Goal: Task Accomplishment & Management: Manage account settings

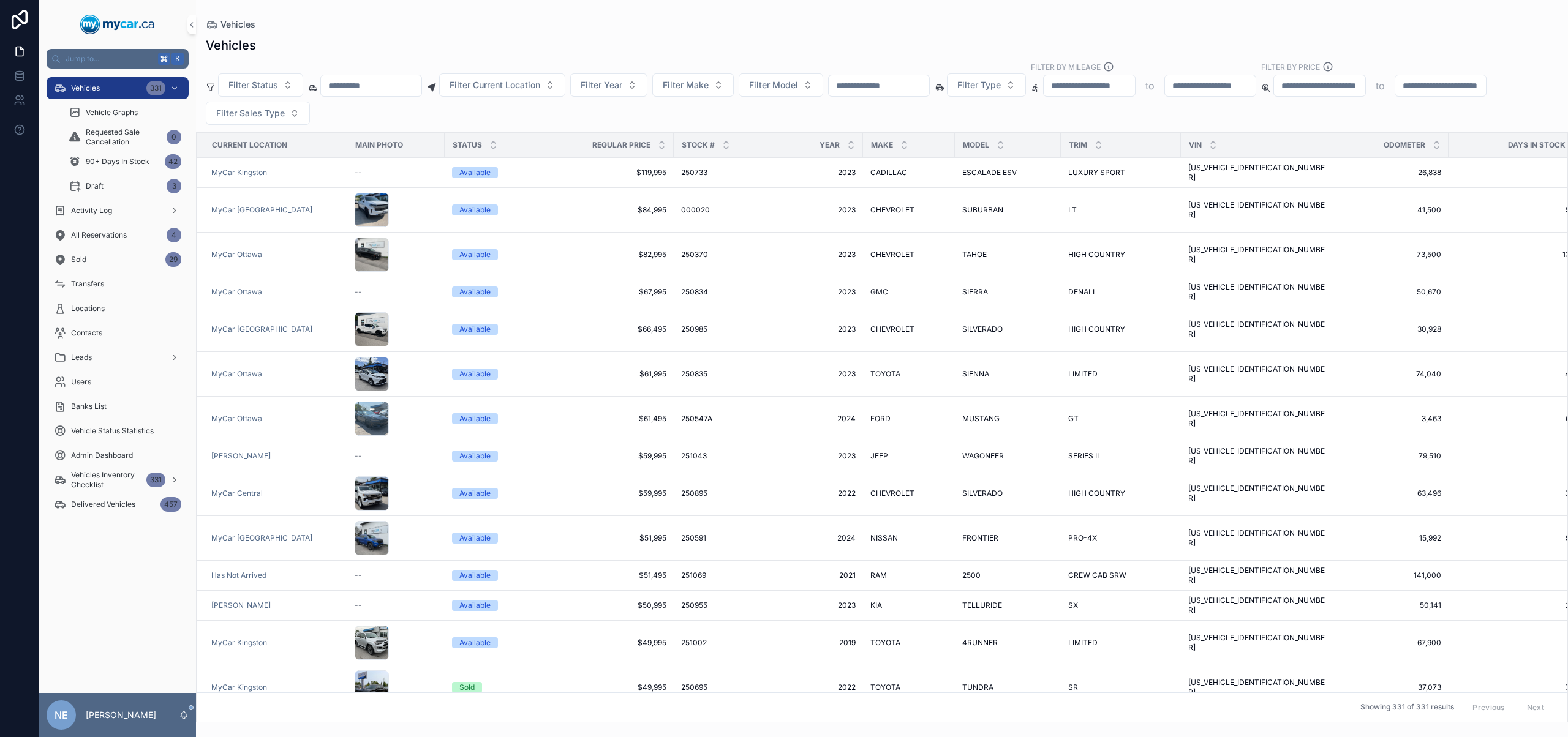
click at [886, 81] on input "scrollable content" at bounding box center [878, 85] width 101 height 17
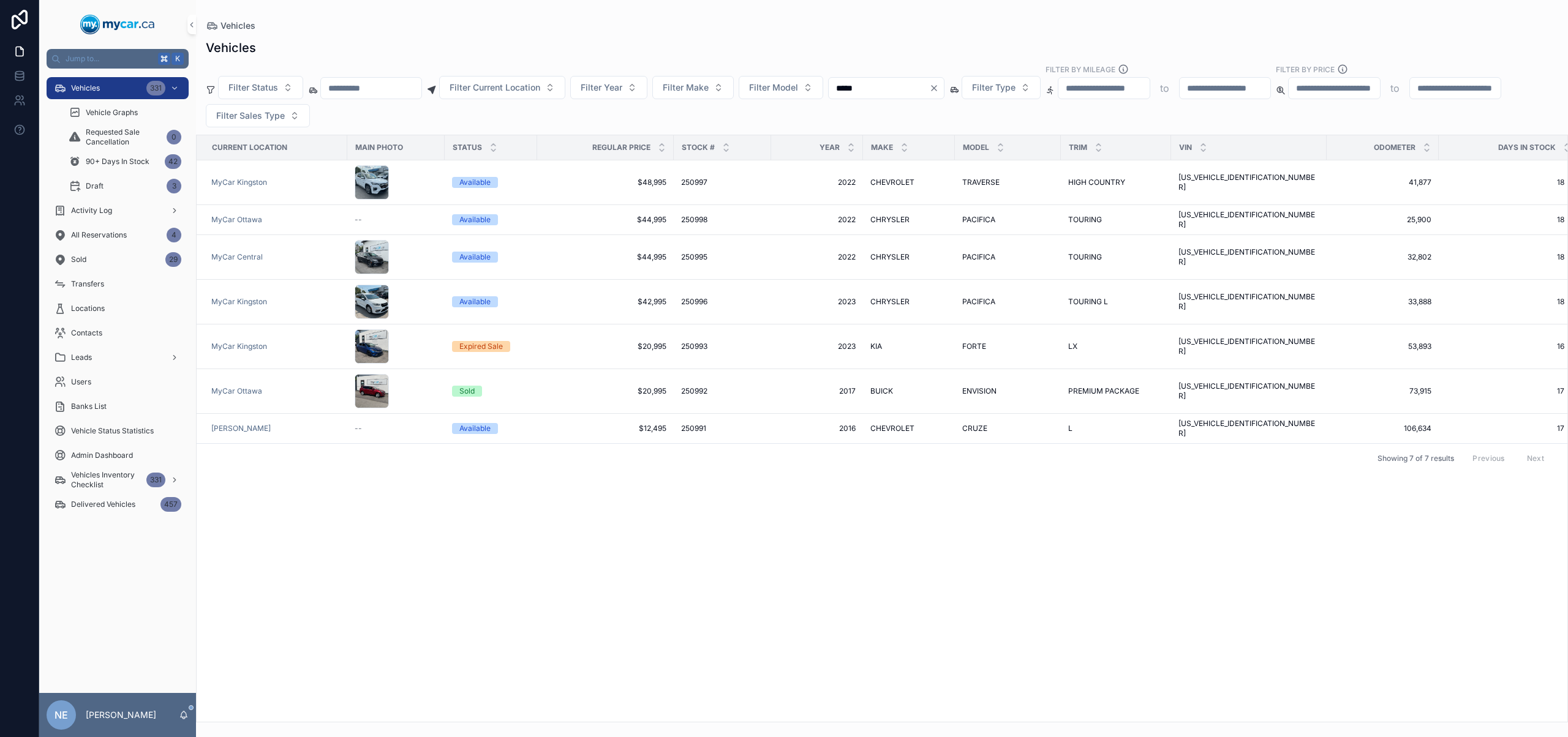
click at [929, 82] on input "*****" at bounding box center [878, 88] width 101 height 17
type input "*****"
click at [939, 85] on icon "Clear" at bounding box center [933, 88] width 10 height 10
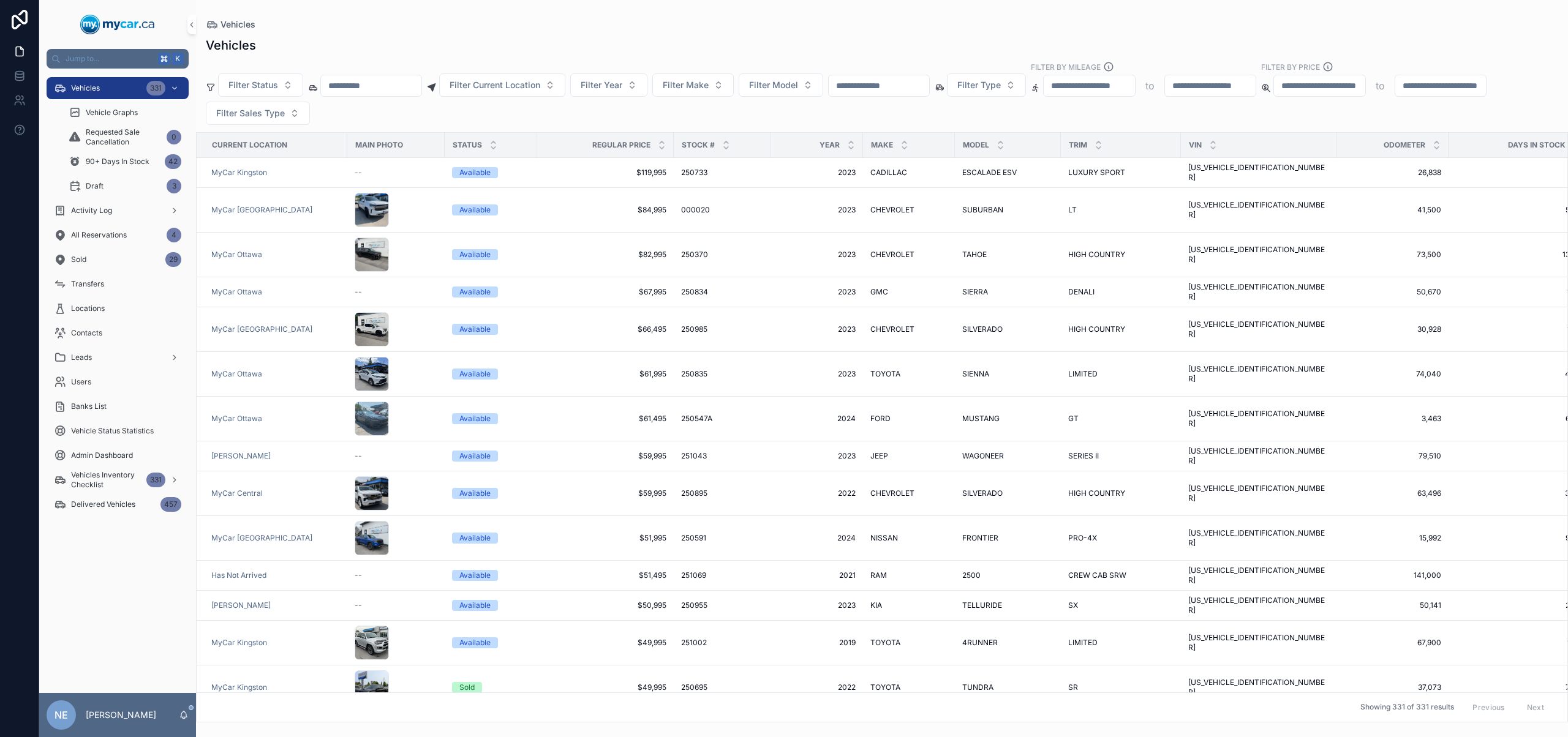
click at [902, 82] on input "scrollable content" at bounding box center [878, 85] width 101 height 17
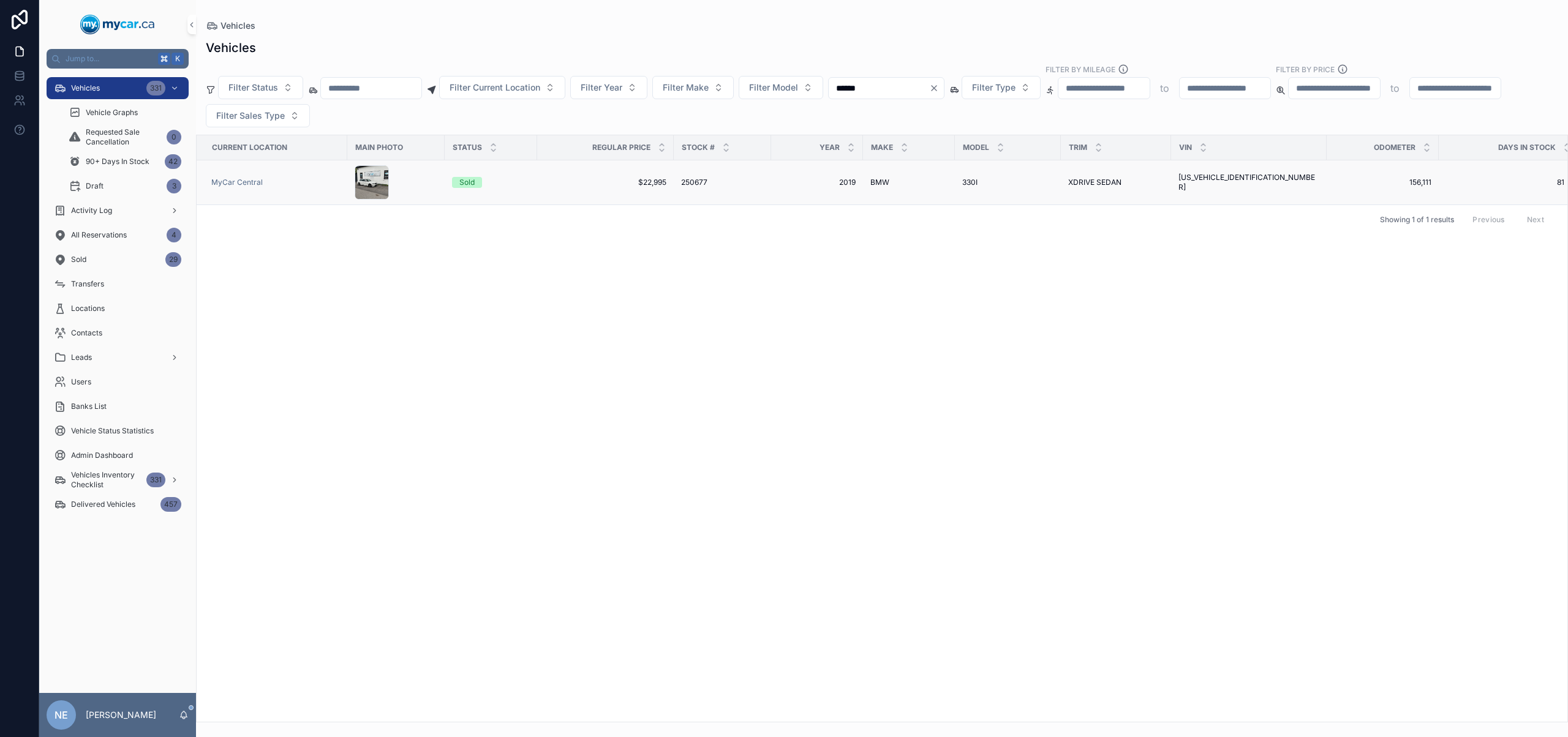
type input "******"
click at [675, 184] on td "250677 250677" at bounding box center [722, 182] width 98 height 45
click at [684, 182] on span "250677" at bounding box center [694, 182] width 26 height 10
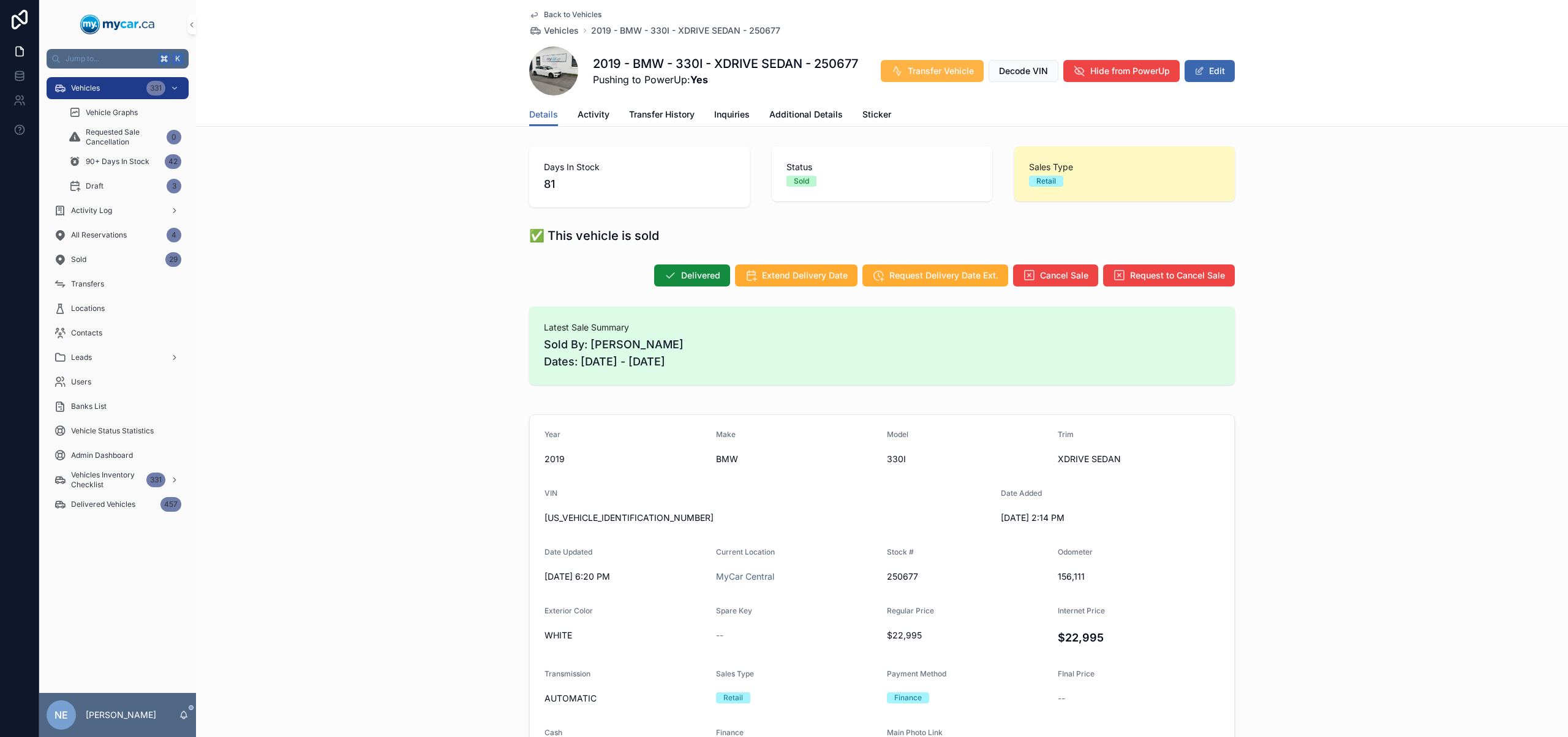
click at [941, 66] on span "Transfer Vehicle" at bounding box center [940, 71] width 66 height 12
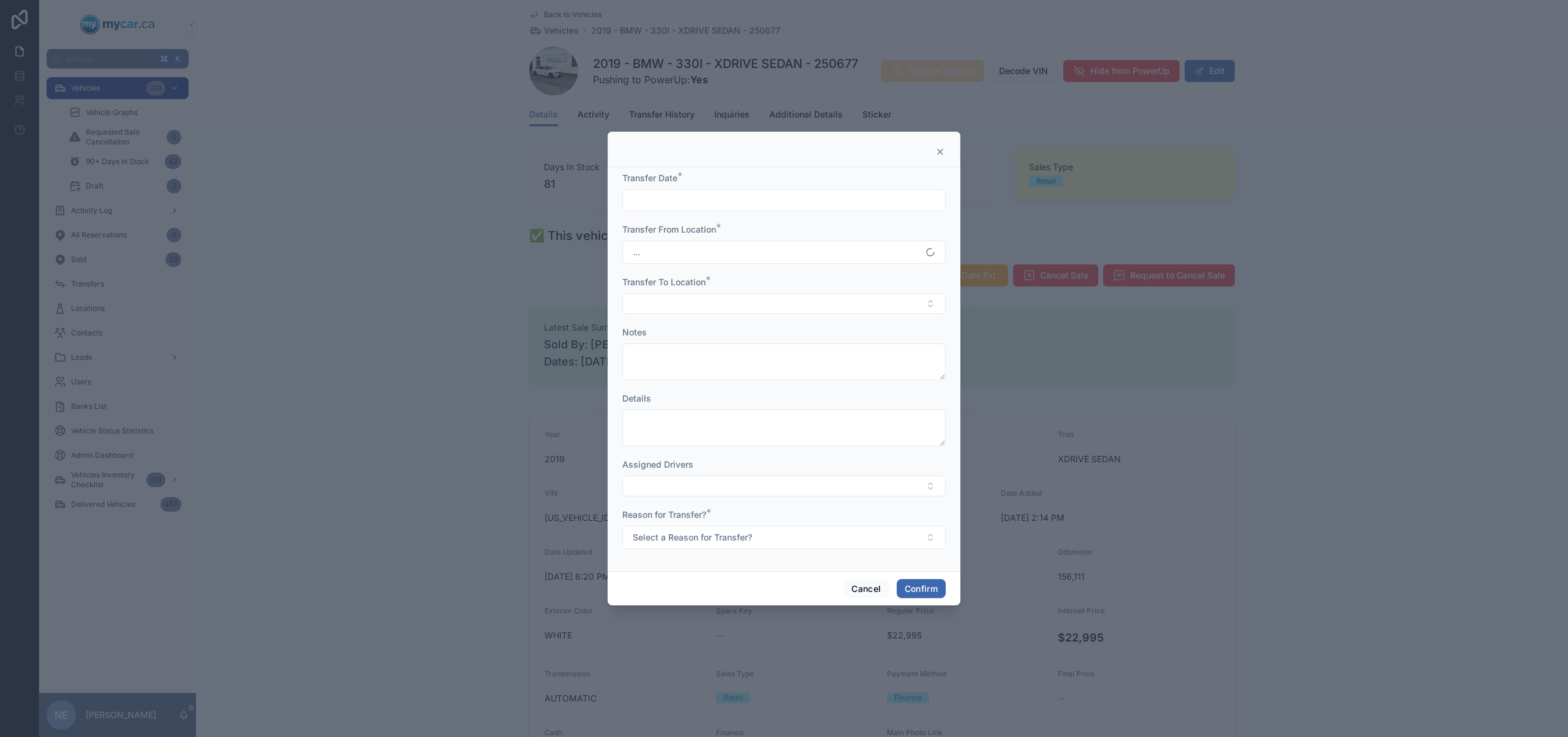
click at [673, 204] on input "text" at bounding box center [784, 200] width 322 height 17
click at [741, 358] on button "11" at bounding box center [739, 355] width 22 height 22
type input "*********"
click at [658, 298] on button "Select Button" at bounding box center [784, 304] width 323 height 21
click at [706, 410] on div "MyCar Ottawa" at bounding box center [784, 410] width 317 height 20
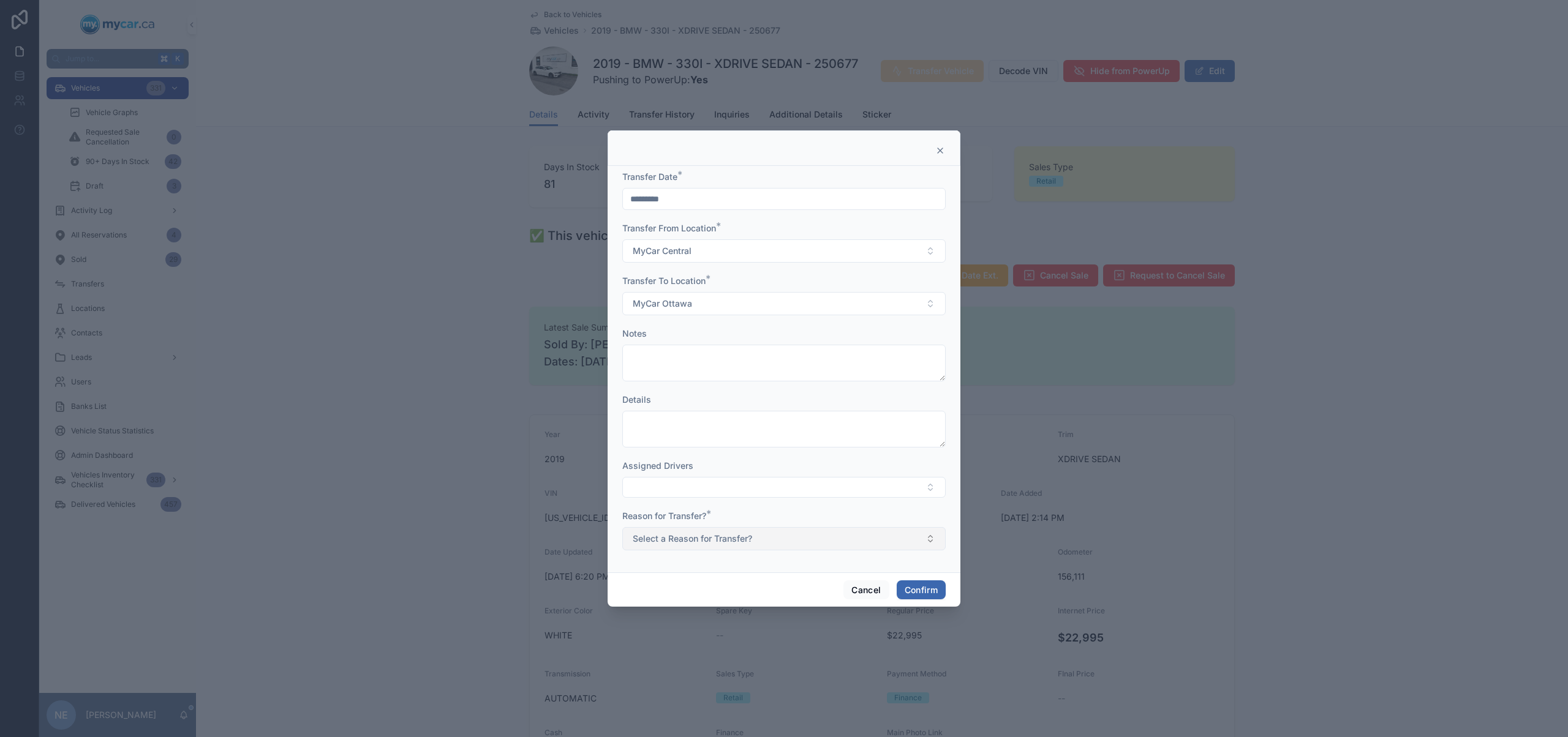
click at [721, 541] on span "Select a Reason for Transfer?" at bounding box center [692, 538] width 120 height 12
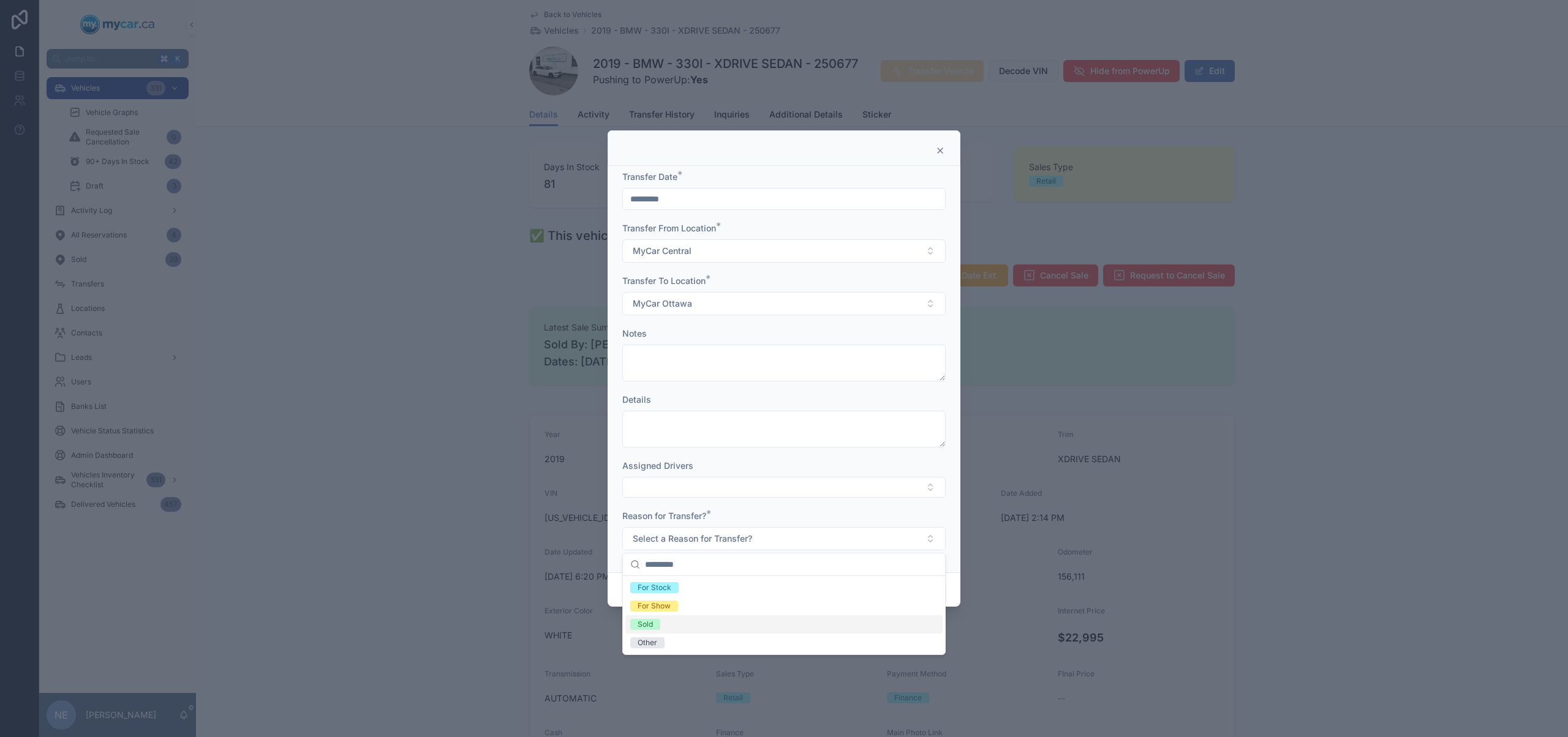
click at [667, 628] on div "Sold" at bounding box center [784, 624] width 317 height 18
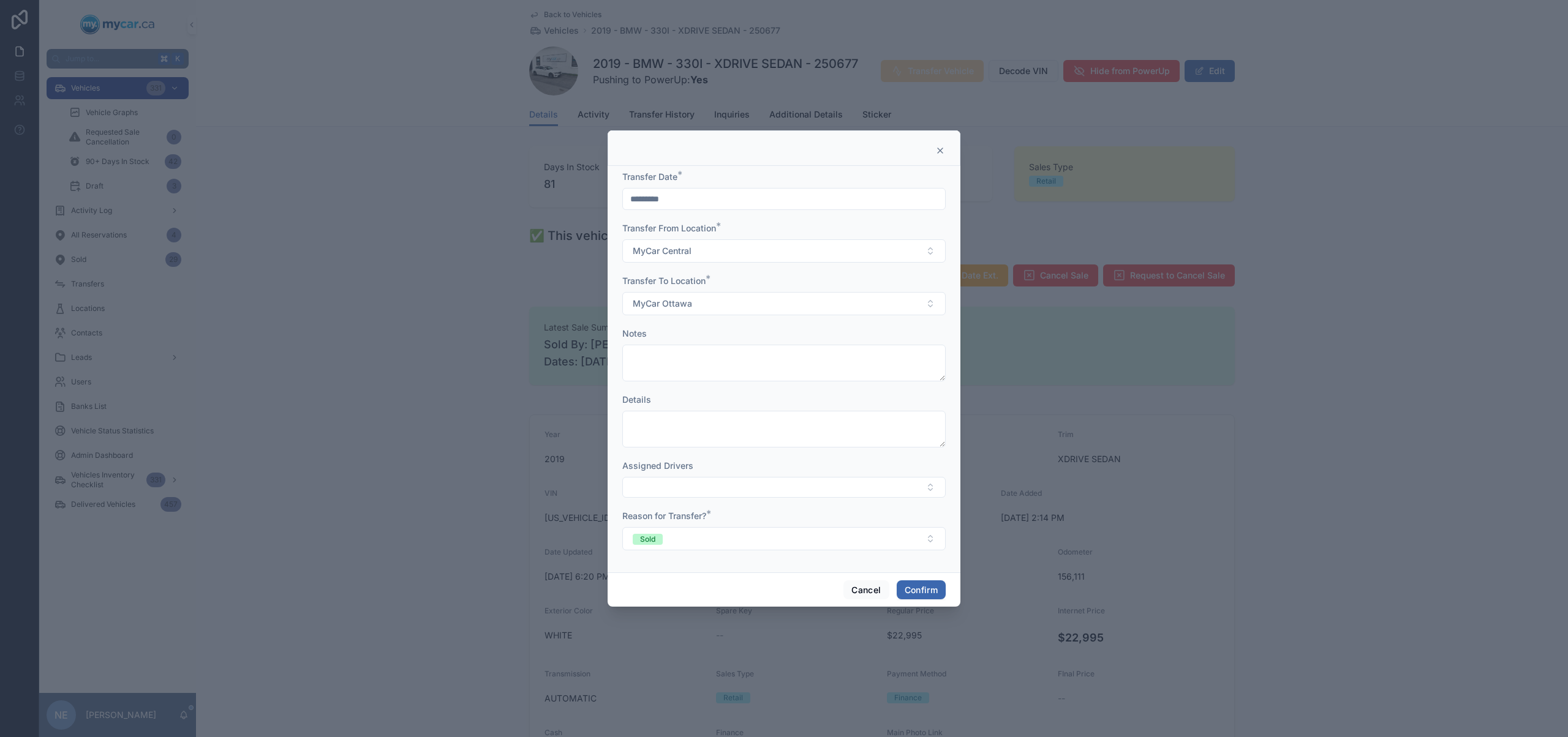
click at [704, 407] on div "Details" at bounding box center [784, 420] width 323 height 54
click at [706, 364] on textarea at bounding box center [784, 363] width 323 height 37
type textarea "*"
type textarea "**********"
click at [918, 594] on button "Confirm" at bounding box center [921, 590] width 49 height 20
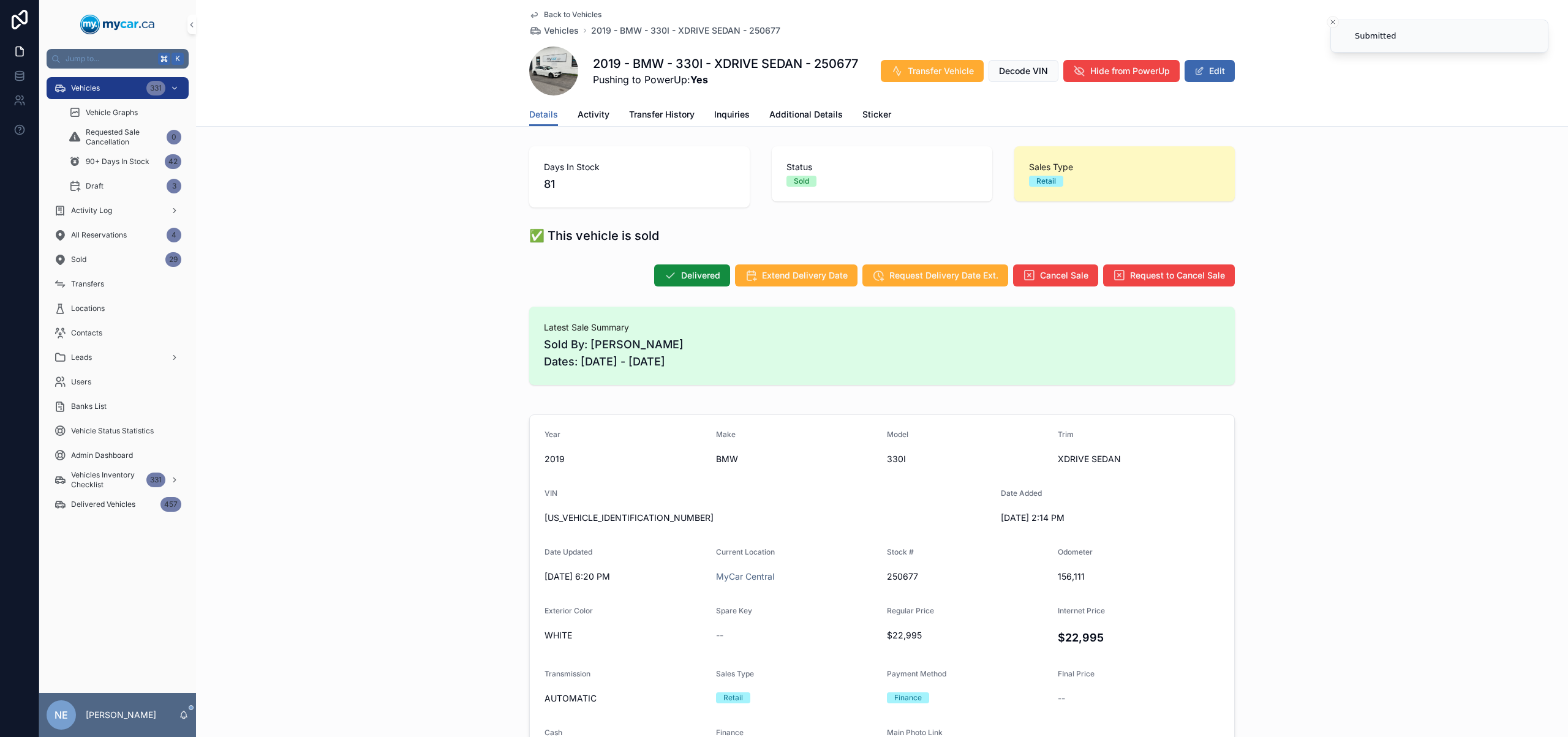
click at [197, 371] on div "Latest Sale Summary Sold By: Kyle Firth Dates: 08/08/2025 - 08/13/2025" at bounding box center [882, 345] width 1372 height 88
click at [148, 287] on div "Transfers" at bounding box center [117, 284] width 127 height 20
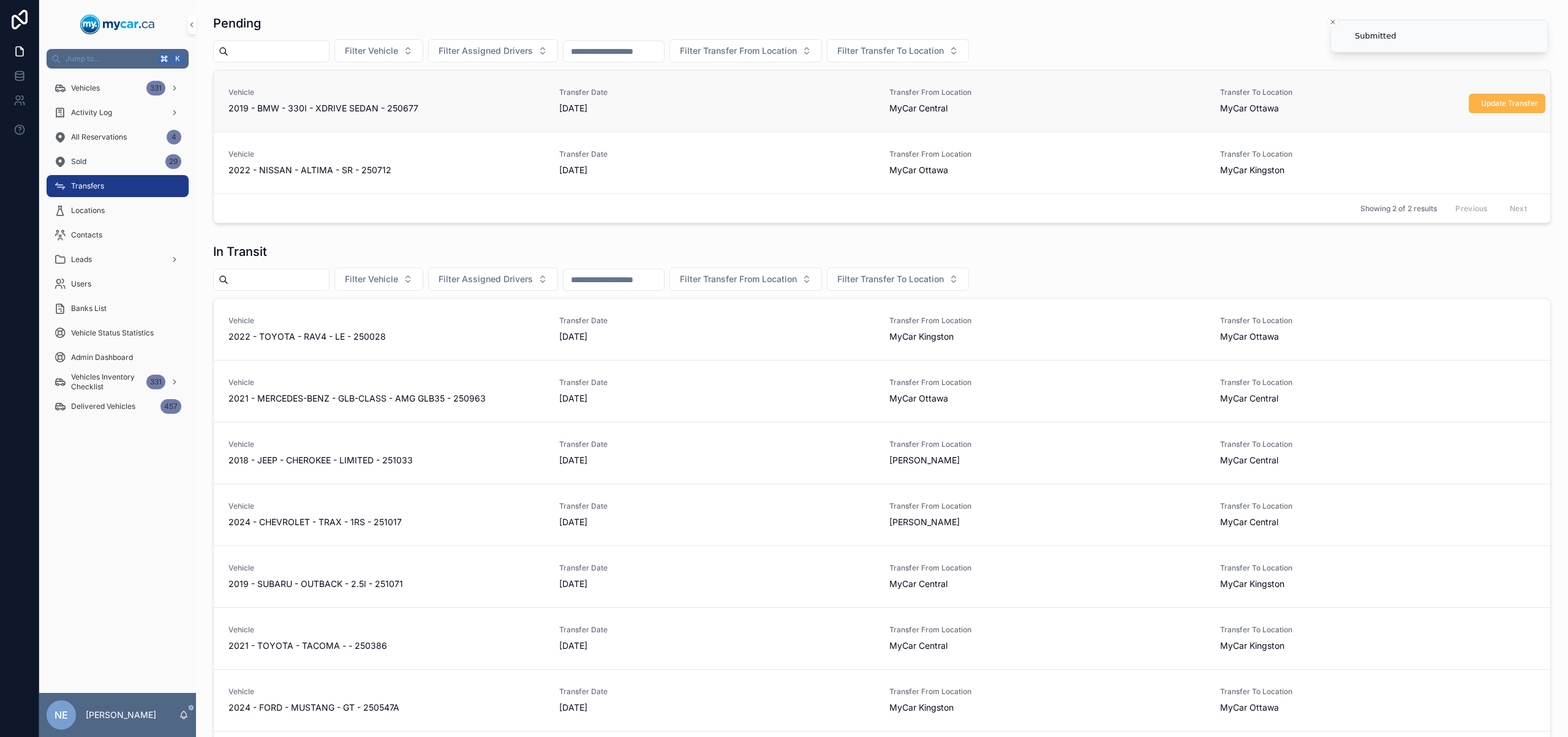
click at [1494, 107] on span "Update Transfer" at bounding box center [1509, 103] width 57 height 10
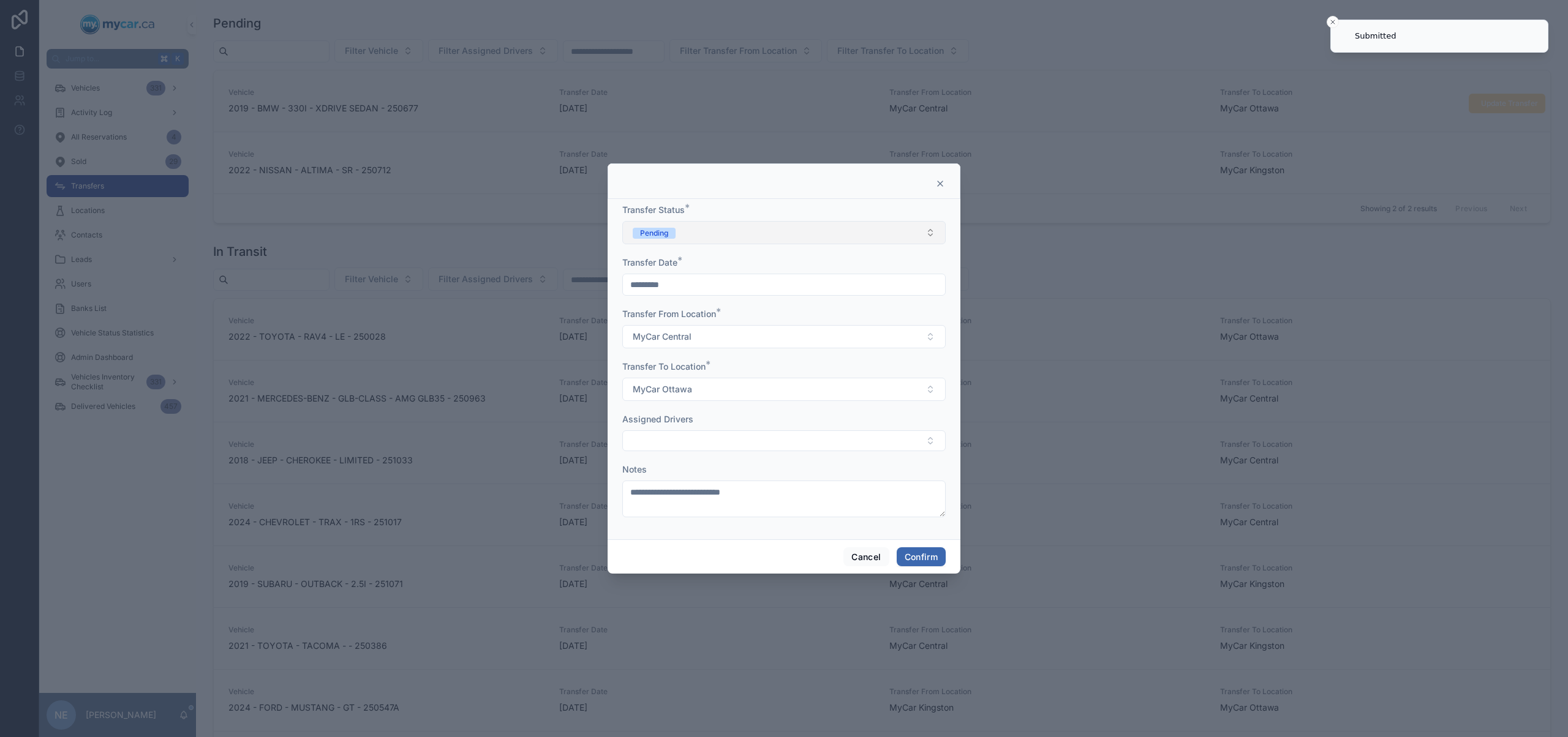
click at [812, 234] on button "Pending" at bounding box center [784, 232] width 323 height 23
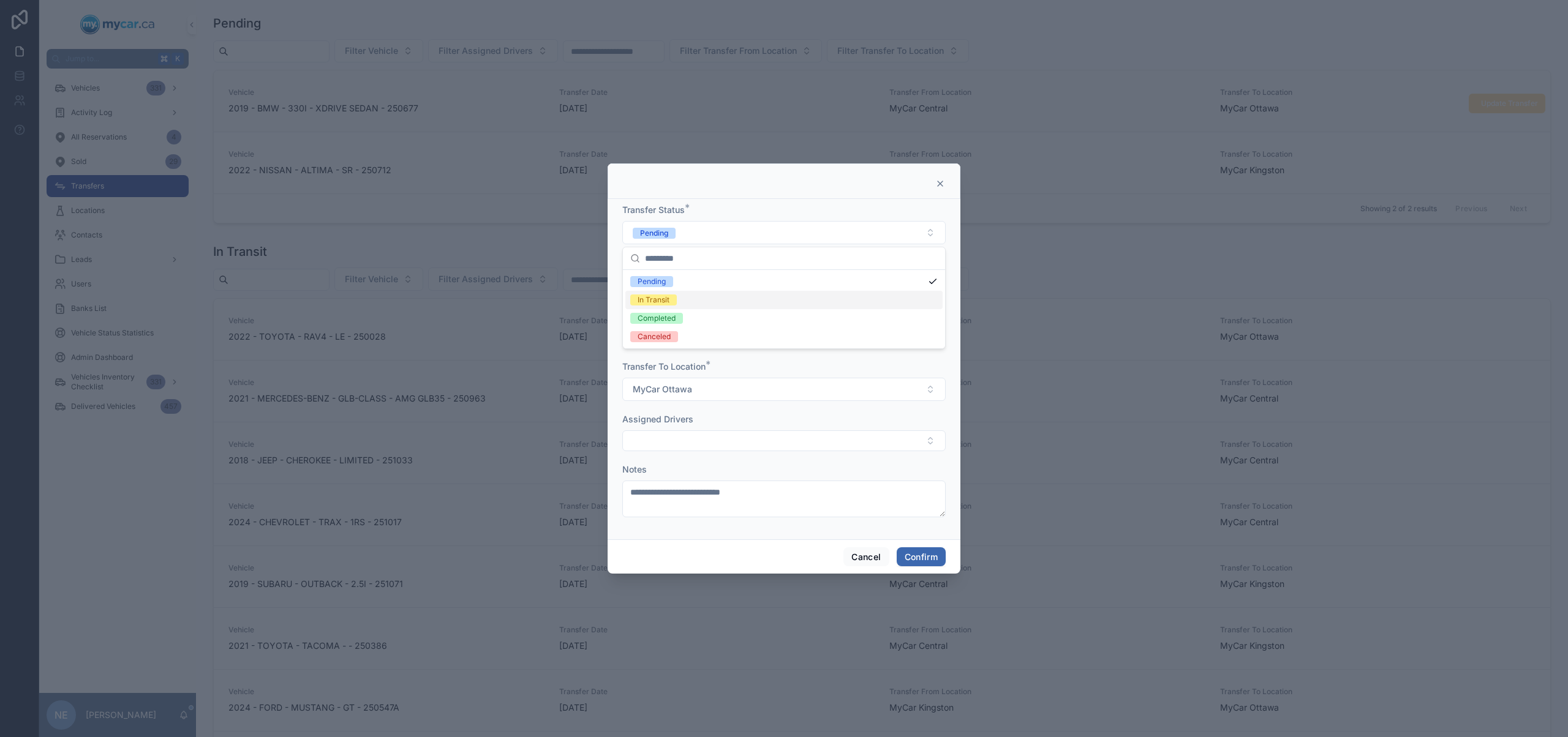
click at [703, 301] on div "In Transit" at bounding box center [784, 300] width 317 height 18
click at [929, 545] on div "Cancel Confirm" at bounding box center [784, 556] width 352 height 35
click at [925, 553] on button "Confirm" at bounding box center [921, 557] width 49 height 20
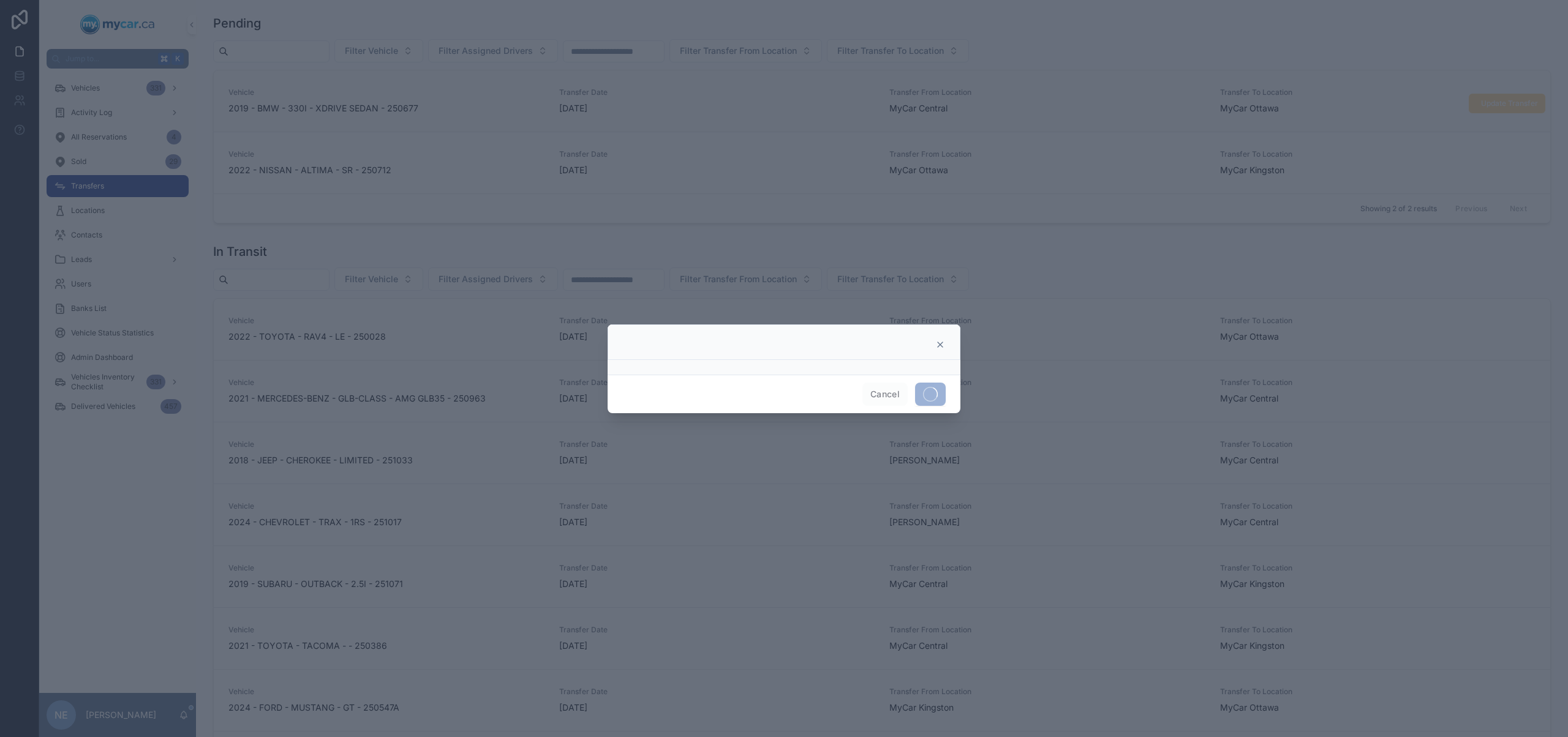
click at [1165, 301] on div at bounding box center [784, 368] width 1568 height 737
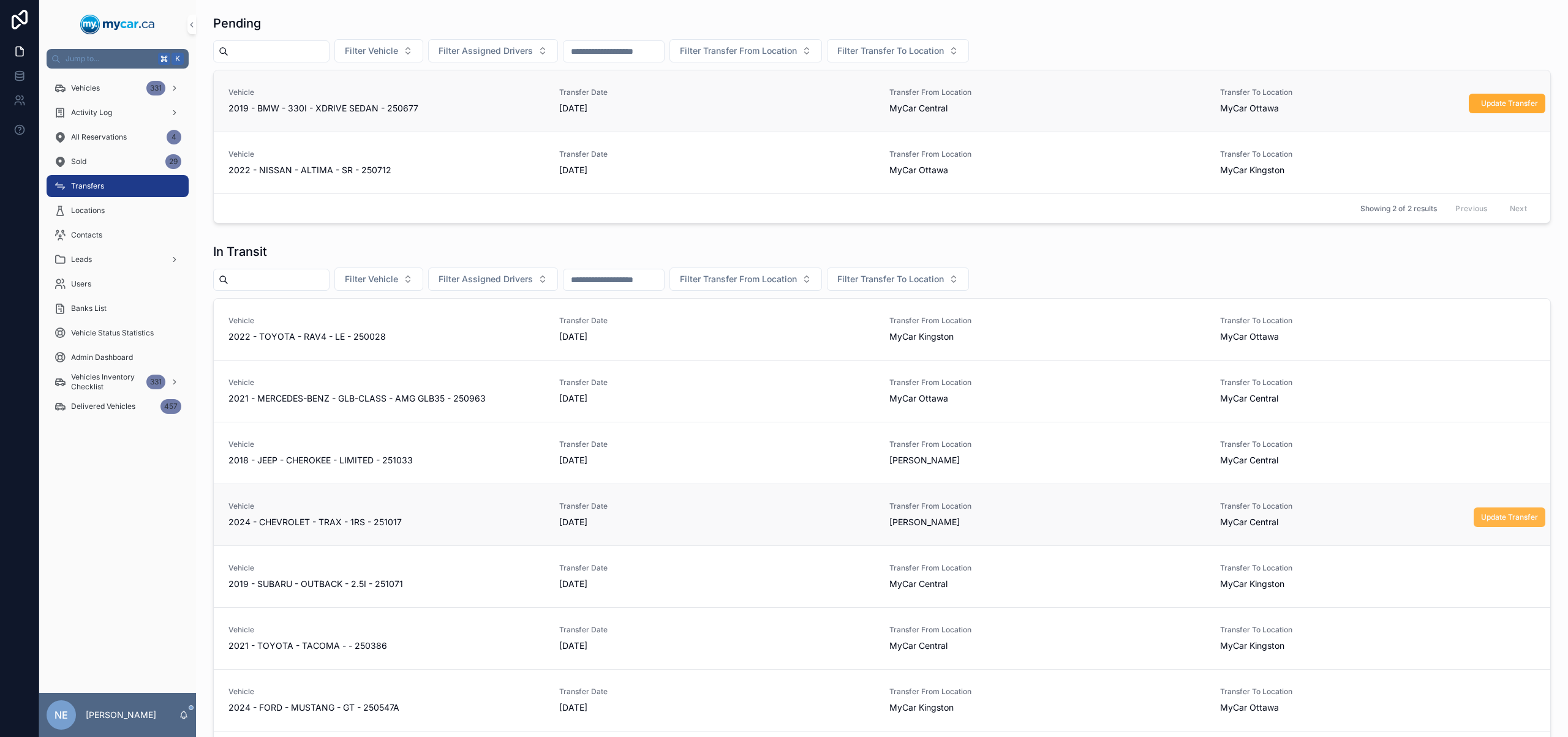
click at [1498, 512] on span "Update Transfer" at bounding box center [1509, 517] width 57 height 10
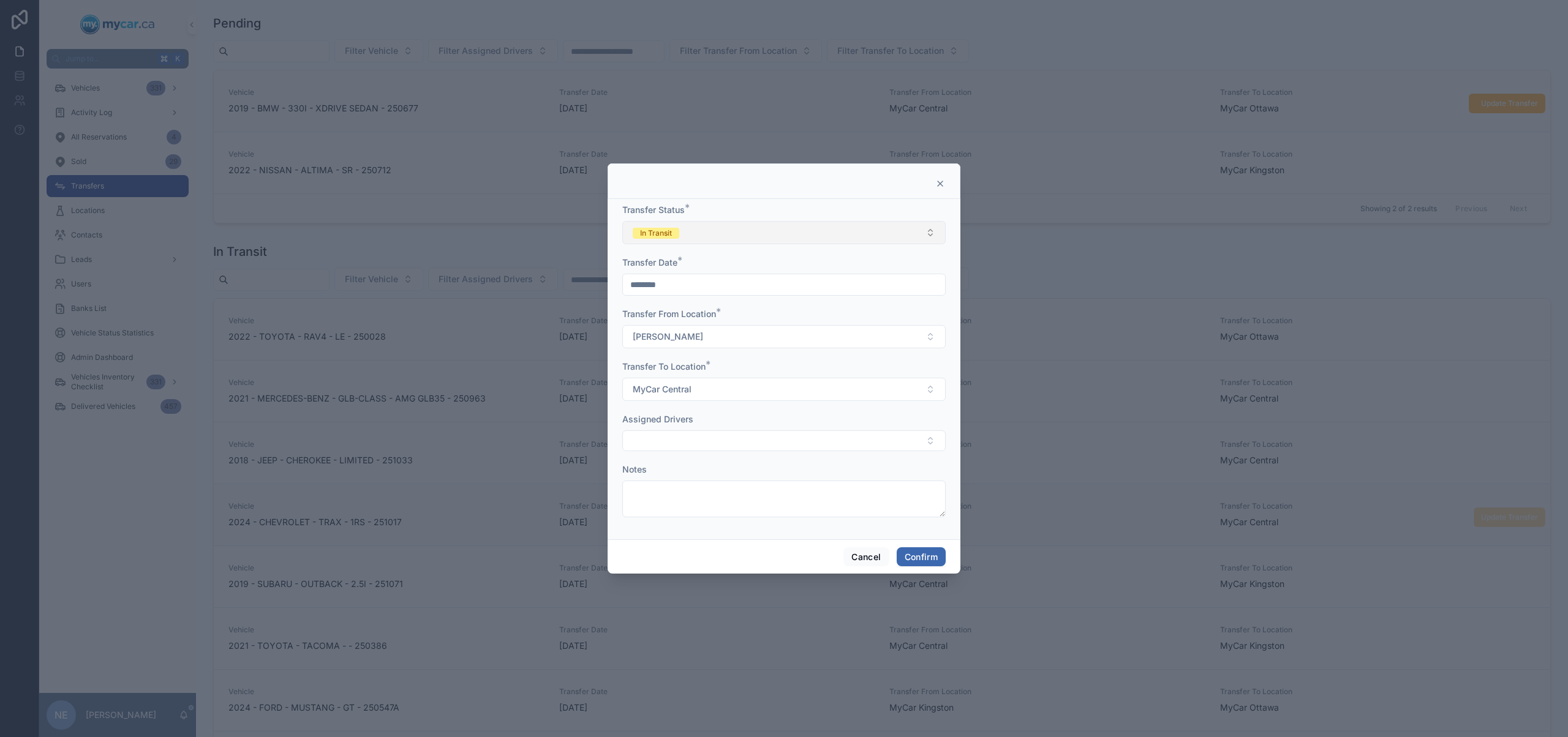
click at [813, 233] on button "In Transit" at bounding box center [784, 232] width 323 height 23
click at [738, 317] on div "Completed" at bounding box center [784, 318] width 317 height 18
click at [928, 558] on button "Confirm" at bounding box center [921, 557] width 49 height 20
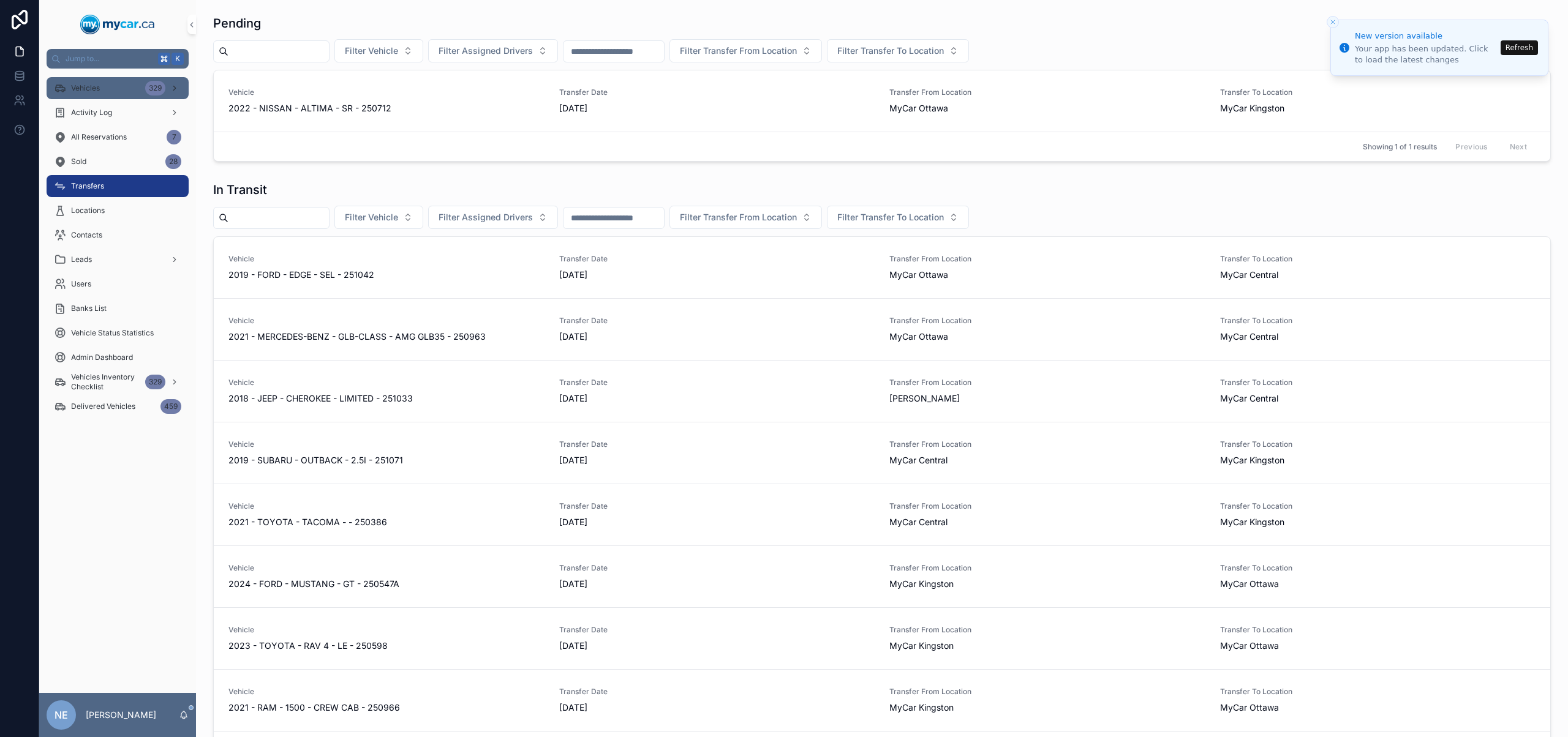
click at [106, 85] on div "Vehicles 329" at bounding box center [117, 88] width 127 height 20
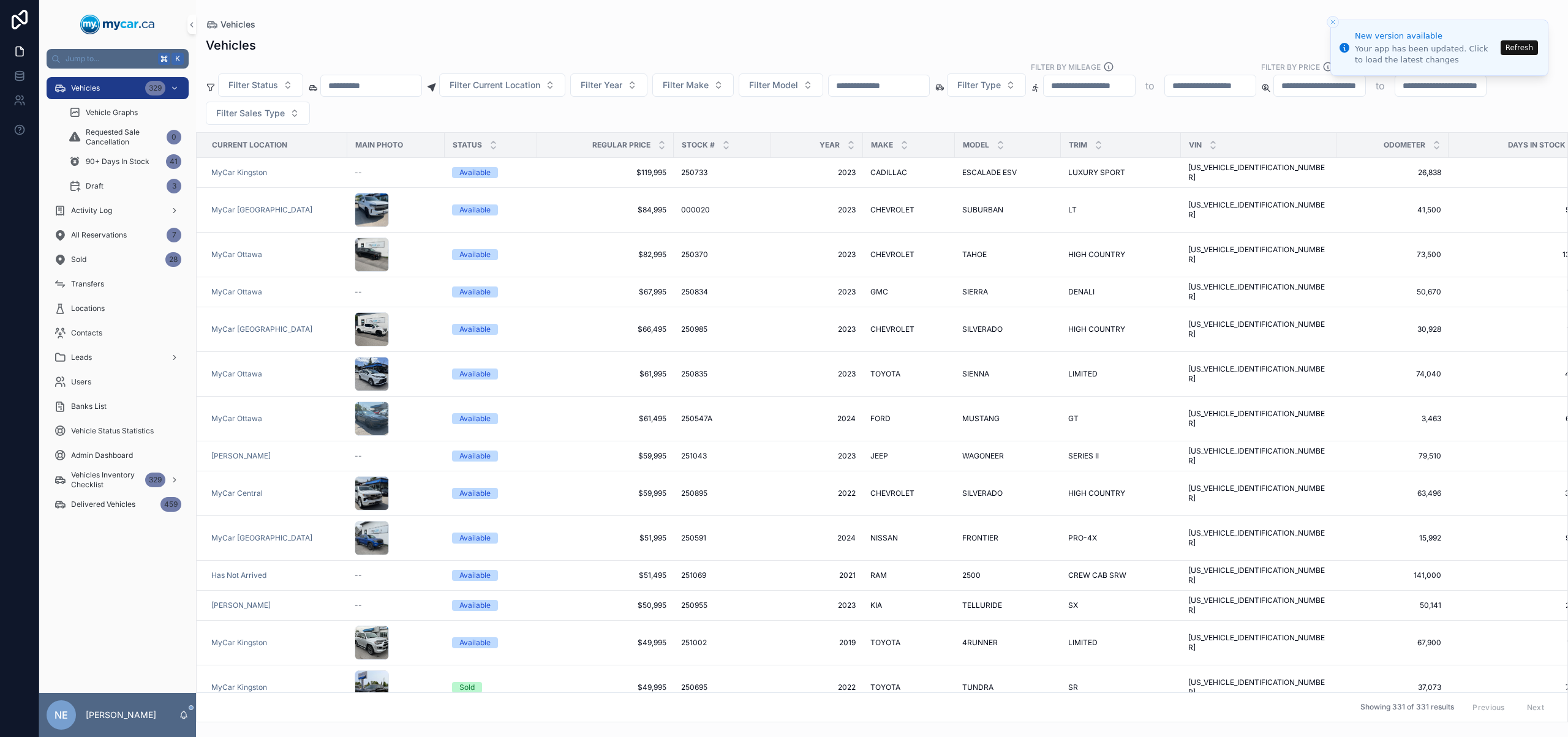
click at [887, 84] on input "scrollable content" at bounding box center [878, 85] width 101 height 17
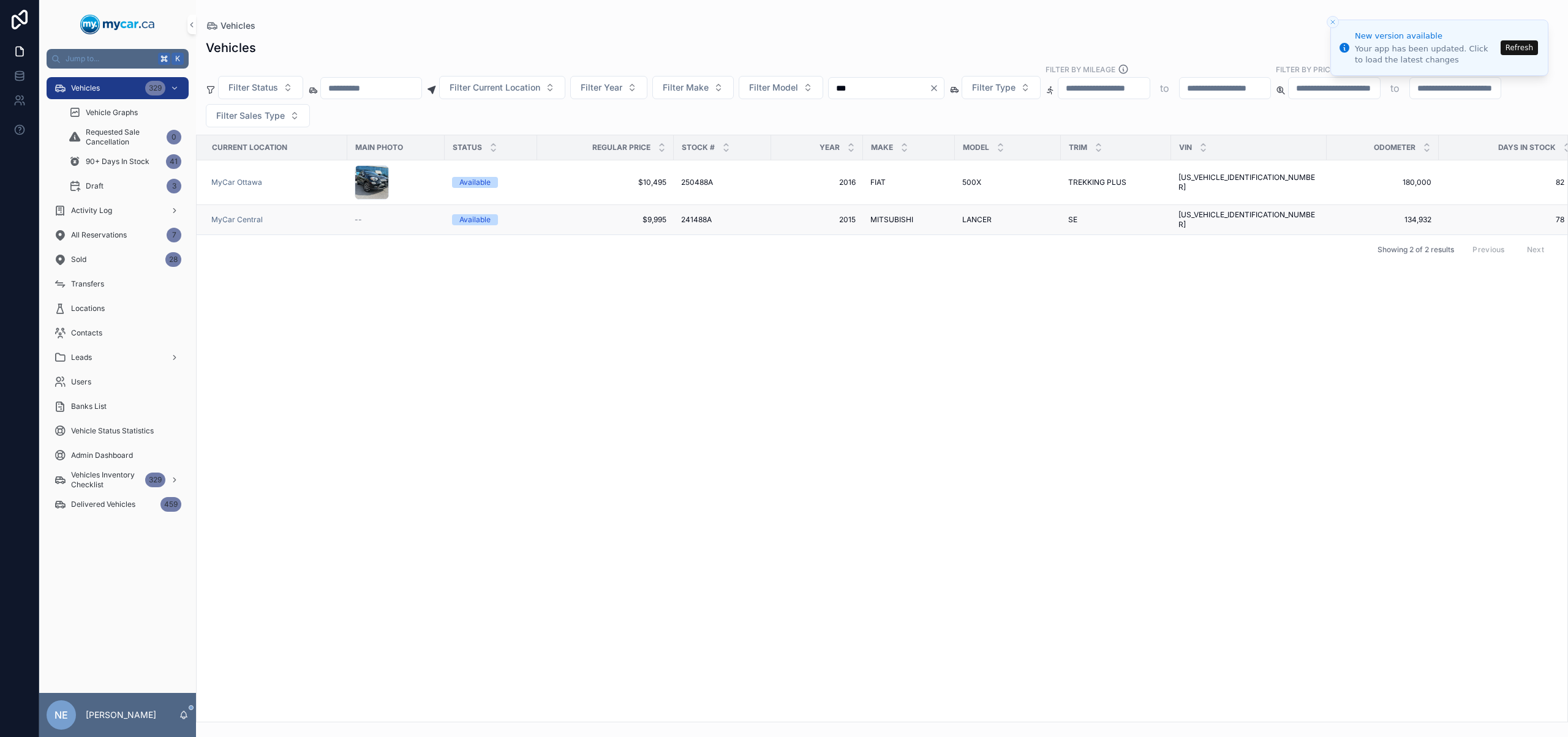
type input "***"
click at [953, 217] on td "MITSUBISHI MITSUBISHI" at bounding box center [908, 220] width 92 height 30
click at [638, 220] on span "$9,995" at bounding box center [605, 219] width 122 height 10
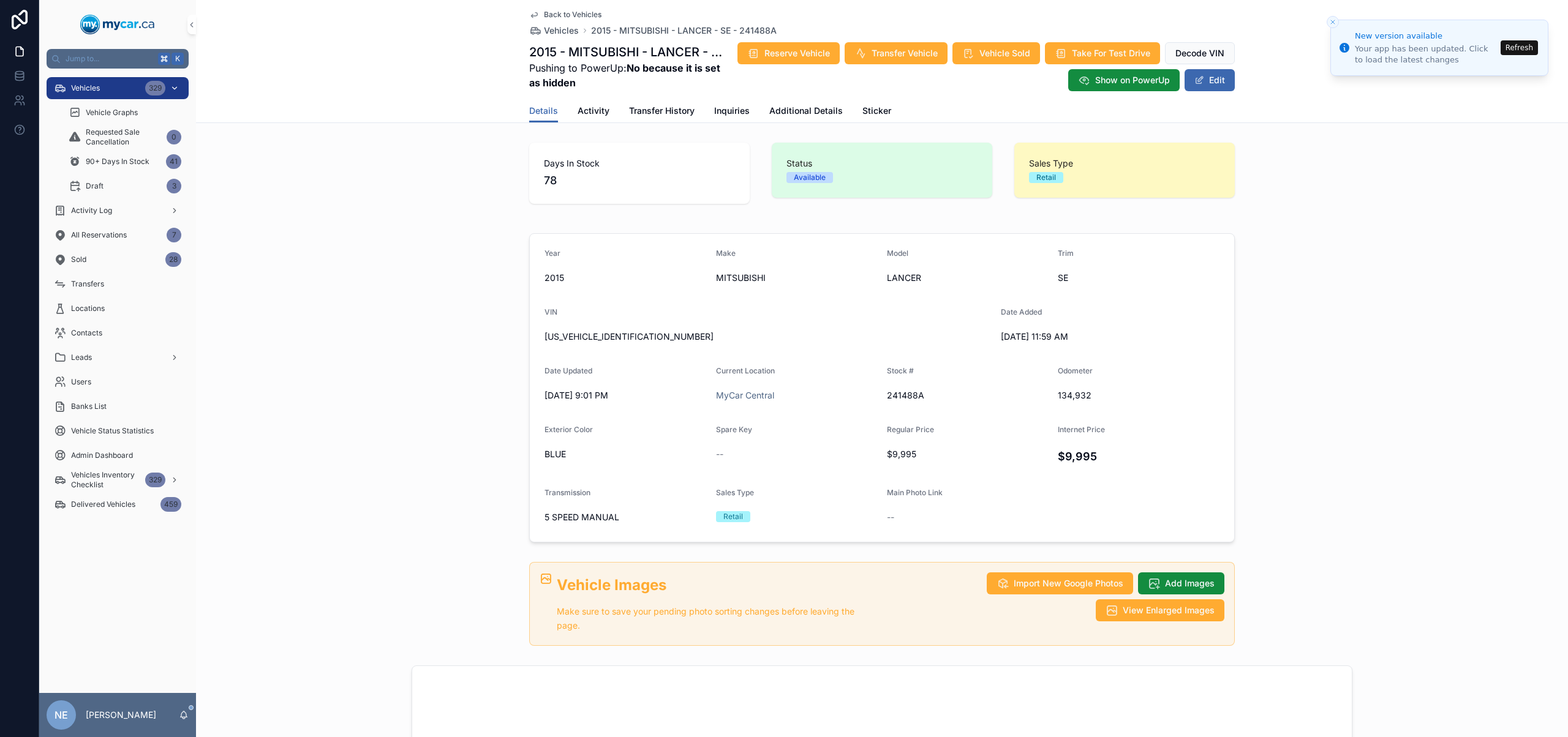
click at [98, 86] on span "Vehicles" at bounding box center [85, 88] width 29 height 10
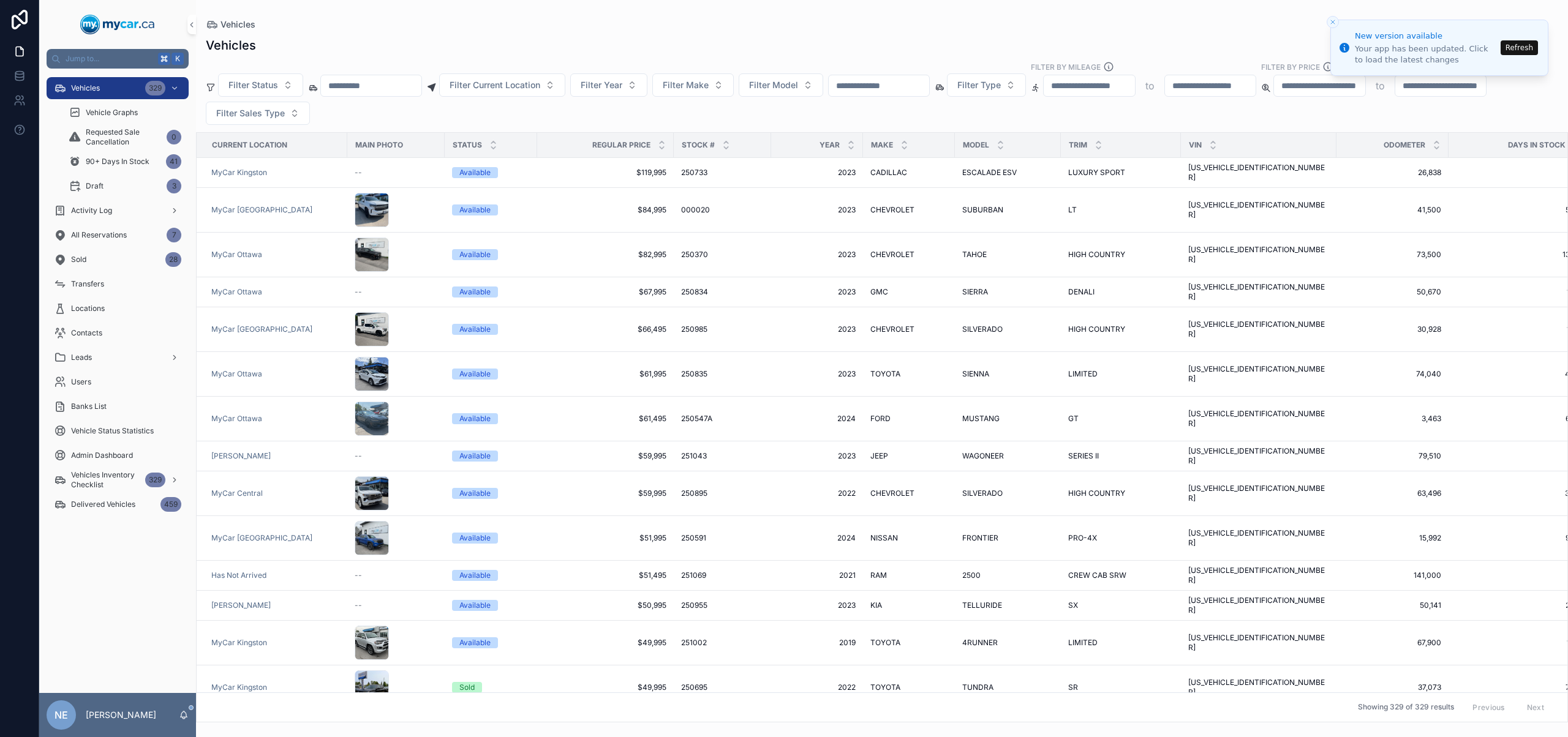
click at [911, 83] on input "scrollable content" at bounding box center [878, 85] width 101 height 17
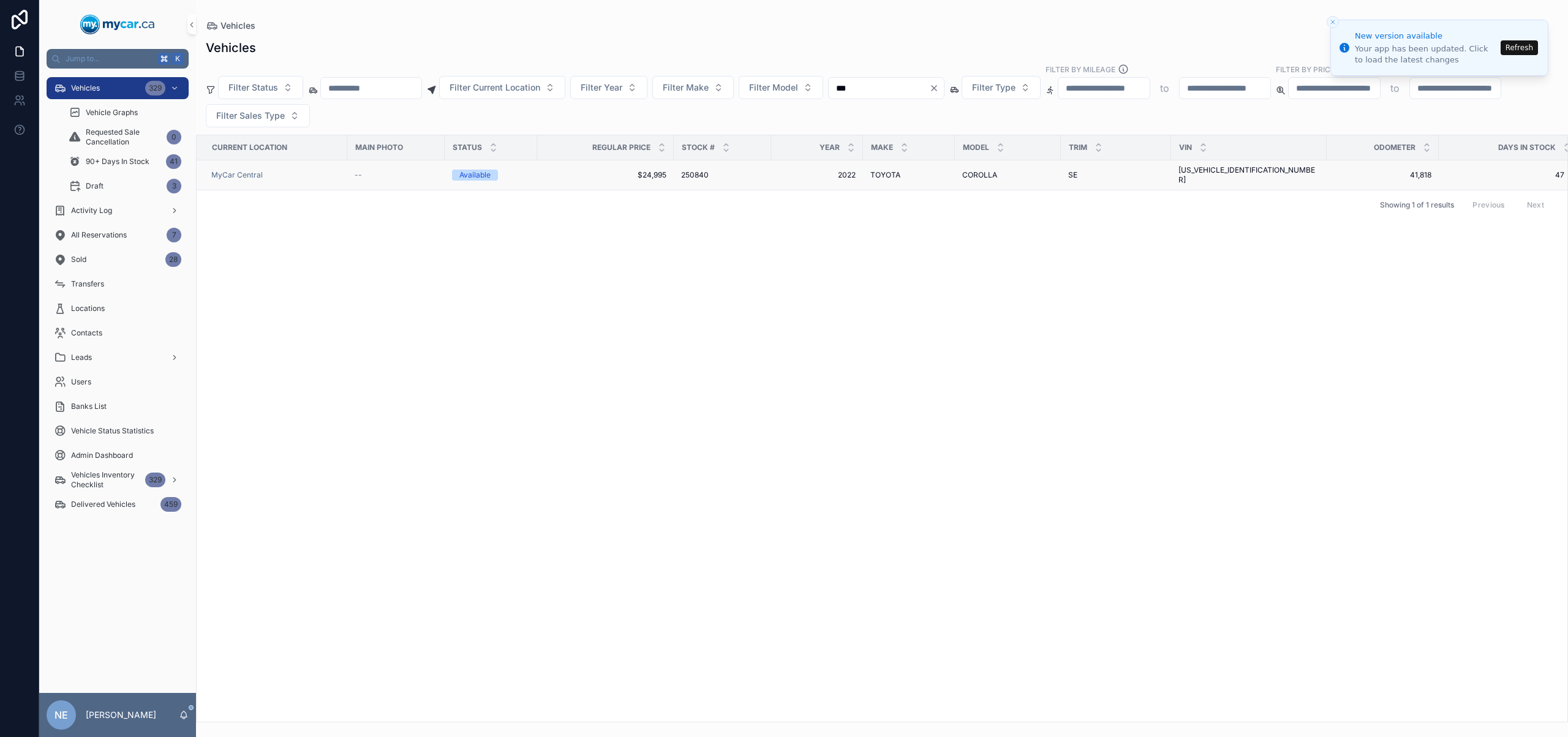
type input "***"
click at [759, 171] on div "250840 250840" at bounding box center [722, 175] width 82 height 10
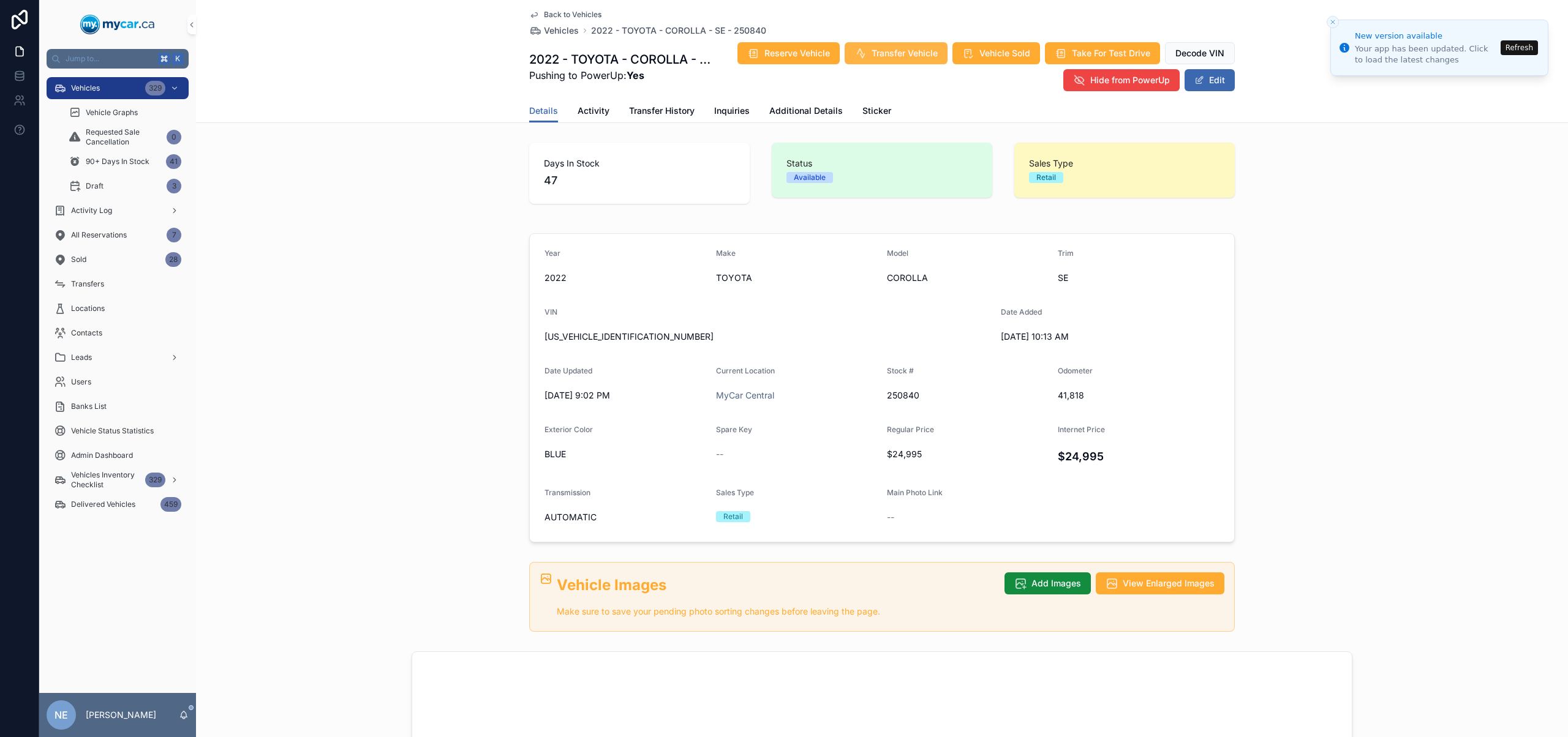
click at [880, 45] on button "Transfer Vehicle" at bounding box center [896, 53] width 103 height 22
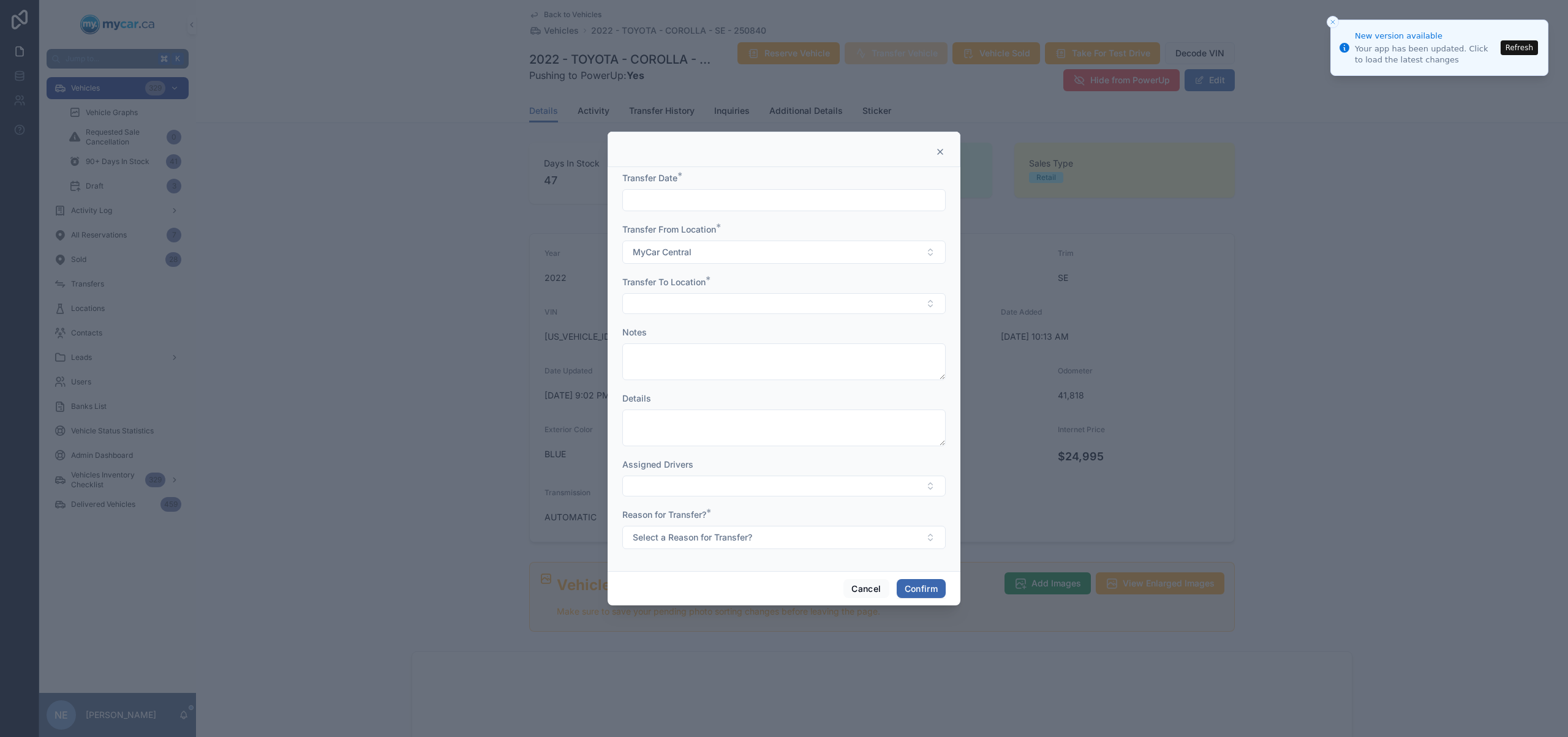
drag, startPoint x: 792, startPoint y: 212, endPoint x: 799, endPoint y: 208, distance: 8.1
click at [793, 212] on form "Transfer Date * Transfer From Location * MyCar Central Transfer To Location * N…" at bounding box center [784, 367] width 323 height 389
click at [799, 208] on input "text" at bounding box center [784, 200] width 322 height 17
click at [745, 356] on button "11" at bounding box center [739, 355] width 22 height 22
type input "*********"
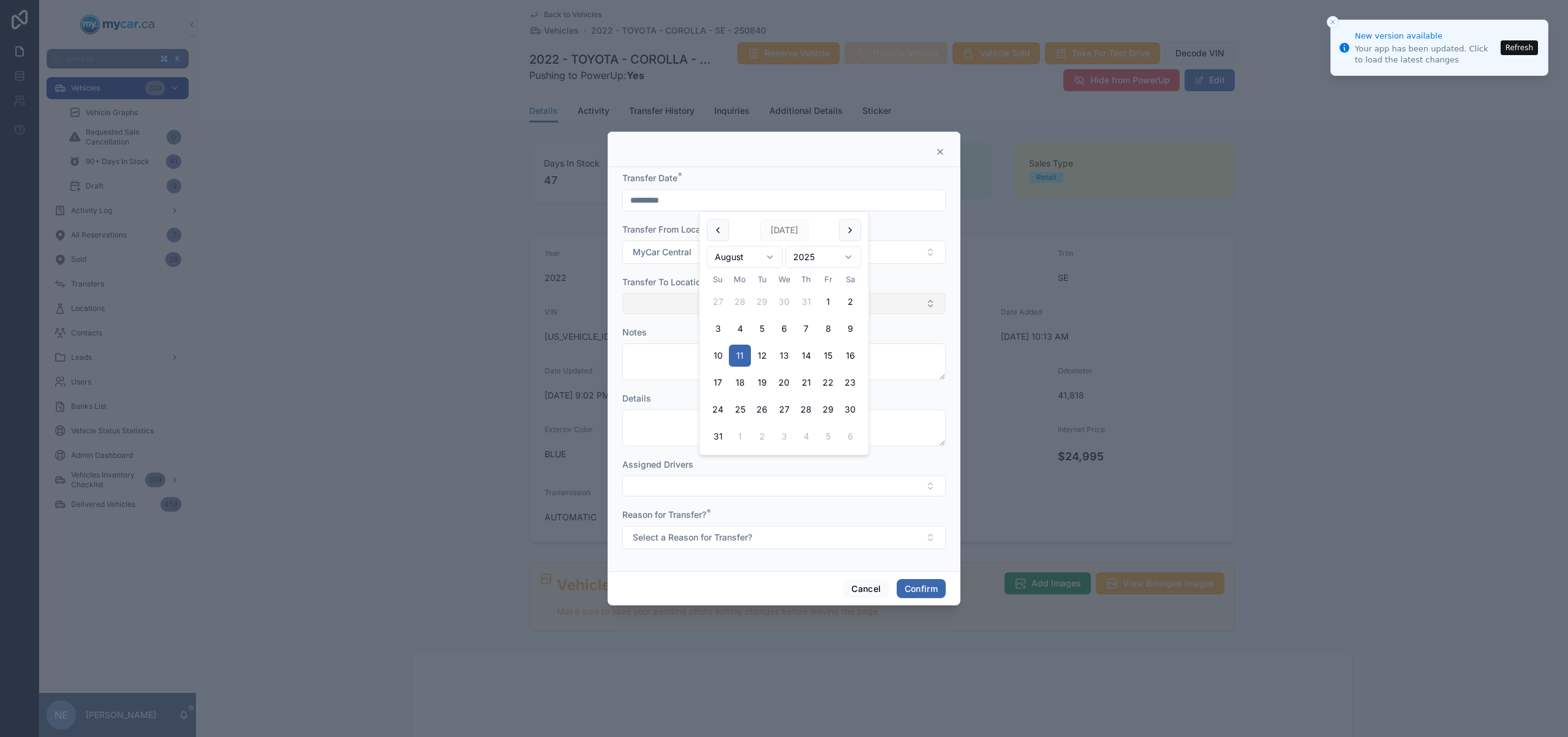
click at [651, 311] on button "Select Button" at bounding box center [784, 304] width 323 height 21
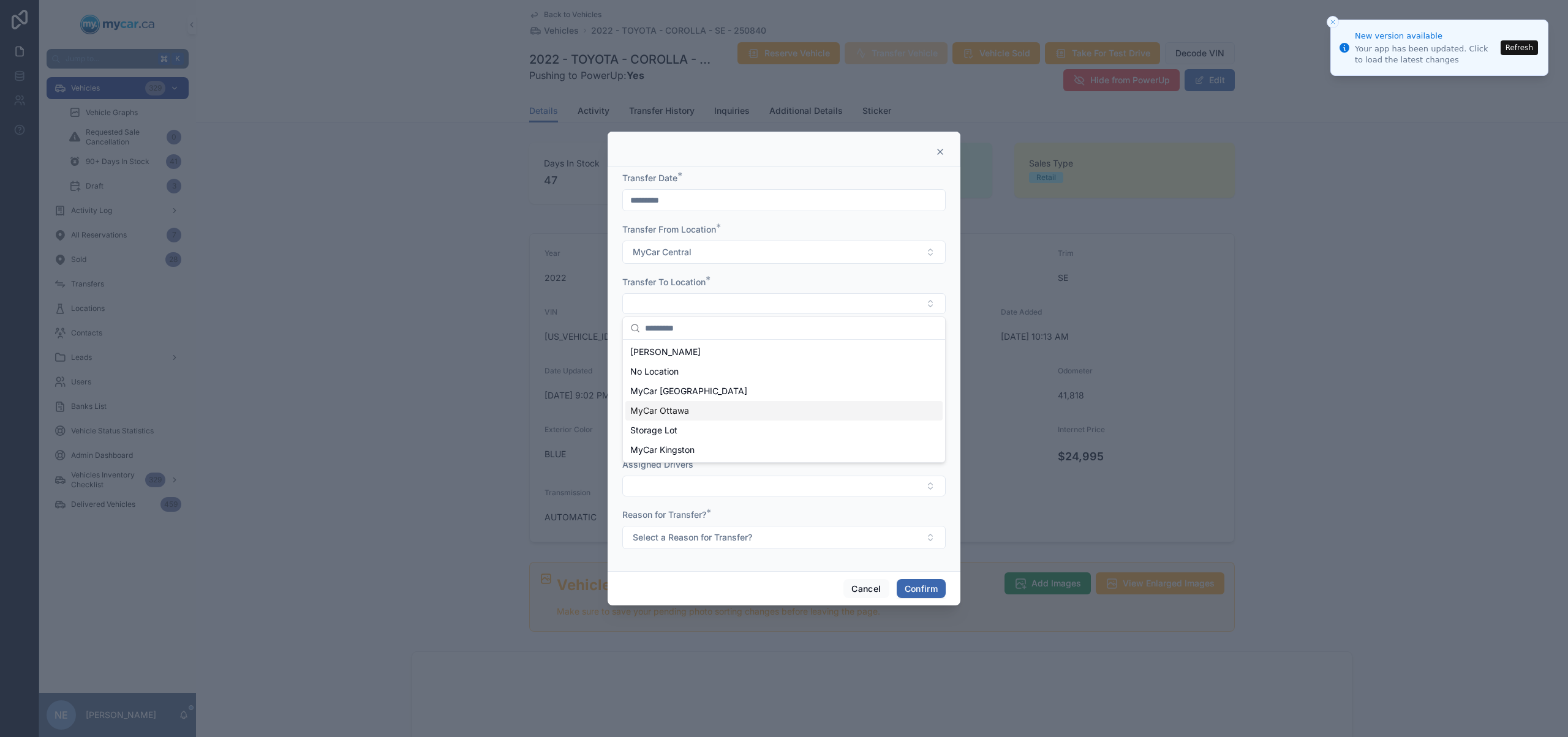
click at [679, 407] on span "MyCar Ottawa" at bounding box center [660, 410] width 59 height 12
click at [738, 537] on span "Select a Reason for Transfer?" at bounding box center [692, 538] width 120 height 12
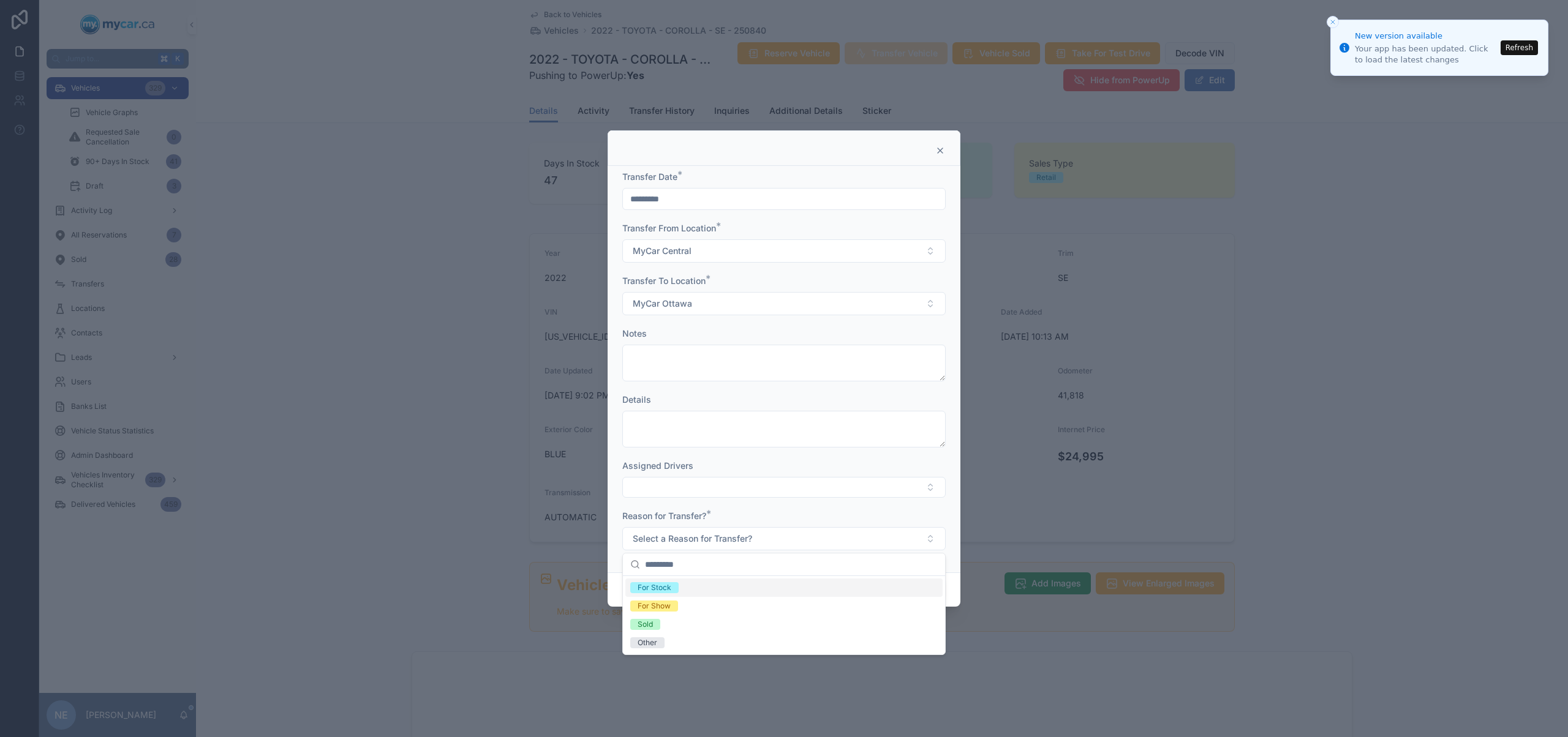
click at [697, 589] on div "For Stock" at bounding box center [784, 587] width 317 height 18
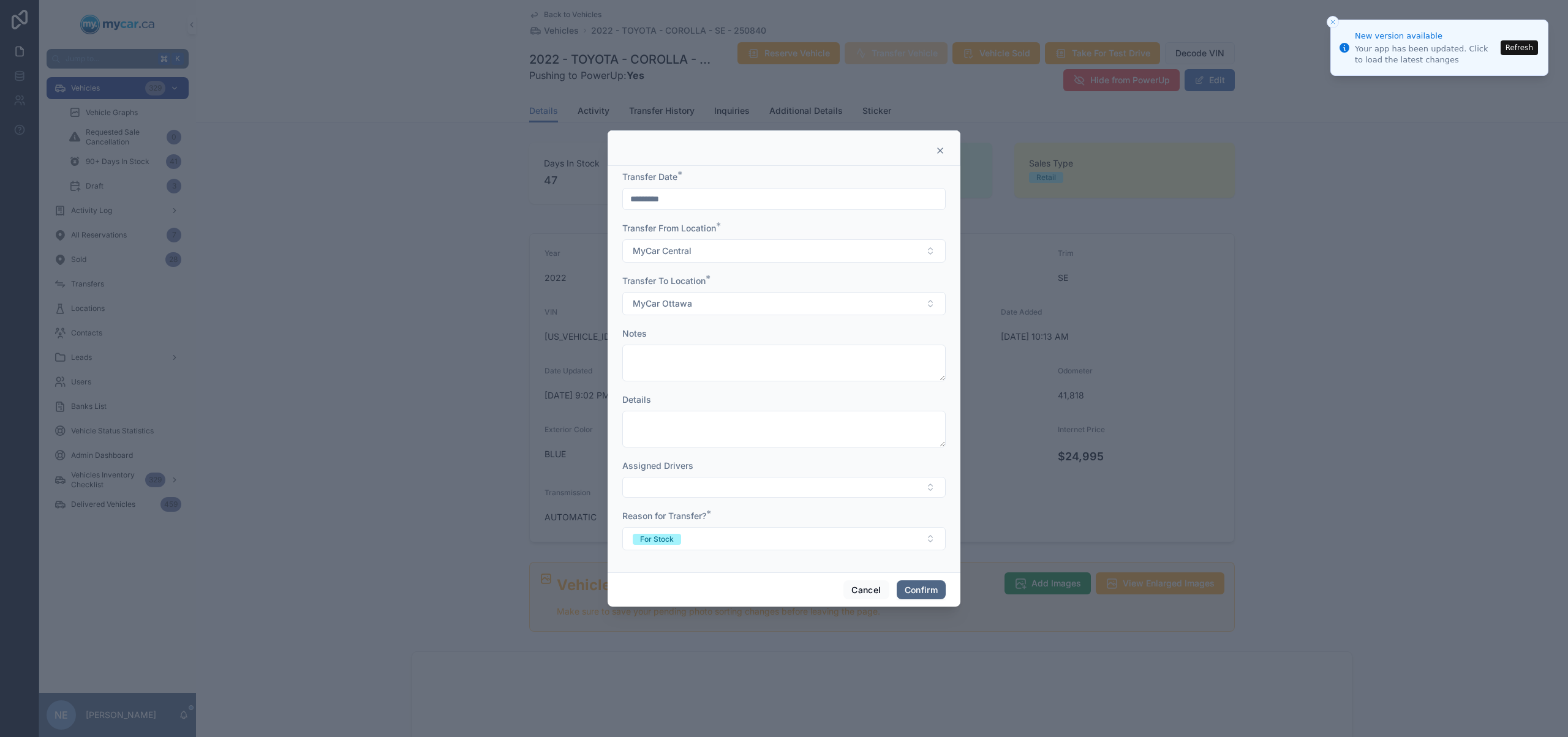
click at [931, 591] on button "Confirm" at bounding box center [921, 590] width 49 height 20
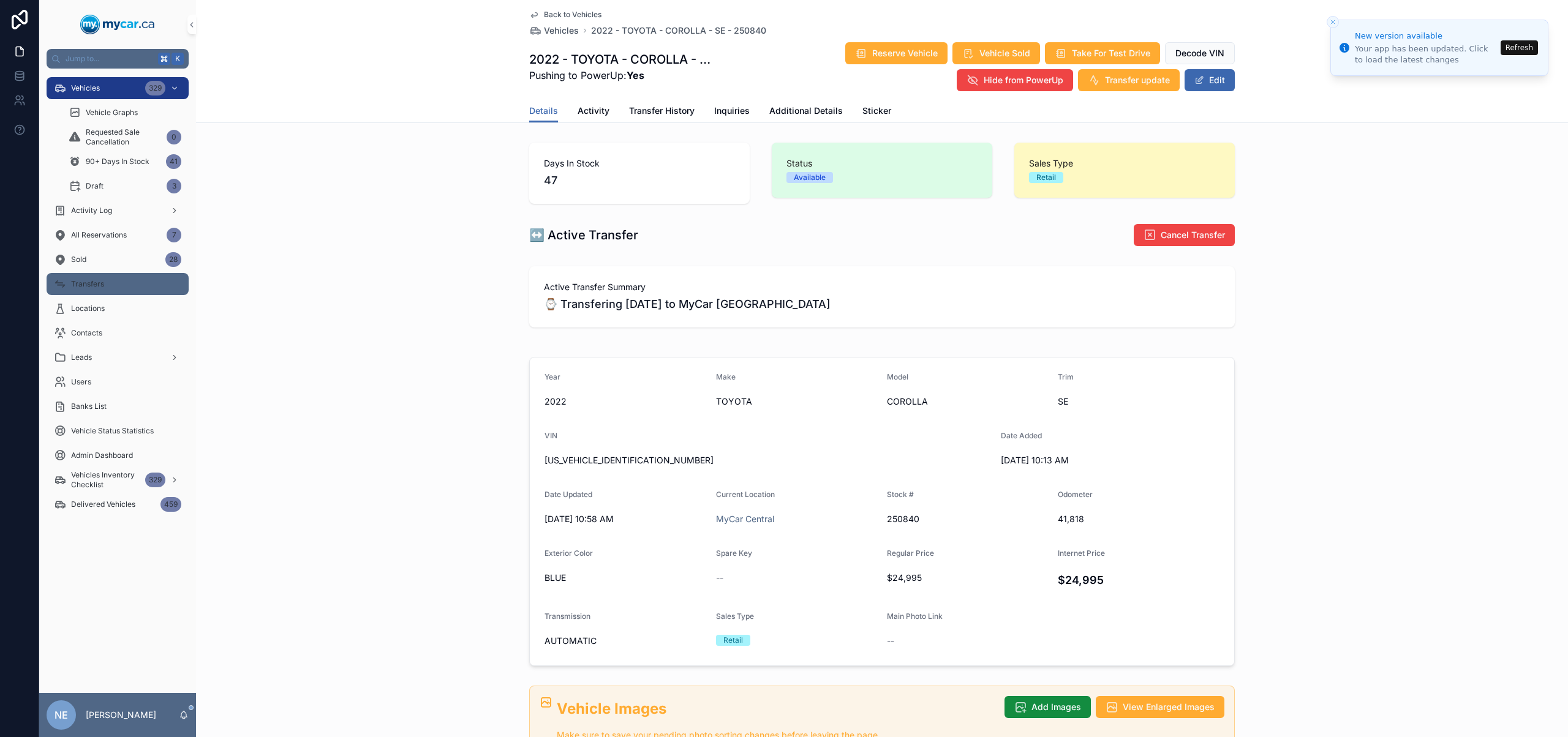
click at [136, 280] on div "Transfers" at bounding box center [117, 284] width 127 height 20
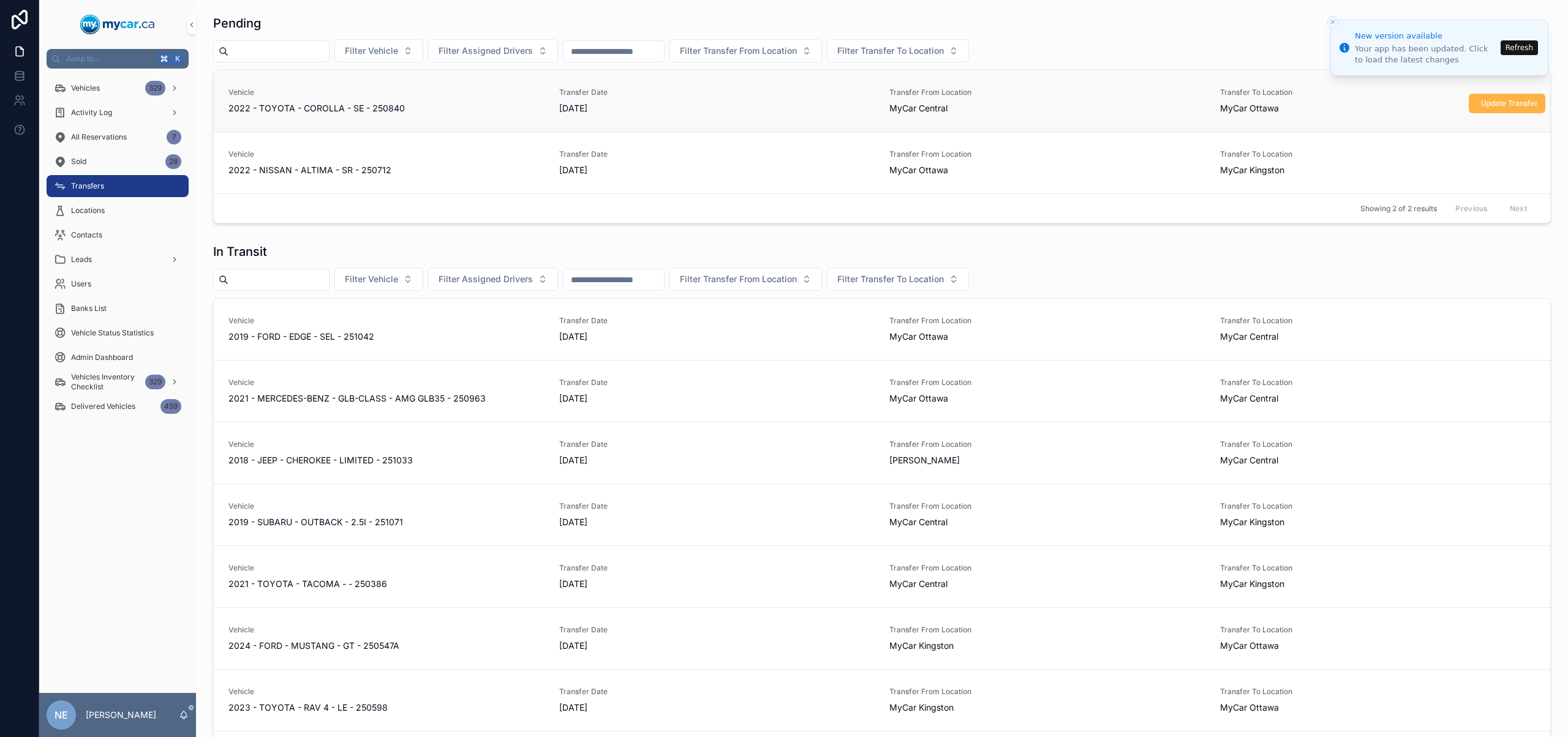
click at [1481, 99] on span "Update Transfer" at bounding box center [1509, 103] width 57 height 10
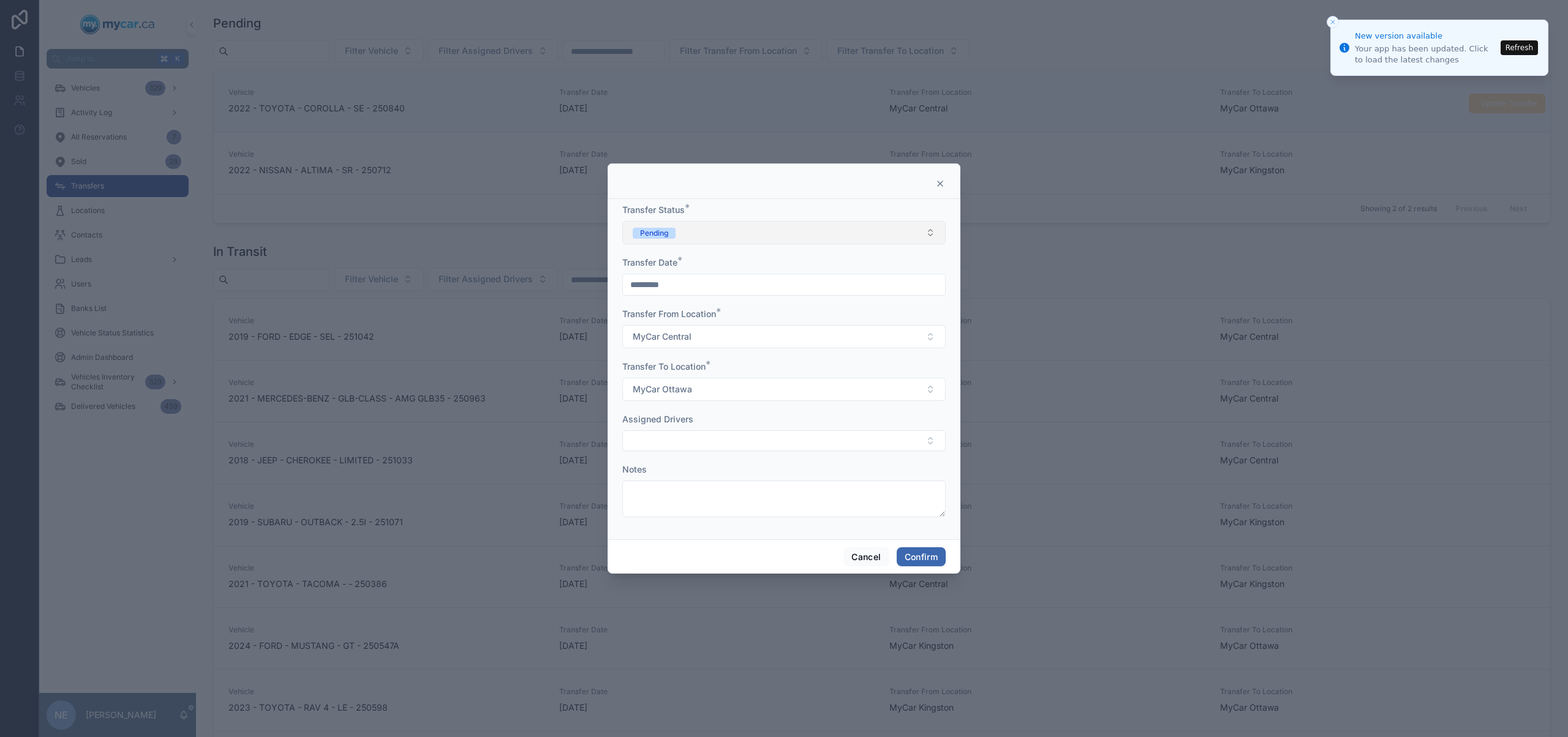
click at [815, 228] on button "Pending" at bounding box center [784, 232] width 323 height 23
click at [732, 299] on div "In Transit" at bounding box center [784, 300] width 317 height 18
click at [926, 555] on button "Confirm" at bounding box center [921, 557] width 49 height 20
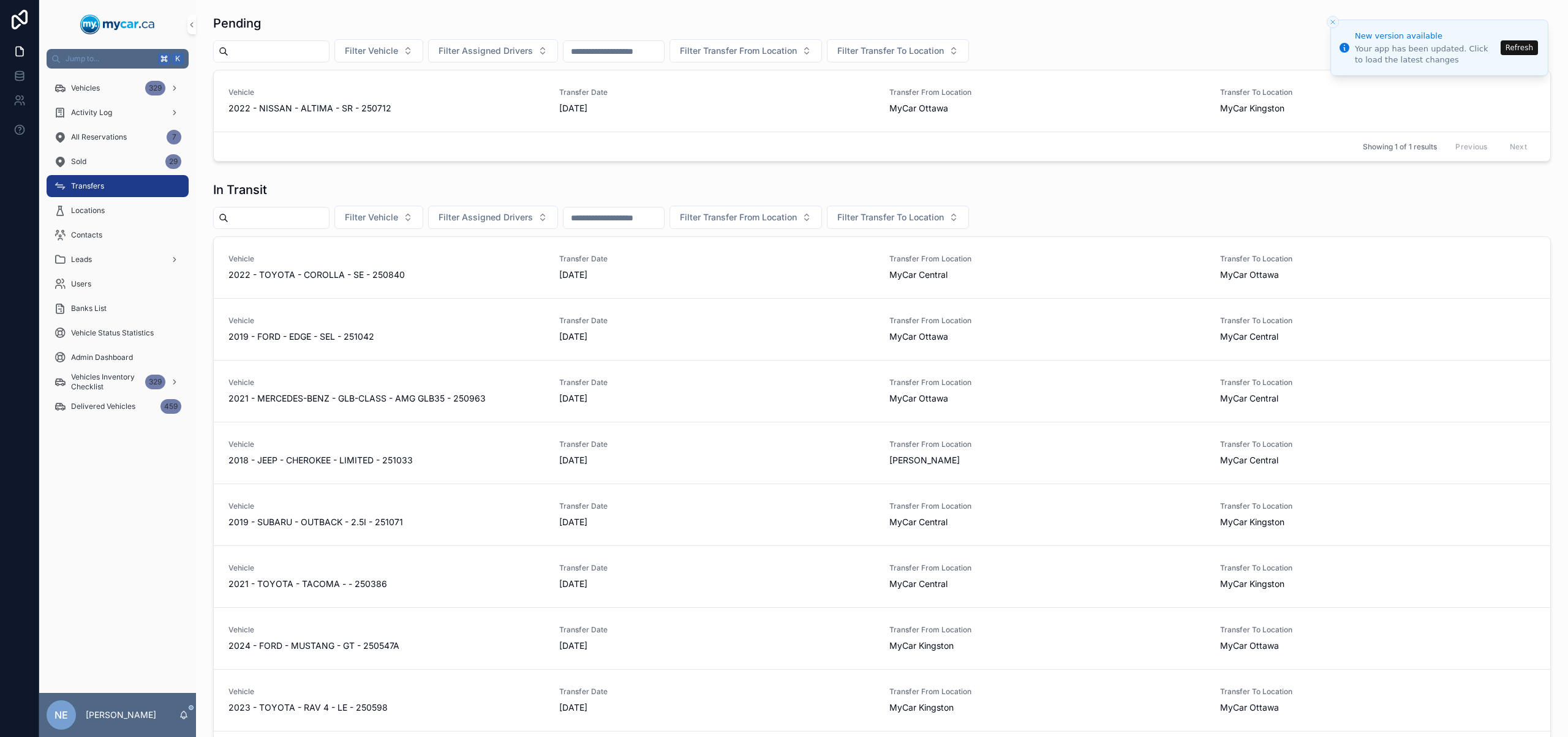
click at [1330, 23] on icon "Close toast" at bounding box center [1333, 22] width 8 height 8
click at [1335, 23] on icon "Close toast" at bounding box center [1333, 22] width 8 height 8
click at [1334, 21] on icon "Close toast" at bounding box center [1333, 22] width 8 height 8
click at [1331, 18] on icon "Close toast" at bounding box center [1333, 22] width 8 height 8
click at [1330, 24] on icon "Close toast" at bounding box center [1333, 22] width 8 height 8
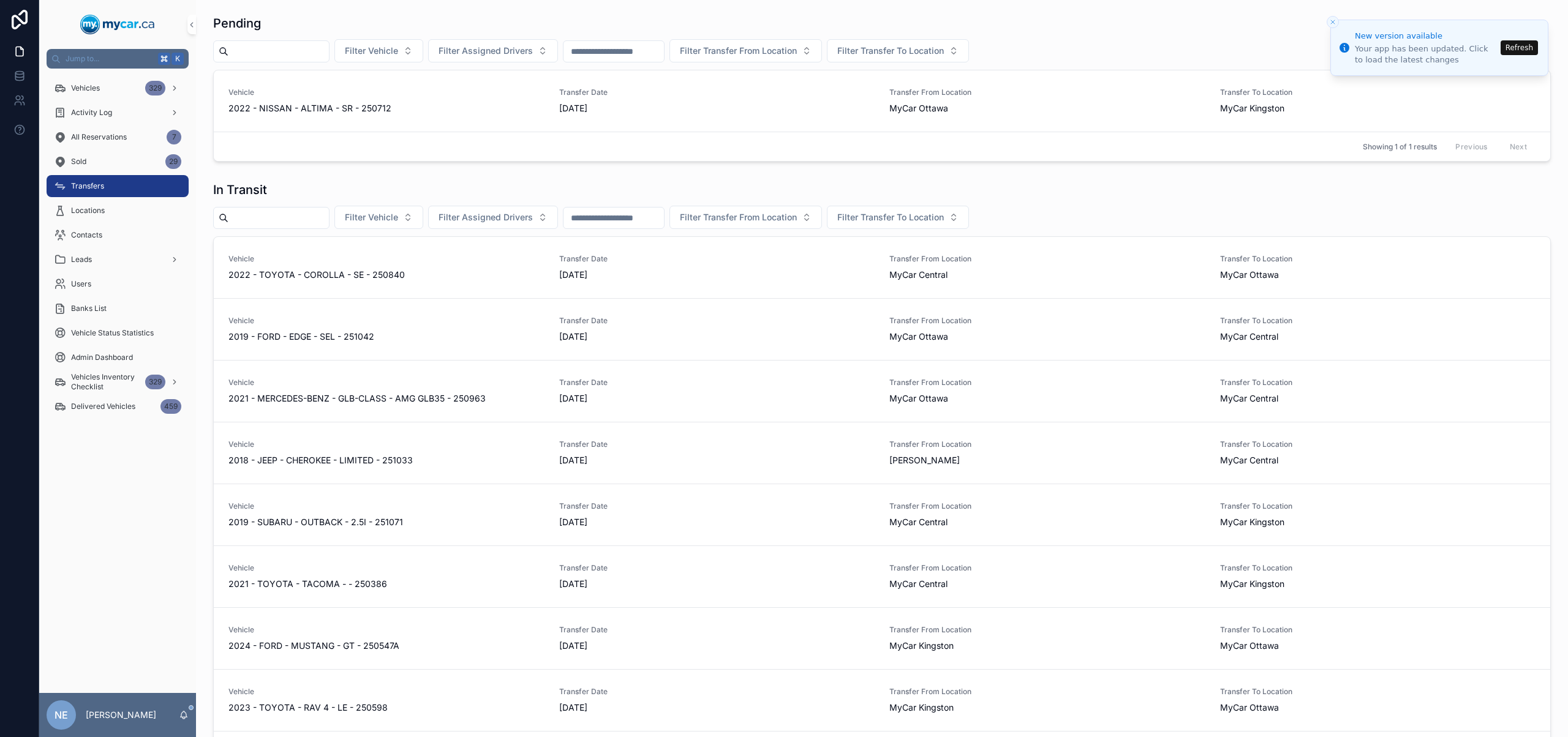
click at [1334, 21] on icon "Close toast" at bounding box center [1333, 22] width 8 height 8
click at [1481, 334] on span "Update Transfer" at bounding box center [1509, 331] width 57 height 10
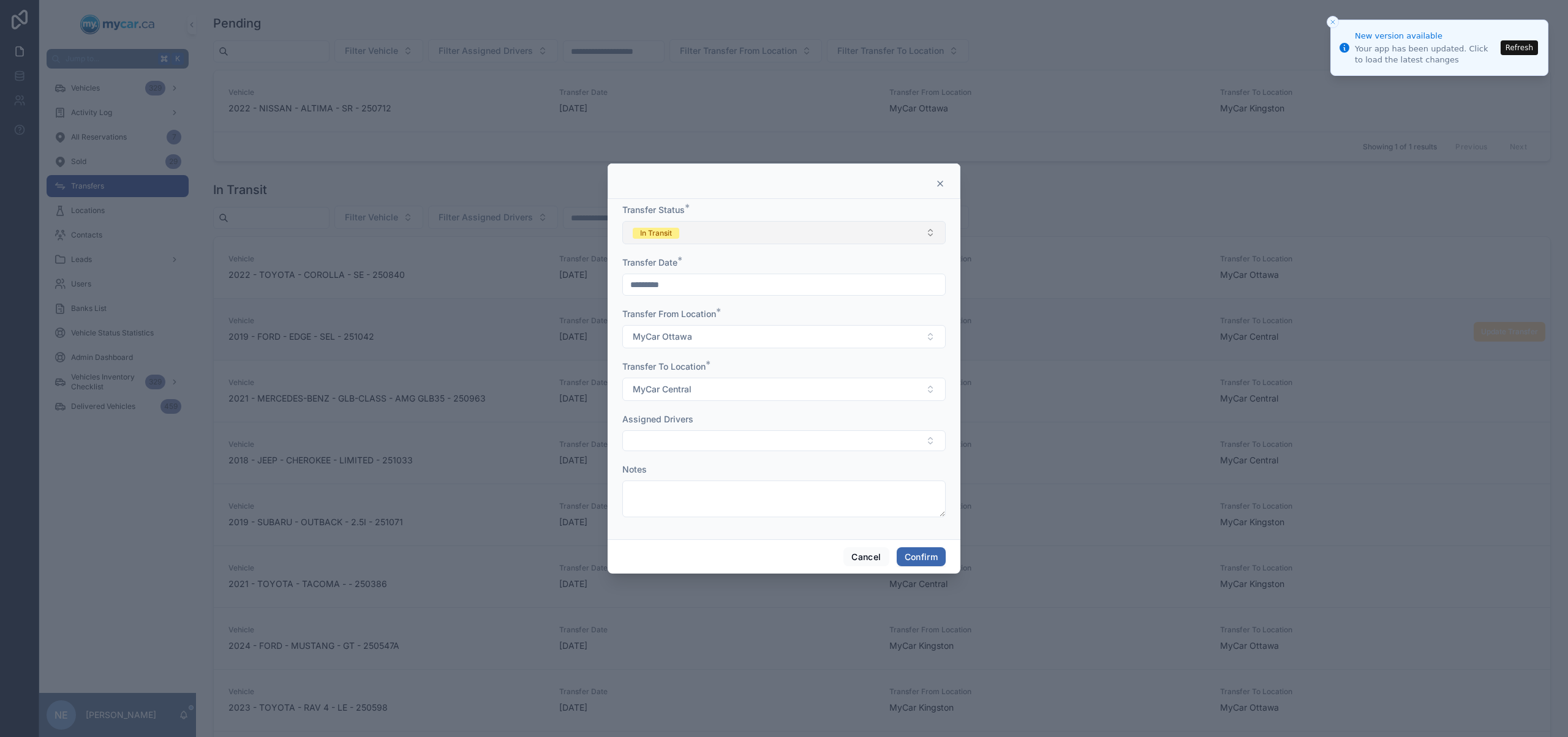
click at [790, 240] on button "In Transit" at bounding box center [784, 232] width 323 height 23
click at [778, 317] on div "Completed" at bounding box center [784, 318] width 317 height 18
click at [921, 554] on button "Confirm" at bounding box center [921, 557] width 49 height 20
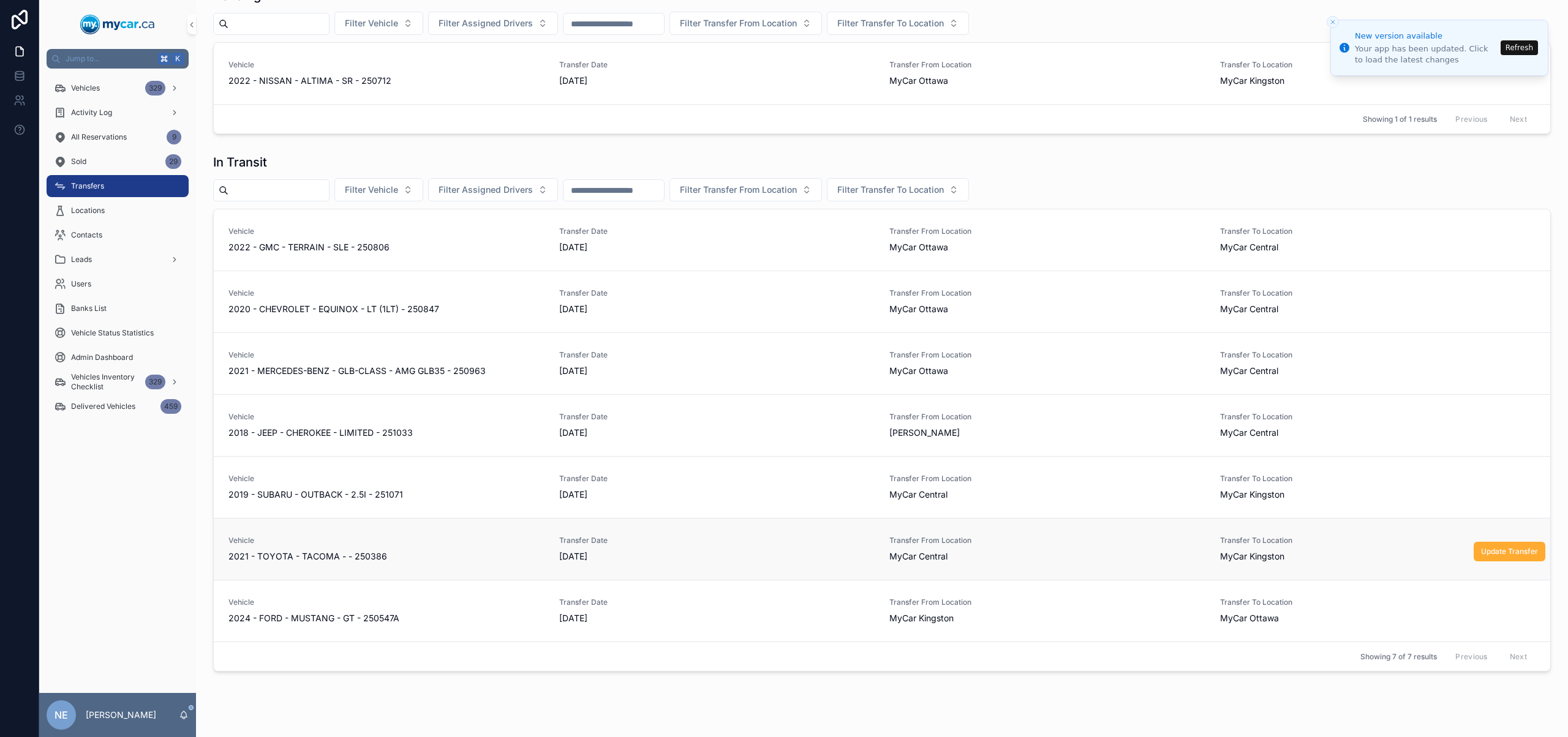
scroll to position [65, 0]
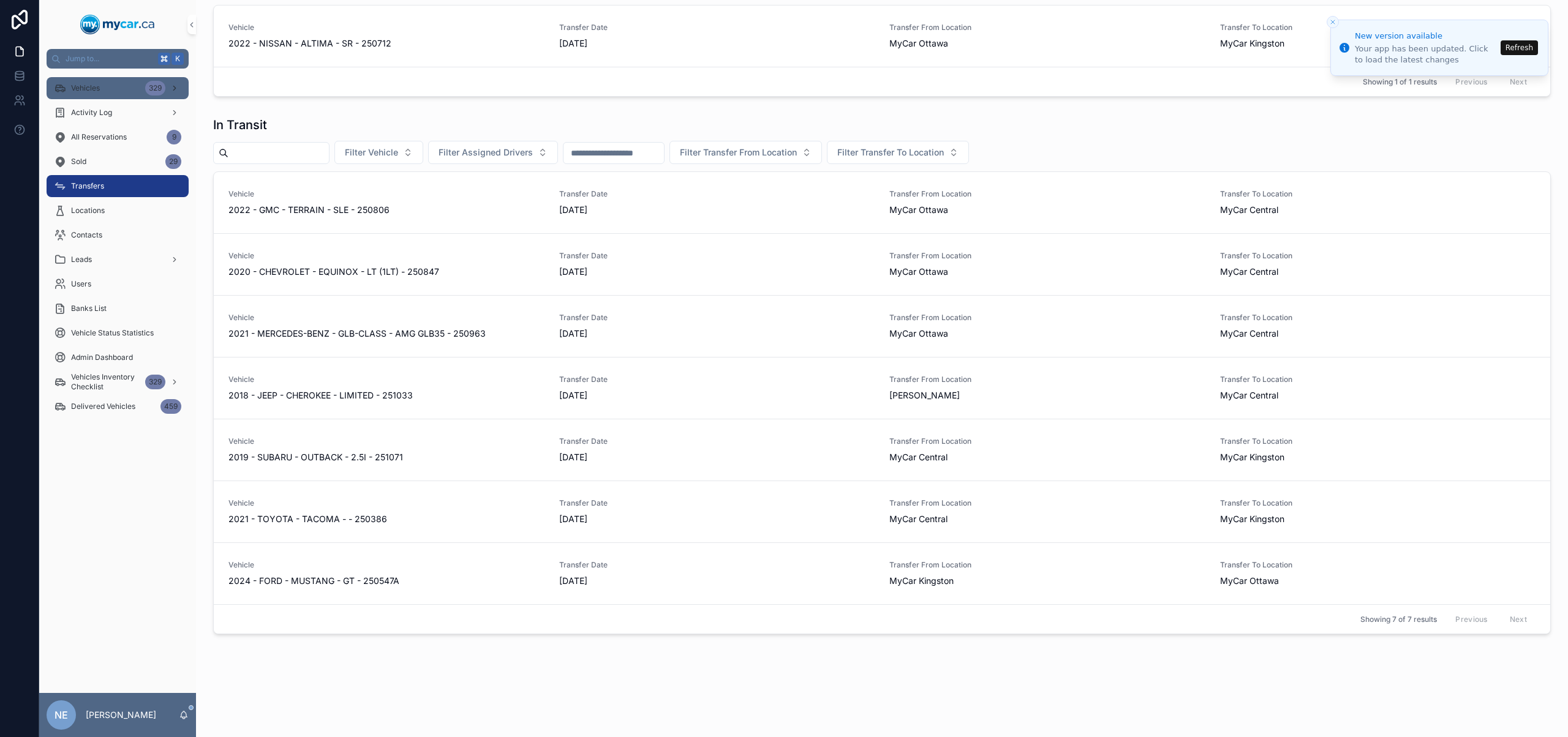
click at [141, 90] on div "Vehicles 329" at bounding box center [117, 88] width 127 height 20
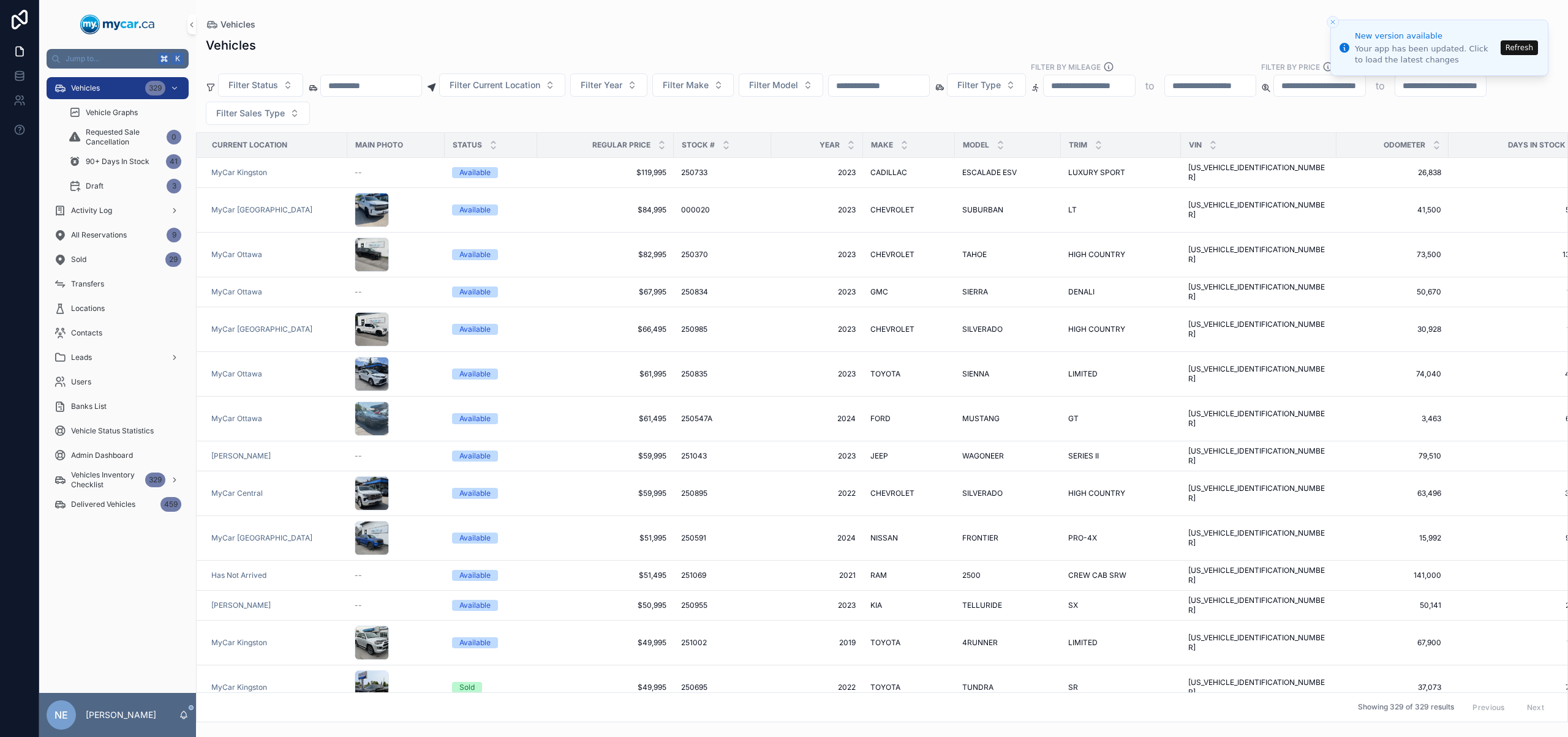
click at [899, 85] on input "scrollable content" at bounding box center [878, 85] width 101 height 17
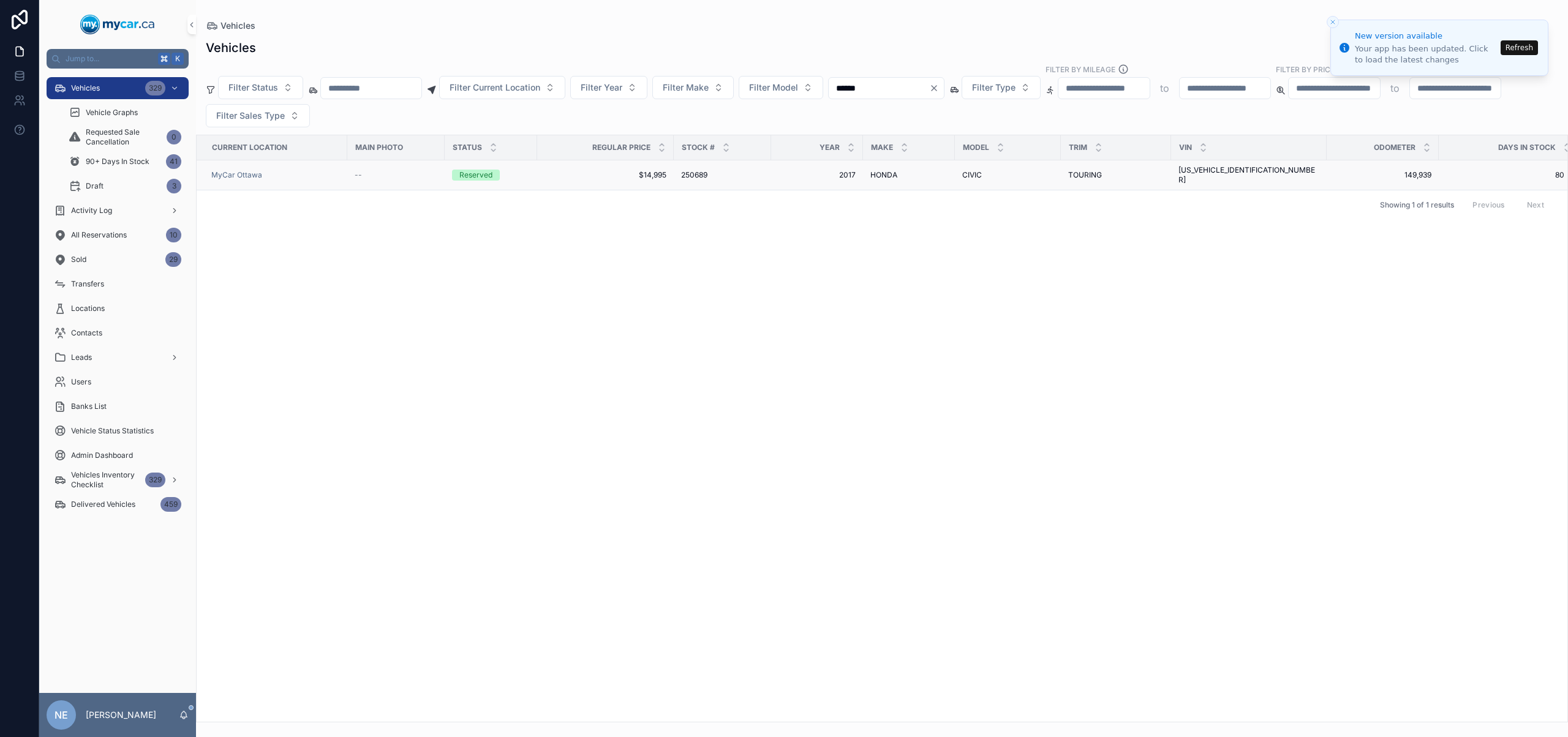
type input "******"
click at [707, 172] on span "250689" at bounding box center [694, 175] width 26 height 10
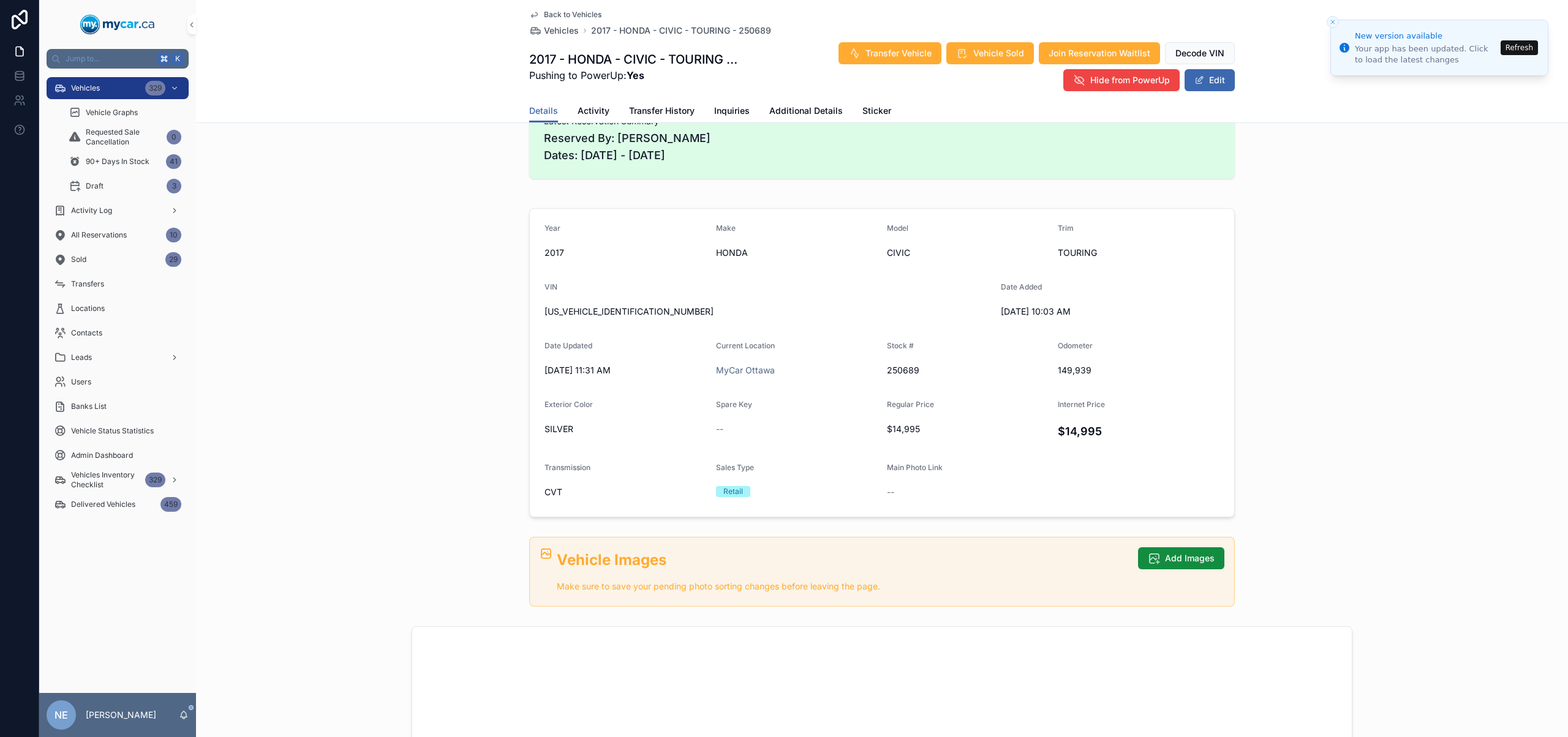
scroll to position [320, 0]
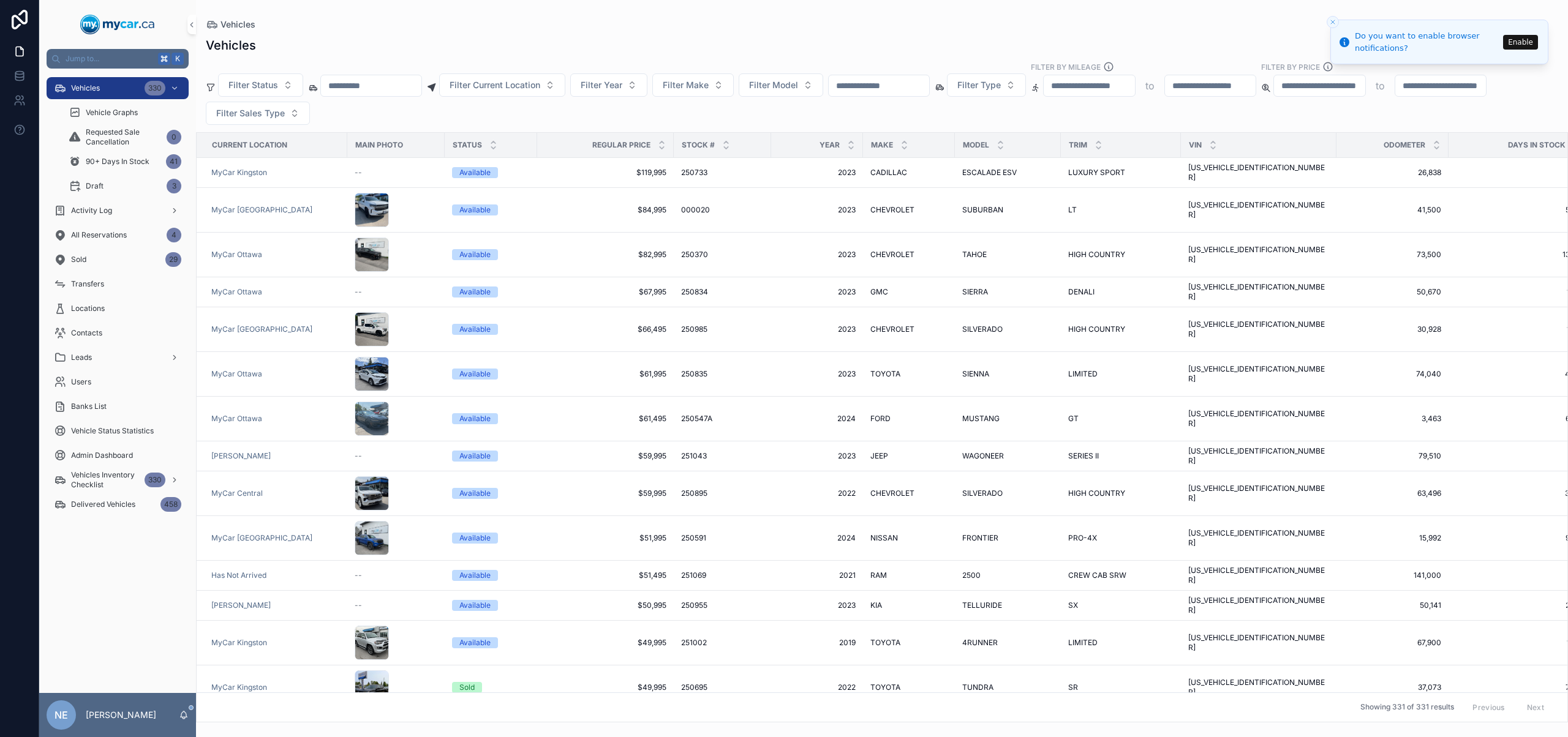
click at [871, 88] on input "scrollable content" at bounding box center [878, 85] width 101 height 17
paste input "******"
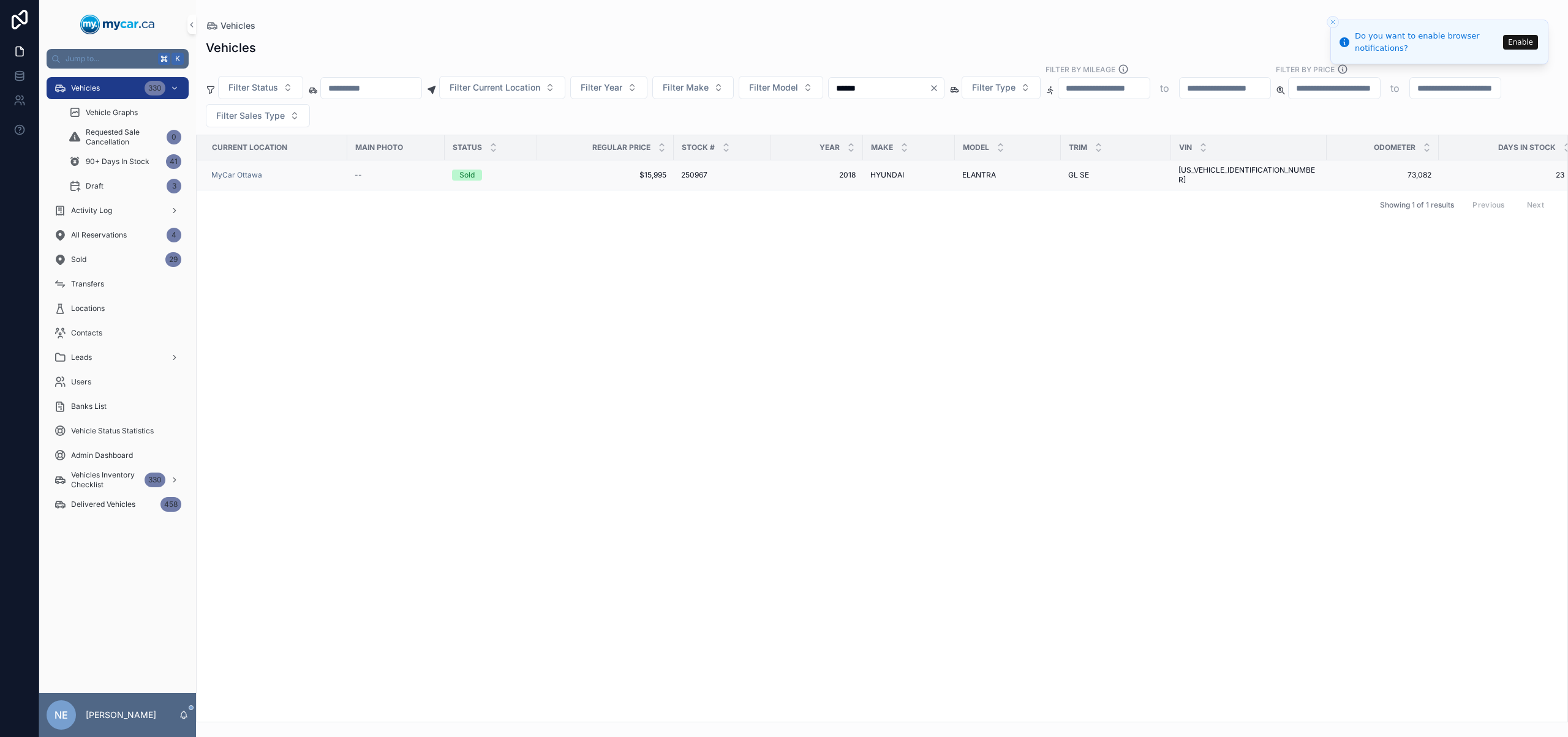
type input "******"
click at [819, 172] on span "2018" at bounding box center [817, 175] width 77 height 10
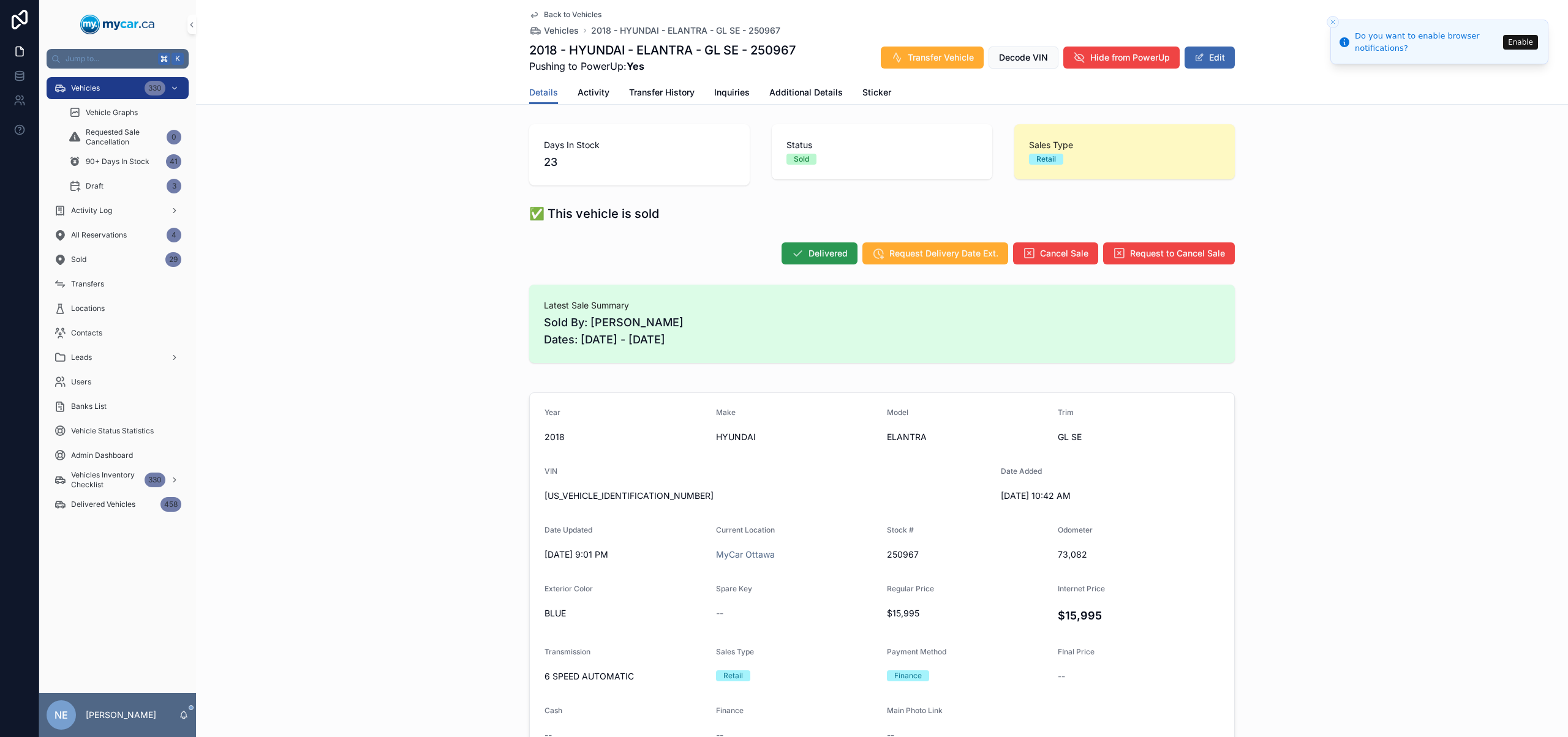
click at [812, 254] on span "Delivered" at bounding box center [828, 253] width 39 height 12
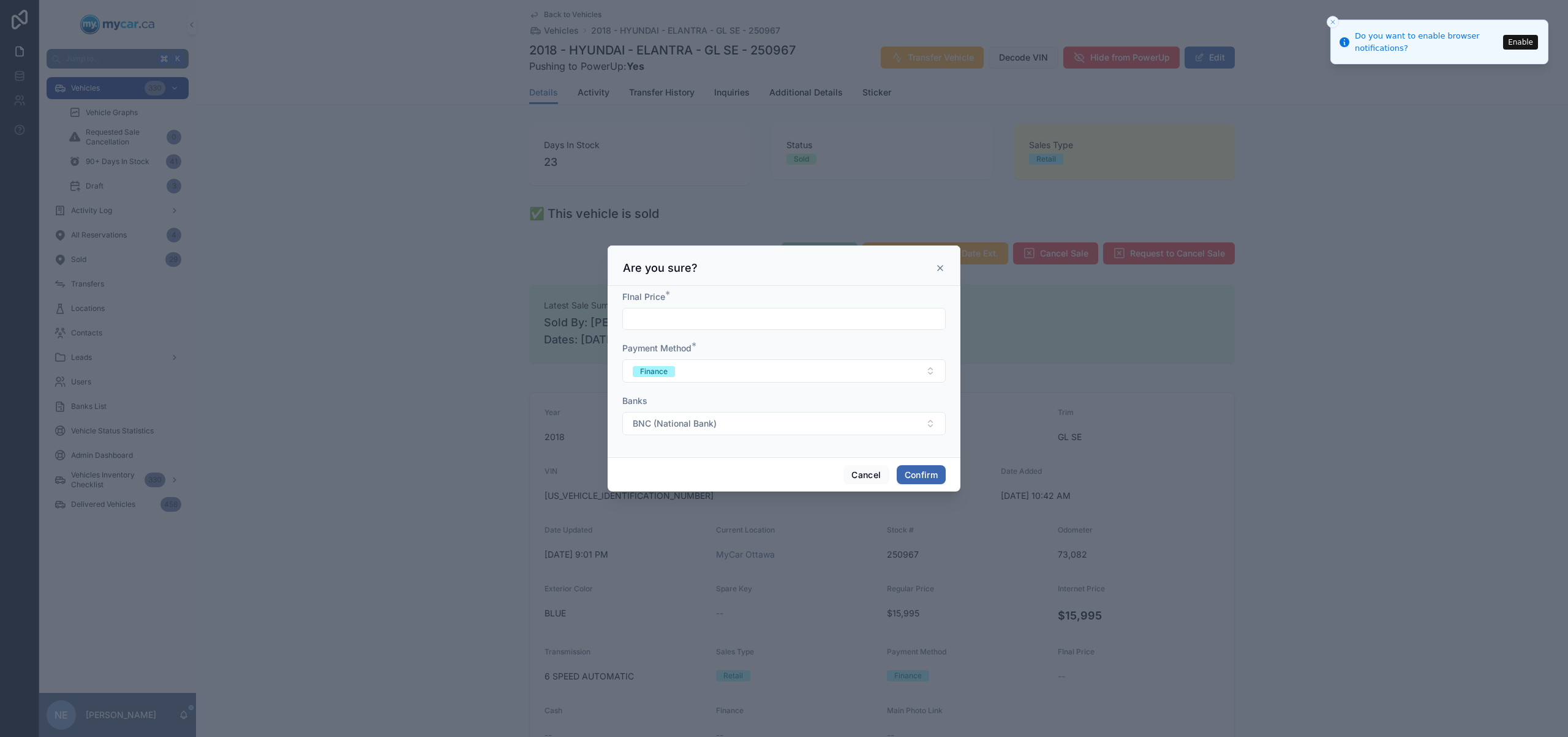
click at [698, 313] on input "text" at bounding box center [784, 318] width 322 height 17
type input "**********"
click at [930, 472] on button "Confirm" at bounding box center [921, 475] width 49 height 20
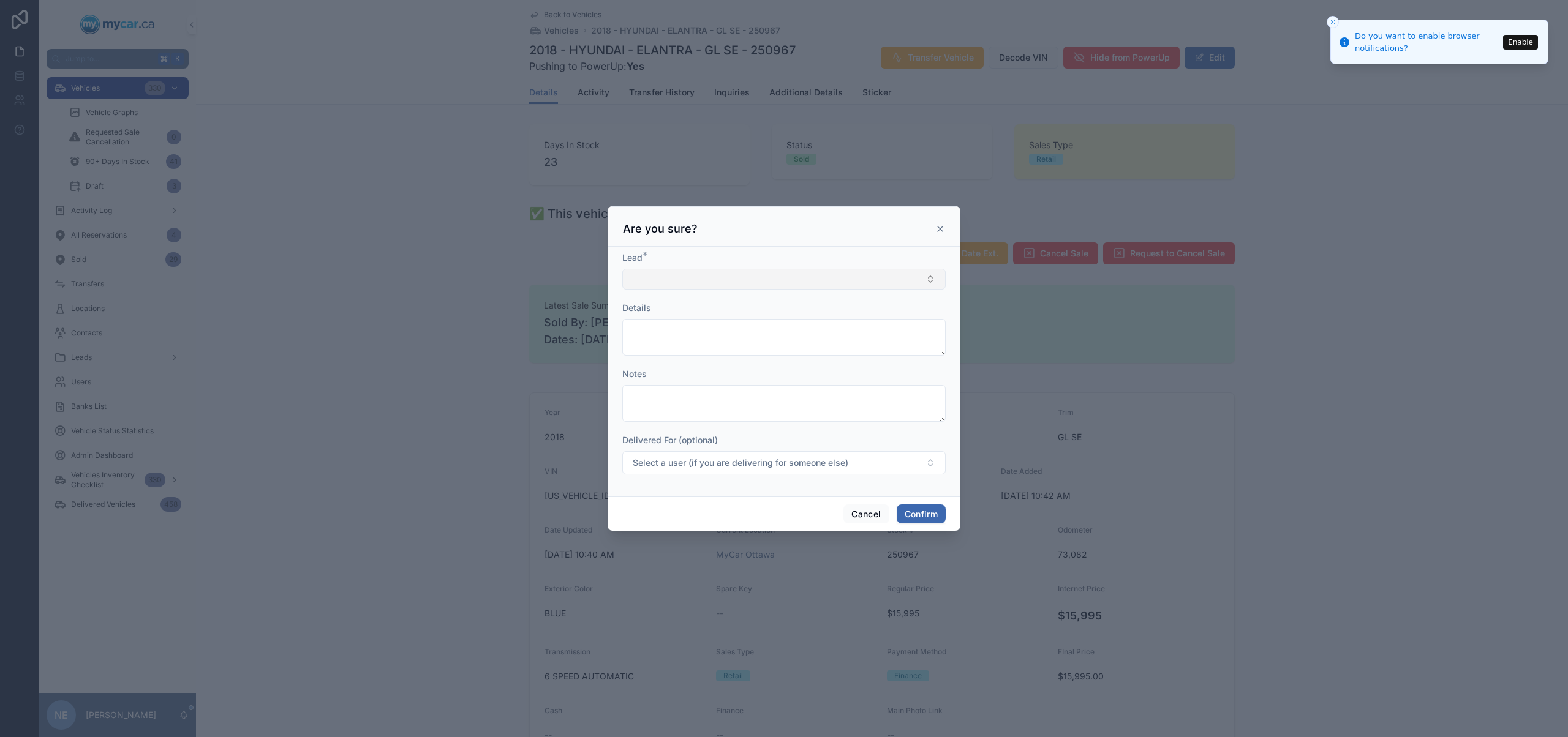
click at [733, 272] on button "Select Button" at bounding box center [784, 279] width 323 height 21
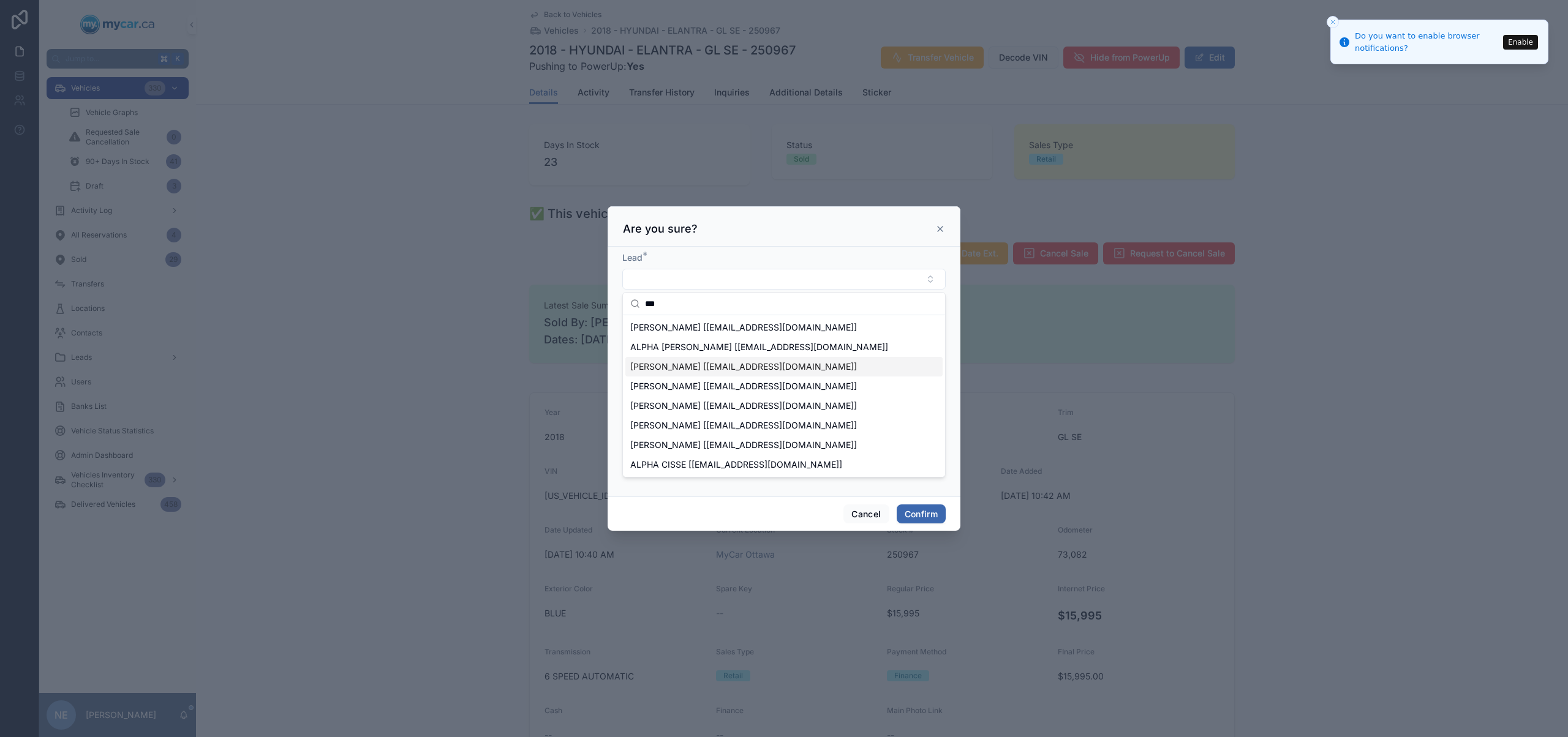
type input "***"
click at [774, 351] on span "ALPHA [PERSON_NAME] [[EMAIL_ADDRESS][DOMAIN_NAME]]" at bounding box center [759, 347] width 258 height 12
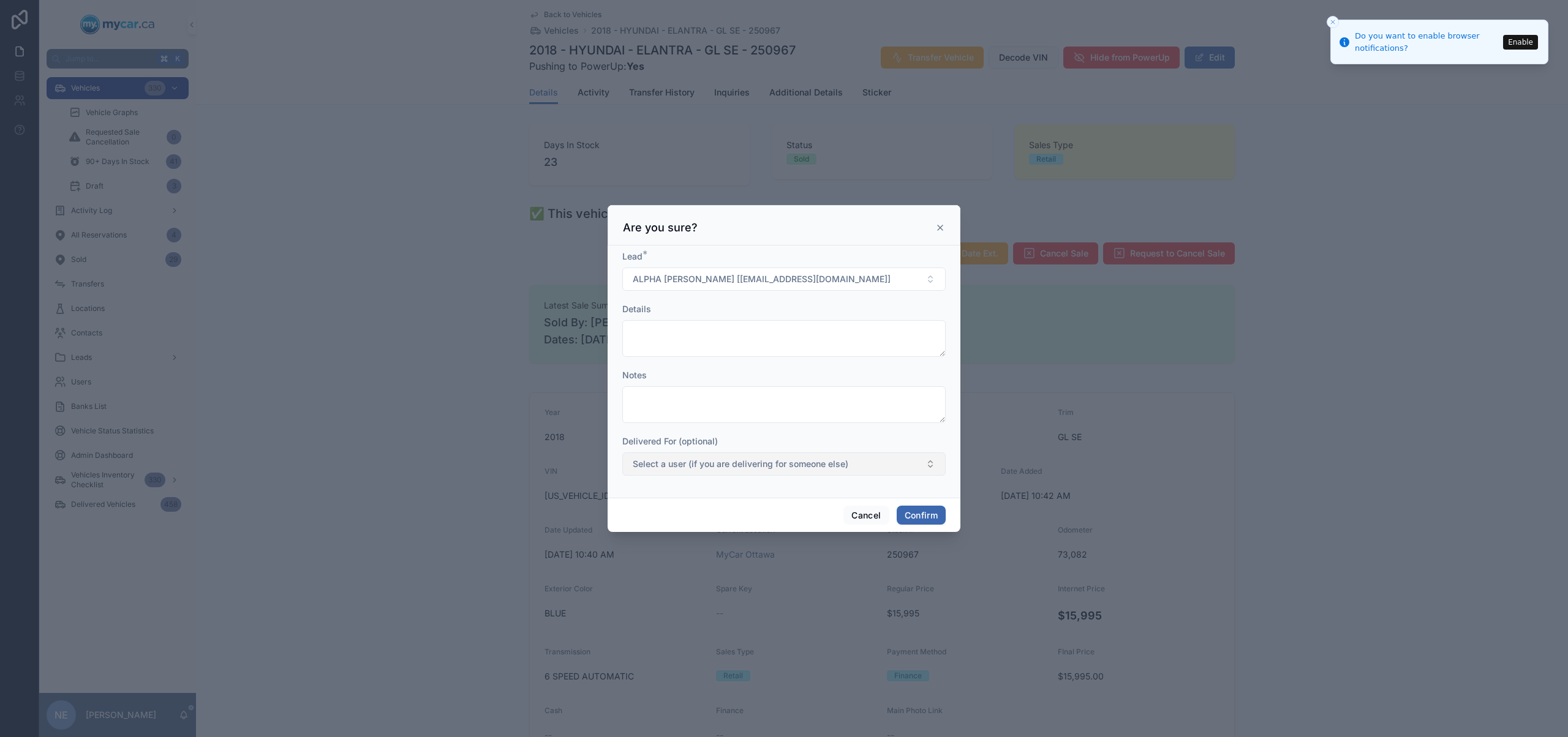
click at [735, 468] on span "Select a user (if you are delivering for someone else)" at bounding box center [740, 464] width 216 height 12
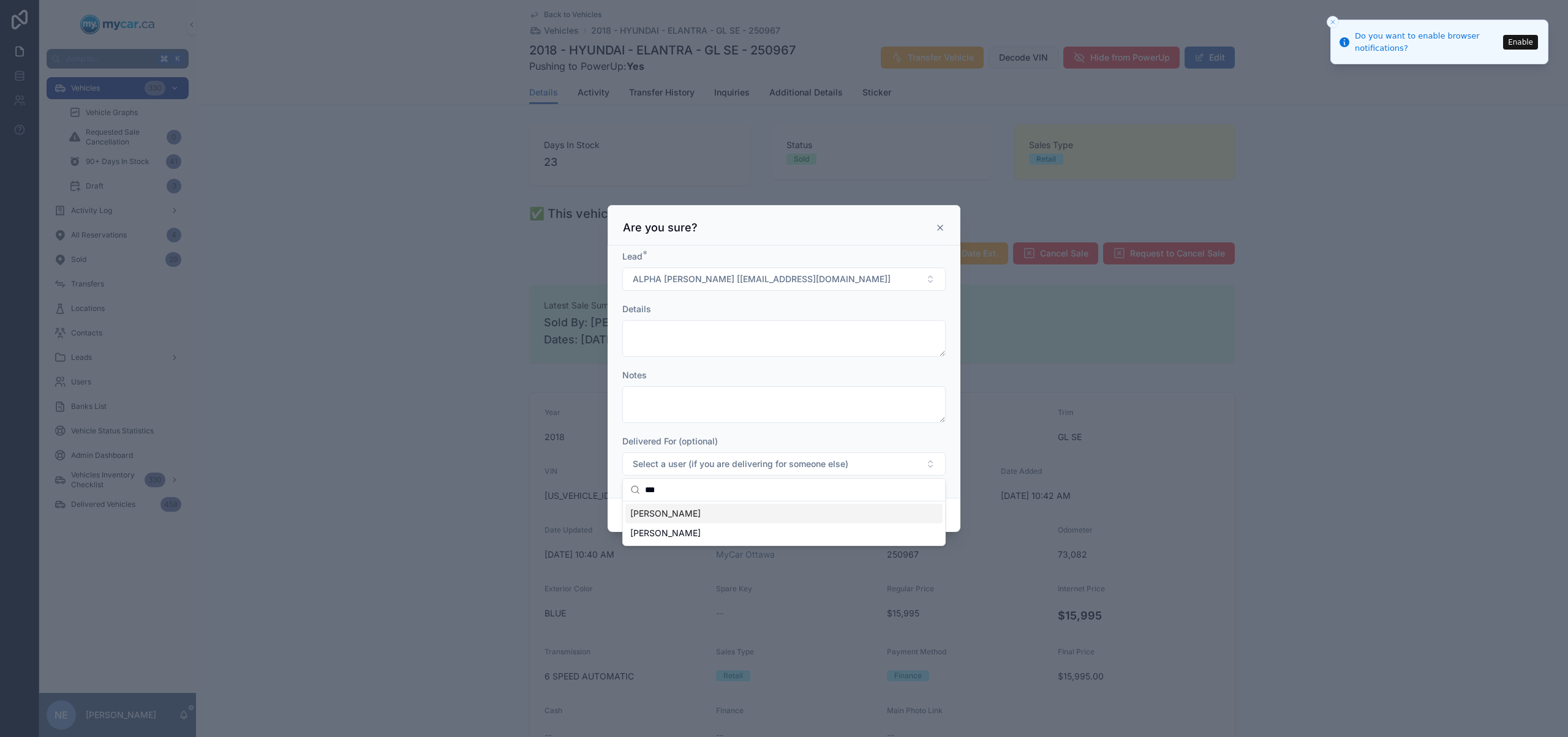
type input "***"
click at [741, 508] on div "[PERSON_NAME]" at bounding box center [784, 513] width 317 height 20
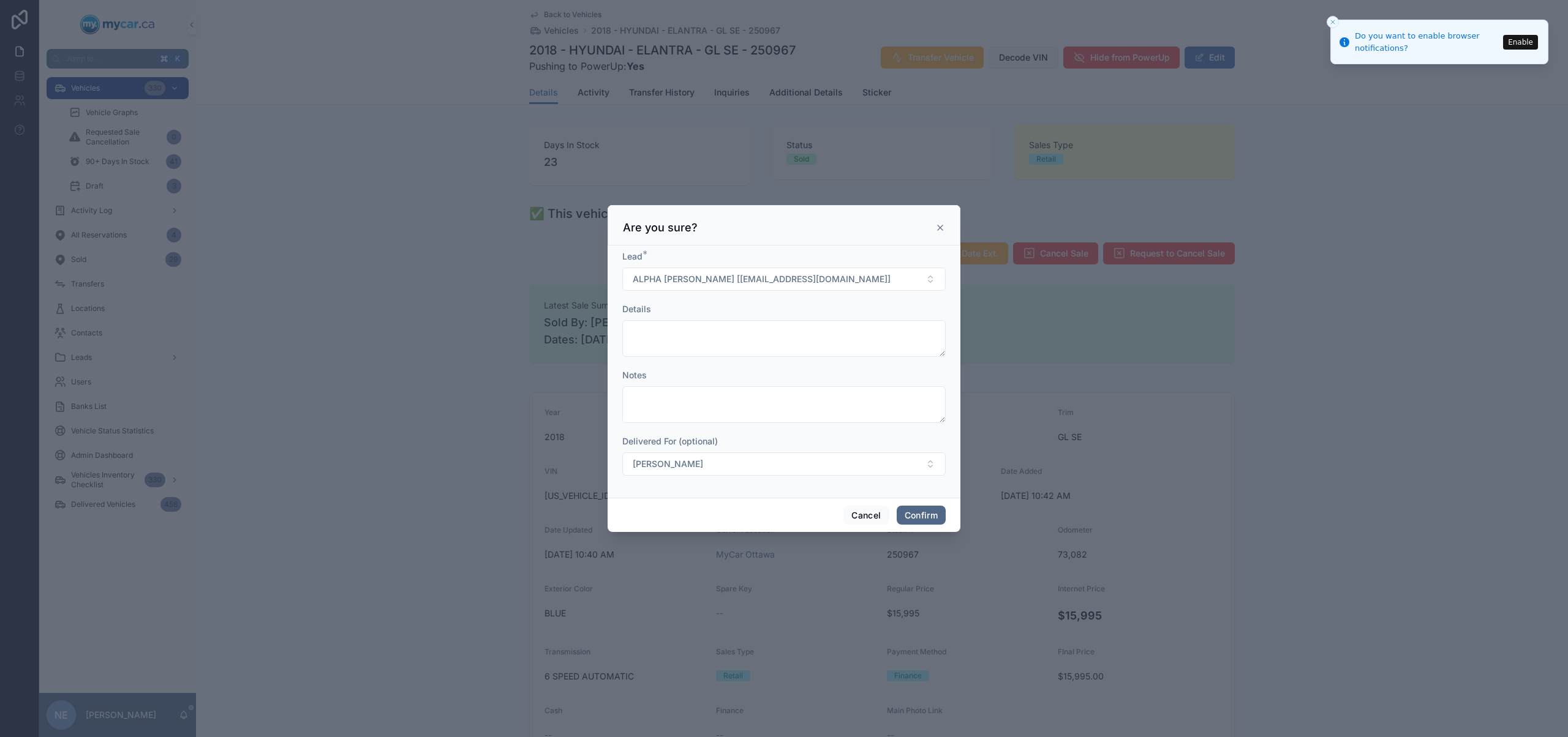
click at [931, 506] on button "Confirm" at bounding box center [921, 516] width 49 height 20
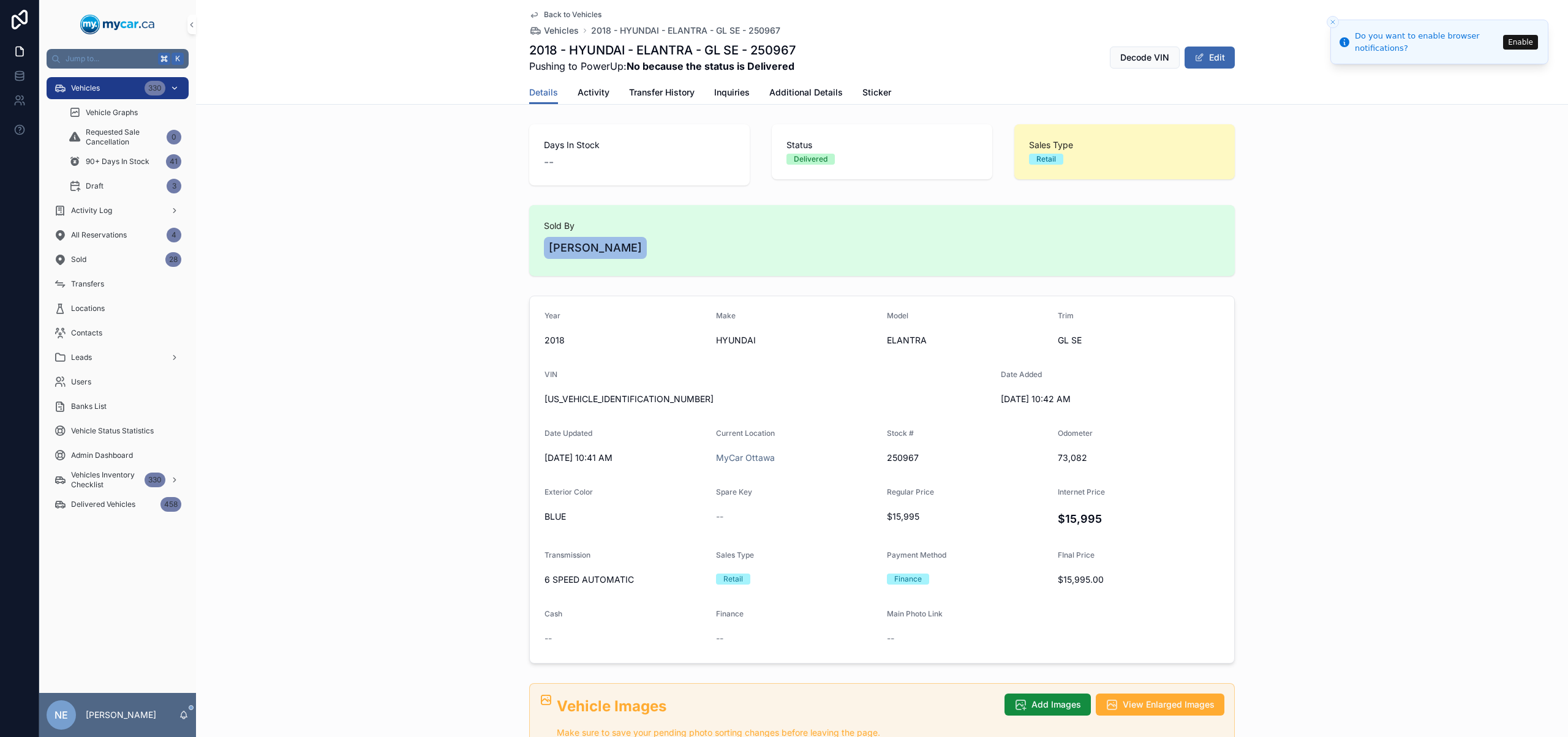
click at [140, 92] on div "Vehicles 330" at bounding box center [117, 88] width 127 height 20
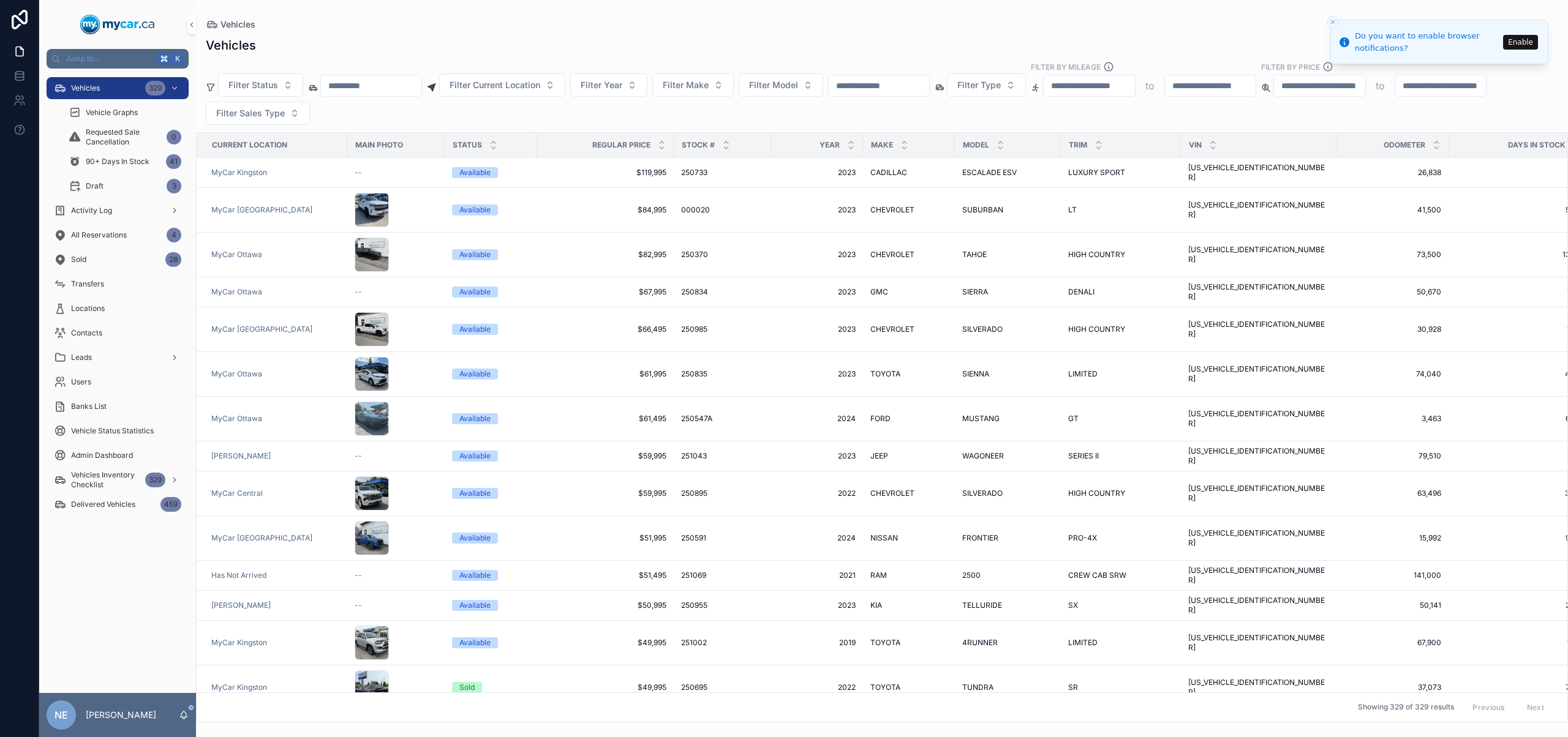
click at [927, 84] on input "scrollable content" at bounding box center [878, 85] width 101 height 17
click at [1530, 45] on button "Enable" at bounding box center [1520, 42] width 35 height 14
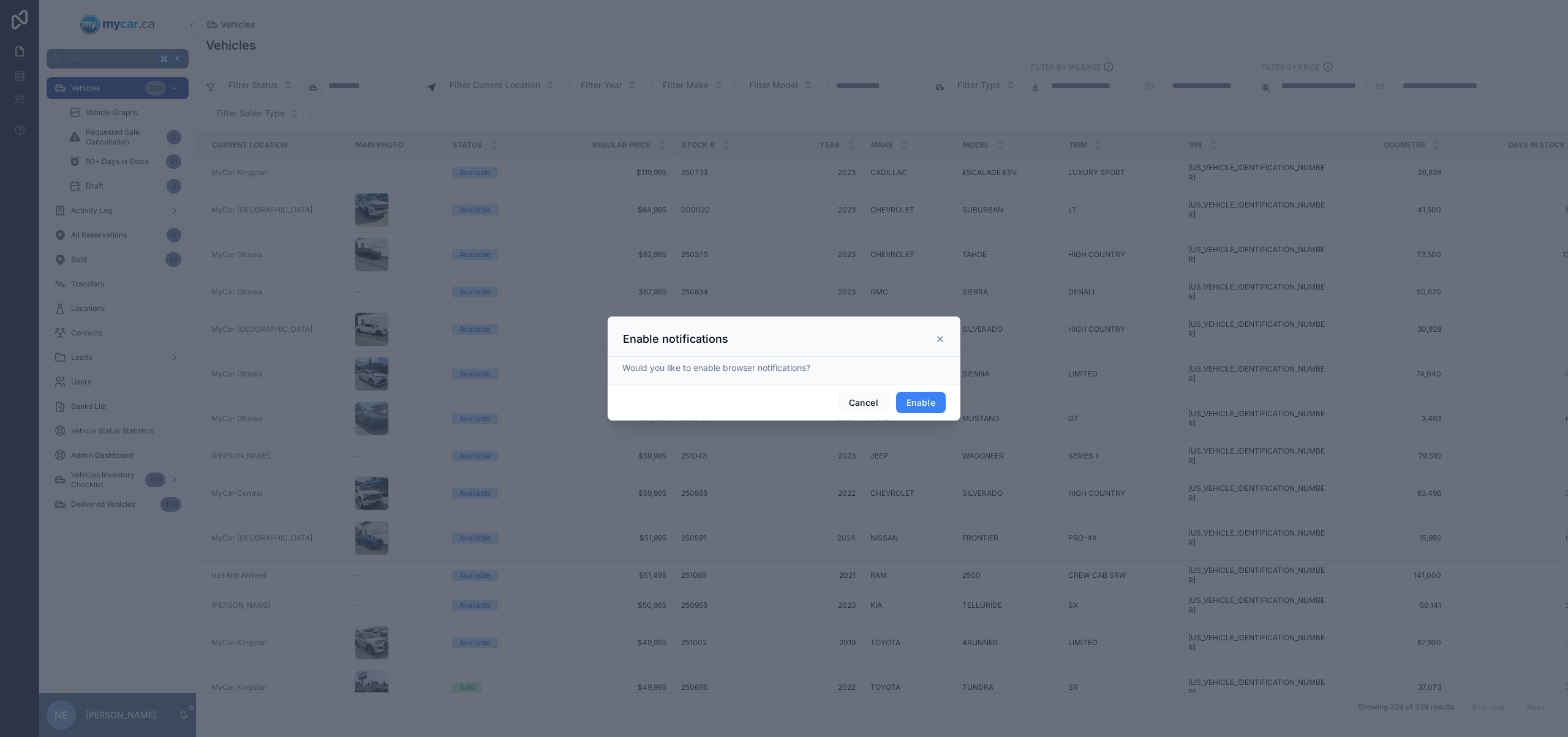
click at [934, 404] on button "Enable" at bounding box center [921, 402] width 50 height 22
click at [393, 24] on div at bounding box center [784, 368] width 1568 height 737
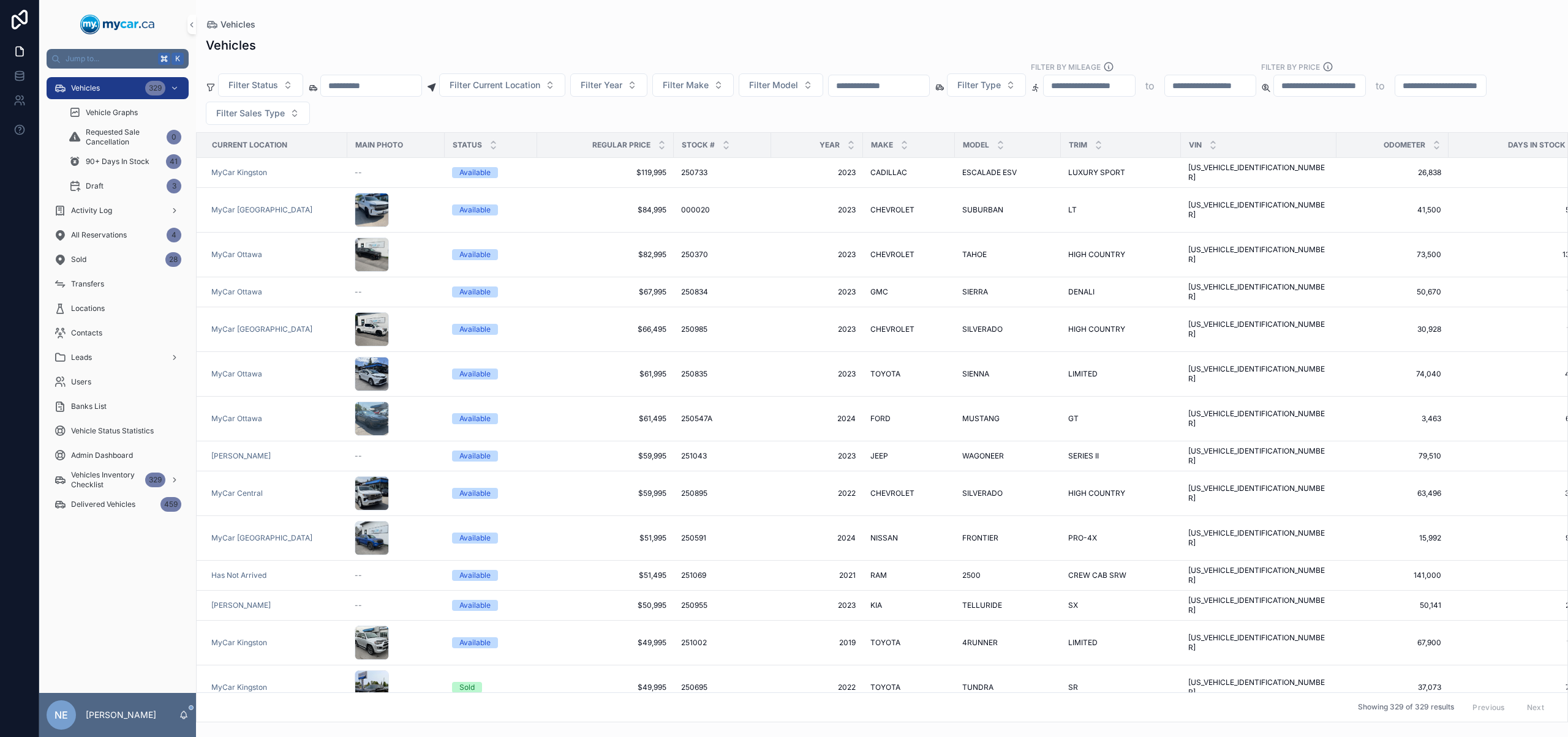
click at [929, 88] on input "scrollable content" at bounding box center [878, 85] width 101 height 17
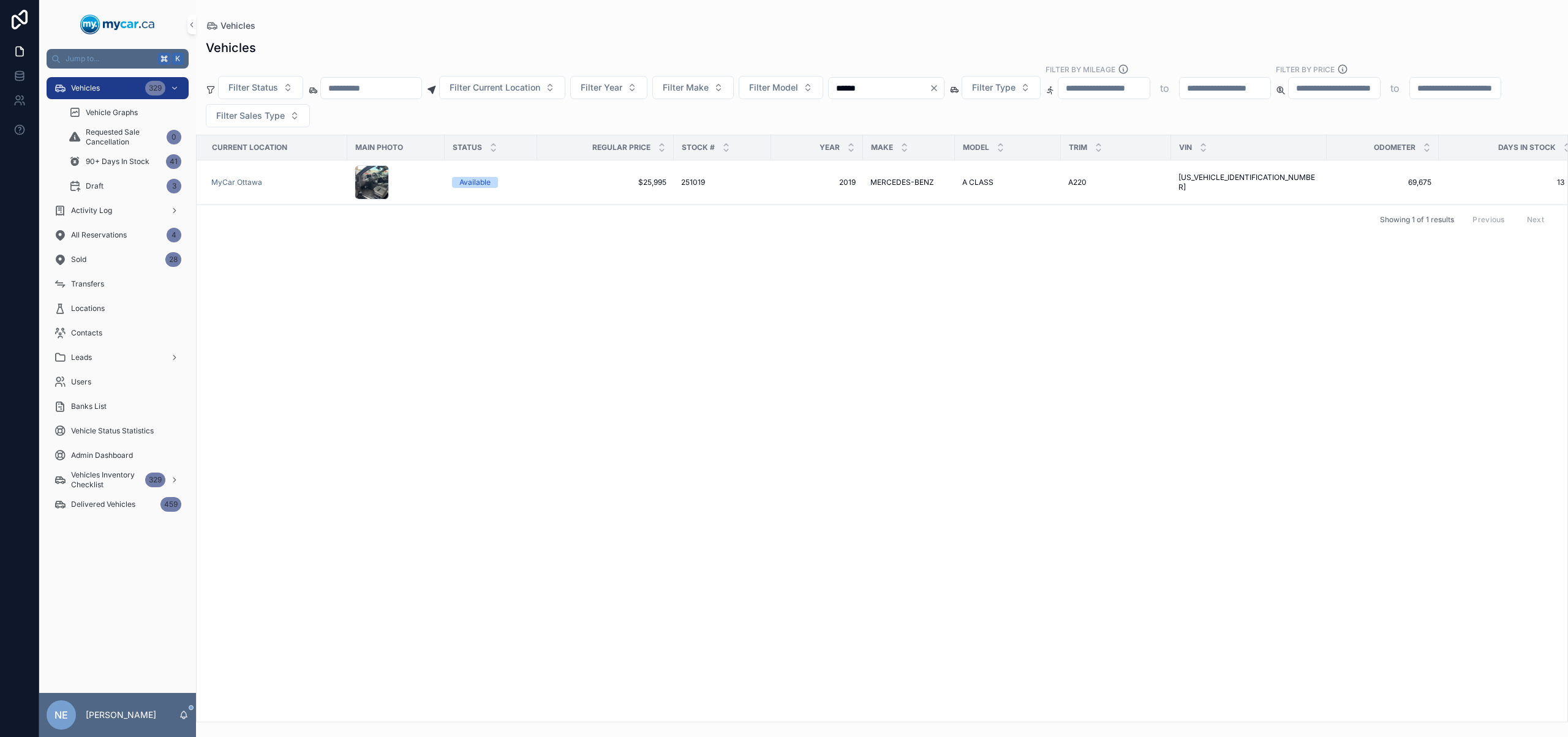
type input "******"
click at [929, 86] on input "******" at bounding box center [878, 88] width 101 height 17
click at [939, 85] on icon "Clear" at bounding box center [933, 88] width 10 height 10
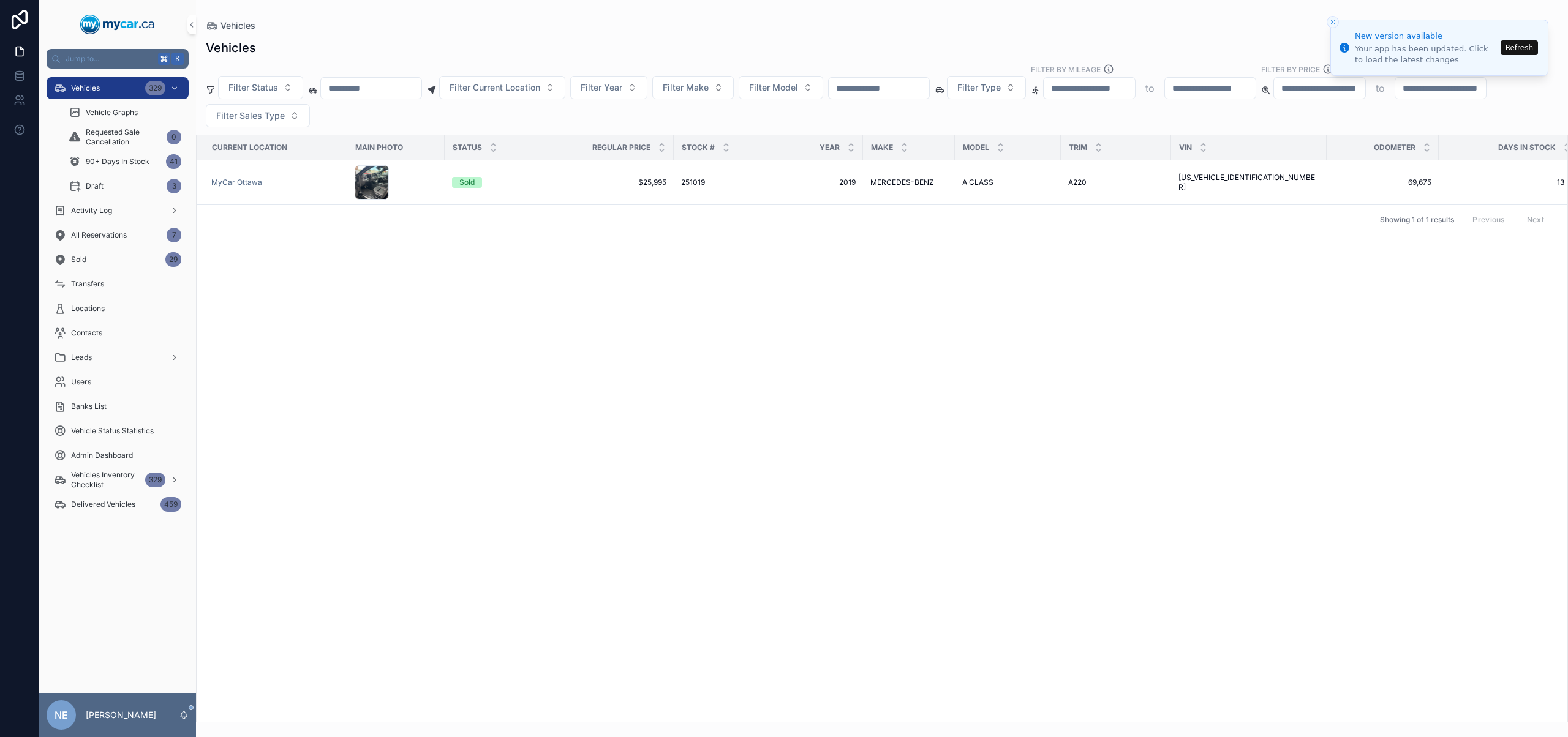
click at [886, 91] on input "scrollable content" at bounding box center [878, 88] width 101 height 17
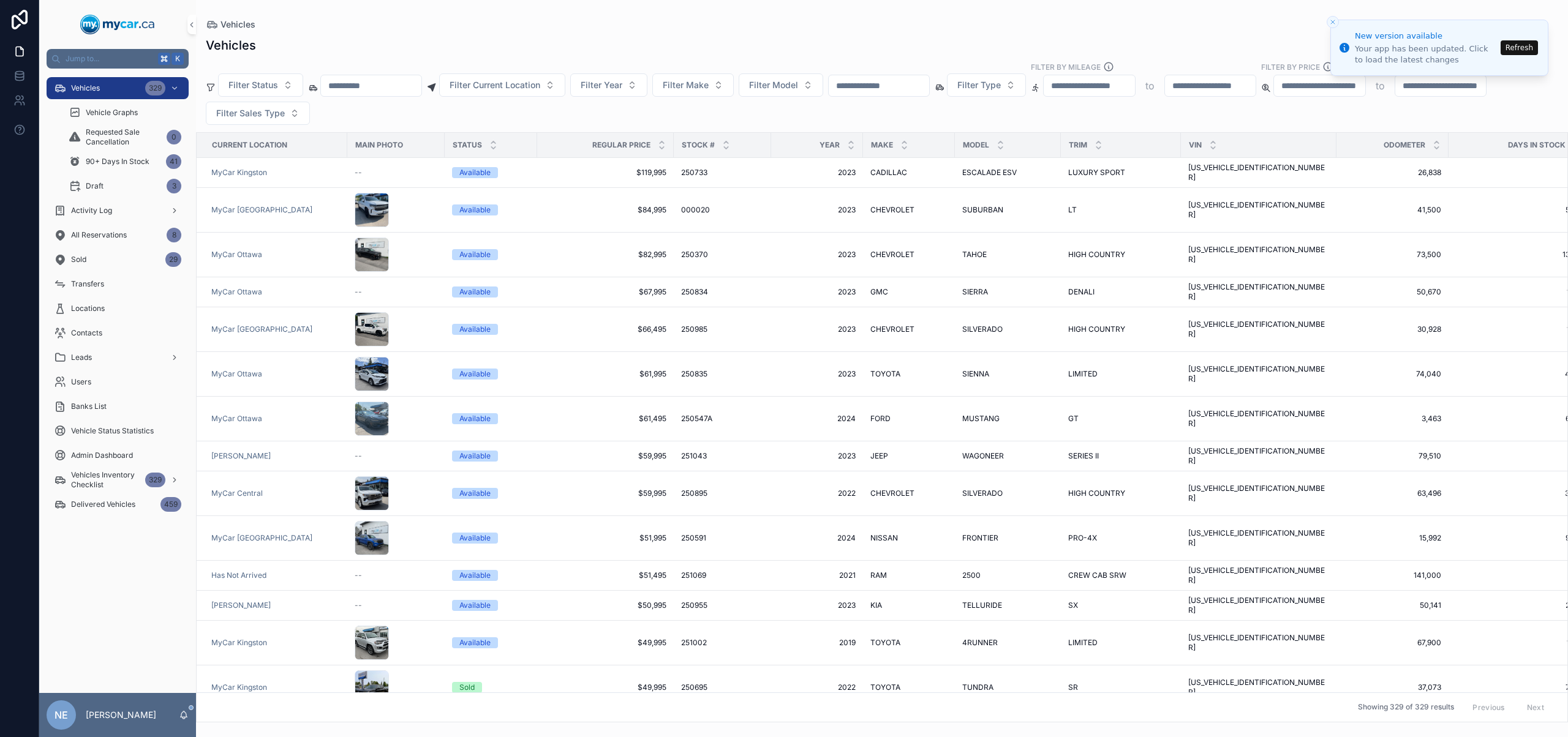
click at [912, 88] on input "scrollable content" at bounding box center [878, 85] width 101 height 17
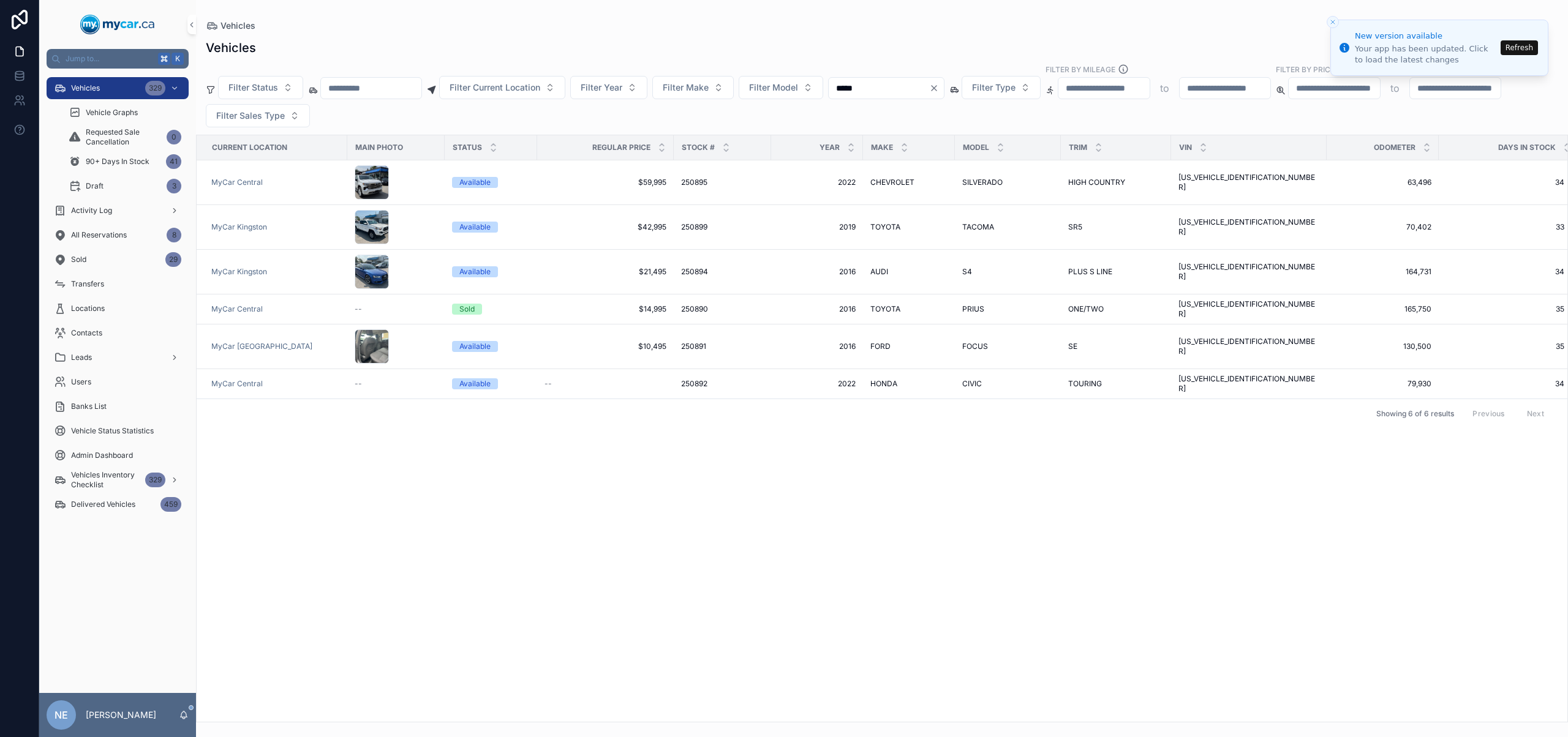
click at [874, 87] on input "*****" at bounding box center [878, 88] width 101 height 17
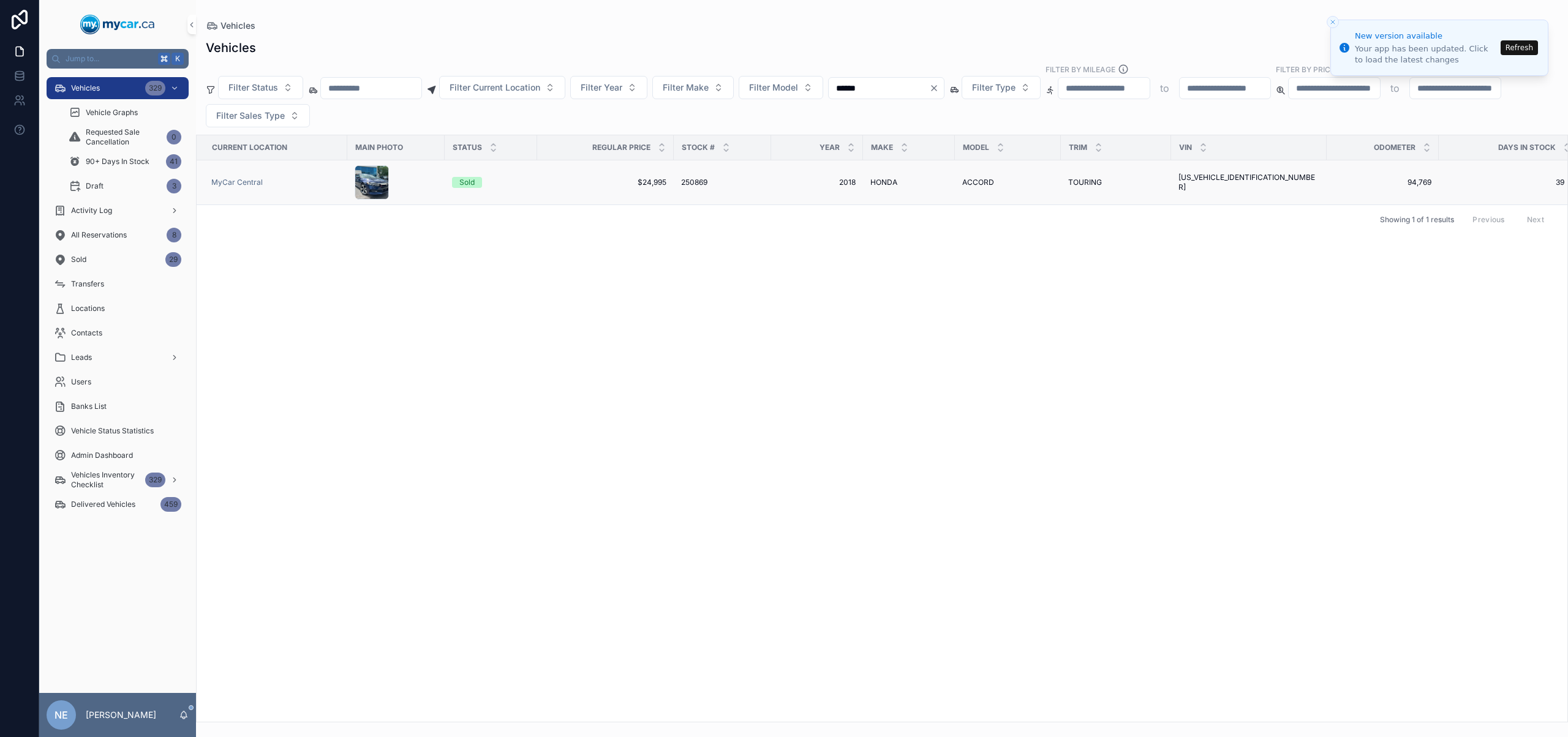
type input "******"
click at [775, 182] on td "2018 2018" at bounding box center [816, 182] width 92 height 45
click at [944, 182] on div "HONDA HONDA" at bounding box center [908, 182] width 77 height 10
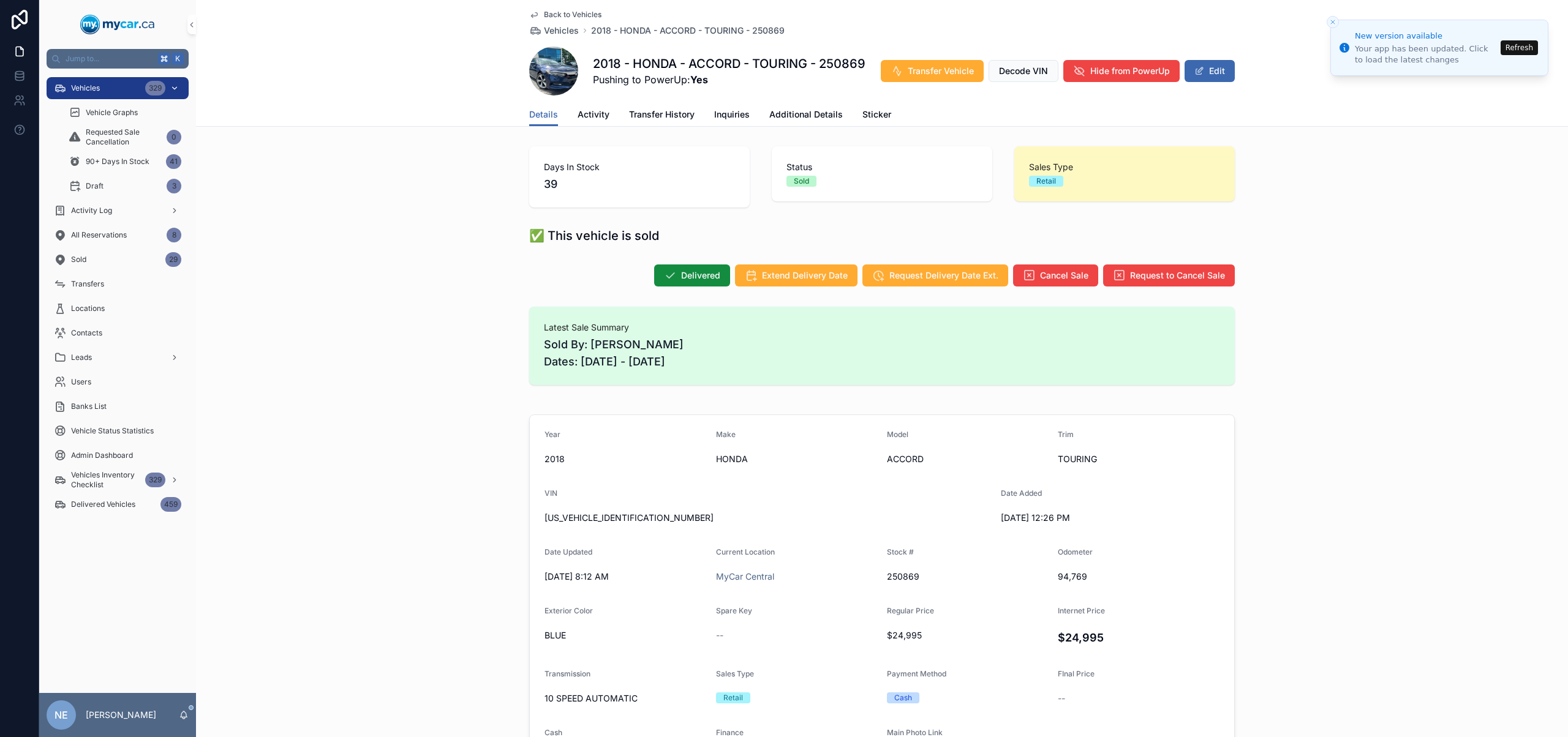
click at [66, 89] on div "Vehicles 329" at bounding box center [117, 88] width 127 height 20
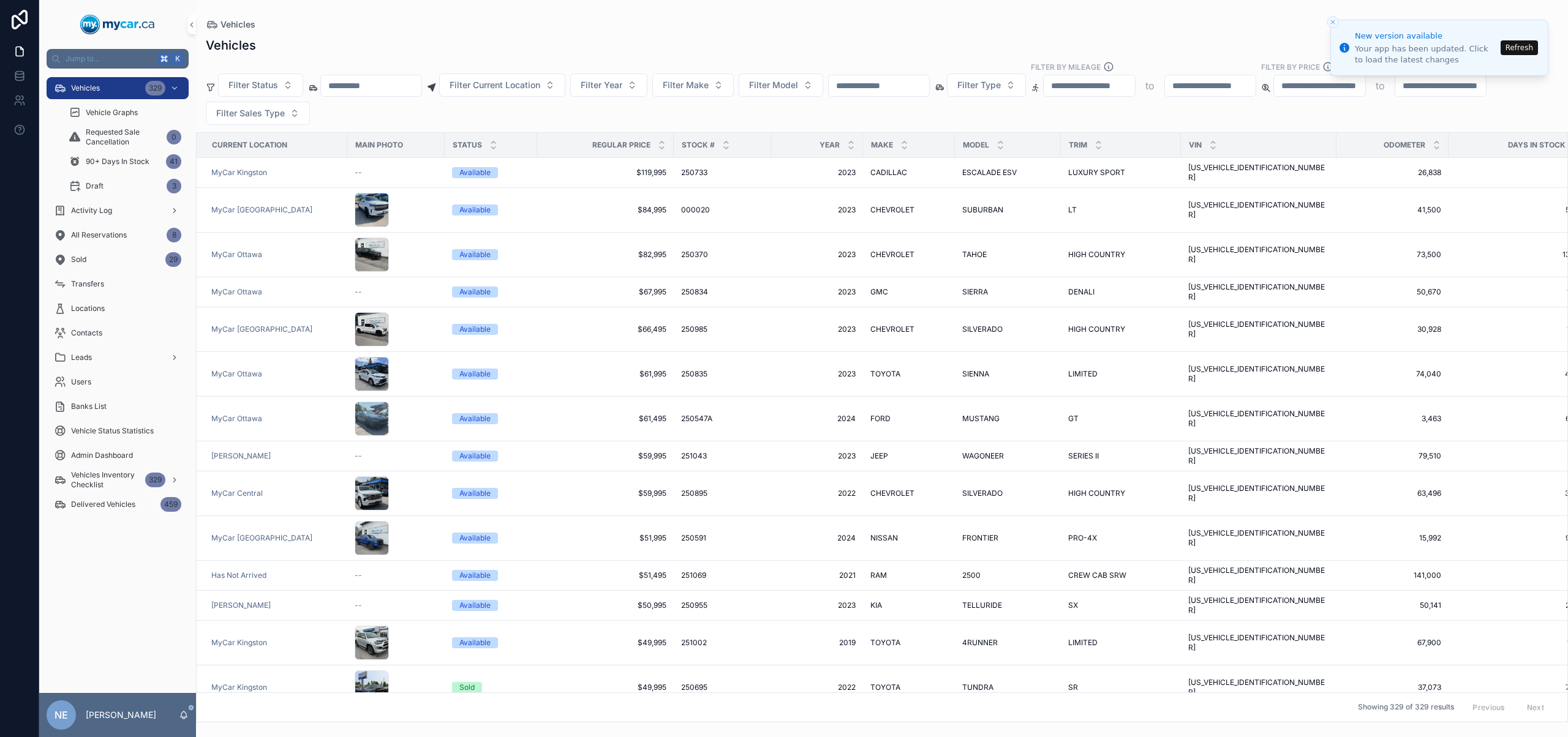
click at [923, 88] on input "scrollable content" at bounding box center [878, 85] width 101 height 17
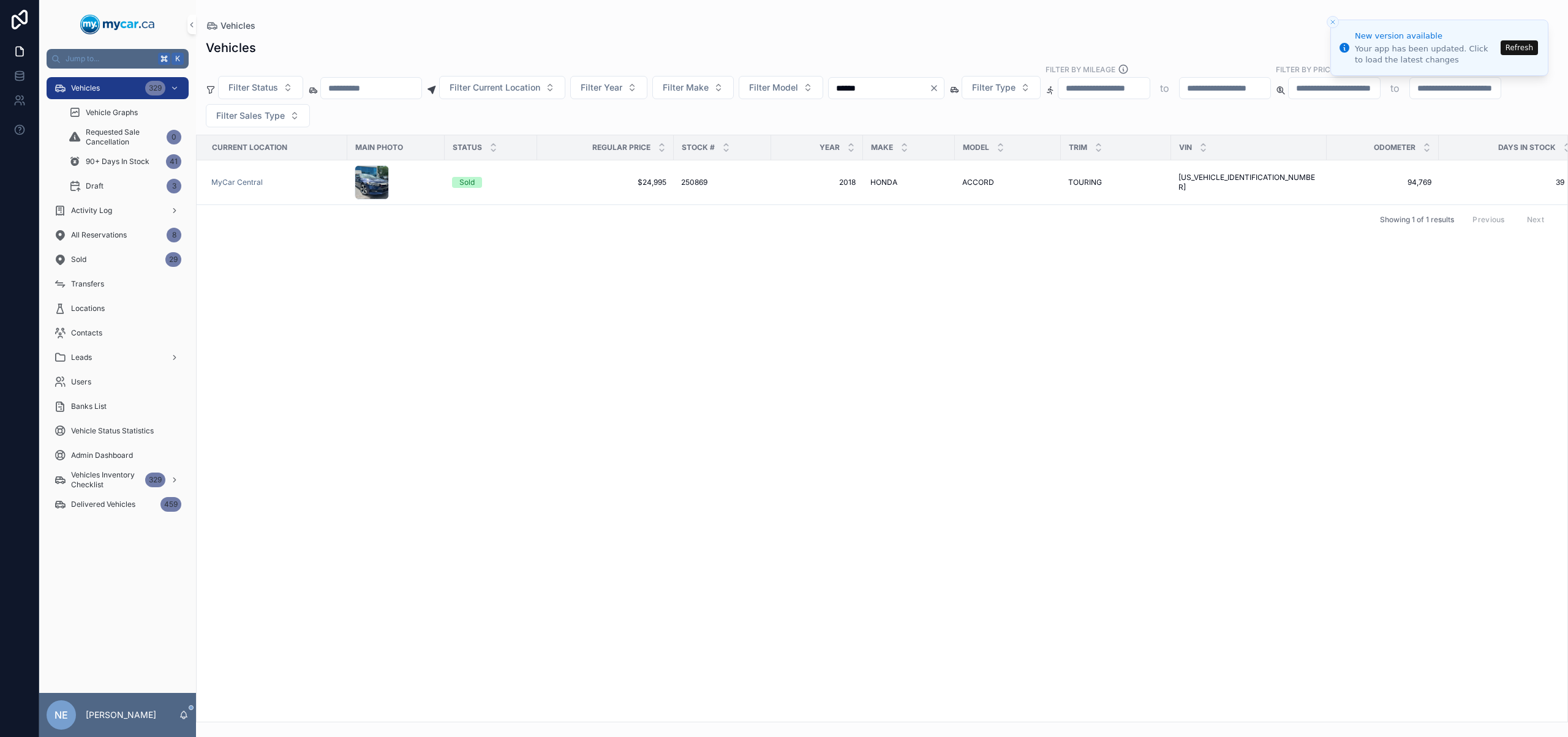
drag, startPoint x: 902, startPoint y: 89, endPoint x: 865, endPoint y: 85, distance: 37.2
click at [865, 85] on input "******" at bounding box center [878, 88] width 101 height 17
type input "******"
click at [846, 170] on span "2017" at bounding box center [817, 175] width 77 height 10
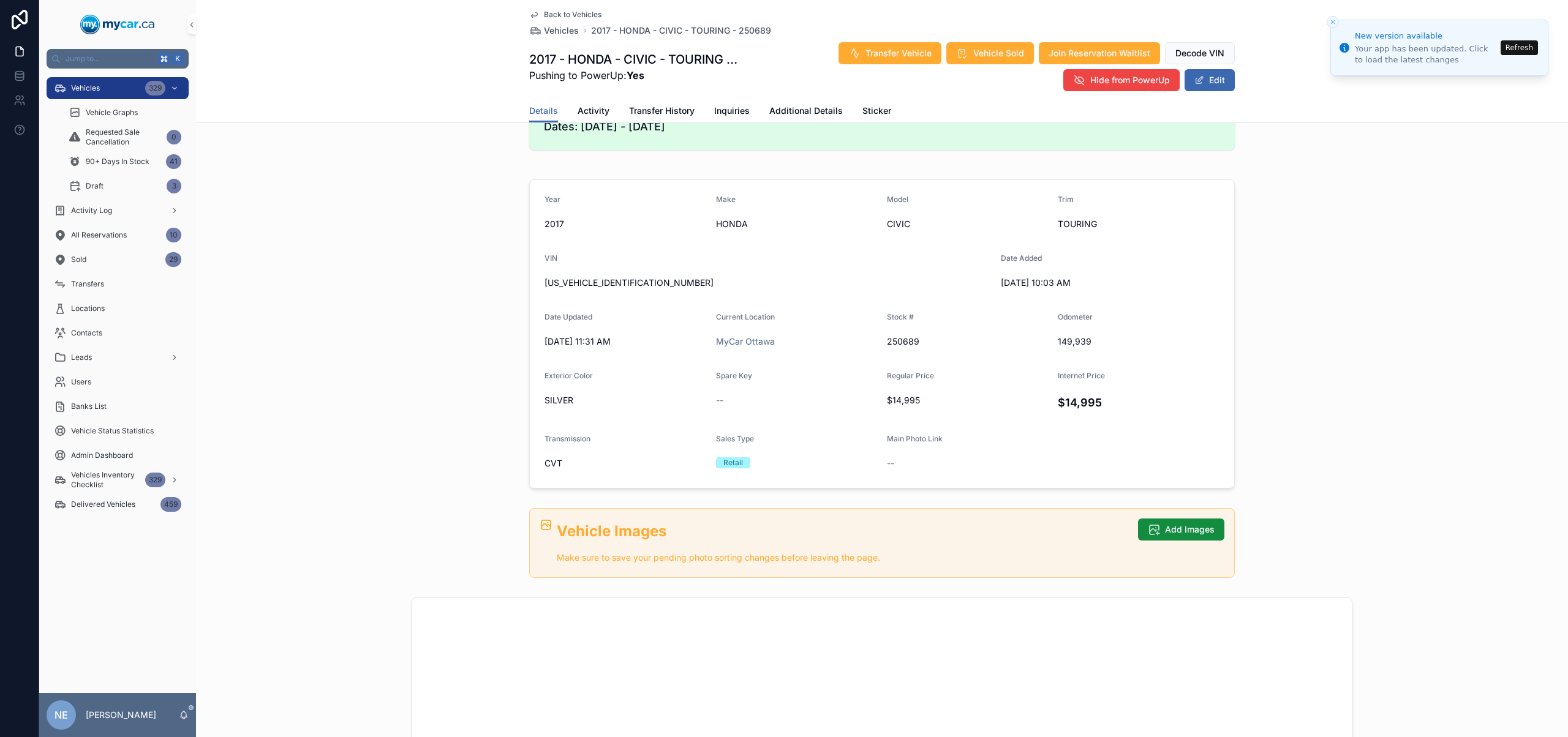
scroll to position [370, 0]
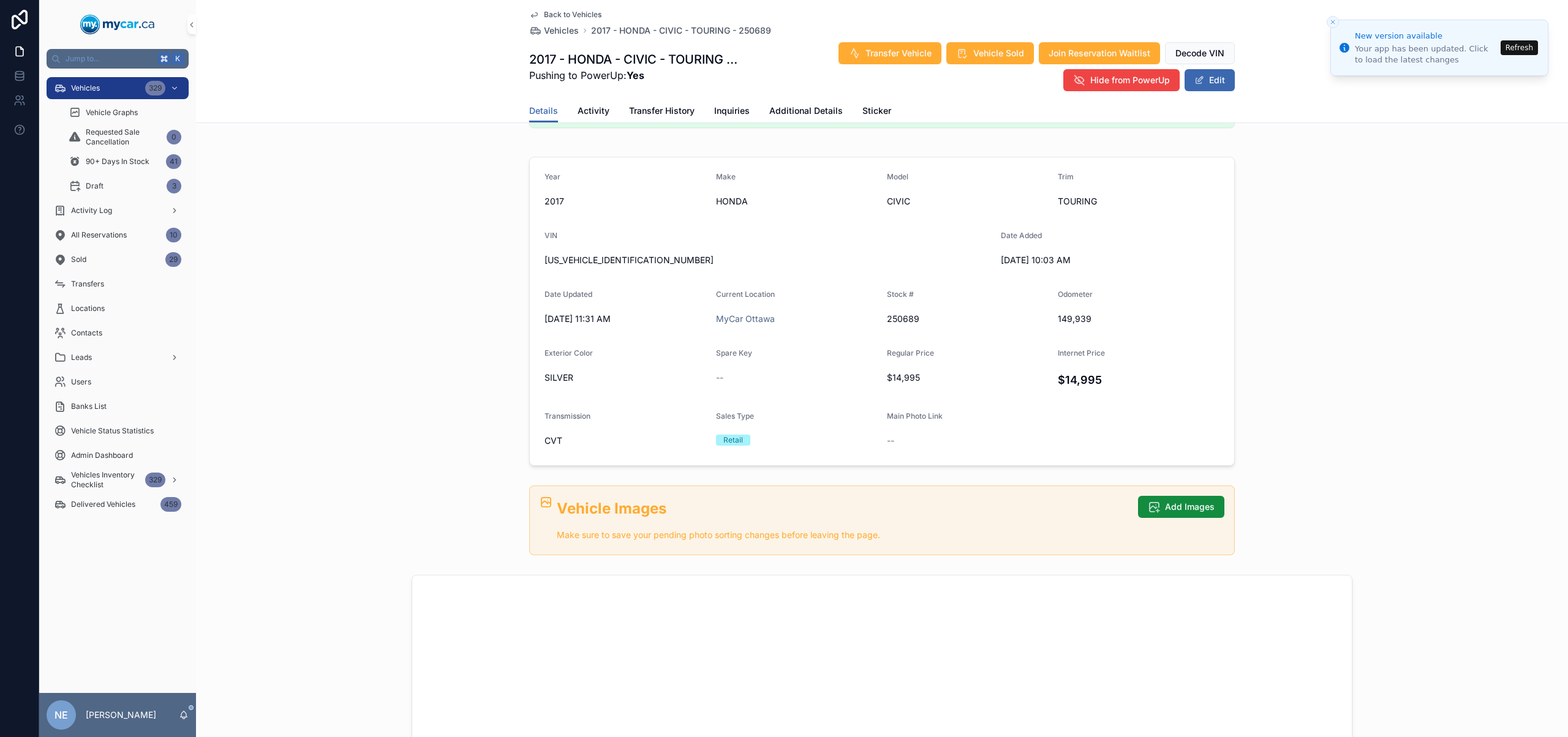
click at [554, 442] on span "CVT" at bounding box center [626, 441] width 162 height 12
copy span "CVT"
click at [584, 438] on span "CVT" at bounding box center [626, 441] width 162 height 12
drag, startPoint x: 559, startPoint y: 440, endPoint x: 539, endPoint y: 415, distance: 32.0
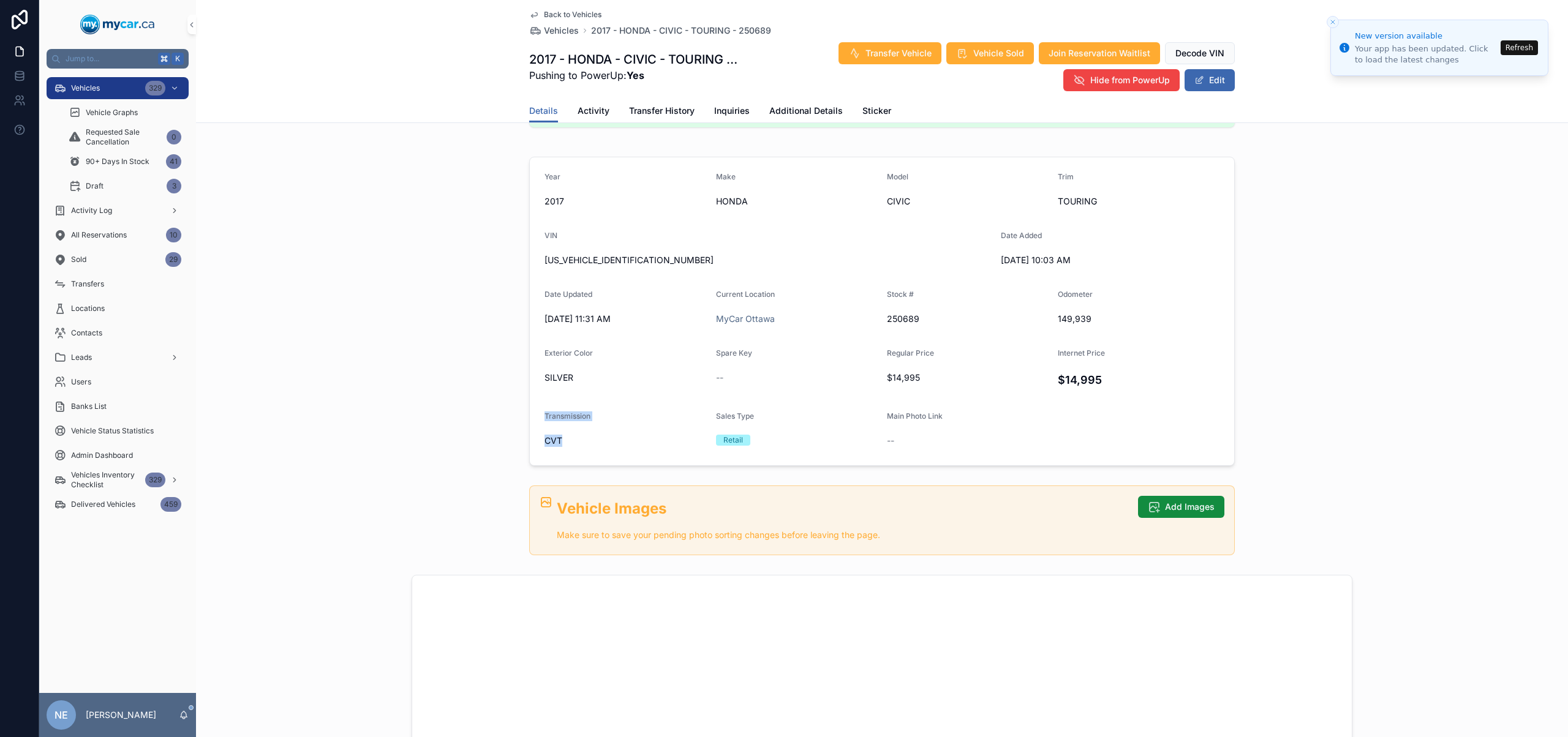
click at [539, 415] on form "Year 2017 Make HONDA Model CIVIC Trim TOURING VIN 2HGFC1F94HH102133 Date Added …" at bounding box center [881, 311] width 704 height 308
copy div "Transmission CVT"
click at [1532, 51] on button "Refresh" at bounding box center [1519, 47] width 37 height 14
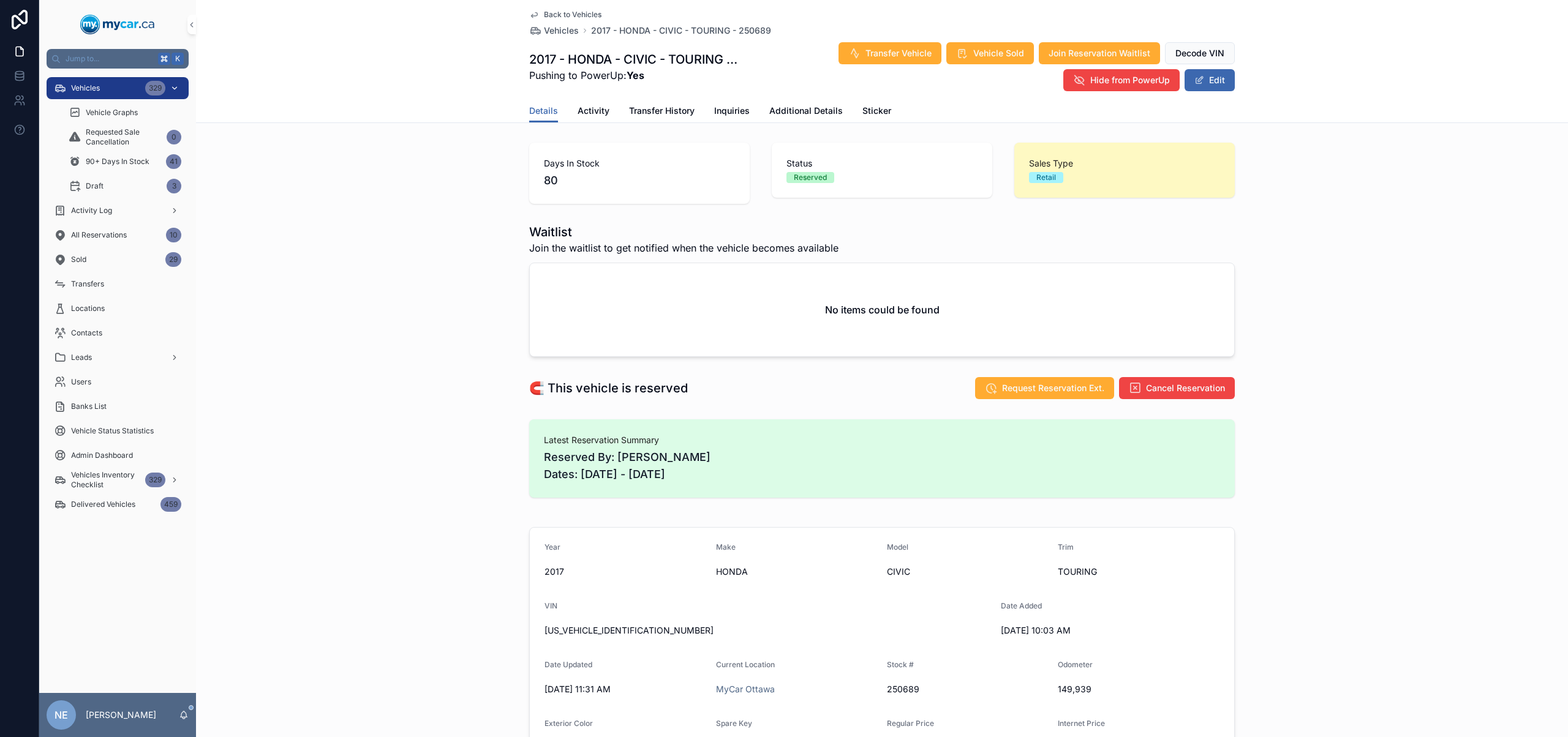
click at [94, 88] on span "Vehicles" at bounding box center [85, 88] width 29 height 10
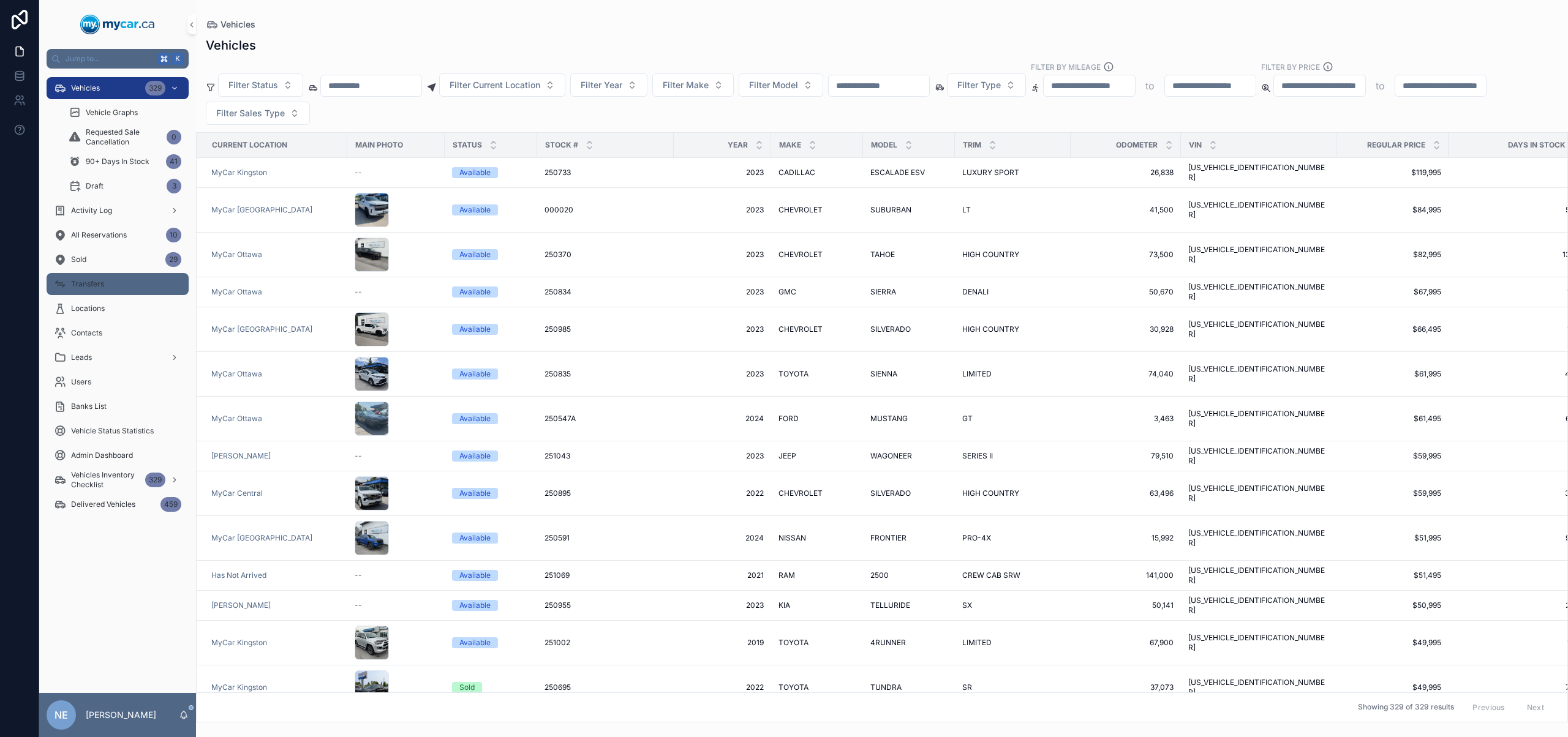
click at [105, 288] on div "Transfers" at bounding box center [117, 284] width 127 height 20
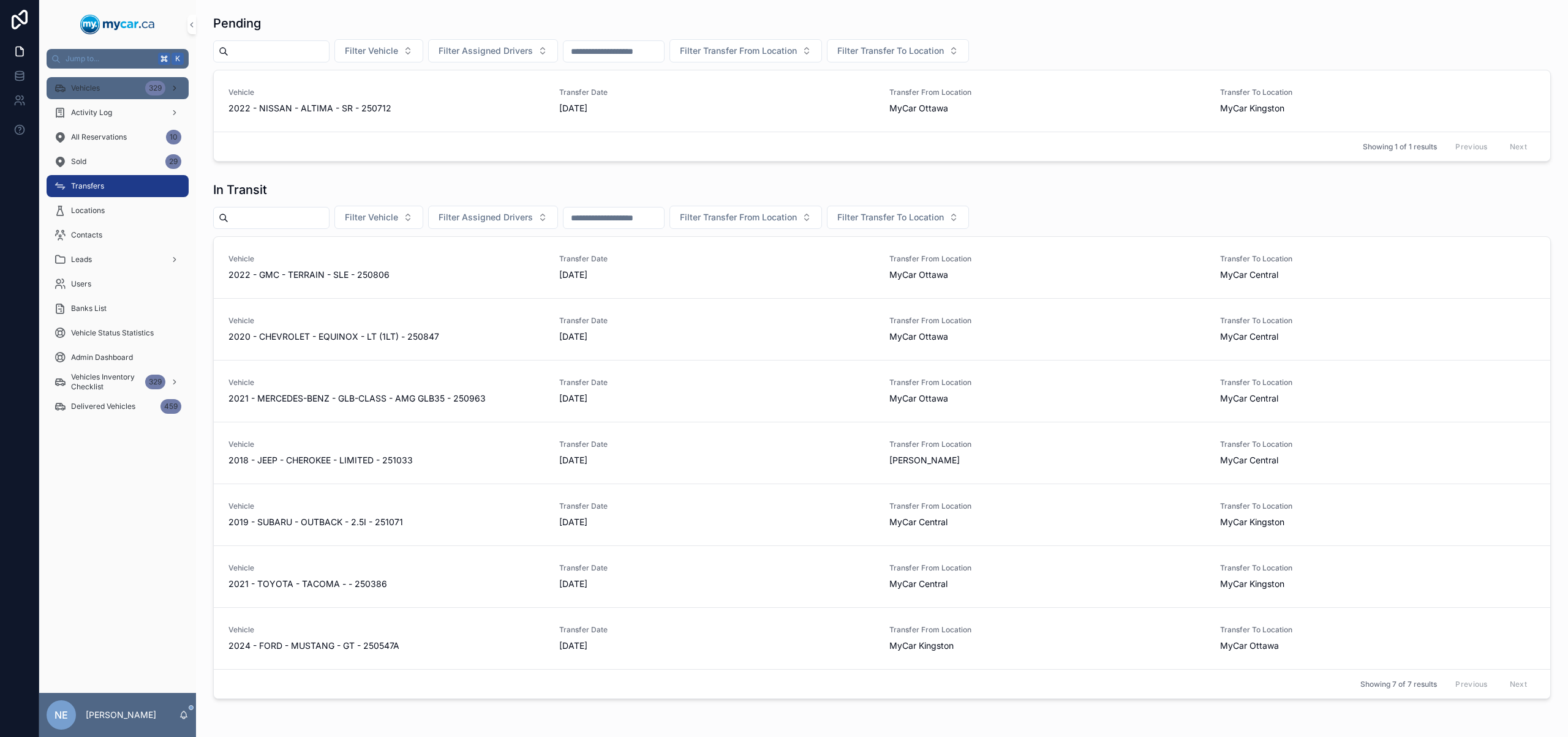
click at [112, 92] on div "Vehicles 329" at bounding box center [117, 88] width 127 height 20
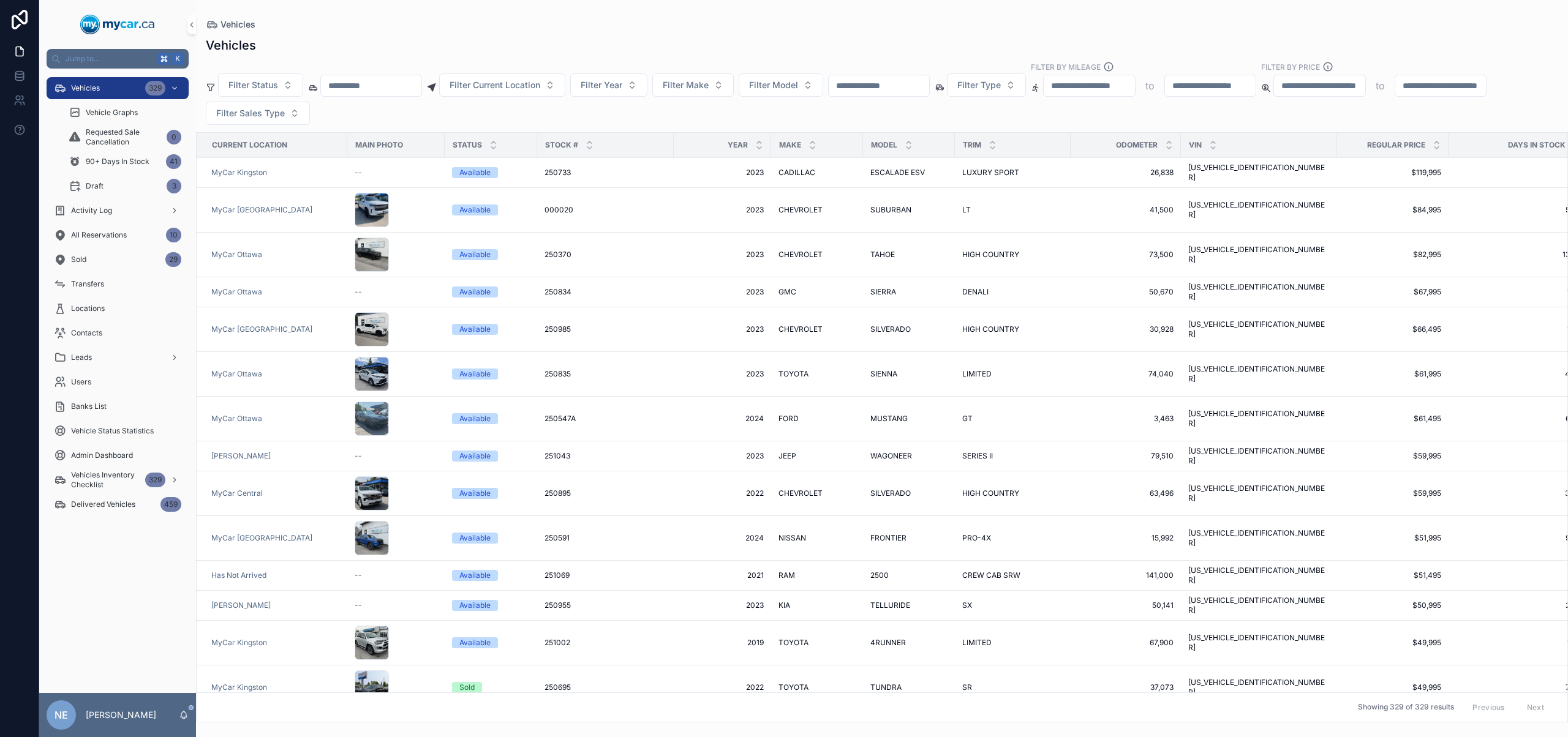
click at [913, 94] on div "scrollable content" at bounding box center [879, 85] width 101 height 22
click at [918, 88] on input "scrollable content" at bounding box center [878, 85] width 101 height 17
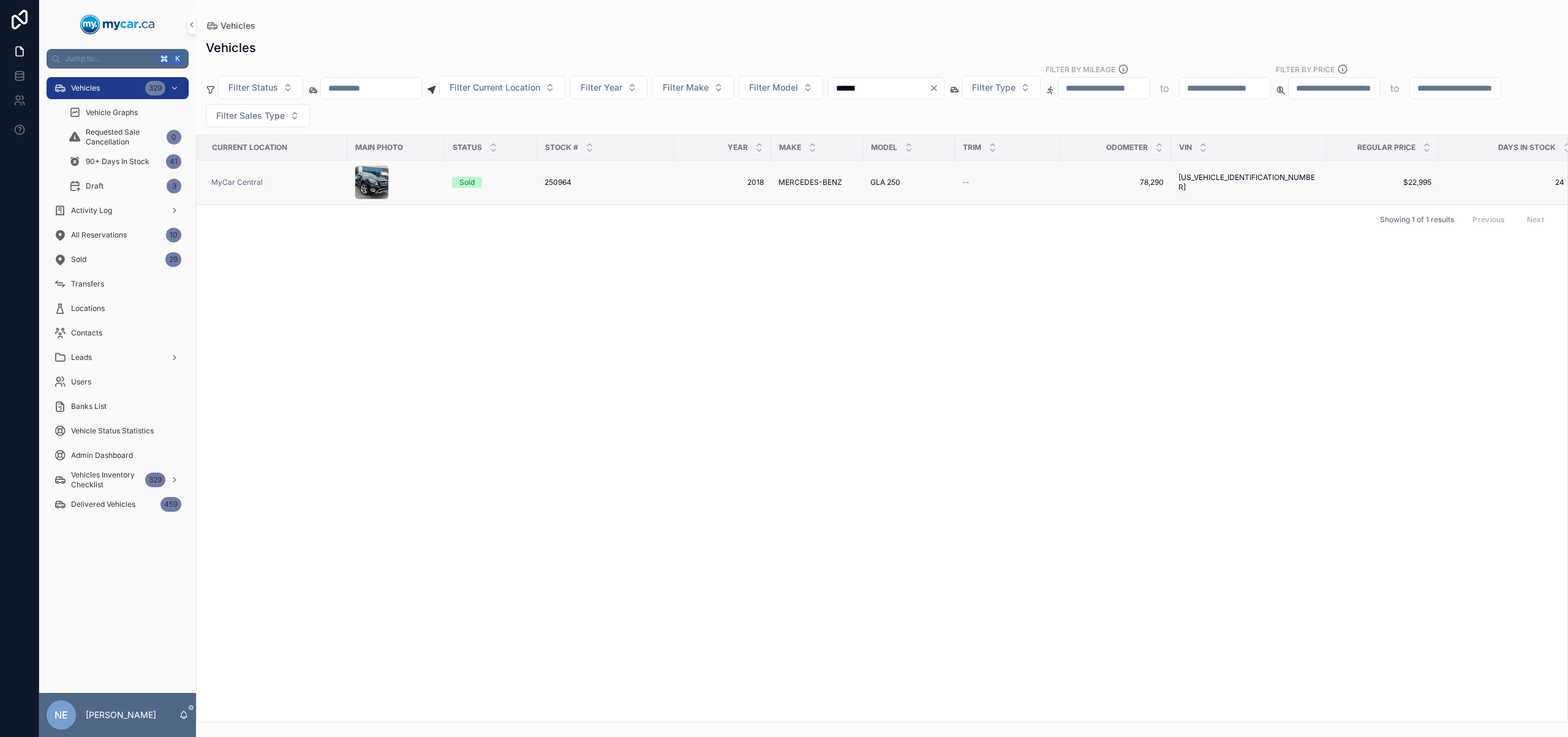
type input "******"
click at [837, 178] on span "MERCEDES-BENZ" at bounding box center [810, 182] width 64 height 10
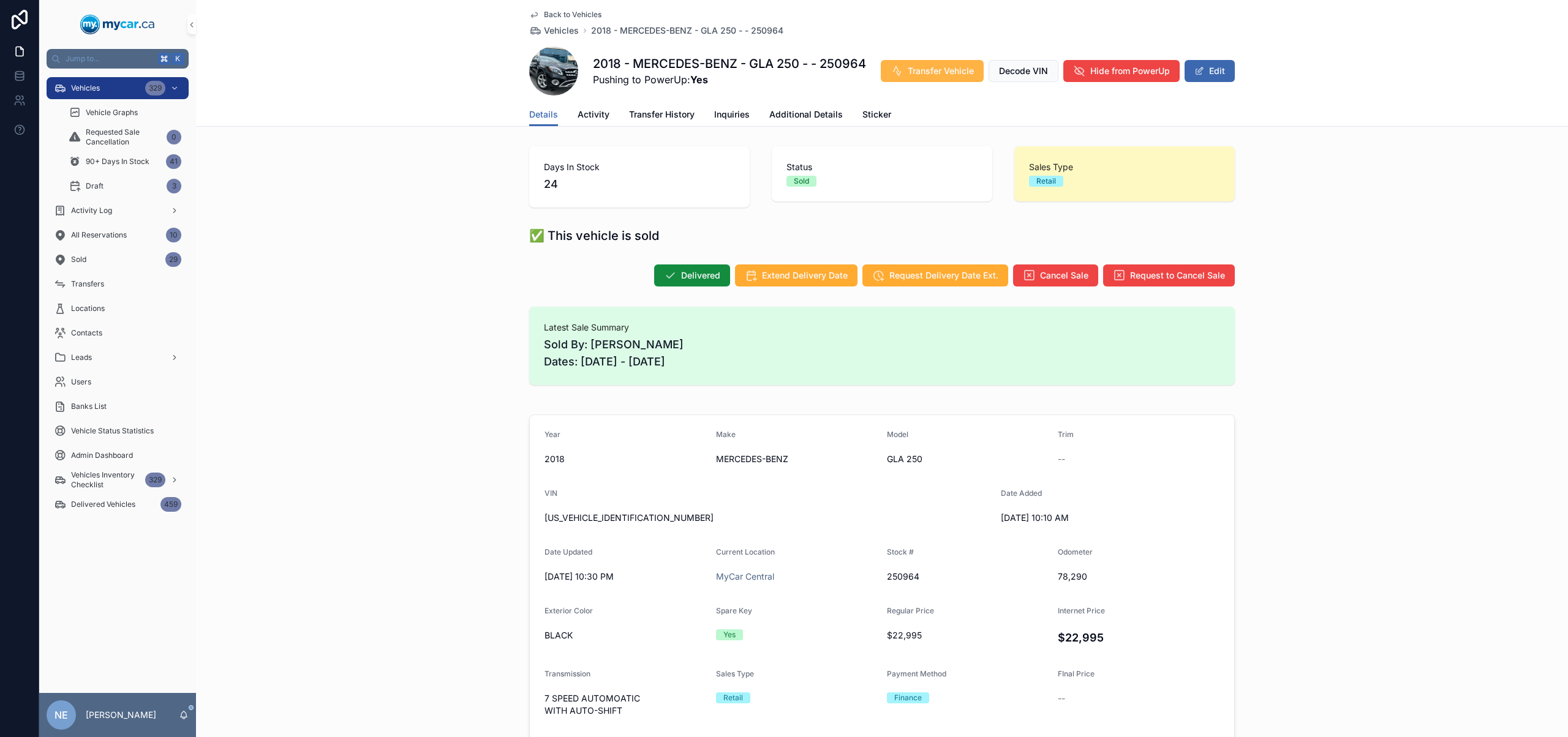
click at [928, 61] on button "Transfer Vehicle" at bounding box center [932, 70] width 103 height 22
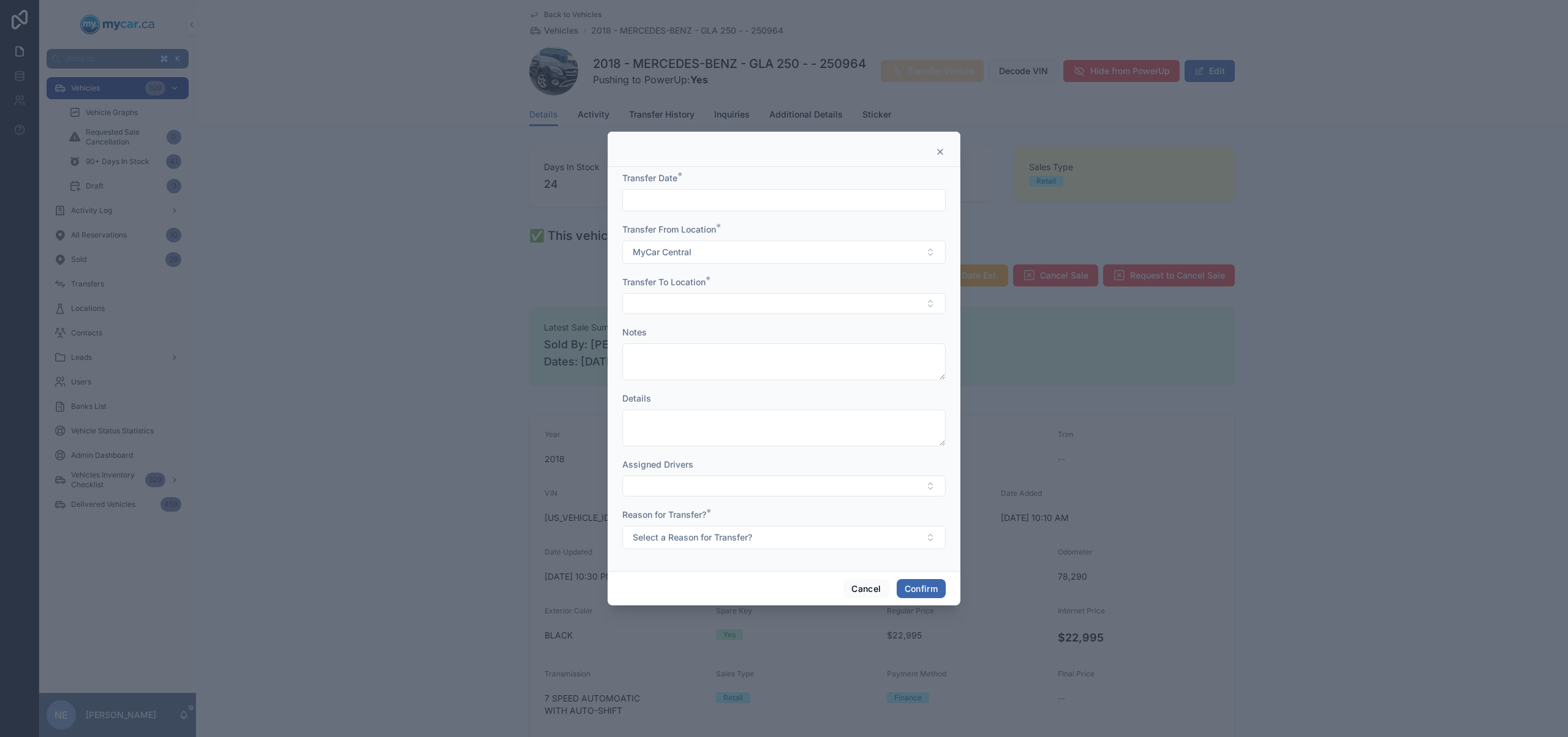
click at [792, 207] on input "text" at bounding box center [784, 200] width 322 height 17
click at [742, 356] on button "11" at bounding box center [739, 355] width 22 height 22
type input "*********"
click at [635, 312] on button "Select Button" at bounding box center [784, 304] width 323 height 21
drag, startPoint x: 701, startPoint y: 447, endPoint x: 717, endPoint y: 496, distance: 51.5
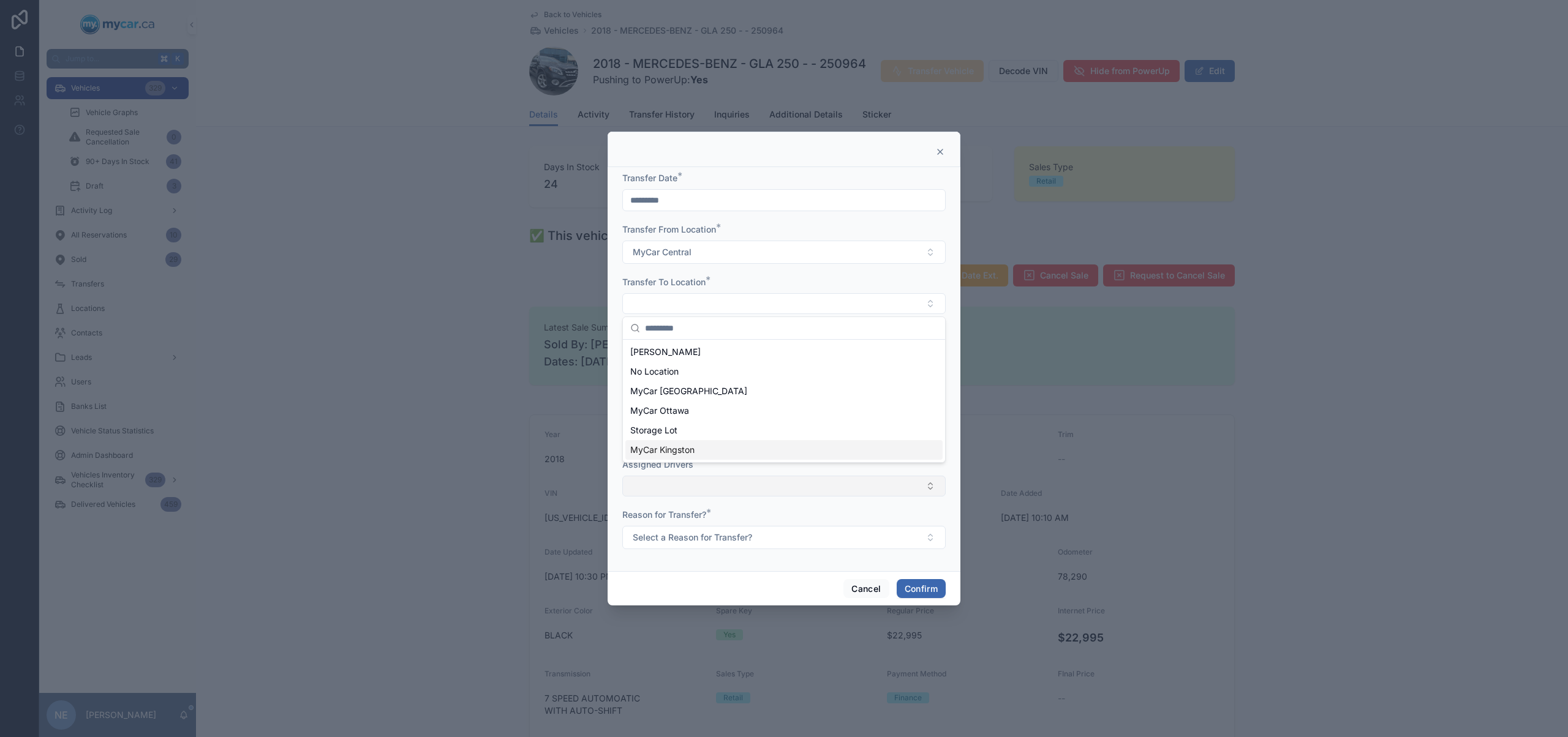
click at [702, 447] on div "MyCar Kingston" at bounding box center [784, 450] width 317 height 20
click at [754, 543] on button "Select a Reason for Transfer?" at bounding box center [784, 538] width 323 height 23
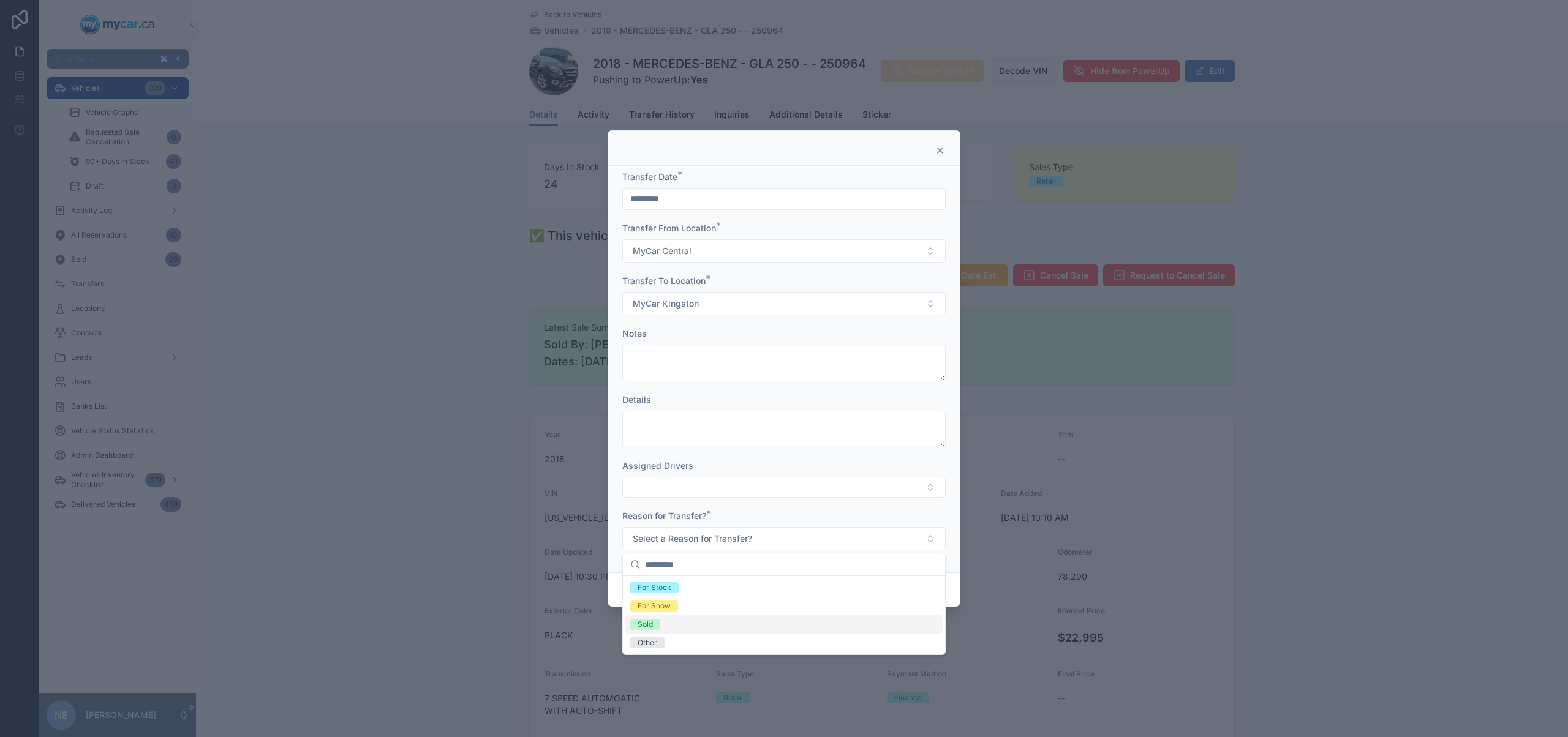
click at [698, 624] on div "Sold" at bounding box center [784, 624] width 317 height 18
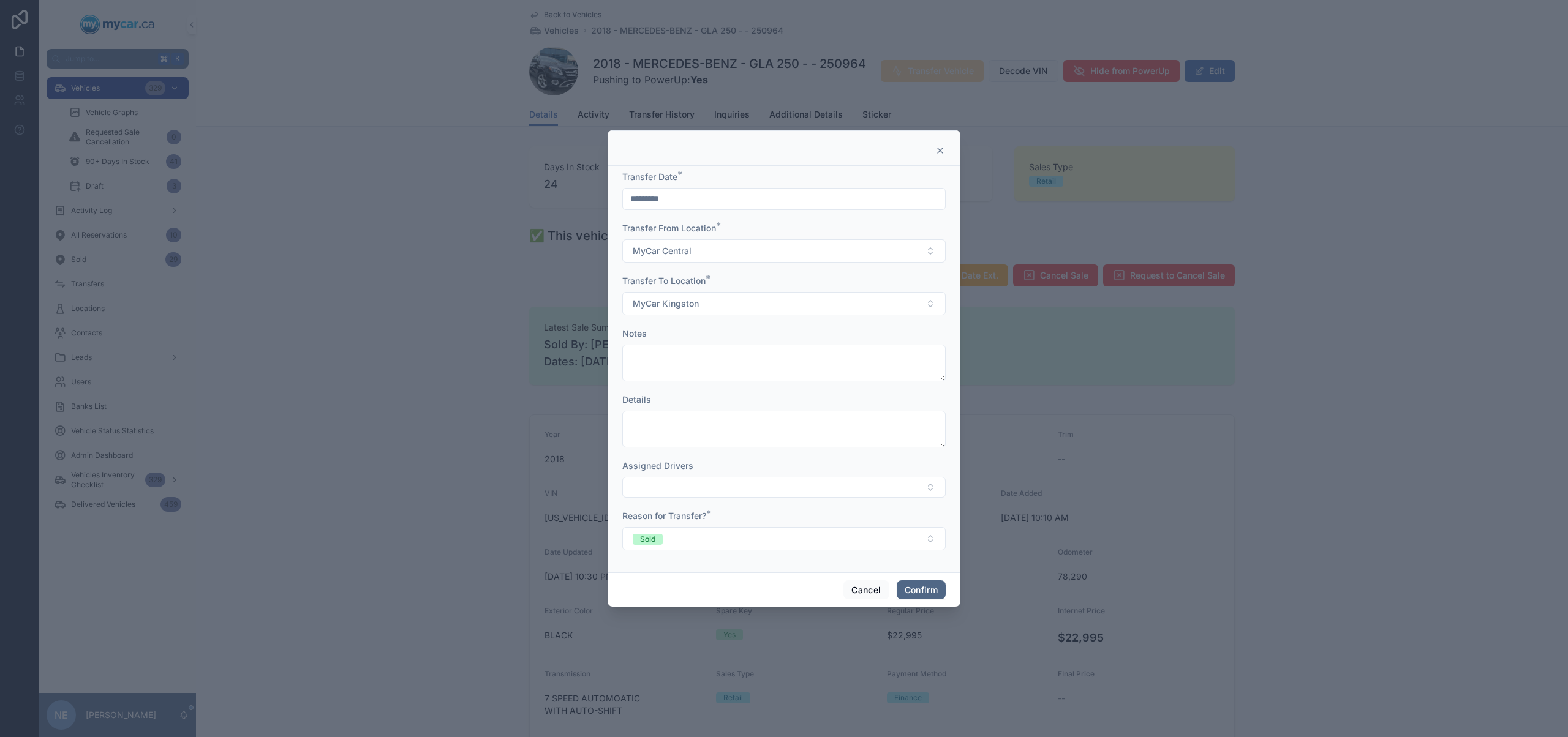
click at [927, 584] on button "Confirm" at bounding box center [921, 590] width 49 height 20
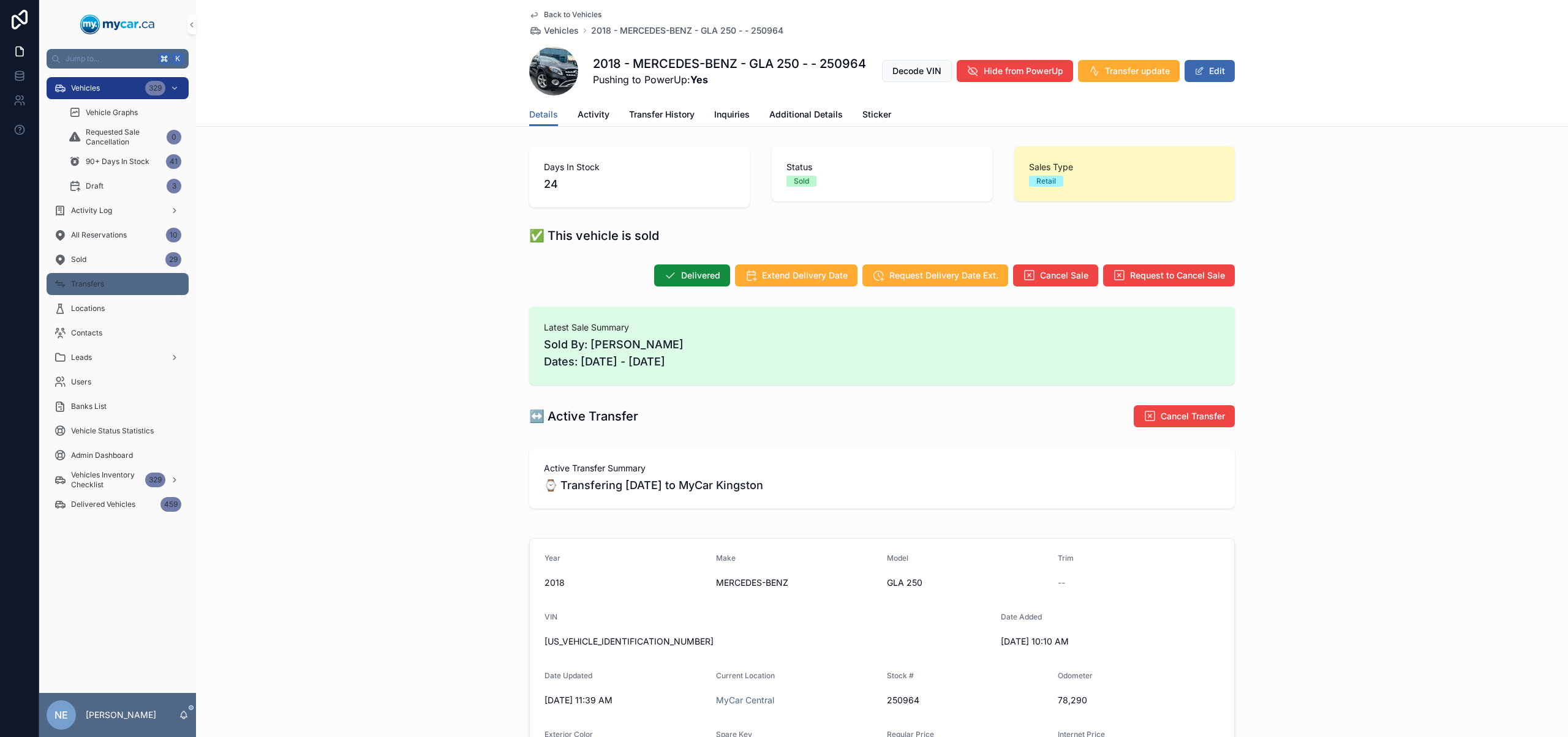
click at [111, 279] on div "Transfers" at bounding box center [117, 284] width 127 height 20
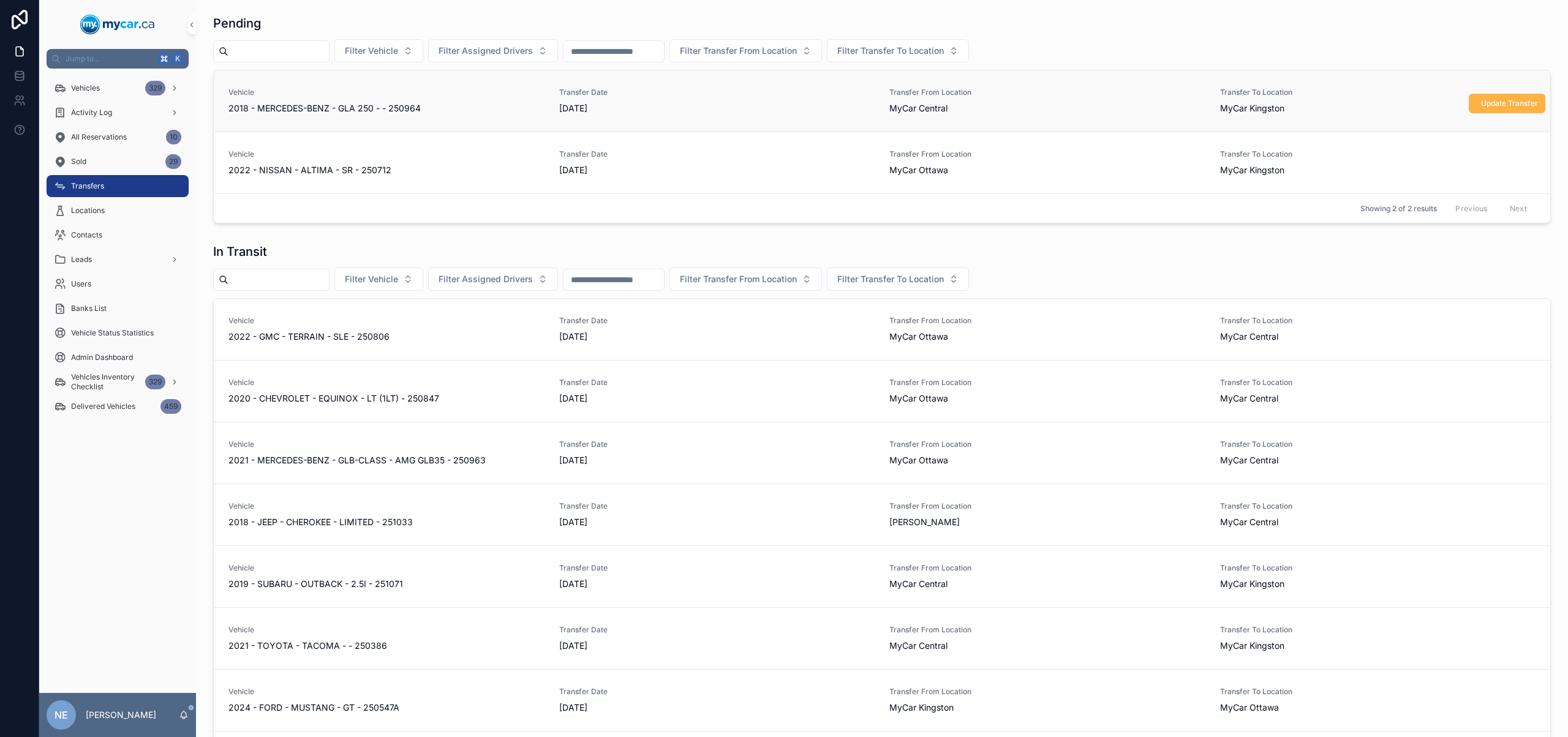
click at [1488, 105] on span "Update Transfer" at bounding box center [1509, 103] width 57 height 10
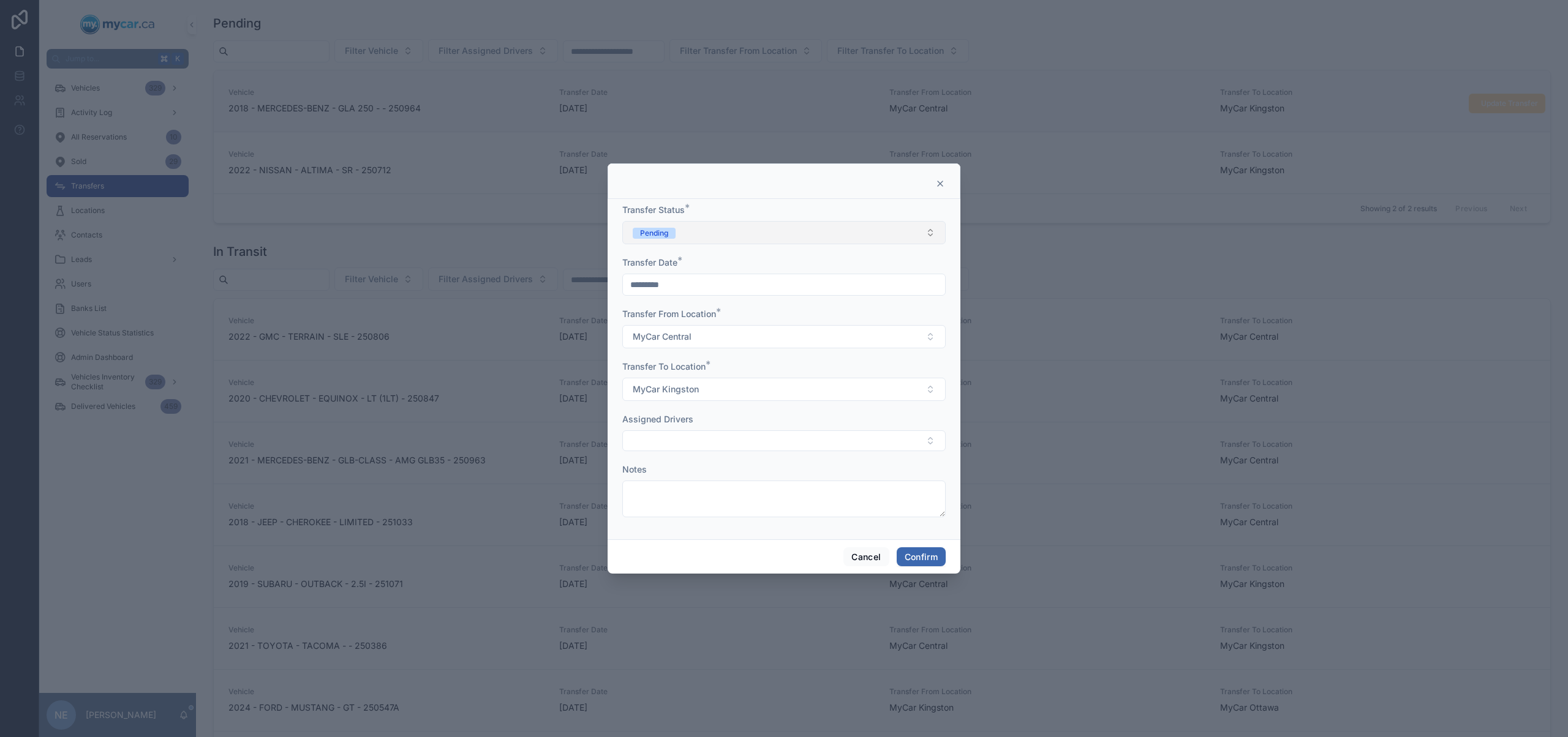
click at [750, 233] on button "Pending" at bounding box center [784, 232] width 323 height 23
click at [697, 299] on div "In Transit" at bounding box center [784, 300] width 317 height 18
click at [935, 552] on button "Confirm" at bounding box center [921, 557] width 49 height 20
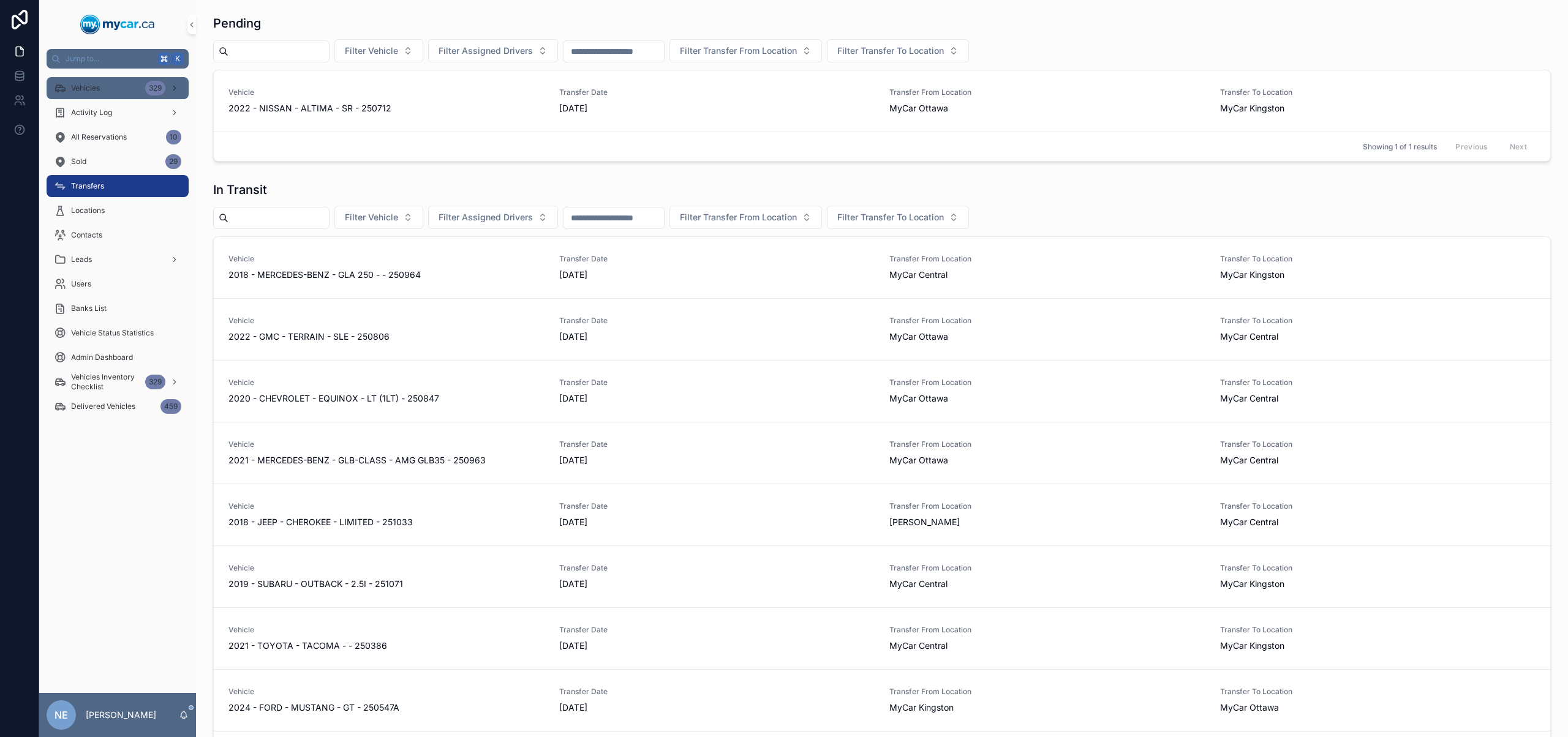
click at [104, 90] on div "Vehicles 329" at bounding box center [117, 88] width 127 height 20
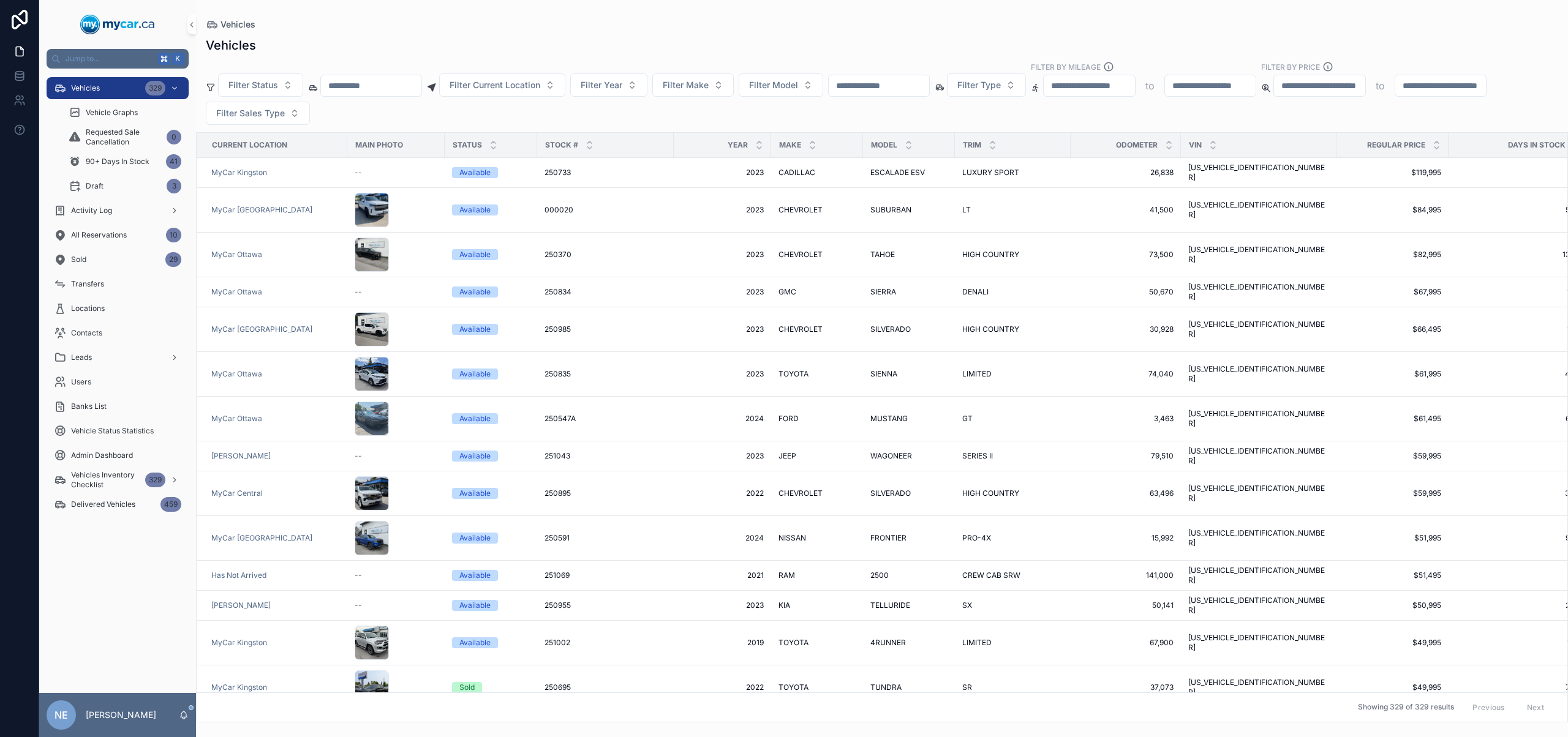
click at [878, 86] on input "scrollable content" at bounding box center [878, 85] width 101 height 17
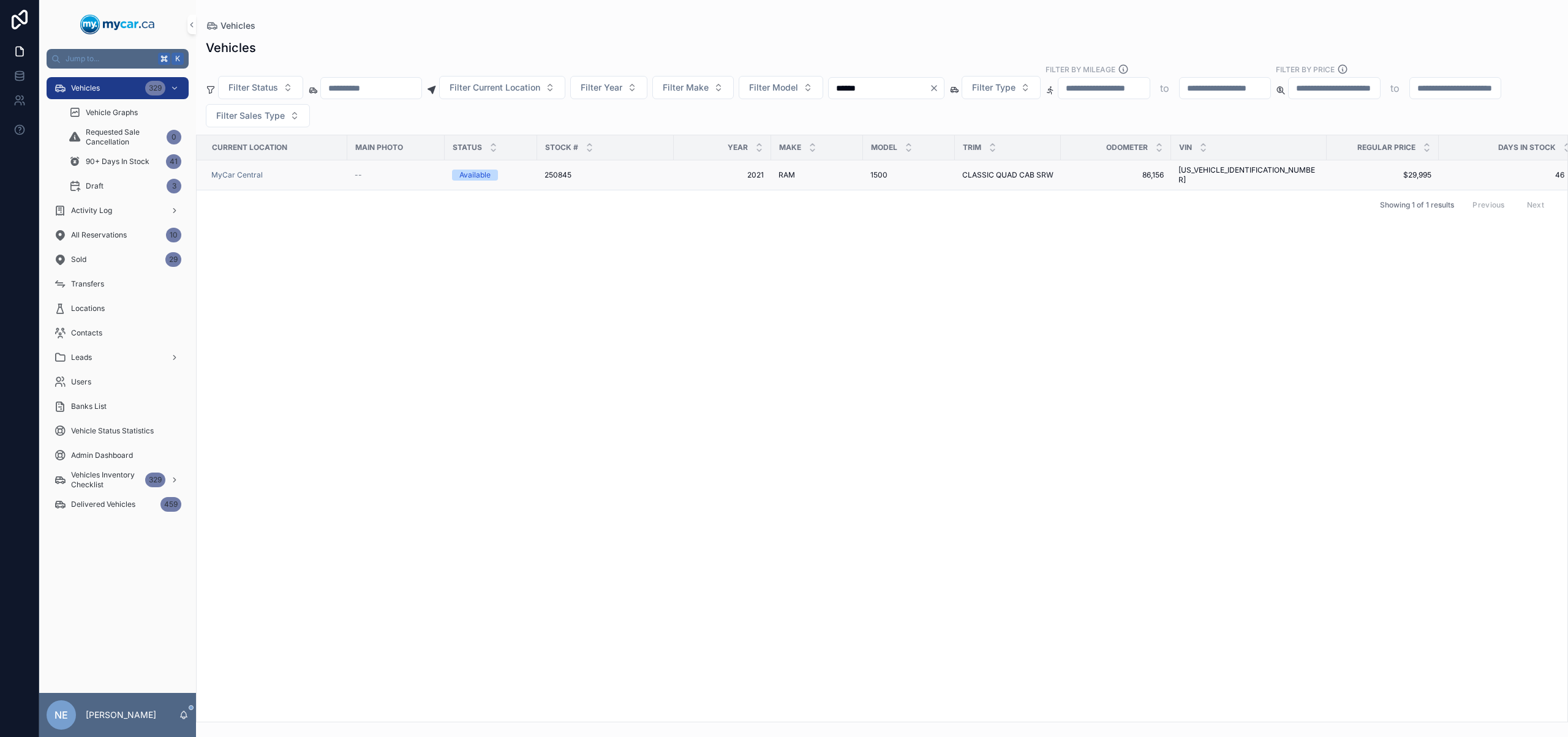
type input "******"
click at [672, 175] on td "250845 250845" at bounding box center [605, 175] width 137 height 30
click at [716, 172] on span "2021" at bounding box center [722, 175] width 82 height 10
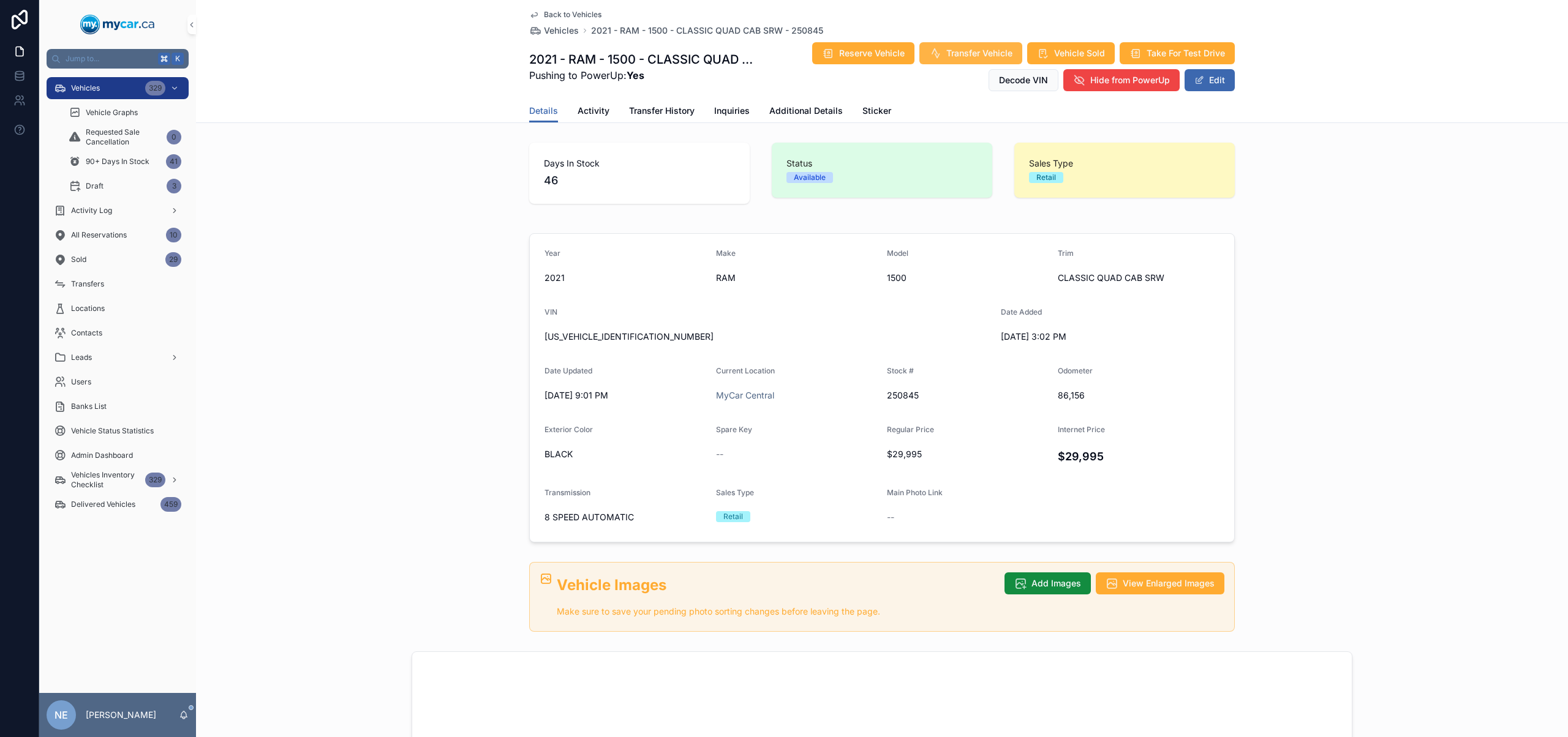
click at [992, 55] on span "Transfer Vehicle" at bounding box center [979, 53] width 66 height 12
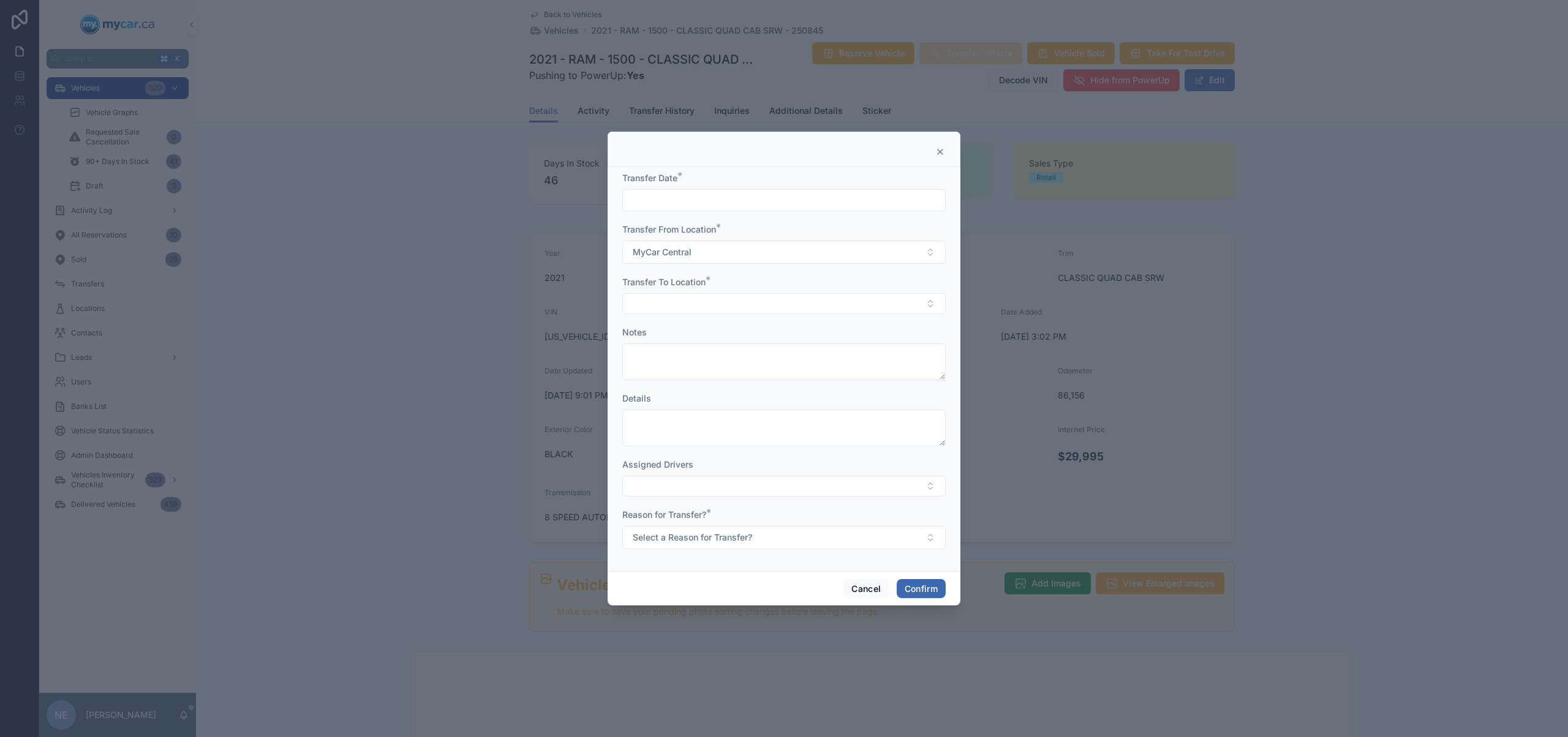
click at [775, 199] on input "text" at bounding box center [784, 200] width 322 height 17
click at [744, 356] on button "11" at bounding box center [739, 355] width 22 height 22
type input "*********"
click at [674, 309] on button "Select Button" at bounding box center [784, 304] width 323 height 21
click at [712, 413] on div "MyCar Ottawa" at bounding box center [784, 410] width 317 height 20
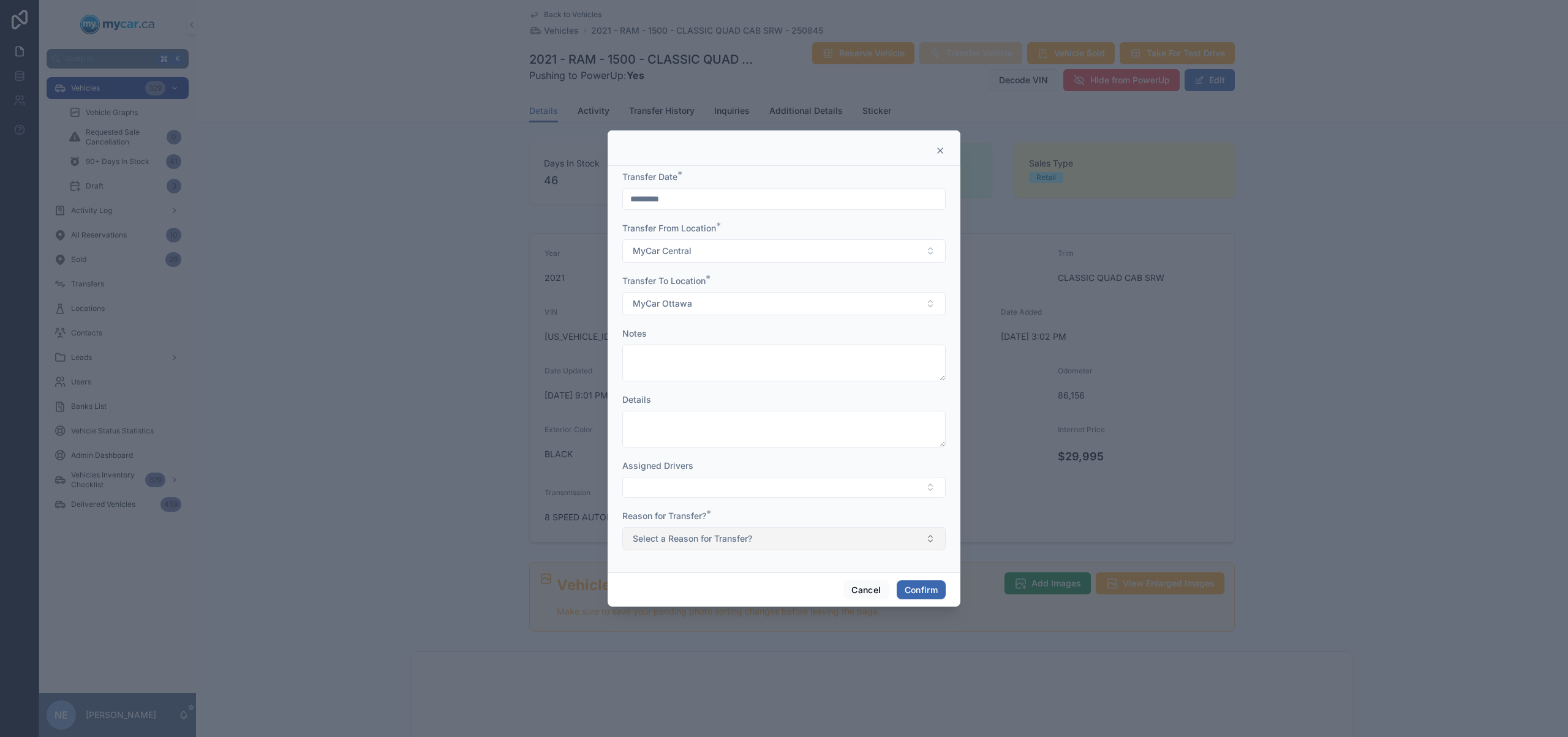
click at [759, 547] on button "Select a Reason for Transfer?" at bounding box center [784, 538] width 323 height 23
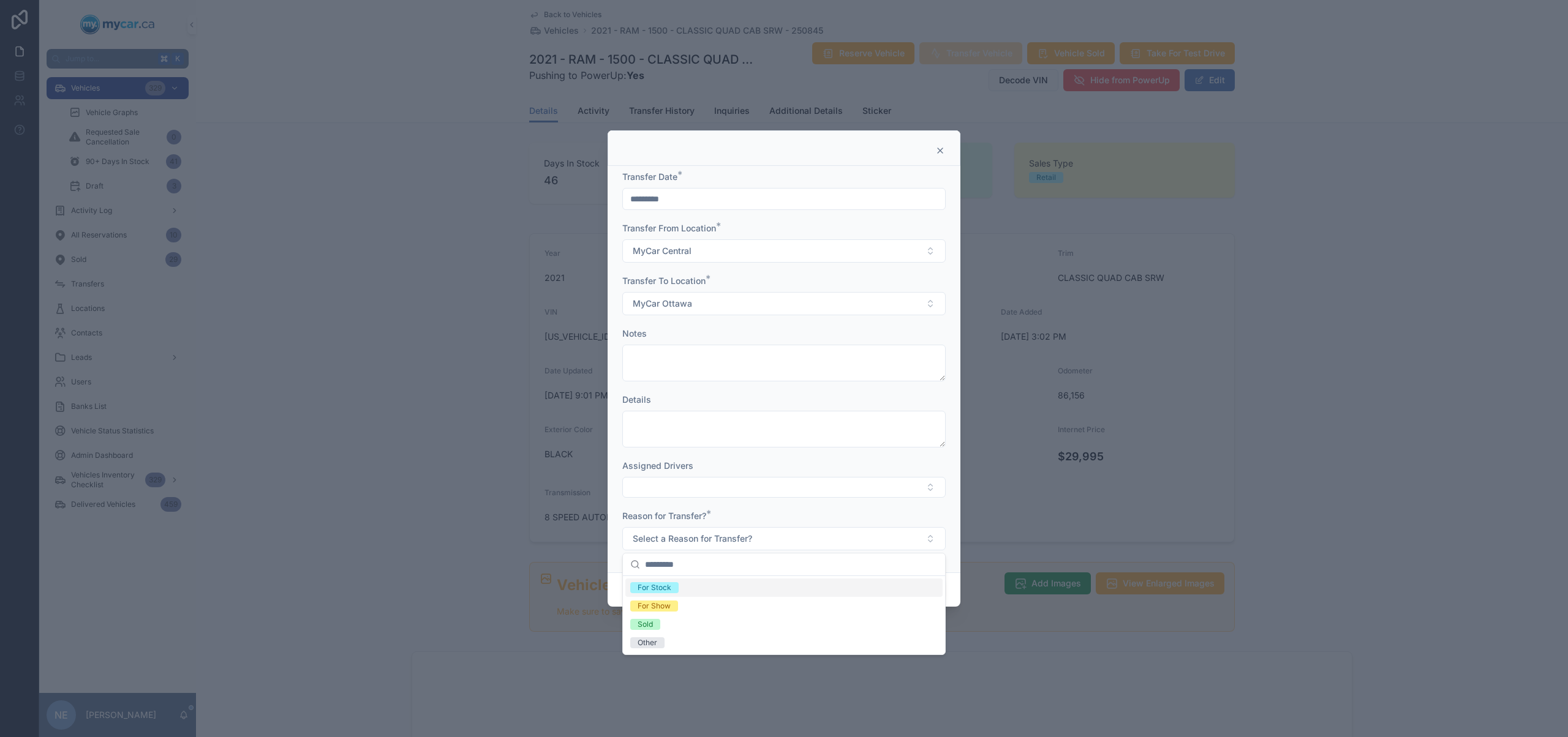
drag, startPoint x: 686, startPoint y: 587, endPoint x: 833, endPoint y: 584, distance: 147.0
click at [686, 587] on div "For Stock" at bounding box center [784, 587] width 317 height 18
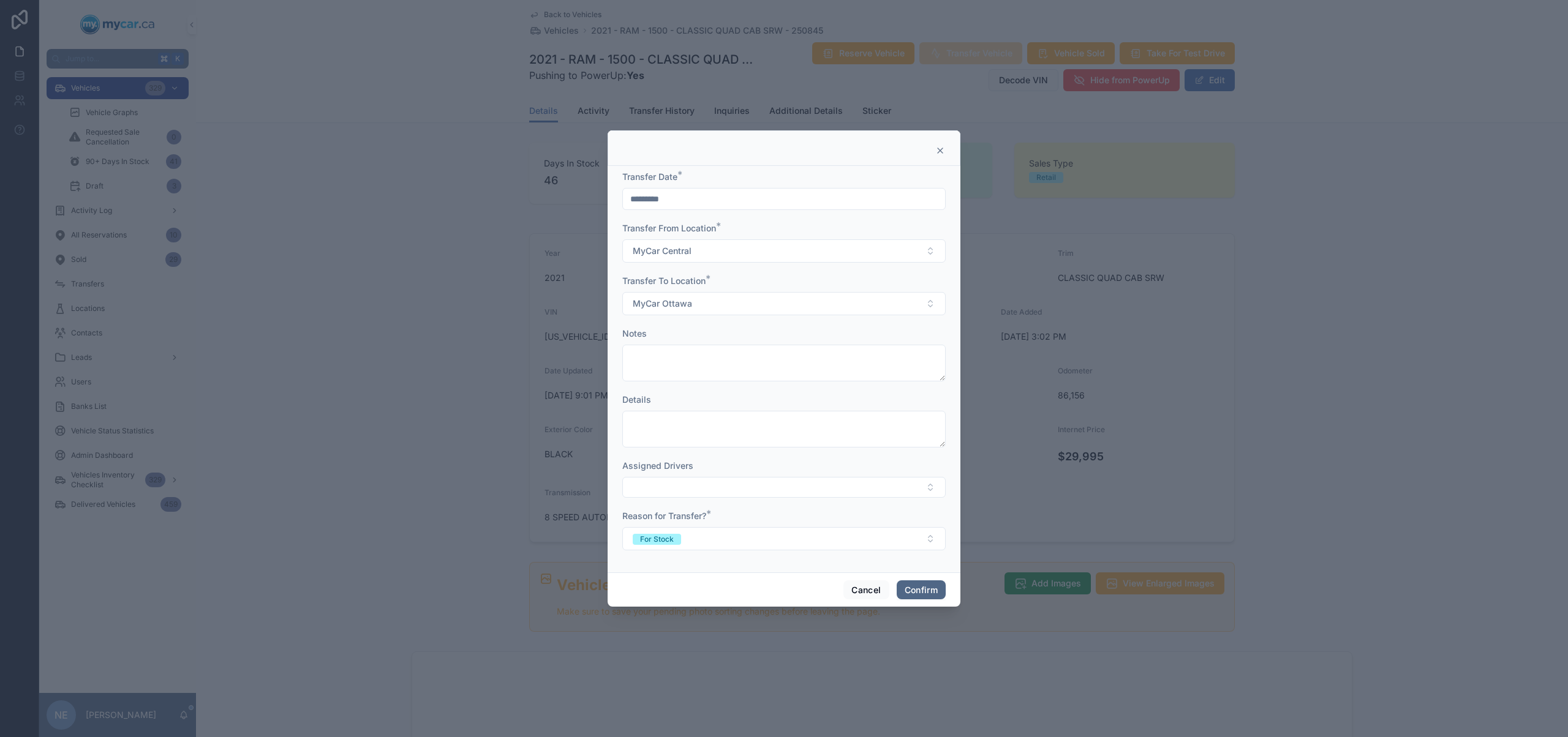
click at [917, 587] on button "Confirm" at bounding box center [921, 590] width 49 height 20
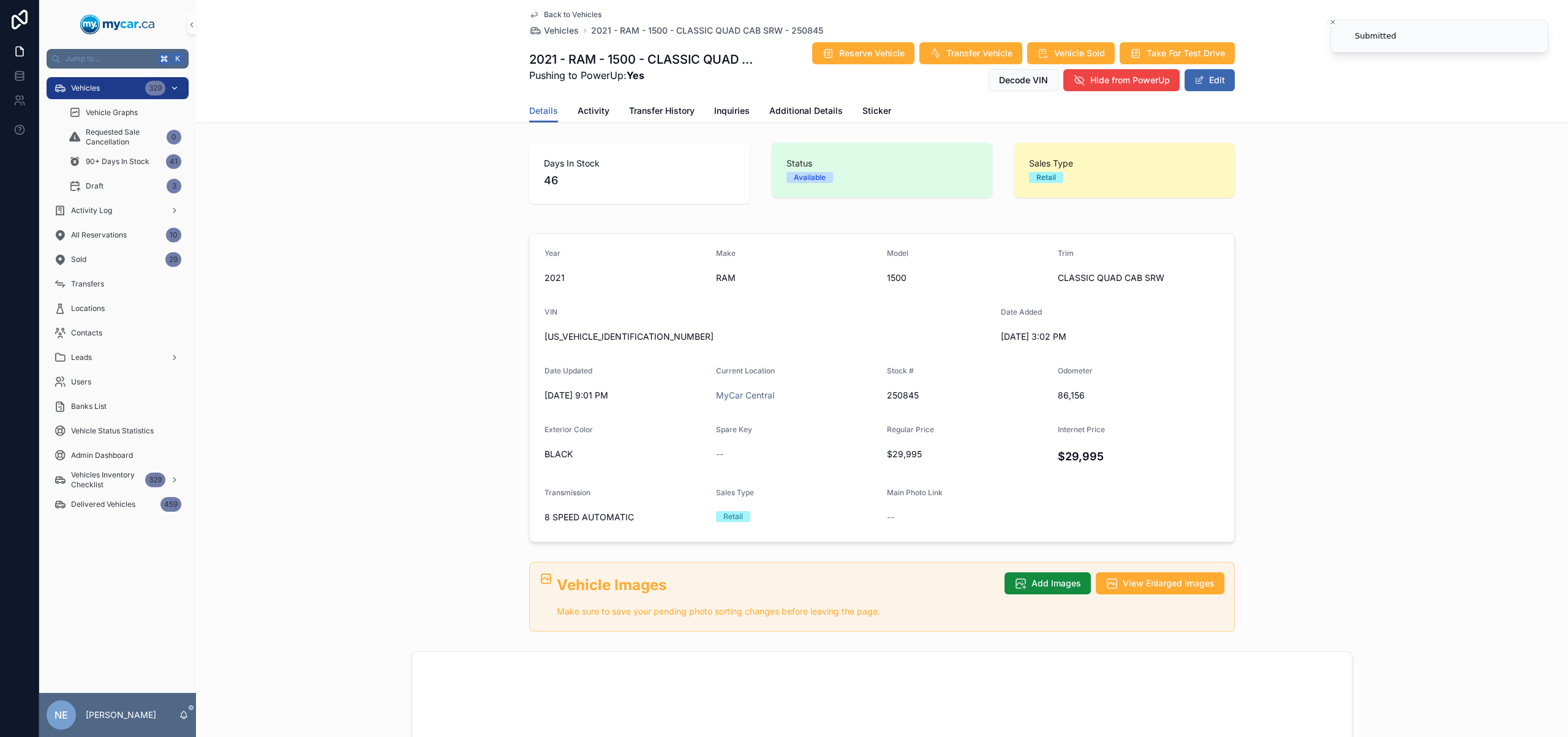
click at [85, 87] on span "Vehicles" at bounding box center [85, 88] width 29 height 10
click at [88, 88] on span "Vehicles" at bounding box center [85, 88] width 29 height 10
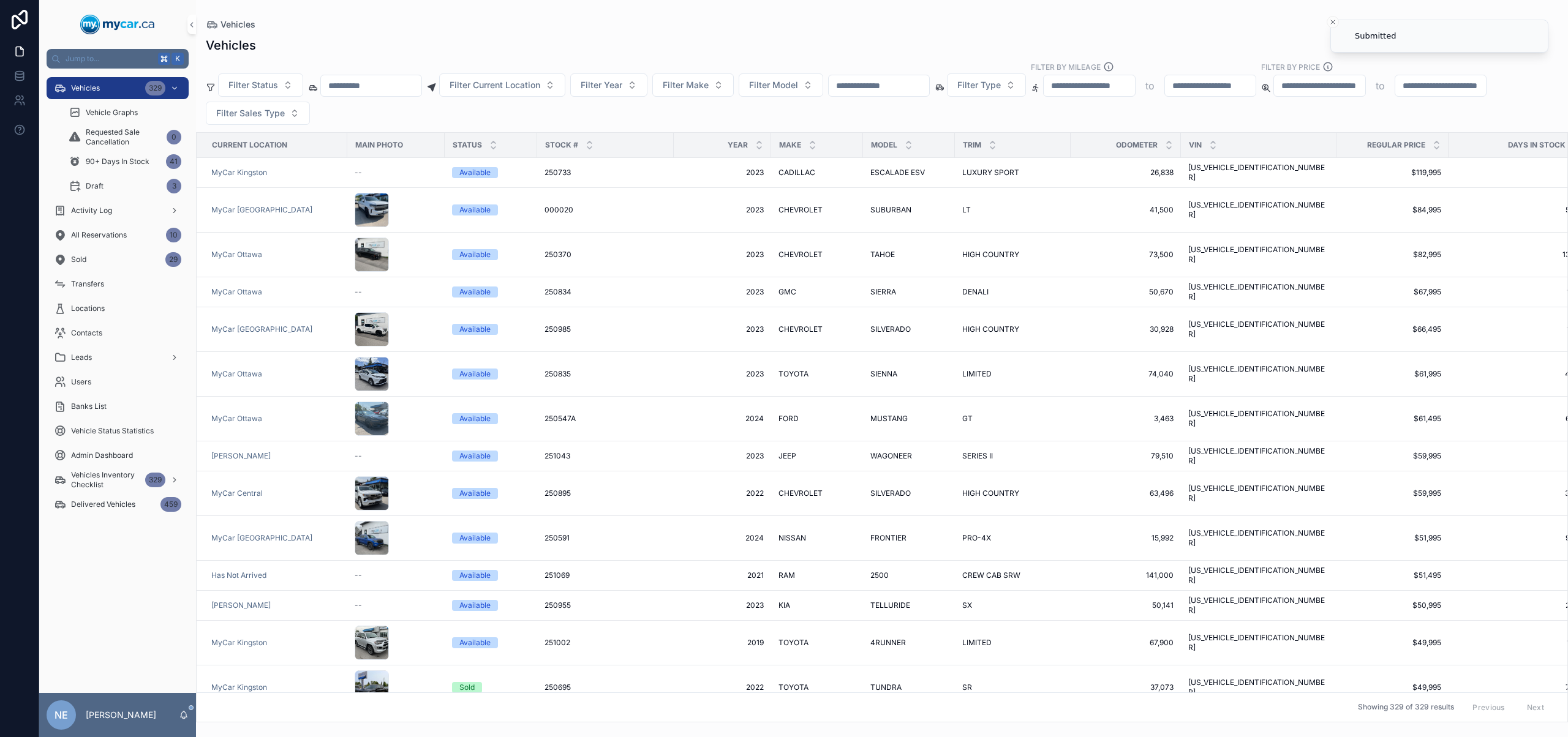
click at [908, 85] on input "scrollable content" at bounding box center [878, 85] width 101 height 17
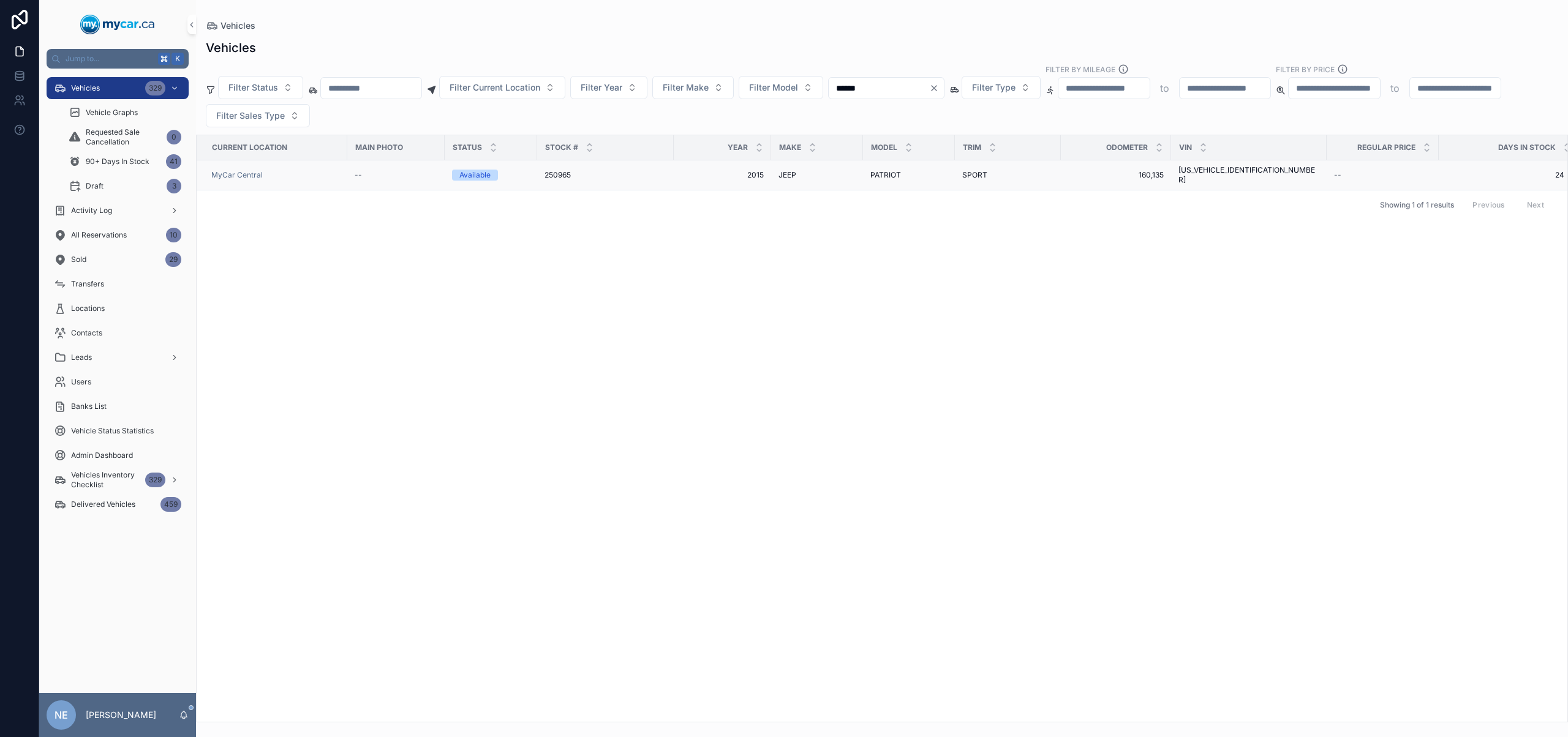
type input "******"
click at [862, 169] on td "JEEP JEEP" at bounding box center [816, 175] width 92 height 30
click at [886, 178] on td "PATRIOT PATRIOT" at bounding box center [908, 175] width 92 height 30
click at [889, 173] on span "PATRIOT" at bounding box center [885, 175] width 30 height 10
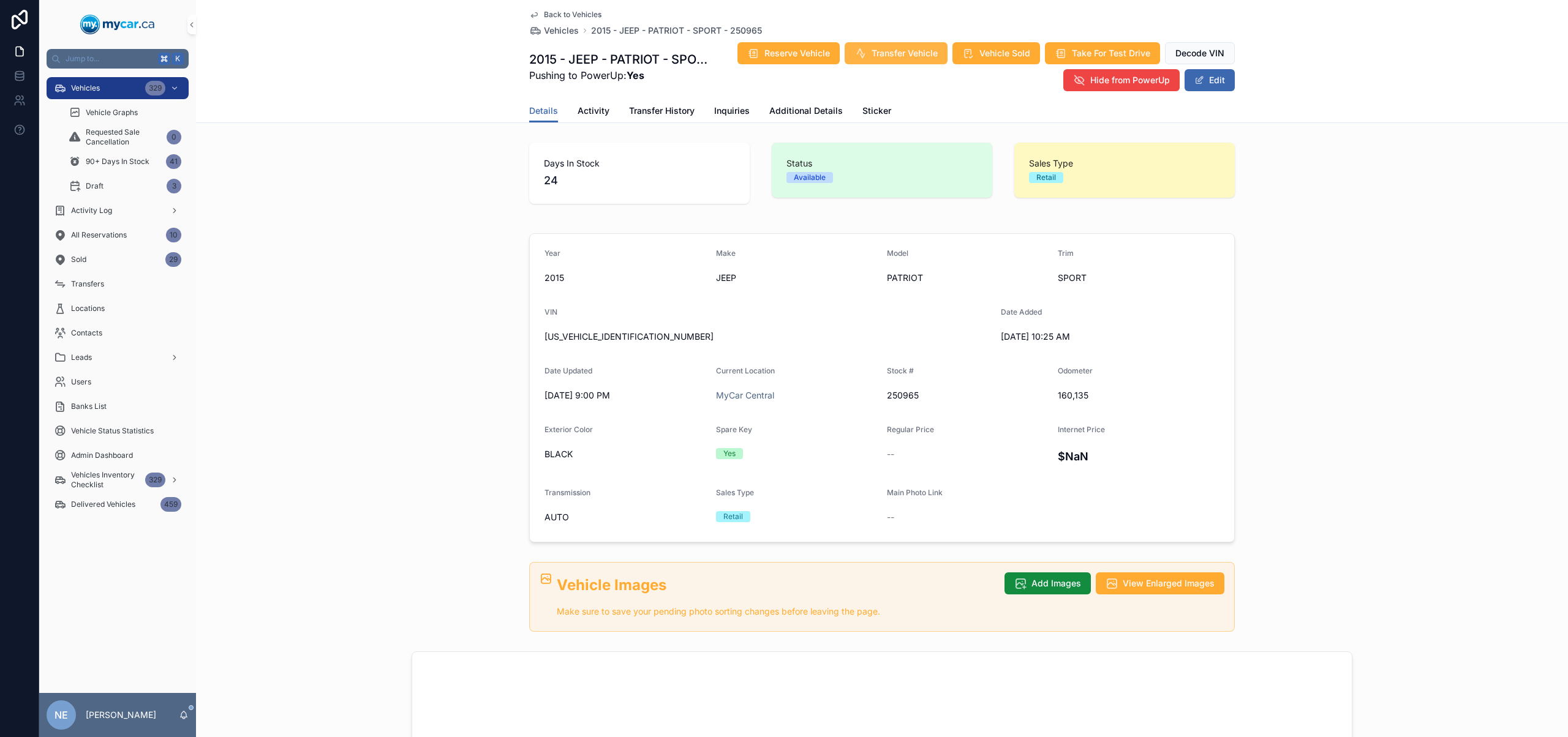
click at [871, 56] on span "Transfer Vehicle" at bounding box center [904, 53] width 66 height 12
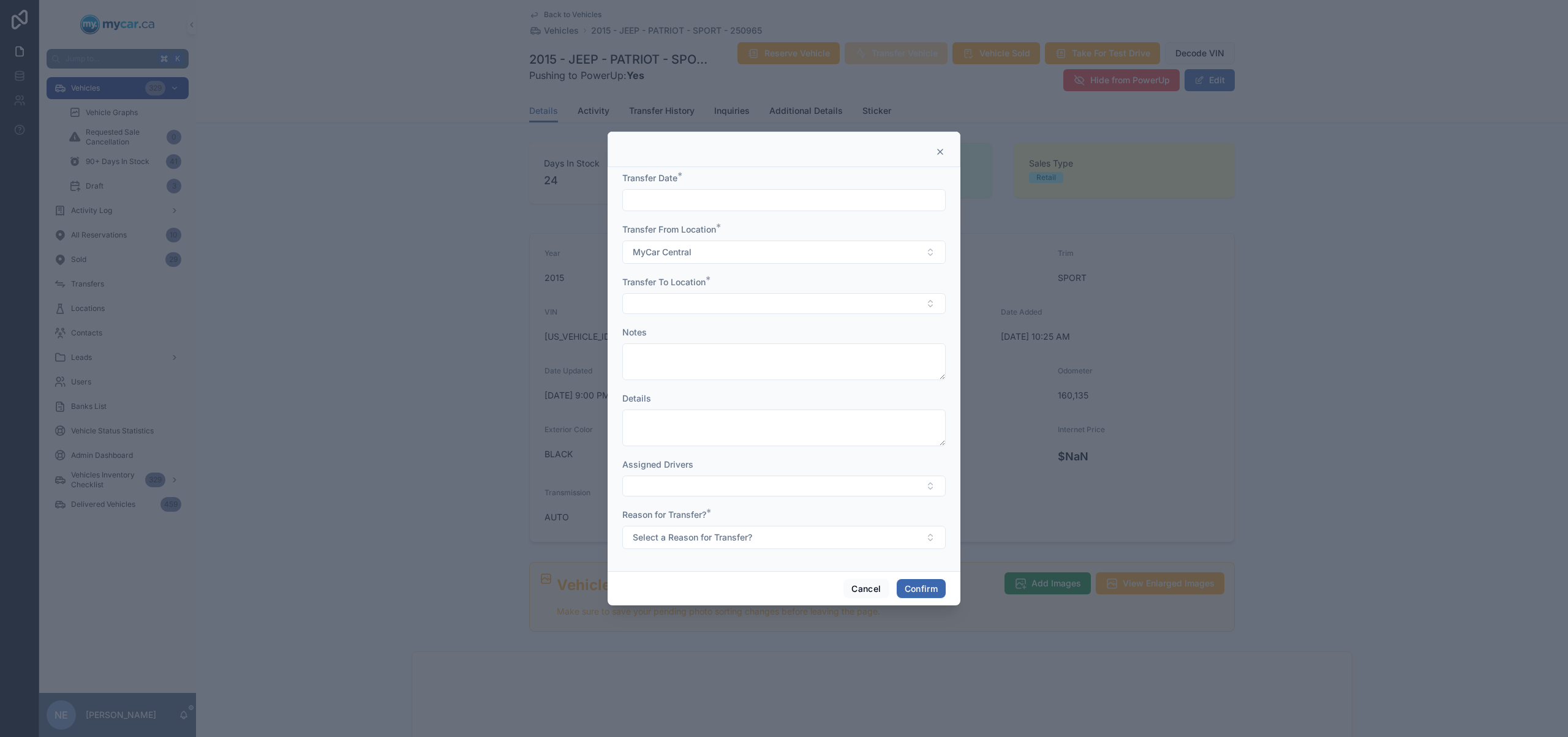
click at [767, 206] on input "text" at bounding box center [784, 200] width 322 height 17
click at [735, 351] on button "11" at bounding box center [739, 355] width 22 height 22
type input "*********"
click at [638, 294] on button "Select Button" at bounding box center [784, 304] width 323 height 21
click at [688, 411] on span "MyCar Ottawa" at bounding box center [660, 410] width 59 height 12
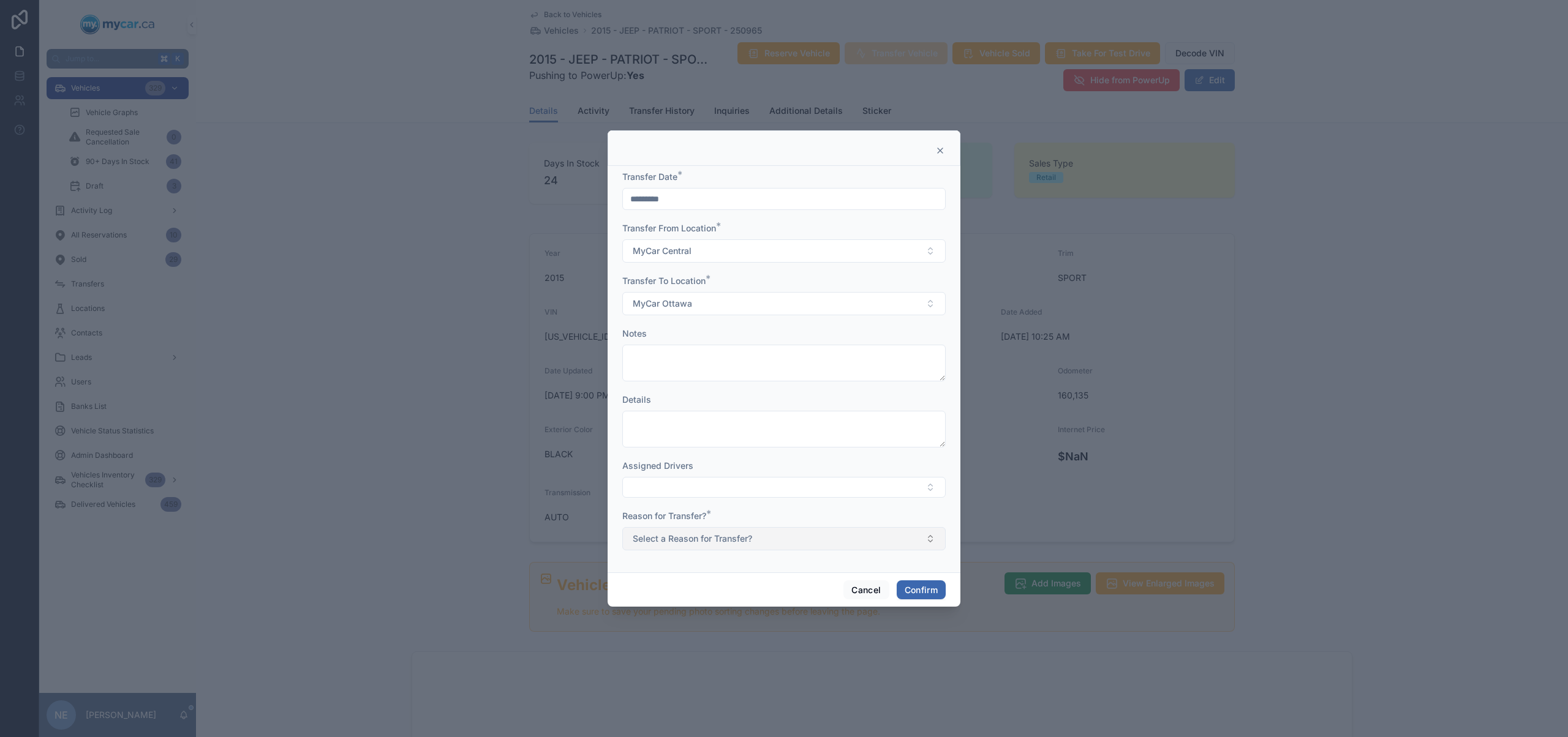
click at [798, 546] on button "Select a Reason for Transfer?" at bounding box center [784, 538] width 323 height 23
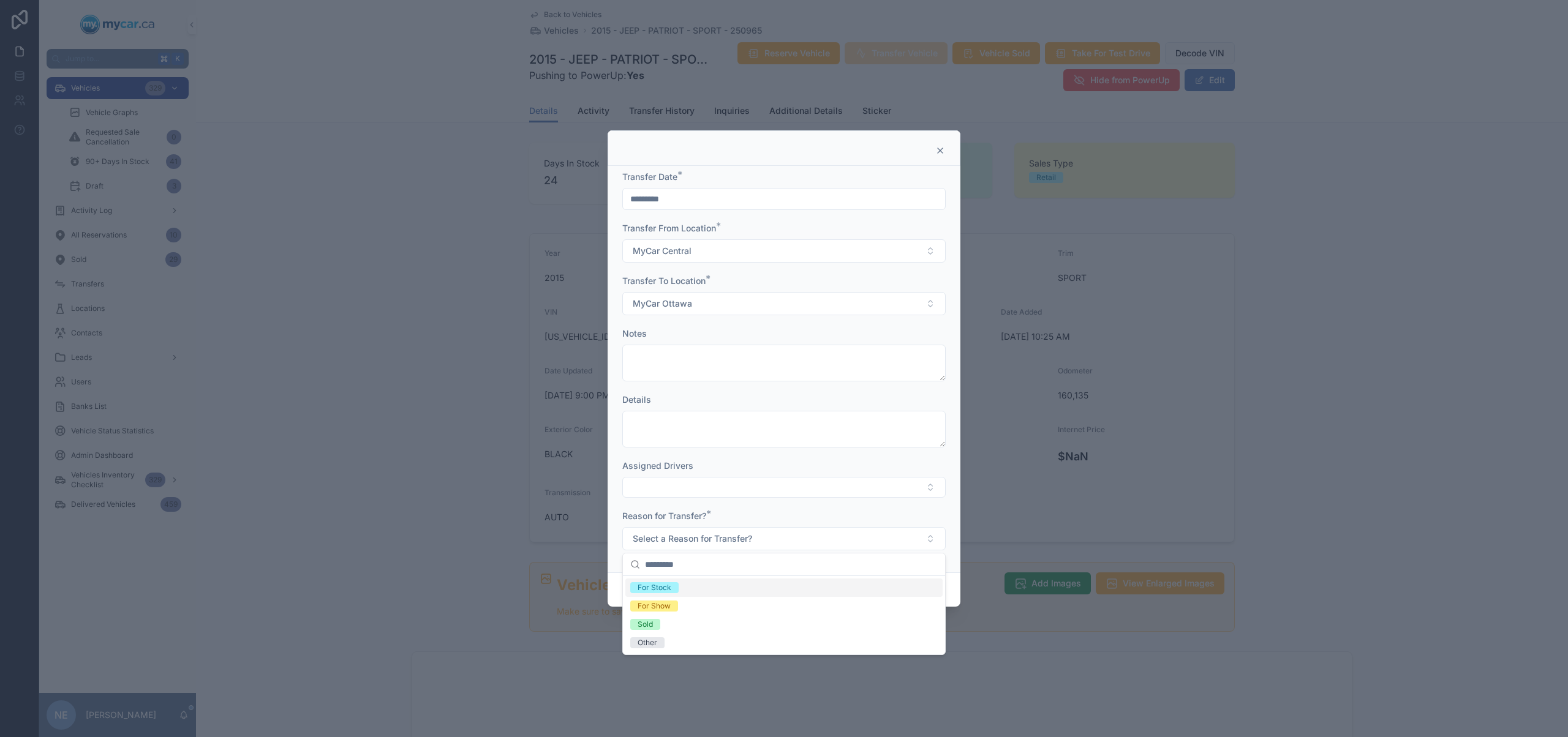
click at [731, 584] on div "For Stock" at bounding box center [784, 587] width 317 height 18
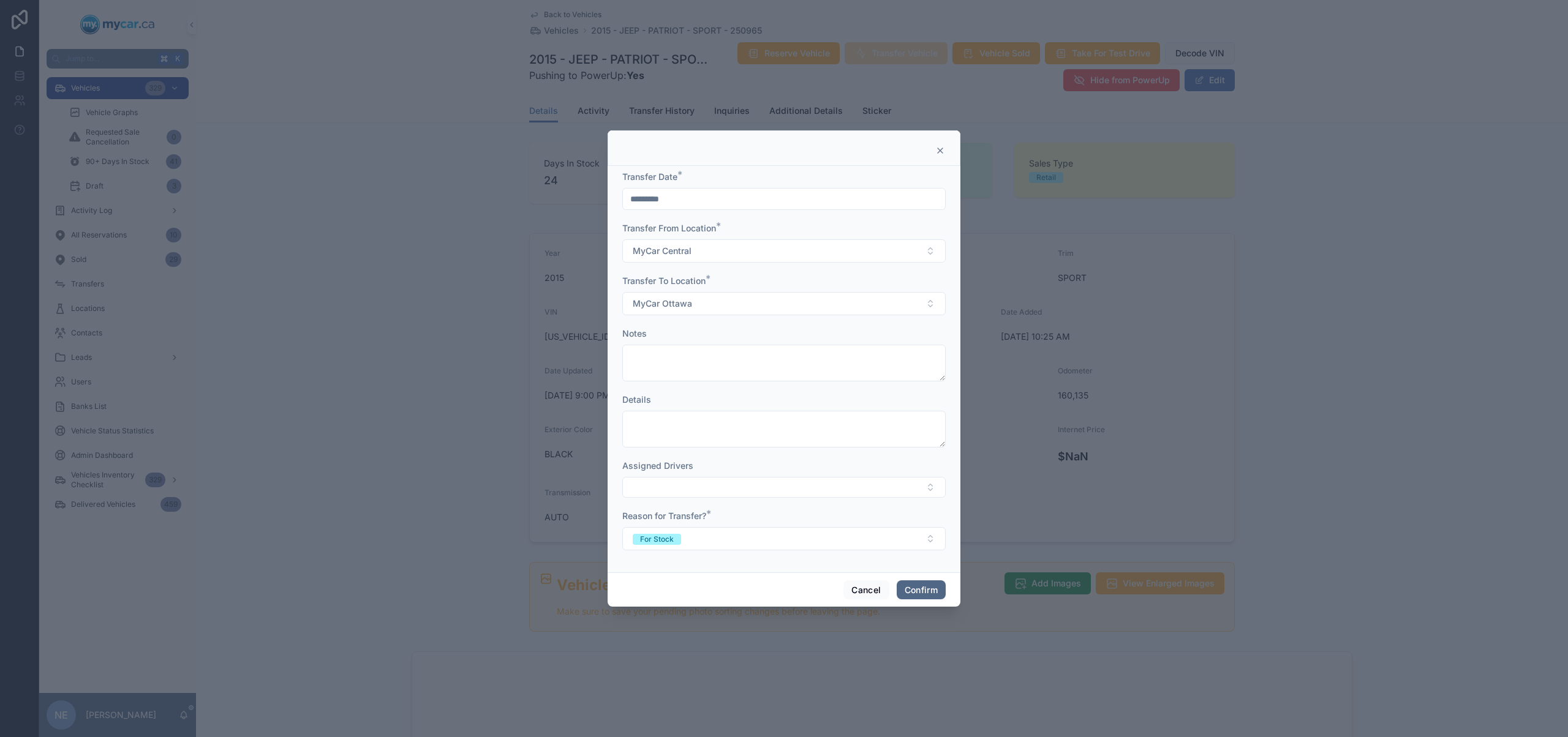
click at [944, 596] on button "Confirm" at bounding box center [921, 590] width 49 height 20
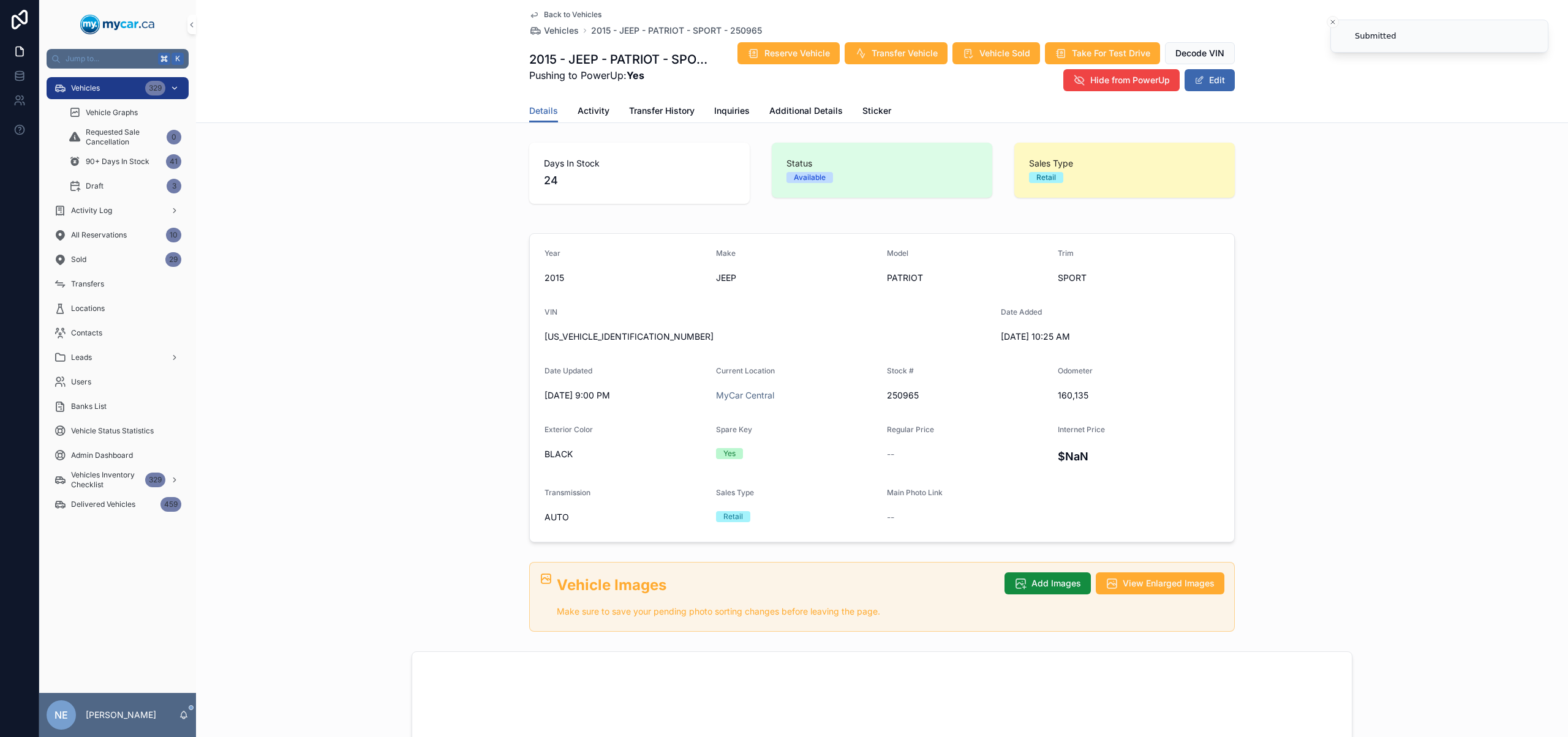
click at [133, 85] on div "Vehicles 329" at bounding box center [117, 88] width 127 height 20
click at [133, 87] on div "Vehicles 329" at bounding box center [117, 88] width 127 height 20
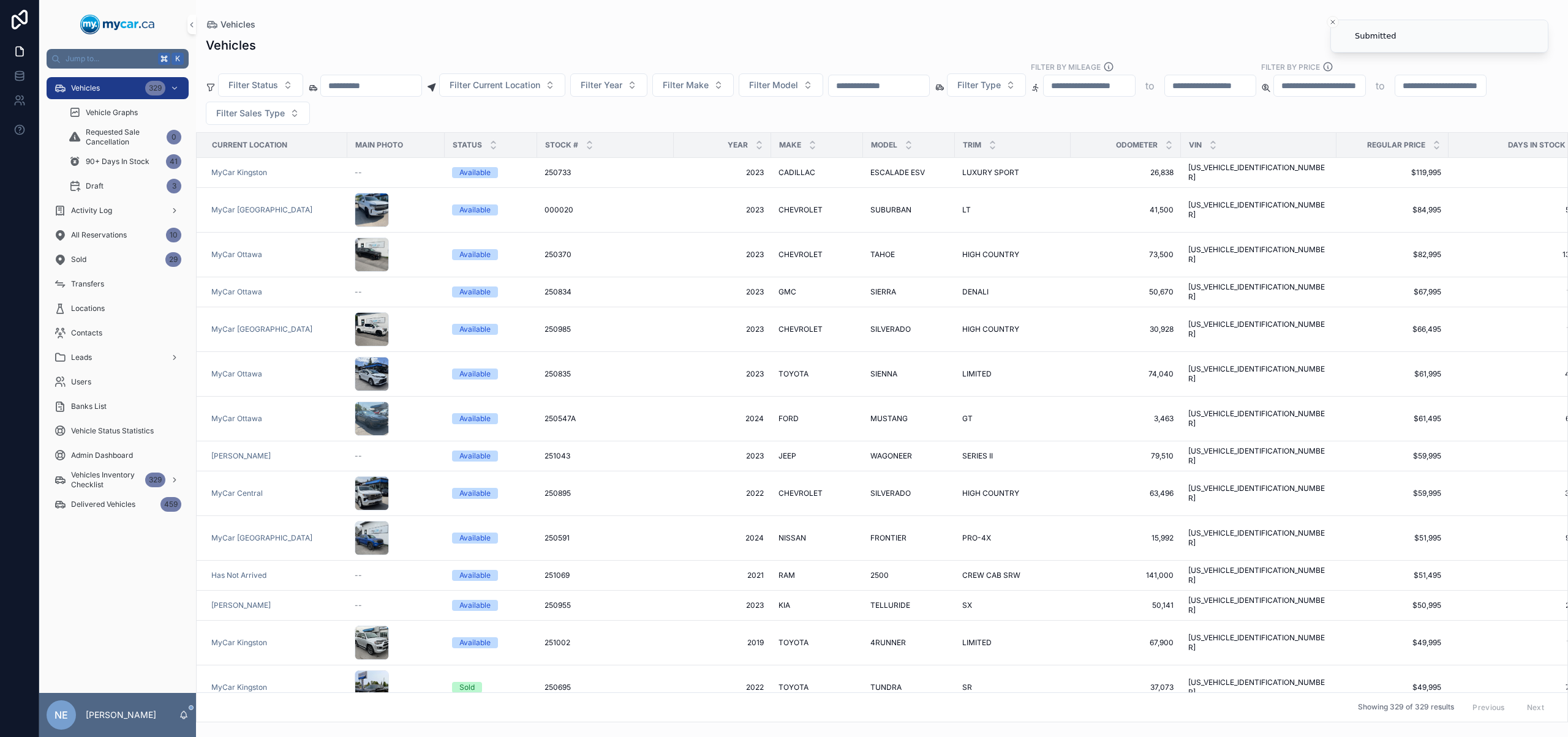
click at [891, 84] on input "scrollable content" at bounding box center [878, 85] width 101 height 17
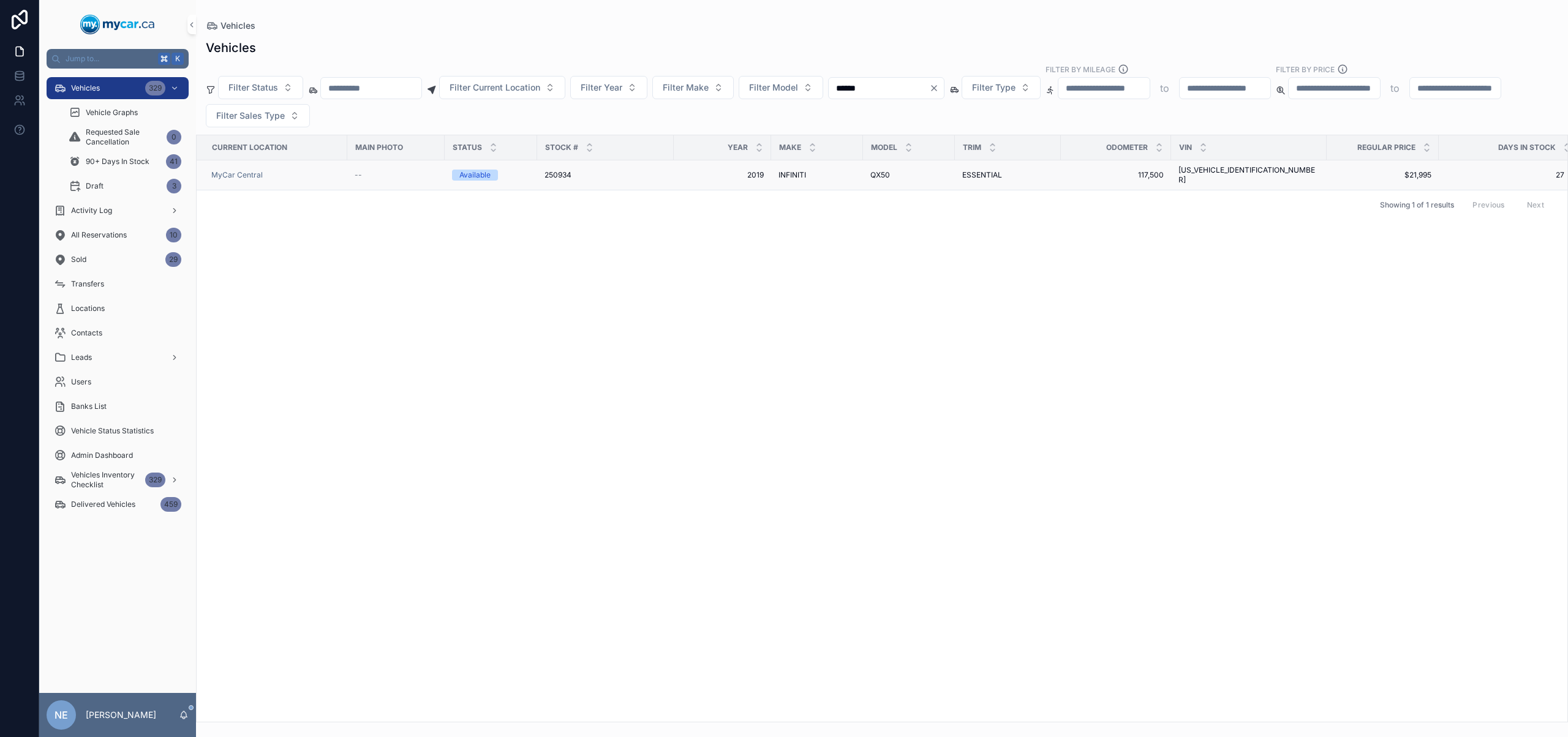
type input "******"
click at [625, 172] on div "250934 250934" at bounding box center [605, 175] width 122 height 10
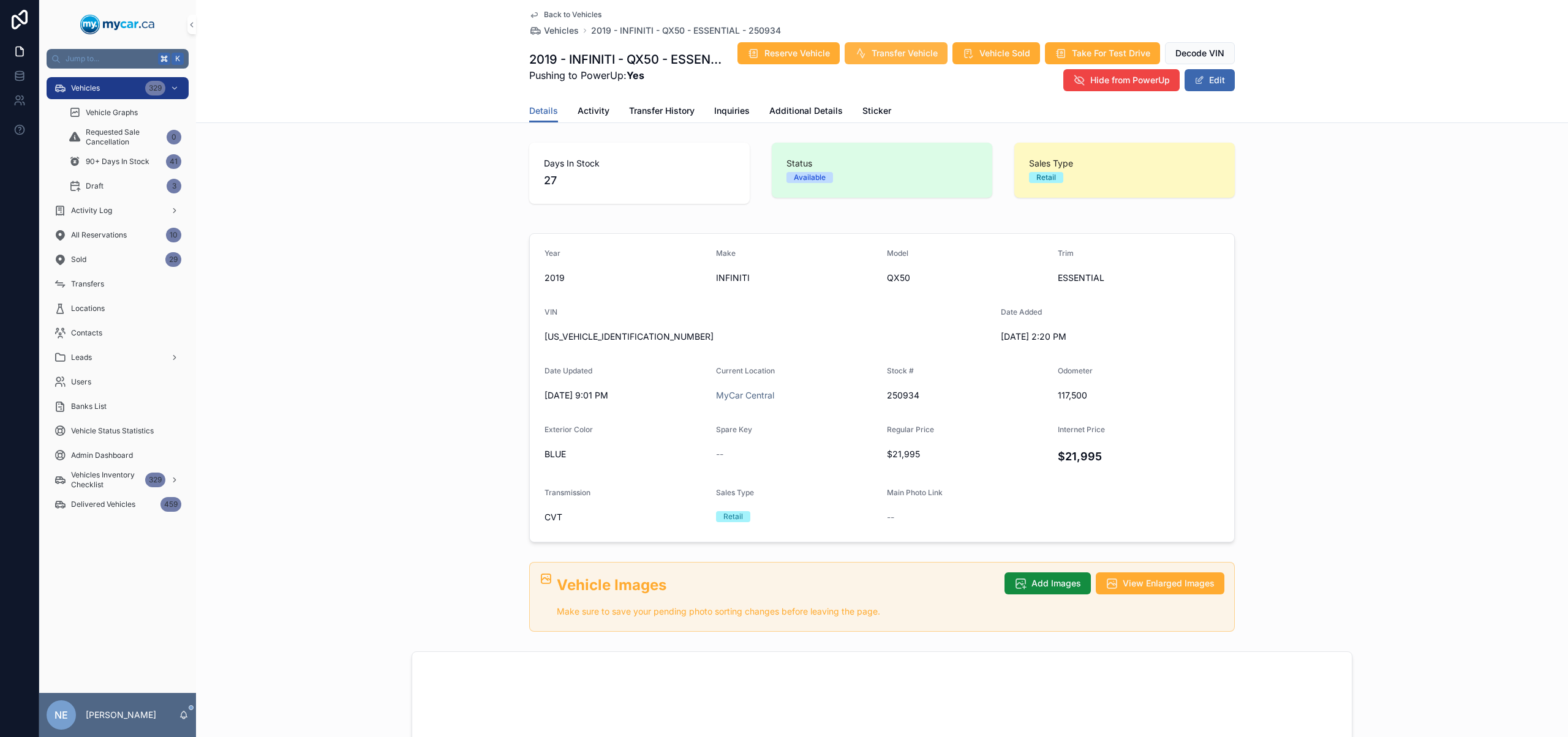
click at [938, 52] on span "Transfer Vehicle" at bounding box center [904, 53] width 66 height 12
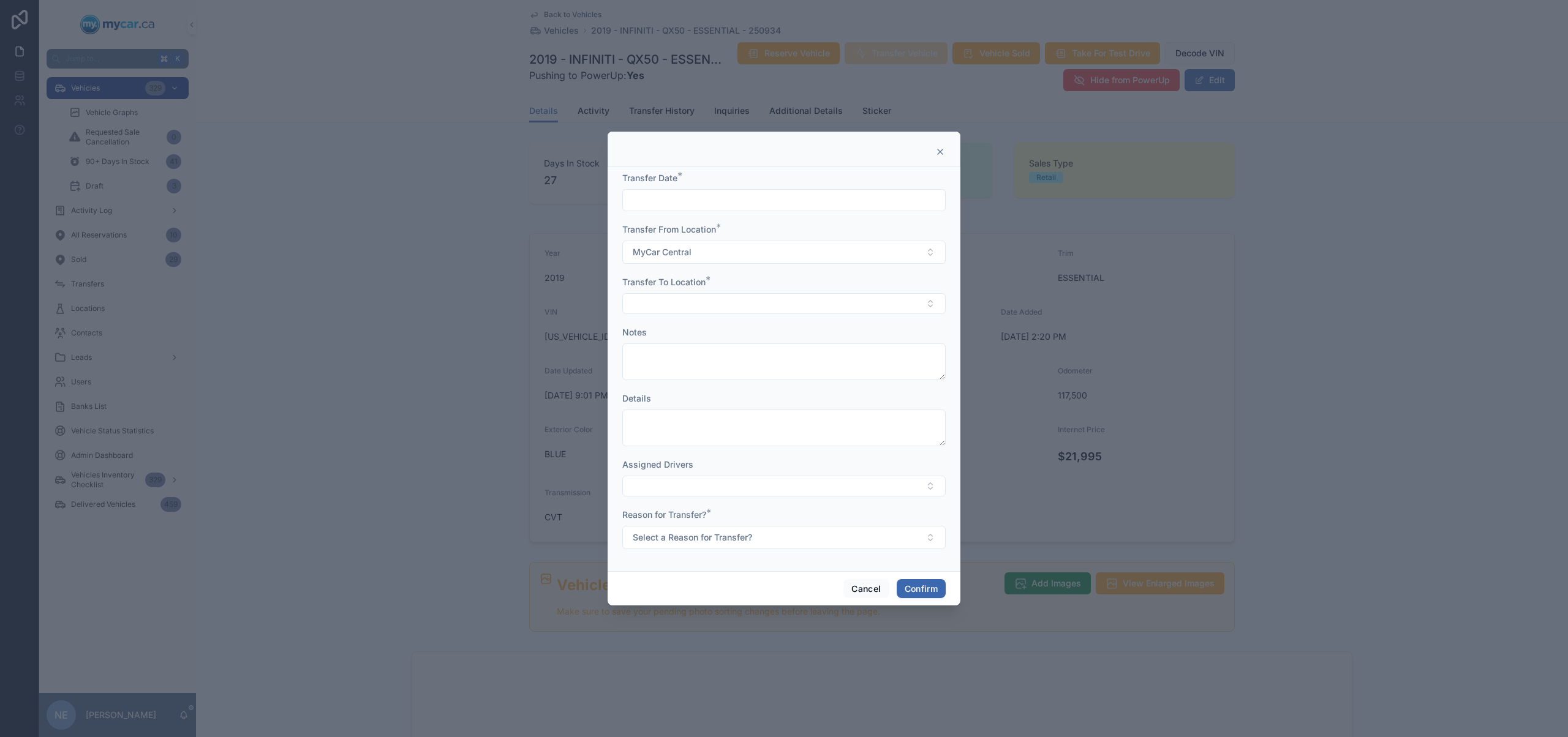
click at [767, 198] on input "text" at bounding box center [784, 200] width 322 height 17
click at [741, 356] on button "11" at bounding box center [739, 355] width 22 height 22
type input "*********"
click at [662, 308] on button "Select Button" at bounding box center [784, 304] width 323 height 21
click at [690, 413] on div "MyCar Ottawa" at bounding box center [784, 410] width 317 height 20
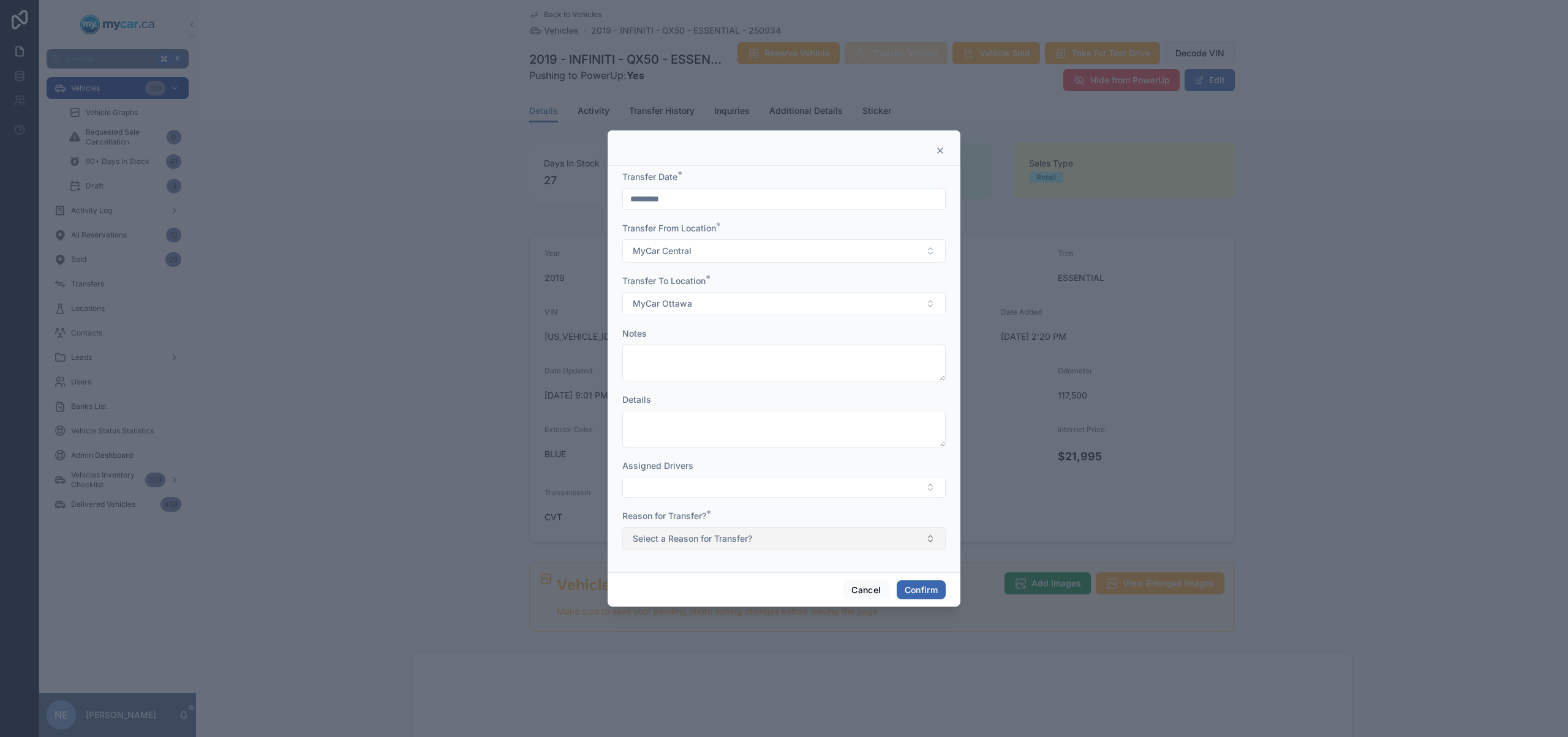
drag, startPoint x: 704, startPoint y: 540, endPoint x: 713, endPoint y: 539, distance: 9.1
click at [705, 541] on span "Select a Reason for Transfer?" at bounding box center [692, 538] width 120 height 12
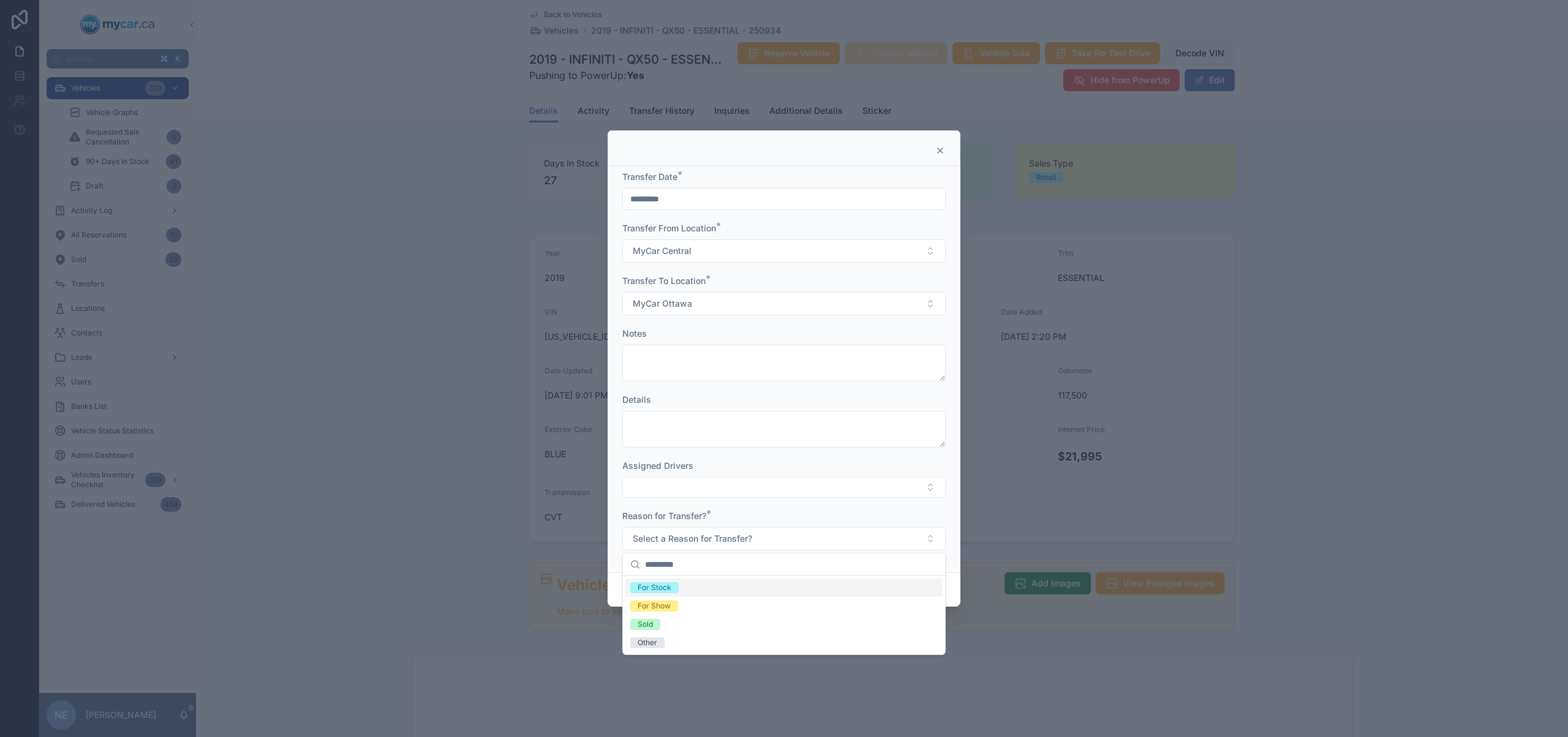
click at [710, 584] on div "For Stock" at bounding box center [784, 587] width 317 height 18
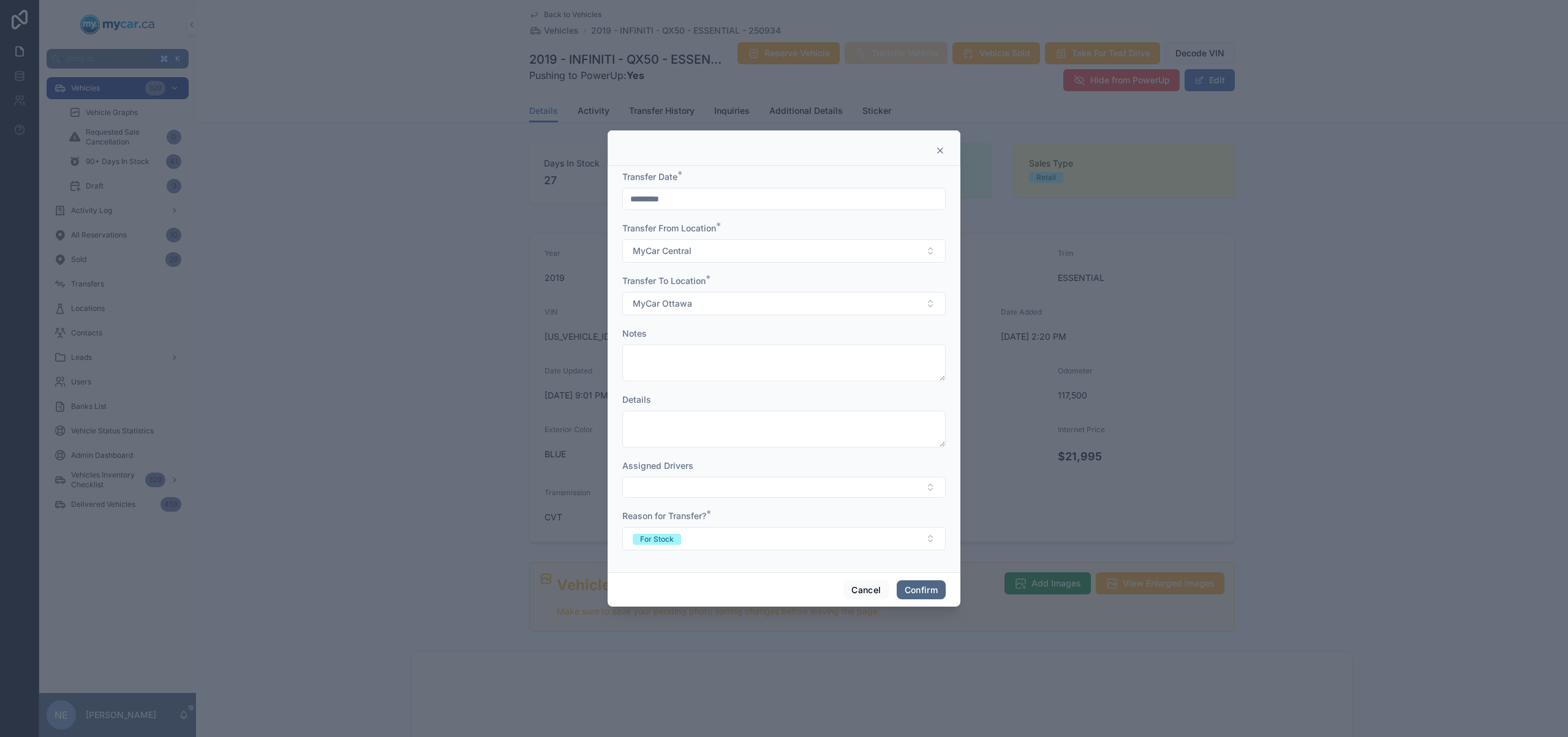
click at [928, 591] on button "Confirm" at bounding box center [921, 590] width 49 height 20
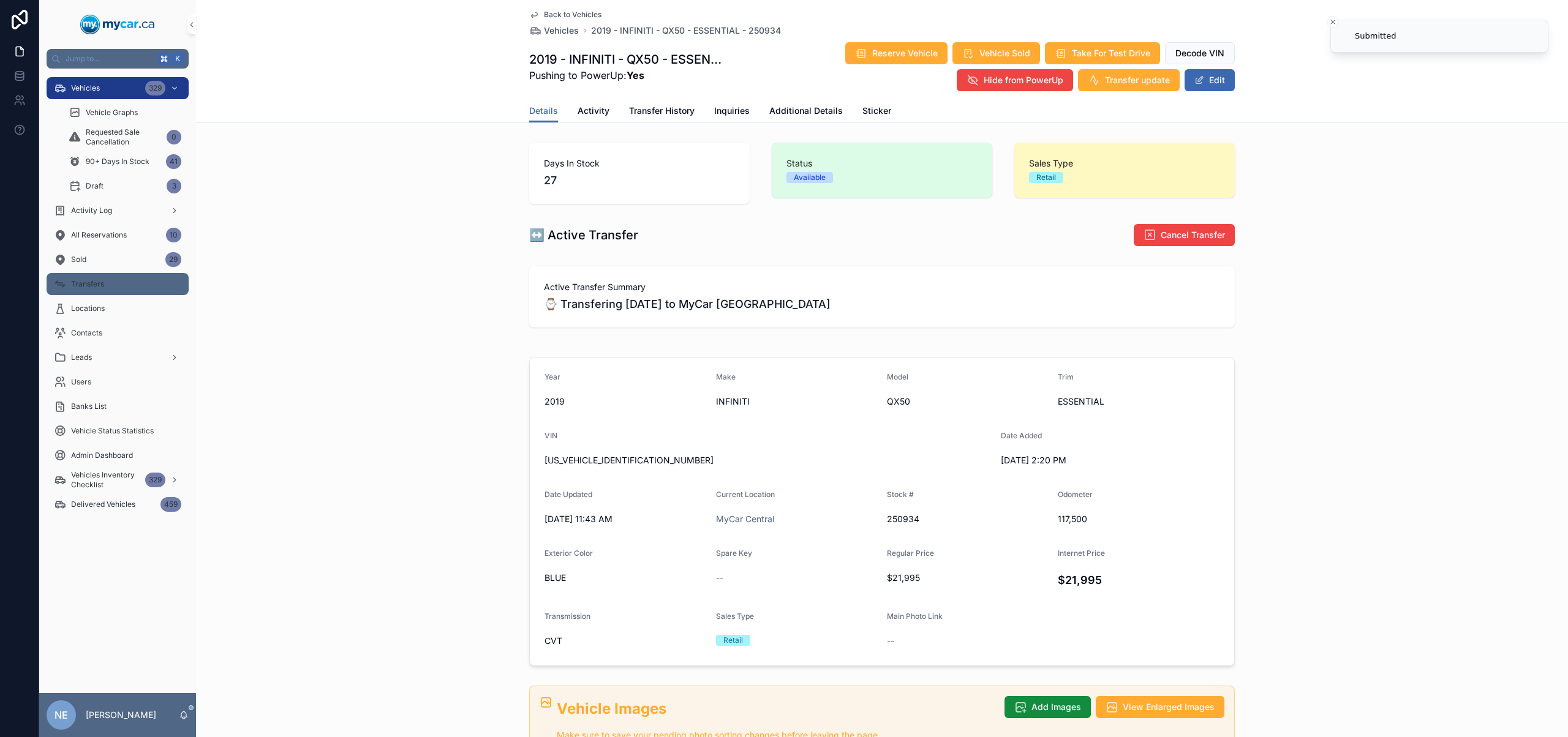
click at [120, 290] on div "Transfers" at bounding box center [117, 284] width 127 height 20
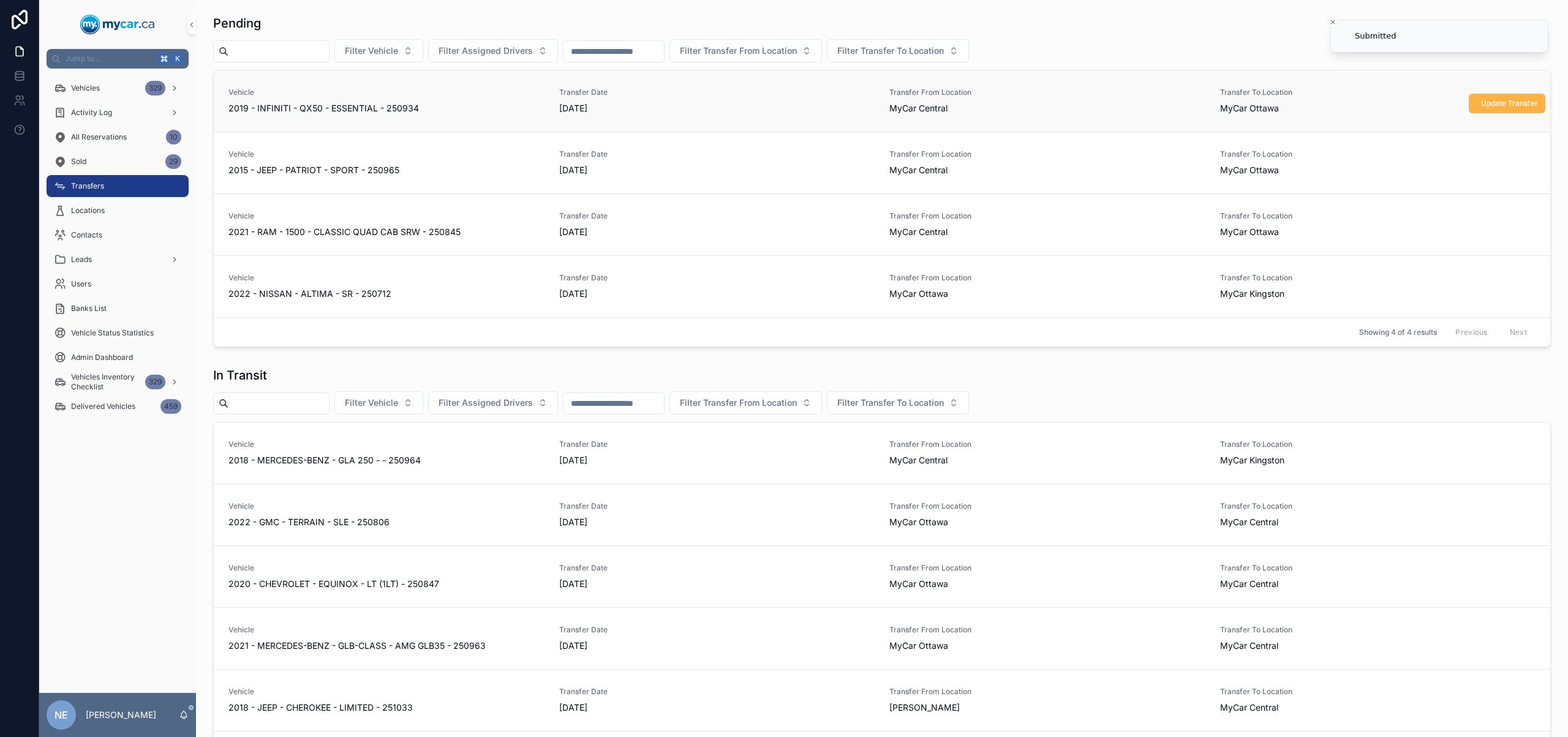
click at [1508, 107] on span "Update Transfer" at bounding box center [1509, 103] width 57 height 10
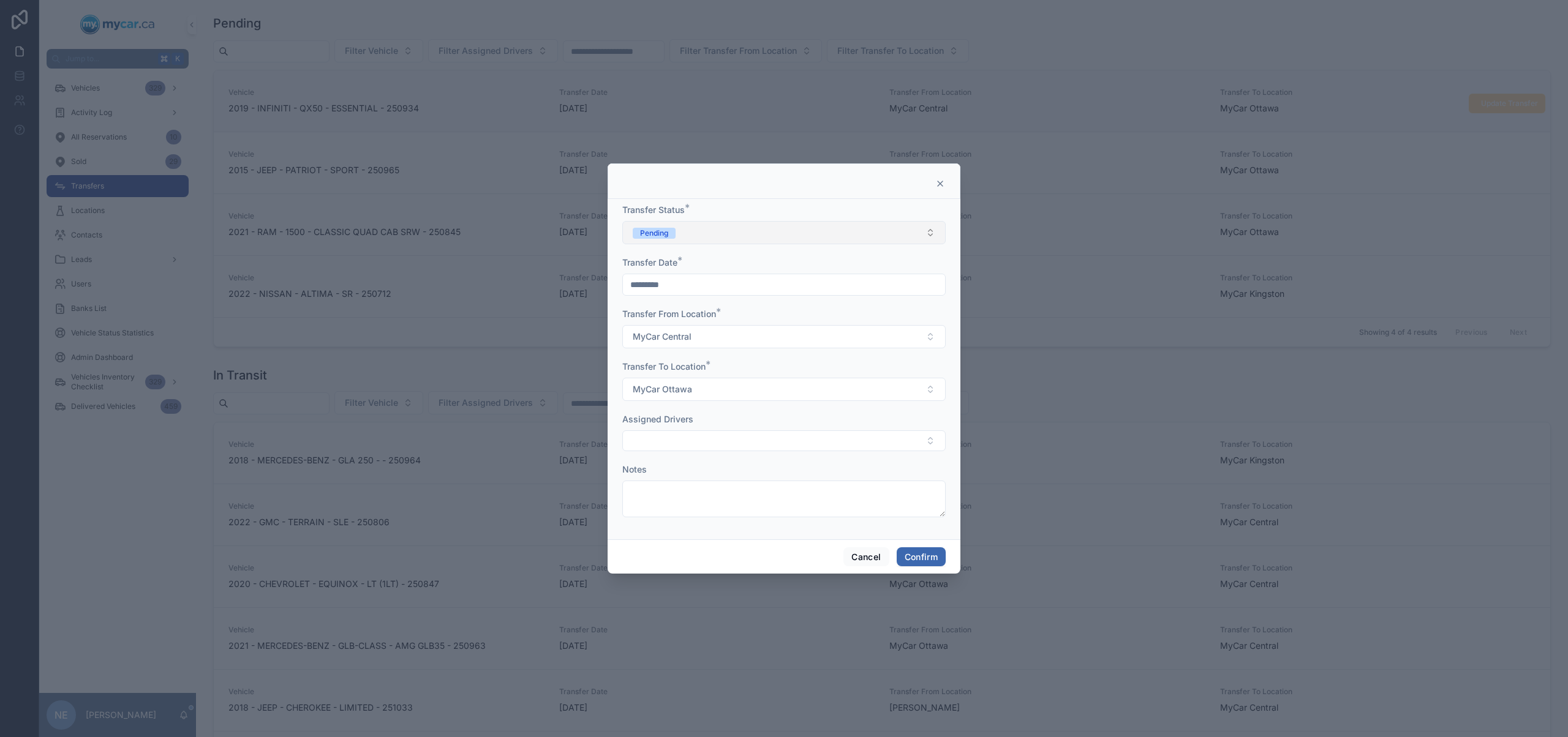
click at [777, 228] on button "Pending" at bounding box center [784, 232] width 323 height 23
click at [725, 299] on div "In Transit" at bounding box center [784, 300] width 317 height 18
click at [930, 567] on div "Cancel Confirm" at bounding box center [784, 556] width 352 height 35
click at [931, 561] on button "Confirm" at bounding box center [921, 557] width 49 height 20
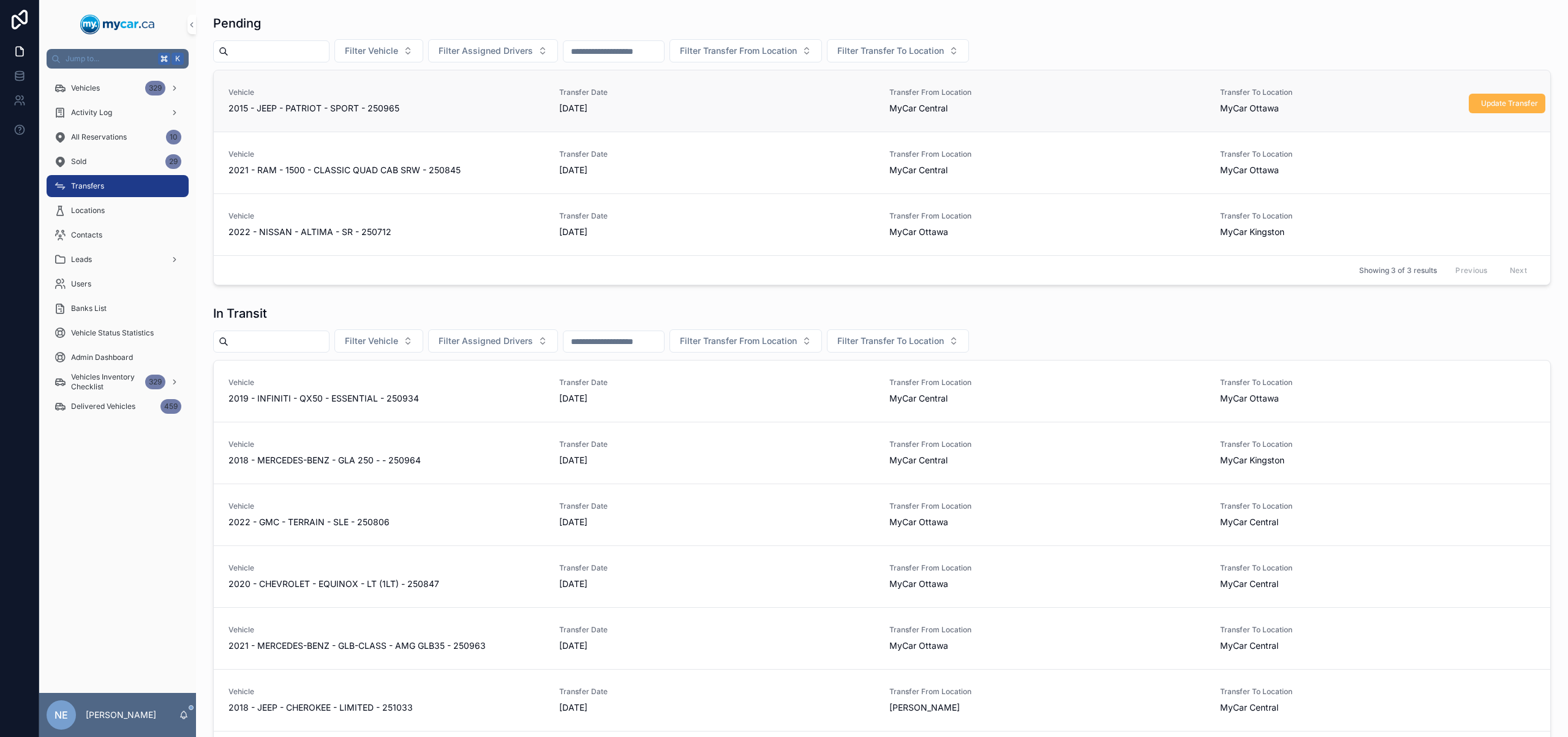
click at [1512, 95] on button "Update Transfer" at bounding box center [1506, 104] width 76 height 20
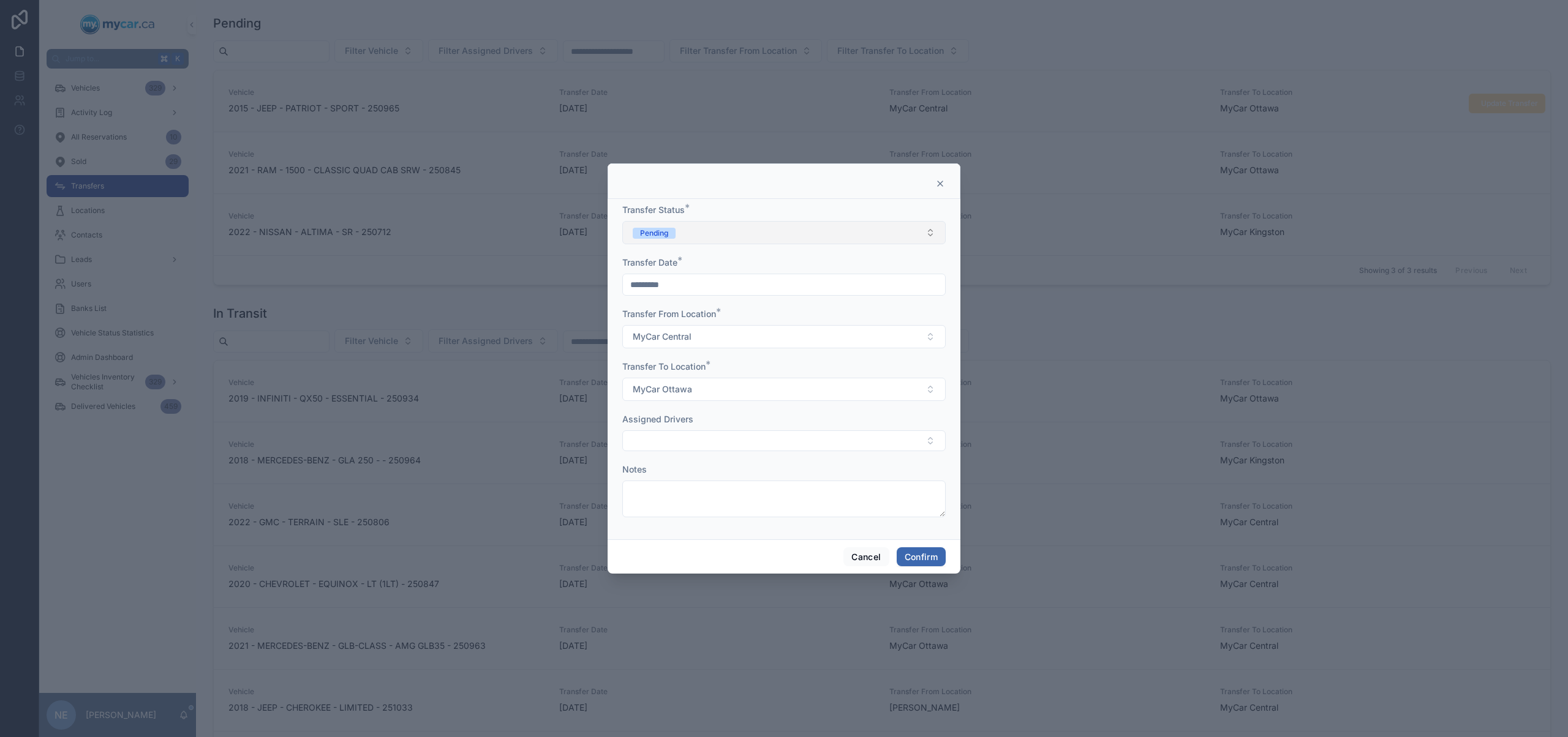
click at [753, 237] on button "Pending" at bounding box center [784, 232] width 323 height 23
click at [750, 301] on div "In Transit" at bounding box center [784, 300] width 317 height 18
click at [920, 551] on button "Confirm" at bounding box center [921, 557] width 49 height 20
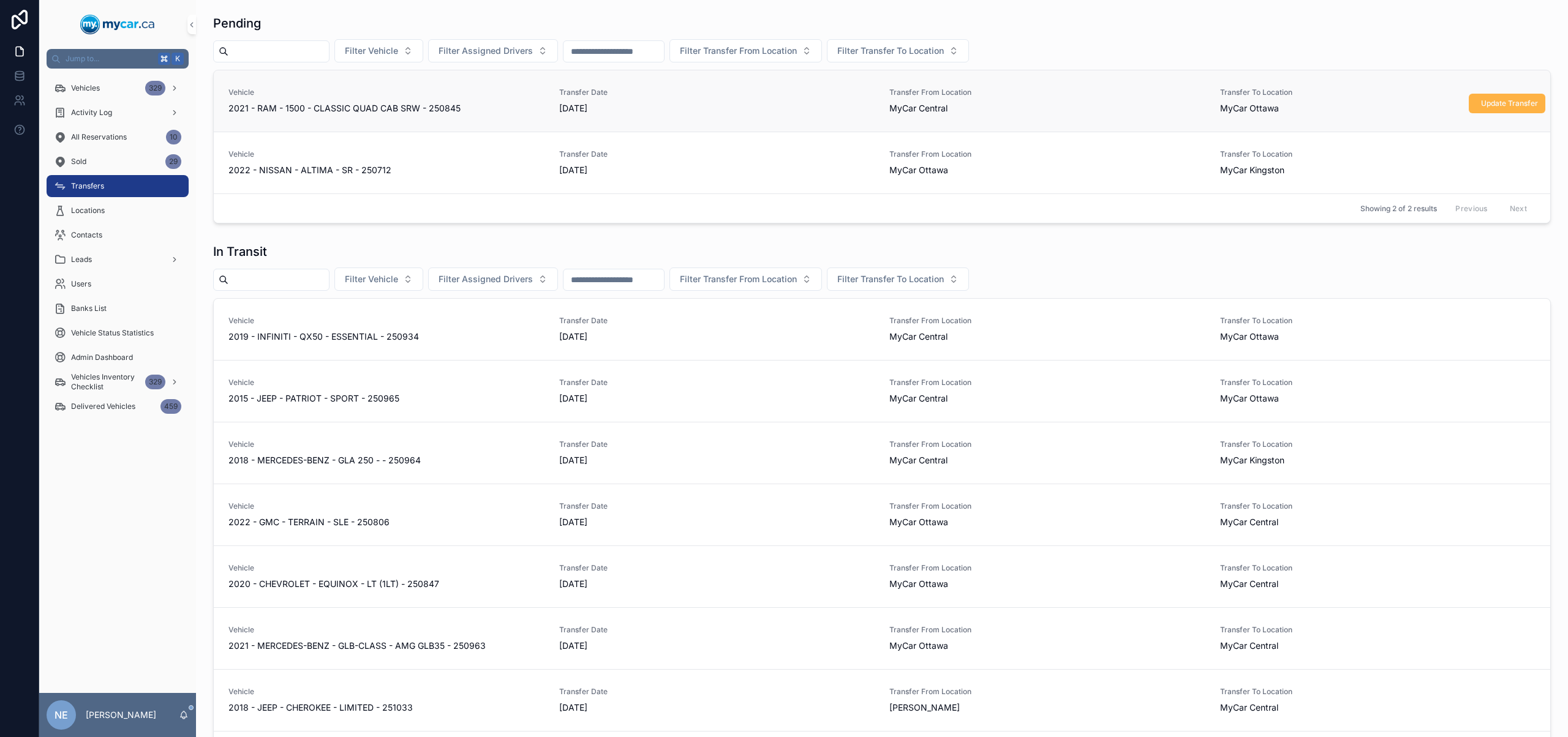
click at [1494, 94] on button "Update Transfer" at bounding box center [1506, 104] width 76 height 20
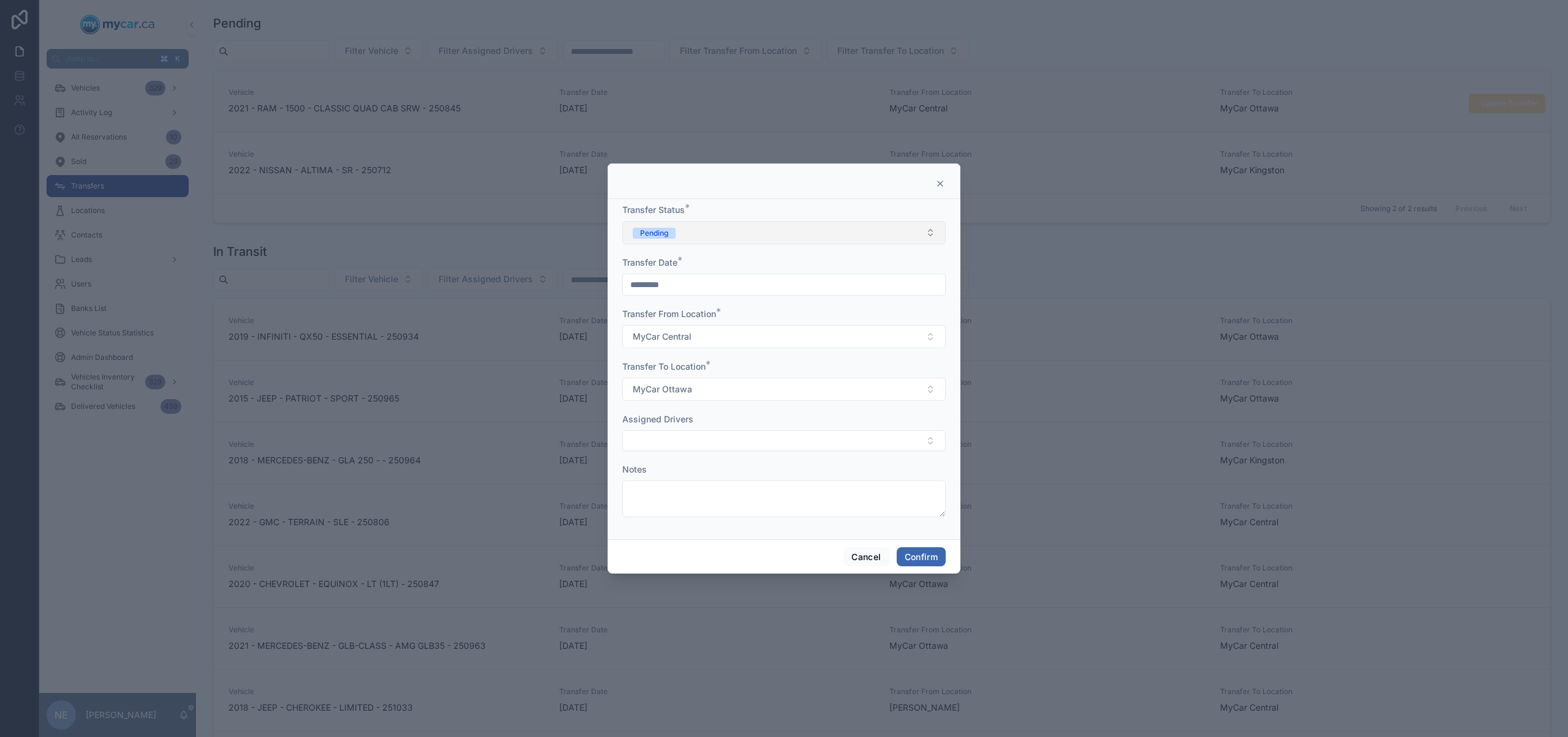
click at [779, 228] on button "Pending" at bounding box center [784, 232] width 323 height 23
click at [774, 293] on div "In Transit" at bounding box center [784, 300] width 317 height 18
click at [908, 556] on button "Confirm" at bounding box center [921, 557] width 49 height 20
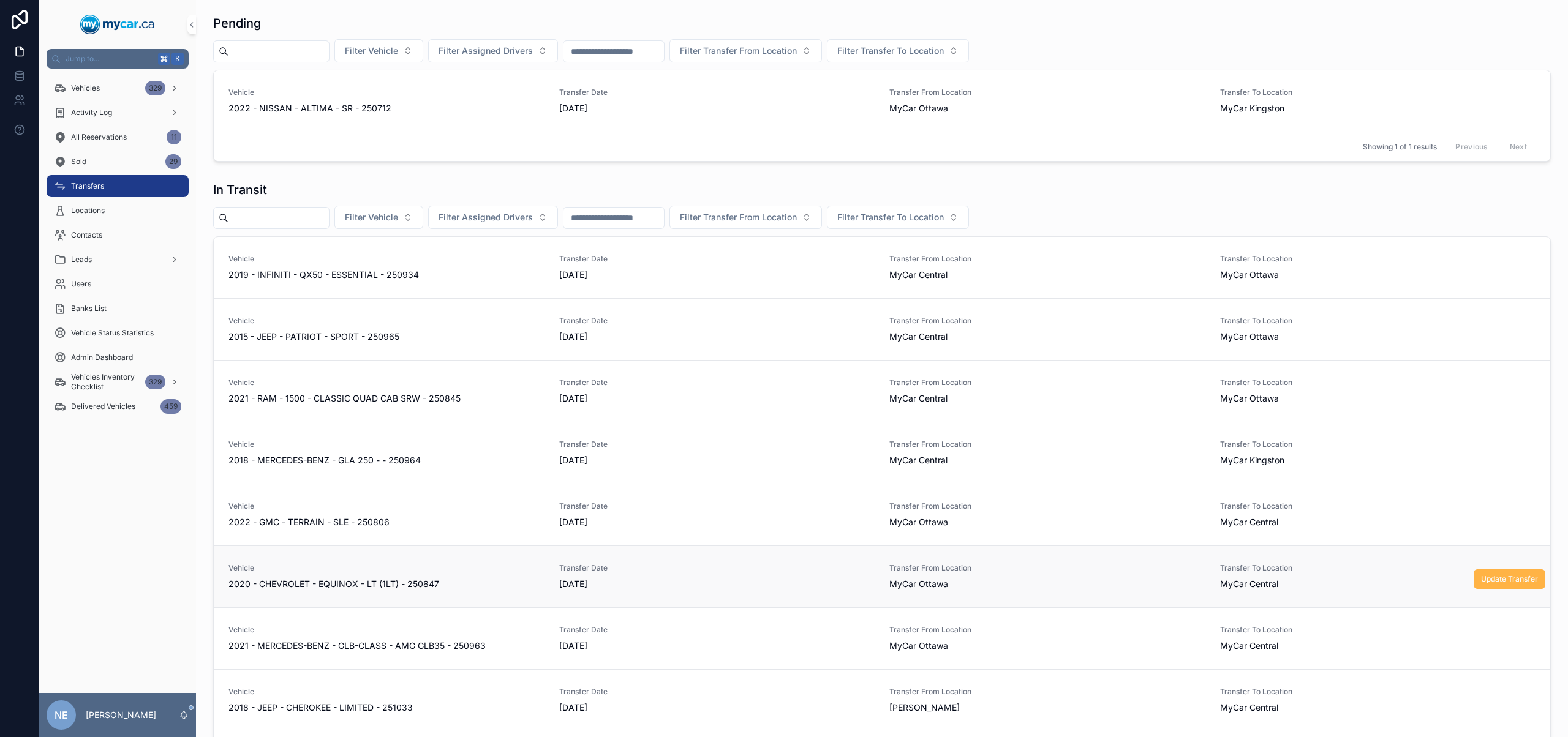
click at [1483, 578] on span "Update Transfer" at bounding box center [1509, 578] width 57 height 10
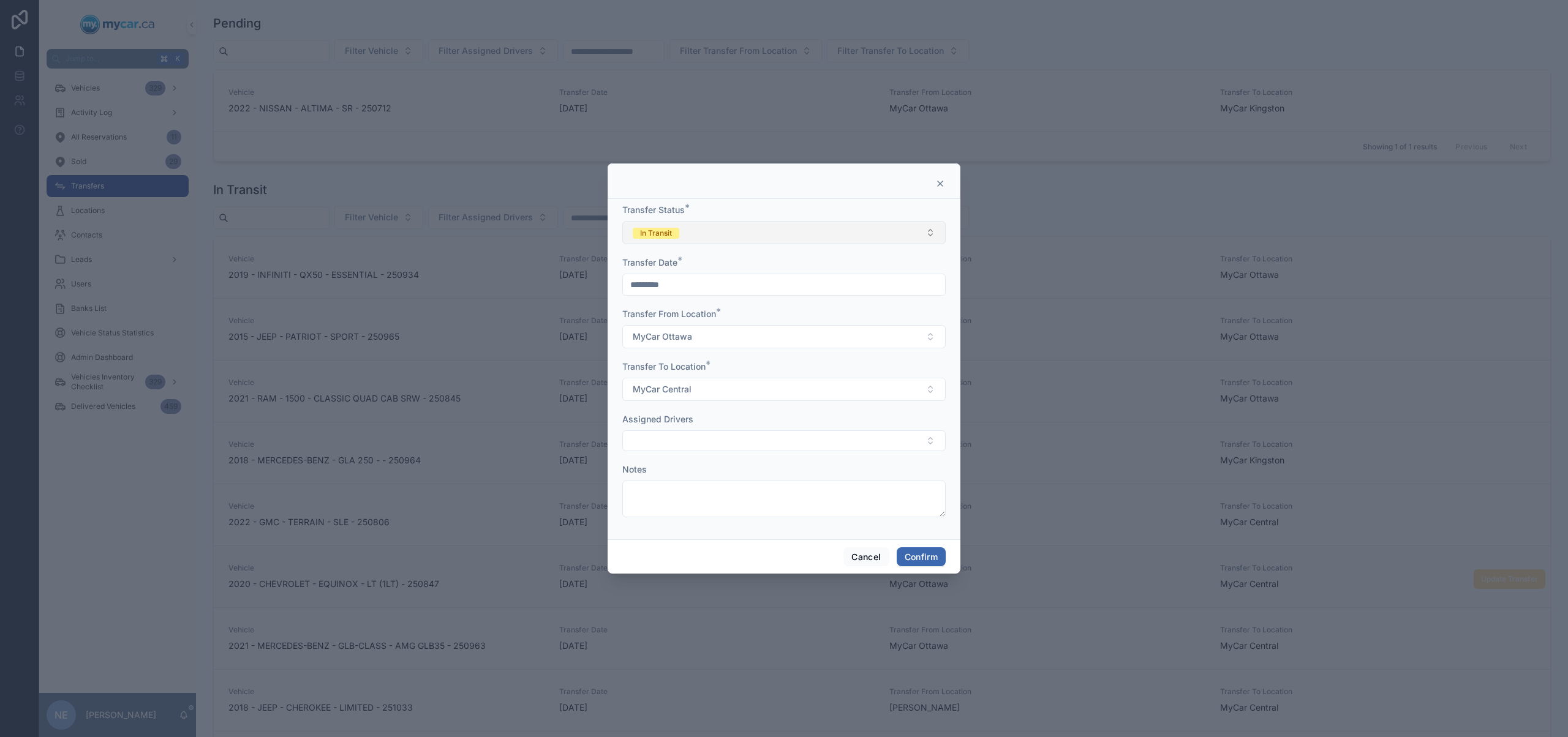
click at [827, 237] on button "In Transit" at bounding box center [784, 232] width 323 height 23
click at [774, 311] on div "Completed" at bounding box center [784, 318] width 317 height 18
click at [911, 554] on button "Confirm" at bounding box center [921, 557] width 49 height 20
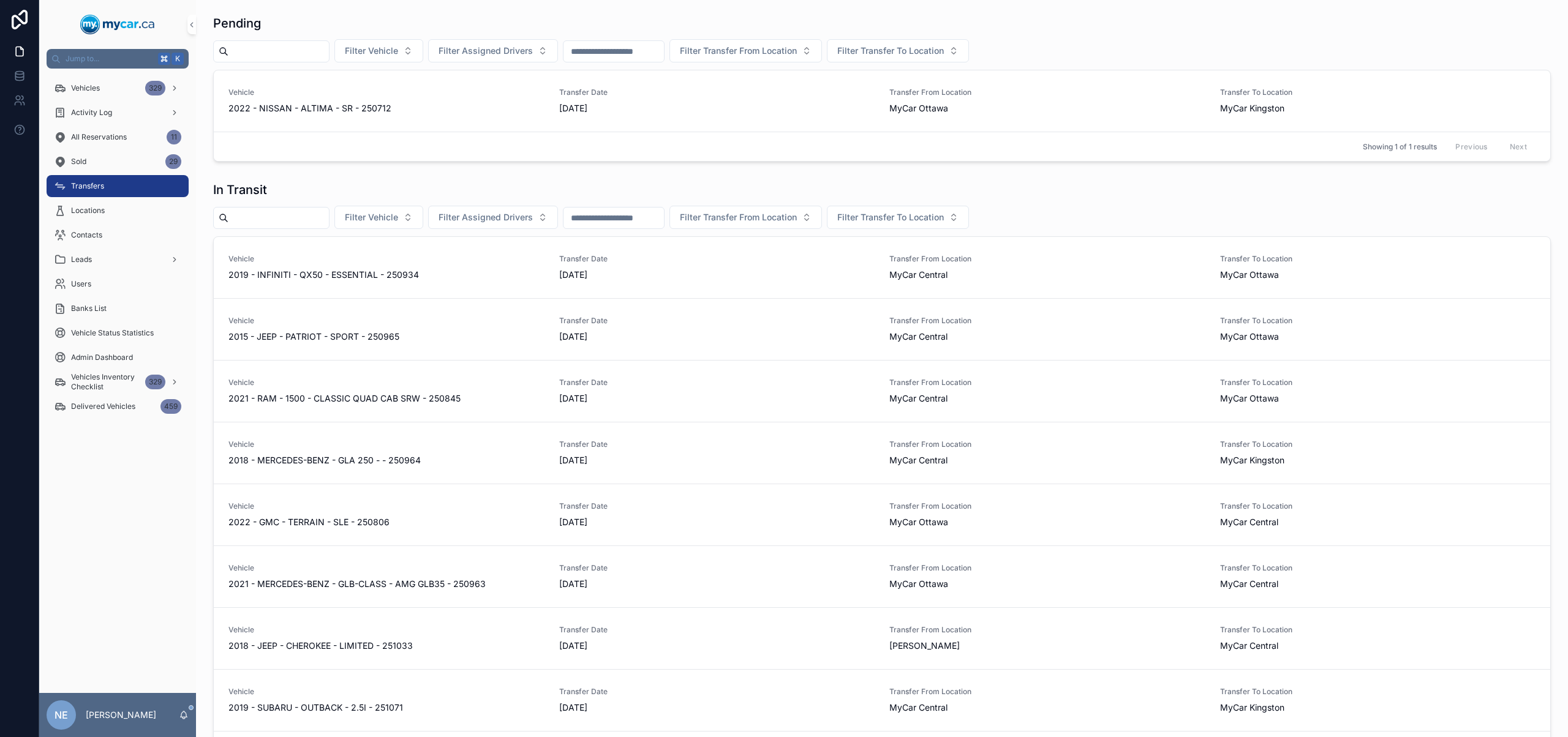
click at [368, 181] on div "In Transit" at bounding box center [882, 190] width 1337 height 17
click at [132, 96] on div "Vehicles 329" at bounding box center [117, 88] width 127 height 20
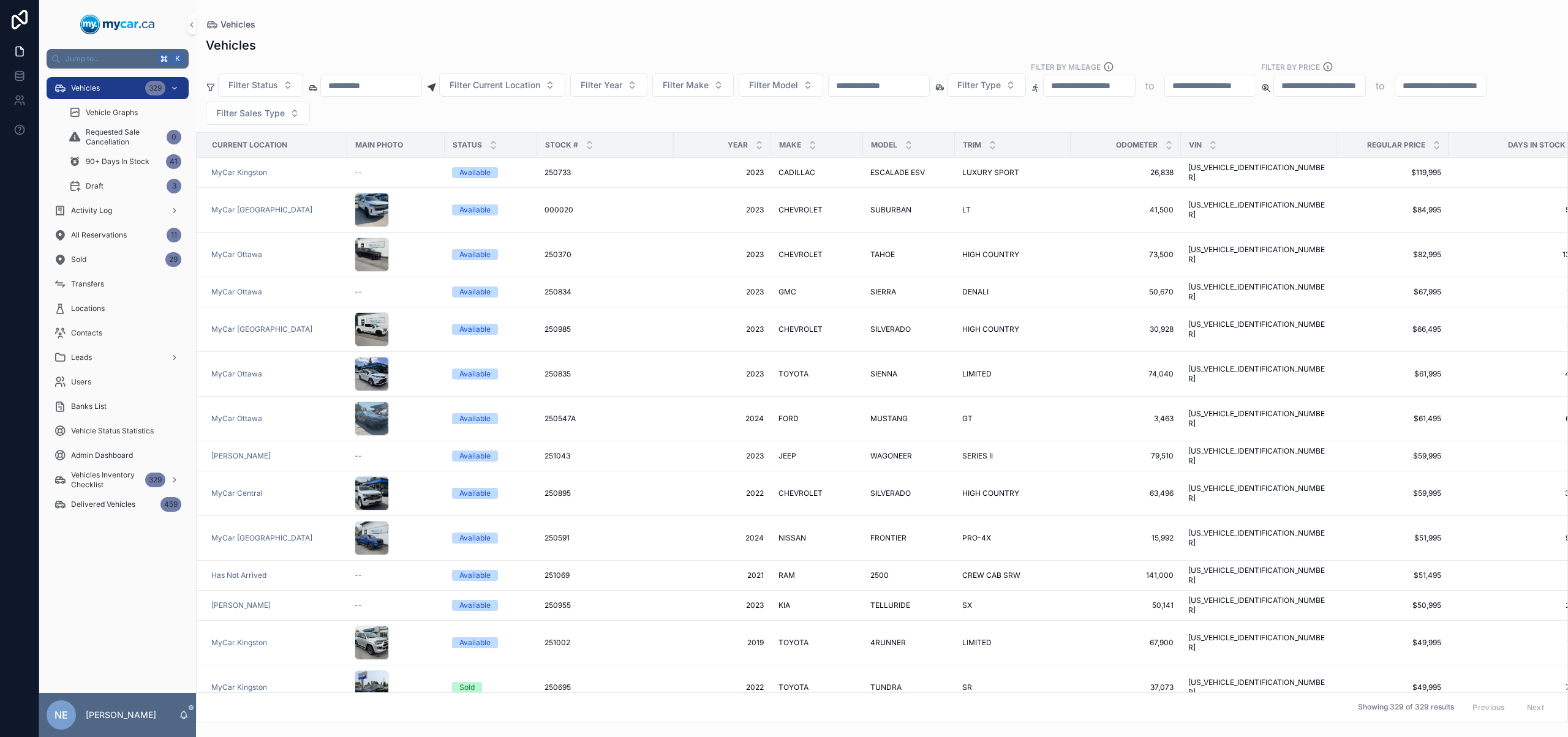
click at [914, 89] on input "scrollable content" at bounding box center [878, 85] width 101 height 17
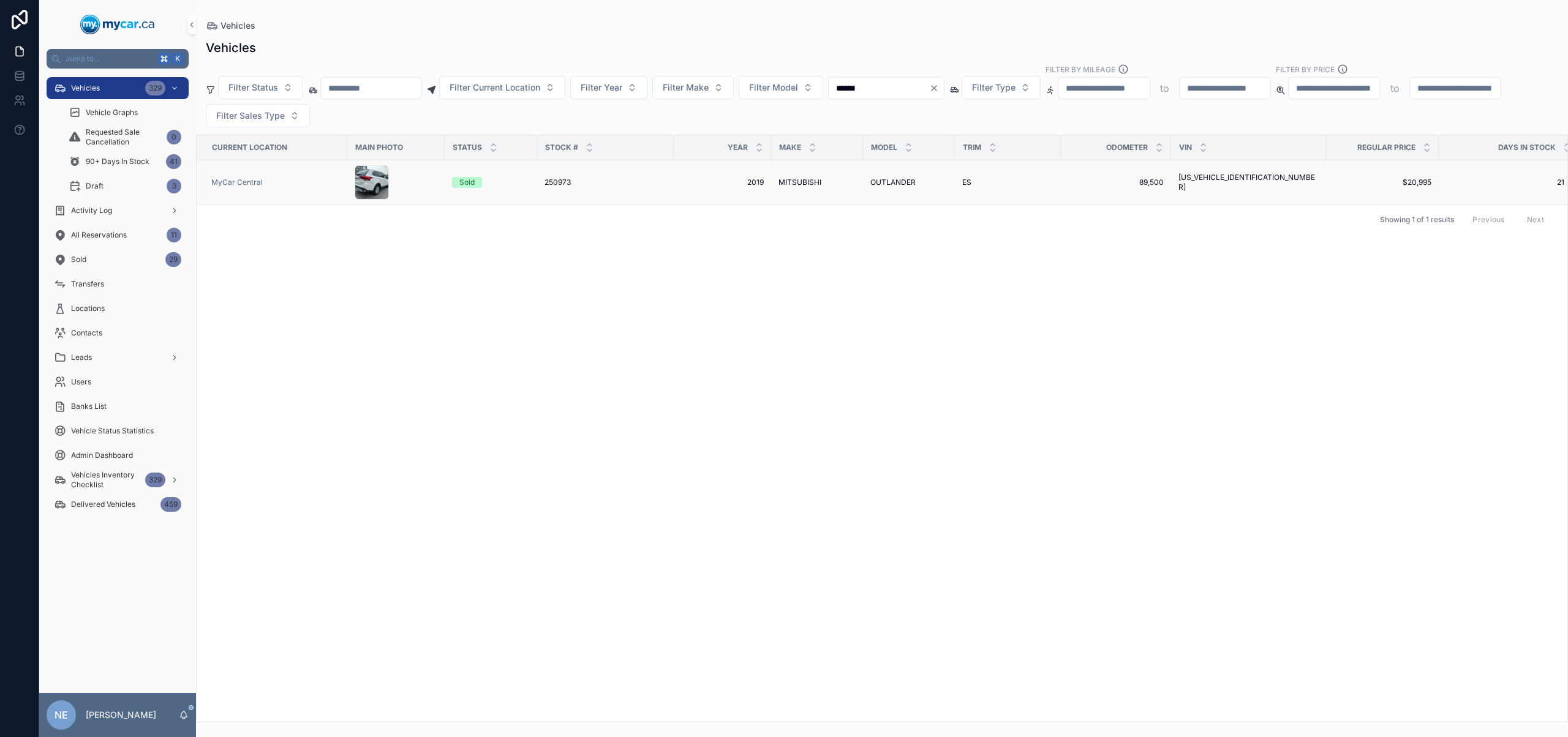
type input "******"
click at [702, 181] on span "2019" at bounding box center [722, 182] width 82 height 10
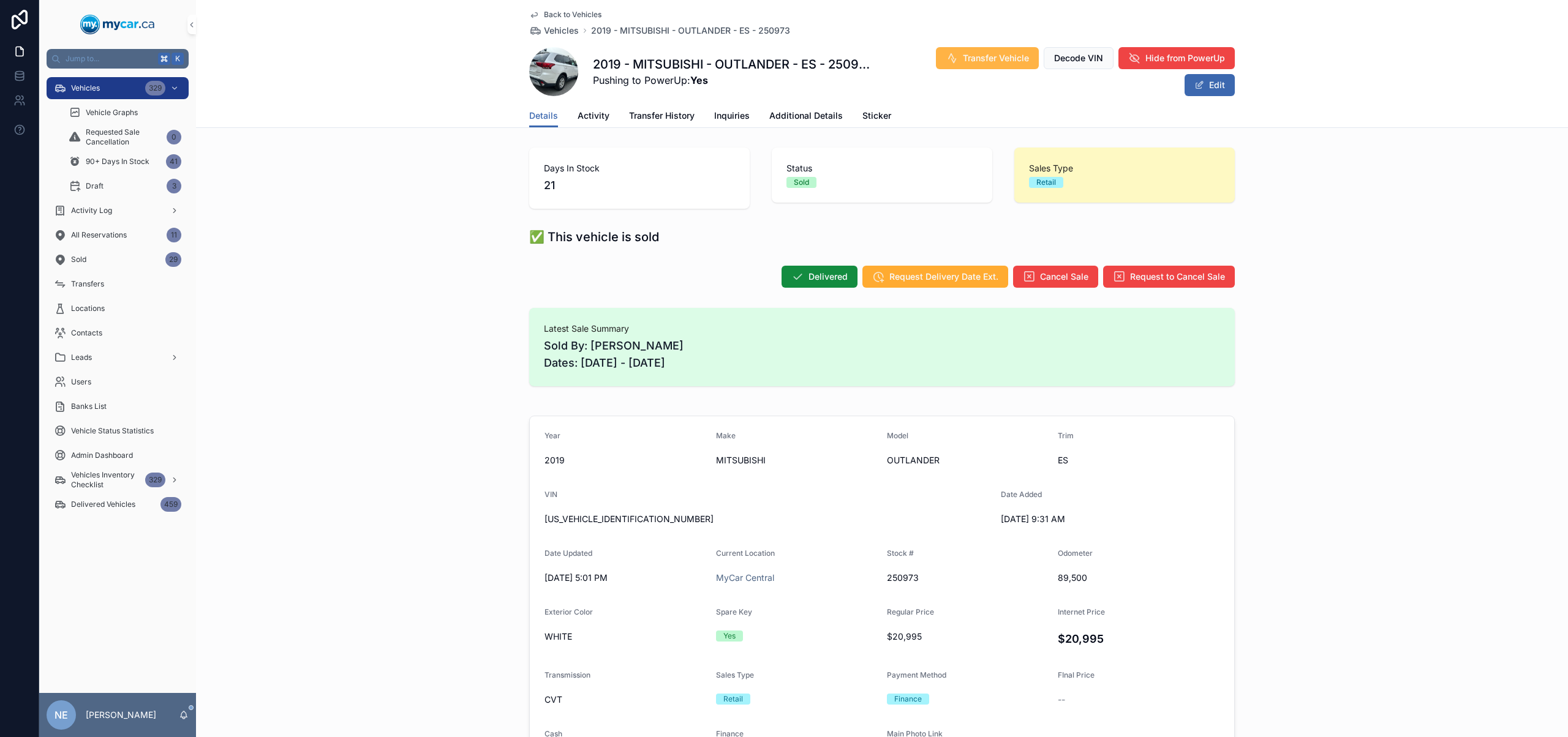
click at [983, 54] on span "Transfer Vehicle" at bounding box center [995, 58] width 66 height 12
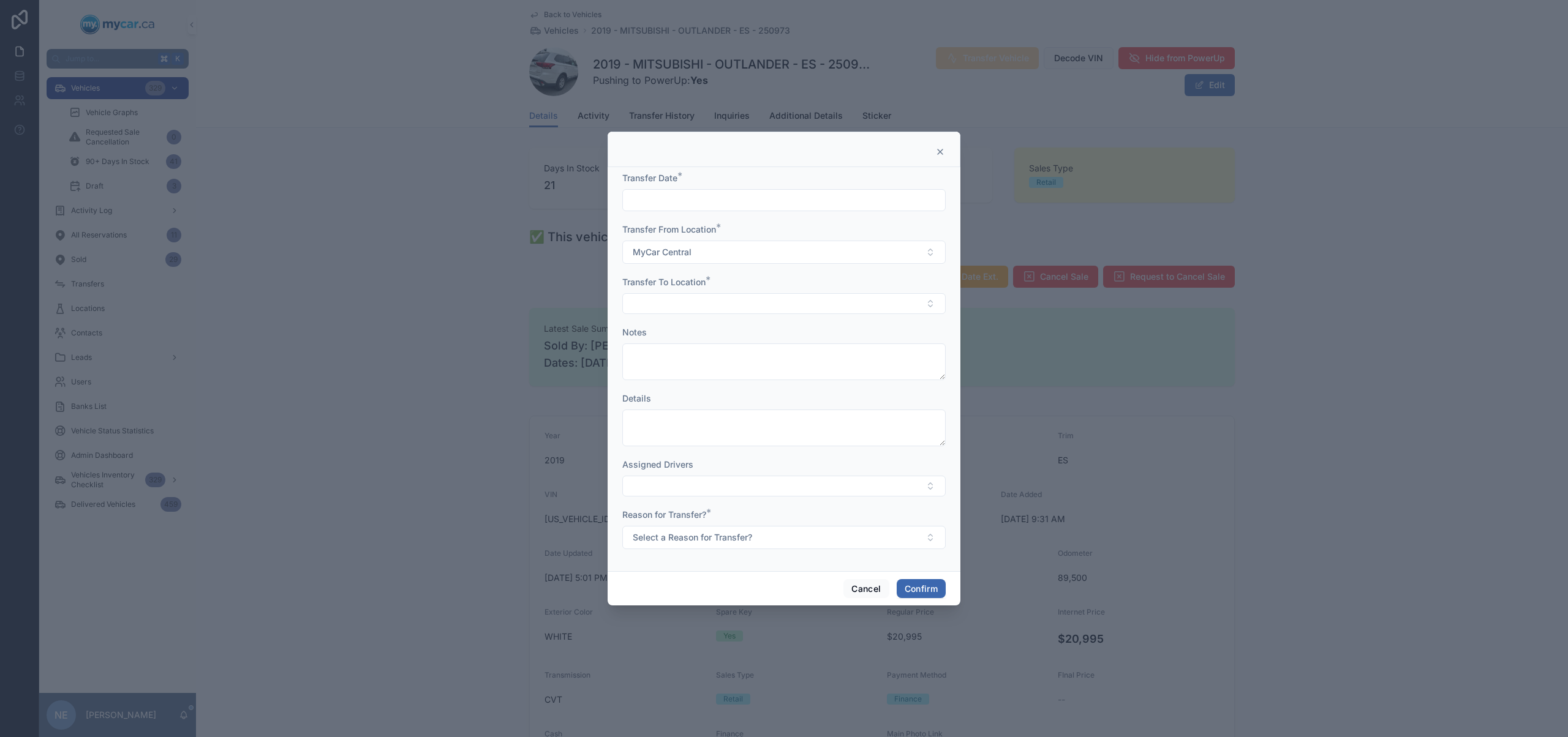
click at [694, 199] on input "text" at bounding box center [784, 200] width 322 height 17
click at [741, 362] on button "11" at bounding box center [739, 355] width 22 height 22
type input "*********"
click at [635, 360] on textarea at bounding box center [784, 361] width 323 height 37
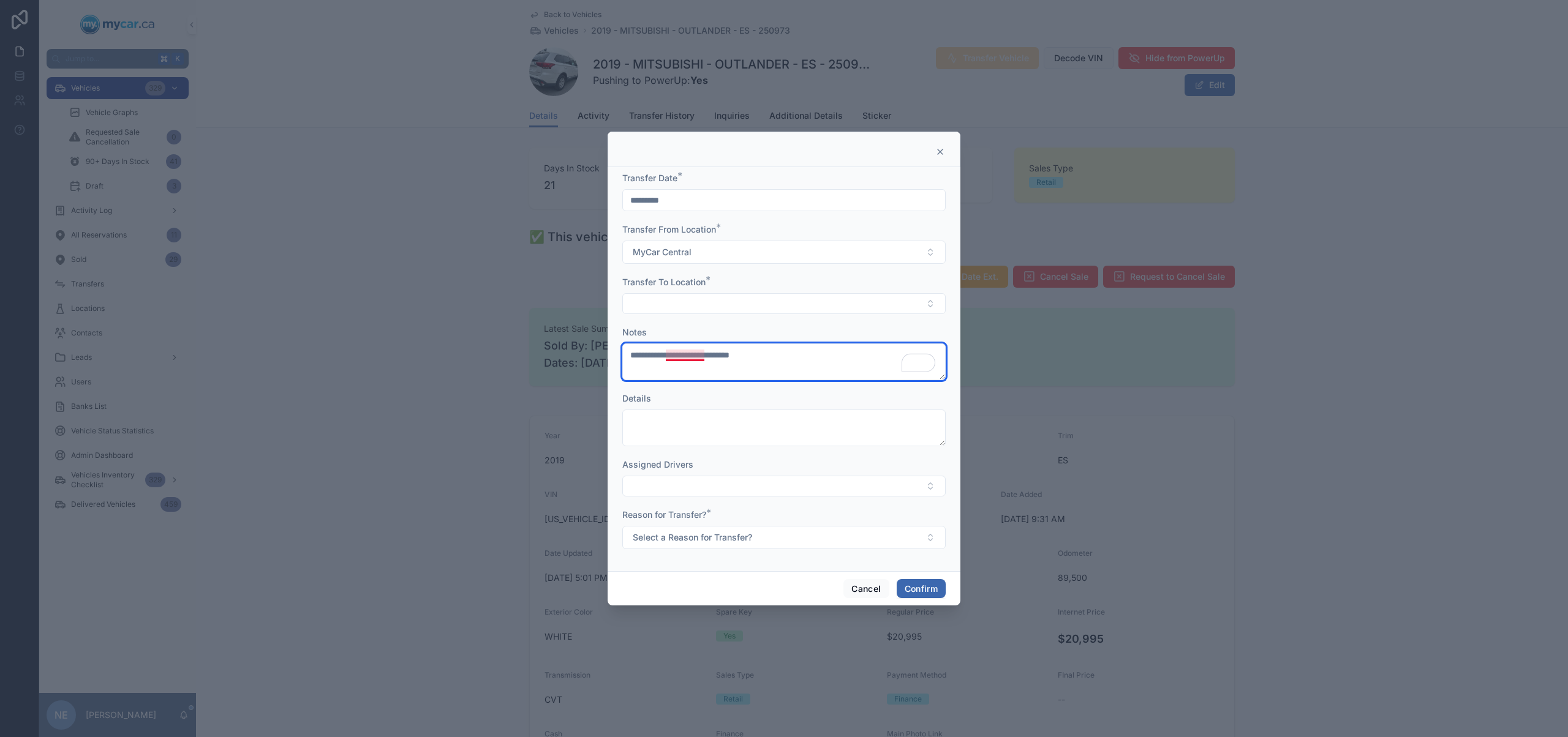
click at [681, 354] on textarea "**********" at bounding box center [784, 361] width 323 height 37
click at [733, 351] on textarea "**********" at bounding box center [784, 361] width 323 height 37
type textarea "**********"
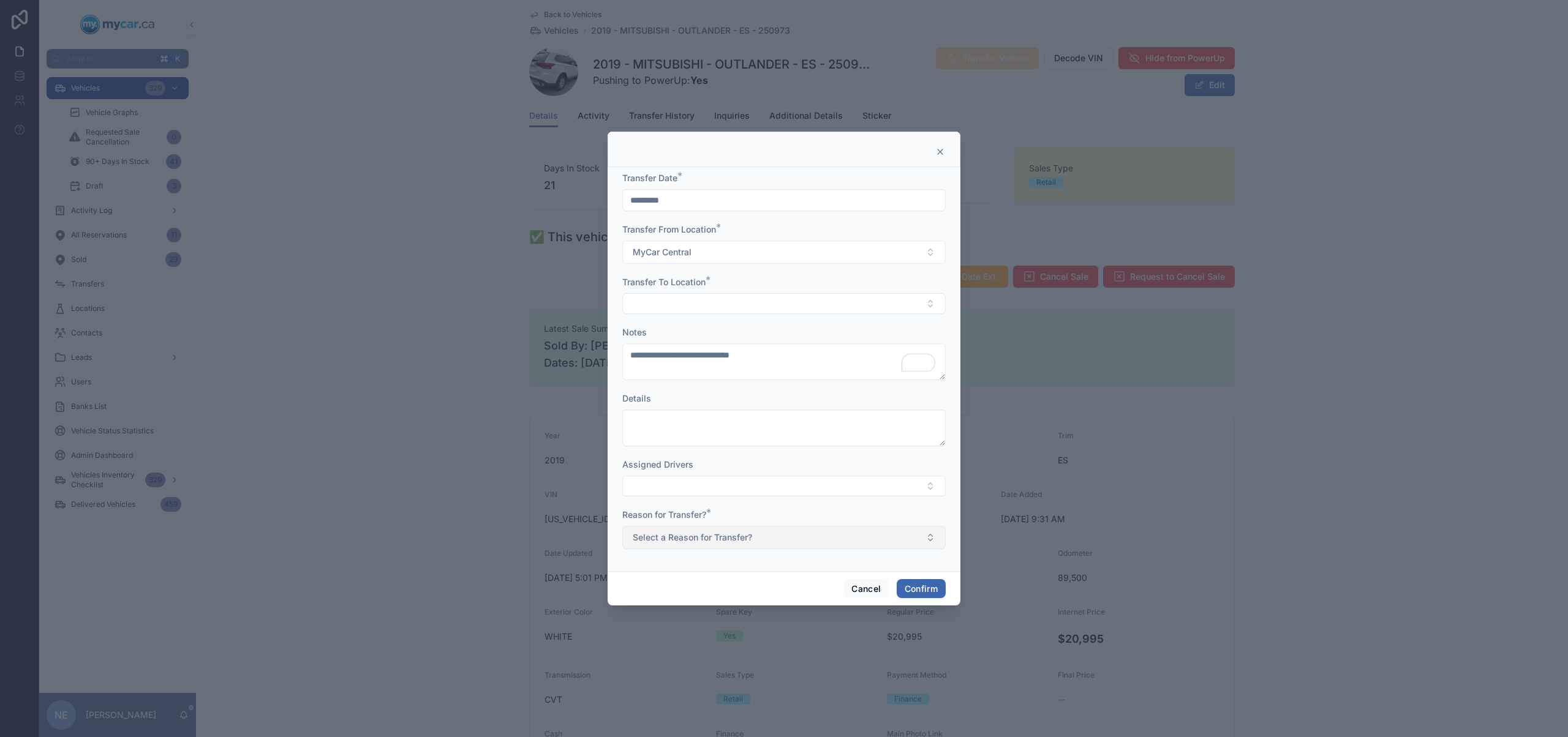
click at [737, 534] on span "Select a Reason for Transfer?" at bounding box center [692, 537] width 120 height 12
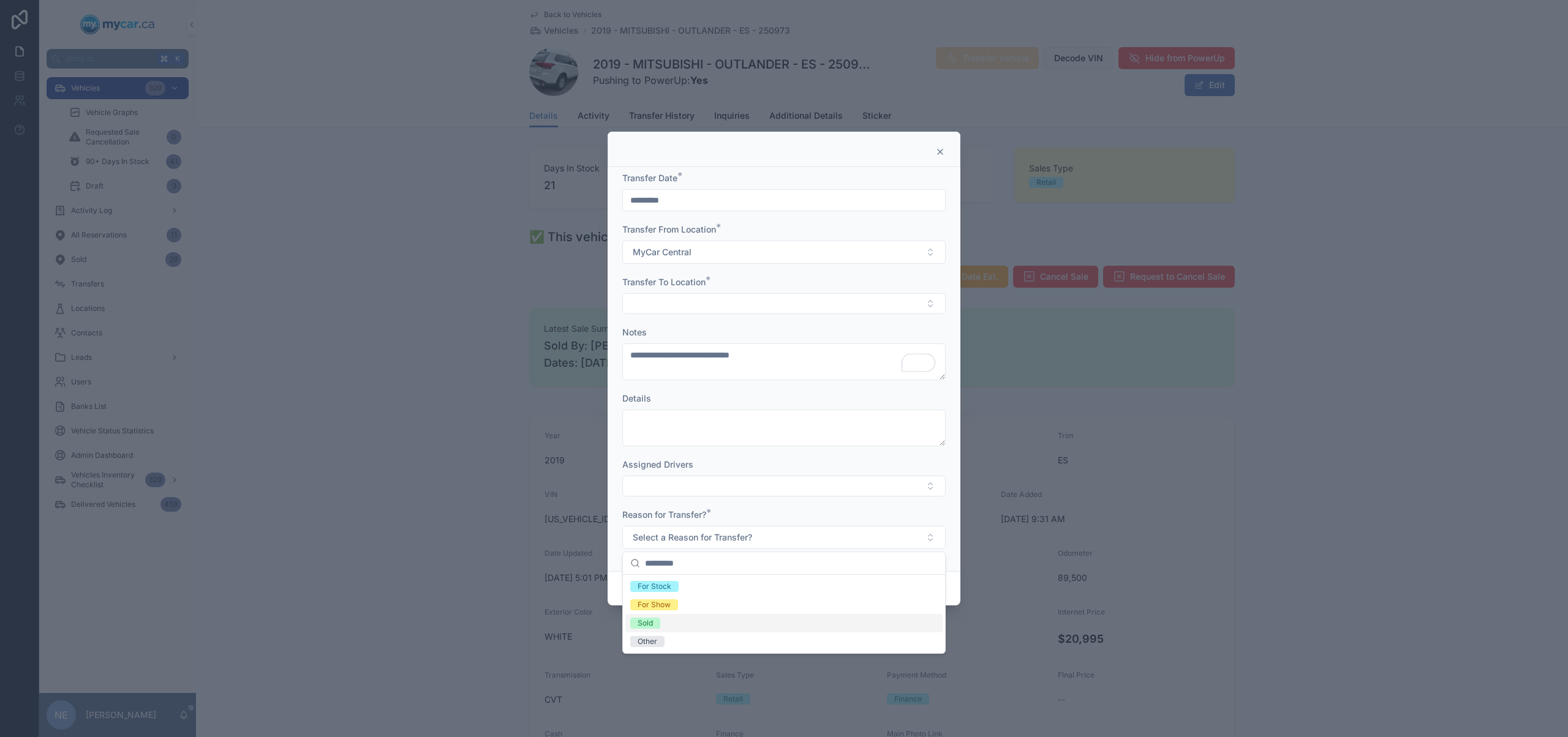
drag, startPoint x: 661, startPoint y: 627, endPoint x: 777, endPoint y: 608, distance: 117.5
click at [661, 627] on div "Sold" at bounding box center [784, 623] width 317 height 18
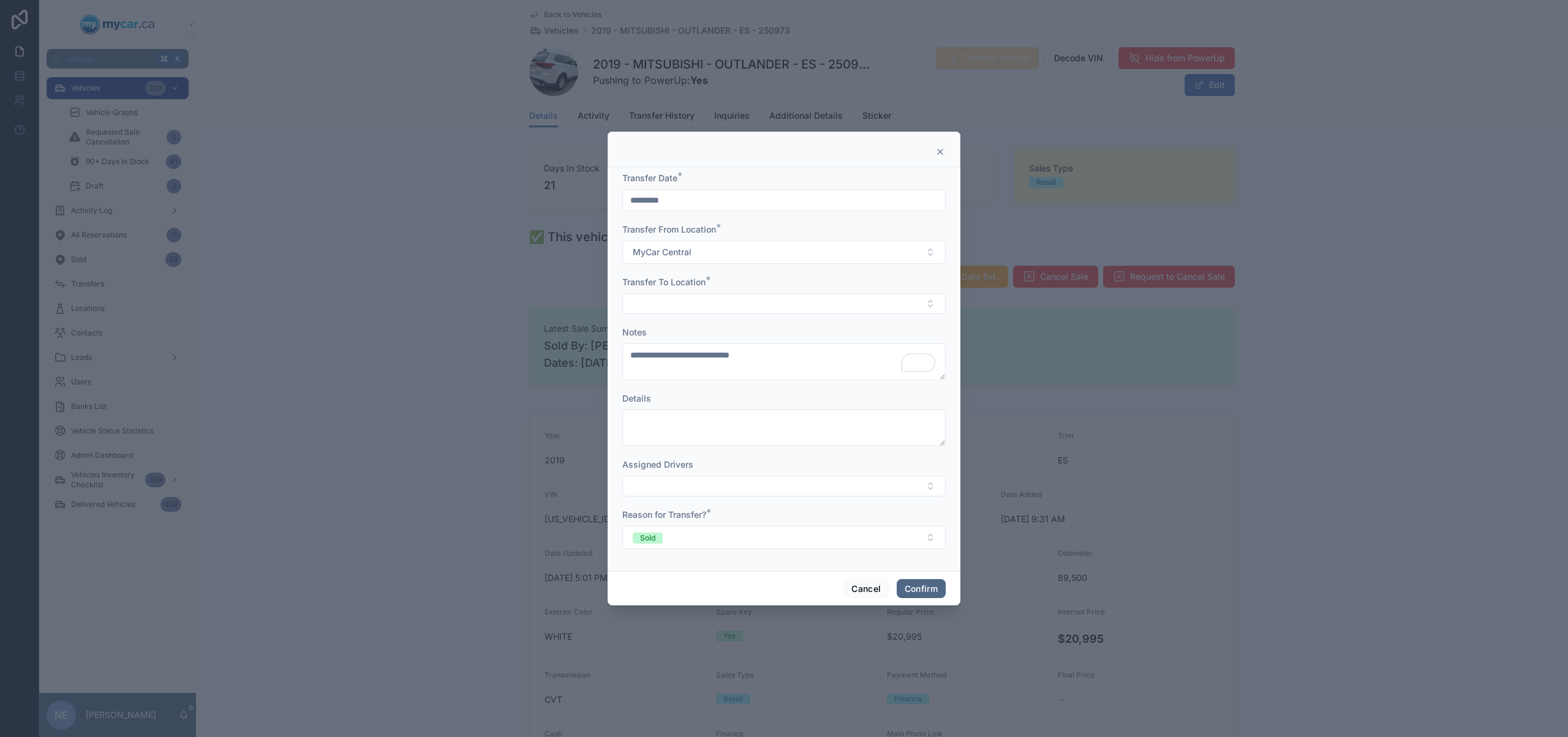
click at [921, 584] on button "Confirm" at bounding box center [921, 589] width 49 height 20
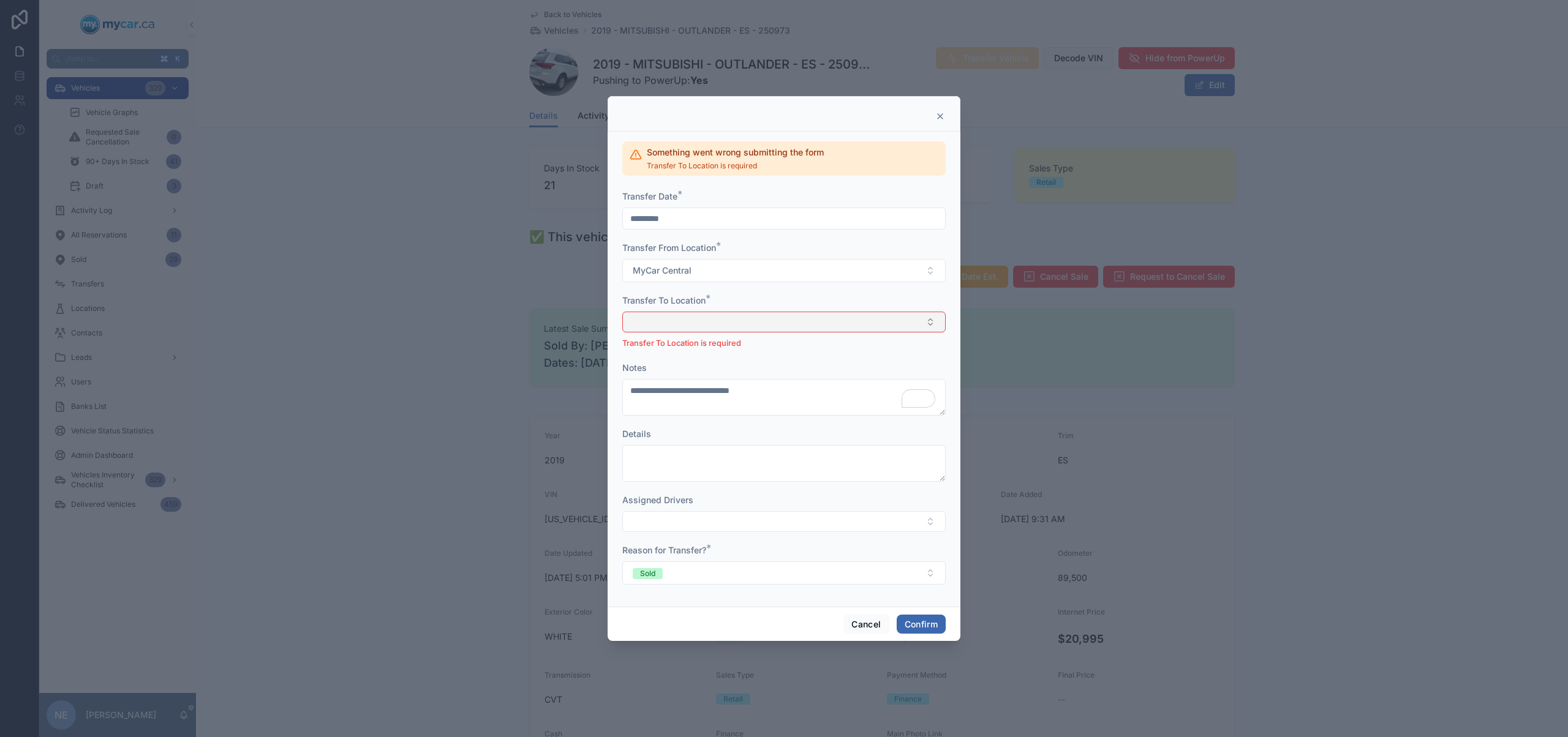
click at [720, 330] on button "Select Button" at bounding box center [784, 322] width 323 height 21
click at [691, 423] on div "MyCar Ottawa" at bounding box center [784, 429] width 317 height 20
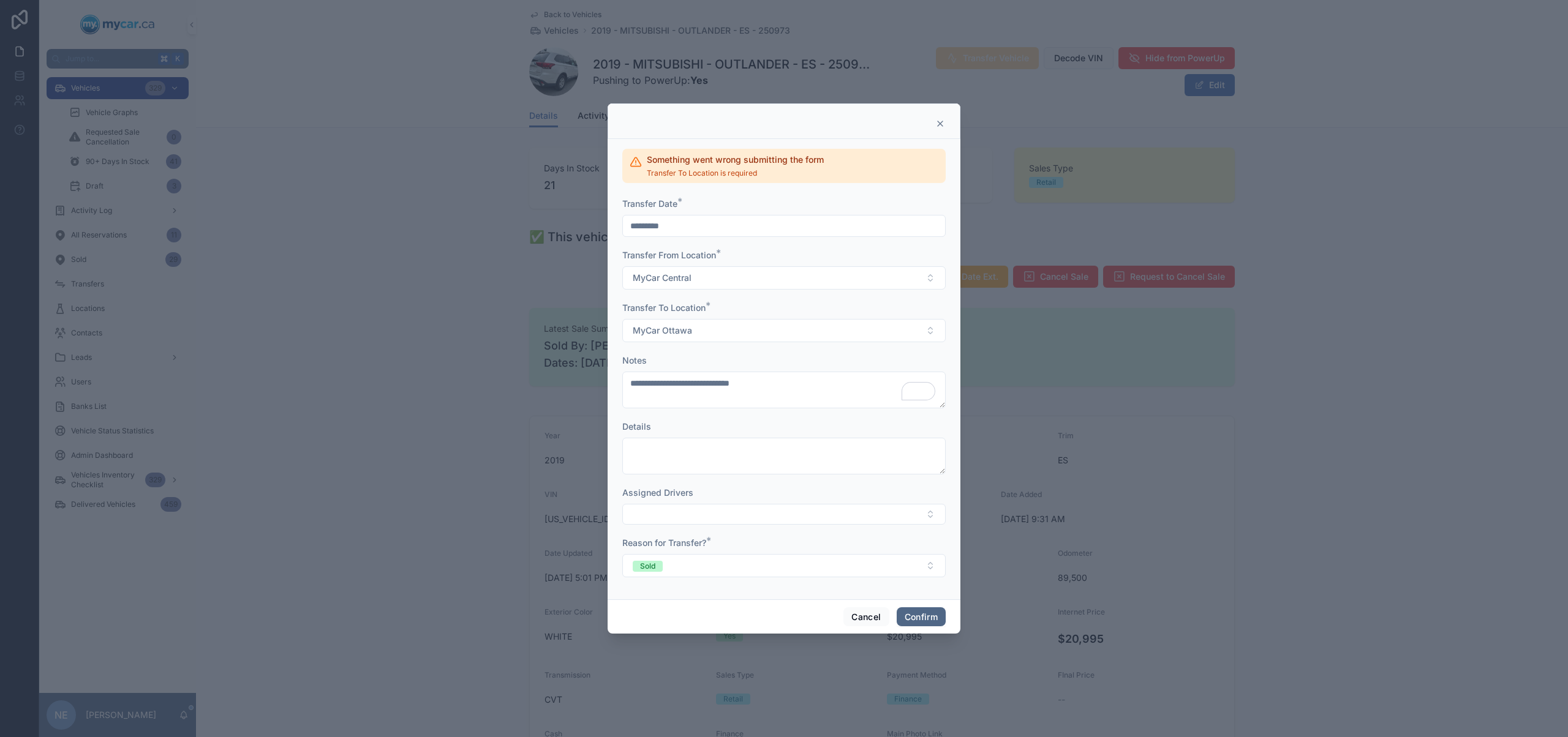
click at [922, 616] on button "Confirm" at bounding box center [921, 617] width 49 height 20
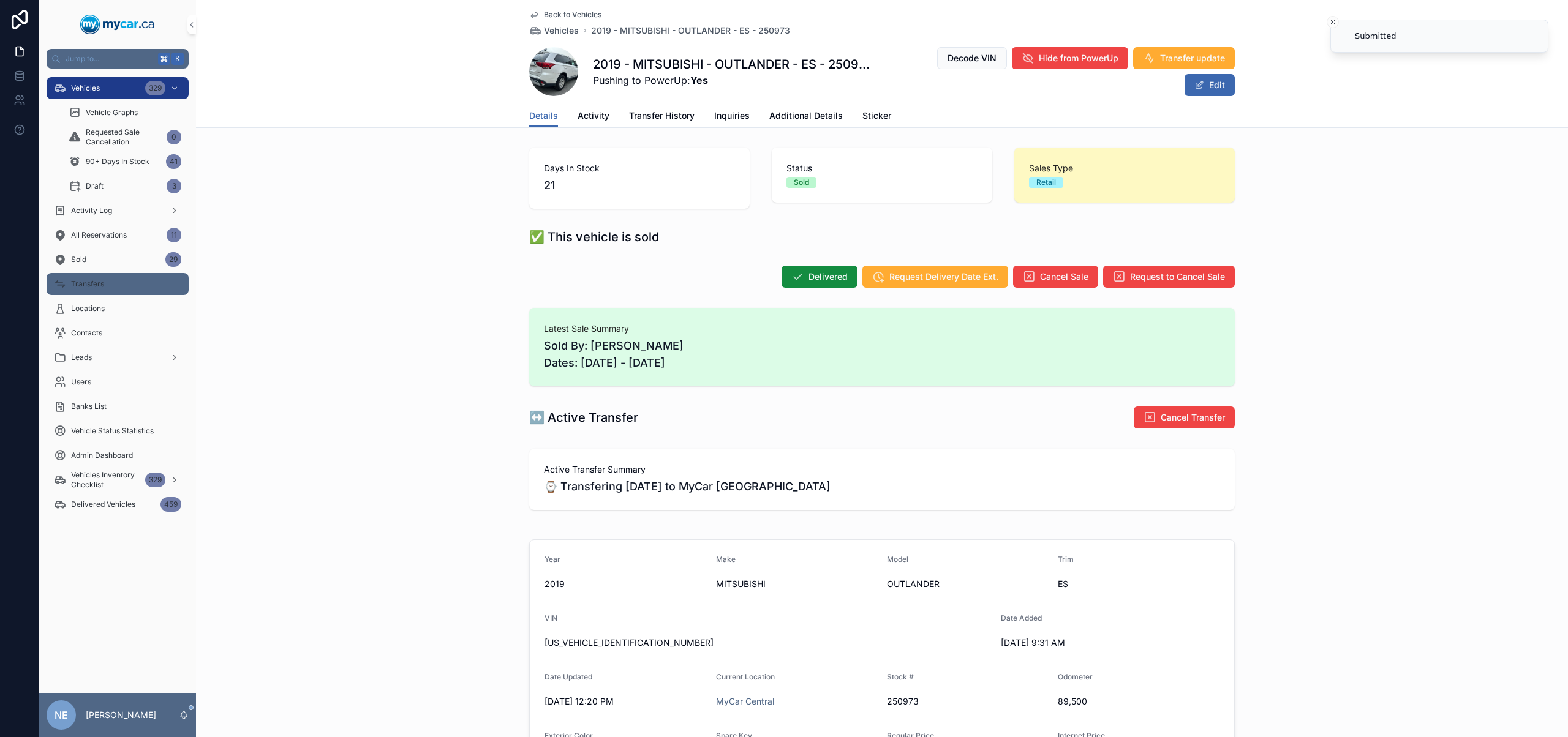
click at [88, 282] on span "Transfers" at bounding box center [88, 283] width 33 height 10
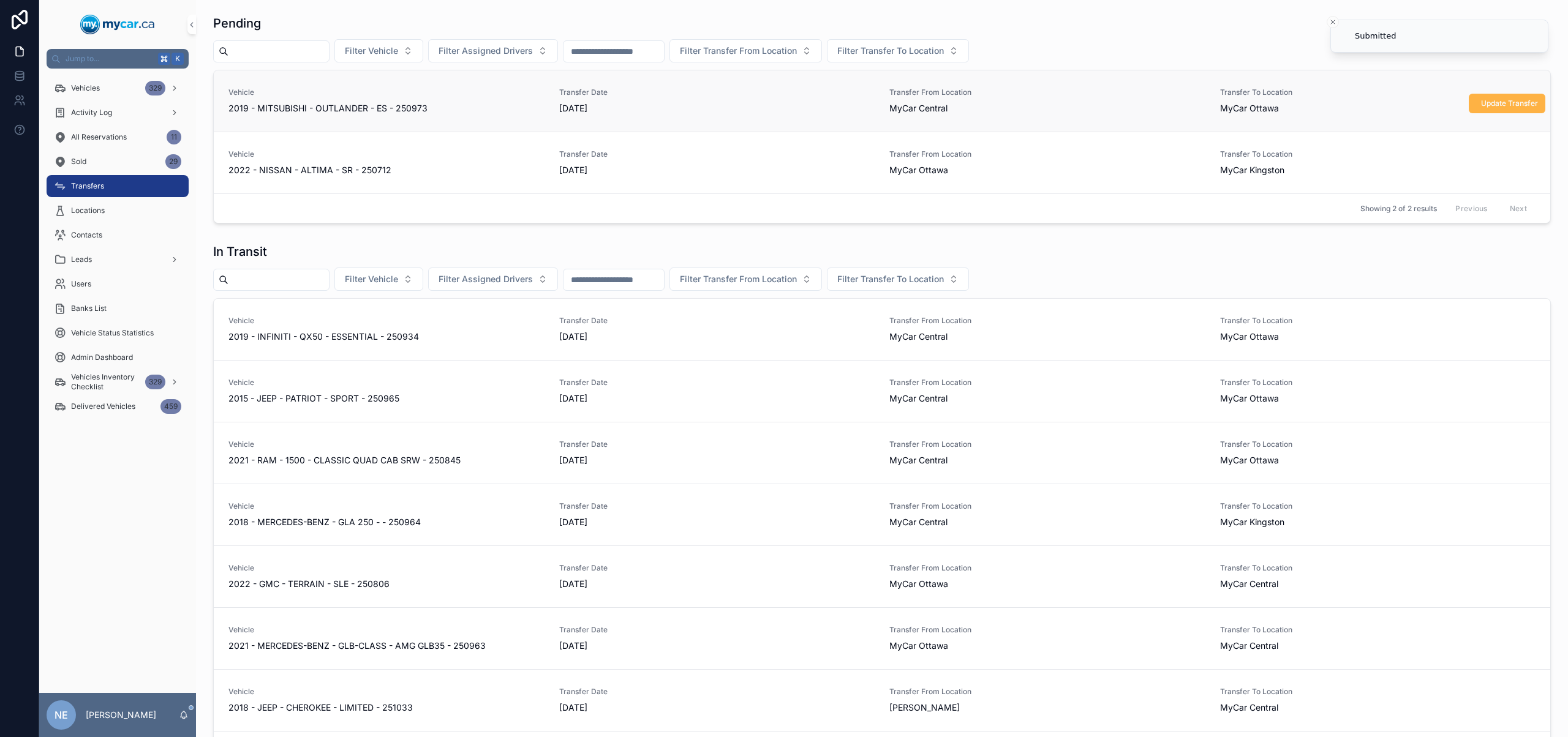
click at [1498, 104] on span "Update Transfer" at bounding box center [1509, 103] width 57 height 10
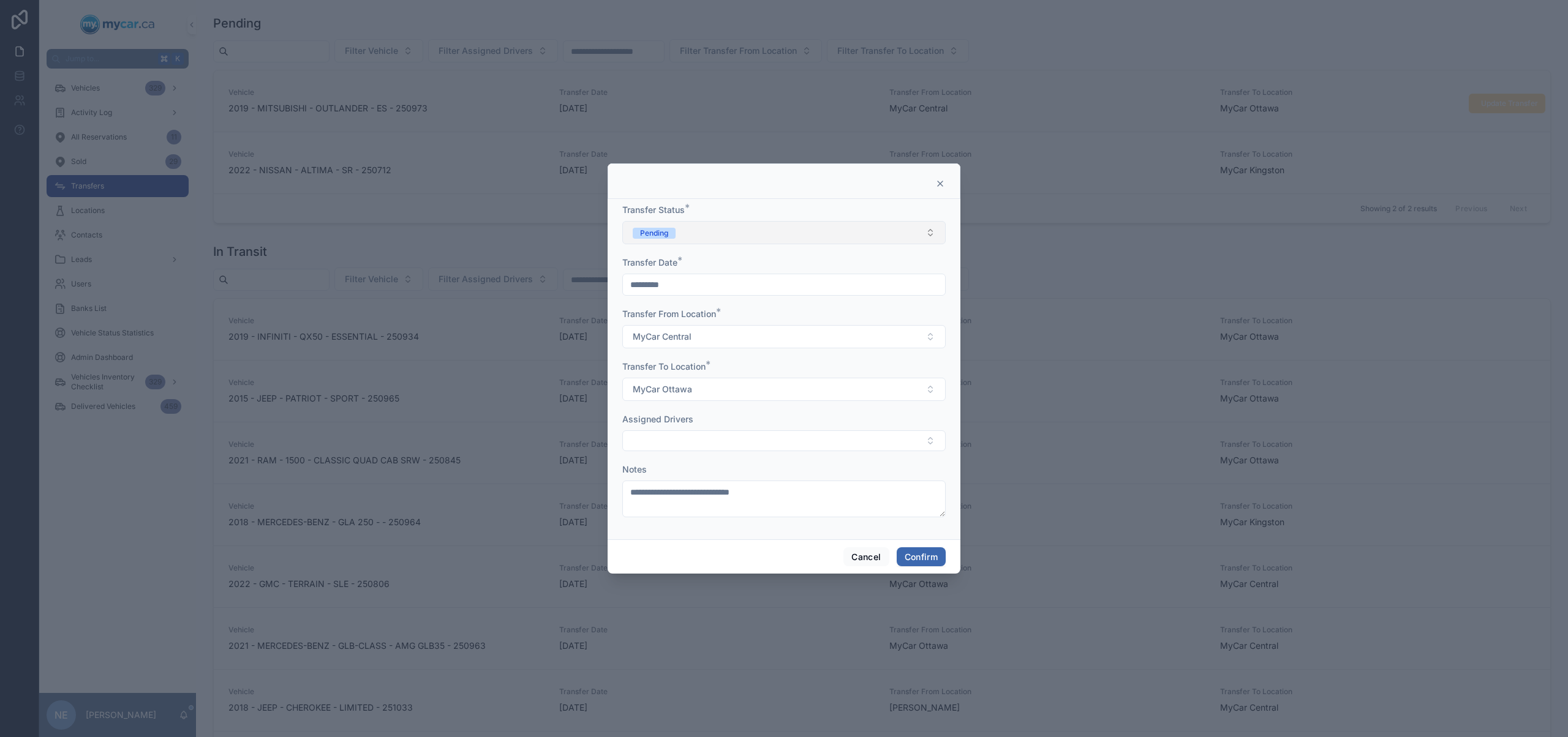
click at [825, 232] on button "Pending" at bounding box center [784, 232] width 323 height 23
click at [705, 300] on div "In Transit" at bounding box center [784, 300] width 317 height 18
click at [924, 556] on button "Confirm" at bounding box center [921, 557] width 49 height 20
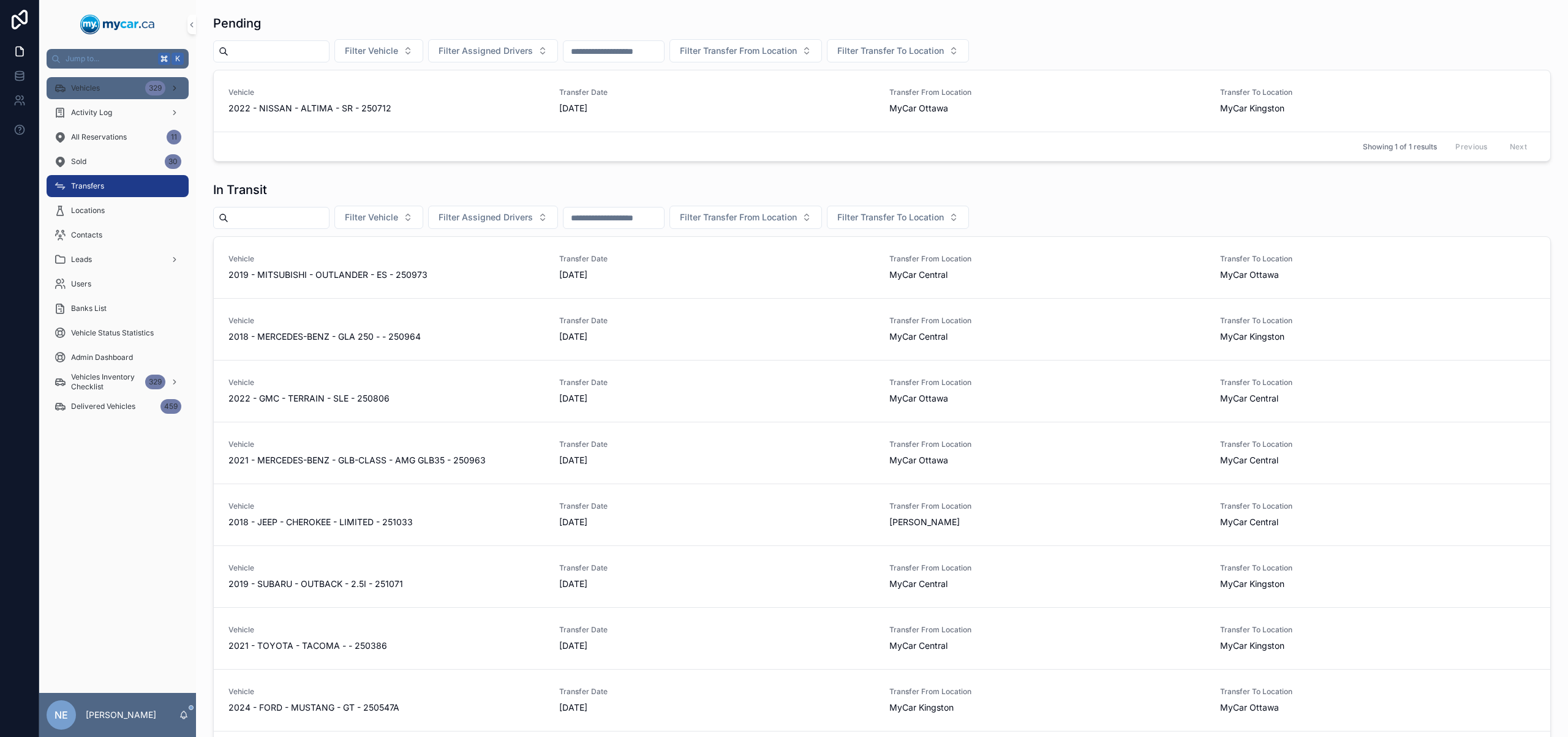
click at [127, 88] on div "Vehicles 329" at bounding box center [117, 88] width 127 height 20
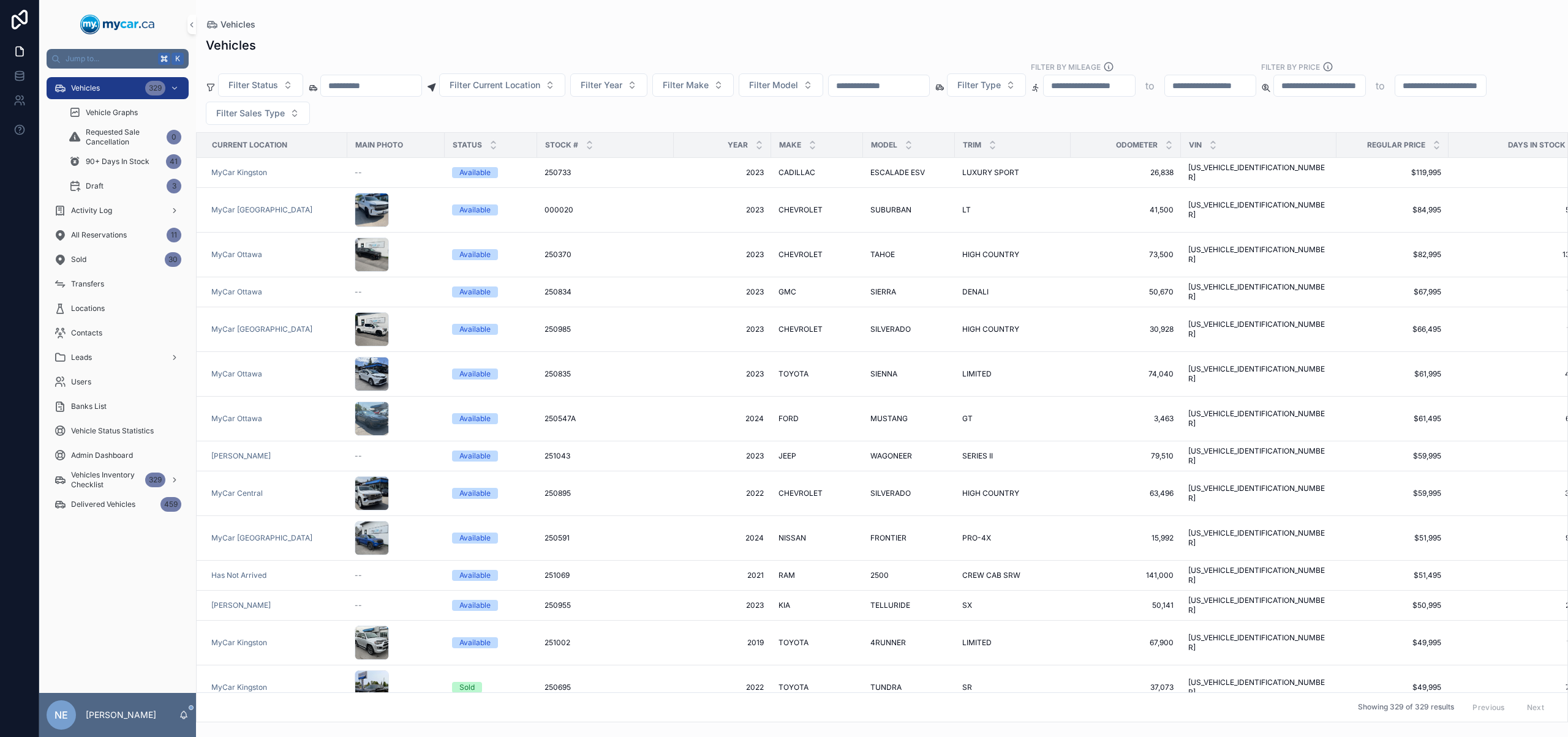
drag, startPoint x: 860, startPoint y: 88, endPoint x: 868, endPoint y: 85, distance: 8.5
click at [861, 88] on input "scrollable content" at bounding box center [878, 85] width 101 height 17
paste input "******"
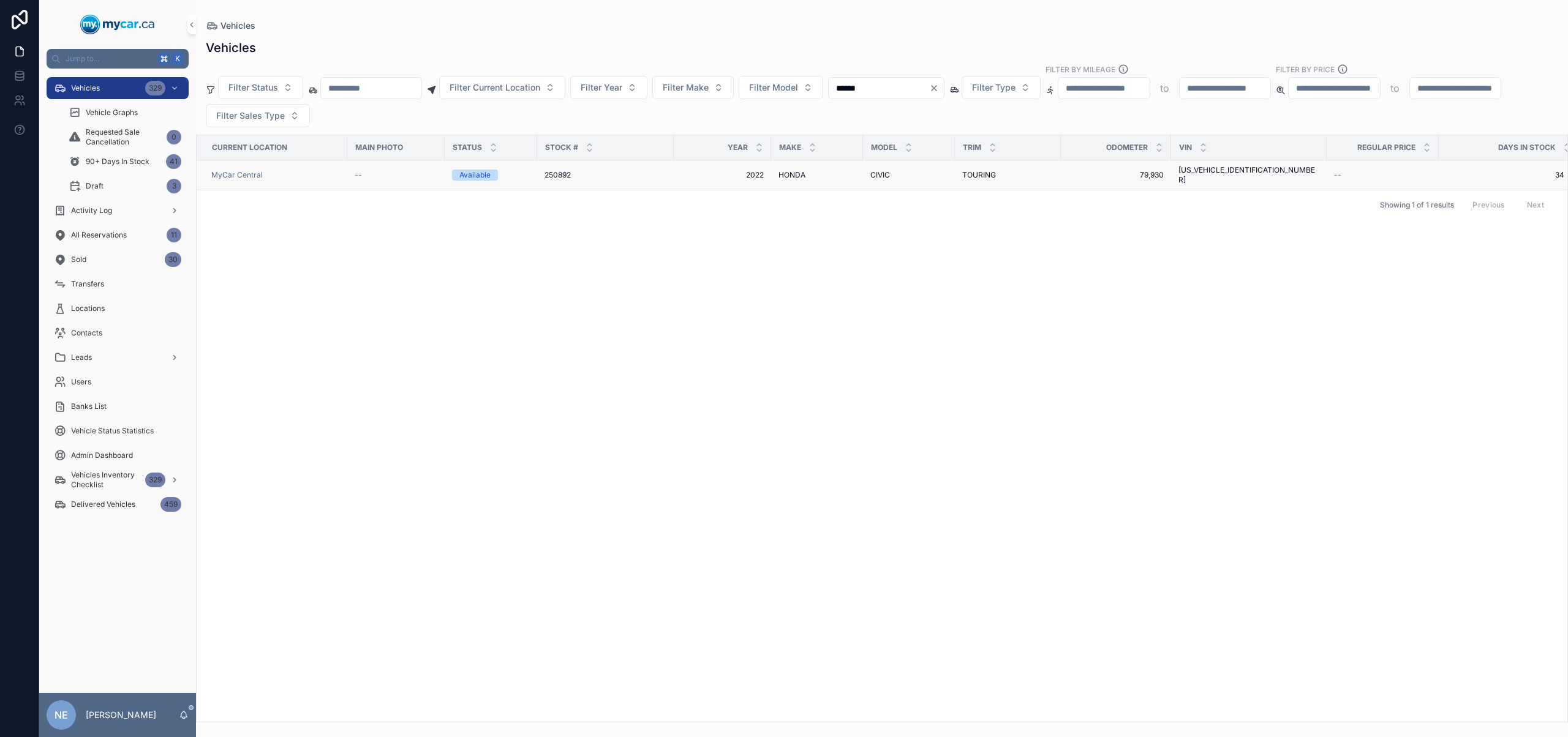
type input "******"
click at [632, 172] on div "250892 250892" at bounding box center [605, 175] width 122 height 10
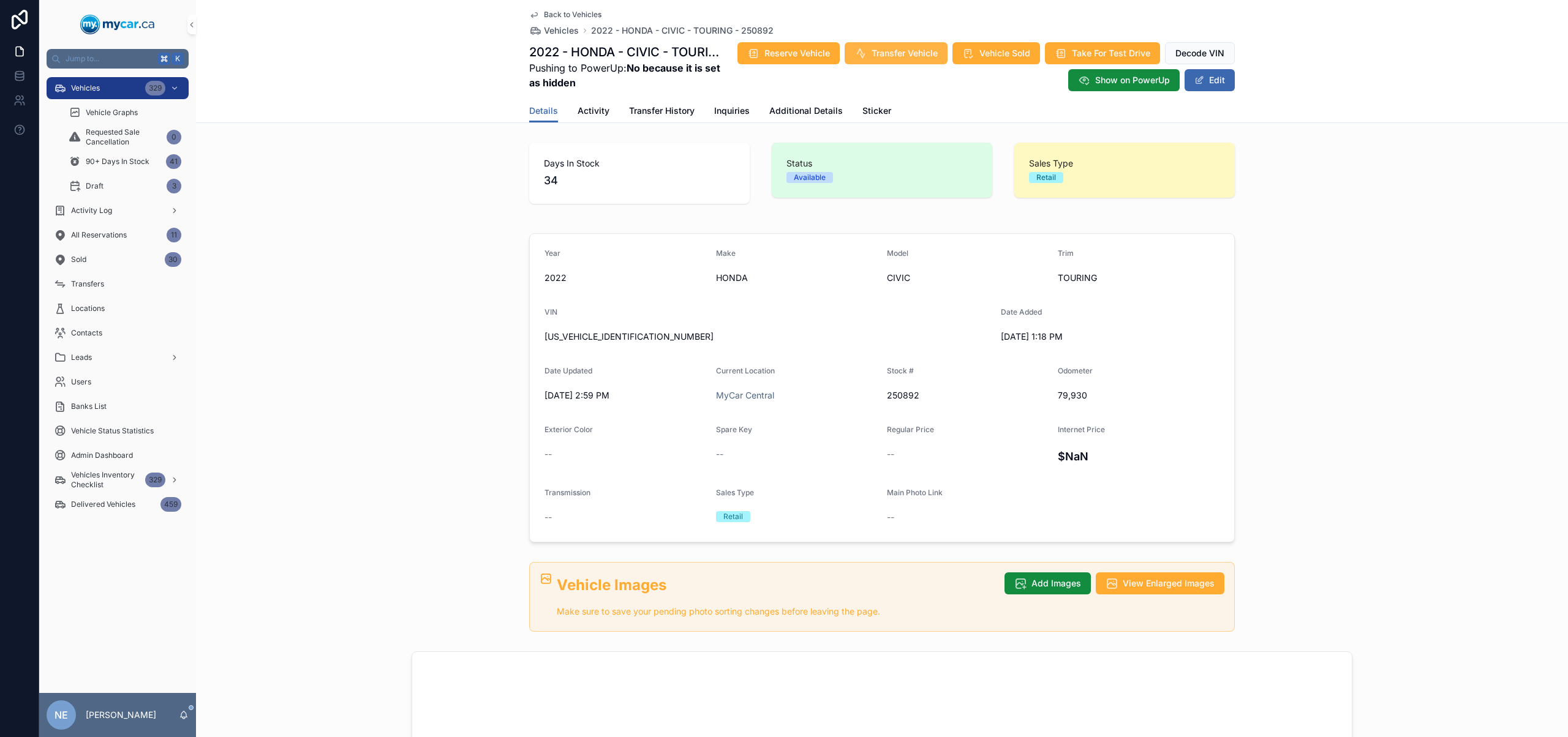
click at [884, 60] on button "Transfer Vehicle" at bounding box center [896, 53] width 103 height 22
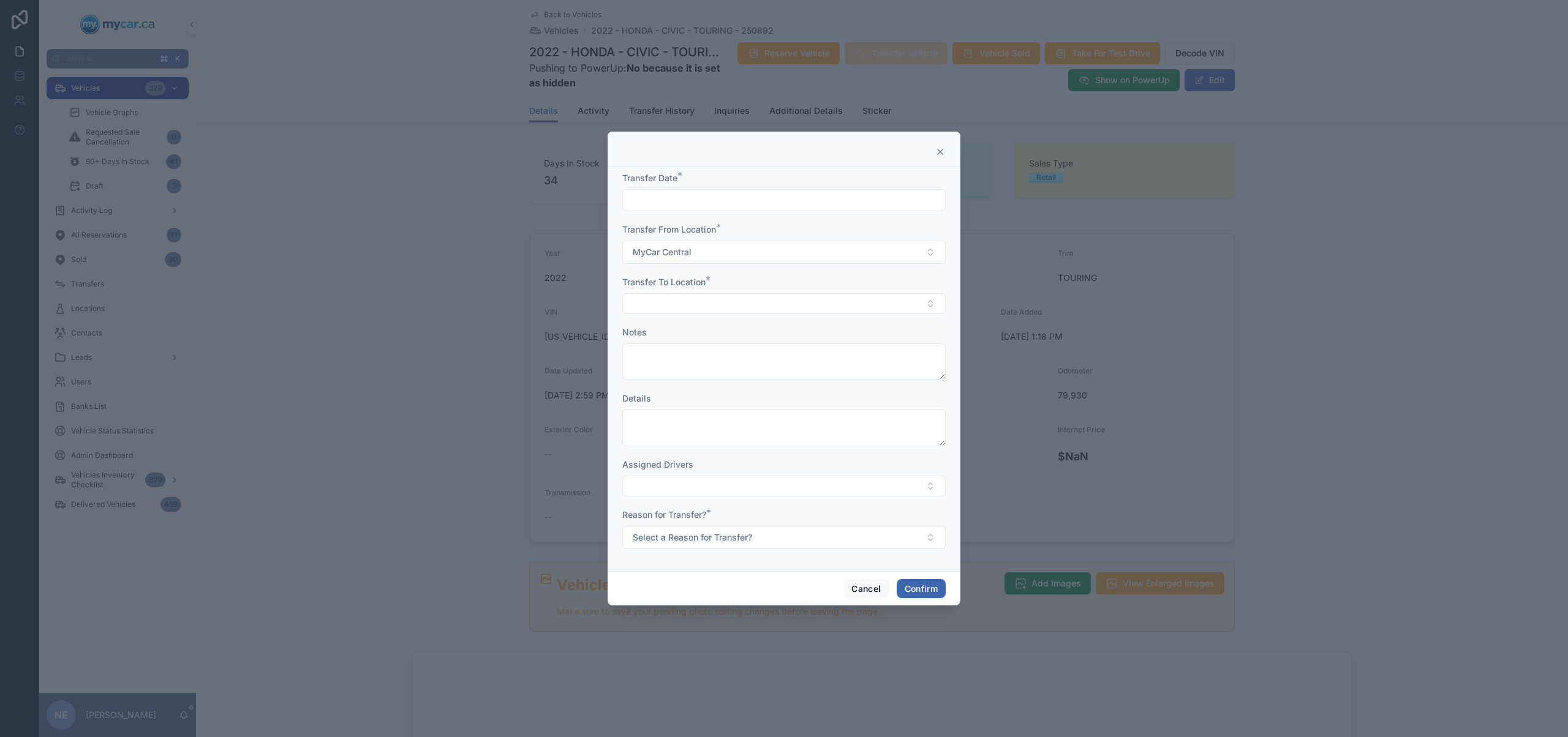
click at [713, 181] on div "Transfer Date *" at bounding box center [784, 178] width 323 height 12
click at [691, 195] on input "text" at bounding box center [784, 200] width 322 height 17
click at [745, 358] on button "11" at bounding box center [739, 355] width 22 height 22
type input "*********"
click at [677, 305] on button "Select Button" at bounding box center [784, 304] width 323 height 21
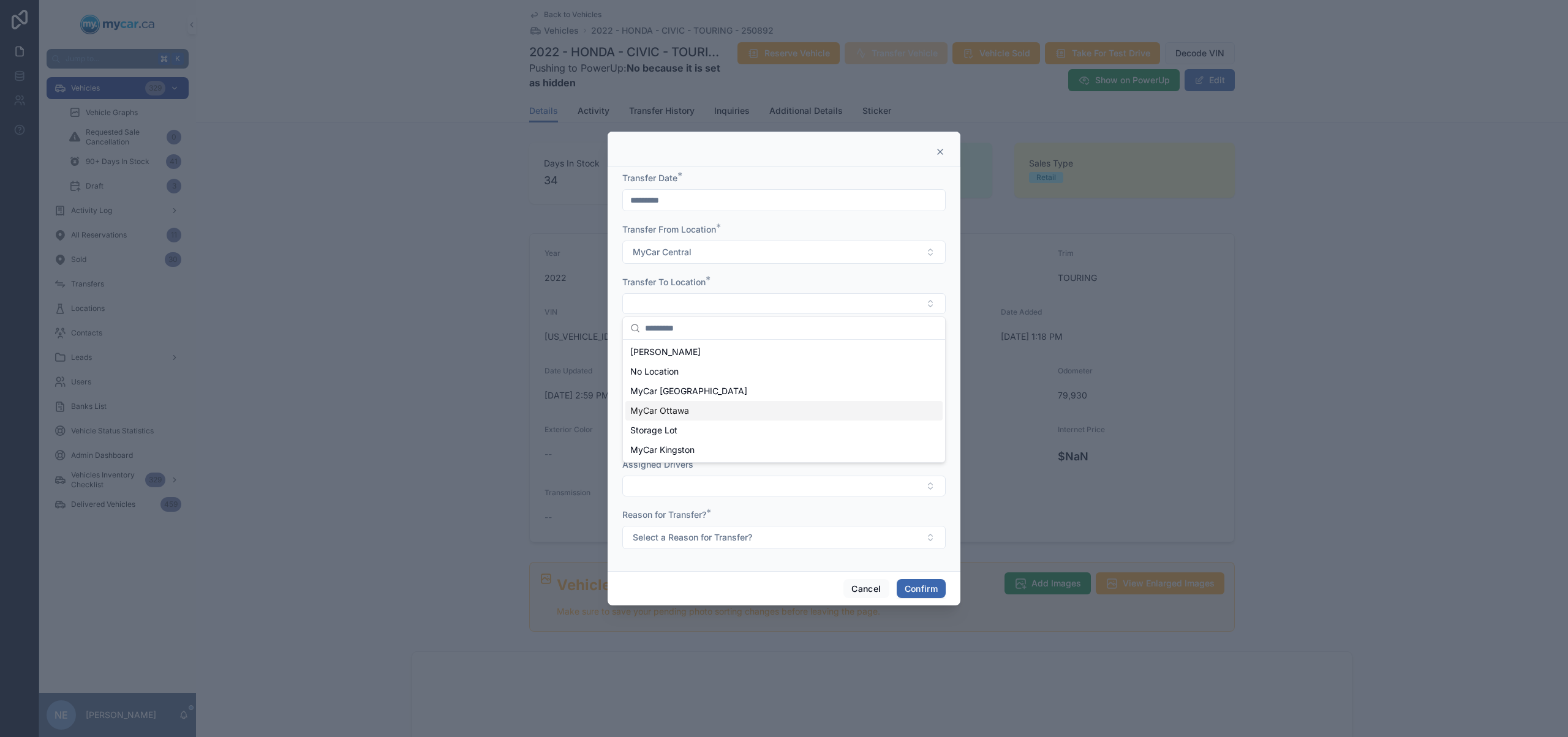
click at [712, 413] on div "MyCar Ottawa" at bounding box center [784, 410] width 317 height 20
click at [762, 541] on button "Select a Reason for Transfer?" at bounding box center [784, 538] width 323 height 23
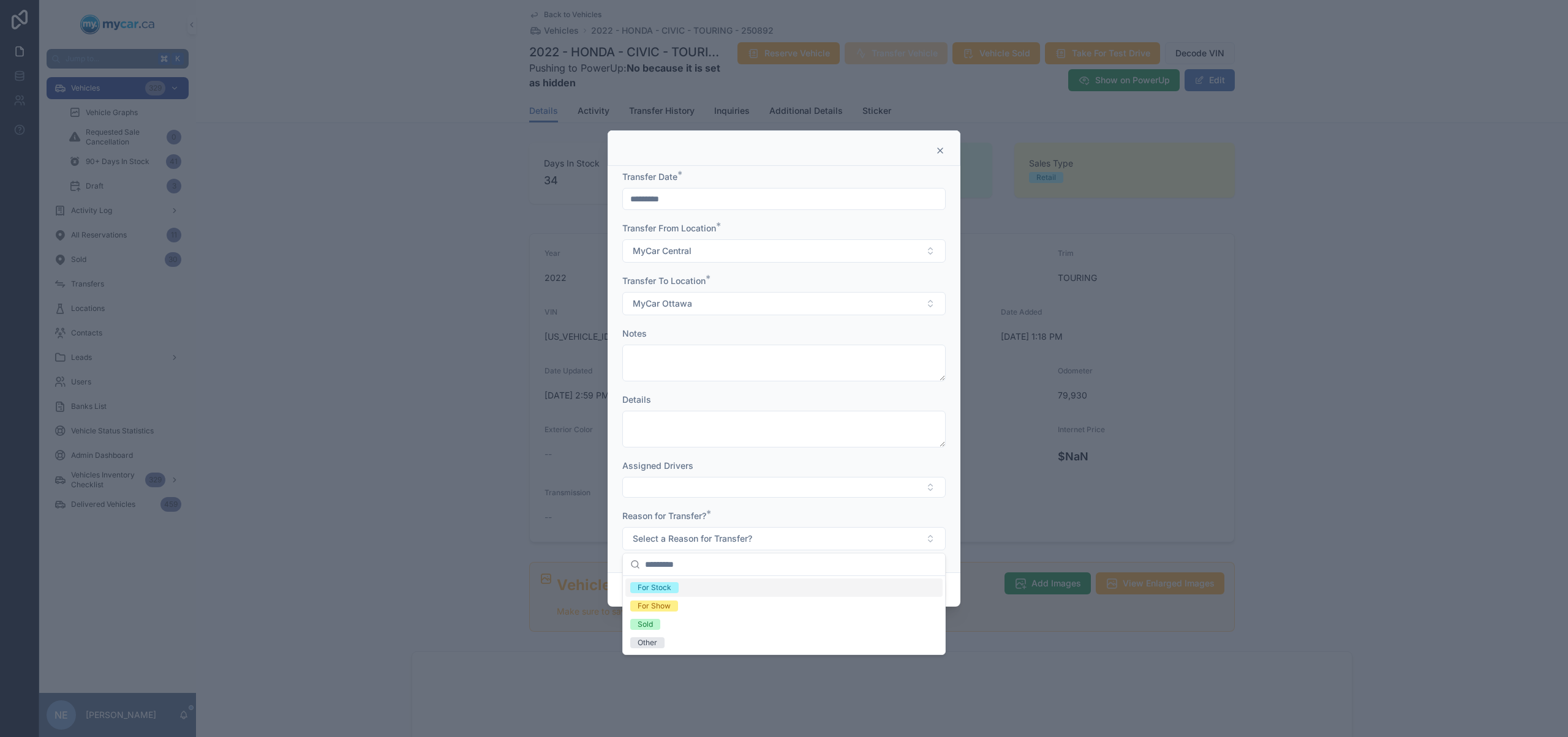
click at [720, 584] on div "For Stock" at bounding box center [784, 587] width 317 height 18
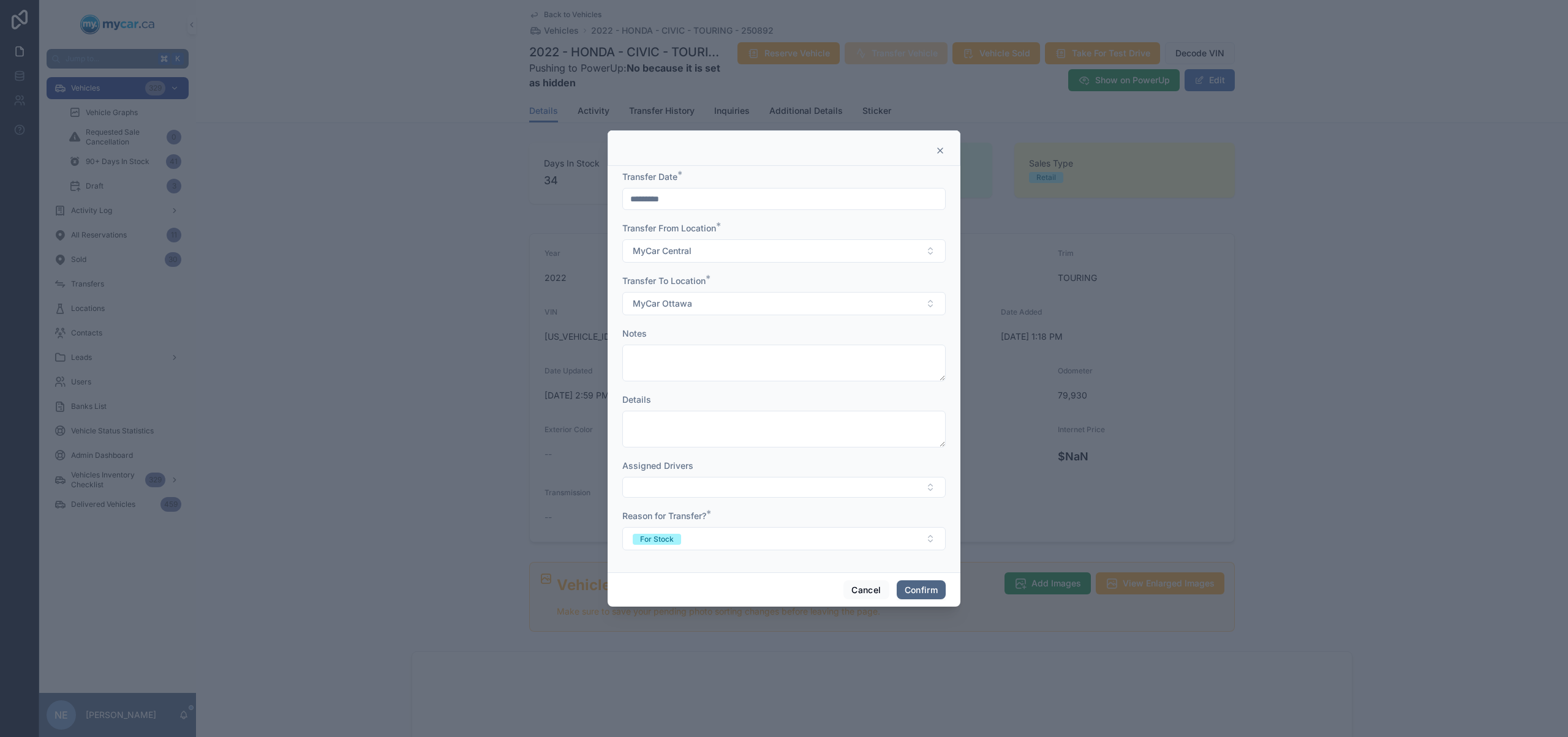
click at [905, 591] on button "Confirm" at bounding box center [921, 590] width 49 height 20
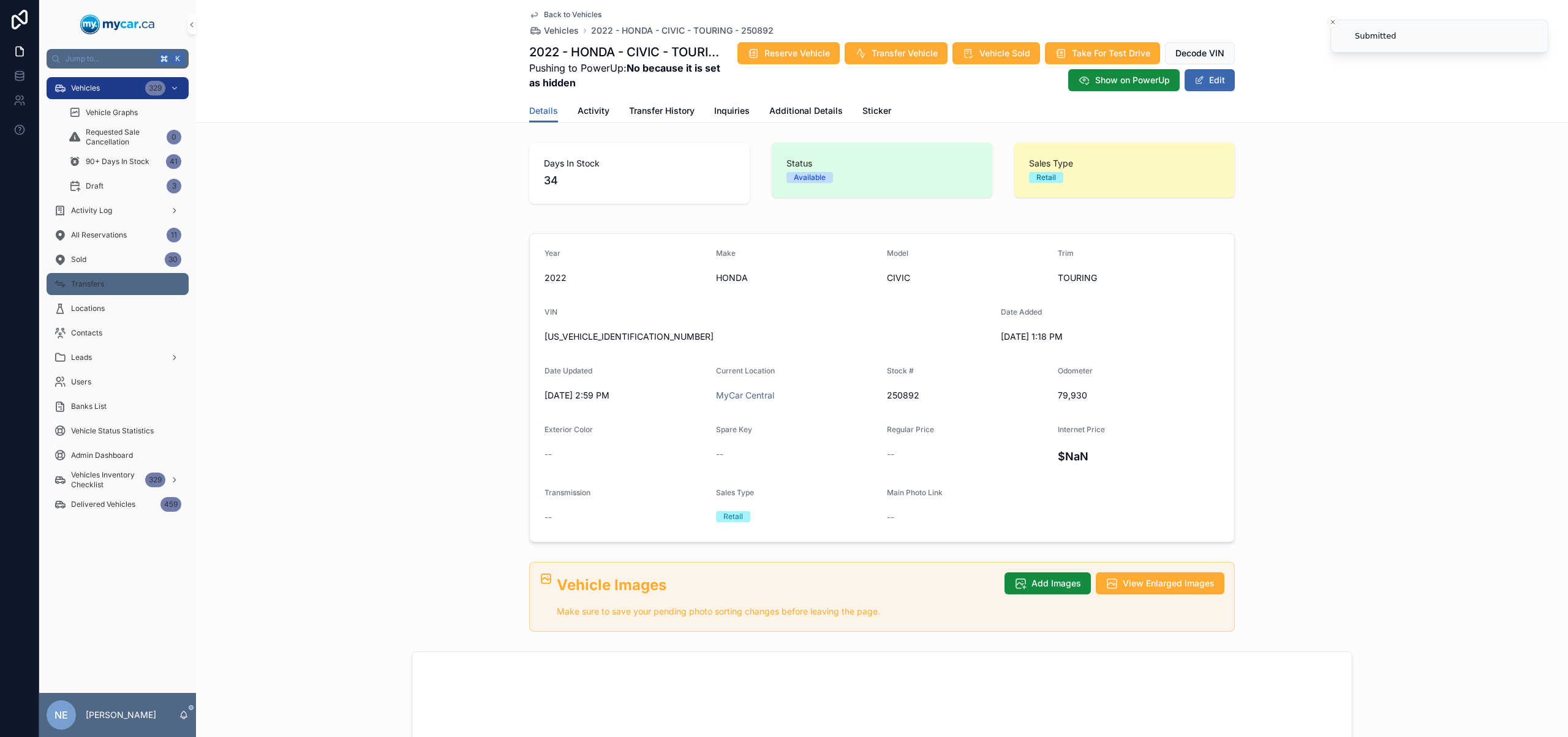
click at [134, 286] on div "Transfers" at bounding box center [117, 284] width 127 height 20
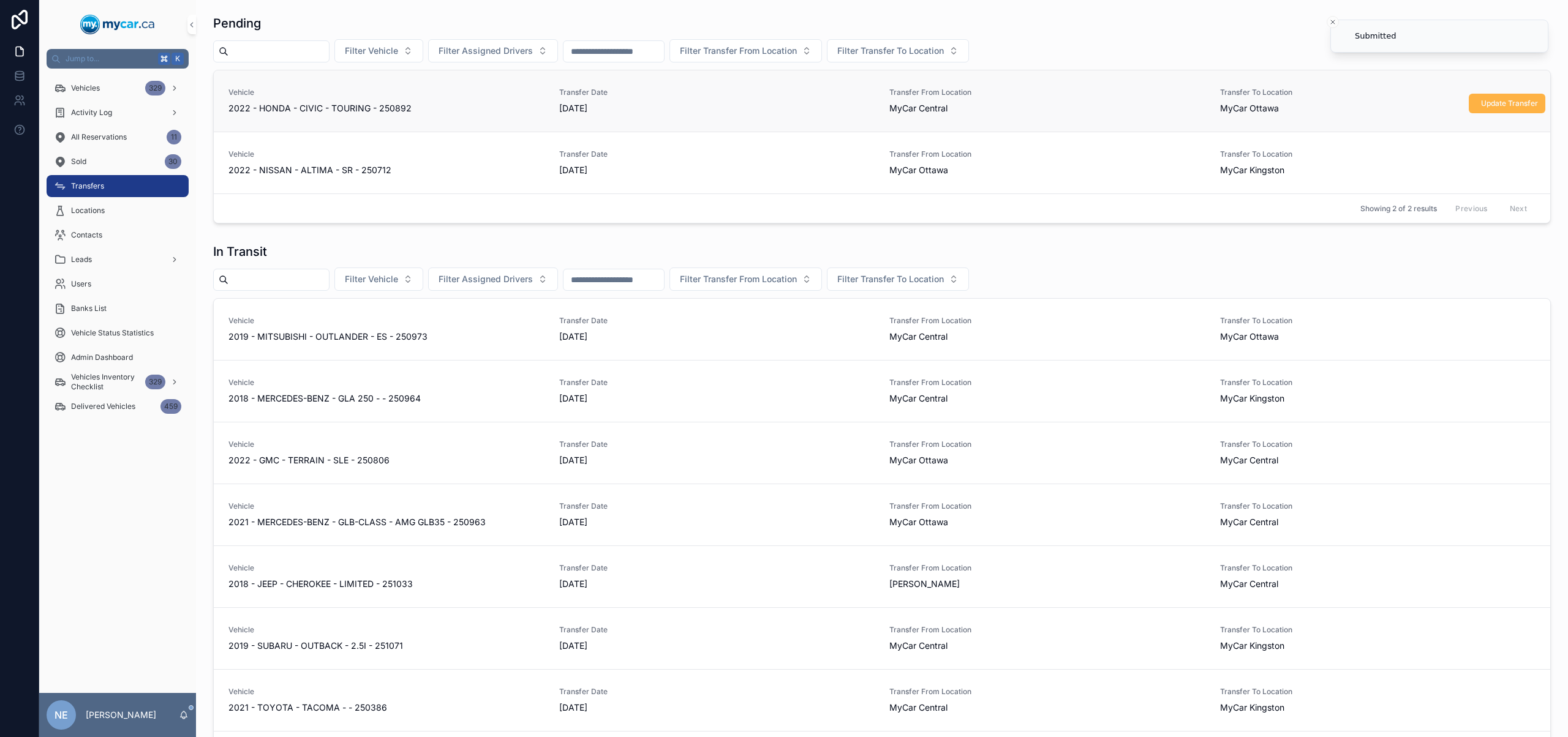
click at [1500, 110] on button "Update Transfer" at bounding box center [1506, 104] width 76 height 20
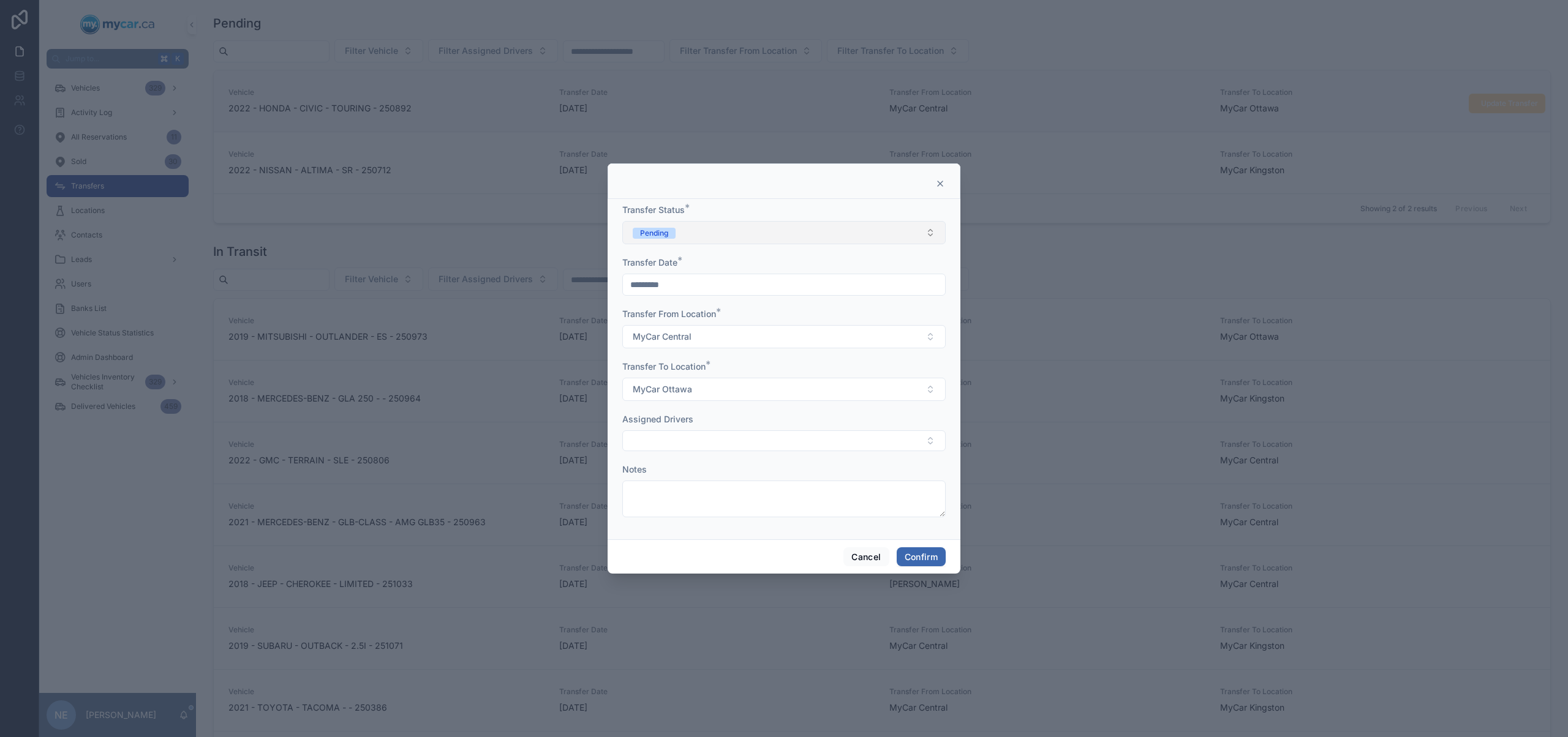
click at [811, 234] on button "Pending" at bounding box center [784, 232] width 323 height 23
click at [762, 303] on div "In Transit" at bounding box center [784, 300] width 317 height 18
click at [924, 561] on button "Confirm" at bounding box center [921, 557] width 49 height 20
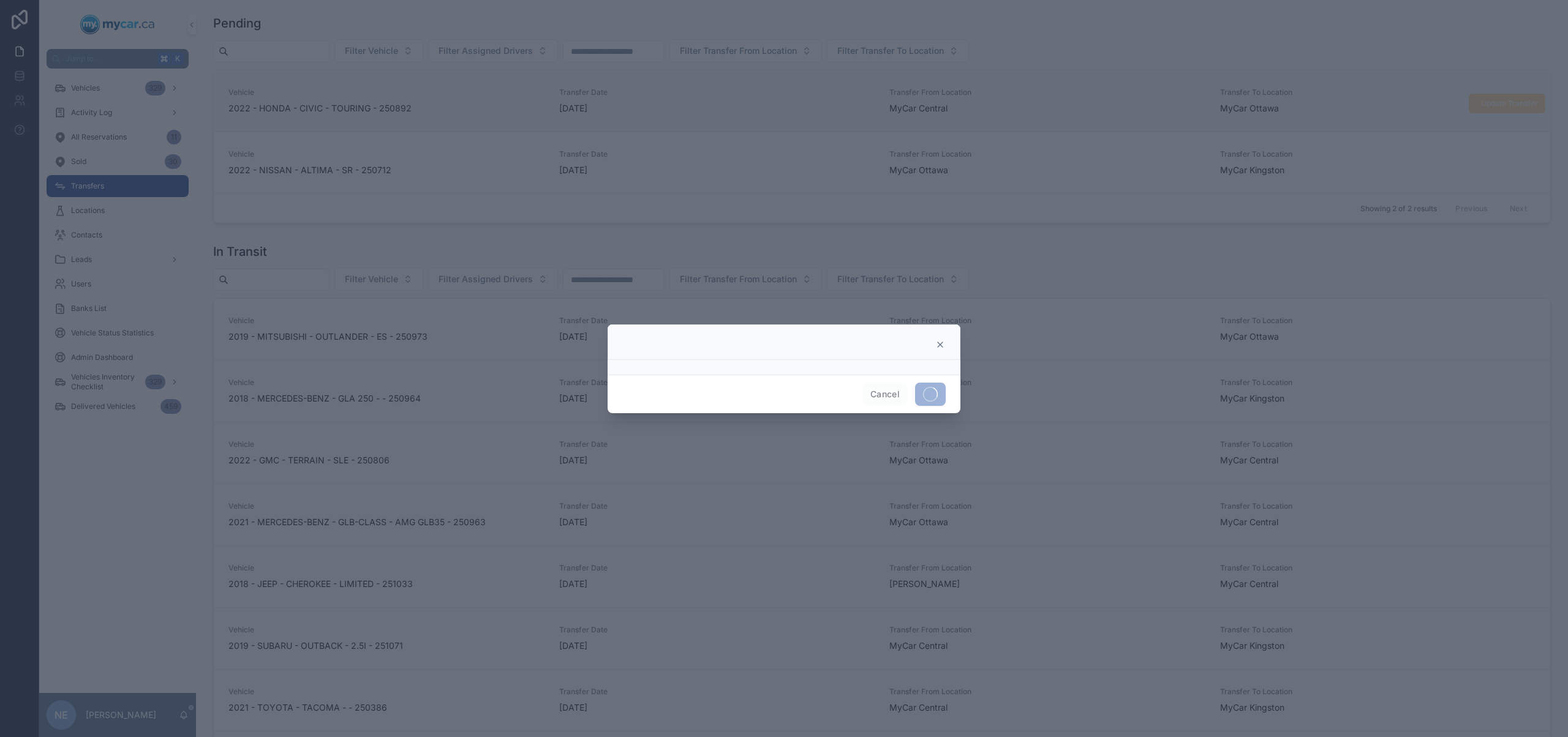
click at [436, 242] on div at bounding box center [784, 368] width 1568 height 737
click at [438, 242] on div at bounding box center [784, 368] width 1568 height 737
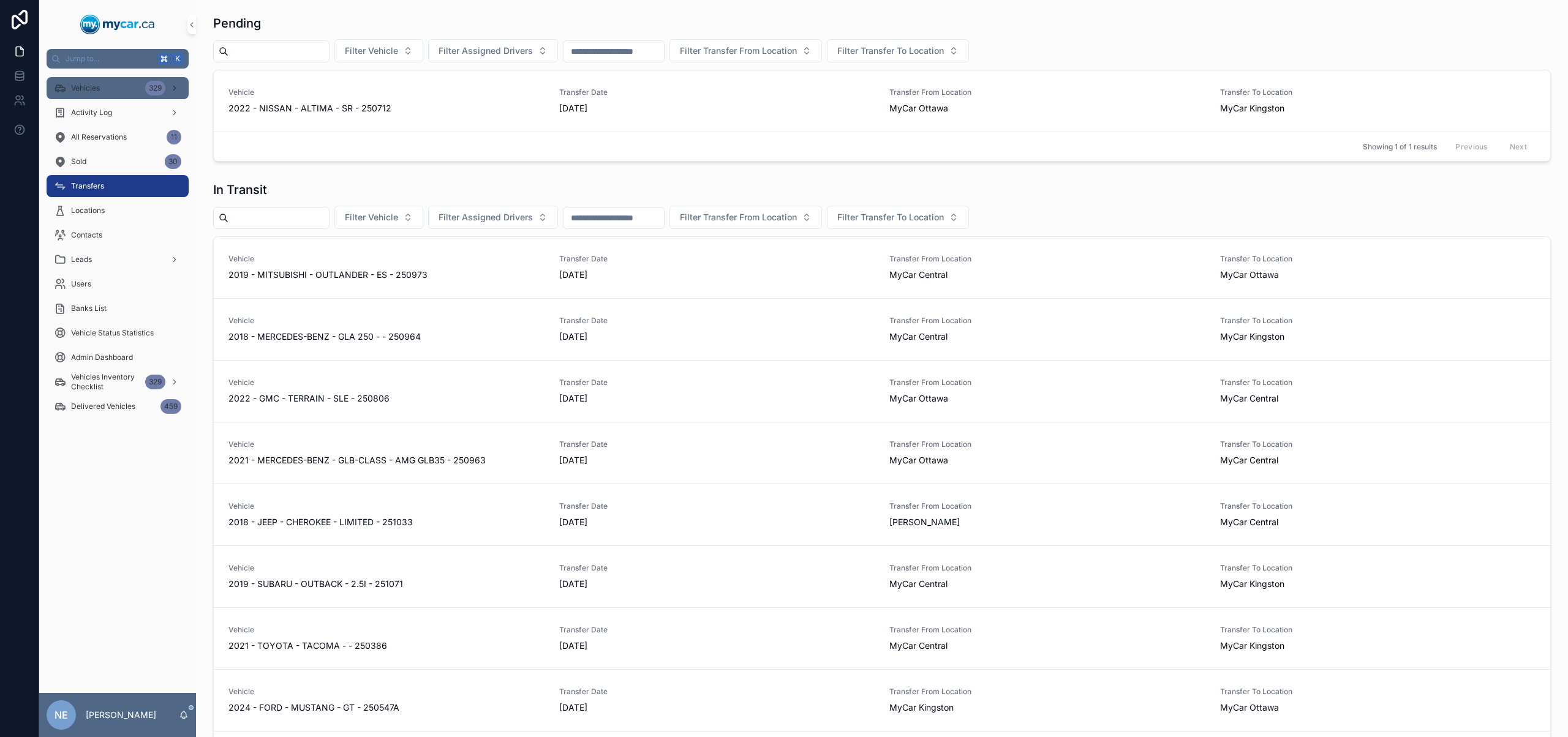
click at [140, 91] on div "Vehicles 329" at bounding box center [117, 88] width 127 height 20
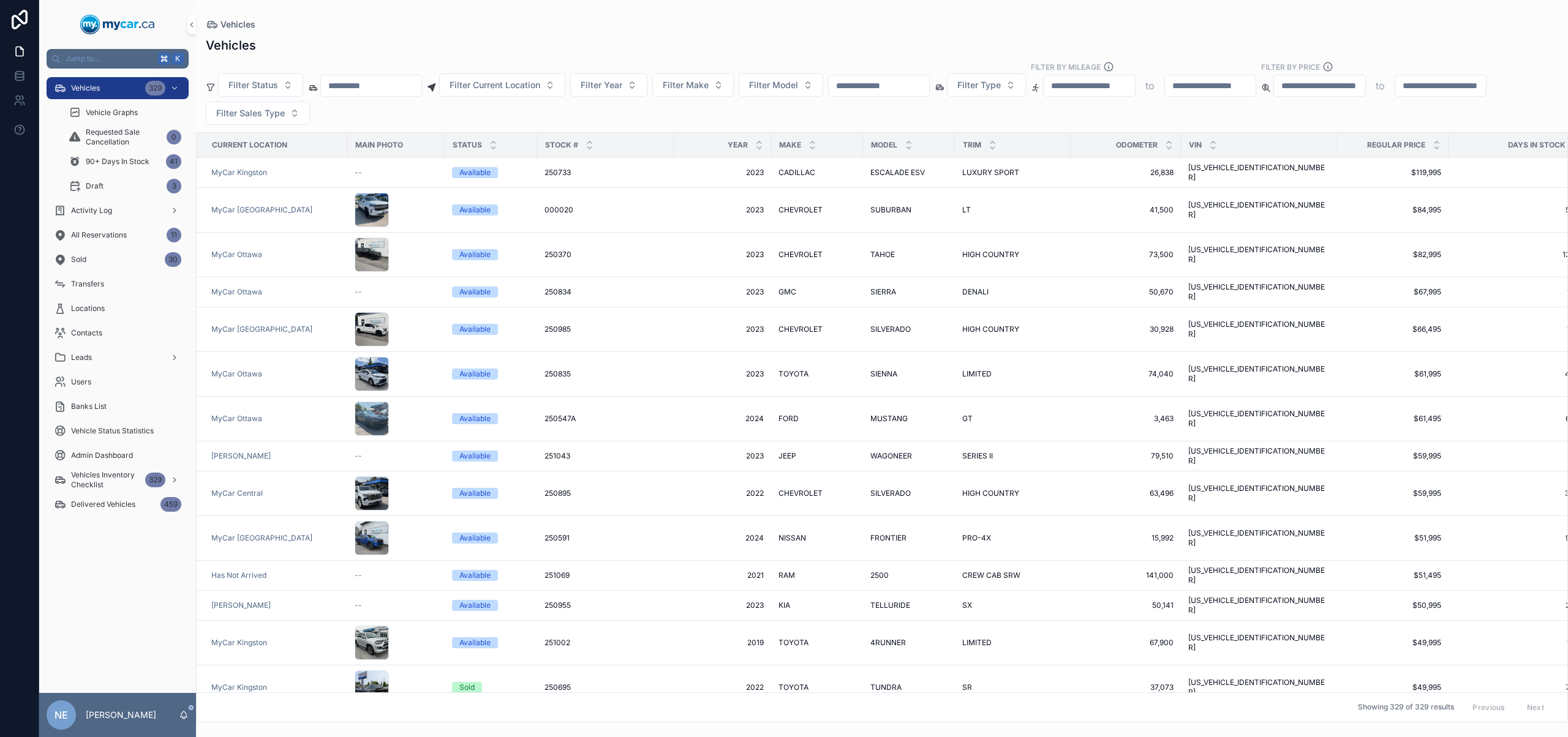
click at [369, 83] on input "scrollable content" at bounding box center [371, 85] width 101 height 17
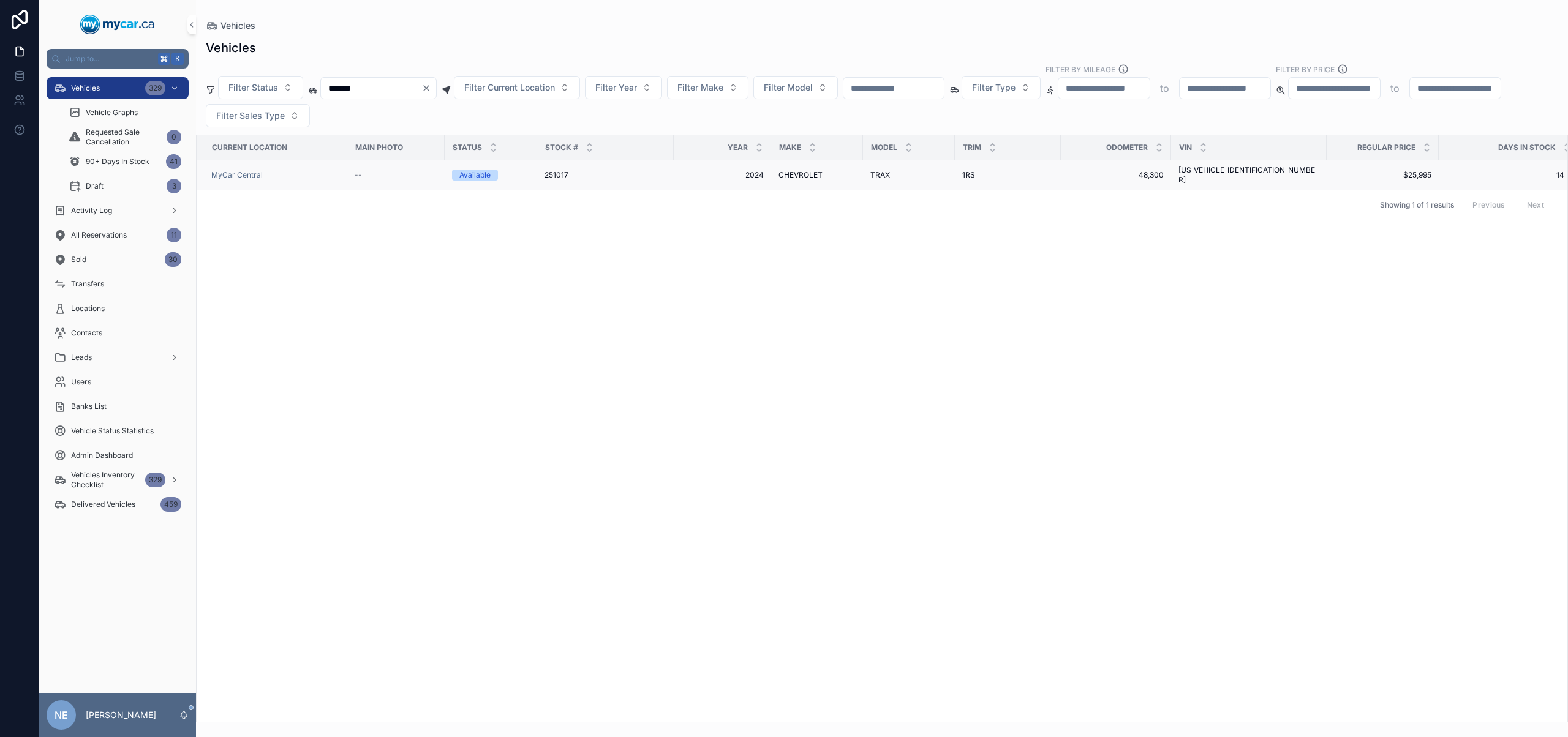
type input "*******"
click at [888, 170] on span "TRAX" at bounding box center [880, 175] width 20 height 10
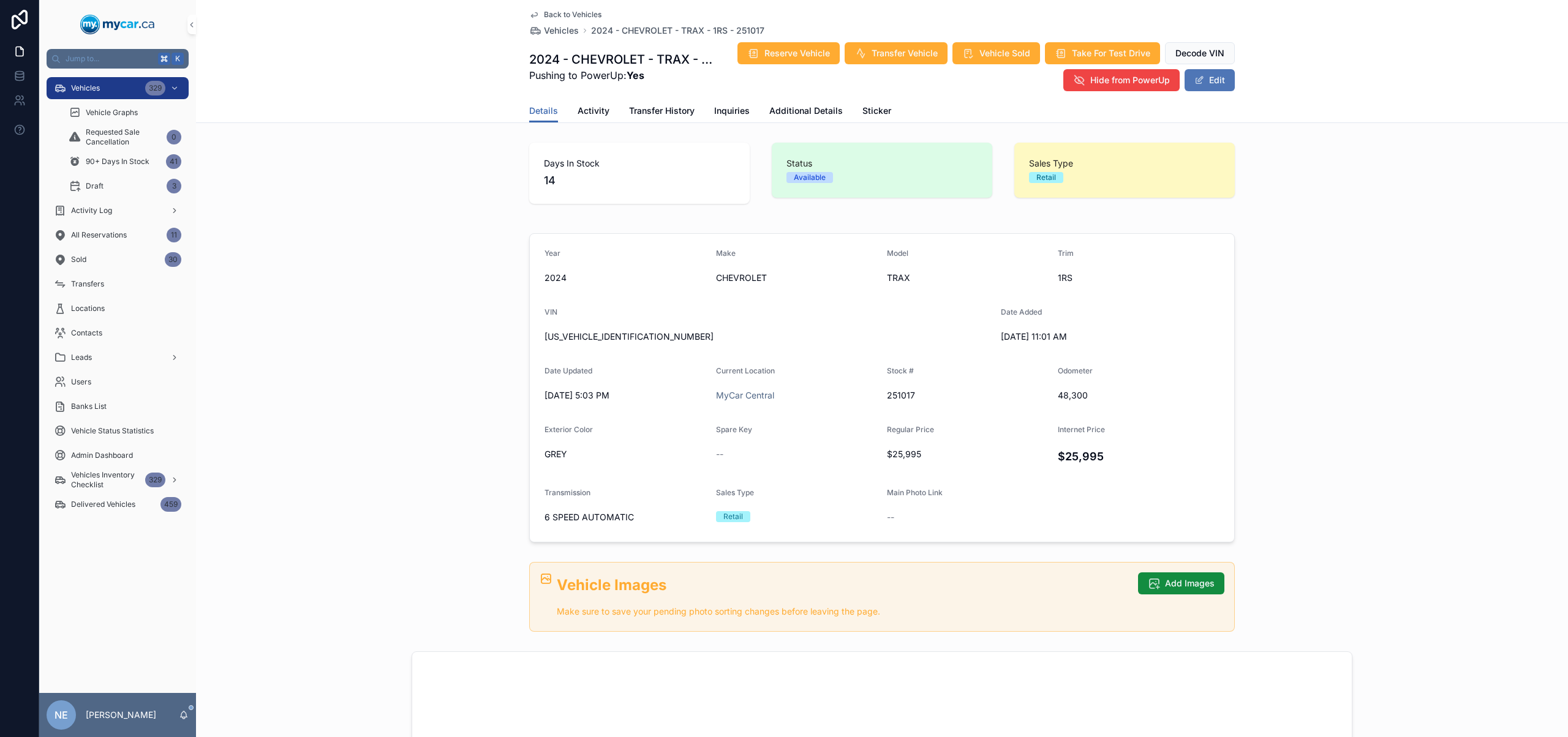
click at [1198, 76] on span "scrollable content" at bounding box center [1199, 80] width 10 height 10
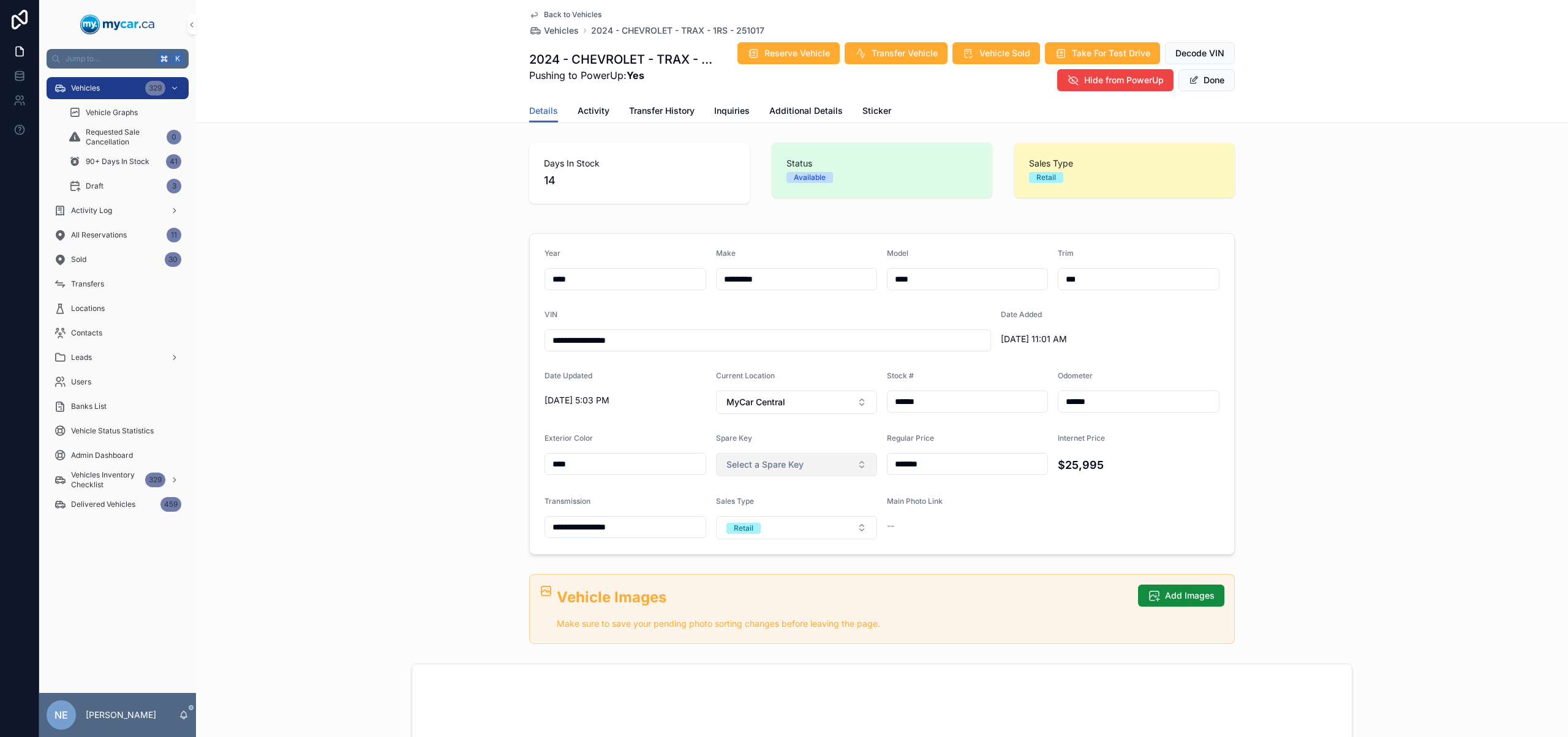
click at [799, 463] on button "Select a Spare Key" at bounding box center [796, 464] width 162 height 23
click at [779, 513] on div "Yes" at bounding box center [792, 513] width 156 height 18
click at [1218, 84] on button "Done" at bounding box center [1206, 79] width 56 height 22
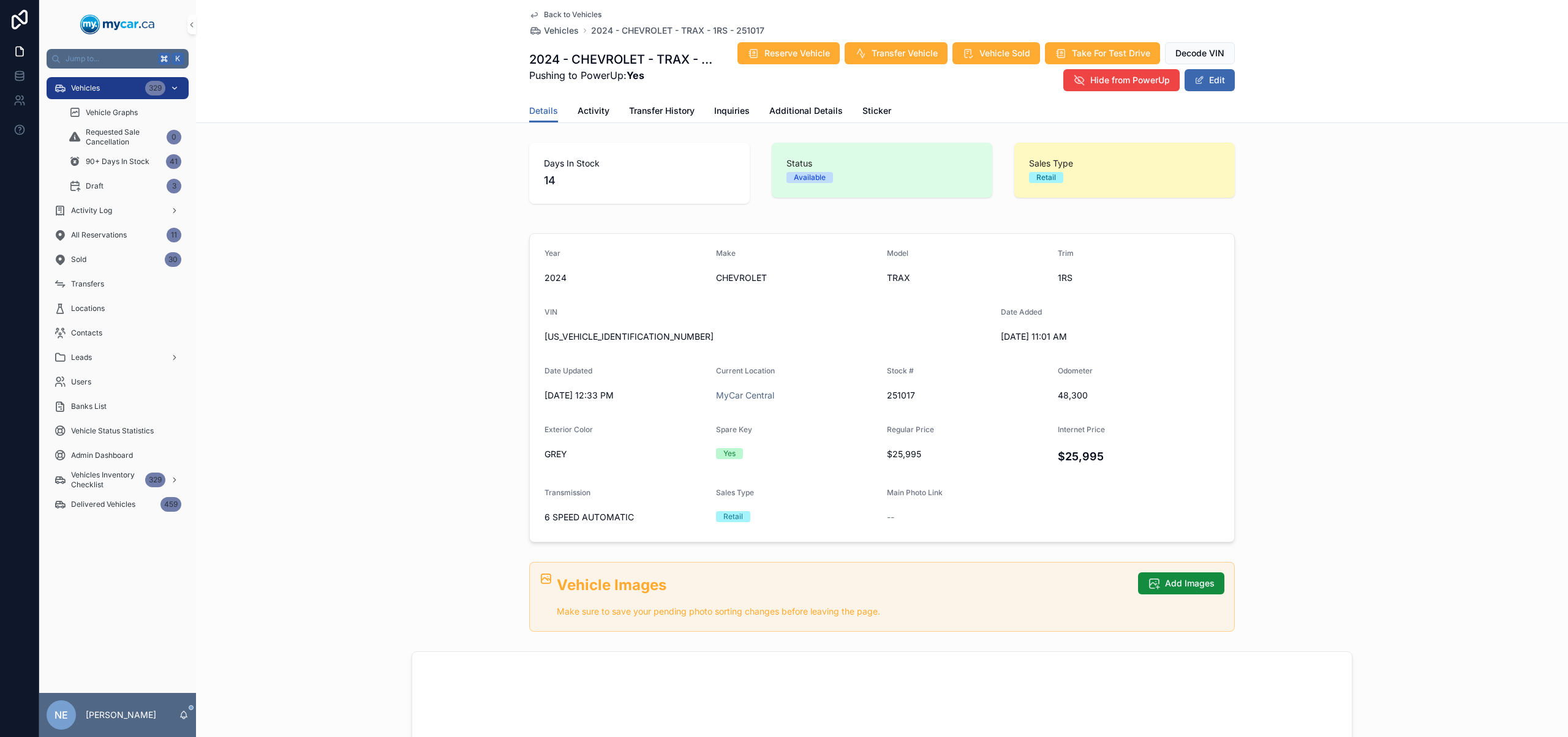
click at [113, 91] on div "Vehicles 329" at bounding box center [117, 88] width 127 height 20
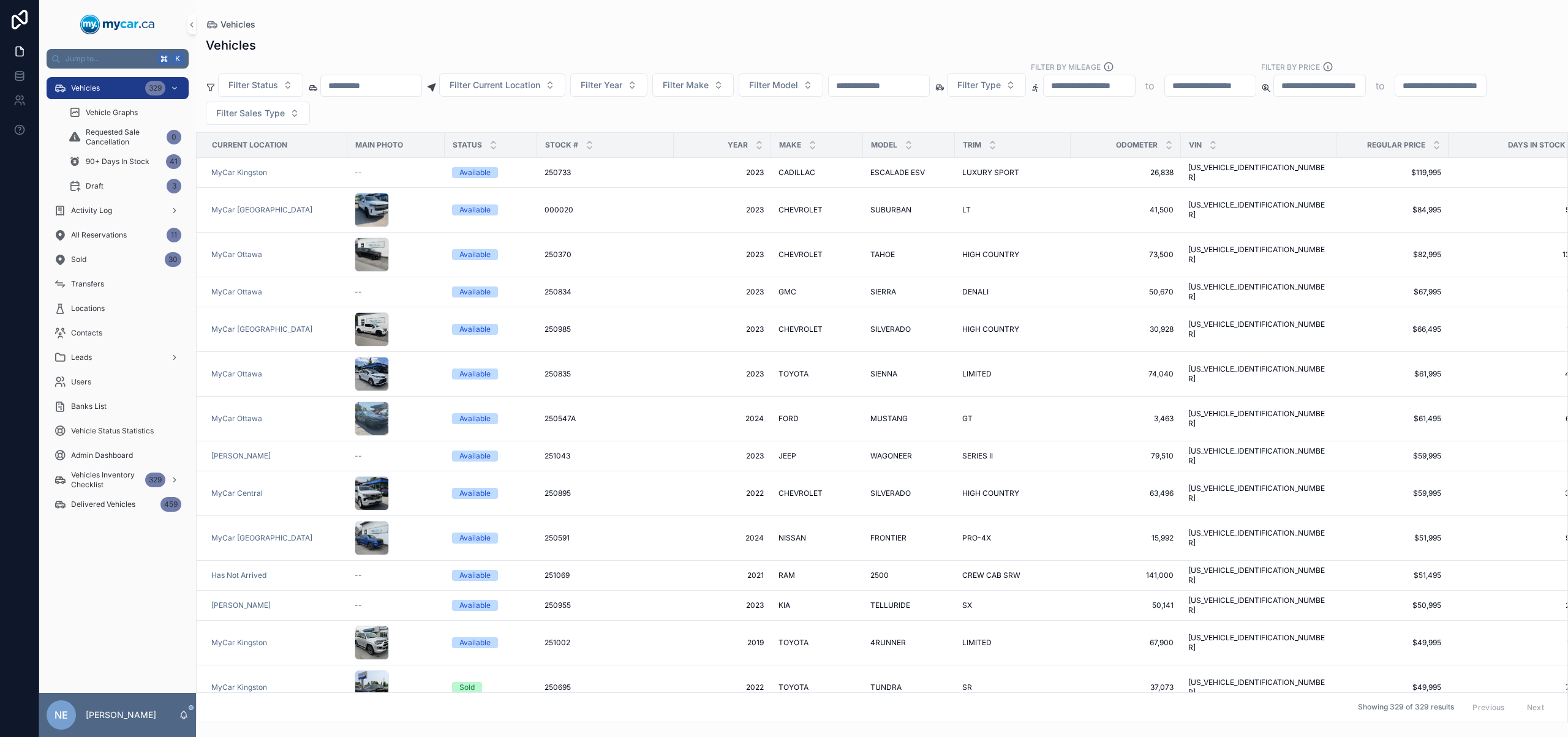
click at [405, 92] on input "scrollable content" at bounding box center [371, 85] width 101 height 17
paste input "**********"
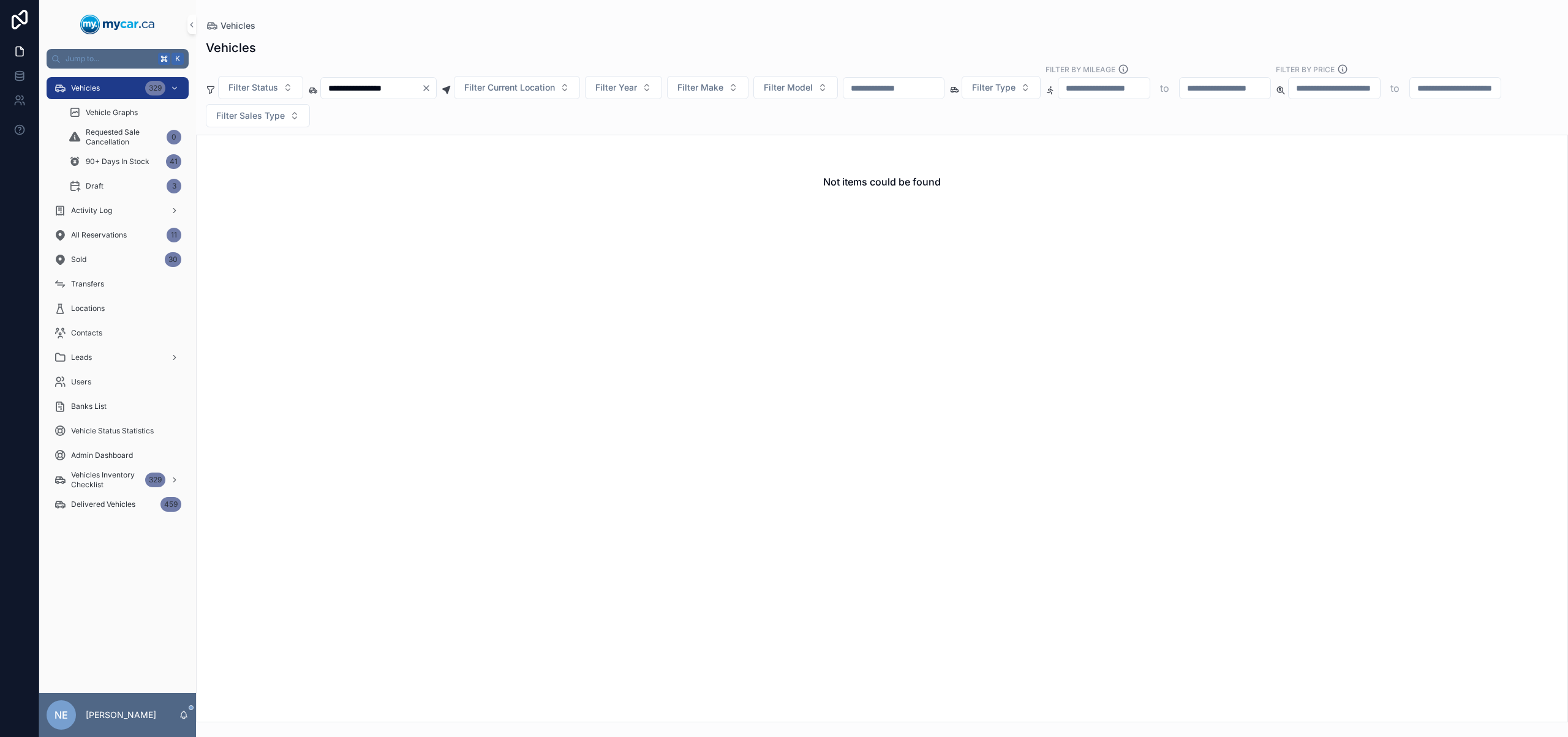
type input "**********"
click at [431, 91] on icon "Clear" at bounding box center [426, 88] width 10 height 10
click at [910, 88] on input "scrollable content" at bounding box center [878, 88] width 101 height 17
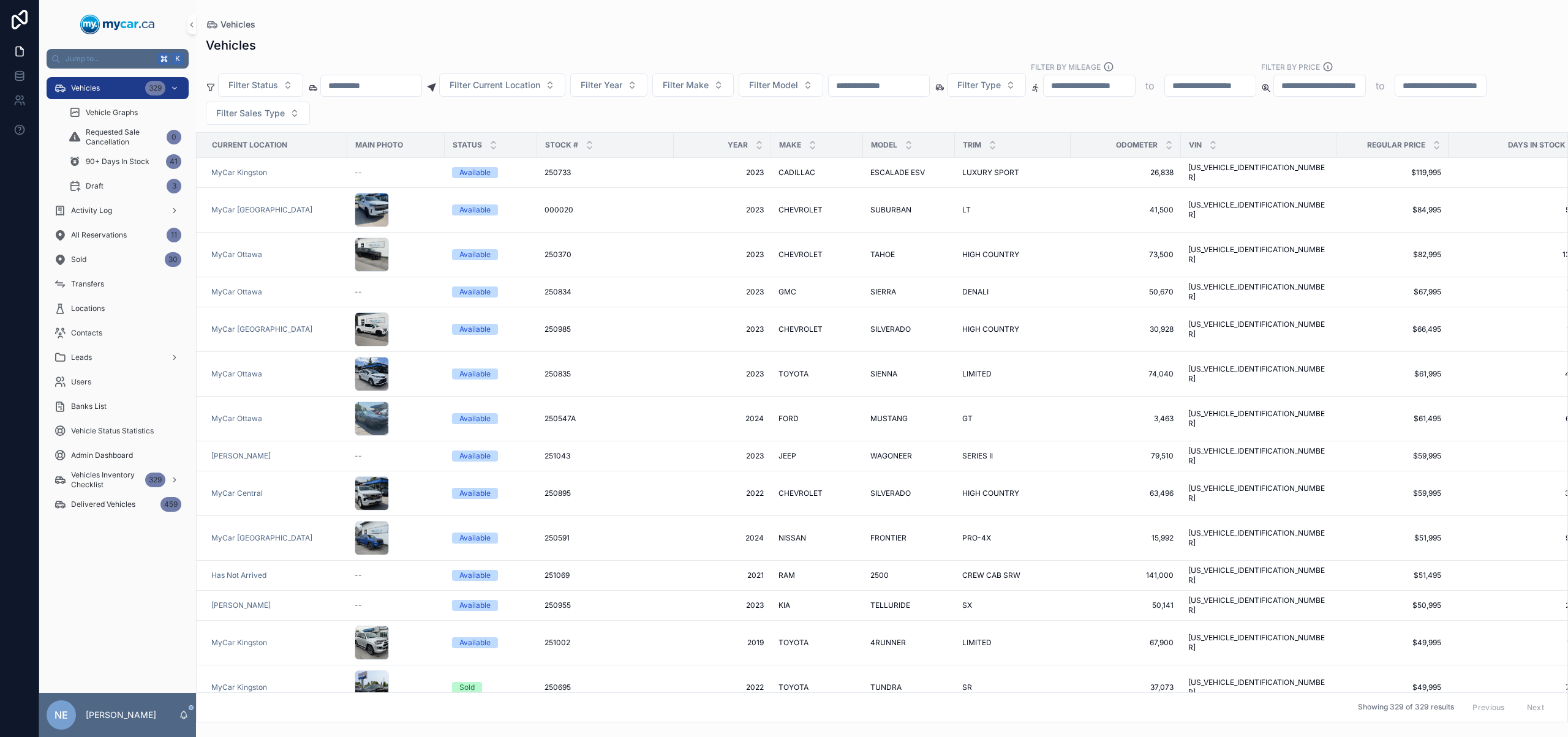
click at [403, 89] on input "scrollable content" at bounding box center [371, 85] width 101 height 17
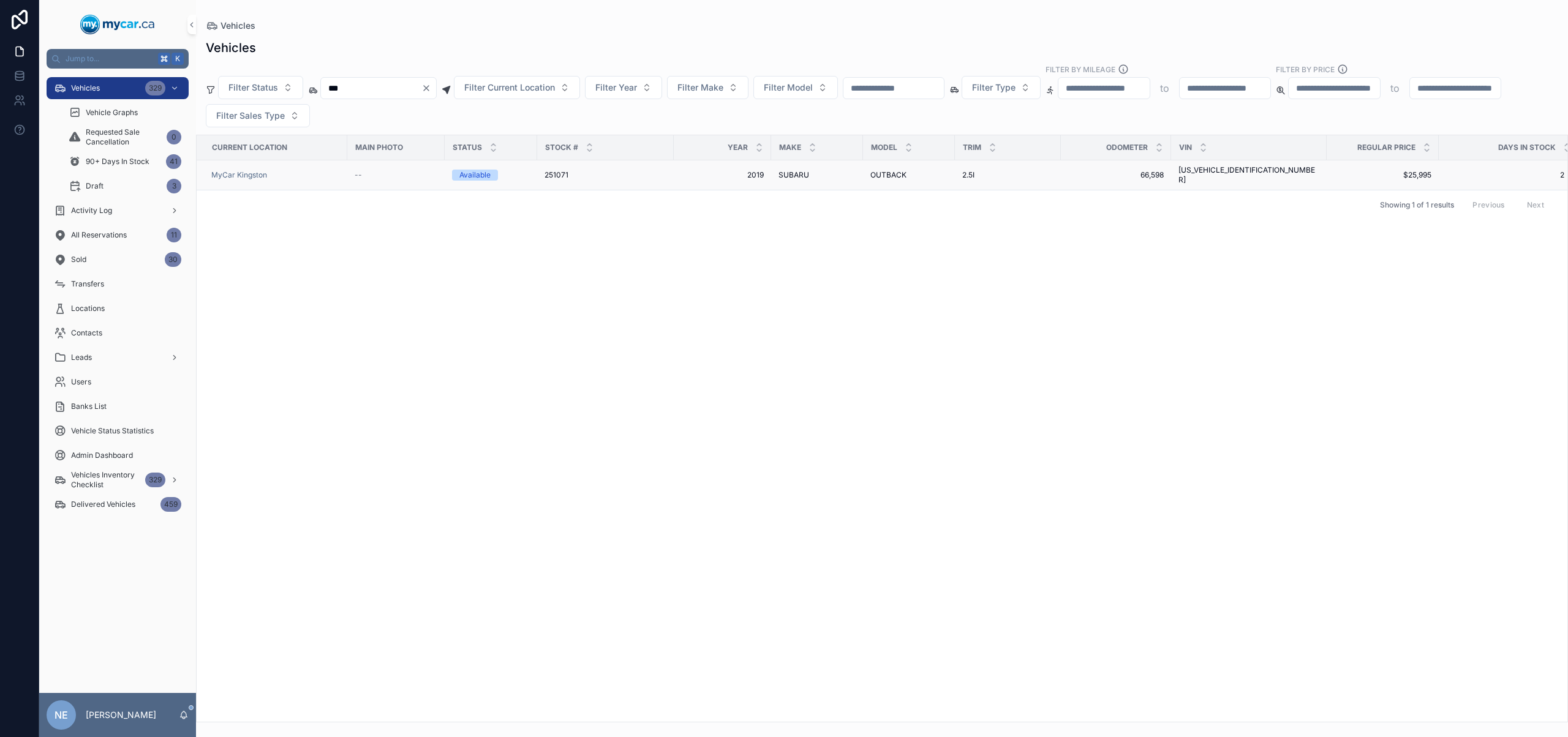
type input "***"
click at [886, 170] on span "OUTBACK" at bounding box center [888, 175] width 36 height 10
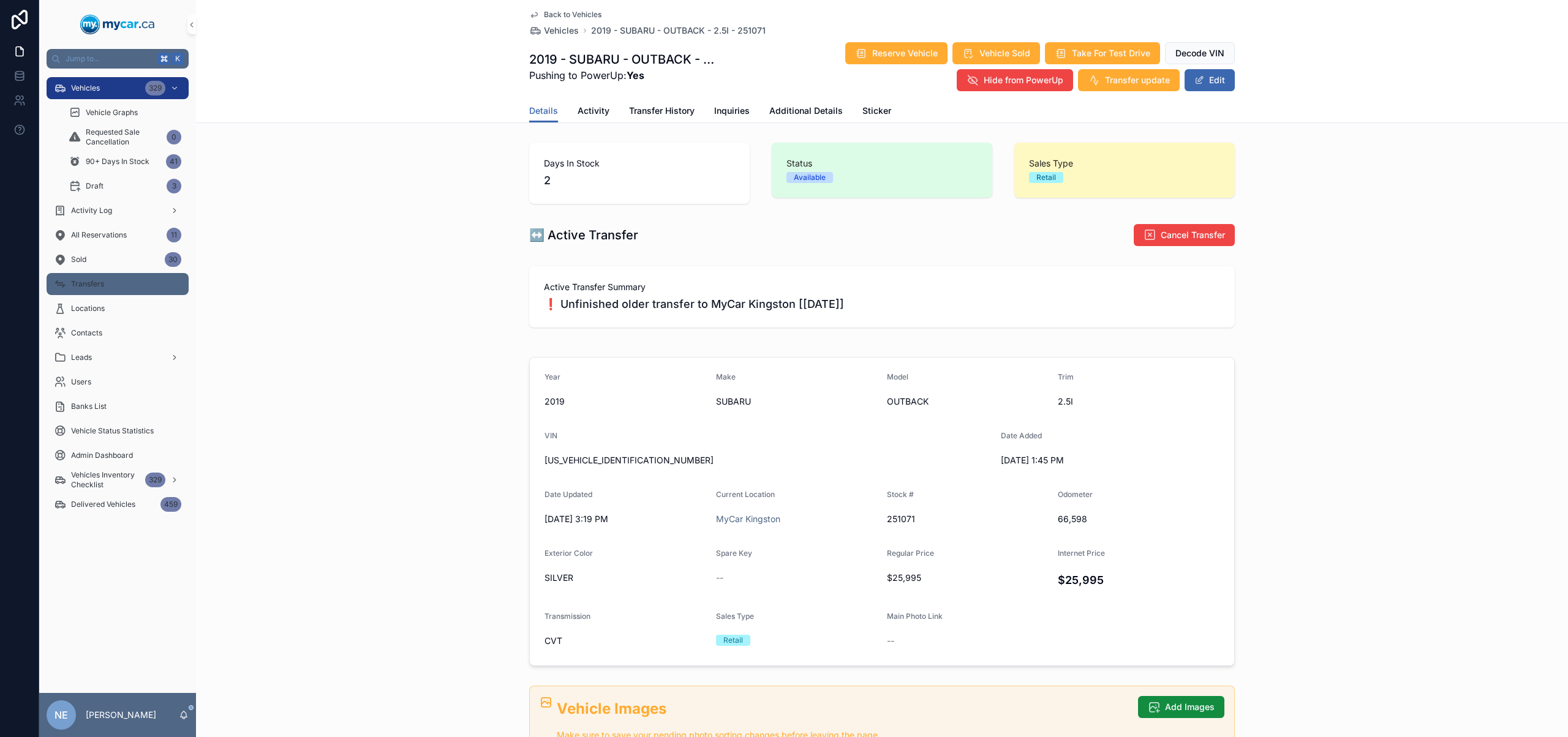
click at [108, 285] on div "Transfers" at bounding box center [117, 284] width 127 height 20
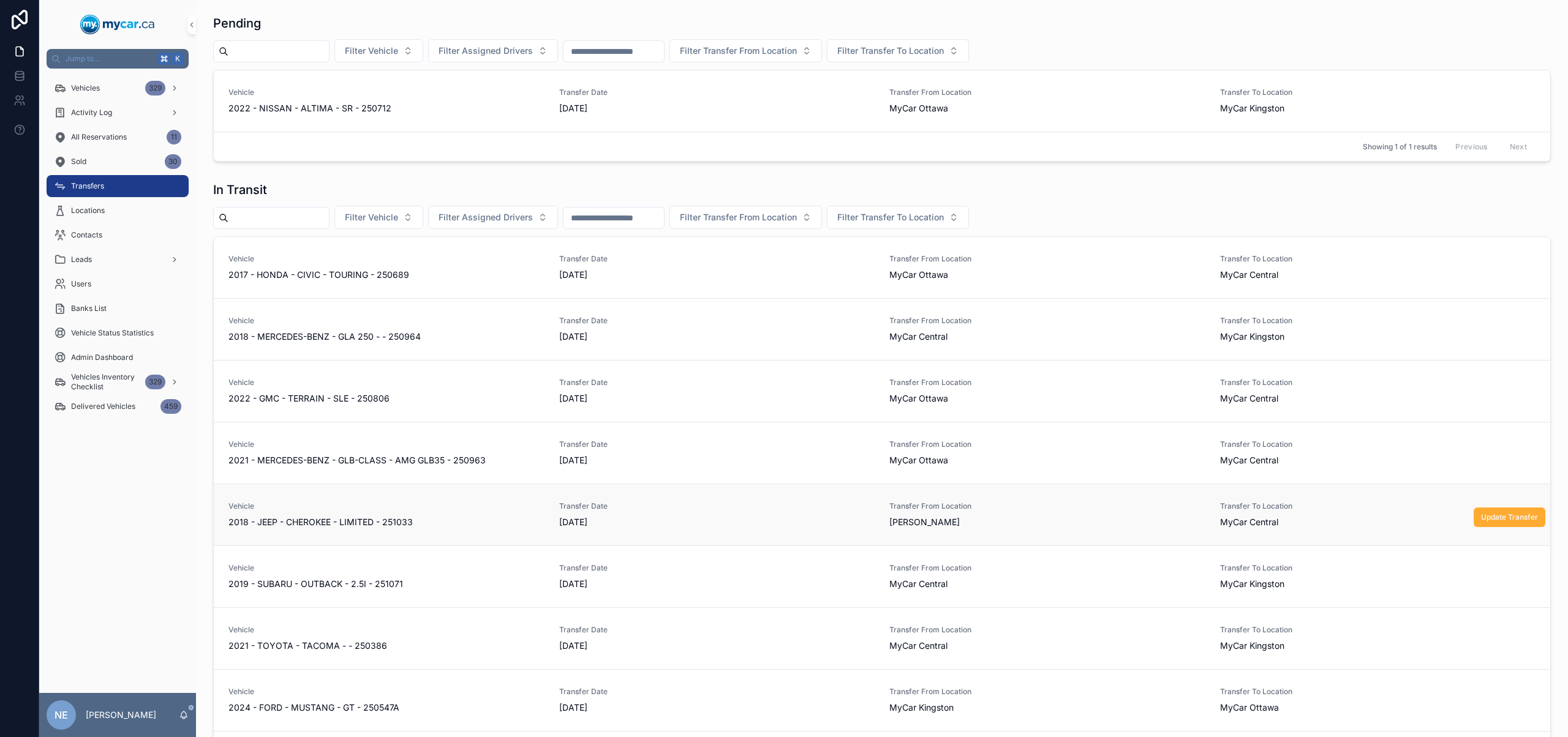
scroll to position [2, 0]
click at [1491, 583] on button "Update Transfer" at bounding box center [1509, 577] width 72 height 20
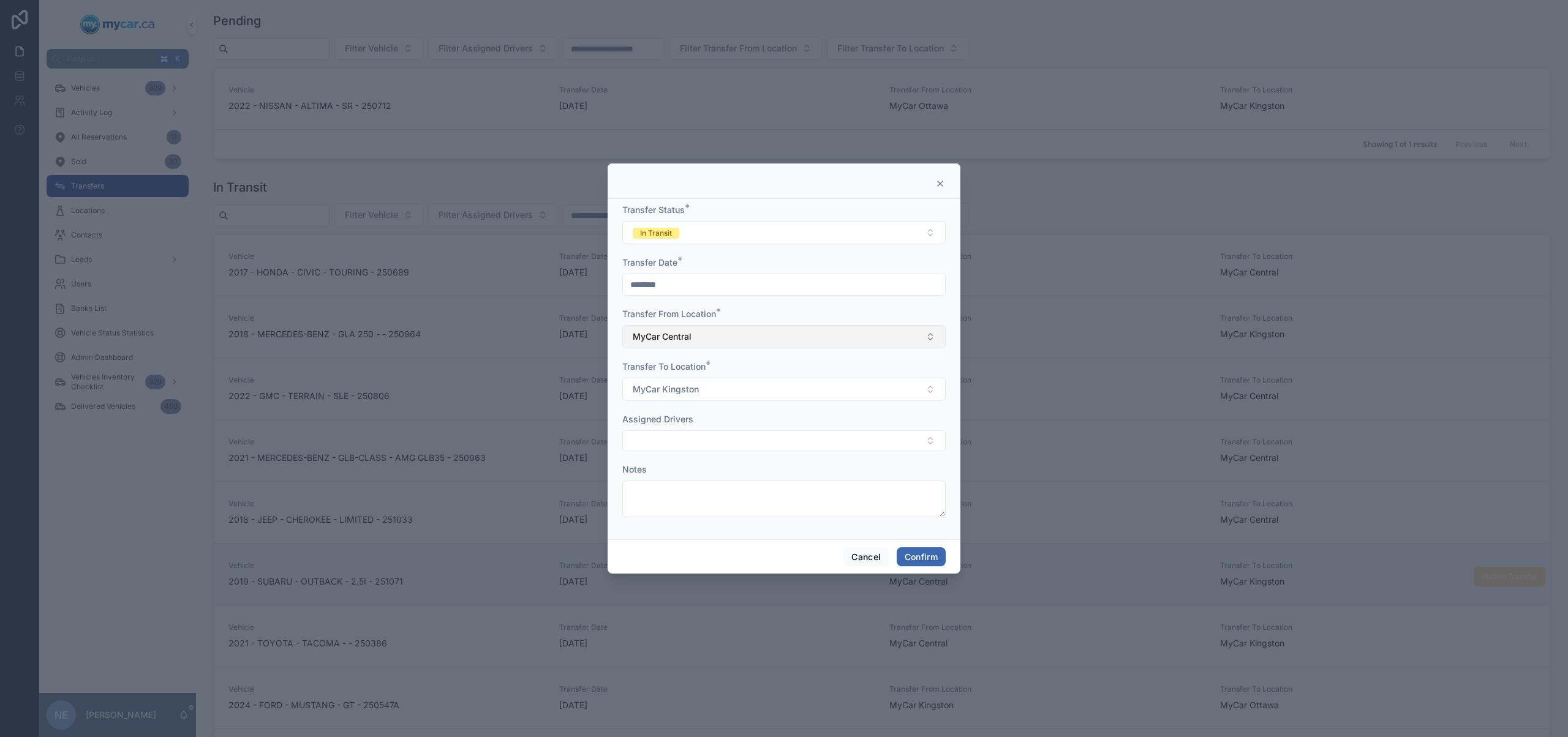
click at [761, 340] on button "MyCar Central" at bounding box center [784, 336] width 323 height 23
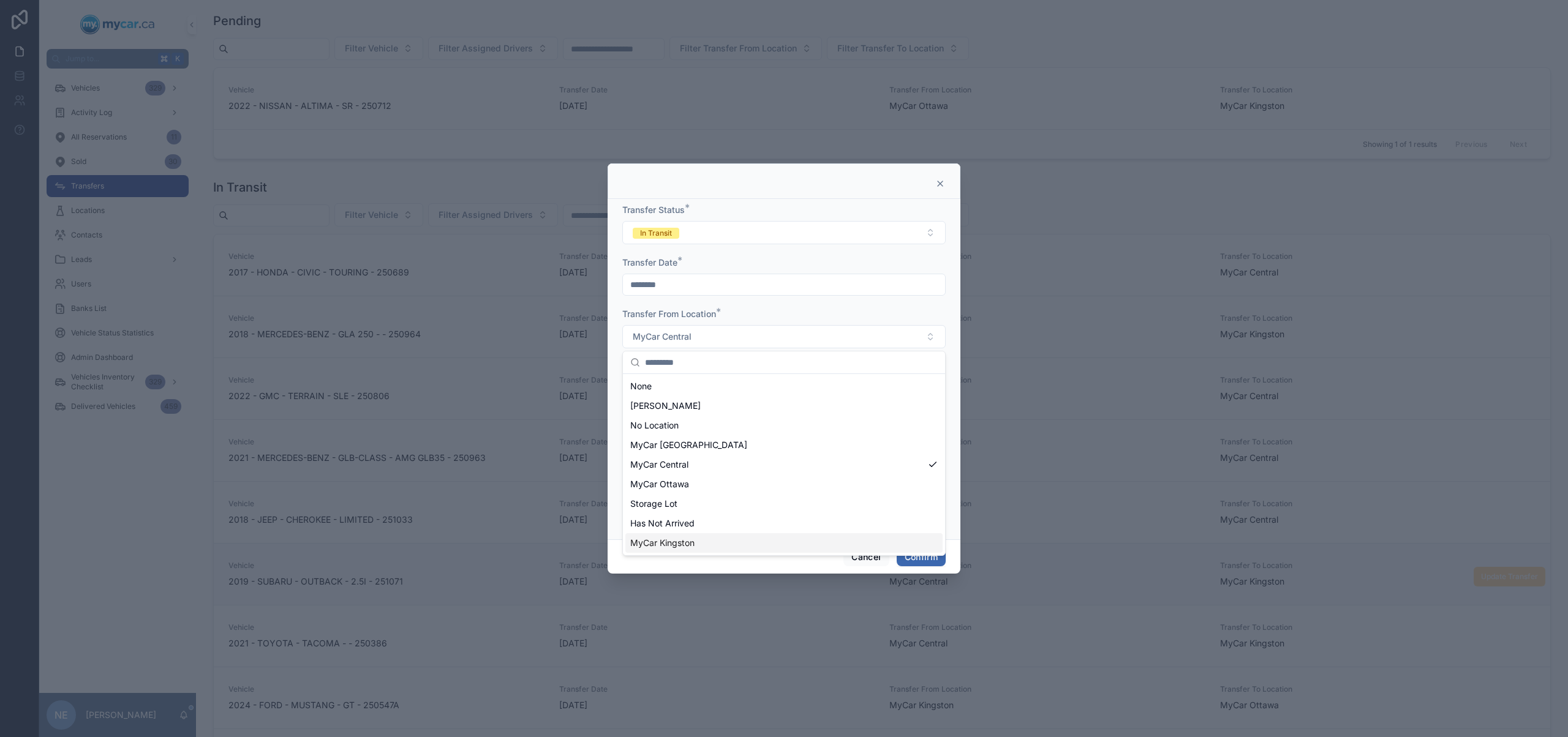
click at [694, 543] on span "MyCar Kingston" at bounding box center [662, 543] width 64 height 12
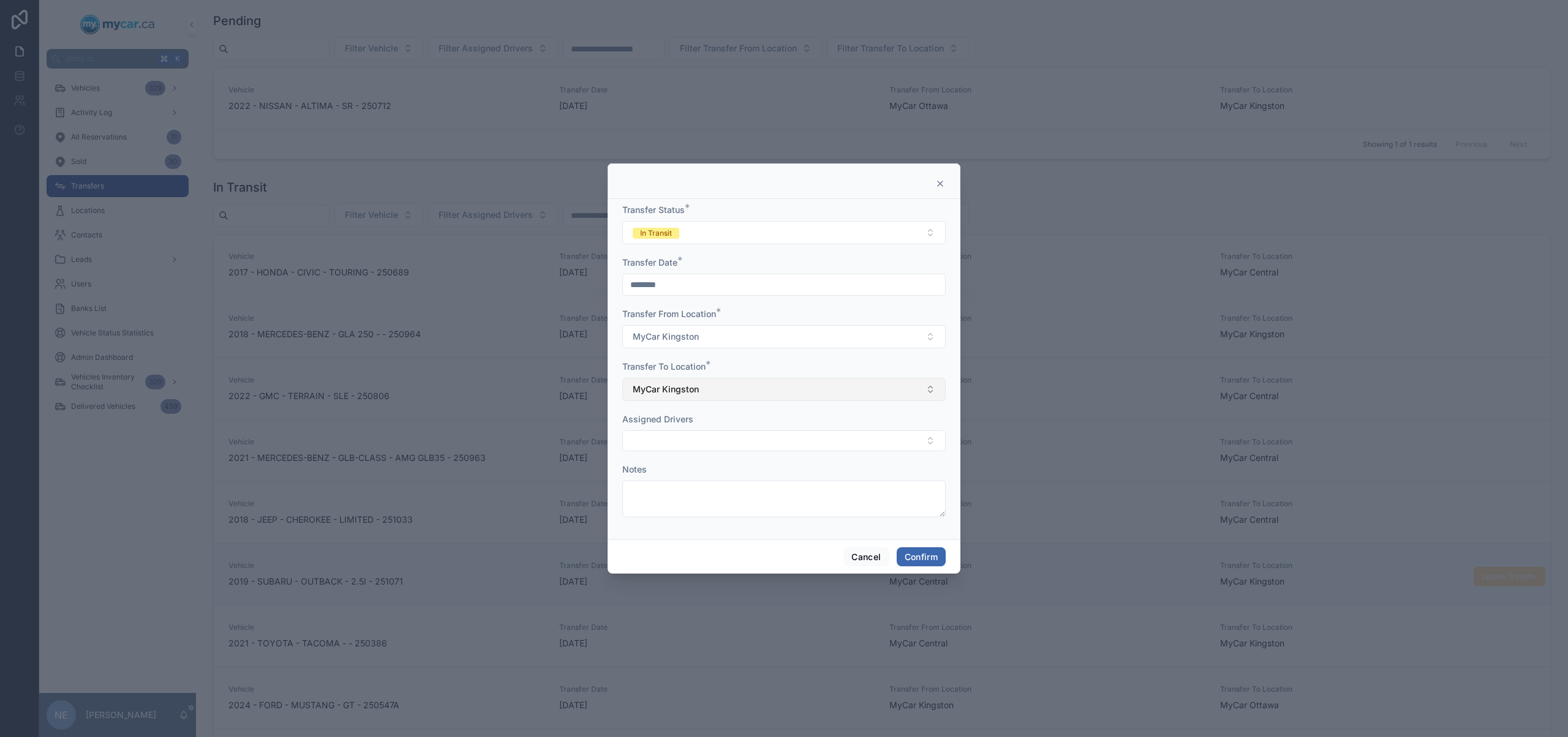
click at [727, 392] on button "MyCar Kingston" at bounding box center [784, 389] width 323 height 23
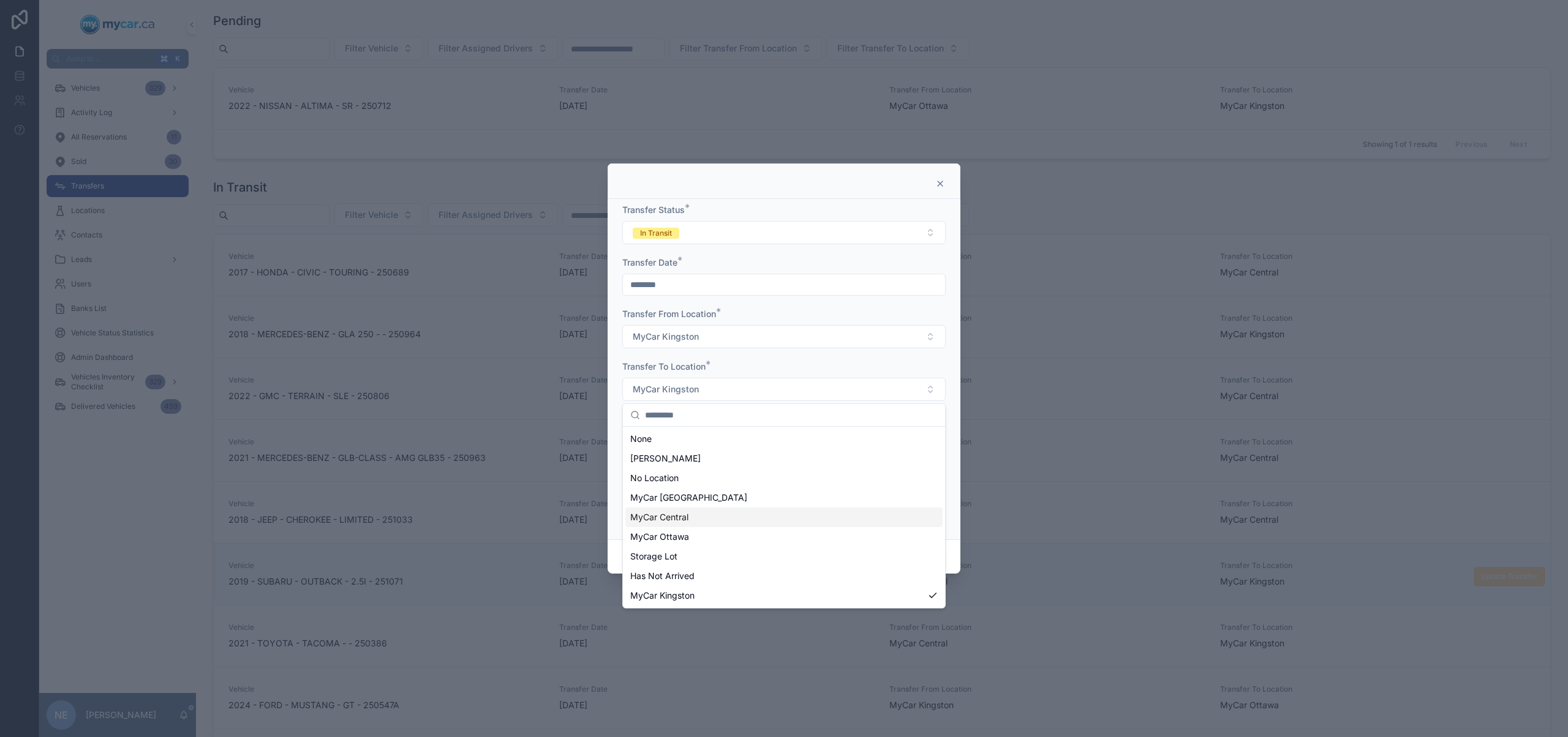
click at [690, 520] on div "MyCar Central" at bounding box center [784, 517] width 317 height 20
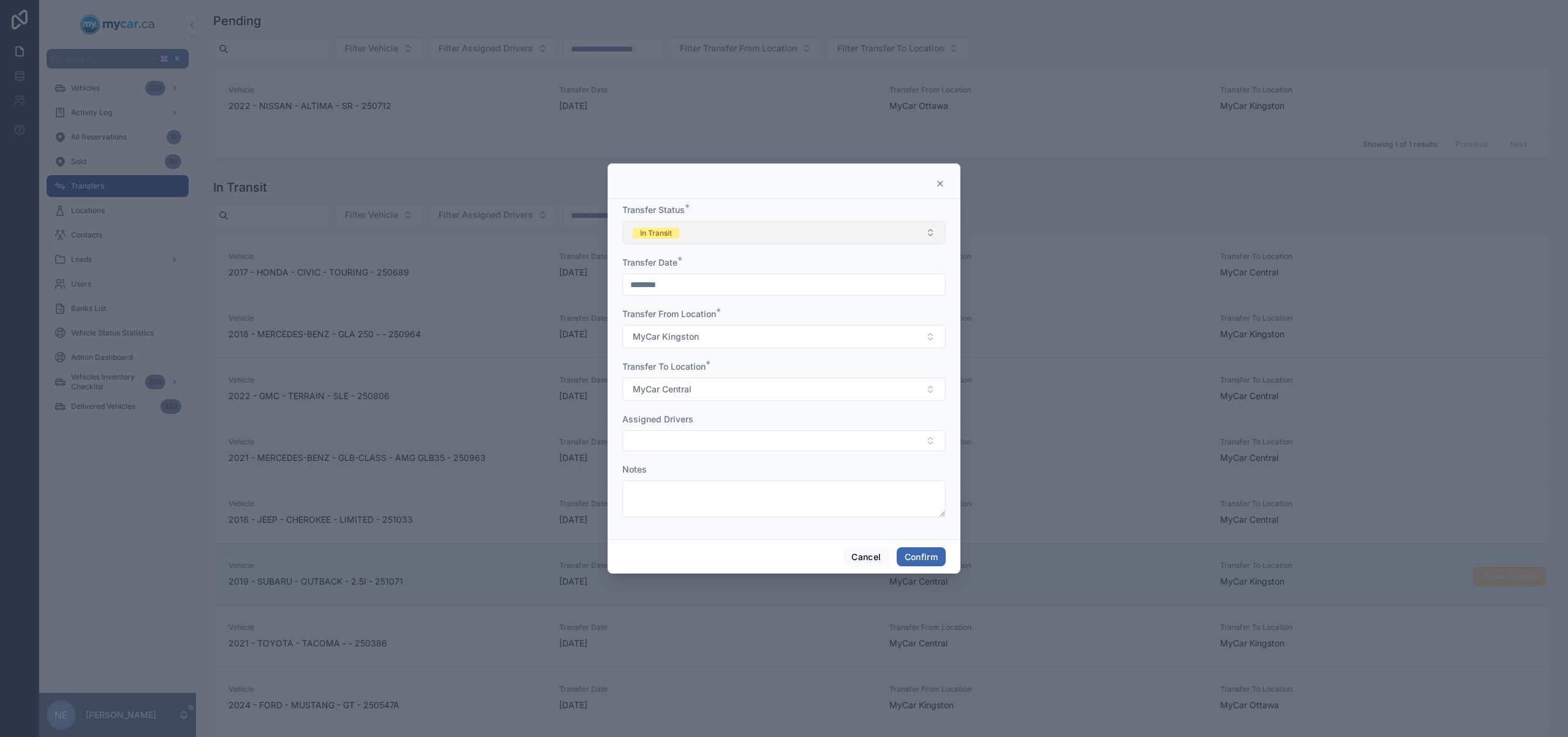
click at [755, 241] on button "In Transit" at bounding box center [784, 232] width 323 height 23
click at [727, 324] on div "Completed" at bounding box center [784, 318] width 317 height 18
click at [912, 561] on button "Confirm" at bounding box center [921, 557] width 49 height 20
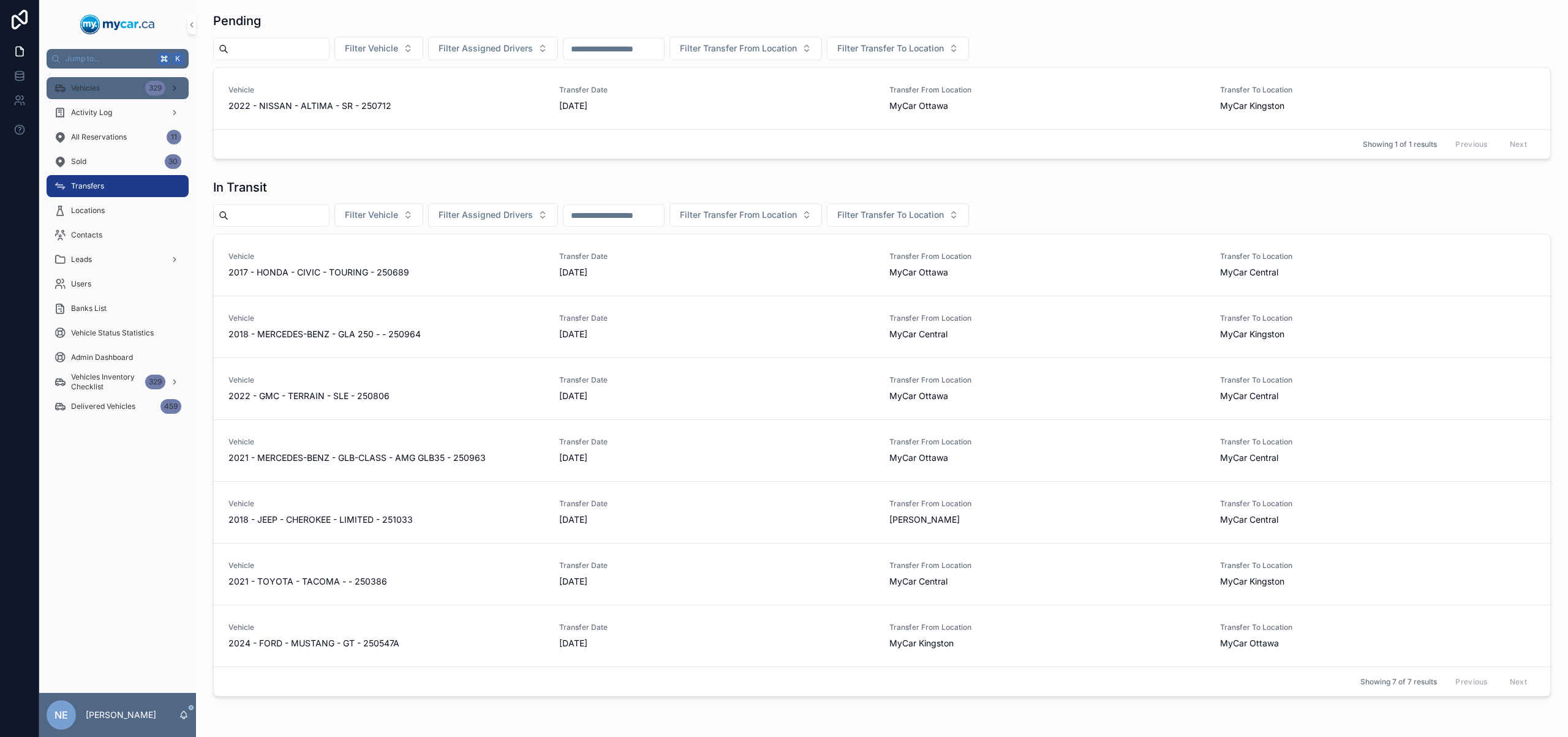
click at [78, 89] on span "Vehicles" at bounding box center [85, 88] width 29 height 10
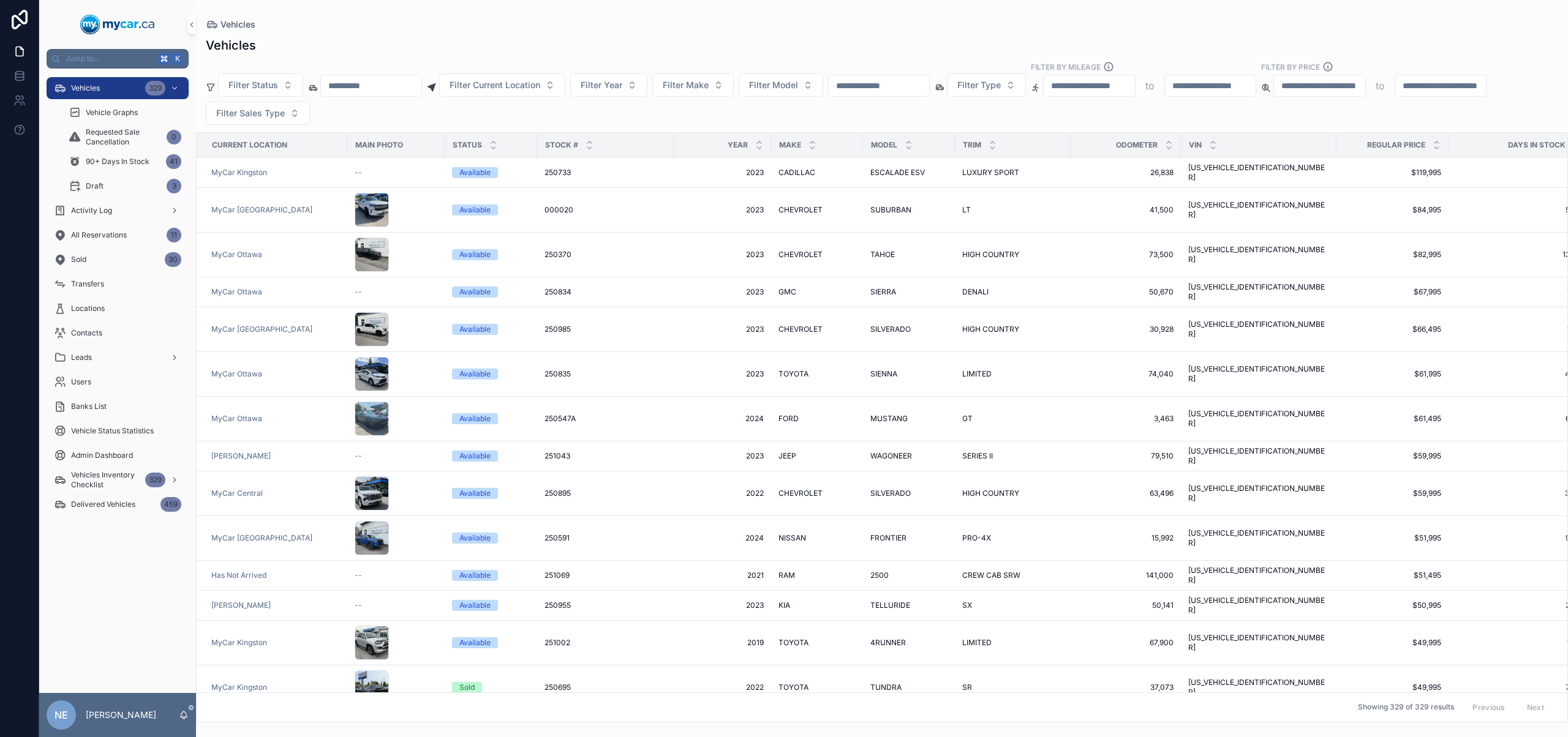
click at [895, 91] on input "scrollable content" at bounding box center [878, 85] width 101 height 17
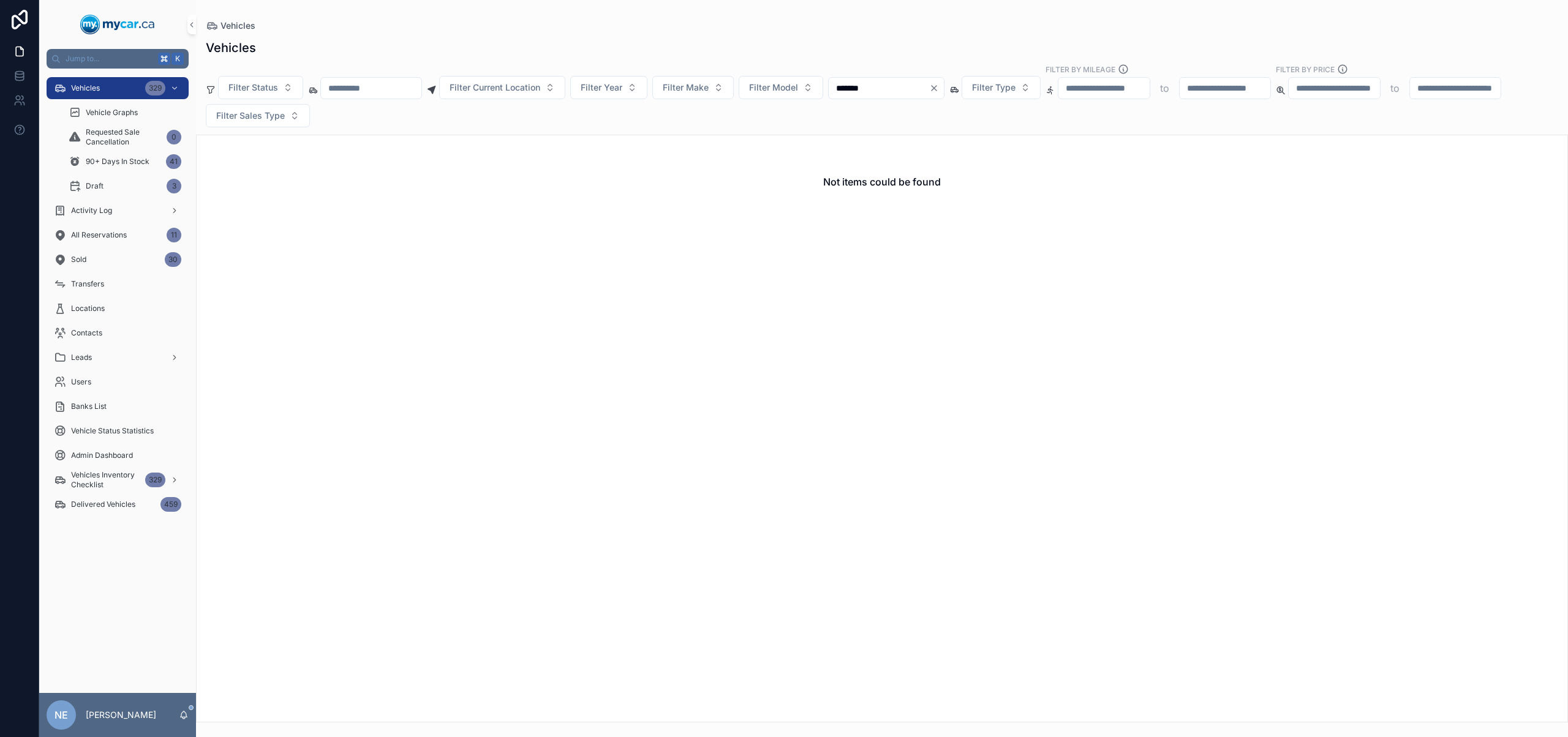
type input "*******"
click at [929, 87] on input "*******" at bounding box center [878, 88] width 101 height 17
click at [939, 89] on icon "Clear" at bounding box center [933, 88] width 10 height 10
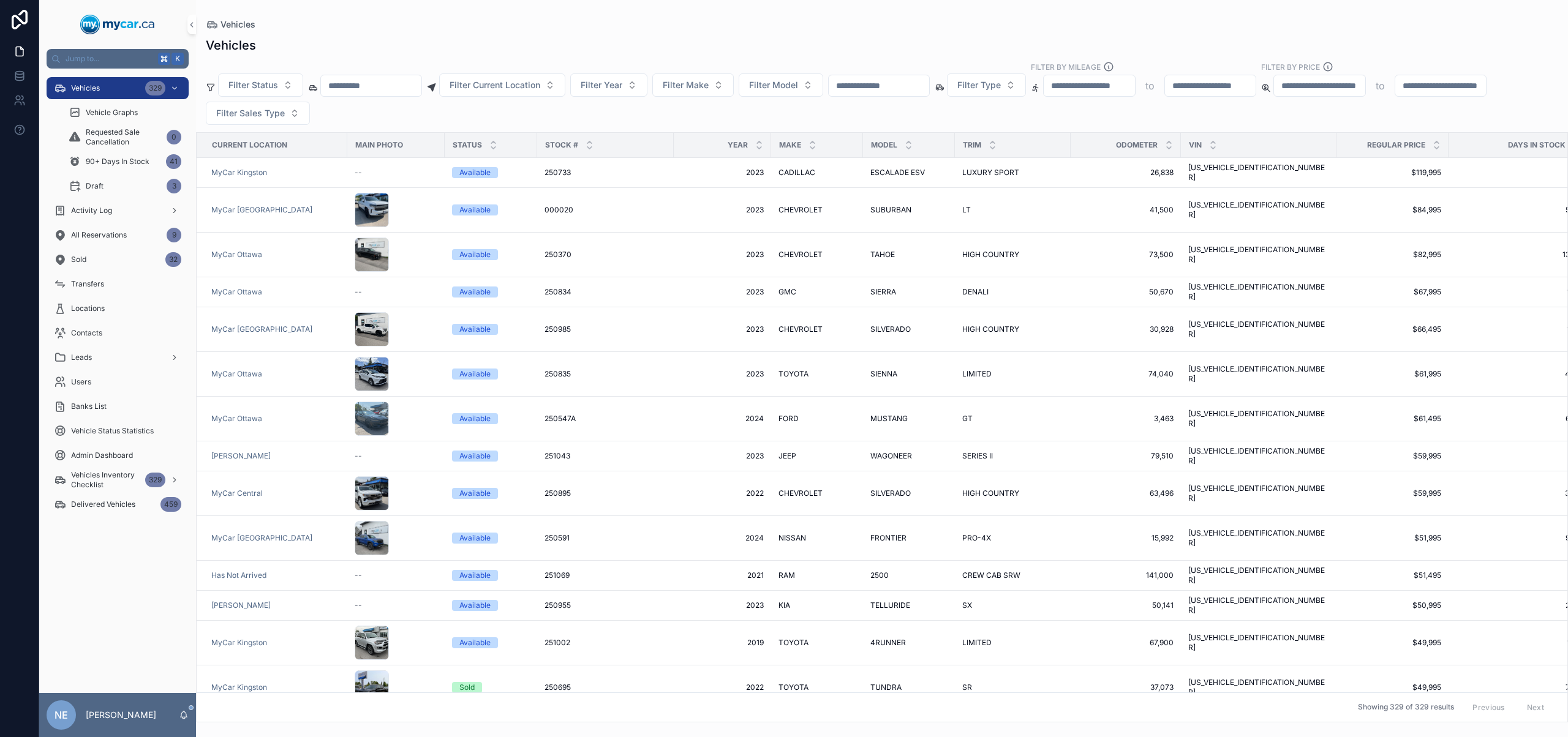
click at [929, 88] on input "scrollable content" at bounding box center [878, 85] width 101 height 17
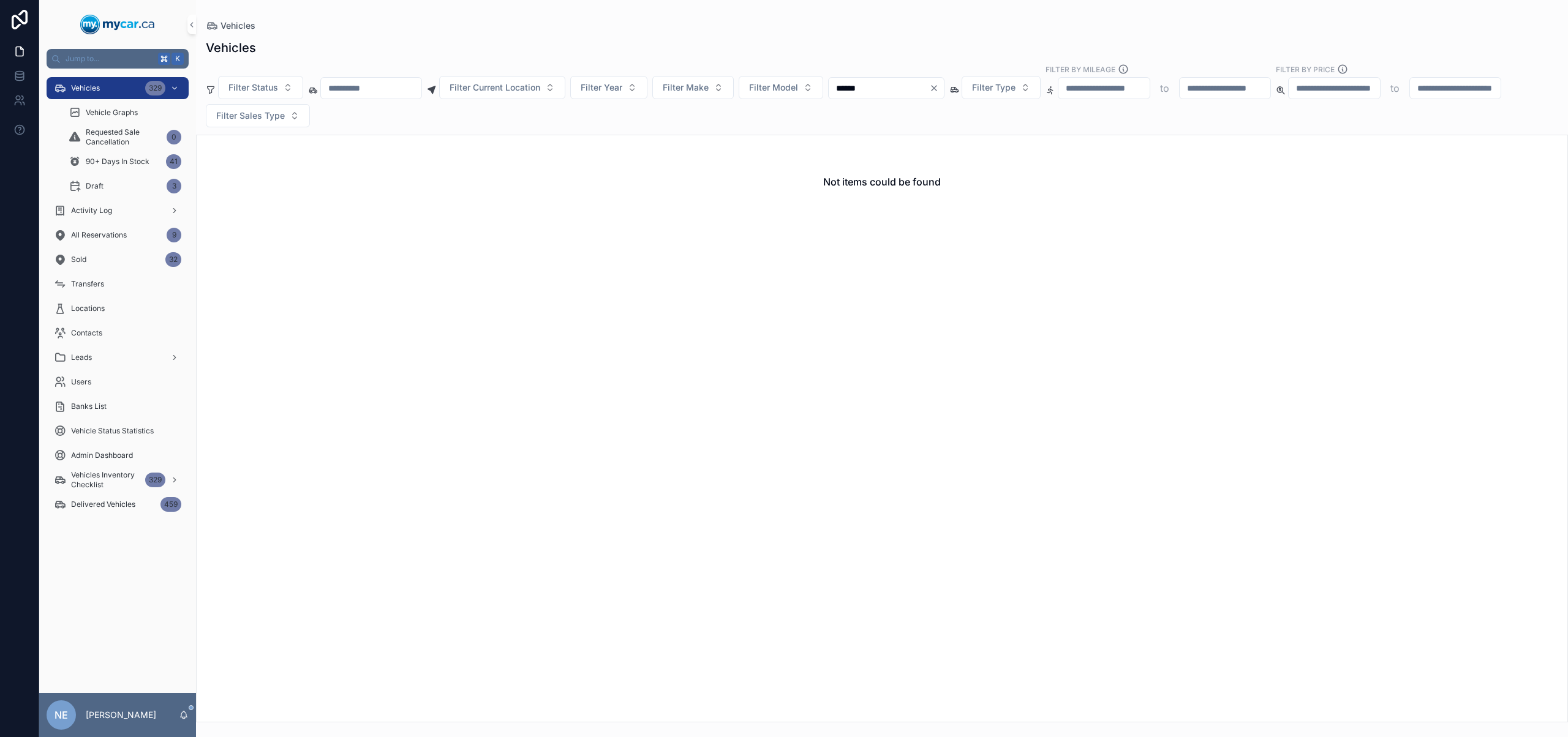
type input "******"
click at [939, 91] on icon "Clear" at bounding box center [933, 88] width 10 height 10
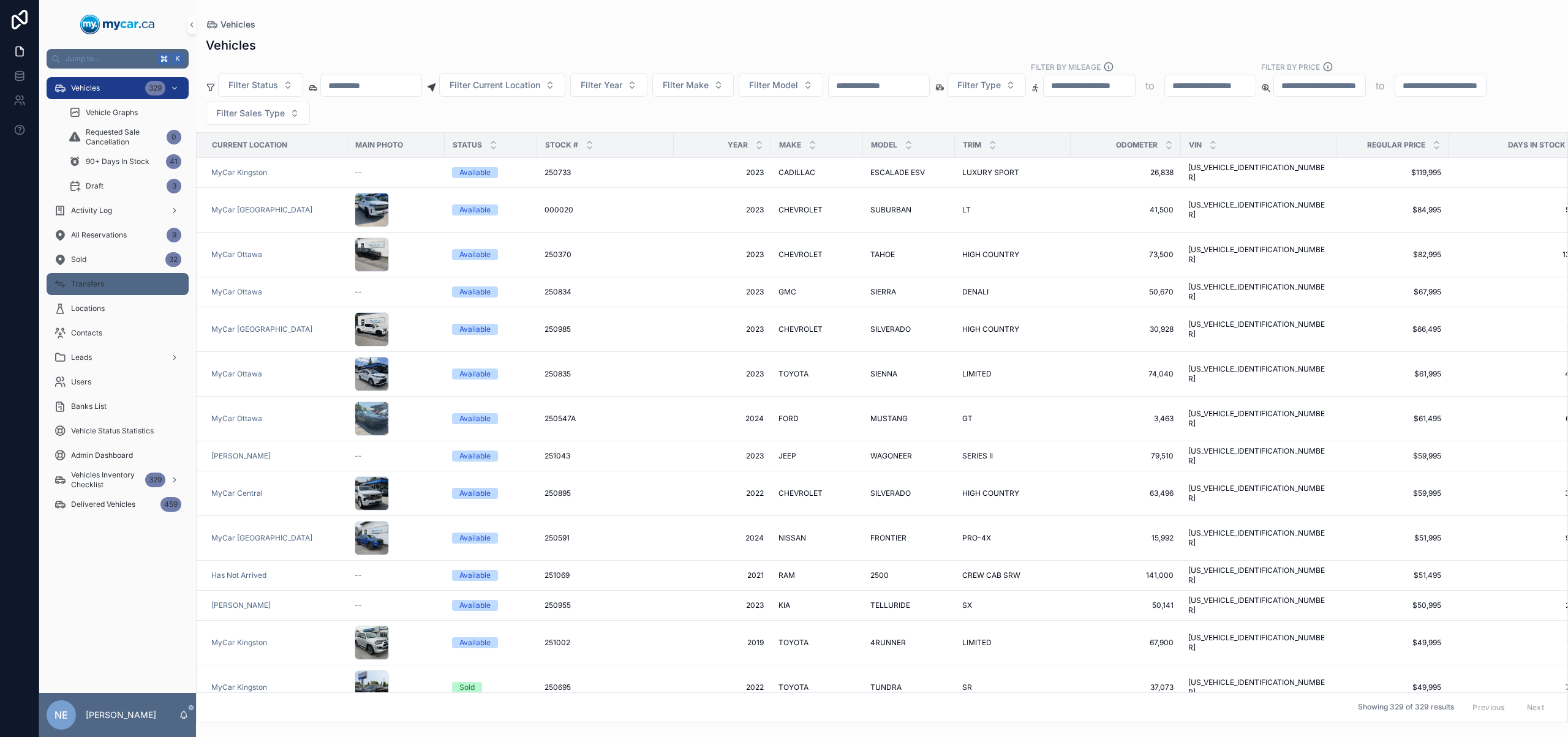
click at [95, 285] on span "Transfers" at bounding box center [88, 283] width 33 height 10
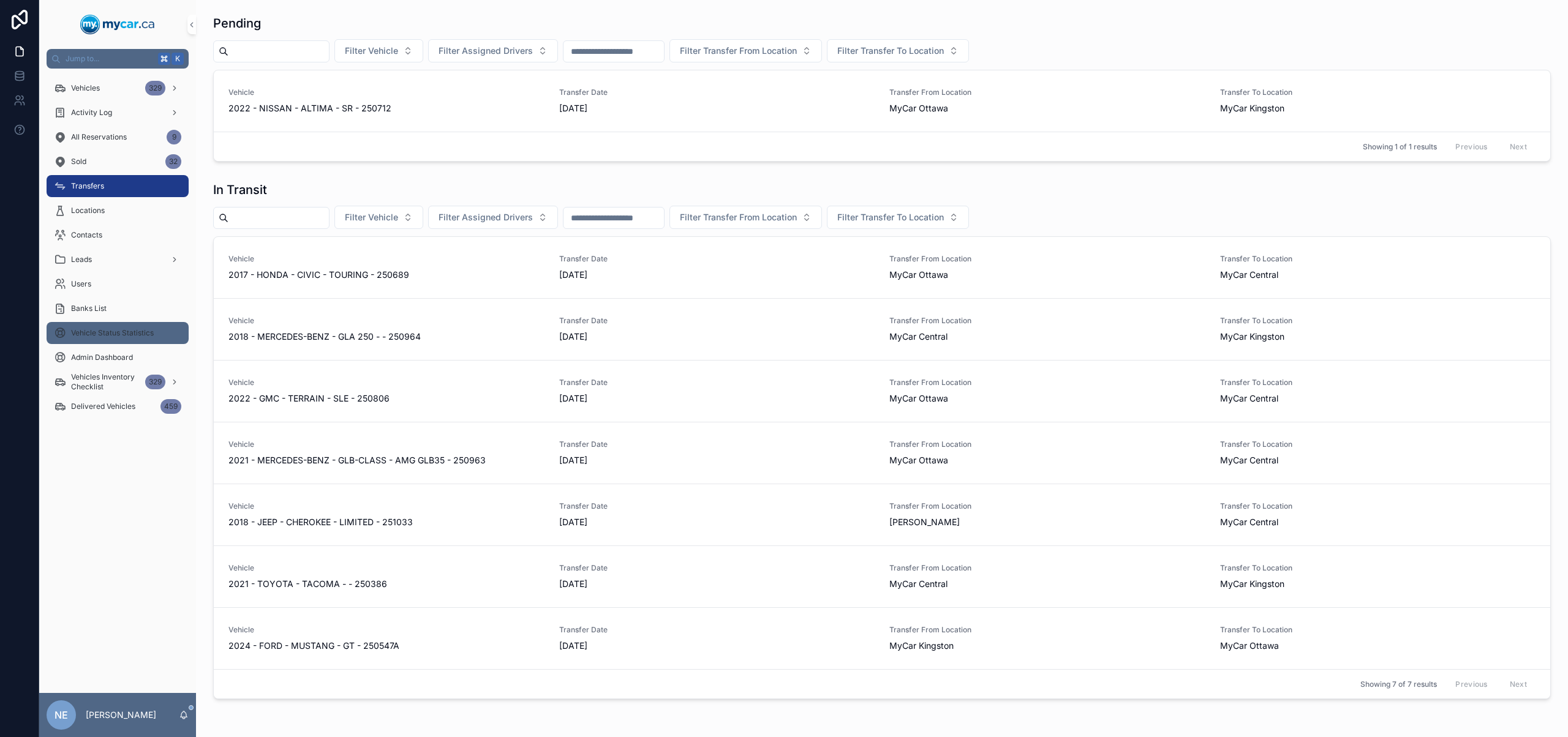
click at [155, 340] on div "Vehicle Status Statistics" at bounding box center [117, 333] width 127 height 20
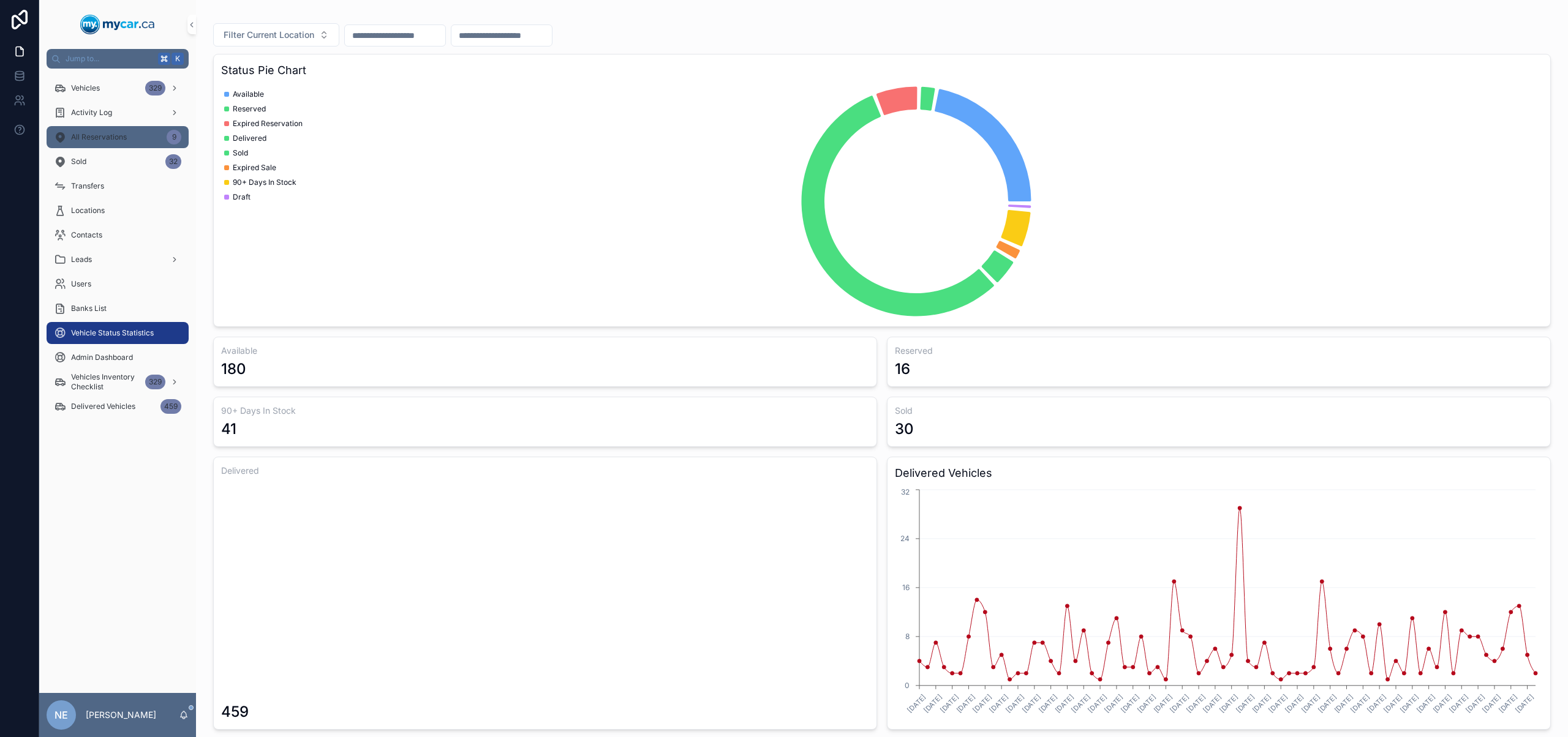
click at [118, 147] on div "All Reservations 9" at bounding box center [117, 137] width 127 height 20
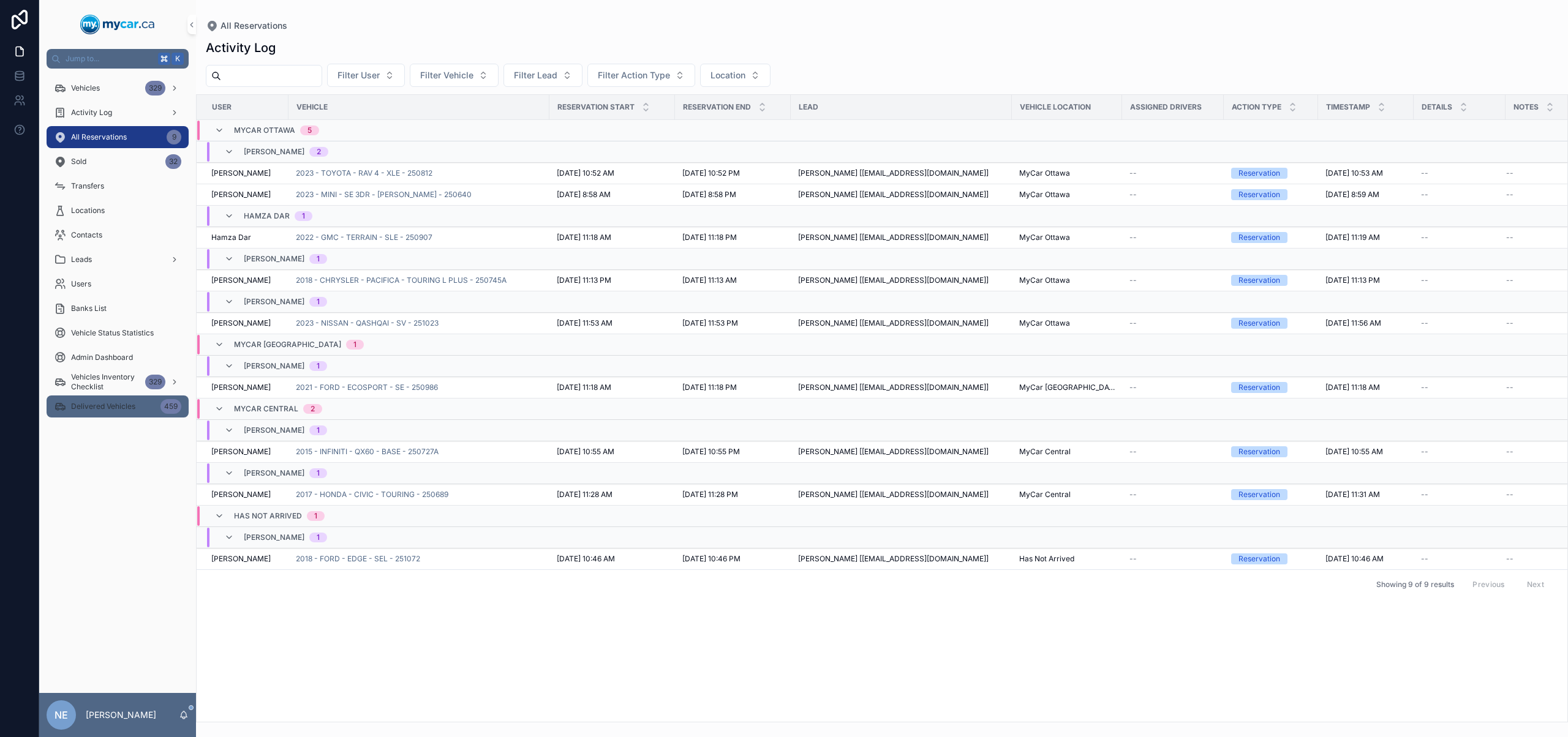
click at [125, 411] on div "Delivered Vehicles 459" at bounding box center [117, 407] width 127 height 20
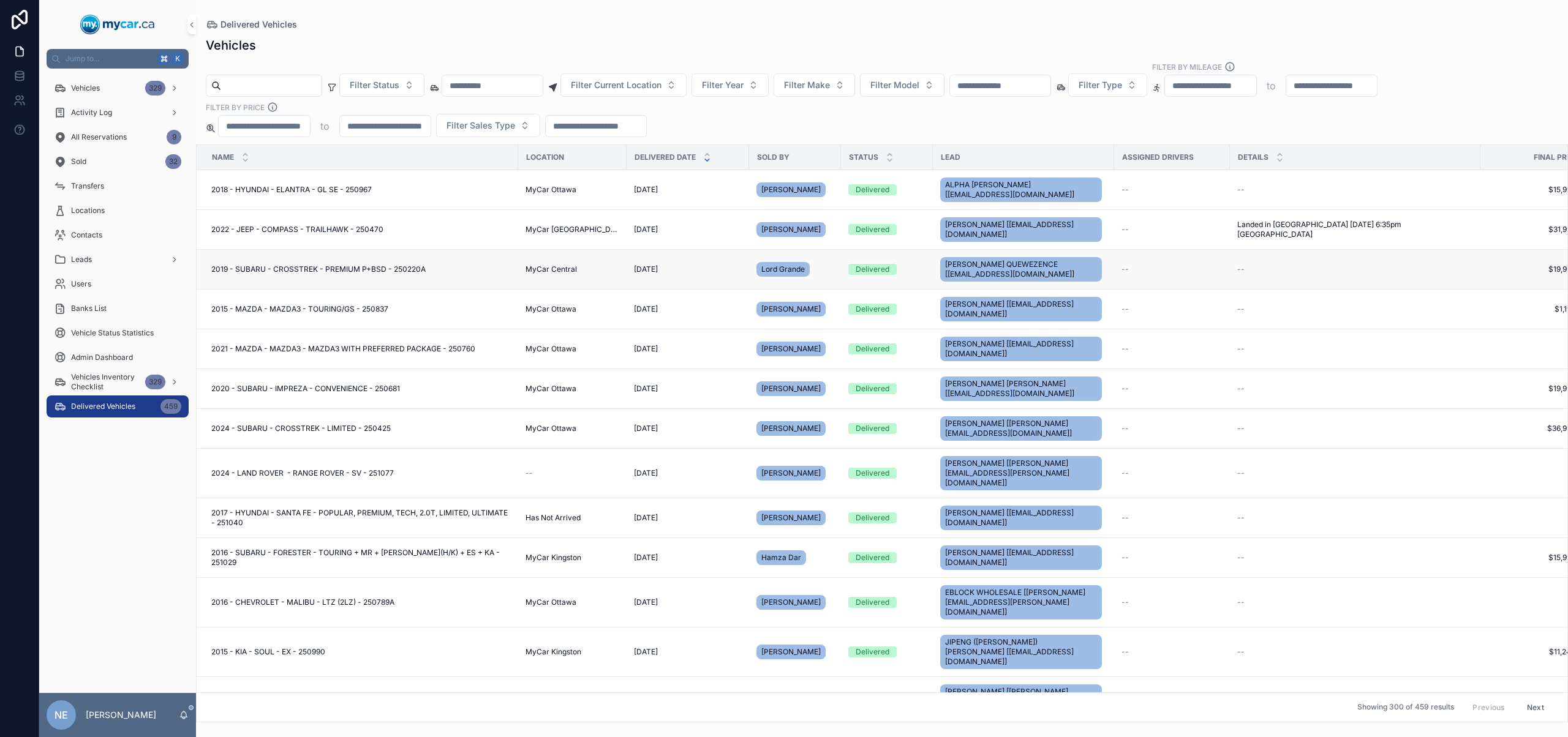
click at [495, 265] on div "2019 - SUBARU - CROSSTREK - PREMIUM P+BSD - 250220A 2019 - SUBARU - CROSSTREK -…" at bounding box center [361, 269] width 300 height 10
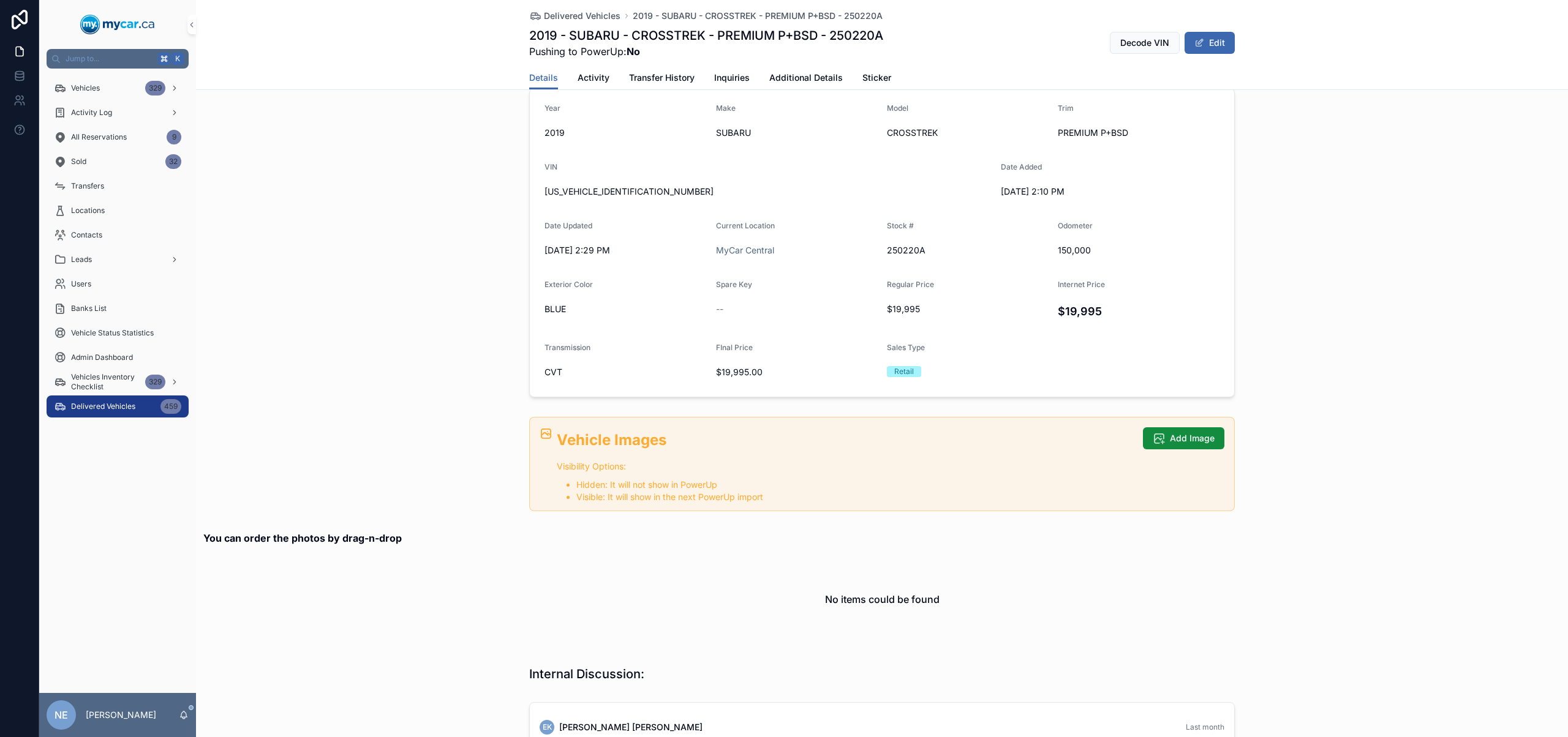
scroll to position [73, 0]
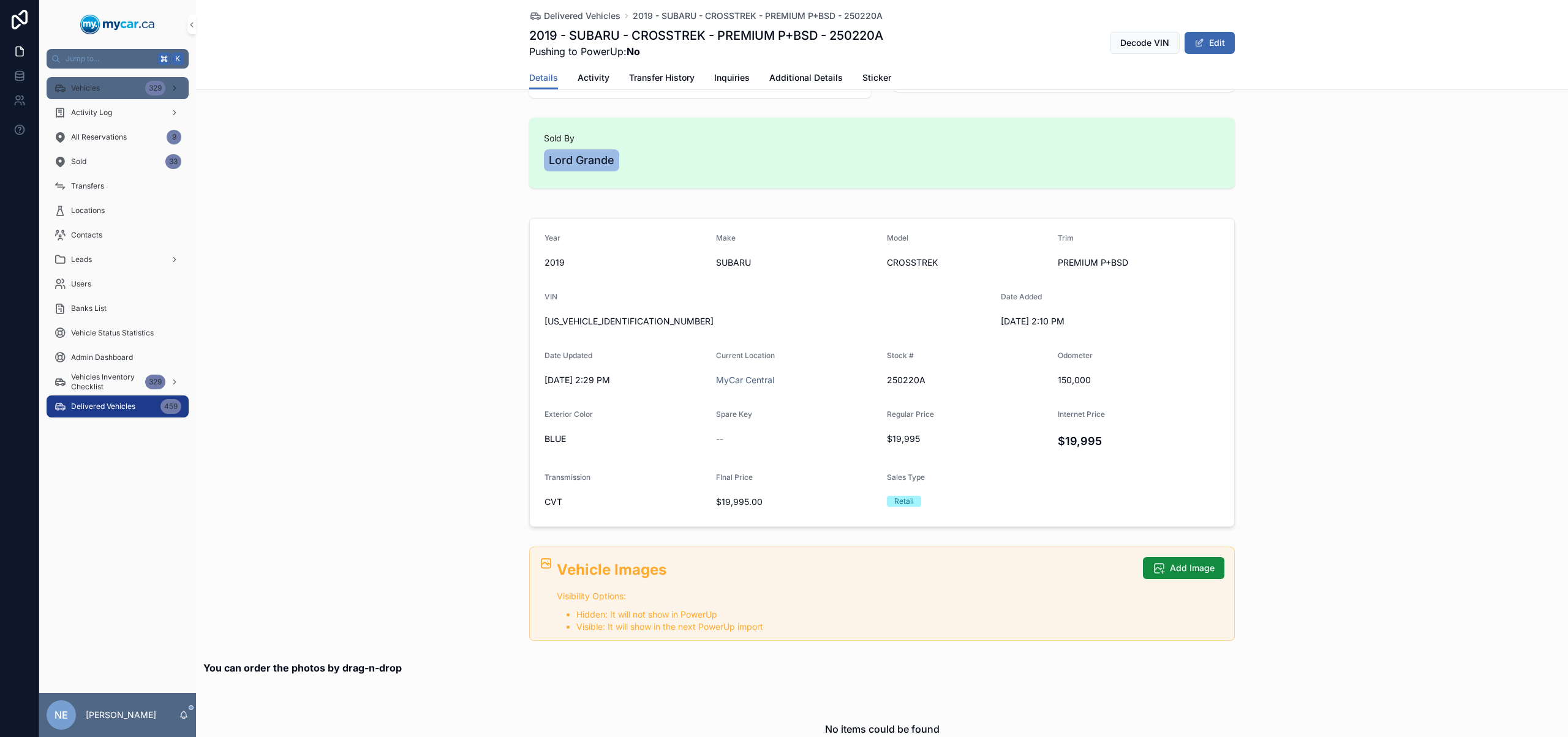
click at [119, 91] on div "Vehicles 329" at bounding box center [117, 88] width 127 height 20
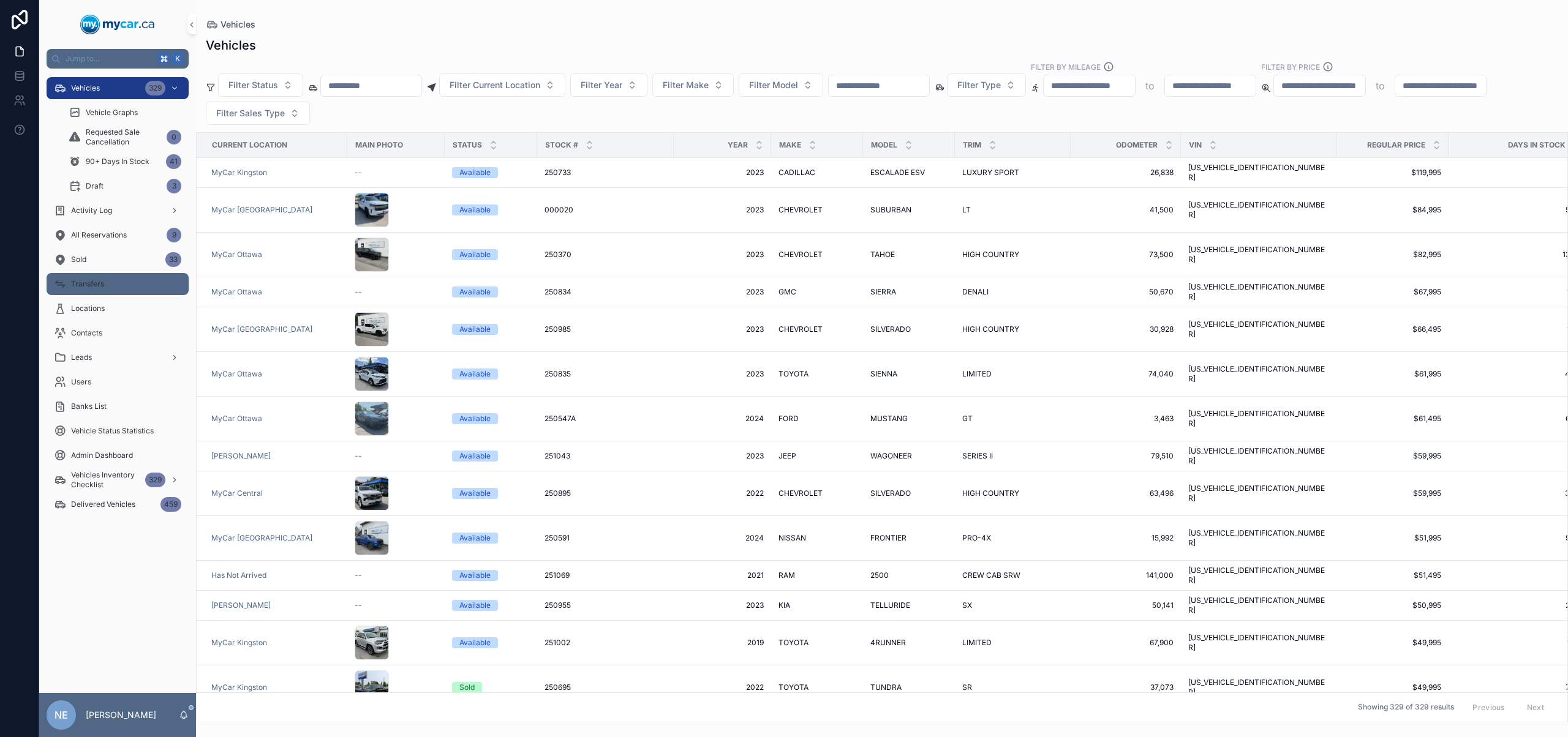
click at [135, 291] on div "Transfers" at bounding box center [117, 284] width 127 height 20
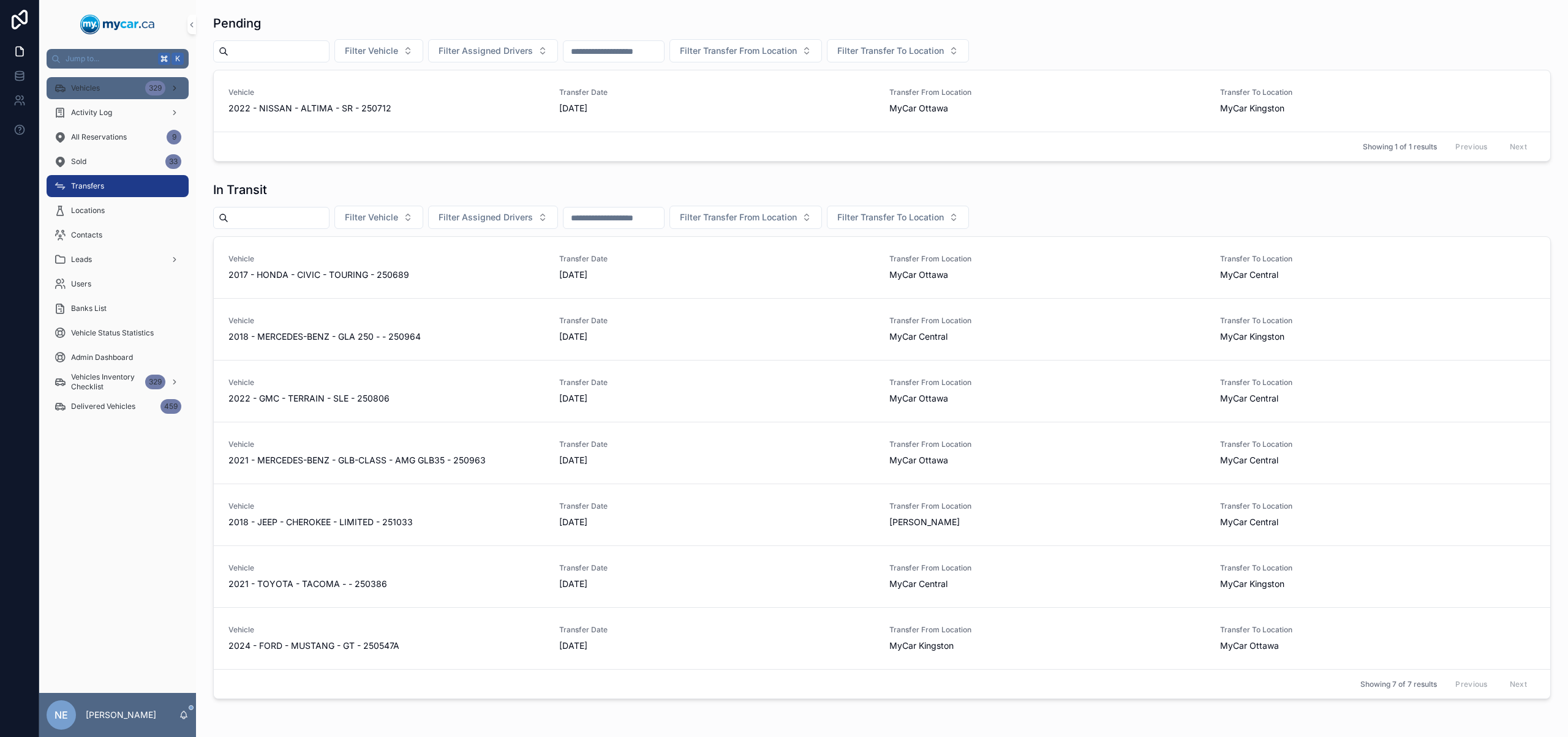
click at [132, 94] on div "Vehicles 329" at bounding box center [117, 88] width 127 height 20
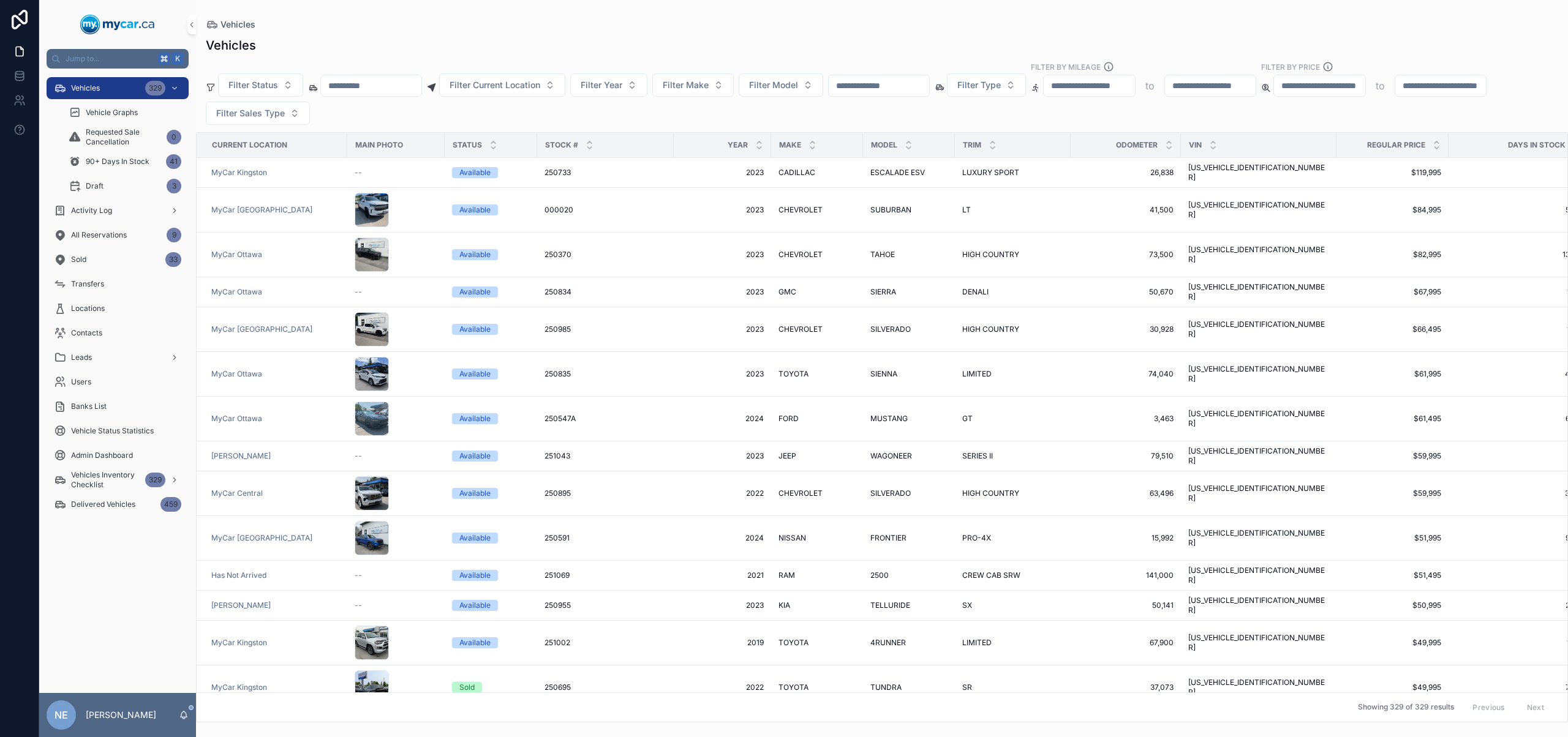
click at [928, 90] on input "scrollable content" at bounding box center [878, 85] width 101 height 17
click at [514, 85] on span "Filter Current Location" at bounding box center [495, 85] width 91 height 12
click at [528, 194] on div "MyCar Central" at bounding box center [518, 194] width 147 height 20
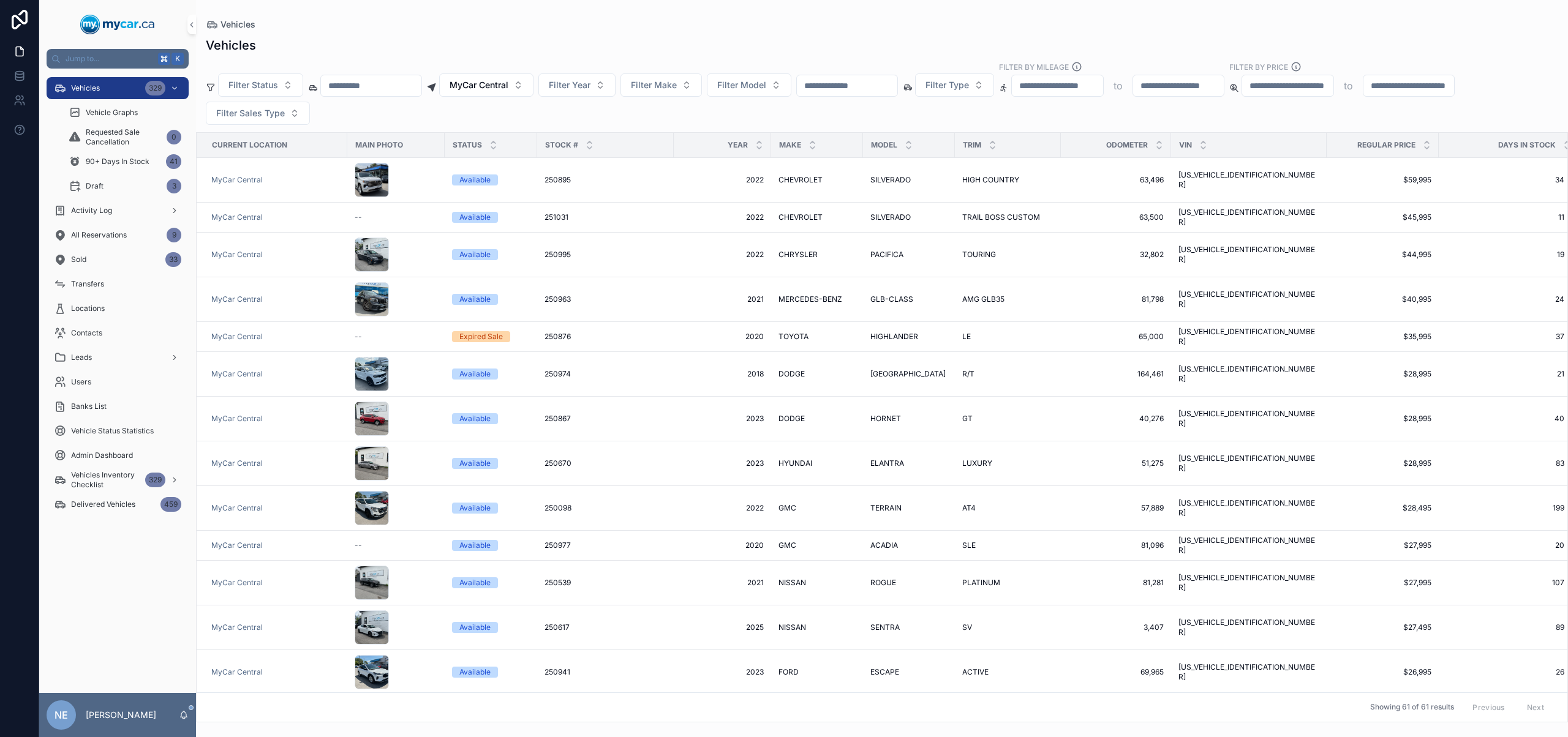
click at [890, 76] on div "scrollable content" at bounding box center [847, 85] width 101 height 22
click at [886, 82] on input "scrollable content" at bounding box center [846, 85] width 101 height 17
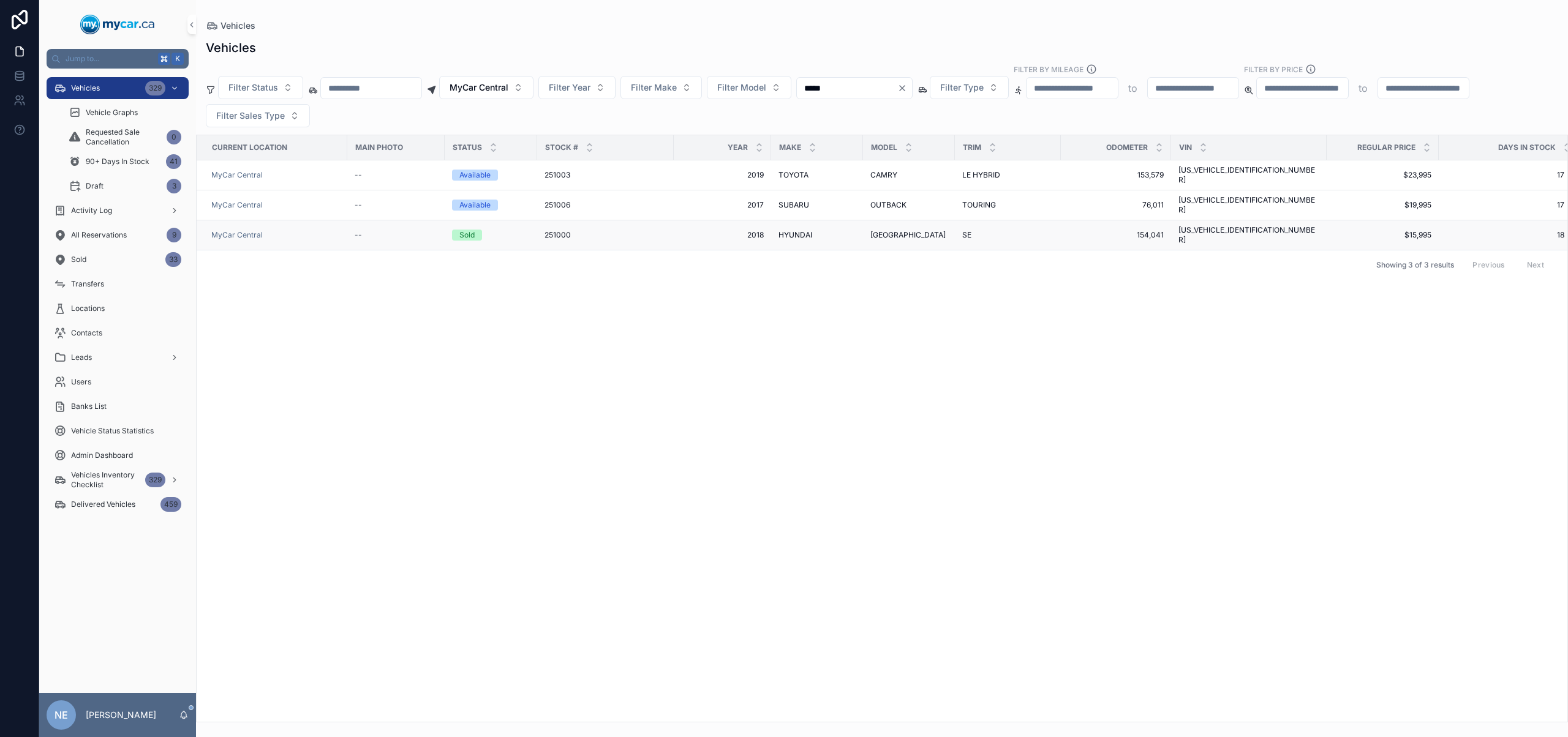
type input "*****"
click at [621, 230] on div "251000 251000" at bounding box center [605, 234] width 122 height 10
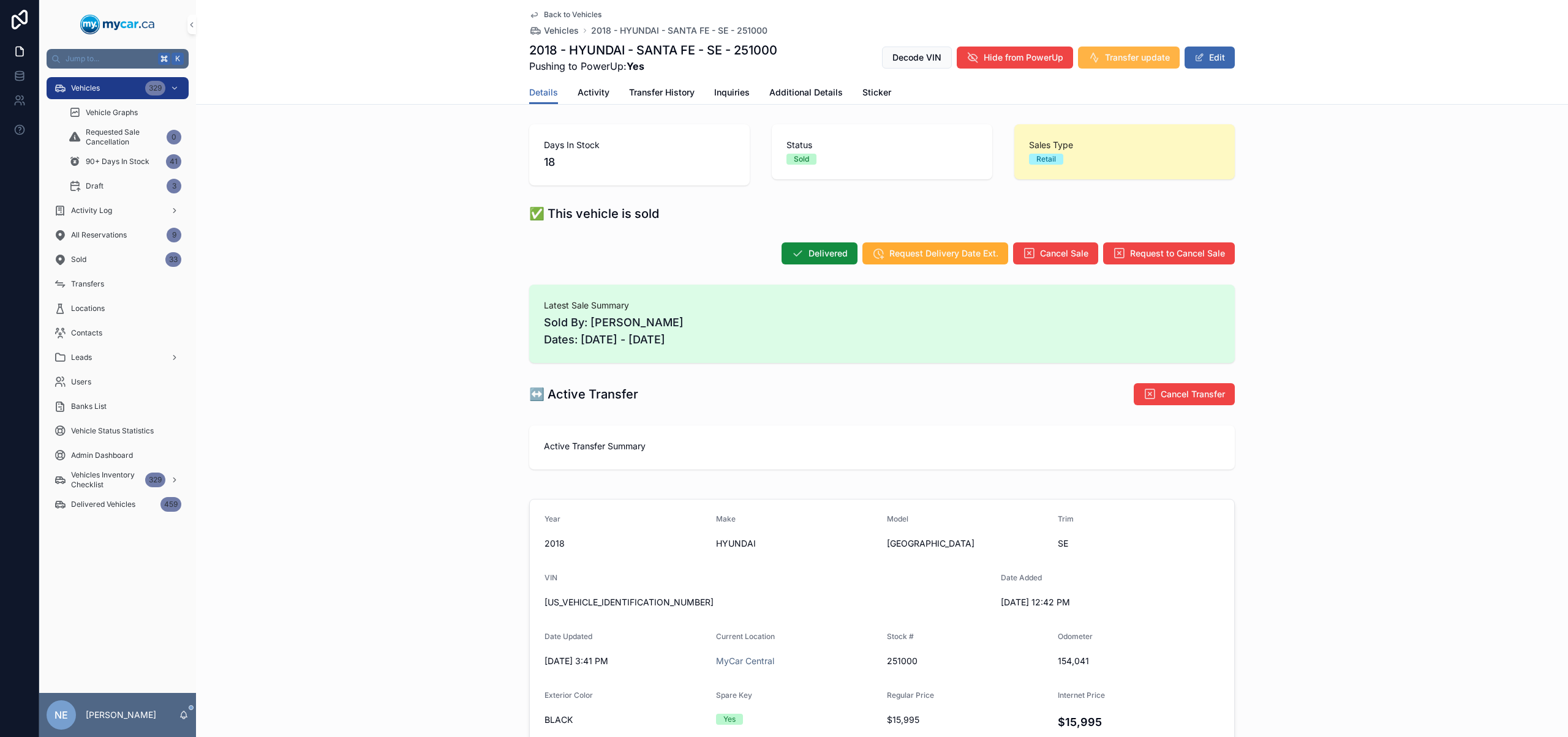
click at [1126, 57] on span "Transfer update" at bounding box center [1138, 57] width 65 height 12
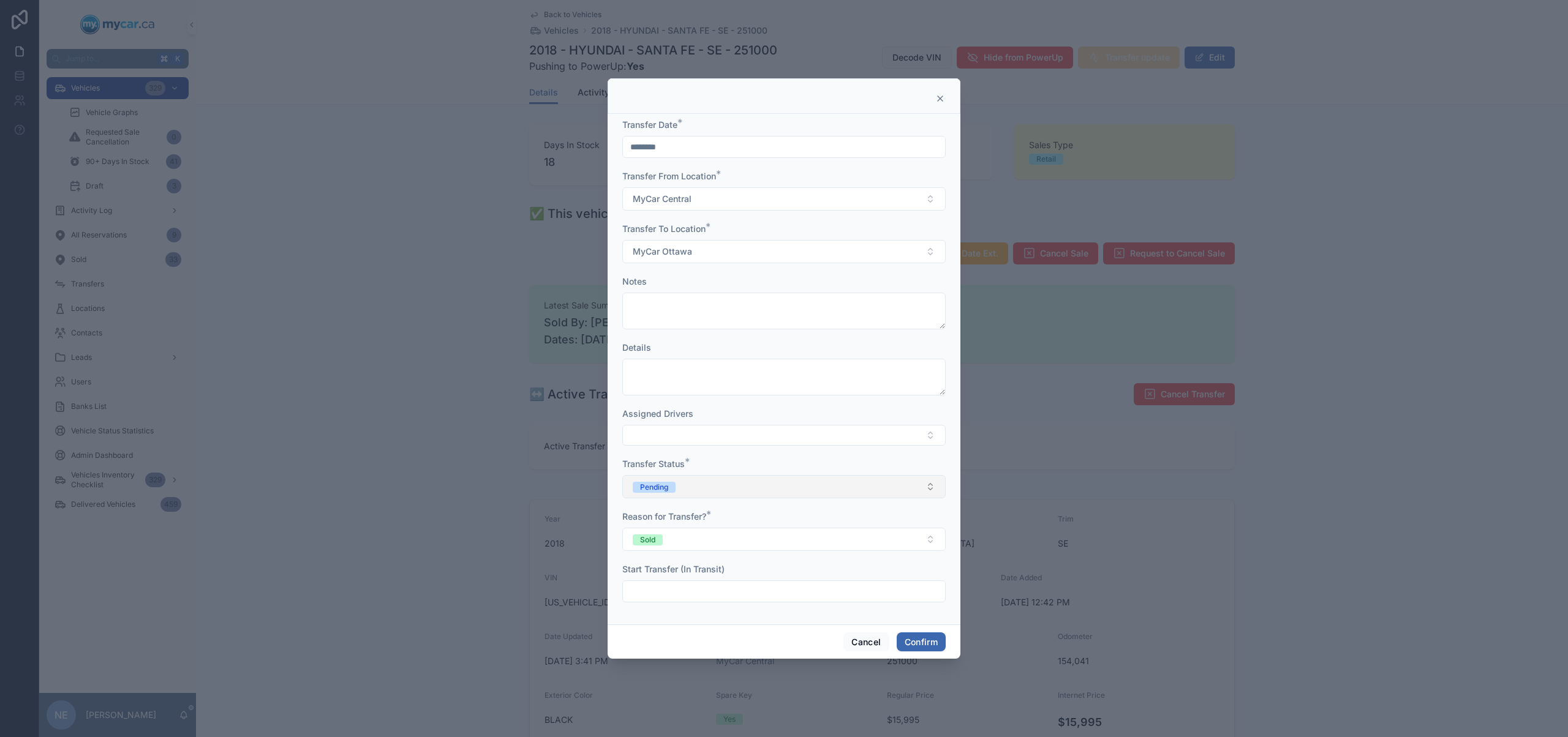
click at [790, 487] on button "Pending" at bounding box center [784, 486] width 323 height 23
click at [788, 554] on div "In Transit" at bounding box center [784, 554] width 317 height 18
click at [937, 645] on button "Confirm" at bounding box center [921, 642] width 49 height 20
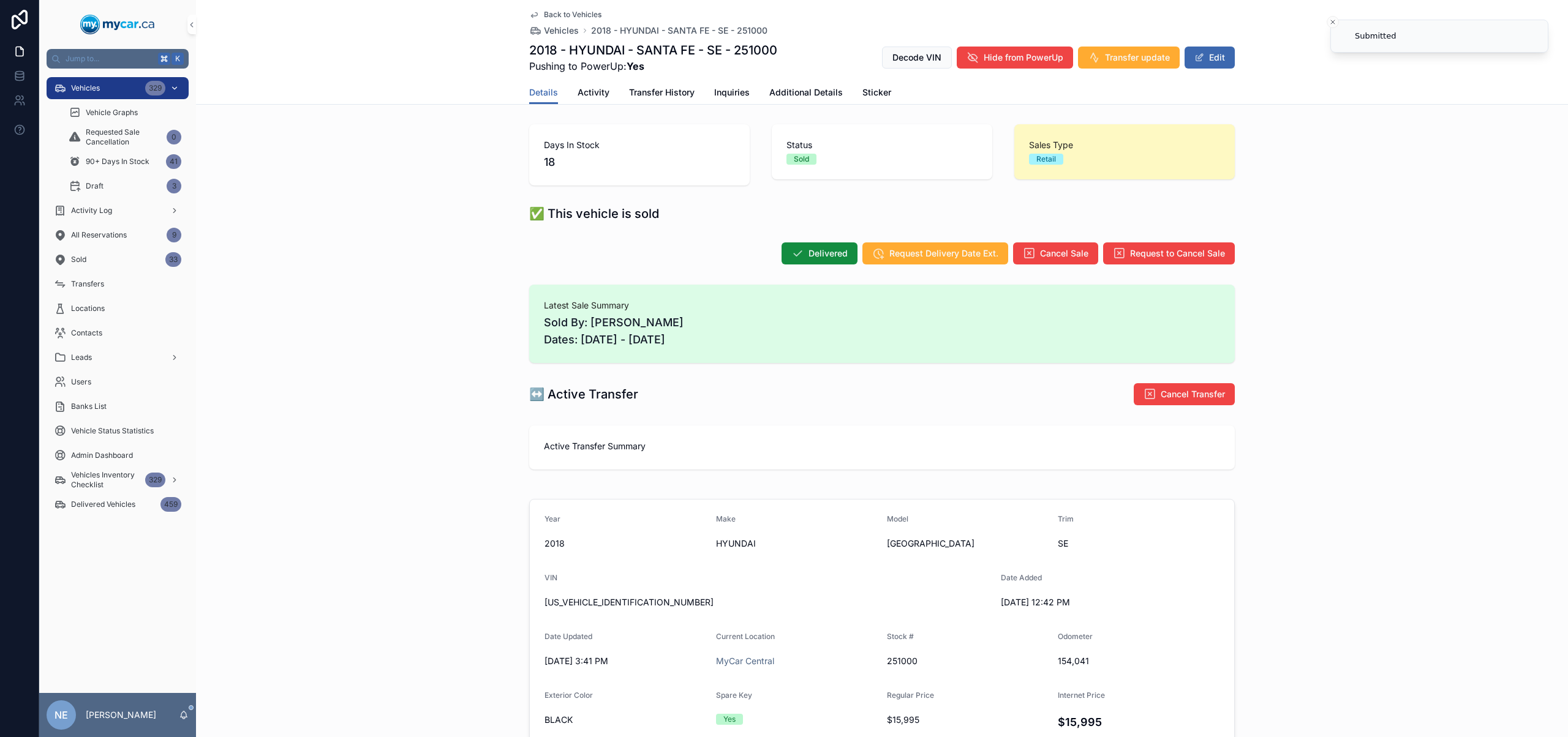
click at [95, 92] on span "Vehicles" at bounding box center [85, 88] width 29 height 10
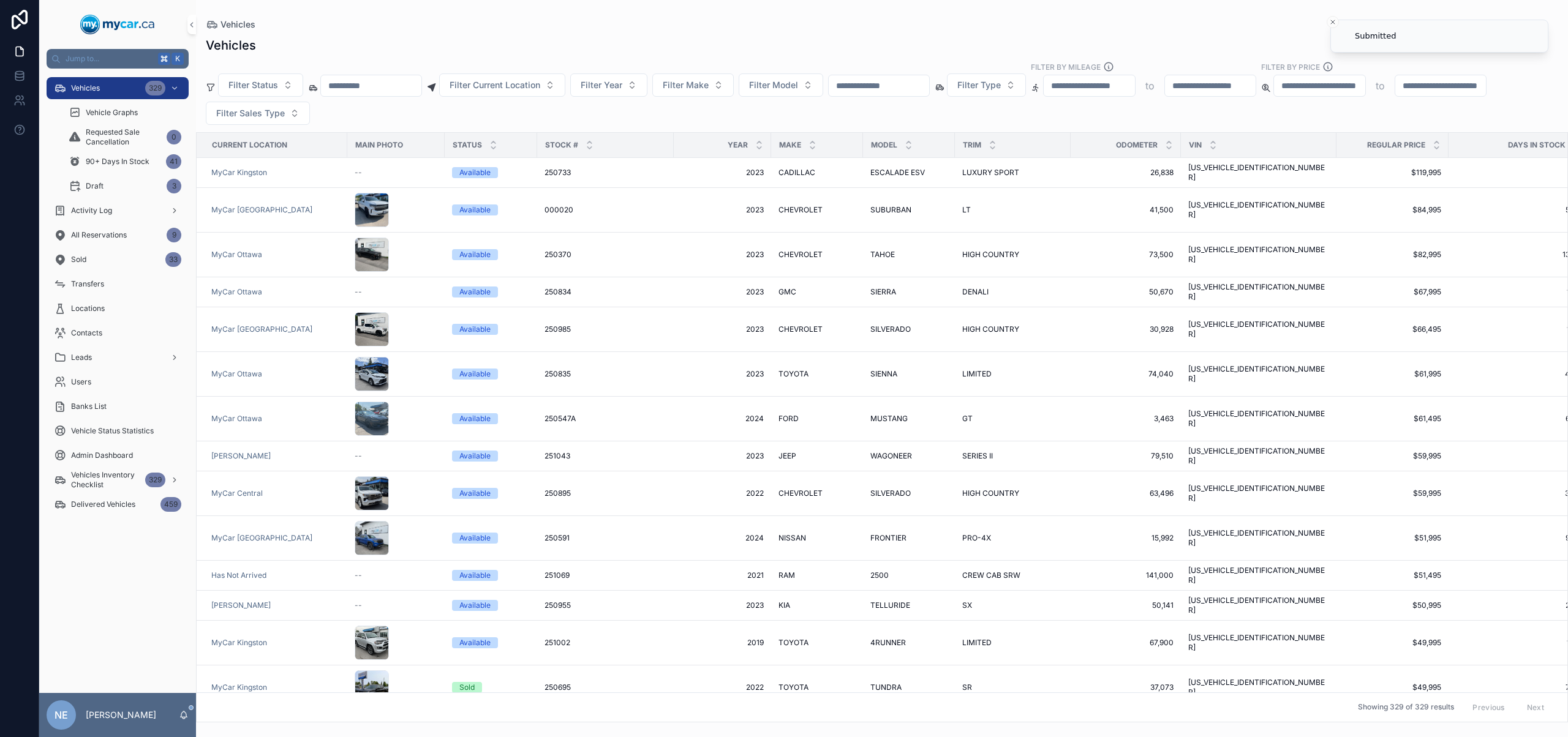
click at [926, 90] on input "scrollable content" at bounding box center [878, 85] width 101 height 17
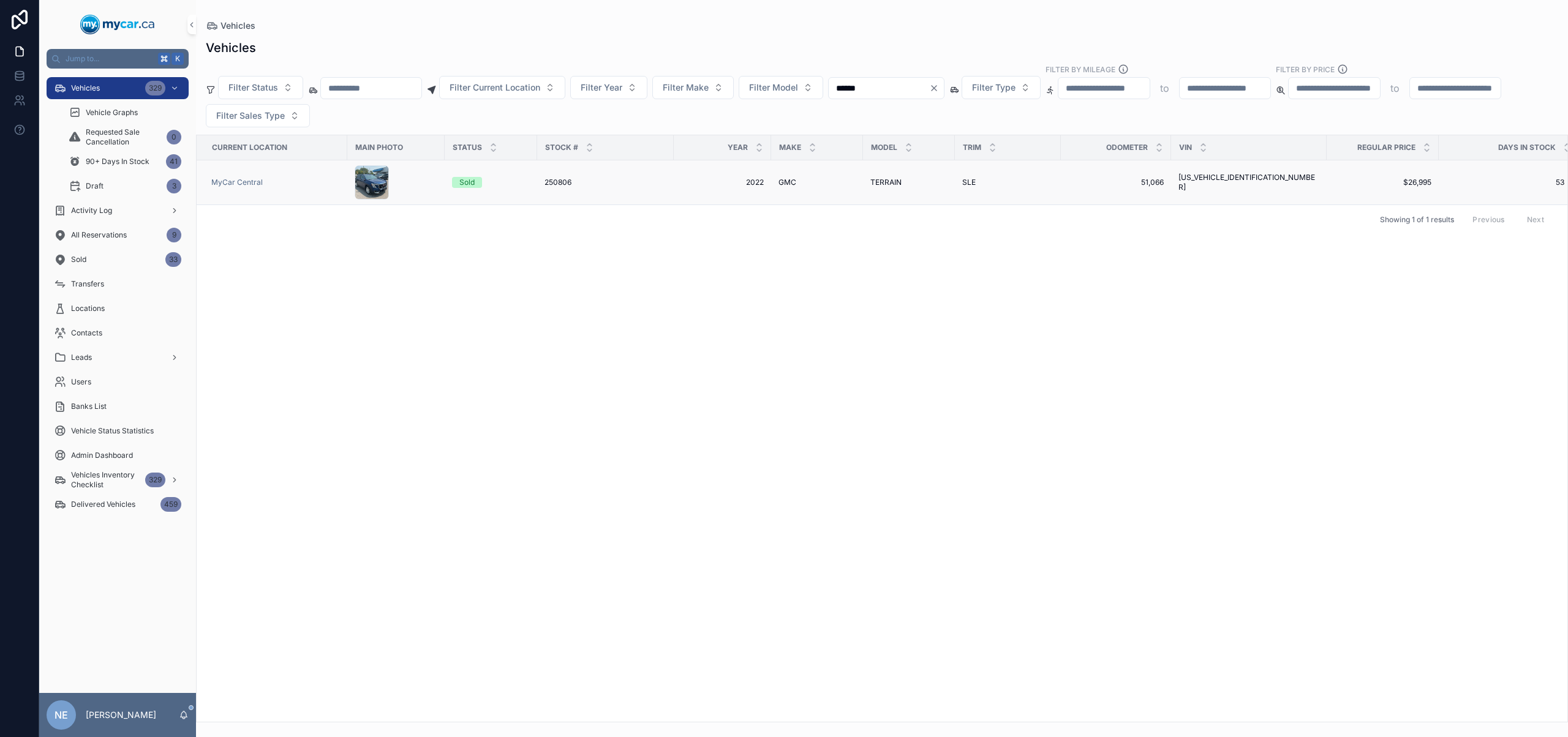
type input "******"
click at [782, 190] on td "GMC GMC" at bounding box center [816, 182] width 92 height 45
click at [797, 185] on div "GMC GMC" at bounding box center [817, 182] width 77 height 10
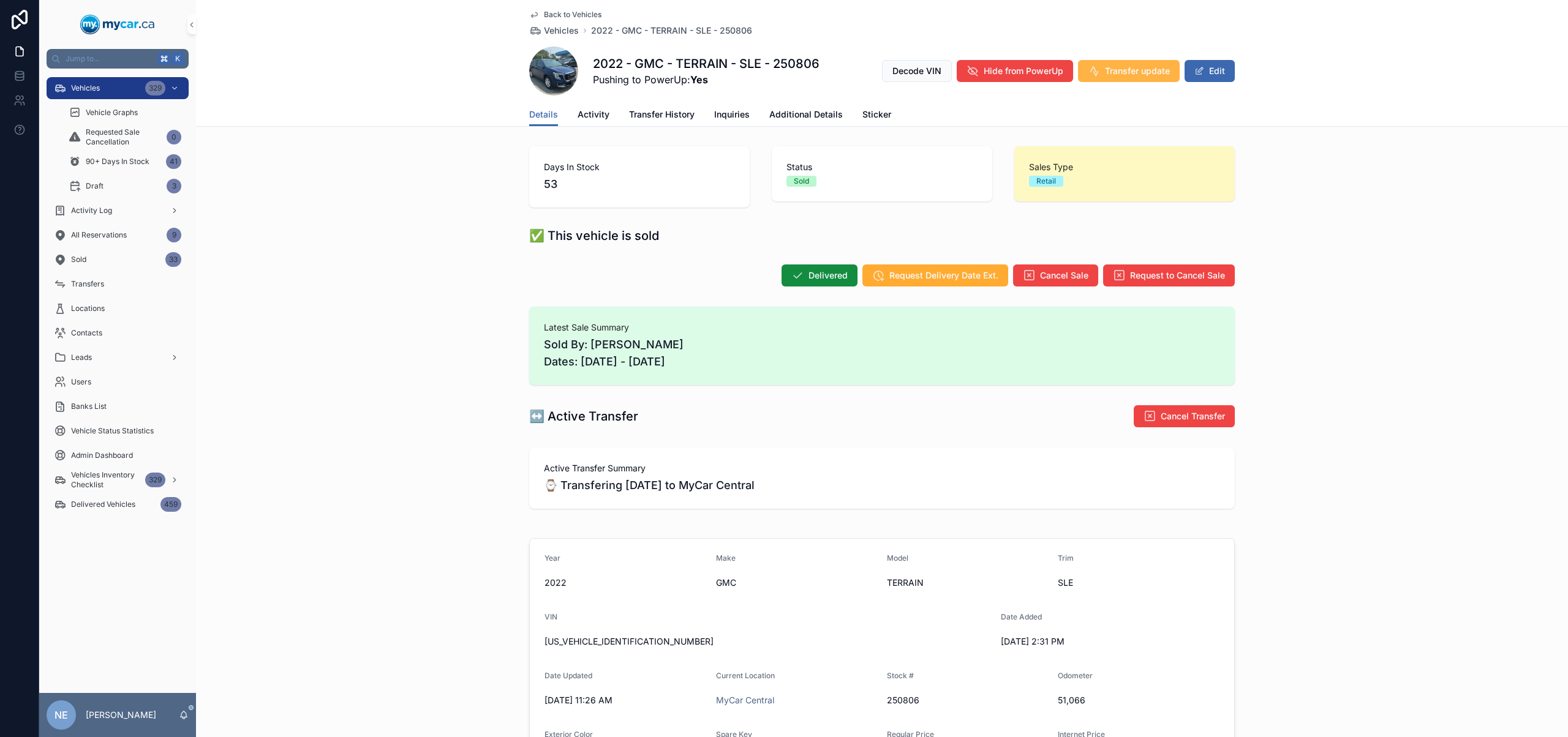
click at [1121, 74] on span "Transfer update" at bounding box center [1138, 71] width 65 height 12
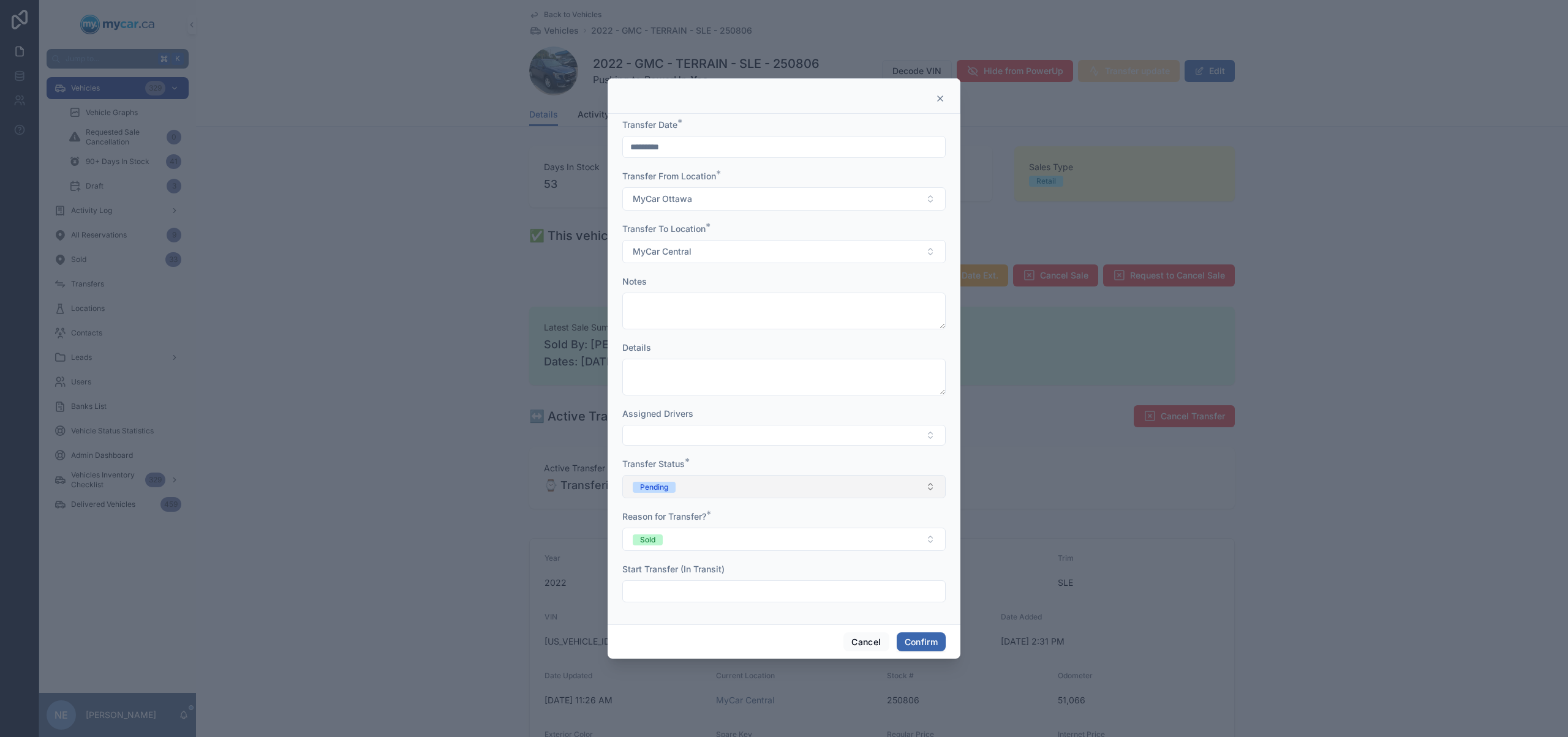
click at [796, 478] on button "Pending" at bounding box center [784, 486] width 323 height 23
click at [705, 557] on div "In Transit" at bounding box center [784, 554] width 317 height 18
click at [934, 642] on button "Confirm" at bounding box center [921, 642] width 49 height 20
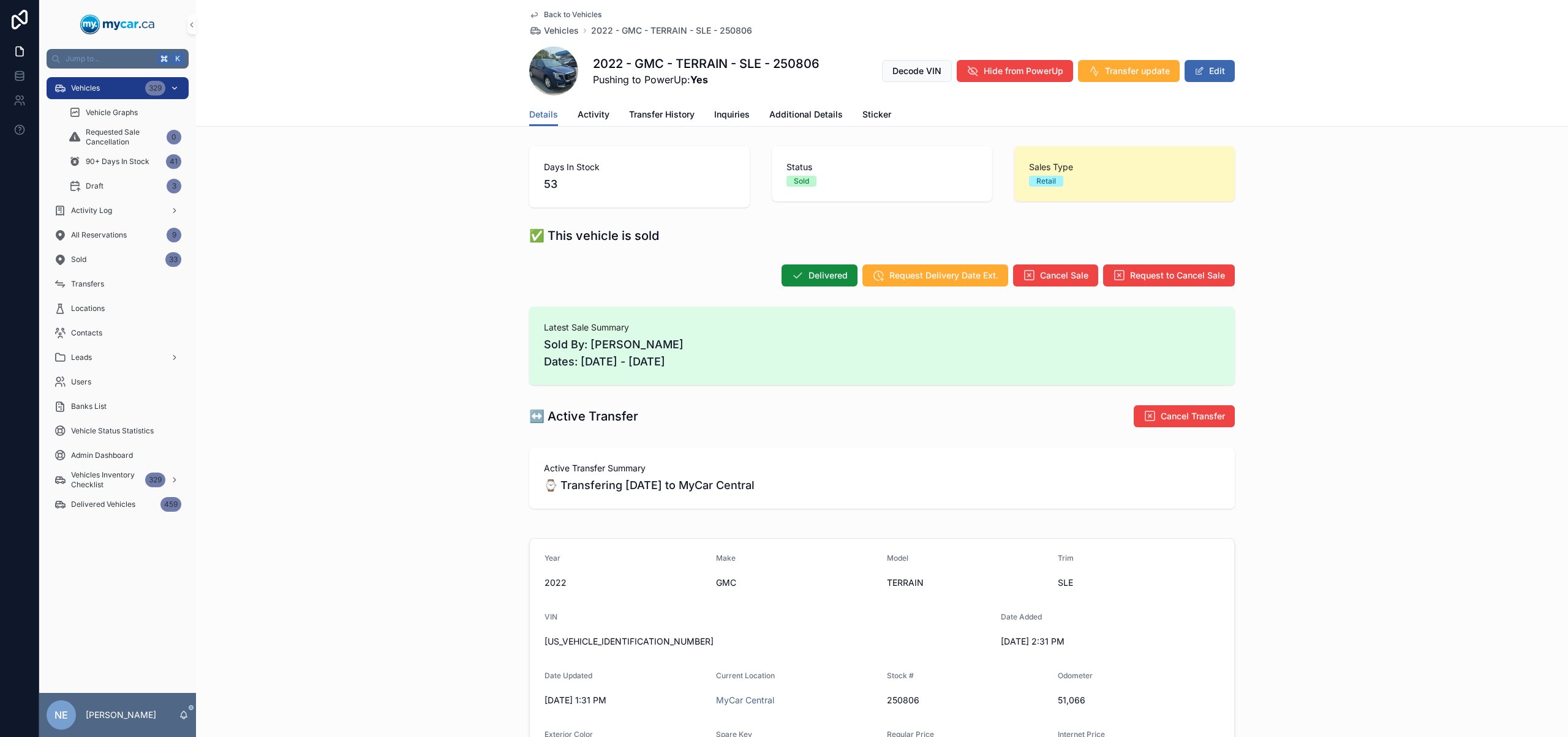
click at [116, 90] on div "Vehicles 329" at bounding box center [117, 88] width 127 height 20
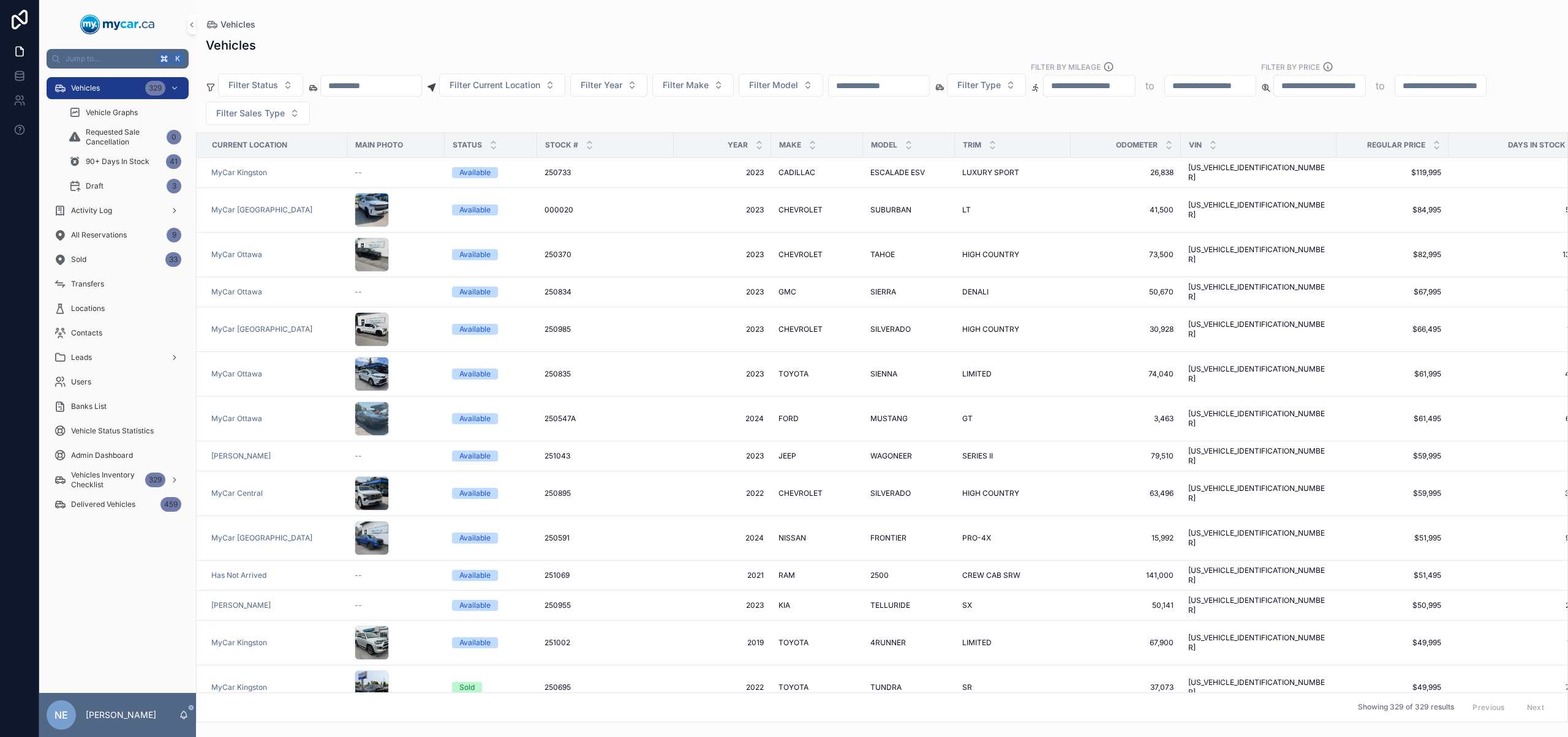
click at [262, 98] on div "Filter Status Filter Current Location Filter Year Filter Make Filter Model Filt…" at bounding box center [882, 93] width 1372 height 63
click at [269, 91] on button "Filter Status" at bounding box center [260, 85] width 85 height 23
click at [279, 140] on div "Available" at bounding box center [260, 135] width 147 height 20
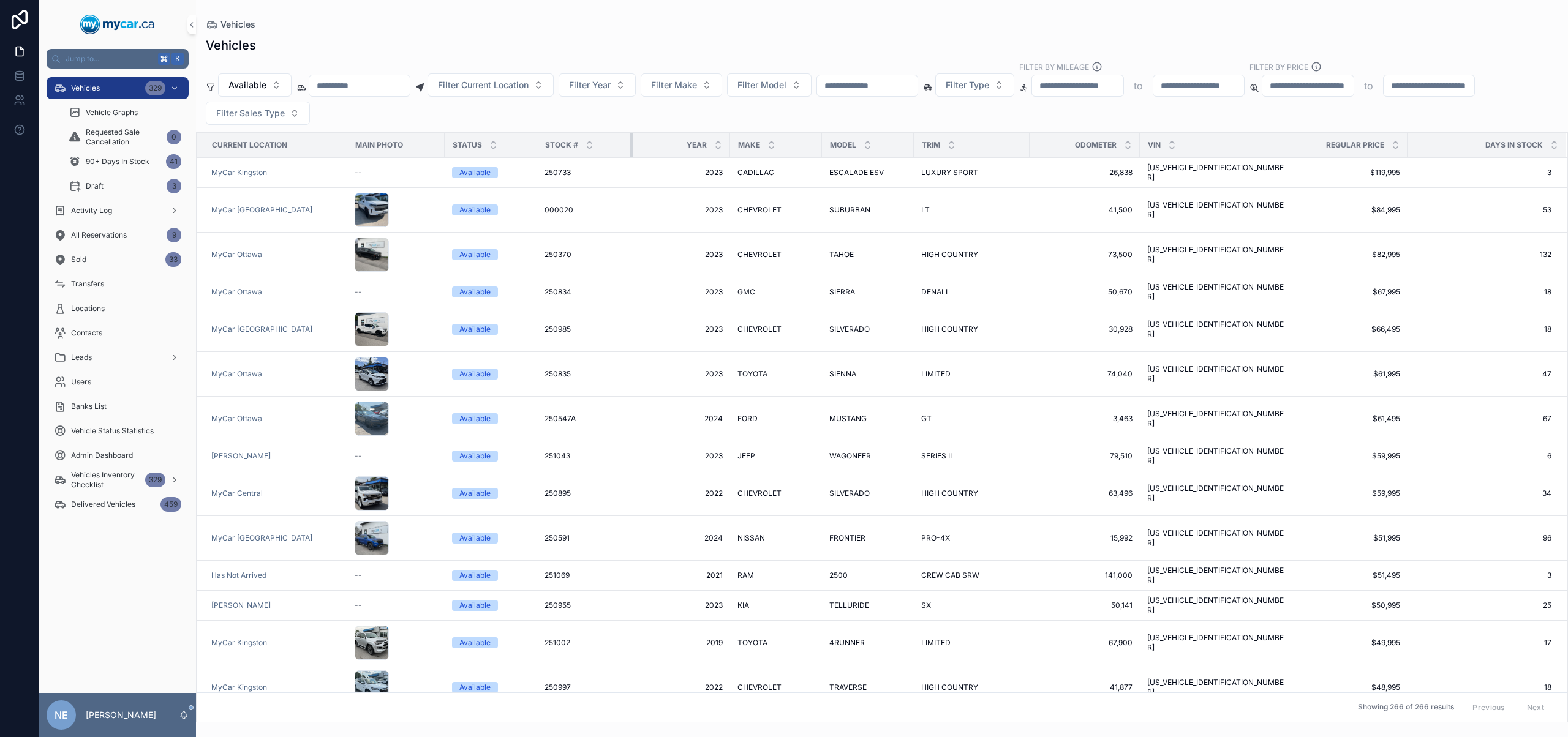
drag, startPoint x: 672, startPoint y: 144, endPoint x: 629, endPoint y: 147, distance: 43.1
click at [630, 147] on div "scrollable content" at bounding box center [632, 145] width 5 height 24
click at [626, 145] on tr "Current Location Main Photo Status Stock # Year Make Model Trim Odometer VIN Re…" at bounding box center [882, 145] width 1371 height 25
click at [625, 143] on div "Stock #" at bounding box center [584, 144] width 92 height 23
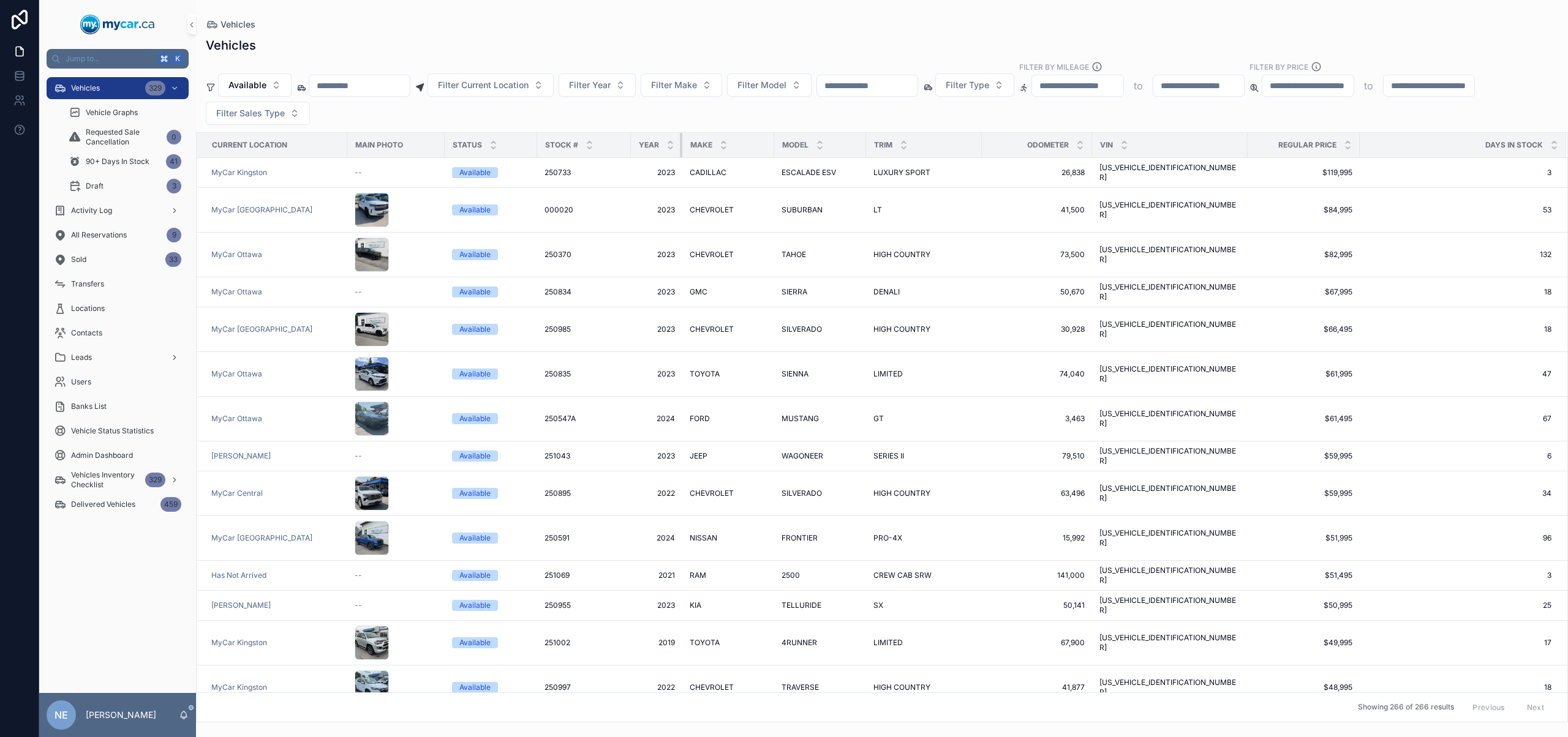
drag, startPoint x: 727, startPoint y: 147, endPoint x: 655, endPoint y: 151, distance: 72.1
click at [655, 151] on th "Year" at bounding box center [657, 145] width 51 height 25
click at [722, 141] on icon "scrollable content" at bounding box center [723, 142] width 8 height 8
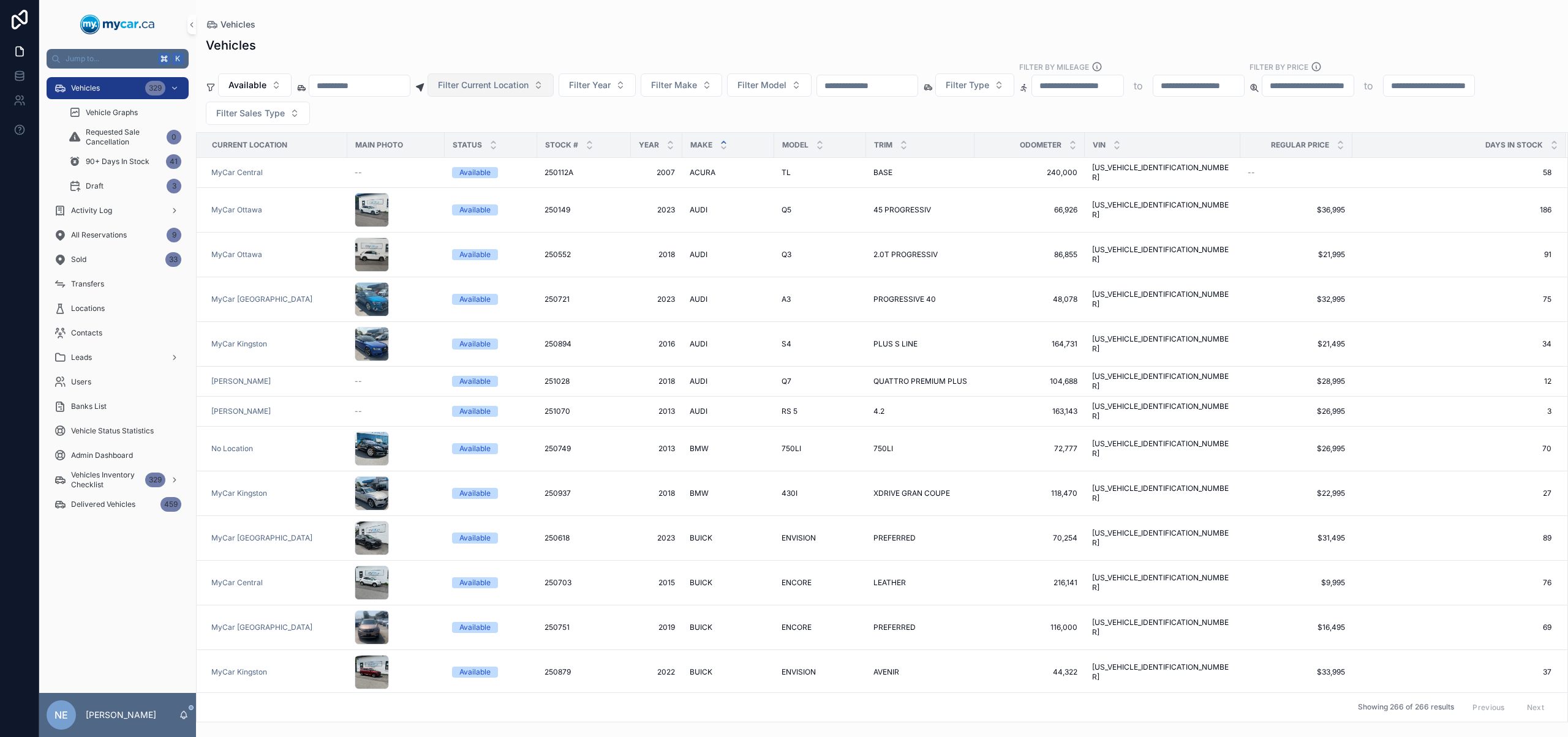
click at [528, 82] on span "Filter Current Location" at bounding box center [483, 85] width 91 height 12
click at [513, 198] on div "MyCar Central" at bounding box center [506, 194] width 147 height 20
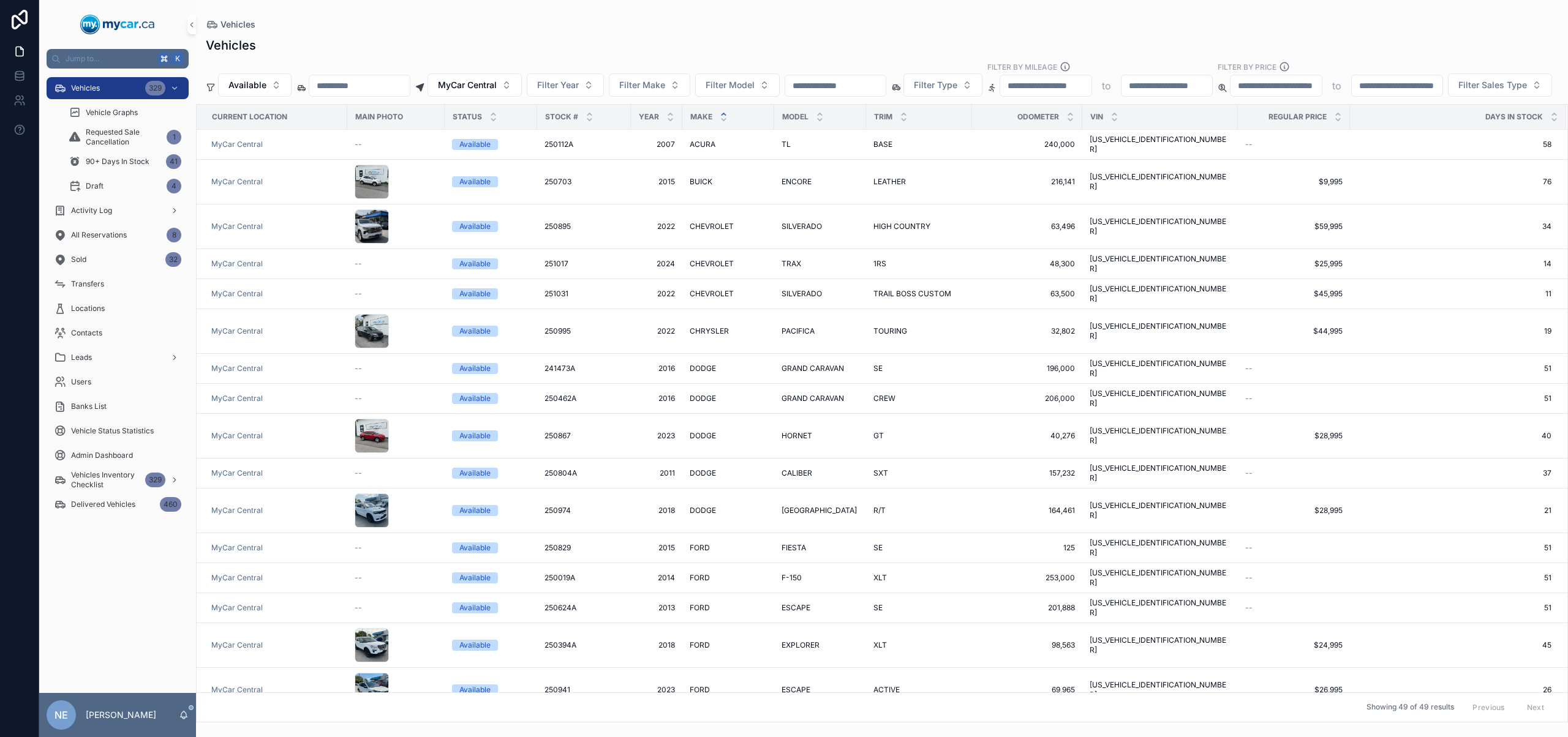
click at [862, 82] on input "scrollable content" at bounding box center [835, 85] width 101 height 17
click at [262, 85] on span "Available" at bounding box center [247, 85] width 38 height 12
click at [256, 143] on div "None" at bounding box center [254, 135] width 147 height 20
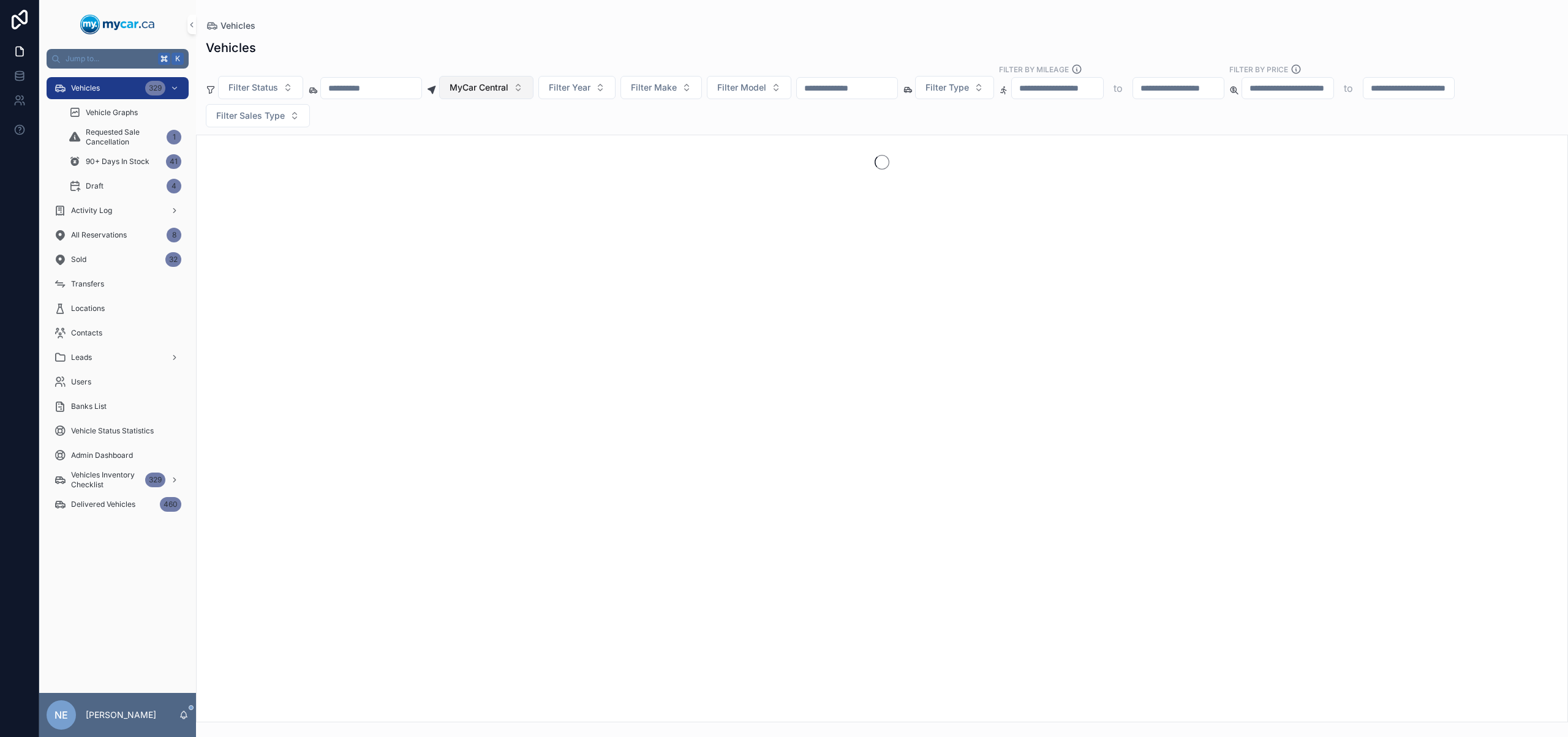
click at [508, 89] on span "MyCar Central" at bounding box center [479, 88] width 59 height 12
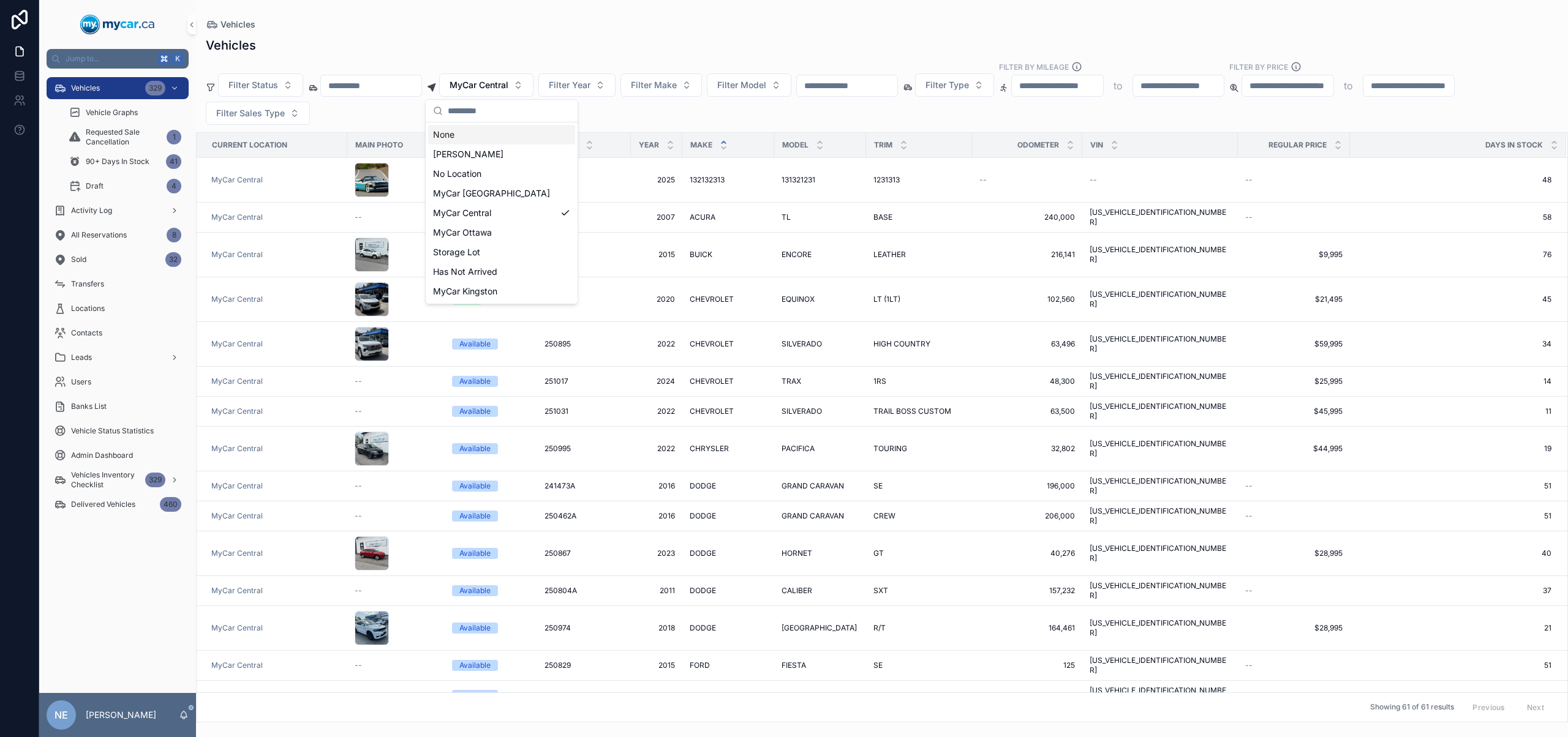
click at [517, 135] on div "None" at bounding box center [501, 135] width 147 height 20
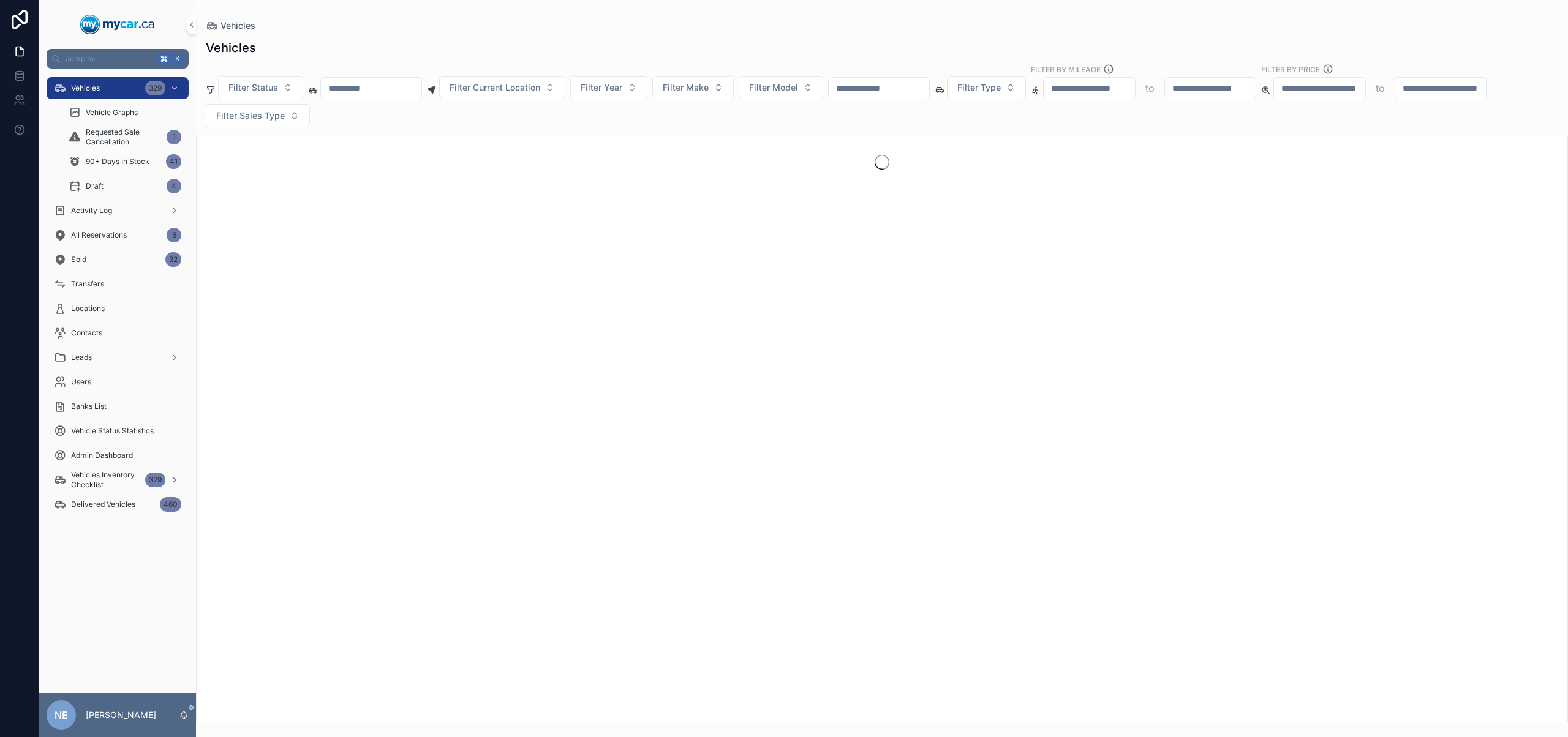
click at [894, 88] on input "scrollable content" at bounding box center [878, 88] width 101 height 17
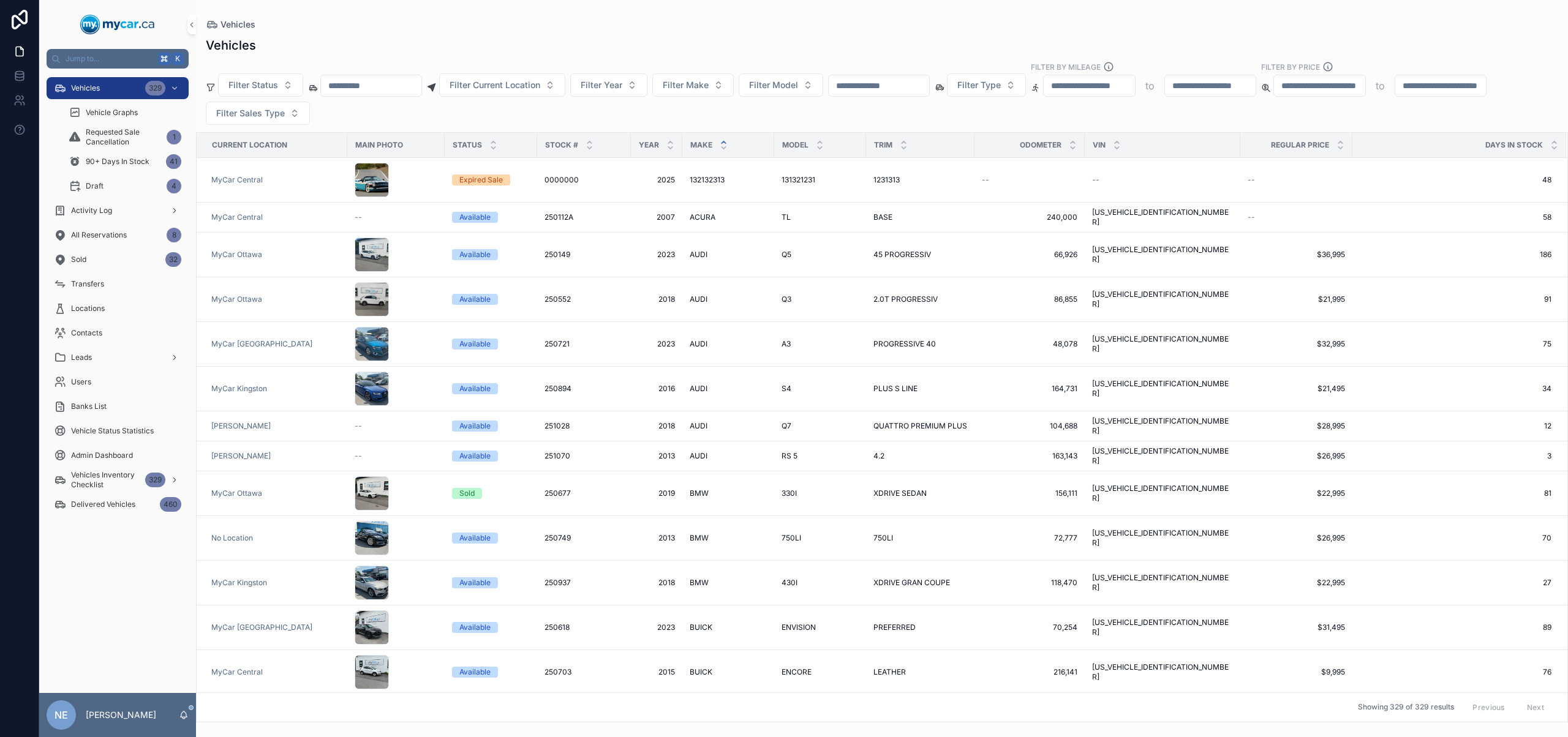
click at [413, 85] on input "scrollable content" at bounding box center [371, 85] width 101 height 17
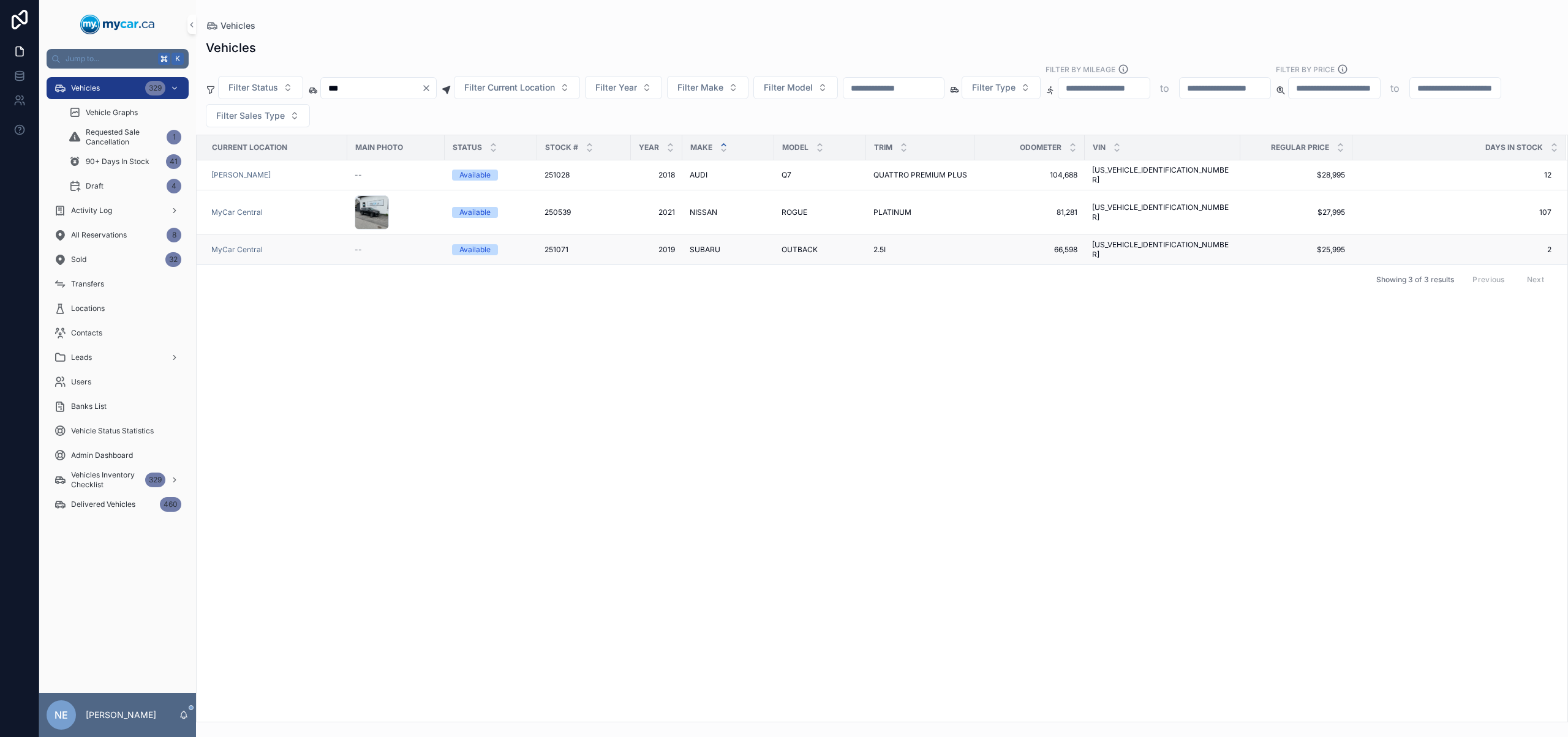
type input "***"
click at [728, 245] on div "SUBARU SUBARU" at bounding box center [728, 249] width 77 height 10
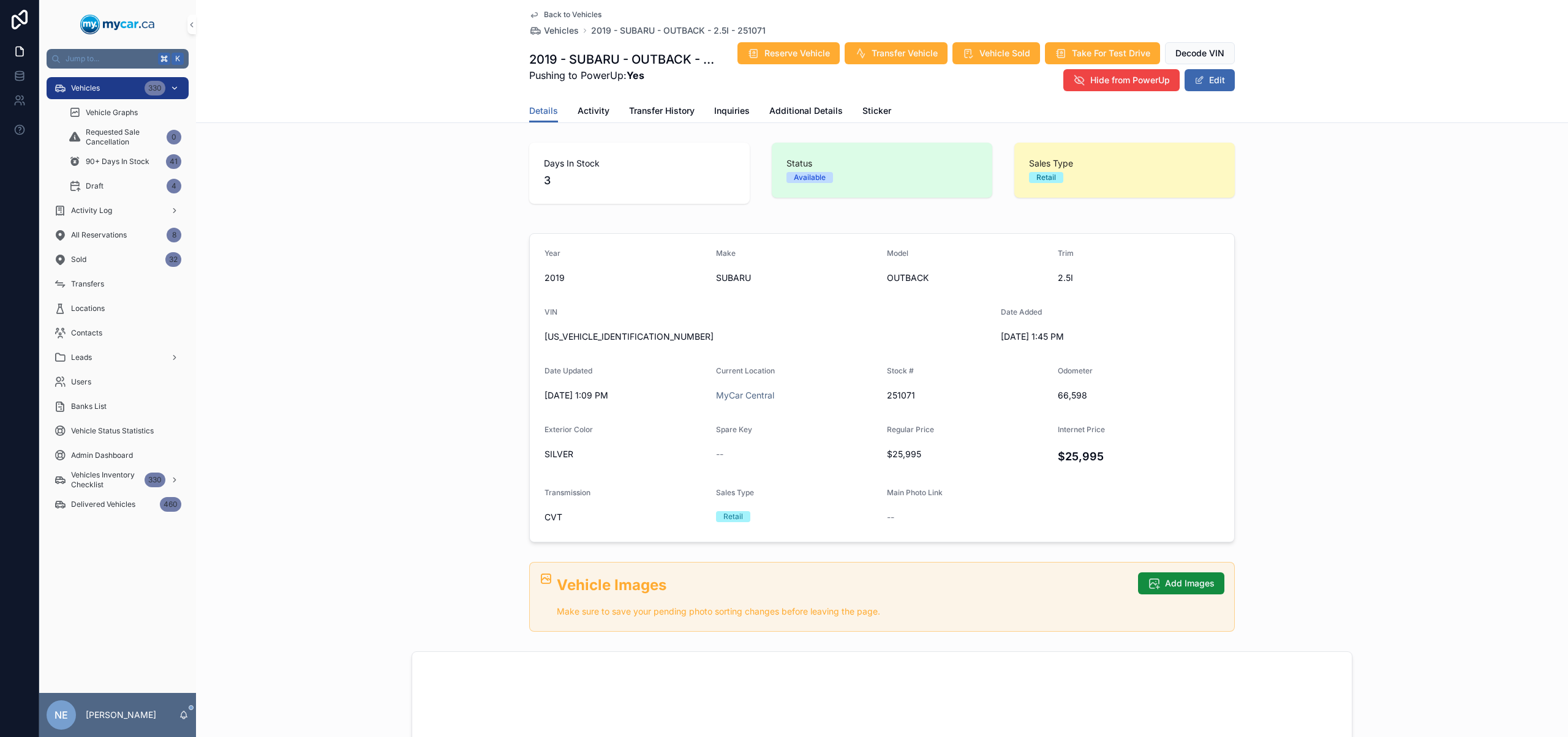
click at [113, 81] on div "Vehicles 330" at bounding box center [117, 88] width 127 height 20
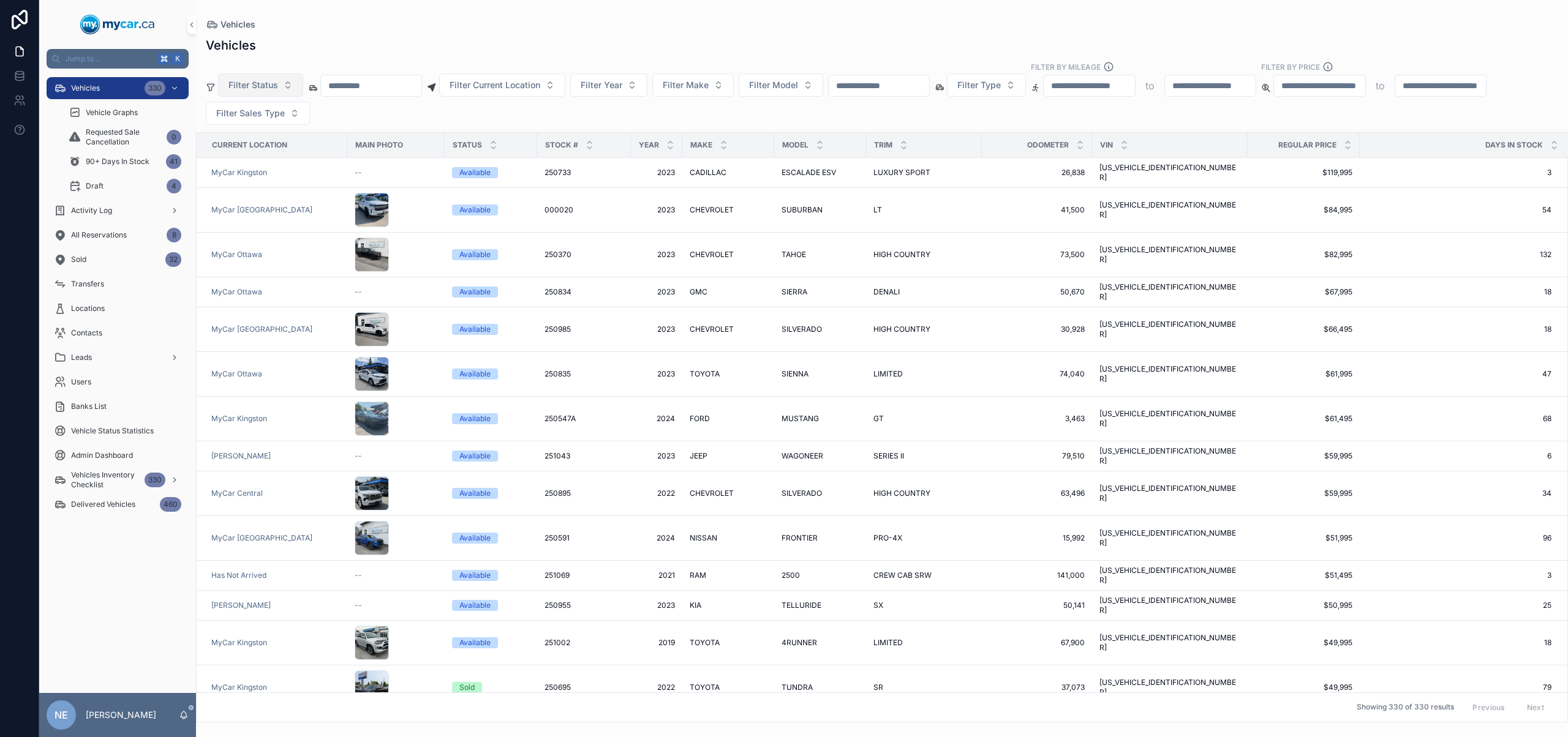
click at [291, 90] on button "Filter Status" at bounding box center [260, 85] width 85 height 23
click at [281, 135] on div "Available" at bounding box center [260, 135] width 147 height 20
click at [554, 88] on button "Filter Current Location" at bounding box center [490, 85] width 126 height 23
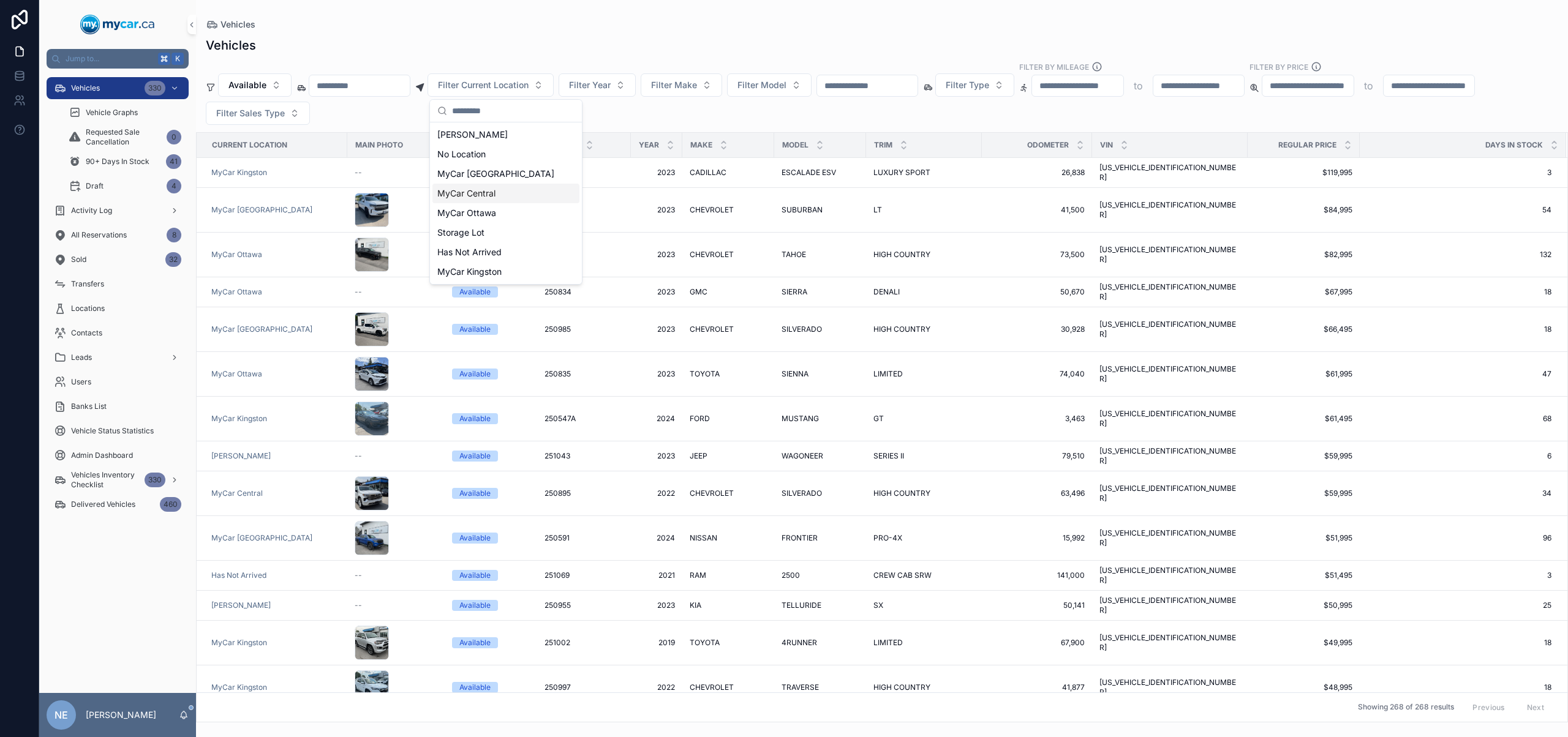
click at [514, 198] on div "MyCar Central" at bounding box center [506, 194] width 147 height 20
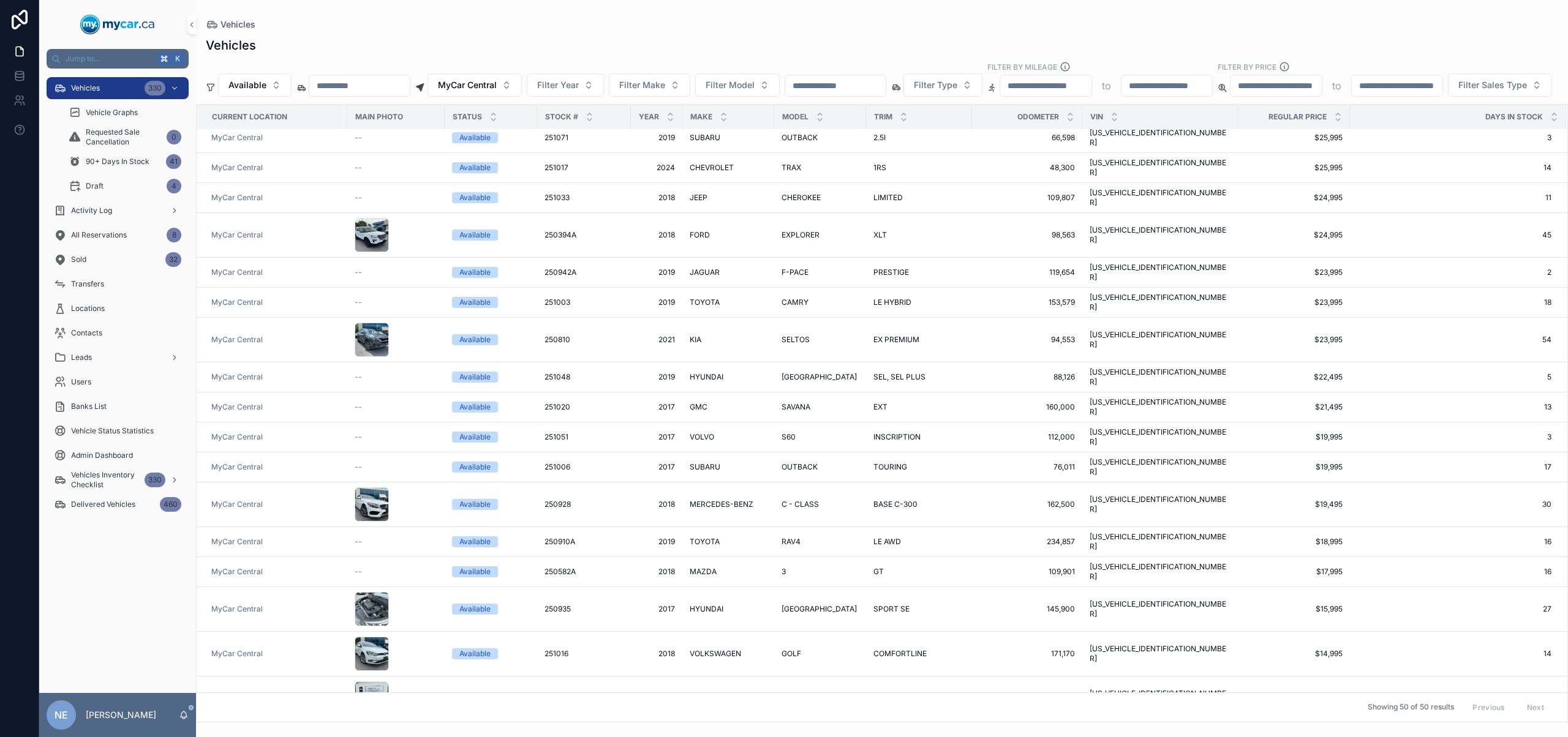
scroll to position [333, 0]
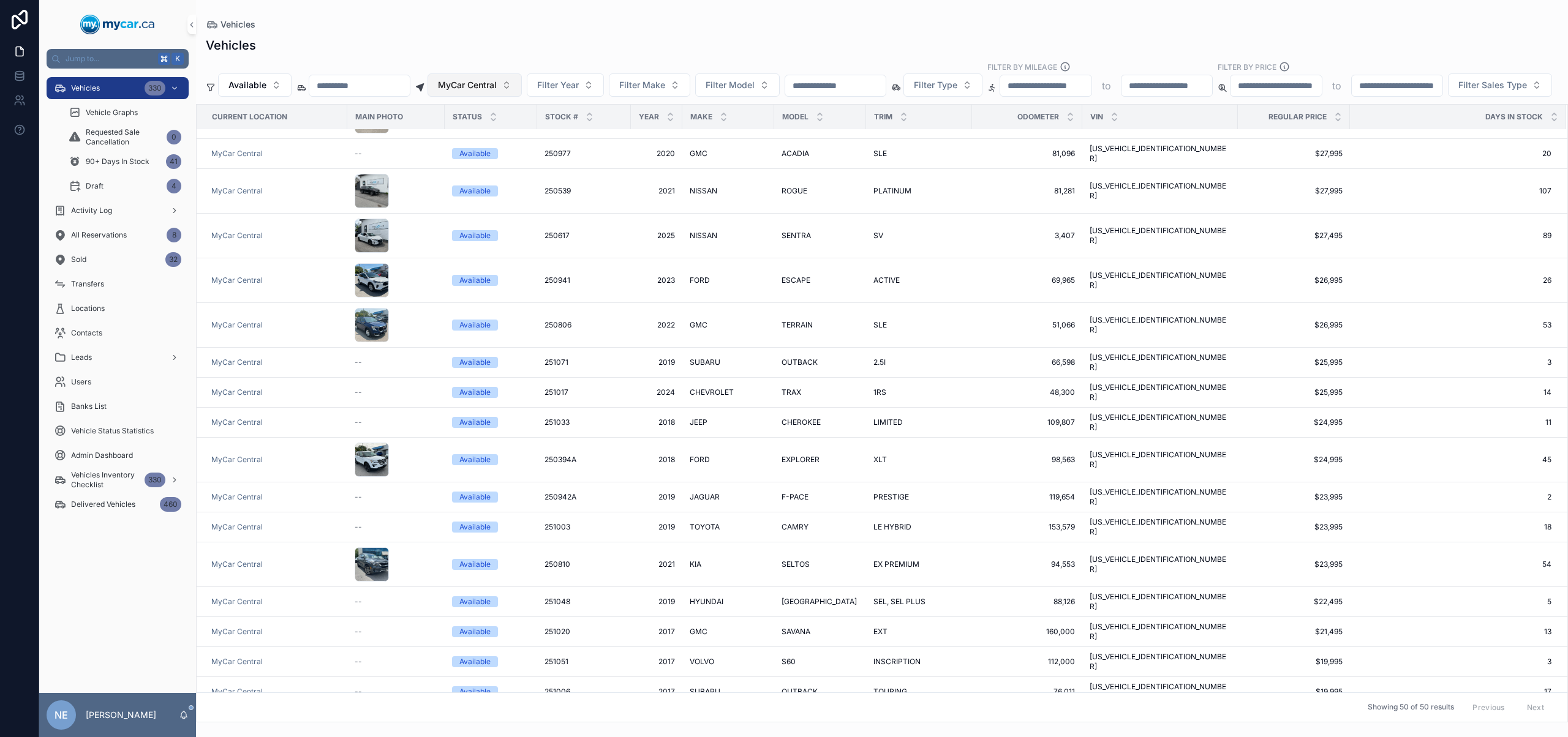
click at [470, 88] on span "MyCar Central" at bounding box center [467, 85] width 59 height 12
click at [470, 129] on div "None" at bounding box center [490, 135] width 147 height 20
click at [263, 82] on span "Available" at bounding box center [247, 85] width 38 height 12
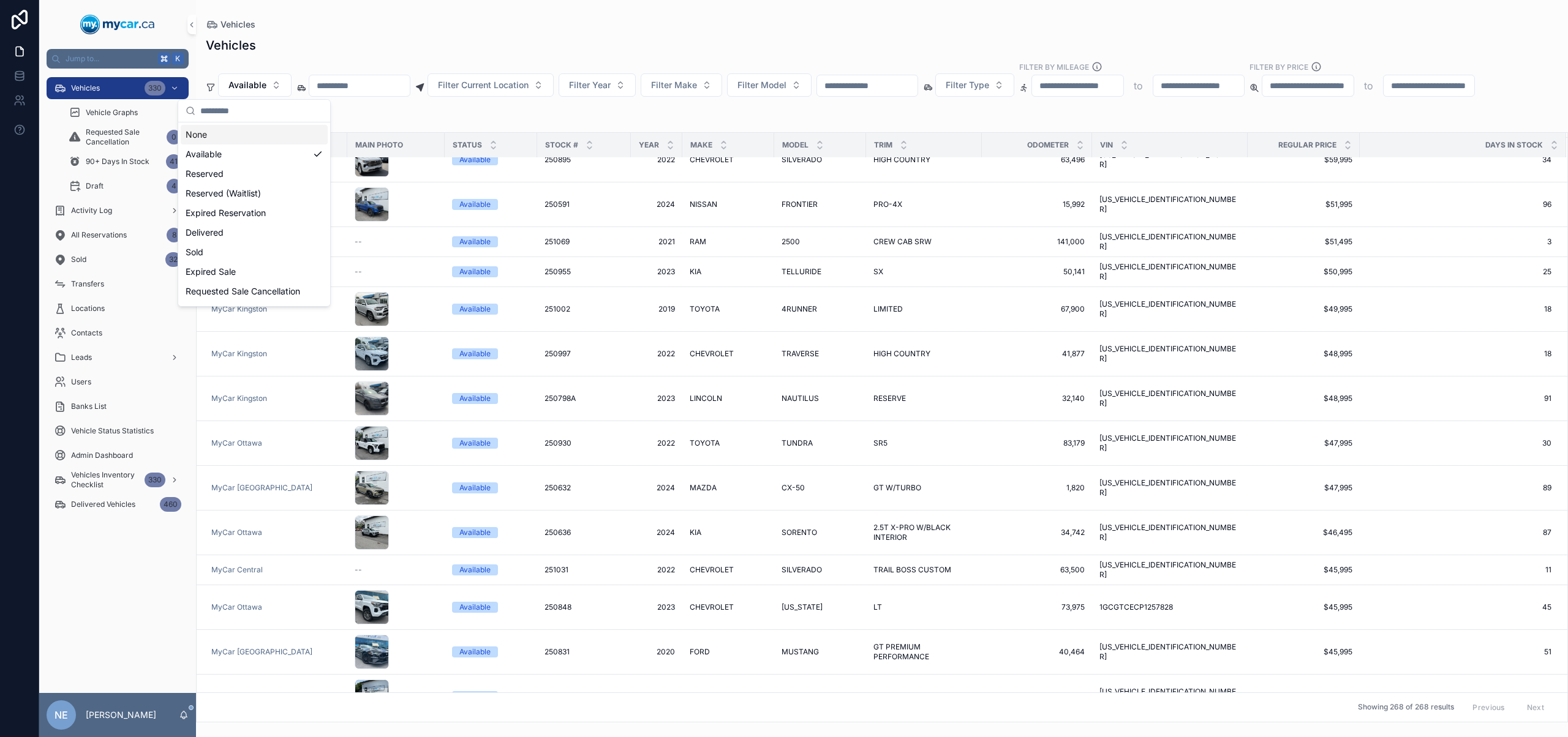
scroll to position [287, 0]
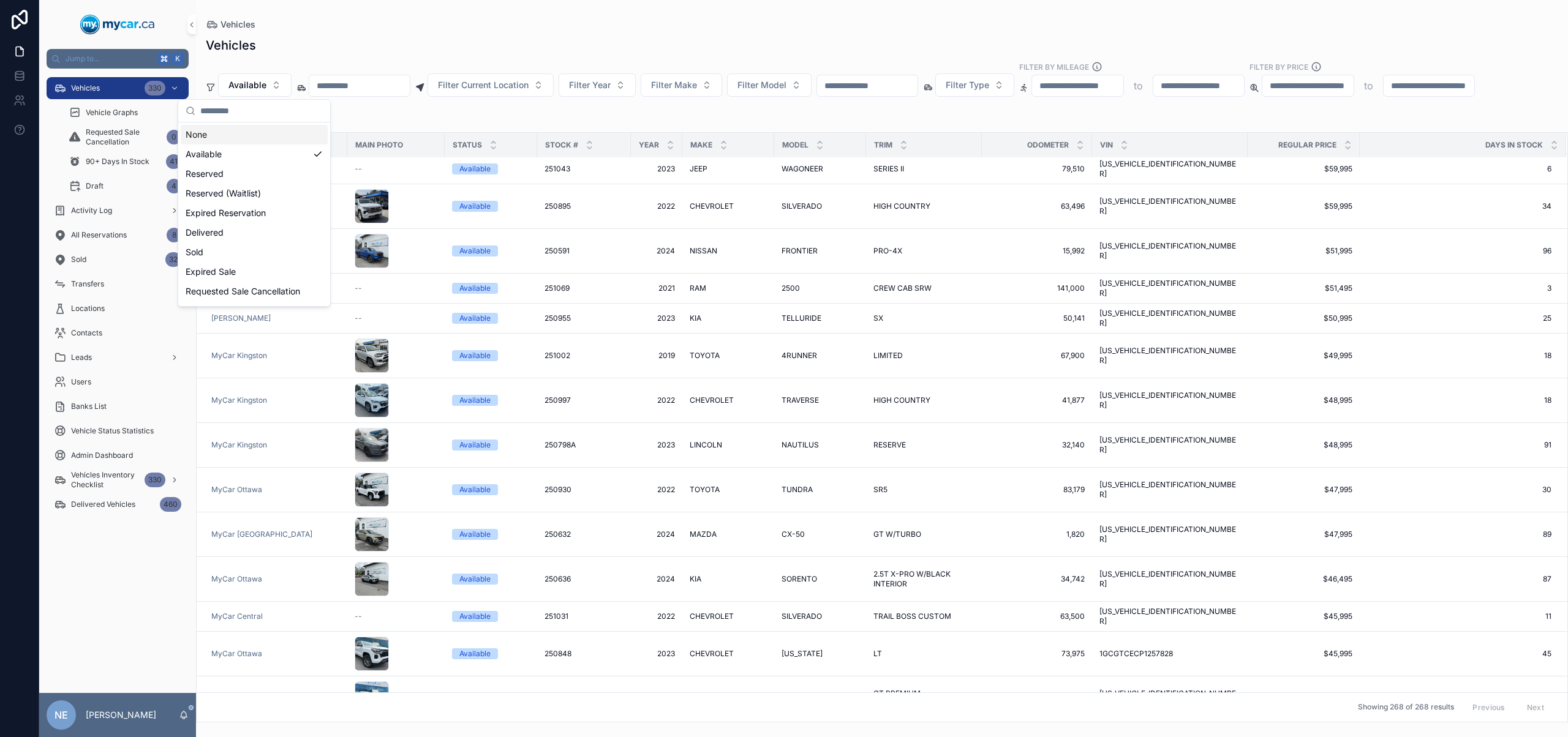
click at [250, 139] on div "None" at bounding box center [254, 135] width 147 height 20
click at [918, 80] on input "scrollable content" at bounding box center [867, 85] width 101 height 17
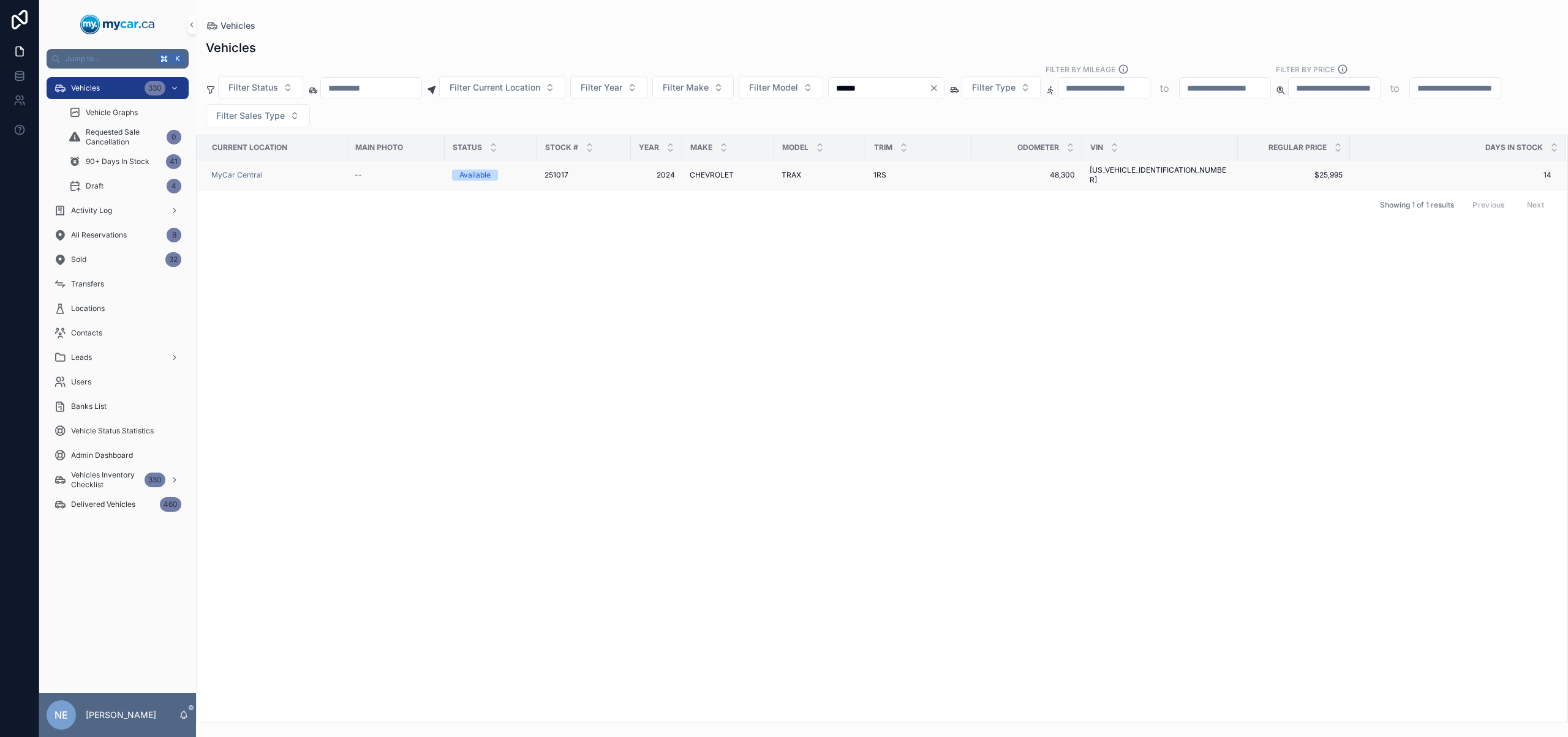
type input "******"
click at [664, 172] on span "2024" at bounding box center [657, 175] width 37 height 10
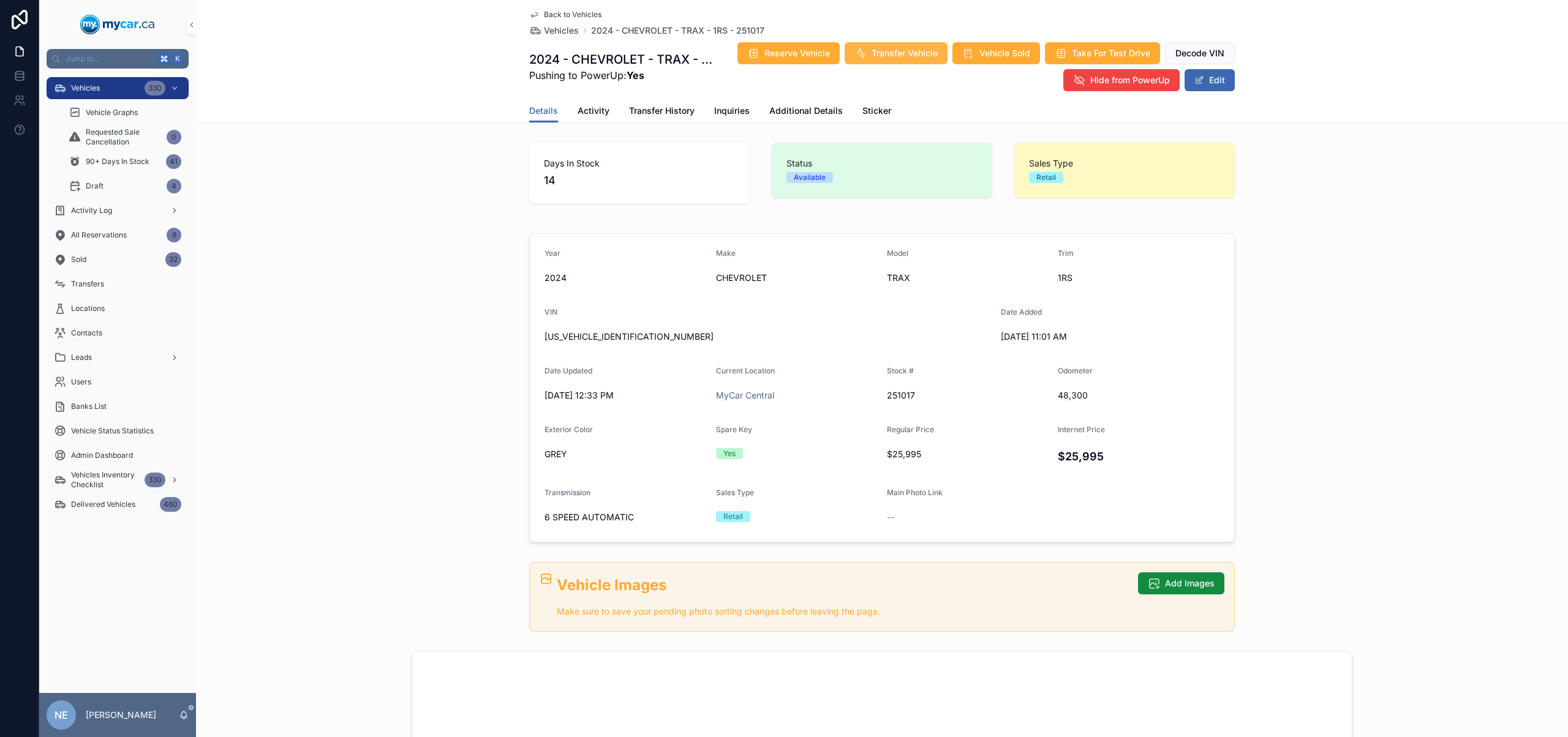
click at [886, 54] on span "Transfer Vehicle" at bounding box center [904, 53] width 66 height 12
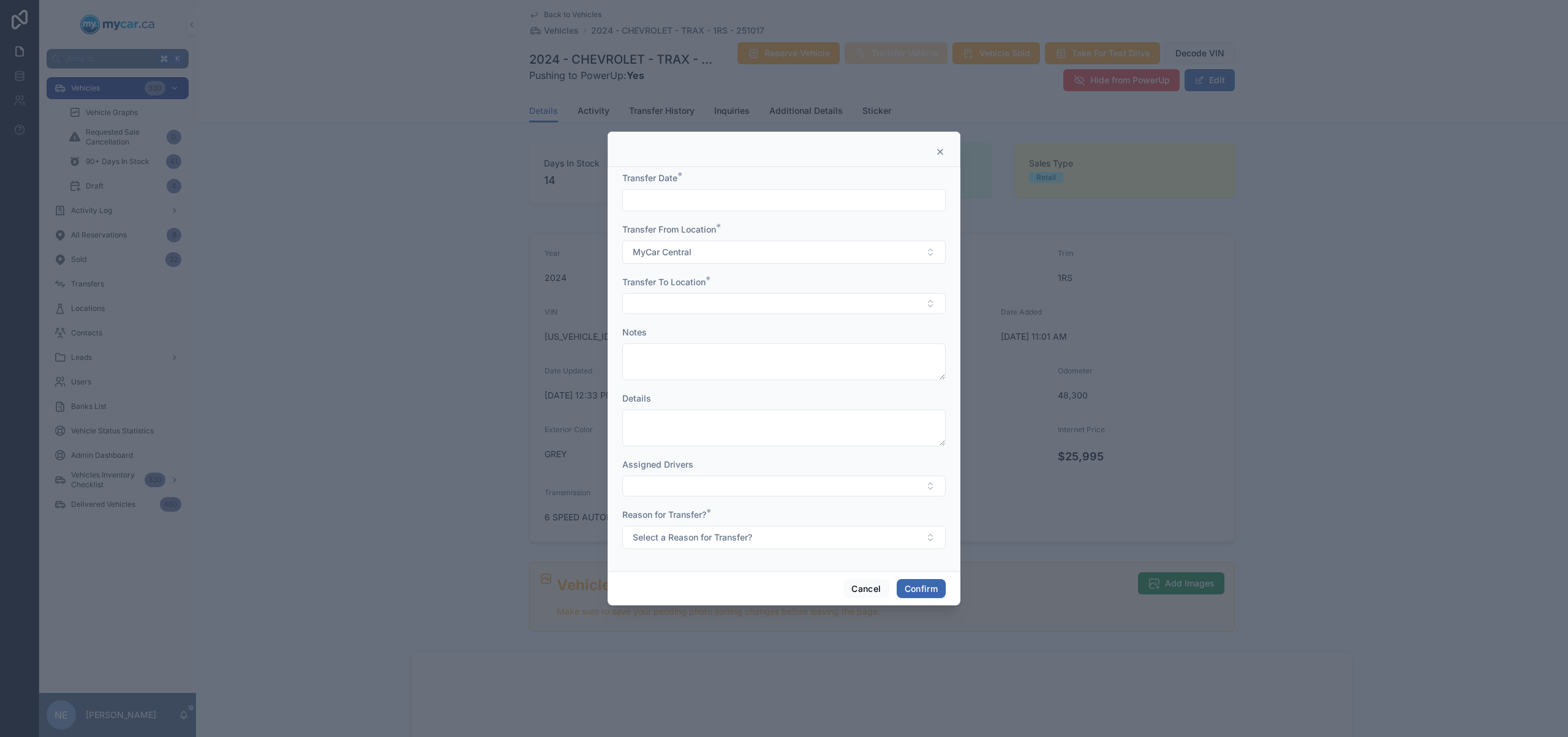
click at [806, 198] on input "text" at bounding box center [784, 200] width 322 height 17
click at [746, 356] on button "11" at bounding box center [739, 355] width 22 height 22
type input "*********"
click at [657, 309] on button "Select Button" at bounding box center [784, 304] width 323 height 21
click at [688, 449] on span "MyCar Kingston" at bounding box center [662, 450] width 64 height 12
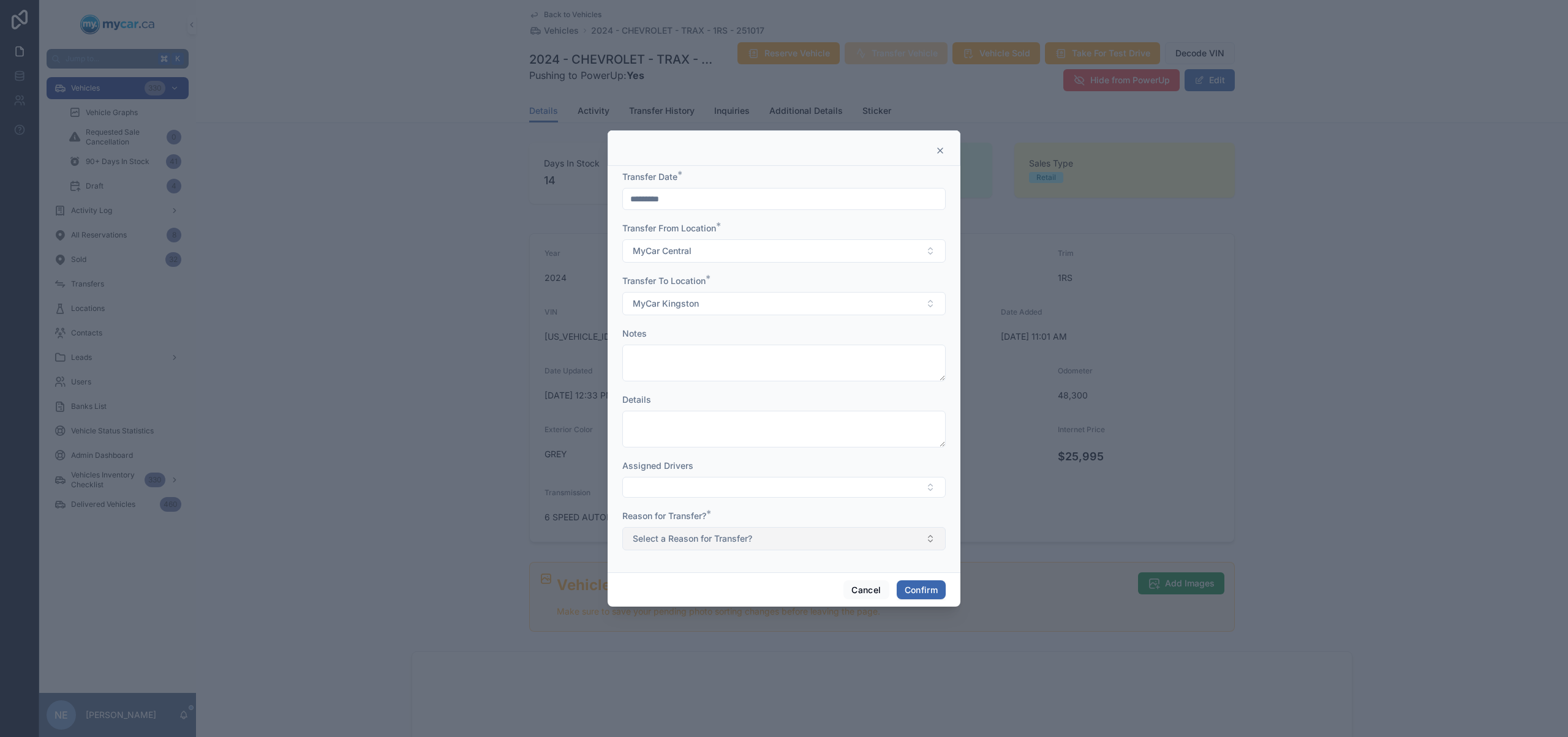
drag, startPoint x: 723, startPoint y: 541, endPoint x: 719, endPoint y: 534, distance: 8.1
click at [725, 542] on span "Select a Reason for Transfer?" at bounding box center [692, 538] width 120 height 12
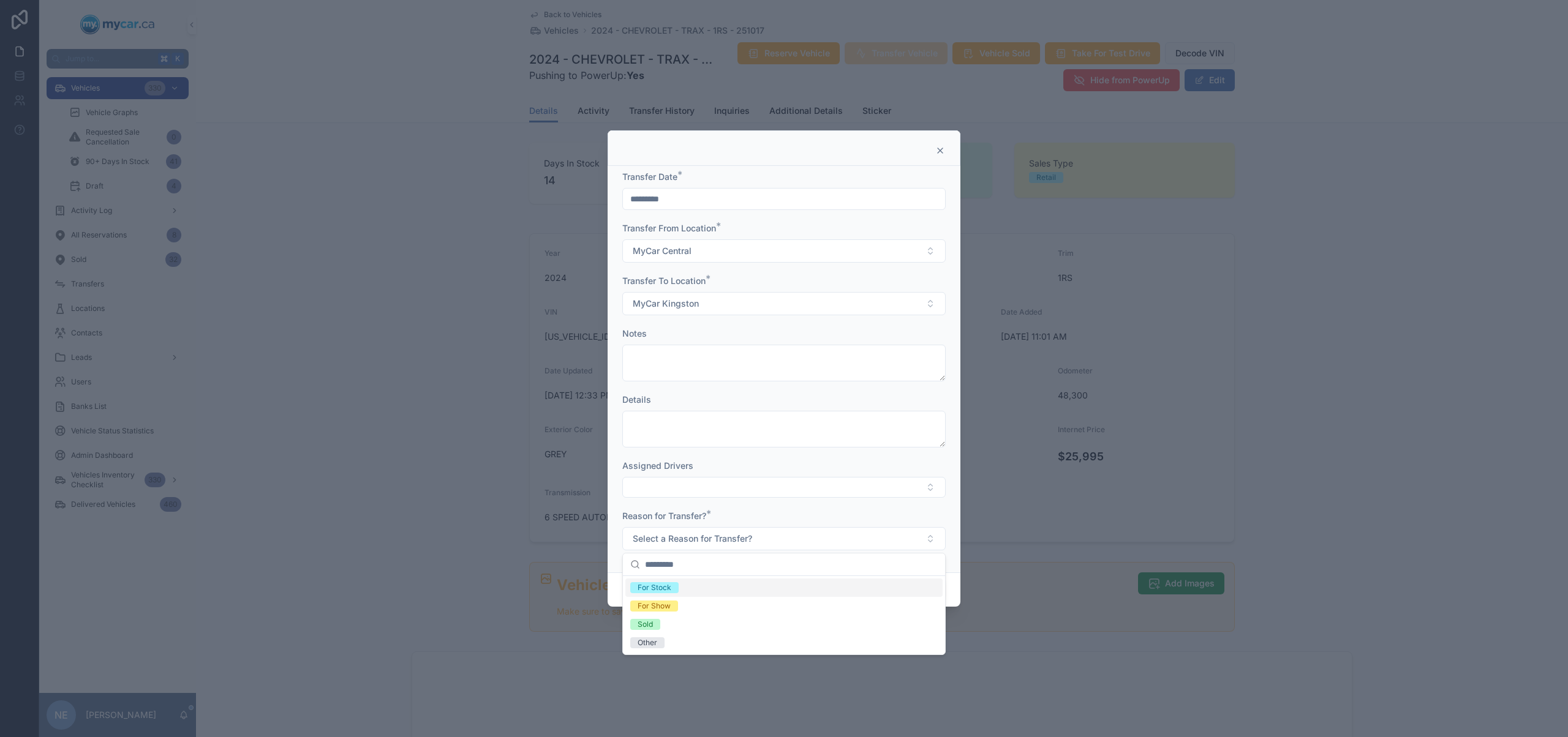
click at [700, 590] on div "For Stock" at bounding box center [784, 587] width 317 height 18
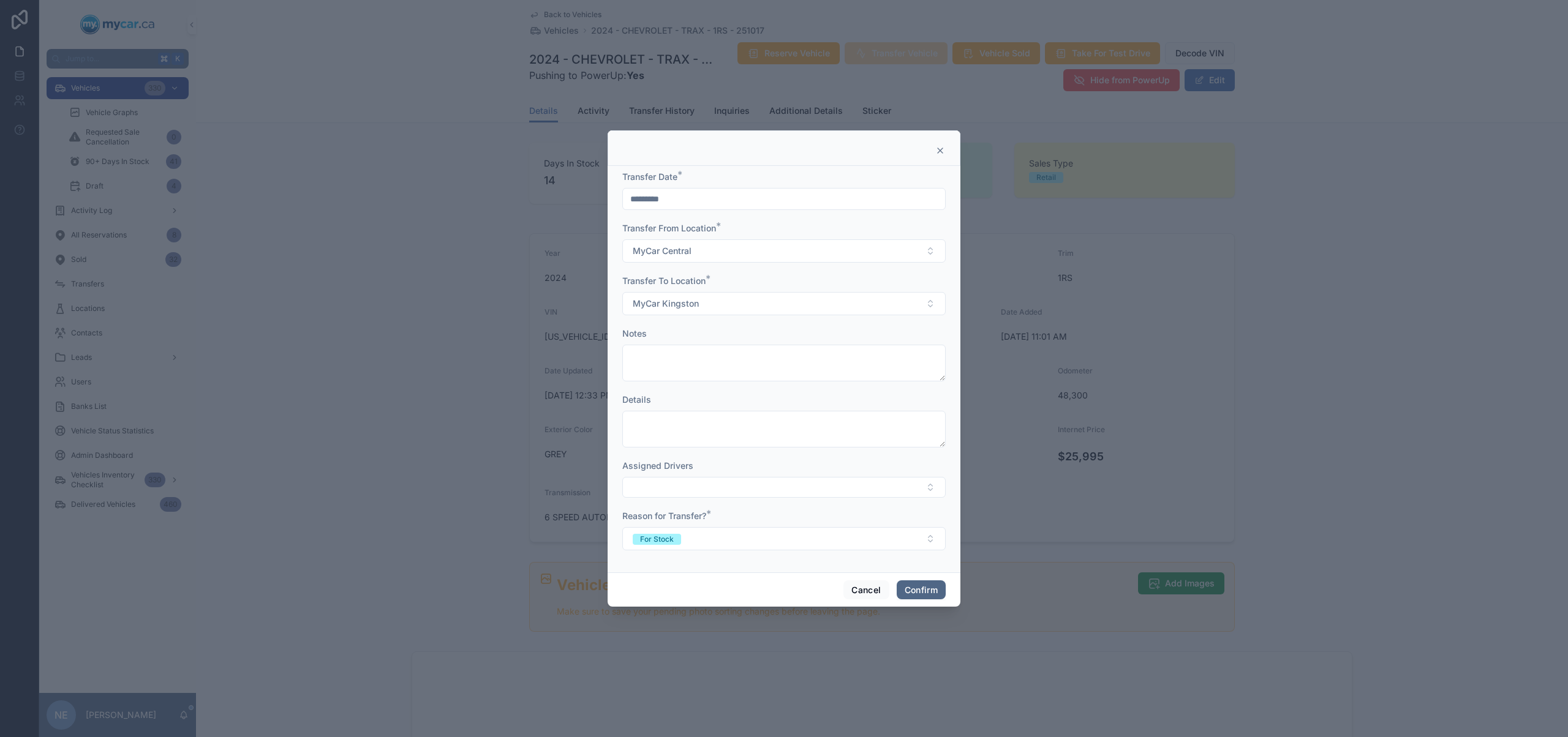
click at [917, 590] on button "Confirm" at bounding box center [921, 590] width 49 height 20
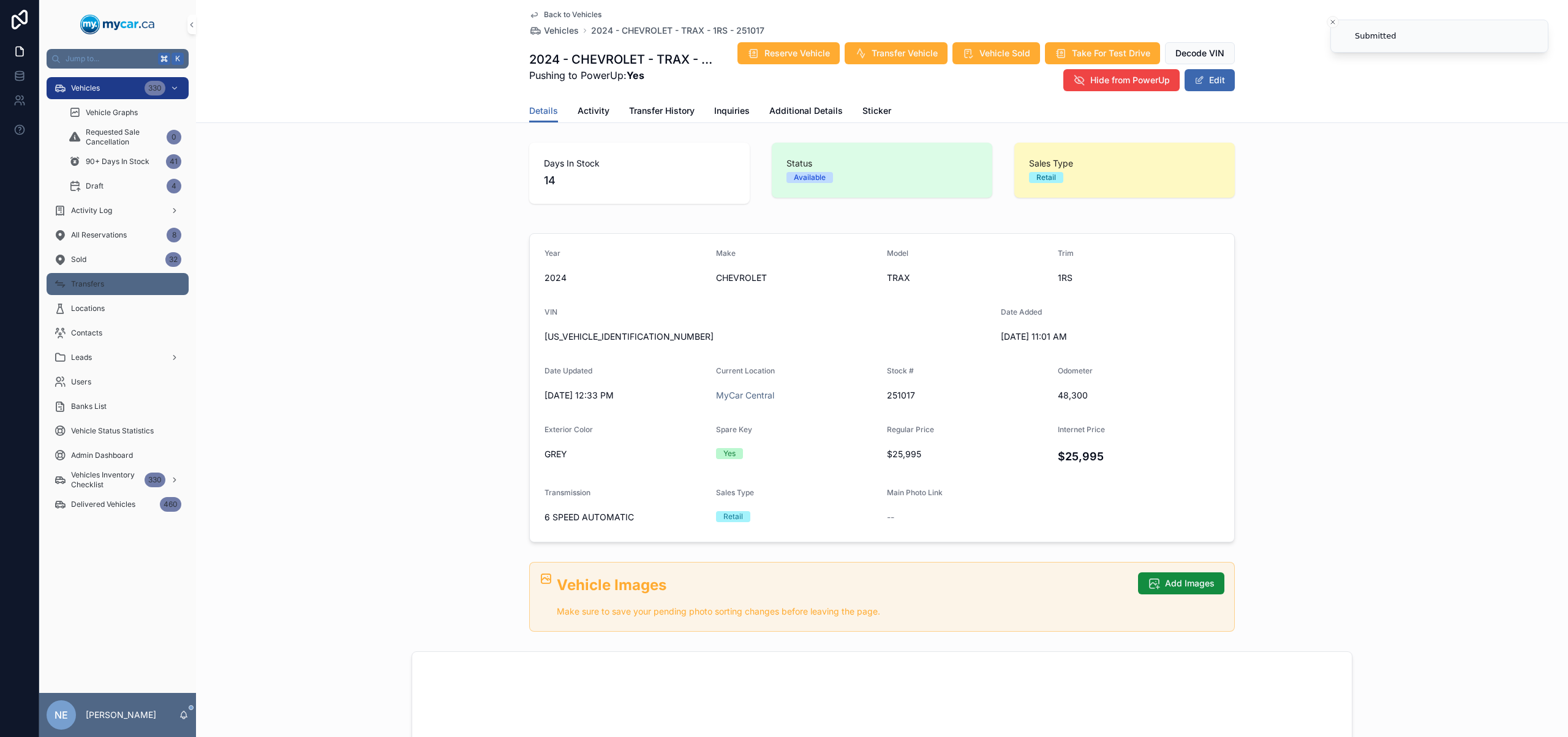
click at [113, 284] on div "Transfers" at bounding box center [117, 284] width 127 height 20
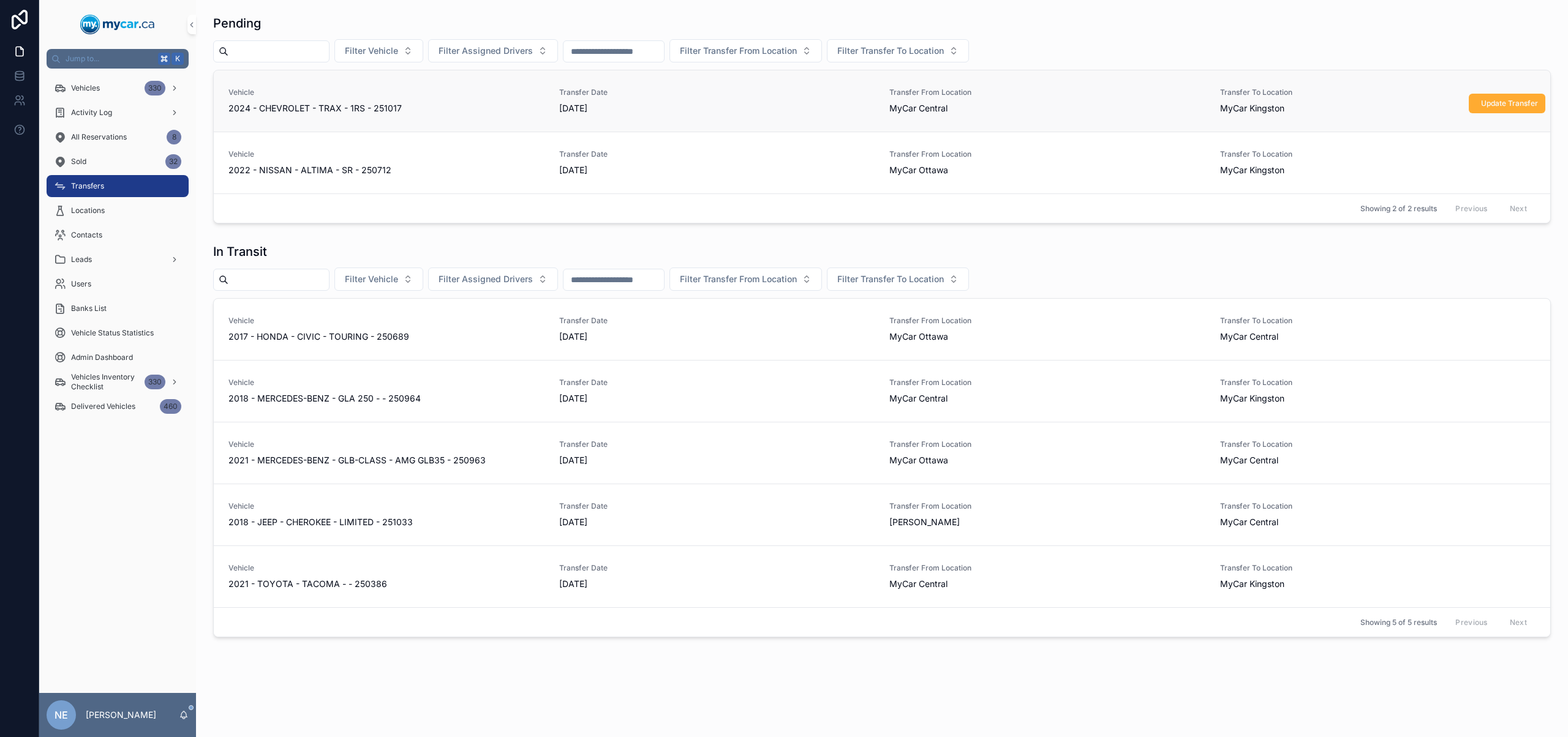
click at [1468, 89] on div "Update Transfer" at bounding box center [1506, 101] width 76 height 24
click at [1481, 104] on span "Update Transfer" at bounding box center [1509, 103] width 57 height 10
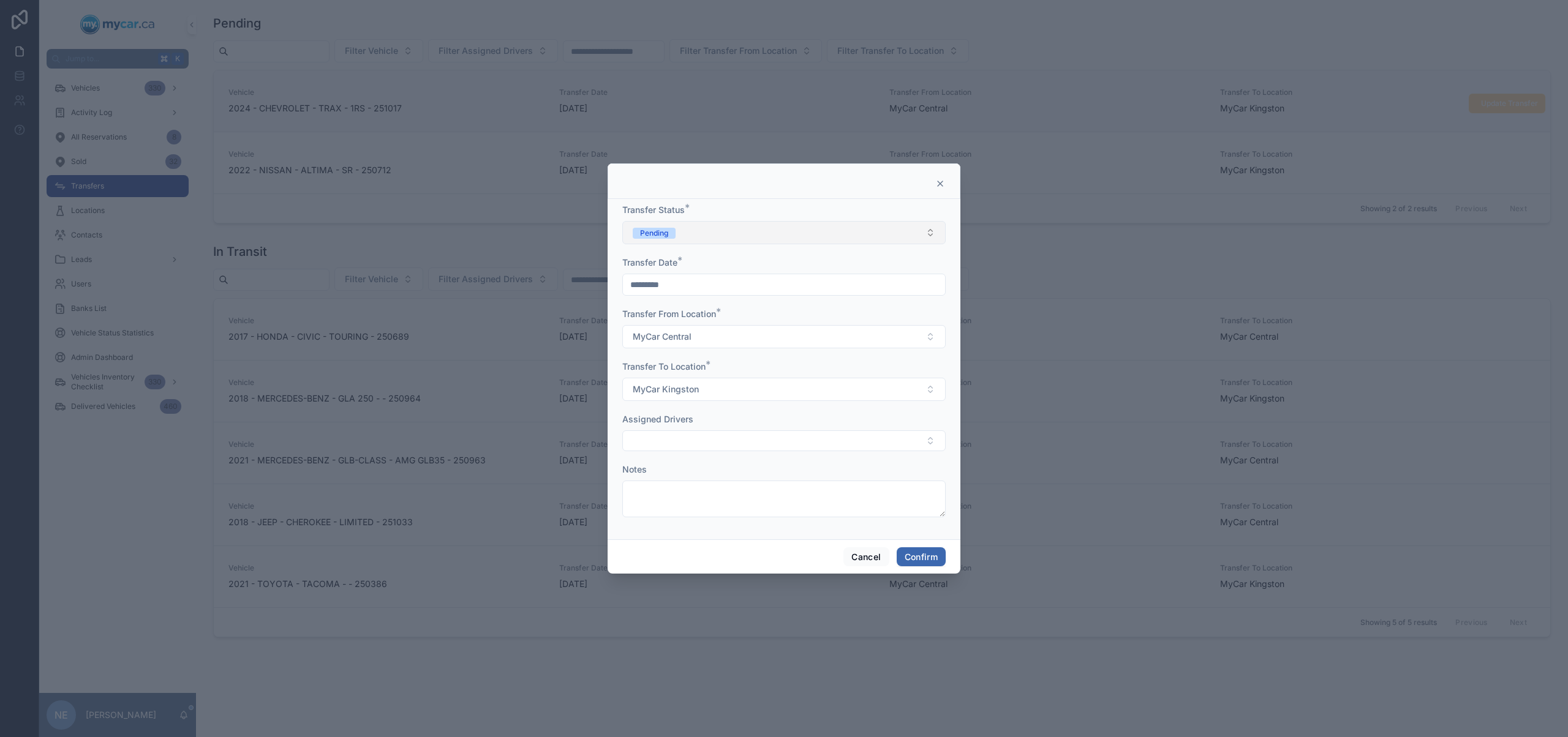
click at [800, 233] on button "Pending" at bounding box center [784, 232] width 323 height 23
click at [712, 301] on div "In Transit" at bounding box center [784, 300] width 317 height 18
click at [922, 547] on button "Confirm" at bounding box center [921, 557] width 49 height 20
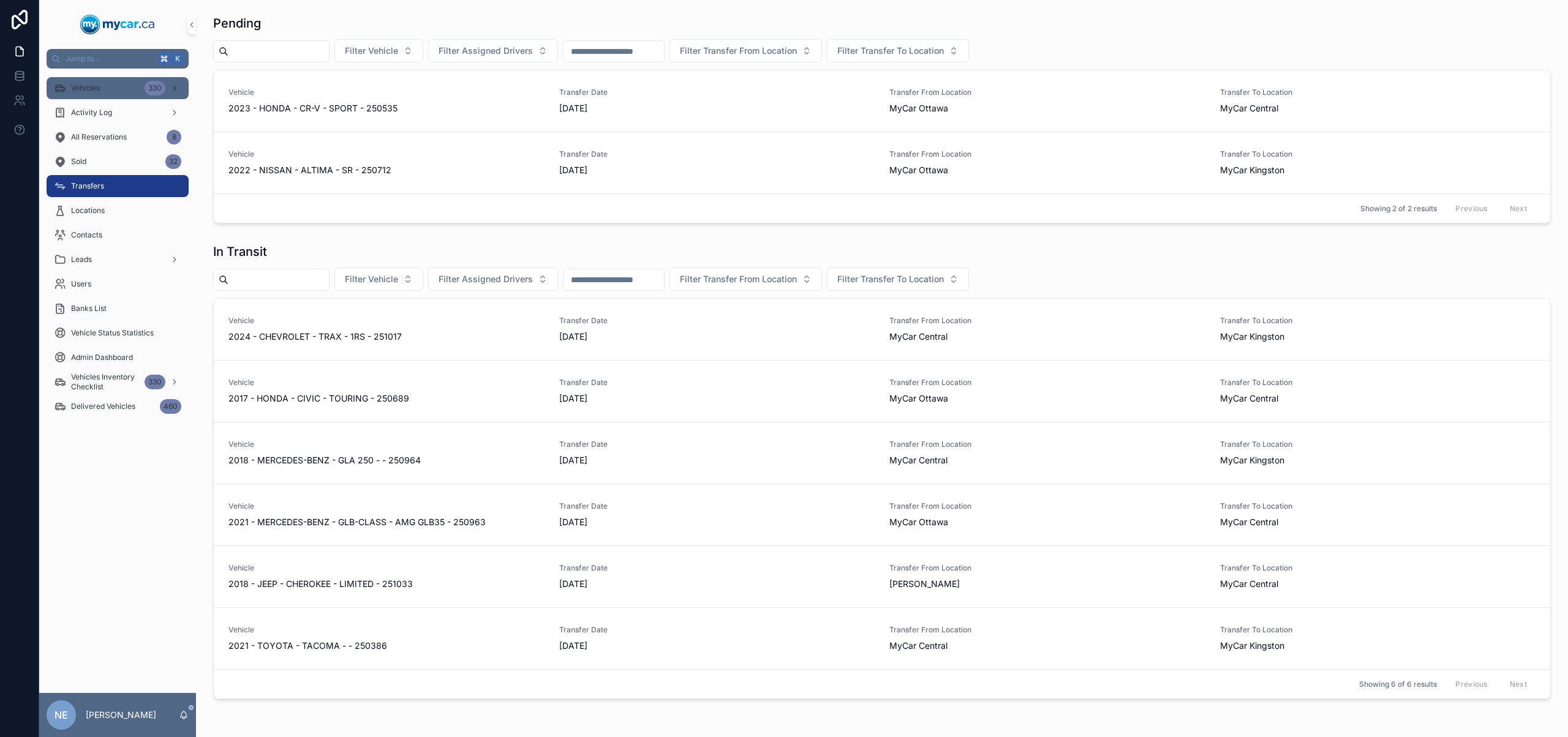
click at [104, 93] on div "Vehicles 330" at bounding box center [117, 88] width 127 height 20
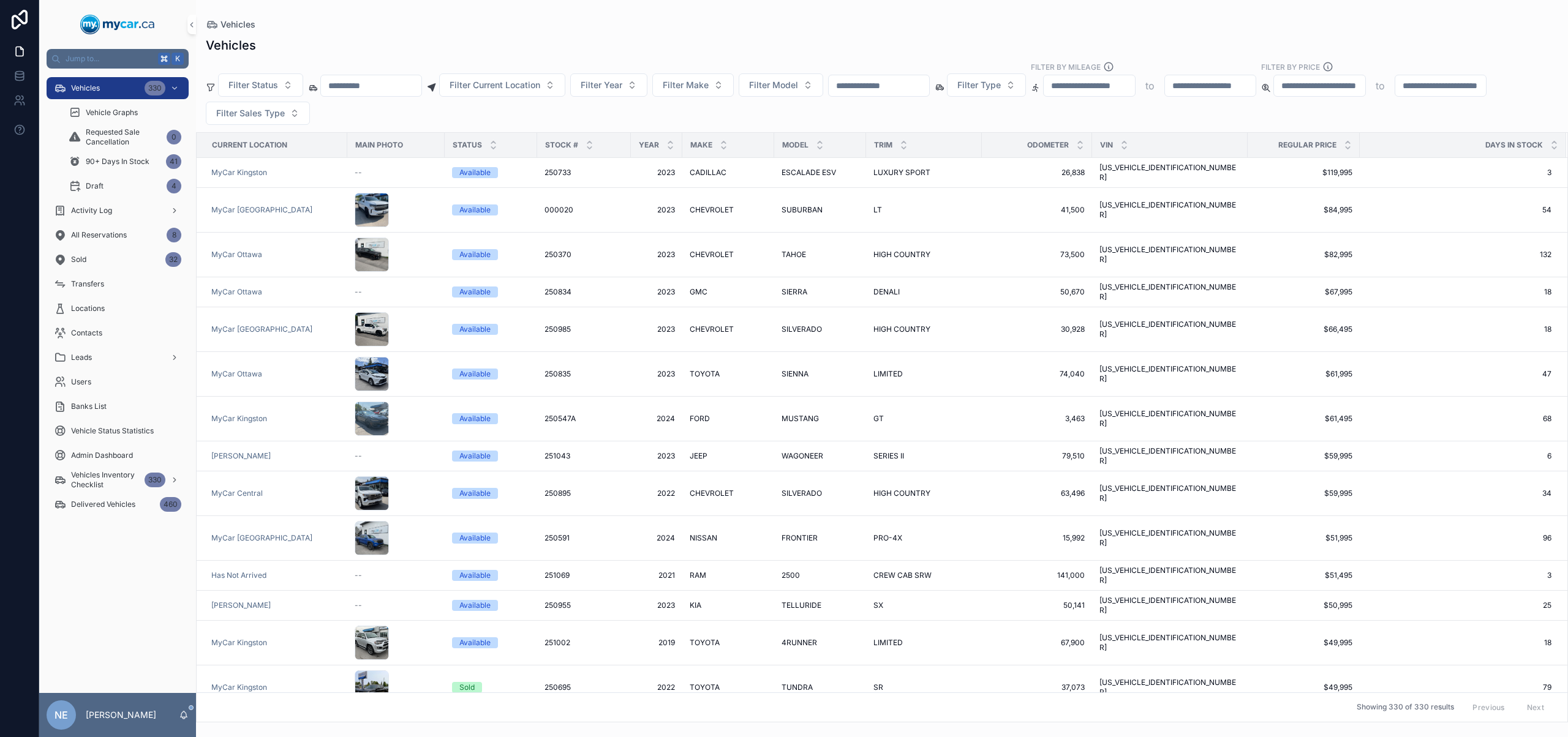
click at [891, 89] on input "scrollable content" at bounding box center [878, 85] width 101 height 17
paste input "**********"
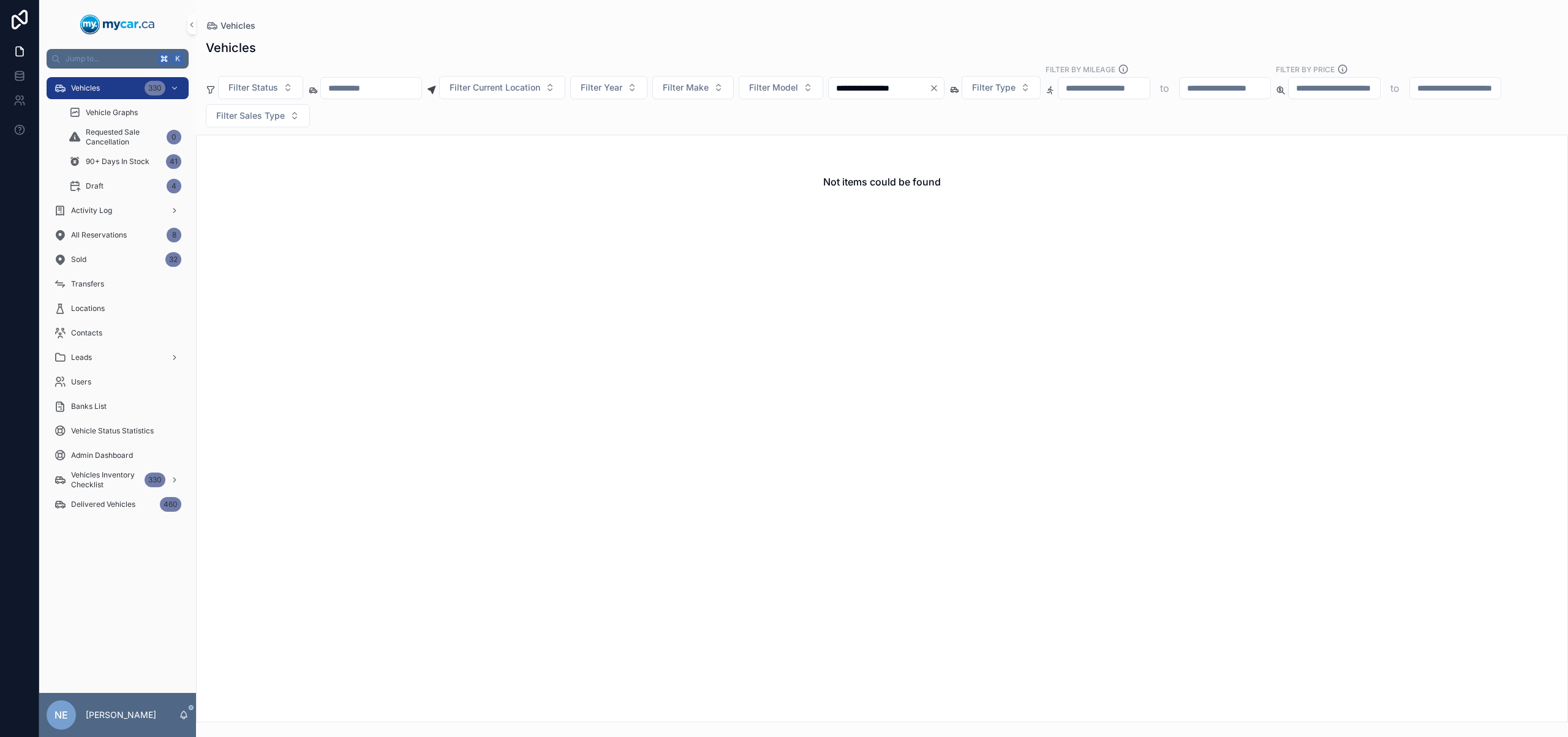
type input "**********"
click at [939, 88] on icon "Clear" at bounding box center [933, 88] width 10 height 10
click at [387, 91] on input "scrollable content" at bounding box center [371, 88] width 101 height 17
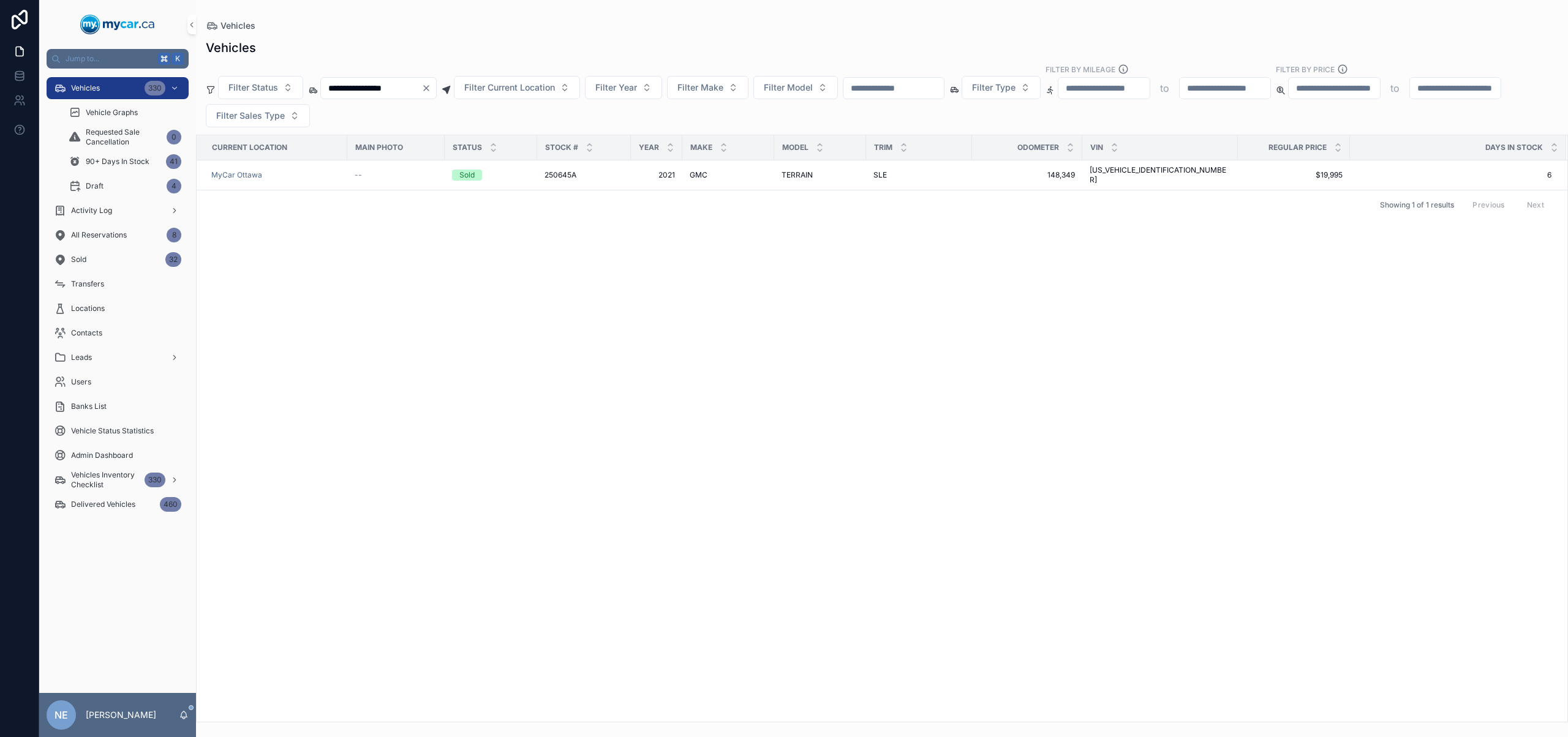
type input "**********"
click at [669, 172] on span "2021" at bounding box center [657, 175] width 37 height 10
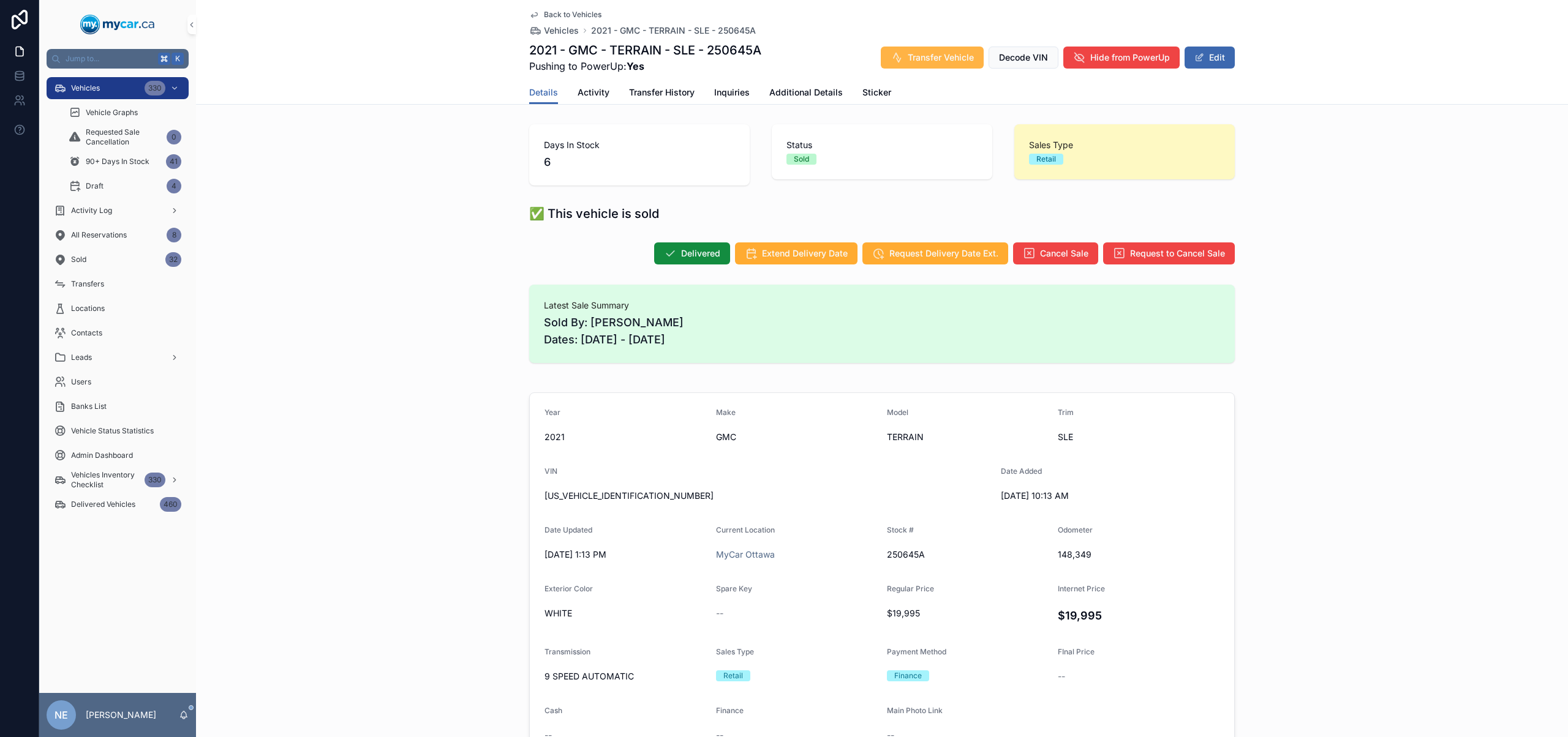
click at [930, 62] on span "Transfer Vehicle" at bounding box center [940, 57] width 66 height 12
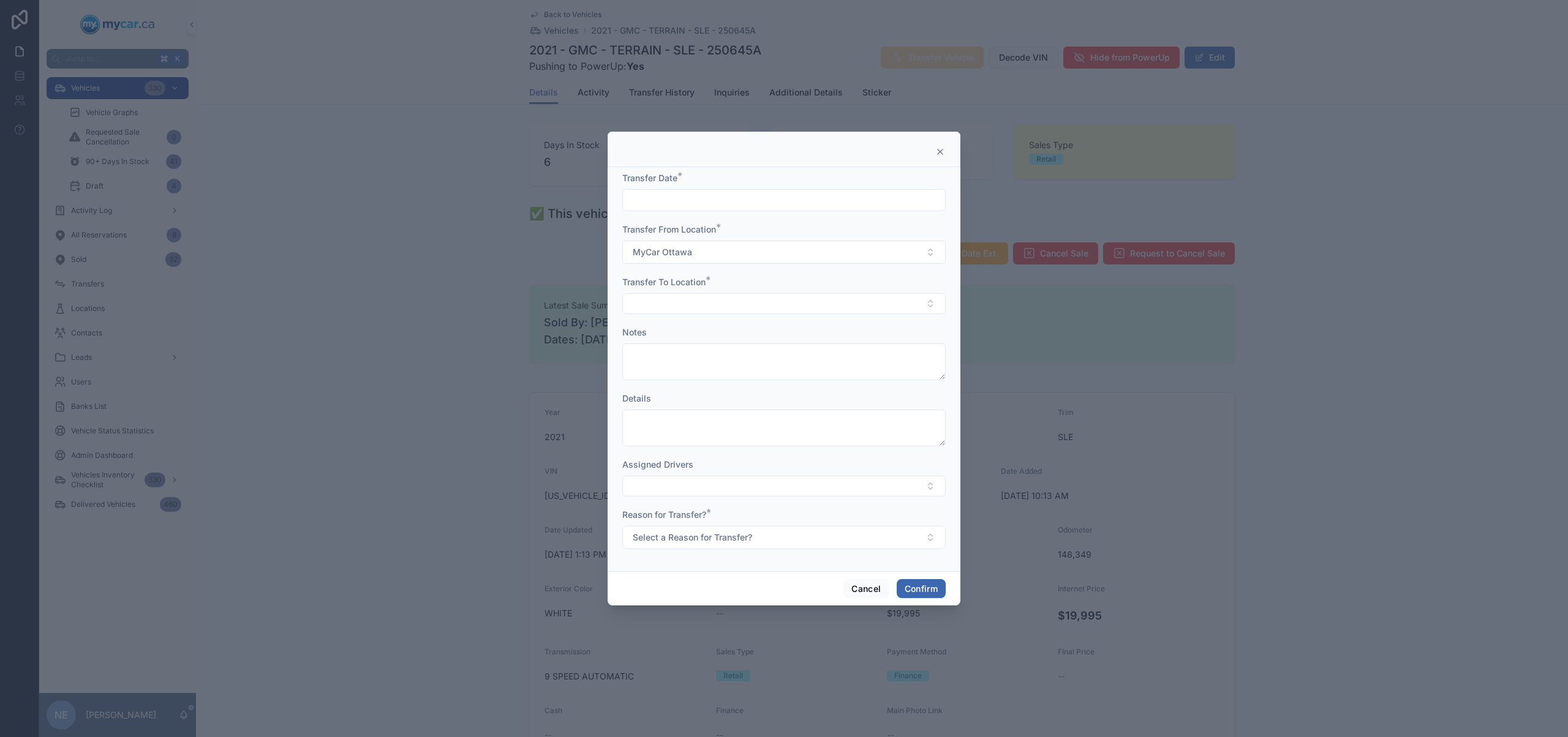
click at [778, 200] on input "text" at bounding box center [784, 200] width 322 height 17
click at [745, 358] on button "11" at bounding box center [739, 355] width 22 height 22
type input "*********"
click at [943, 352] on textarea at bounding box center [784, 361] width 323 height 37
click at [936, 310] on button "Select Button" at bounding box center [784, 304] width 323 height 21
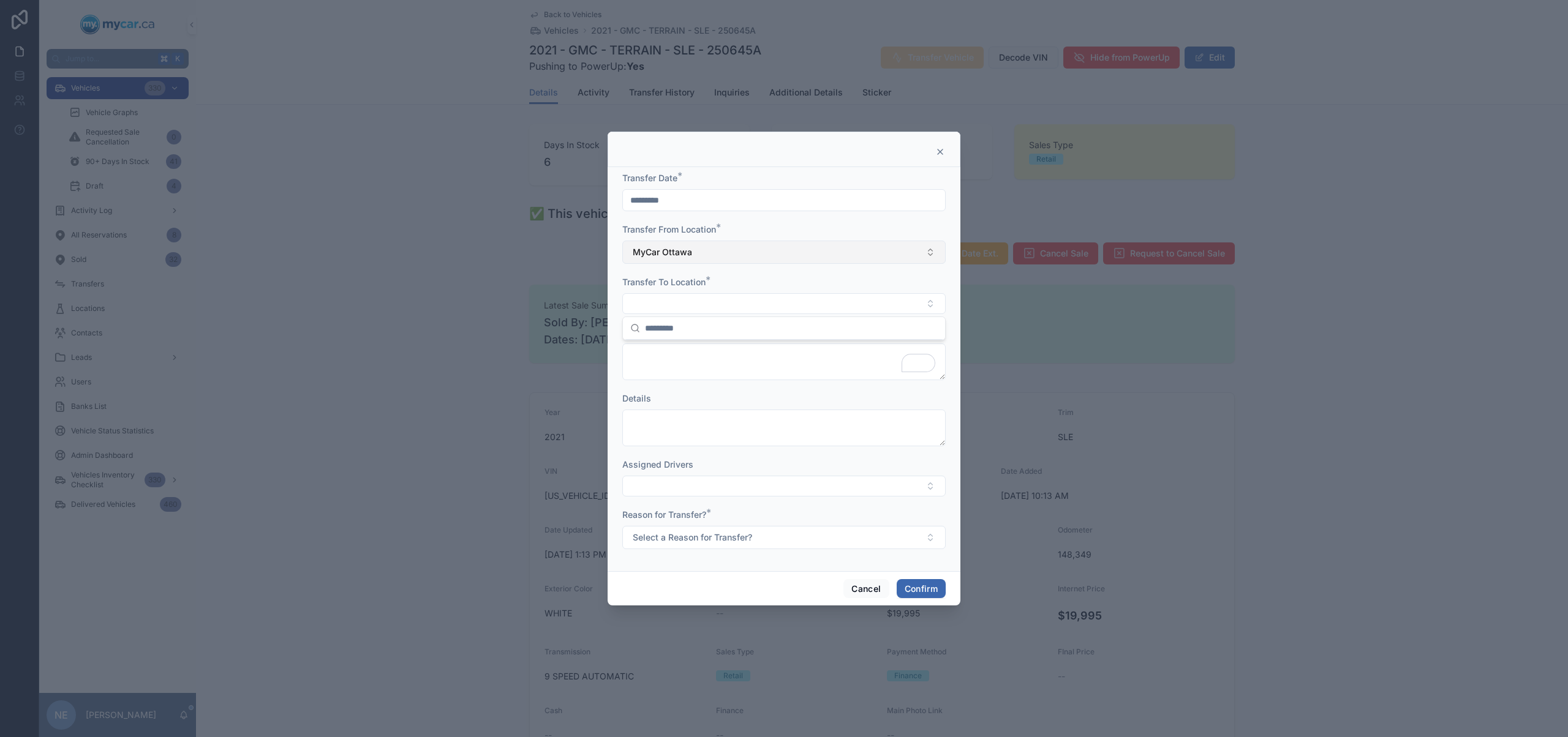
click at [779, 249] on button "MyCar Ottawa" at bounding box center [784, 252] width 323 height 23
click at [725, 303] on div "None" at bounding box center [784, 302] width 317 height 20
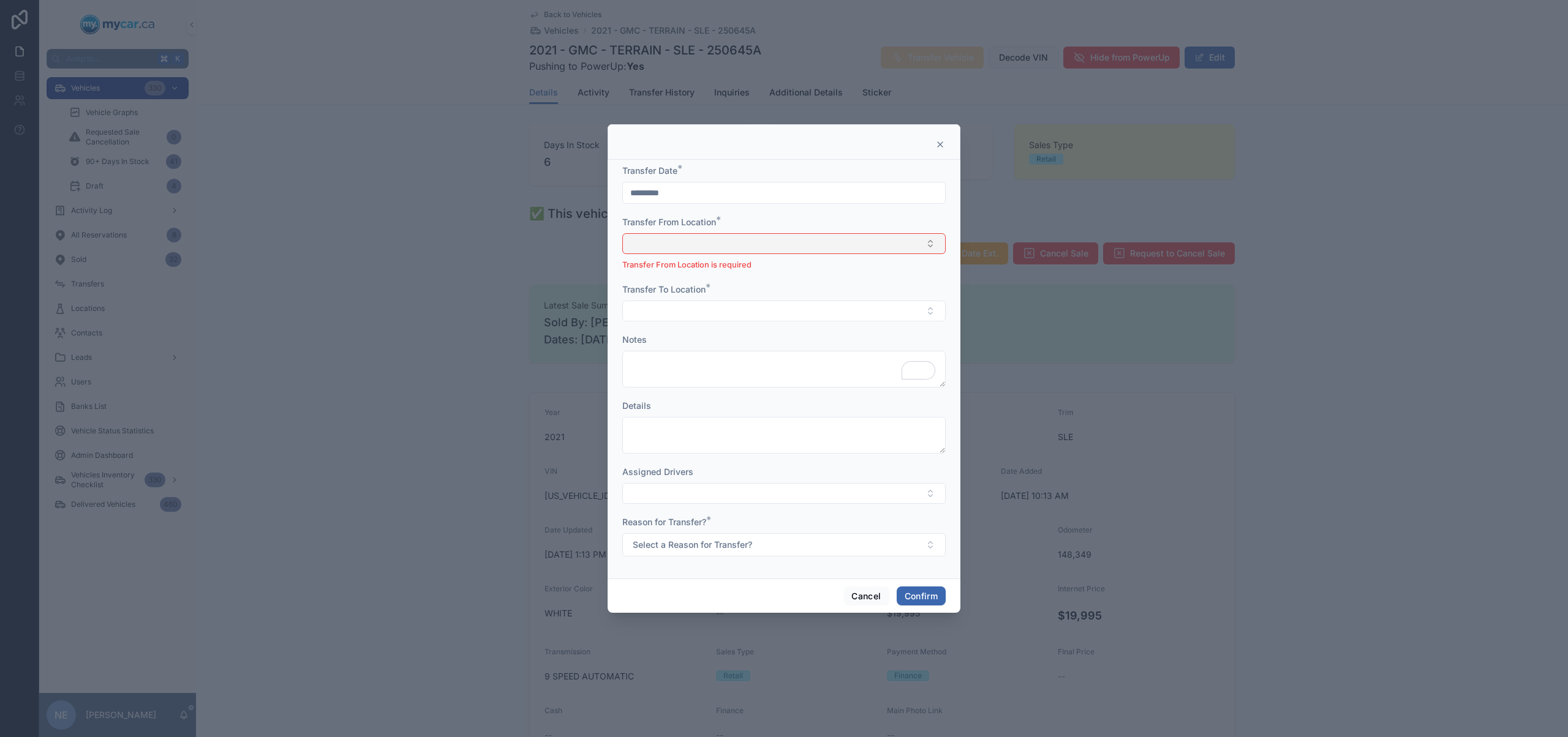
click at [804, 247] on button "Select Button" at bounding box center [784, 243] width 323 height 21
click at [710, 289] on div "MyCar Ottawa" at bounding box center [784, 292] width 317 height 20
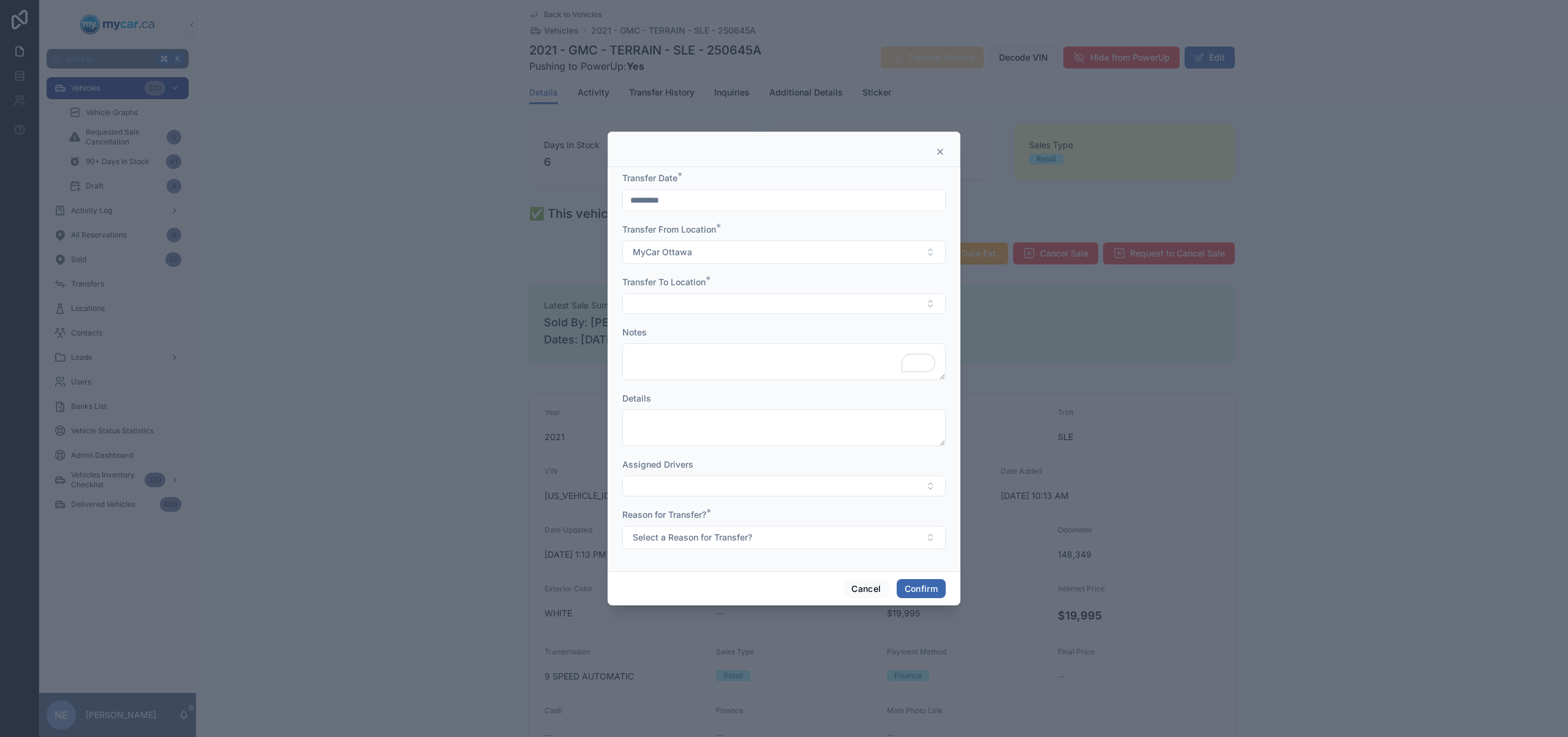
click at [947, 151] on div at bounding box center [784, 149] width 352 height 36
click at [961, 159] on div at bounding box center [784, 368] width 1568 height 737
click at [947, 156] on div at bounding box center [784, 149] width 352 height 36
click at [945, 153] on div at bounding box center [784, 149] width 352 height 36
click at [943, 153] on icon at bounding box center [939, 151] width 10 height 10
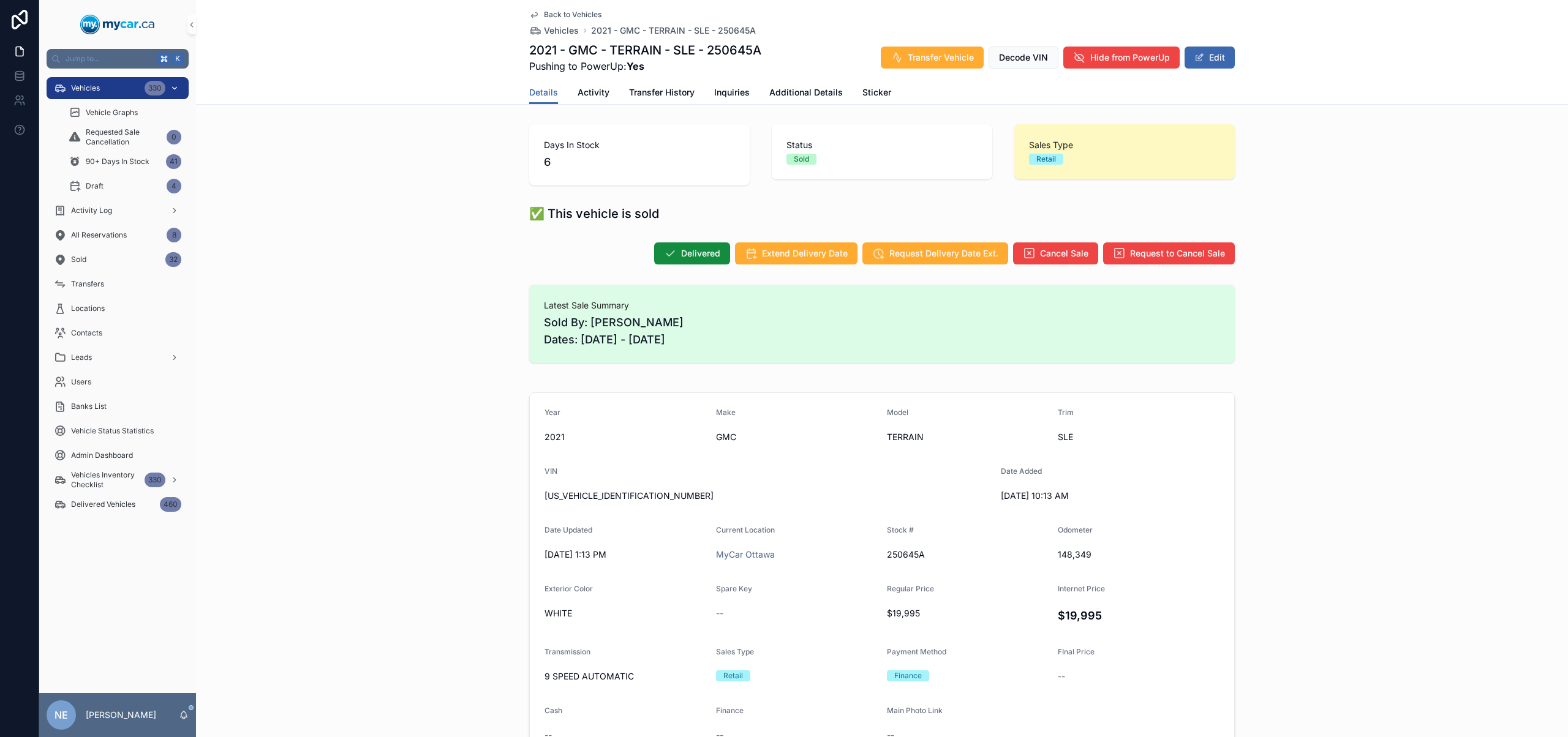
click at [95, 84] on span "Vehicles" at bounding box center [85, 88] width 29 height 10
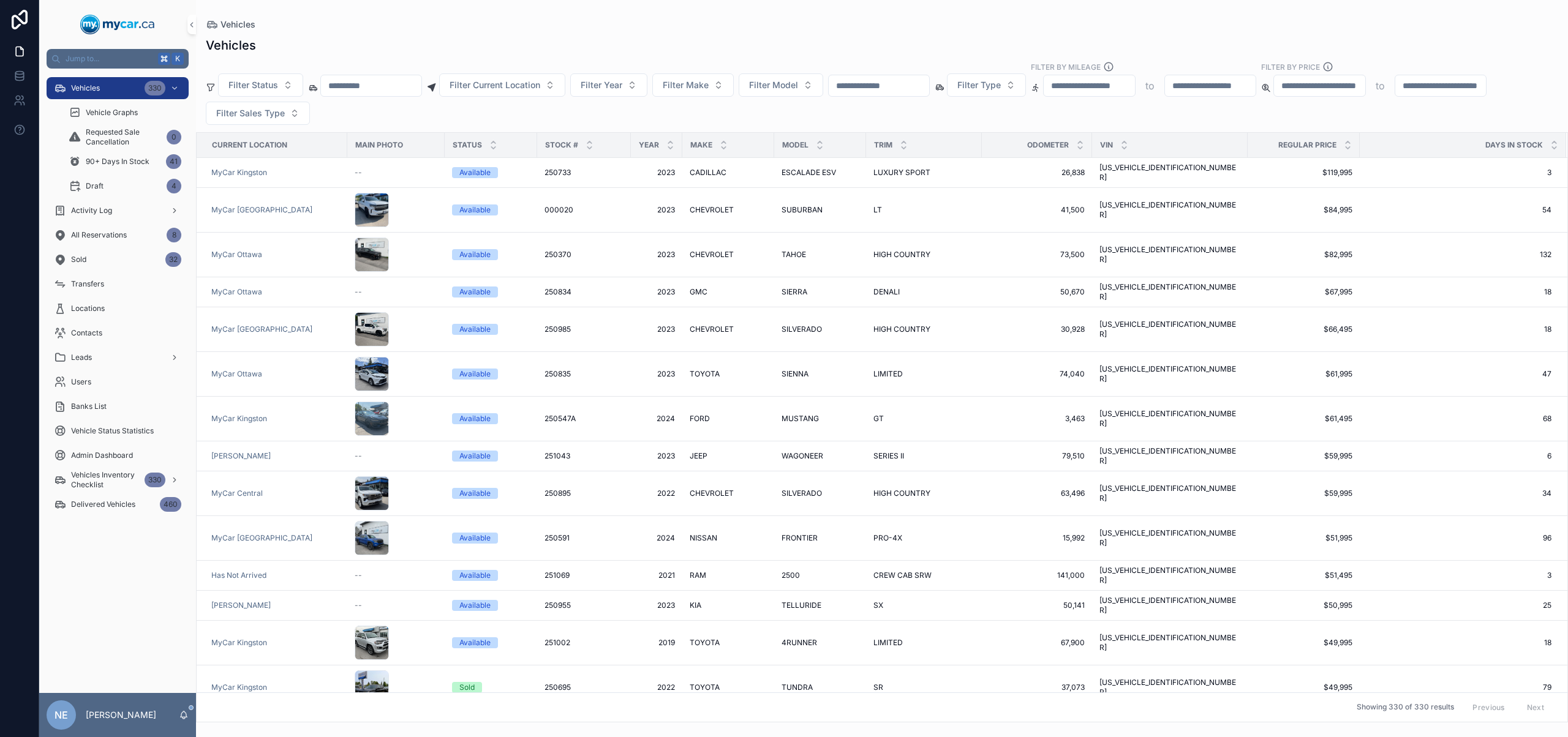
click at [421, 82] on input "scrollable content" at bounding box center [371, 85] width 101 height 17
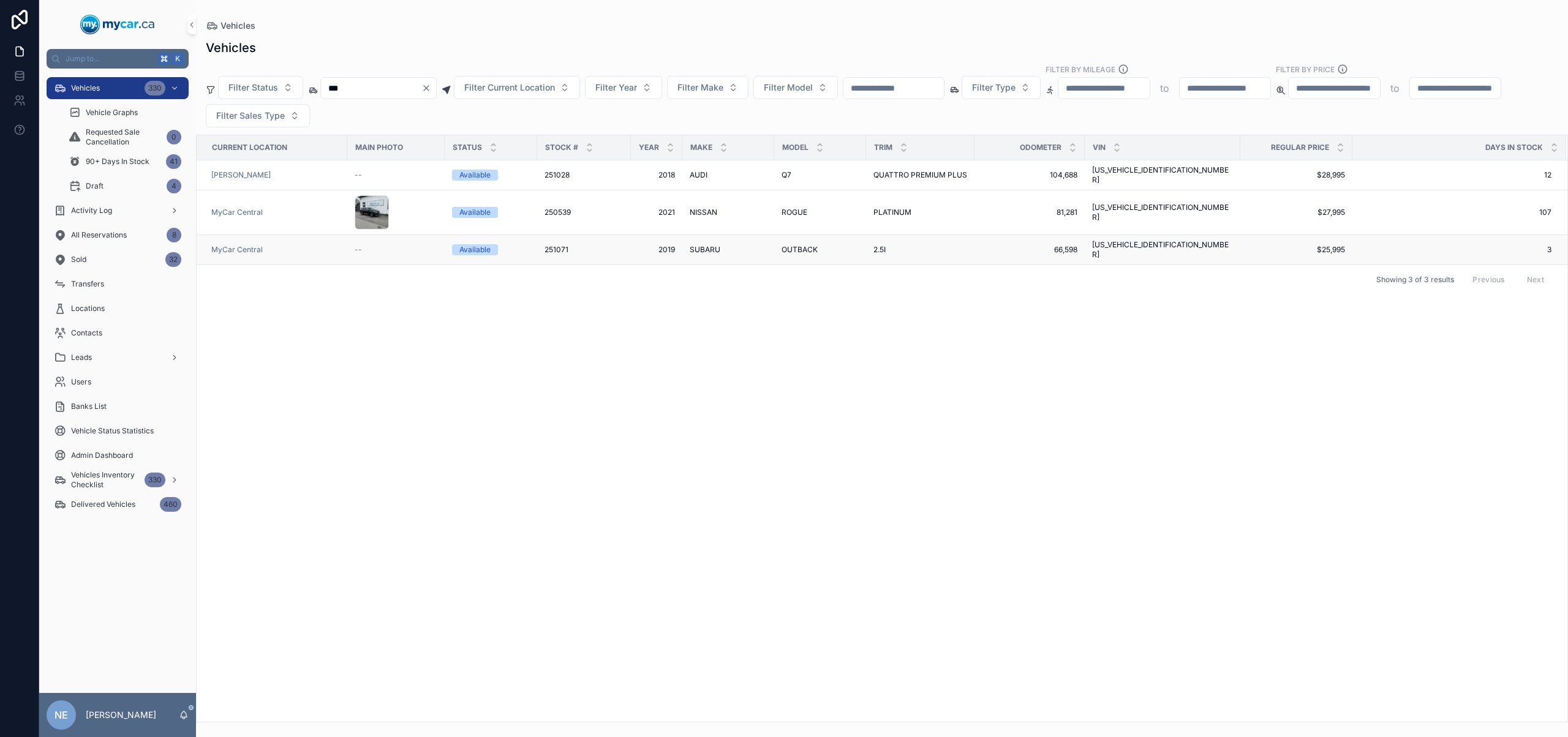
type input "***"
click at [759, 245] on div "SUBARU SUBARU" at bounding box center [728, 249] width 77 height 10
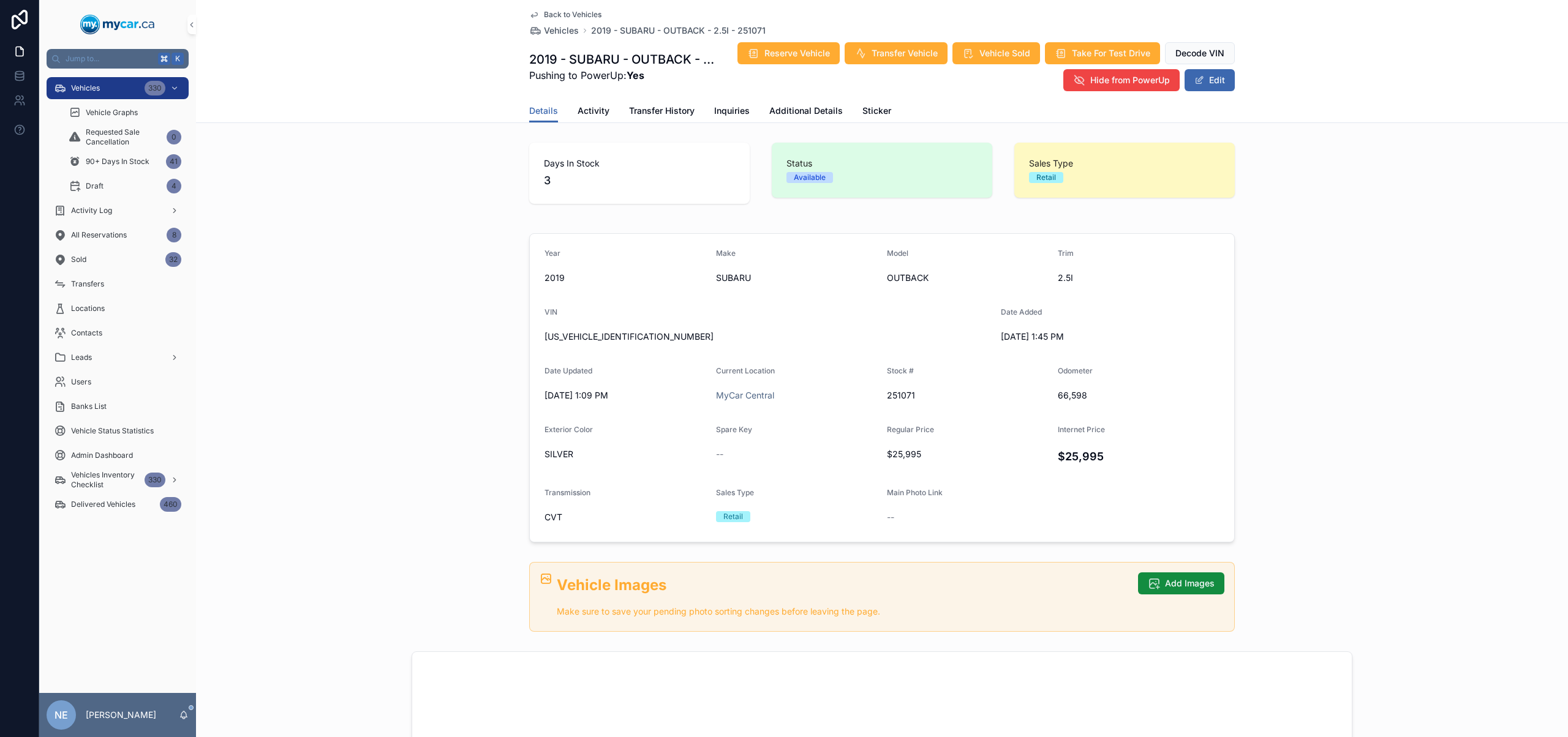
click at [1215, 88] on button "Edit" at bounding box center [1209, 79] width 50 height 22
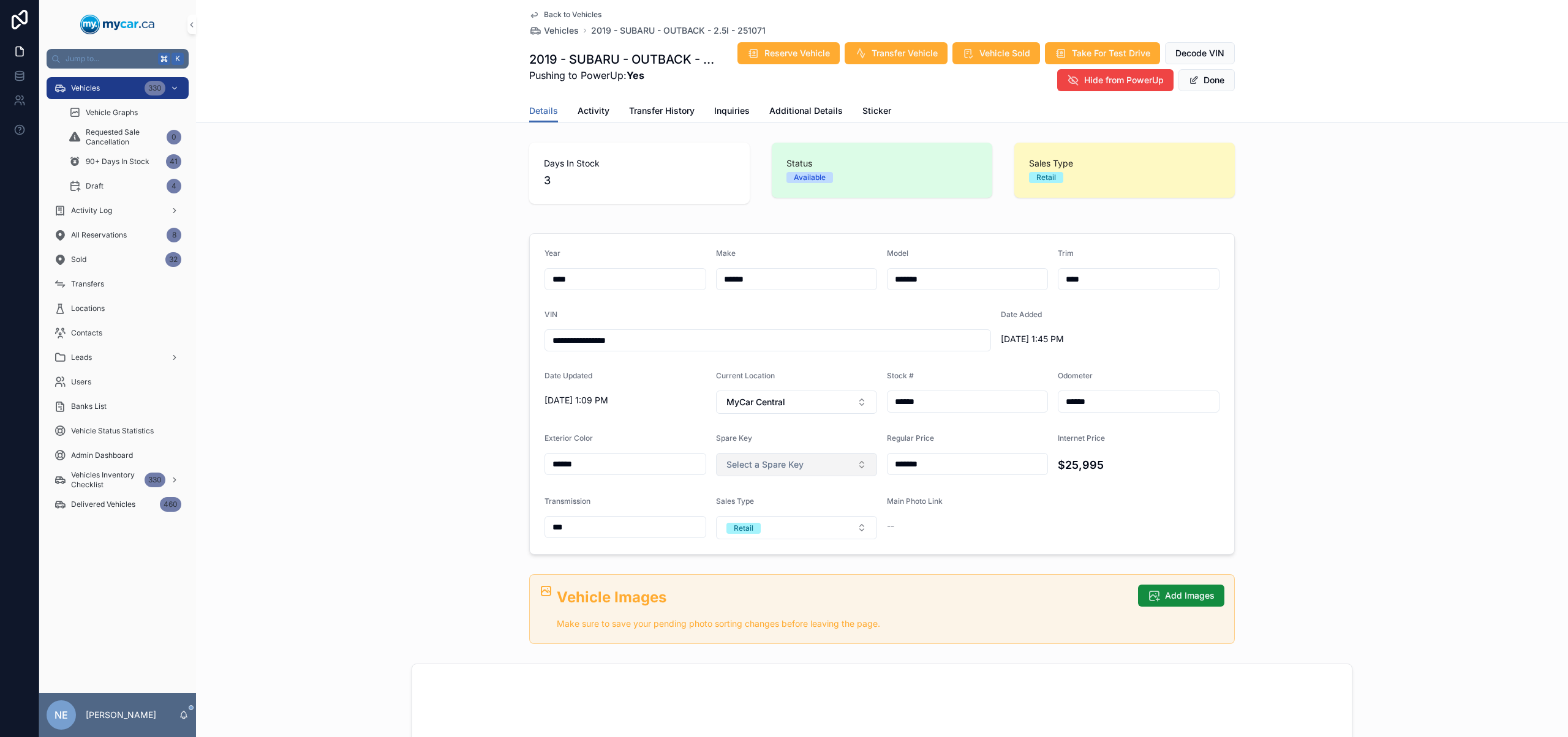
click at [800, 454] on button "Select a Spare Key" at bounding box center [796, 464] width 162 height 23
click at [787, 530] on div "No" at bounding box center [792, 531] width 156 height 18
click at [1206, 80] on button "Done" at bounding box center [1206, 79] width 56 height 22
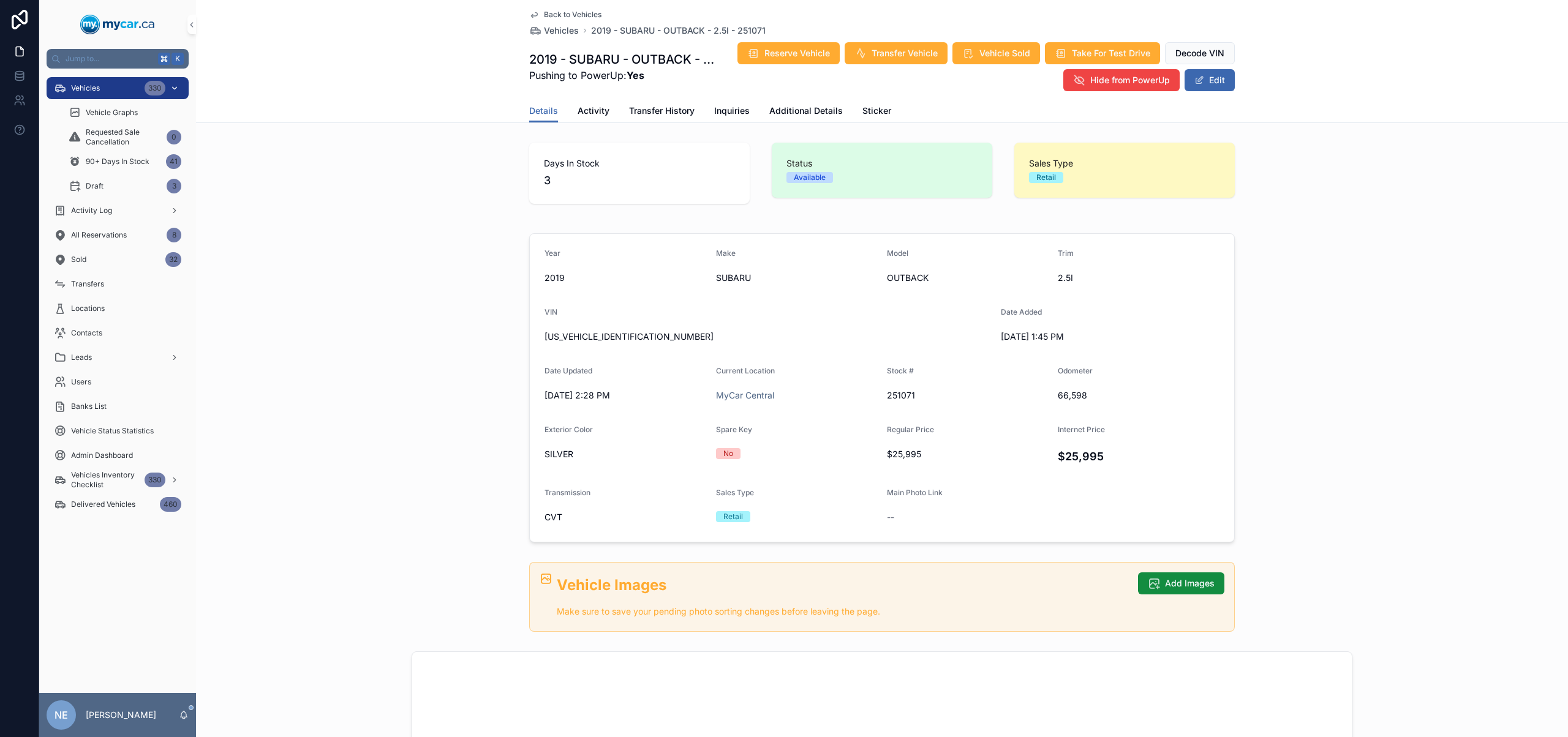
click at [120, 94] on div "Vehicles 330" at bounding box center [117, 88] width 127 height 20
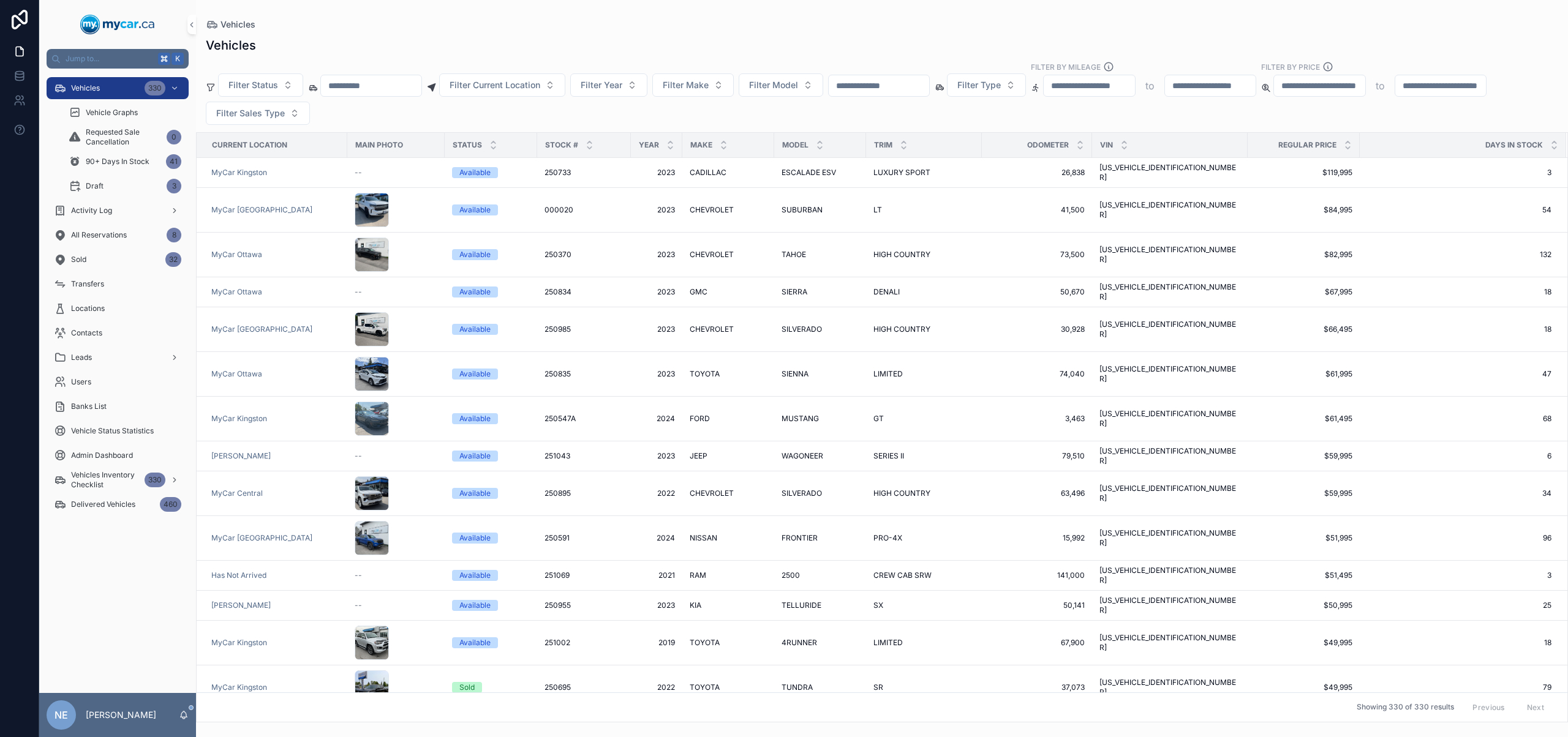
click at [929, 88] on input "scrollable content" at bounding box center [878, 85] width 101 height 17
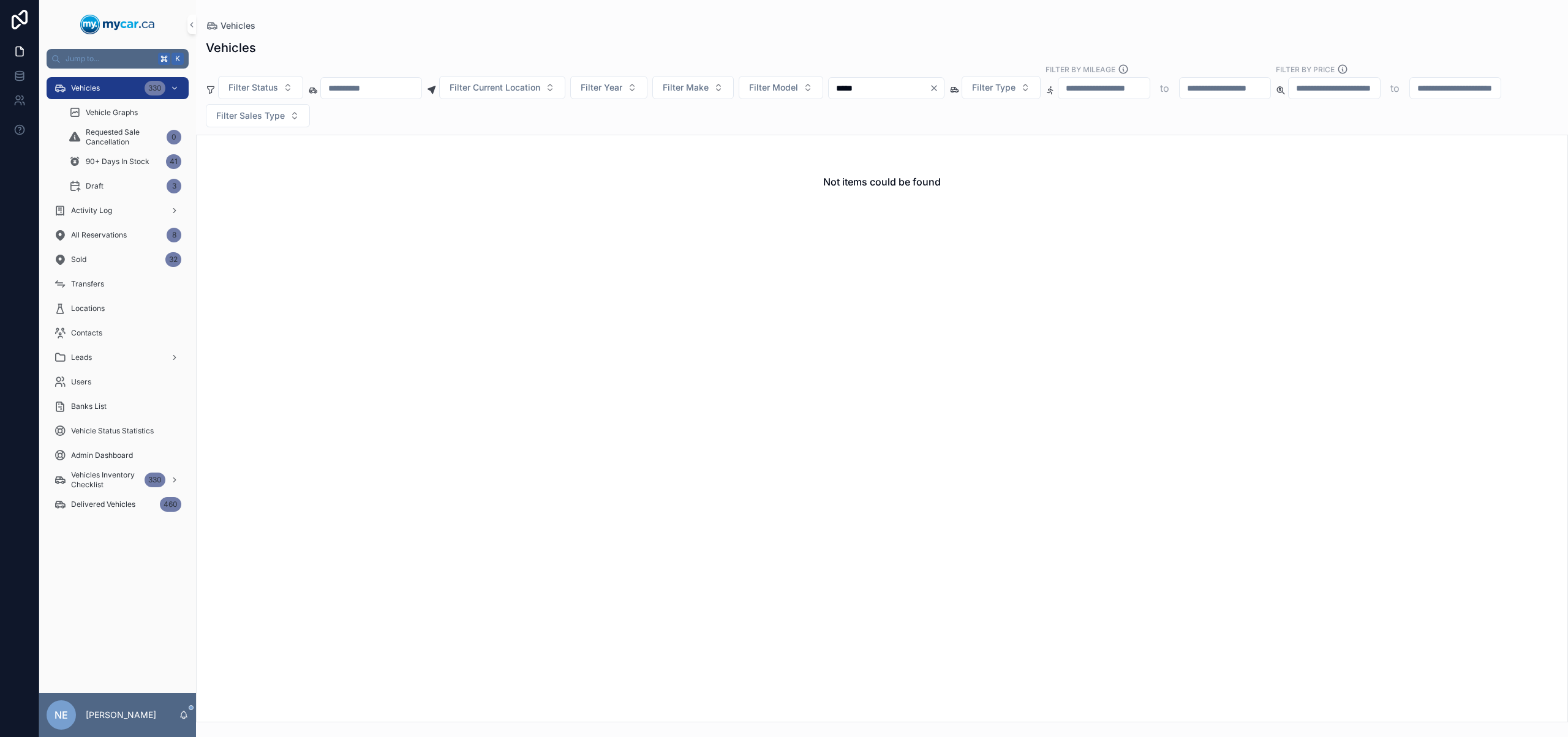
click at [860, 85] on input "*****" at bounding box center [878, 88] width 101 height 17
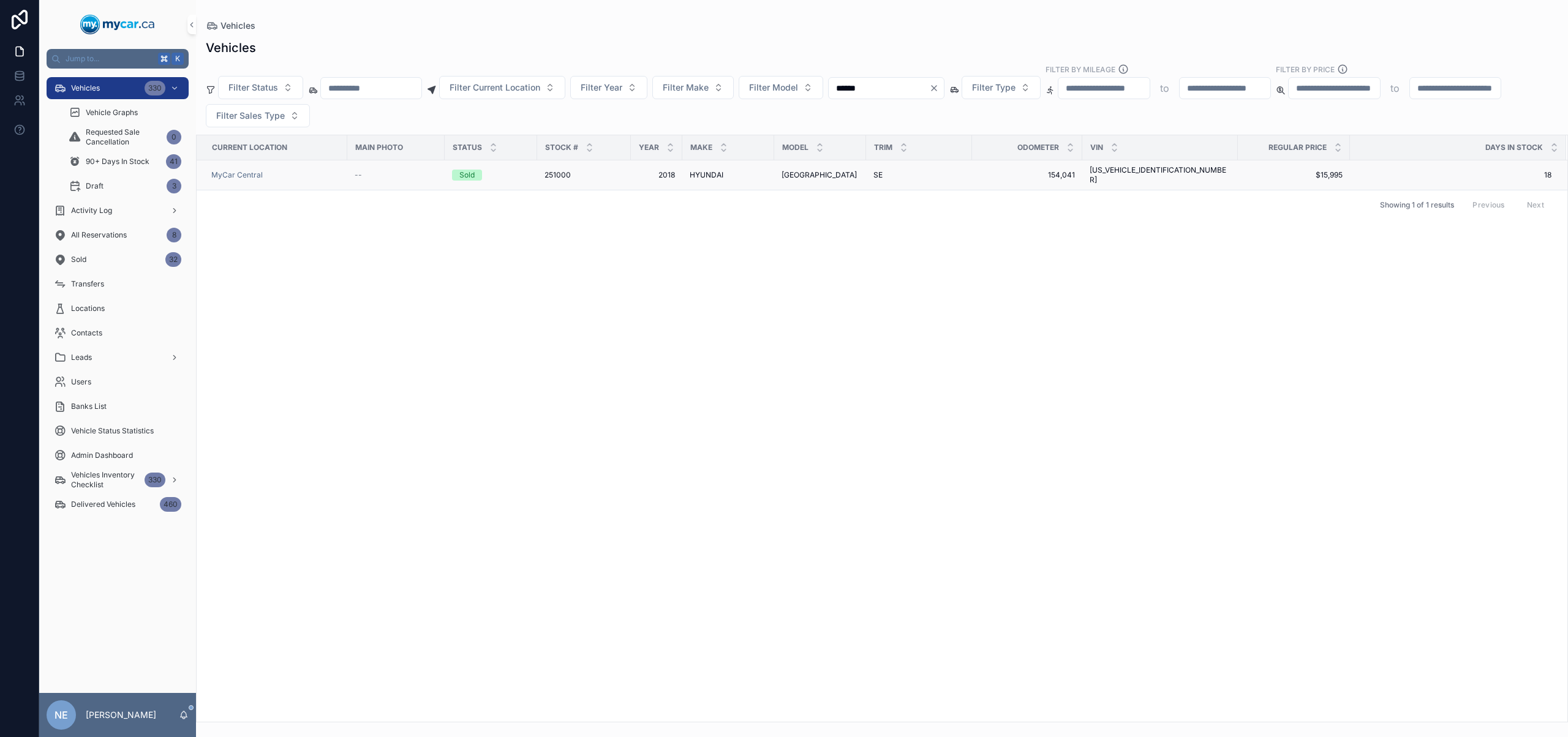
type input "******"
click at [812, 173] on span "[GEOGRAPHIC_DATA]" at bounding box center [819, 175] width 76 height 10
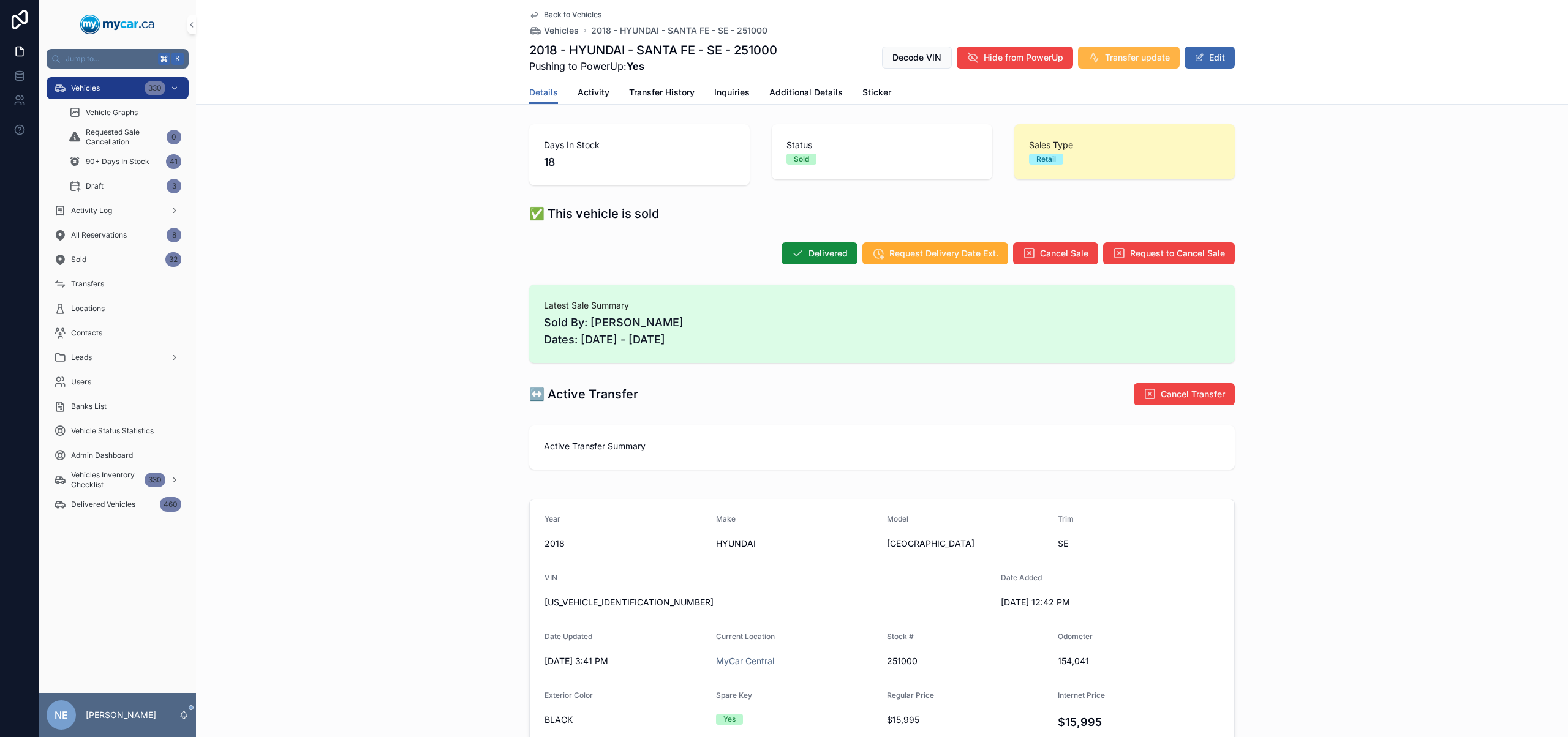
click at [1119, 55] on span "Transfer update" at bounding box center [1138, 57] width 65 height 12
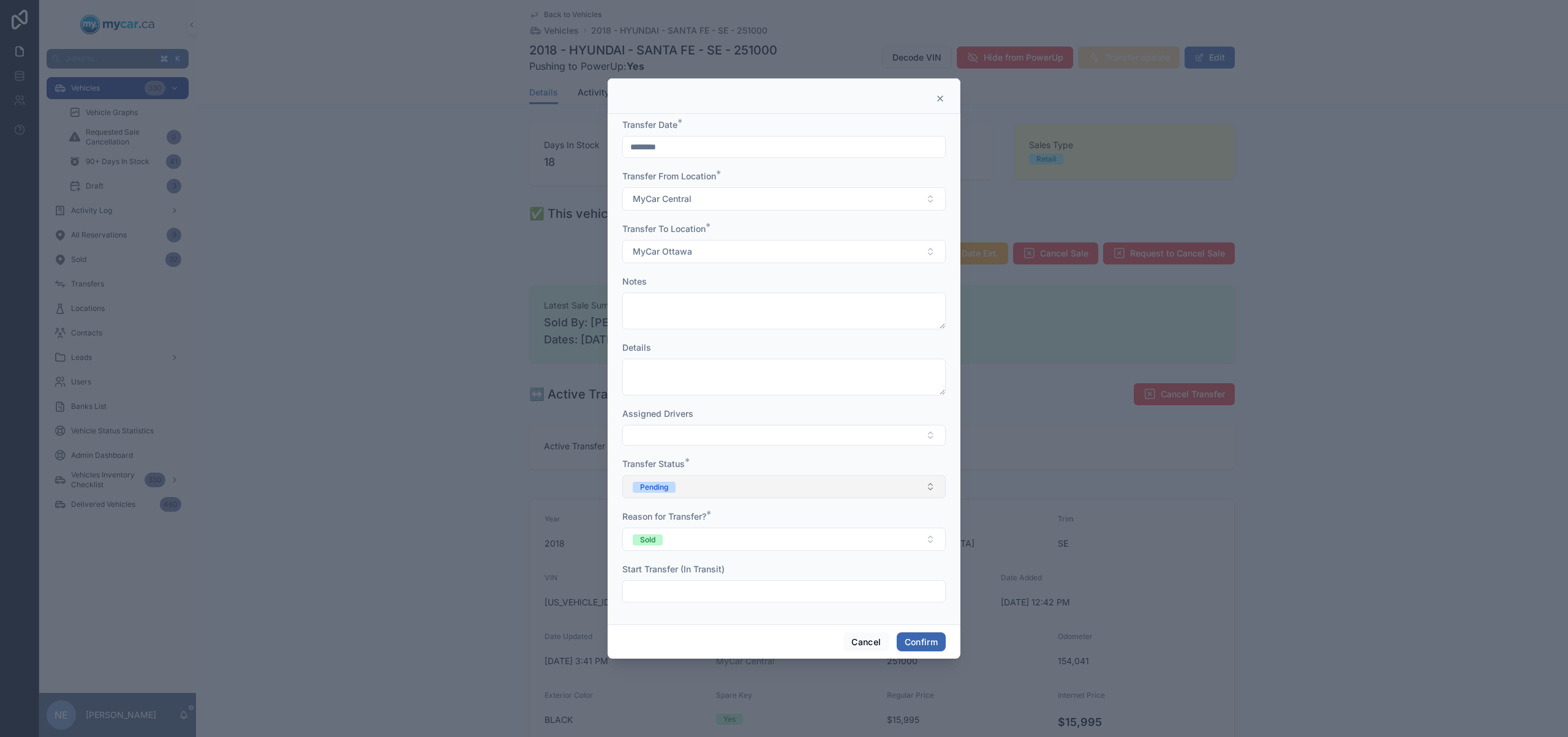
click at [796, 486] on button "Pending" at bounding box center [784, 486] width 323 height 23
click at [716, 553] on div "In Transit" at bounding box center [784, 554] width 317 height 18
drag, startPoint x: 932, startPoint y: 645, endPoint x: 950, endPoint y: 643, distance: 18.1
click at [932, 645] on button "Confirm" at bounding box center [921, 642] width 49 height 20
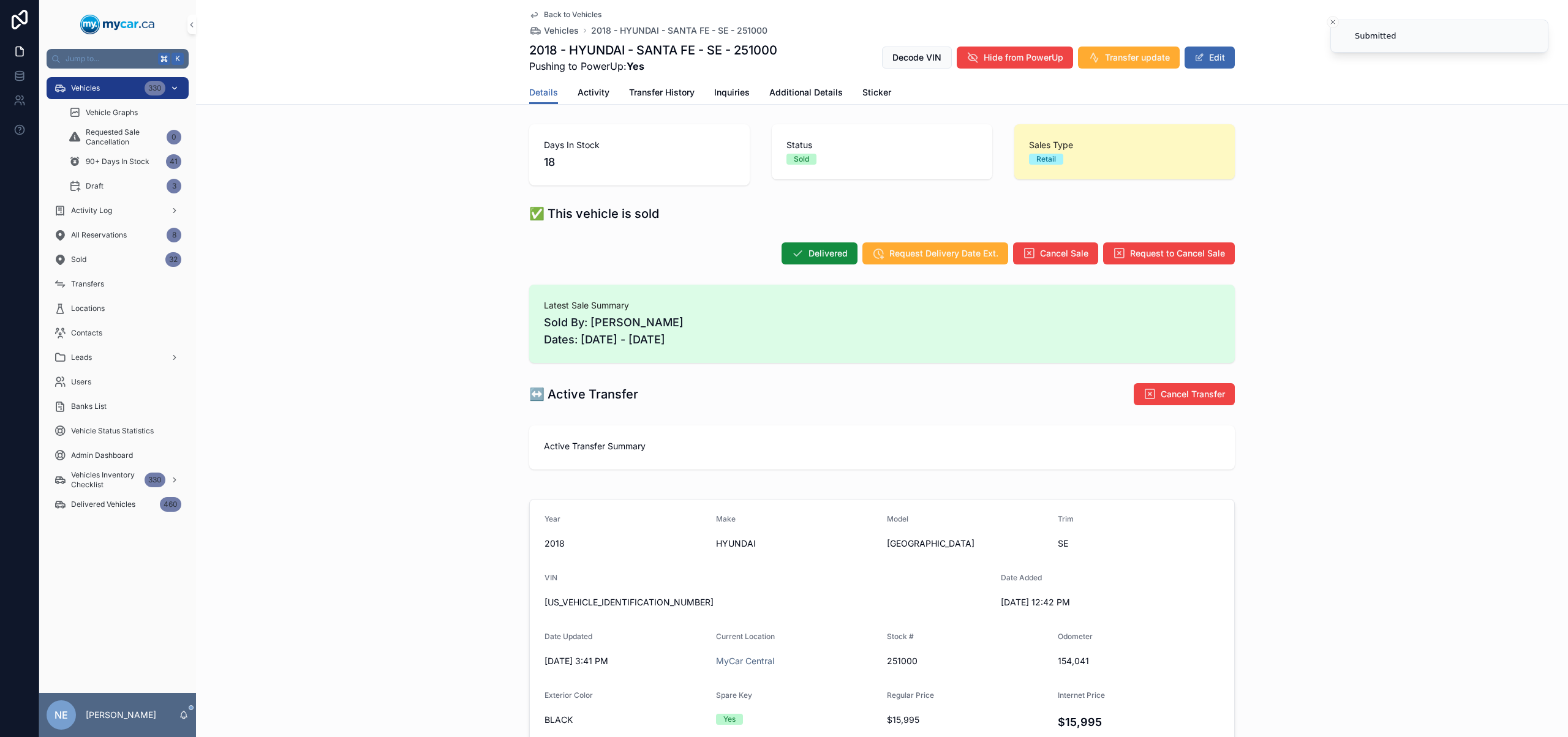
click at [87, 85] on span "Vehicles" at bounding box center [85, 88] width 29 height 10
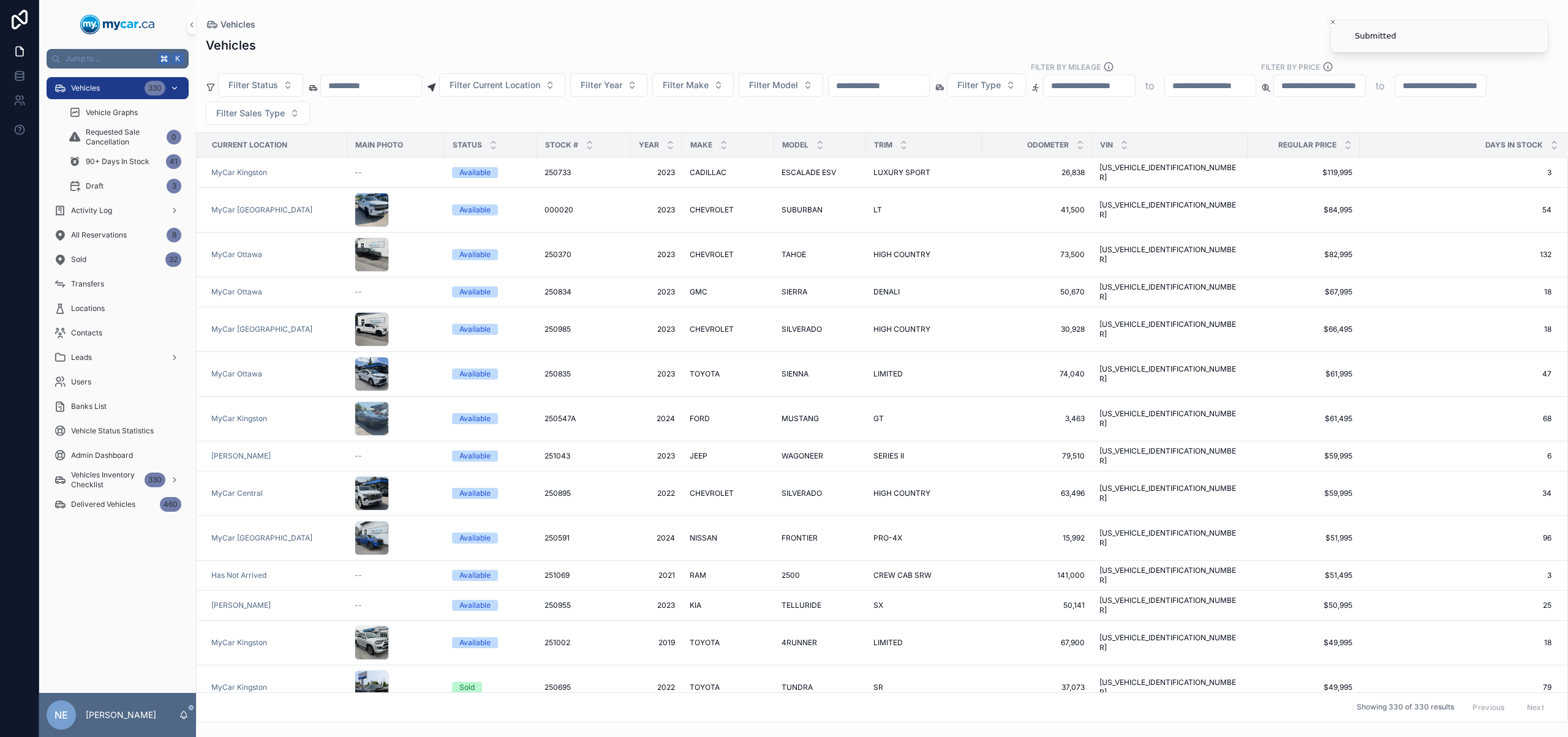
click at [88, 85] on span "Vehicles" at bounding box center [85, 88] width 29 height 10
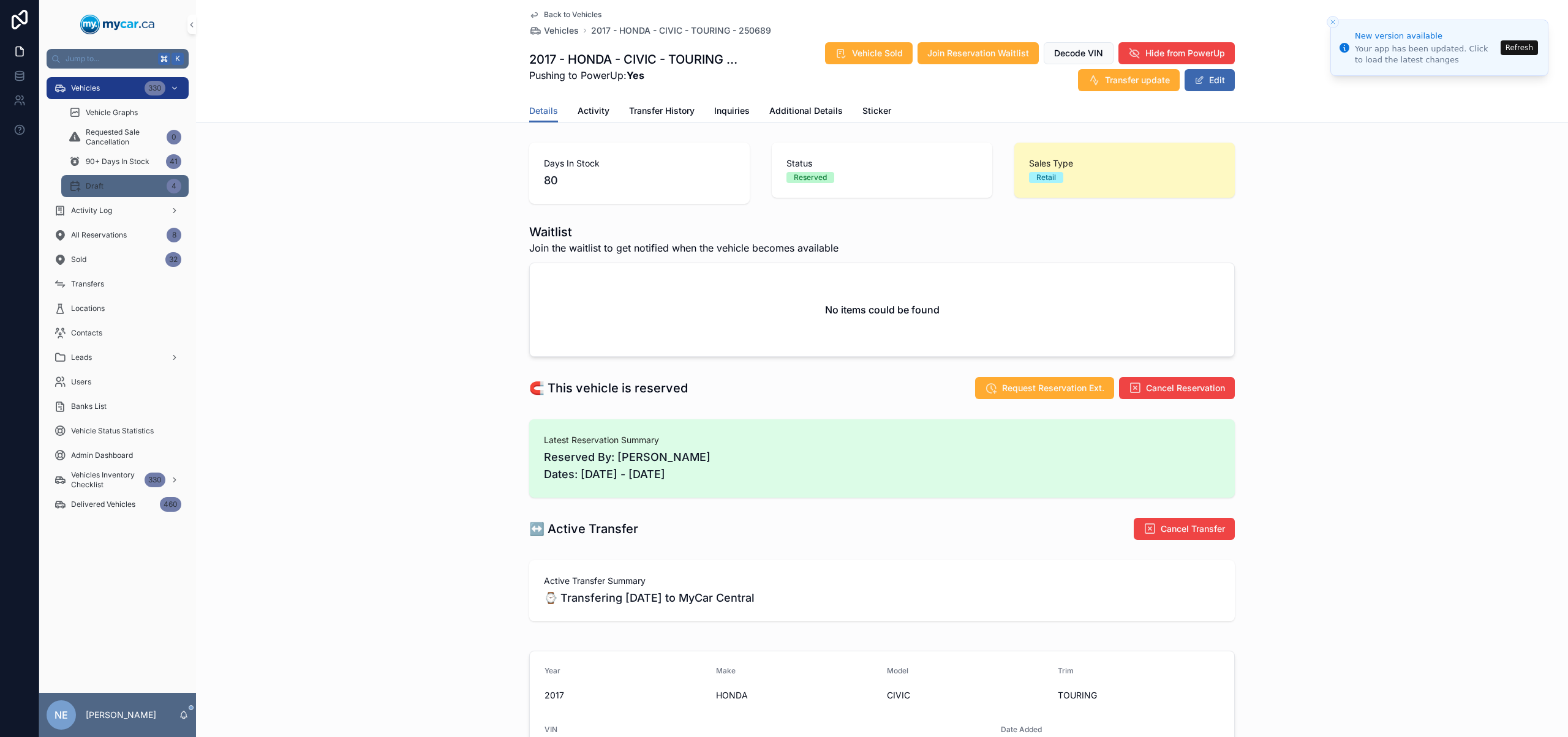
scroll to position [320, 0]
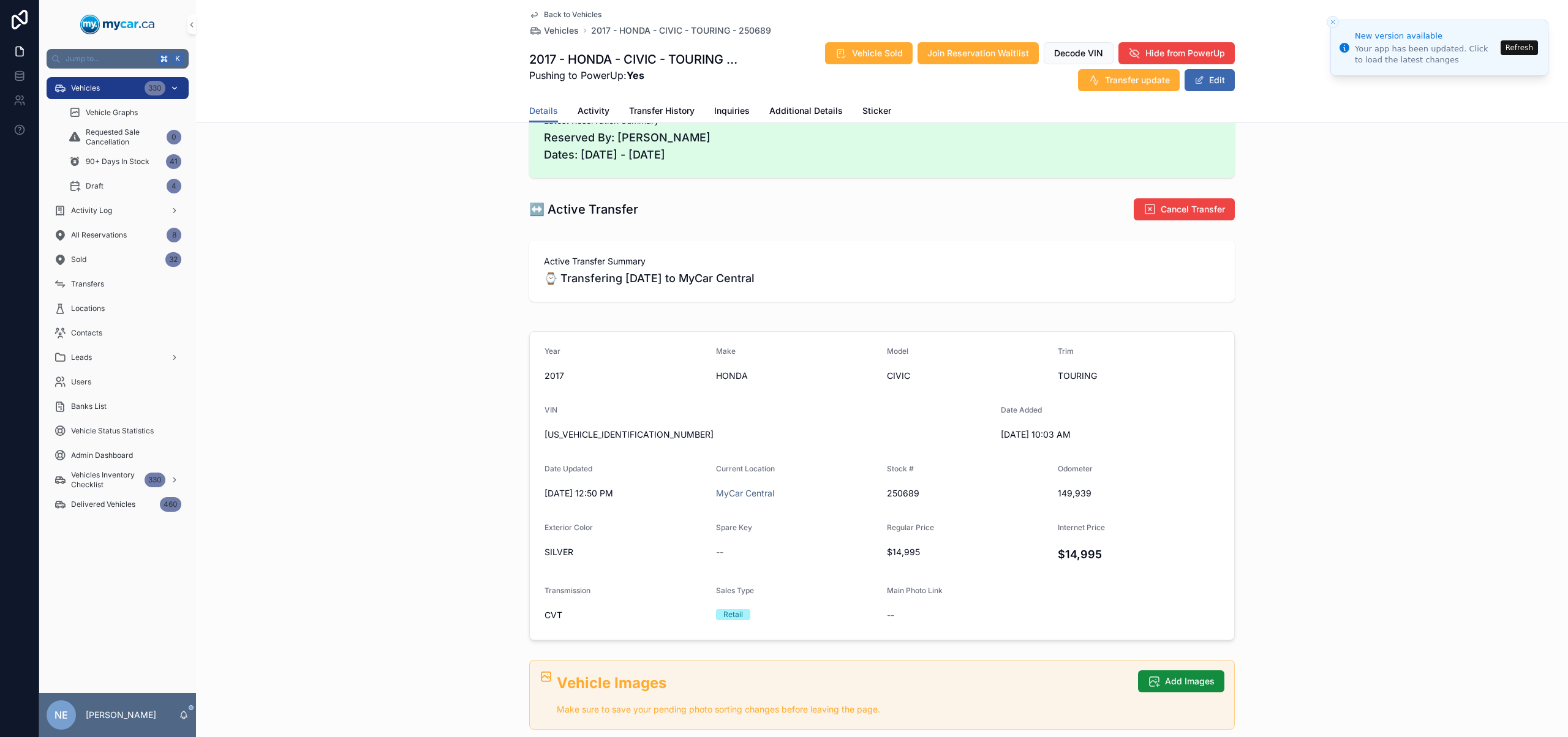
click at [123, 87] on div "Vehicles 330" at bounding box center [117, 88] width 127 height 20
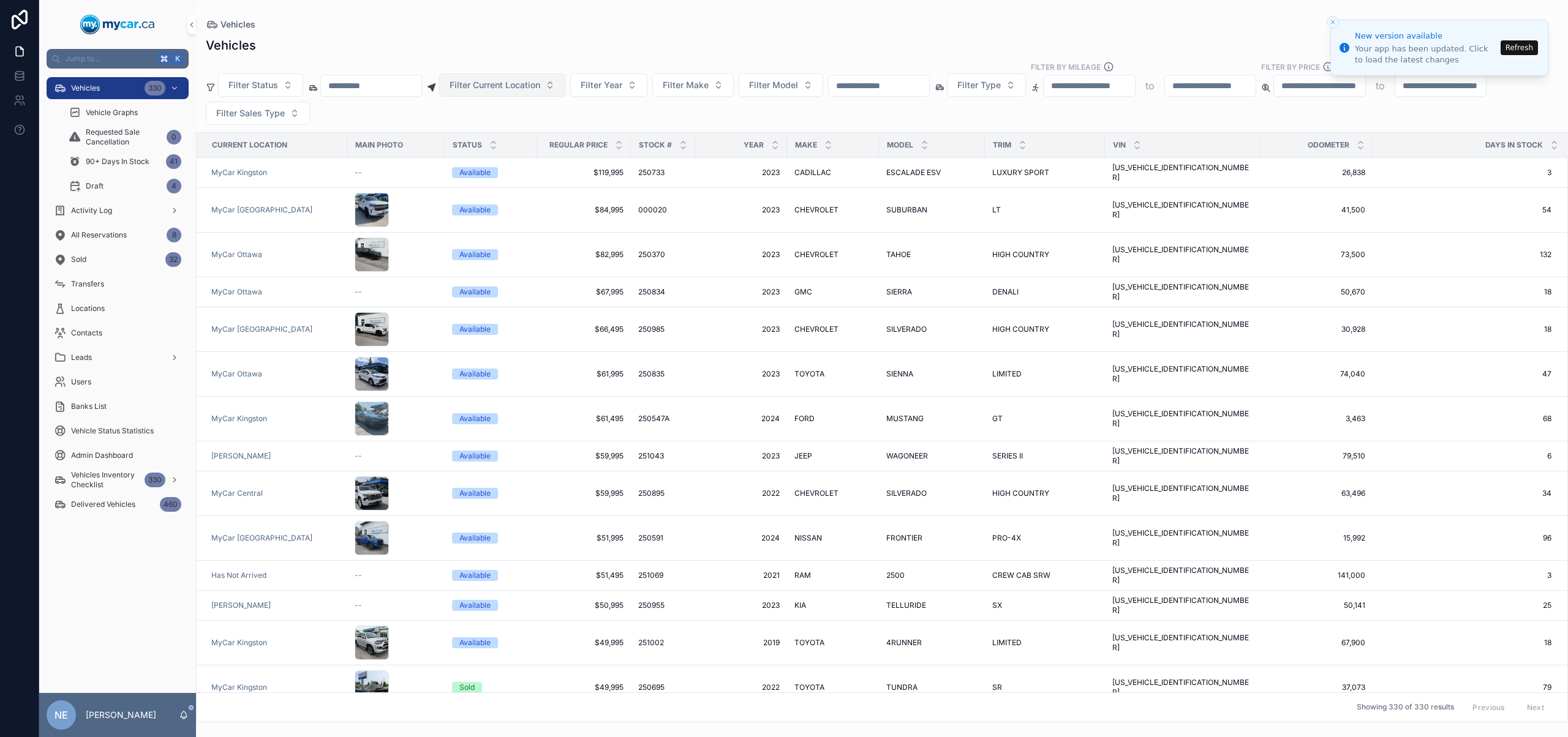
click at [533, 91] on button "Filter Current Location" at bounding box center [502, 85] width 126 height 23
click at [517, 206] on div "MyCar Ottawa" at bounding box center [518, 213] width 147 height 20
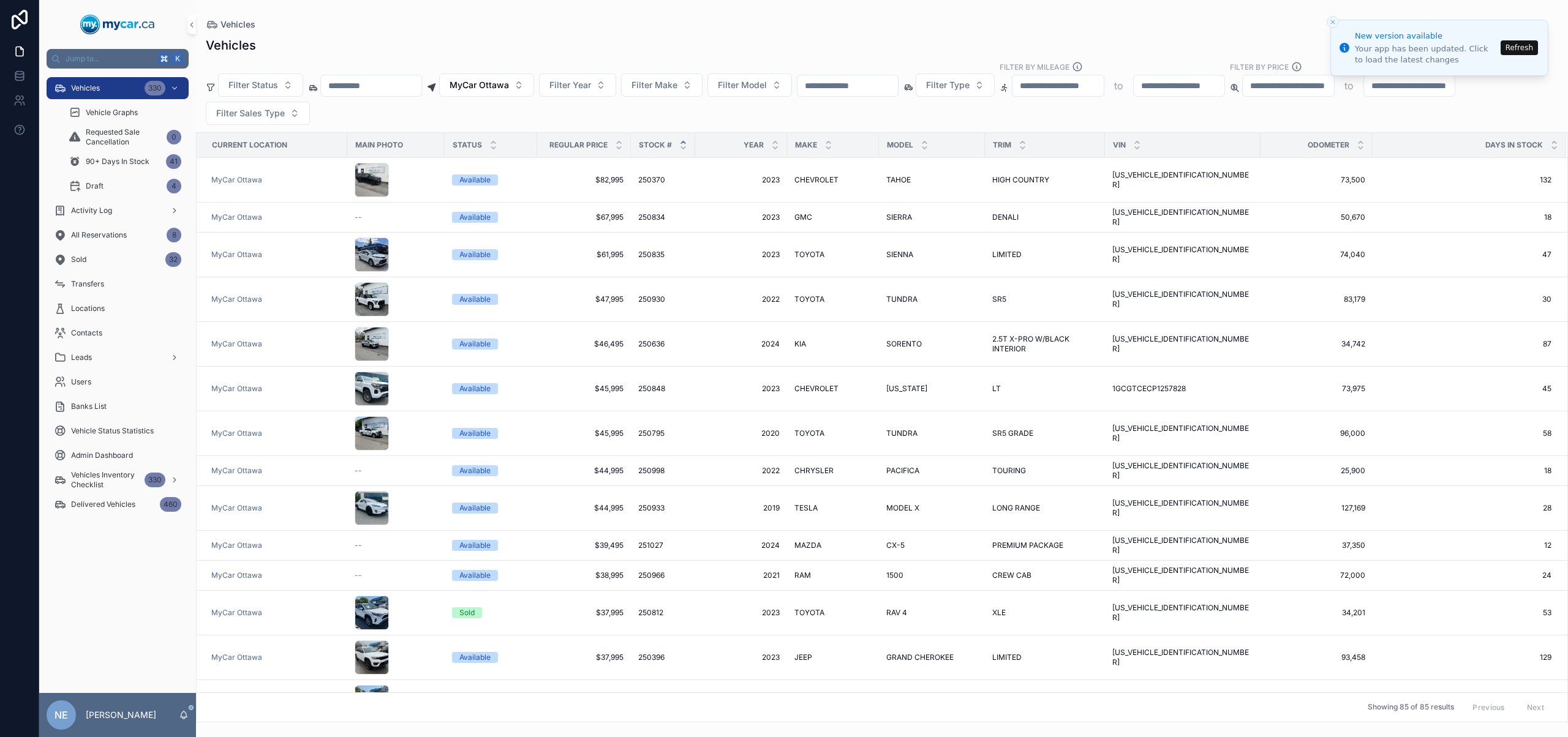
click at [685, 144] on div "scrollable content" at bounding box center [683, 145] width 8 height 14
click at [682, 143] on icon "scrollable content" at bounding box center [683, 142] width 8 height 8
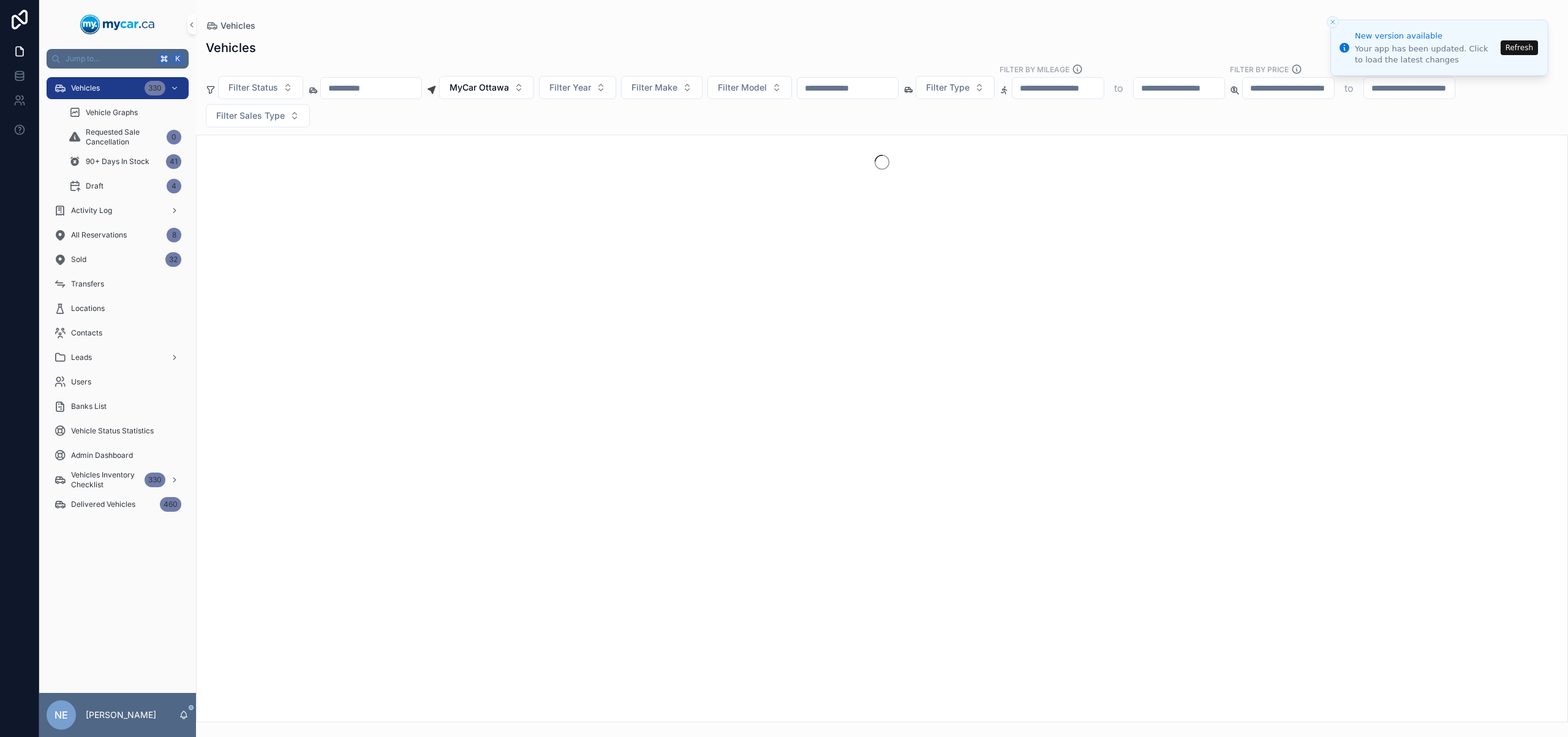
click at [1334, 20] on icon "Close toast" at bounding box center [1333, 22] width 8 height 8
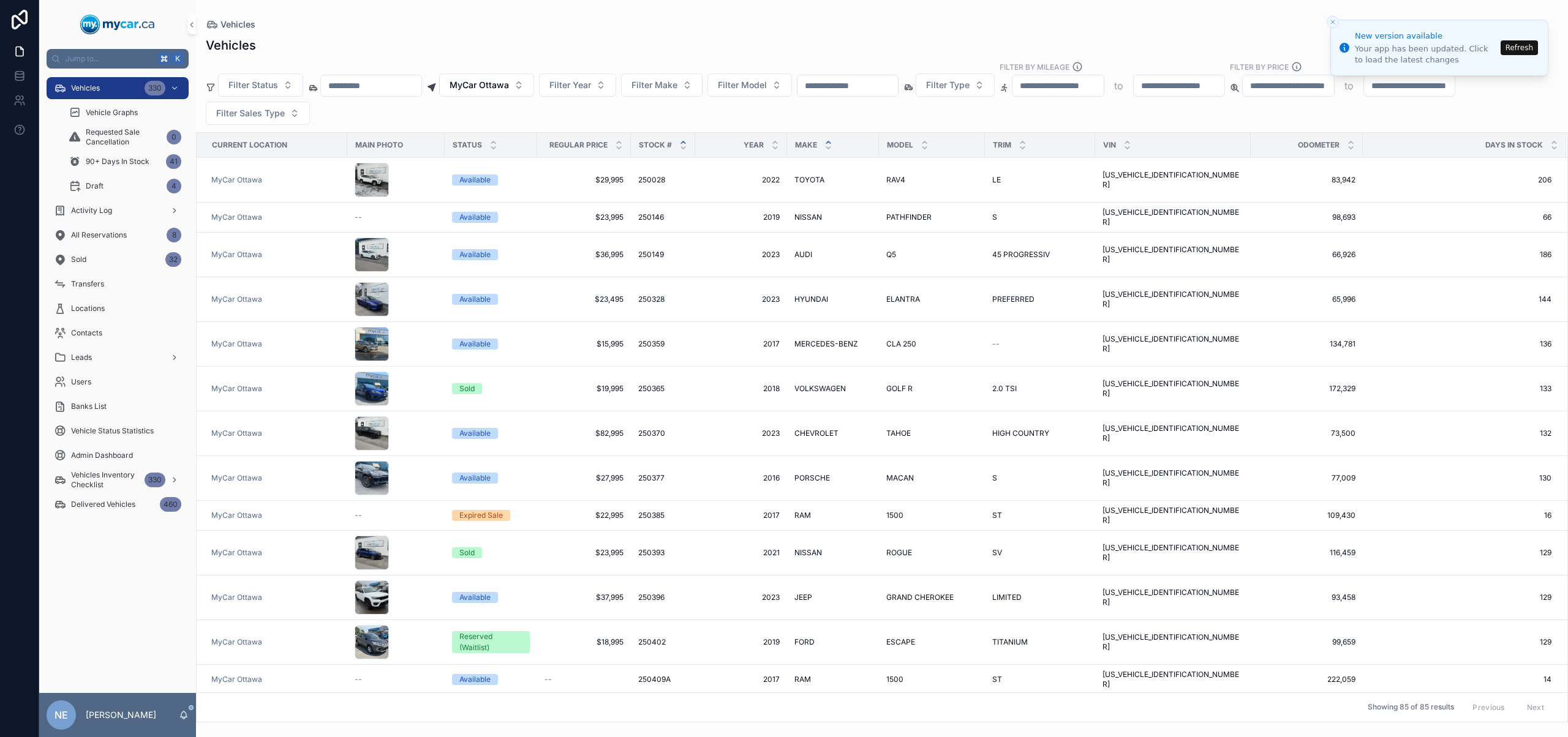
click at [827, 140] on icon "scrollable content" at bounding box center [828, 142] width 8 height 8
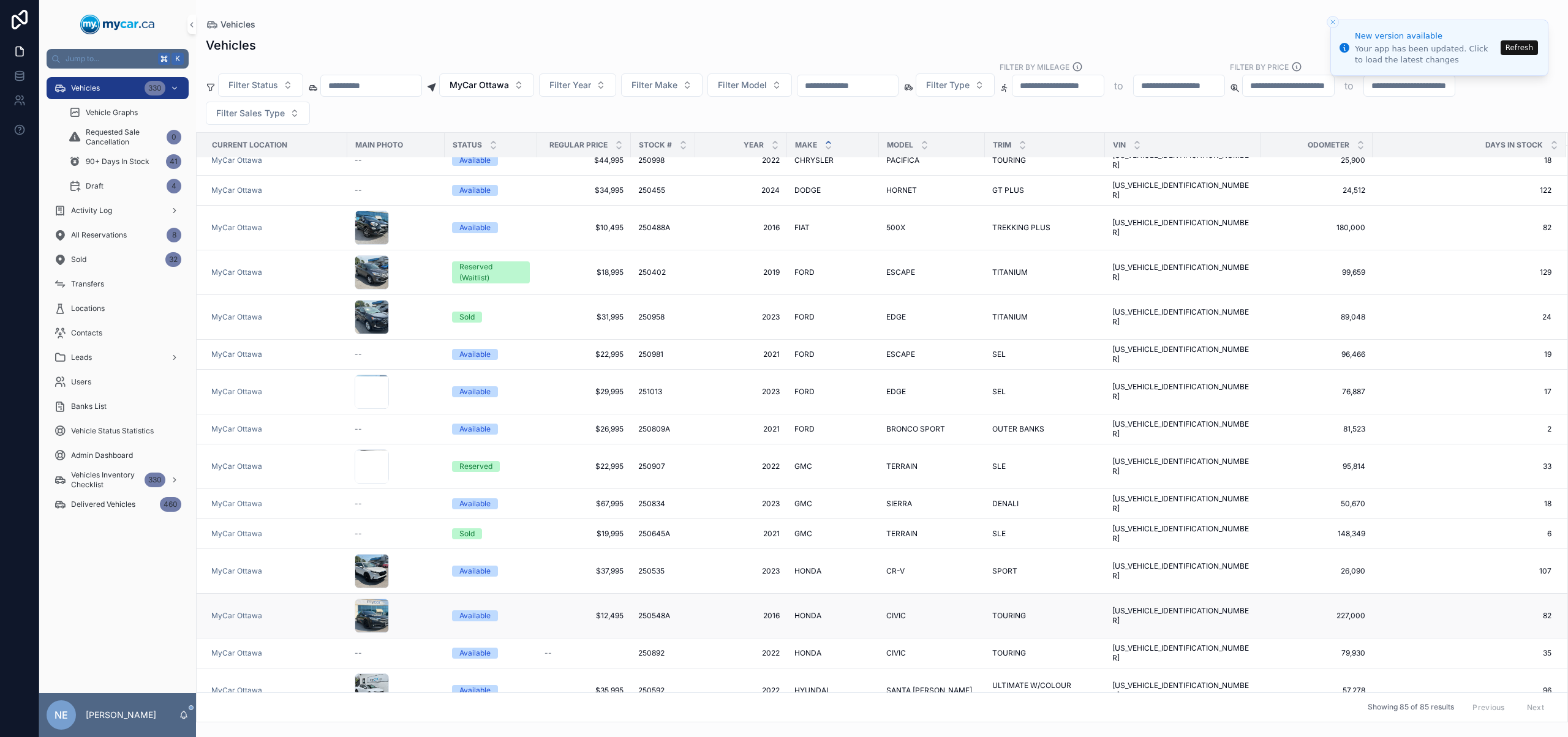
scroll to position [545, 0]
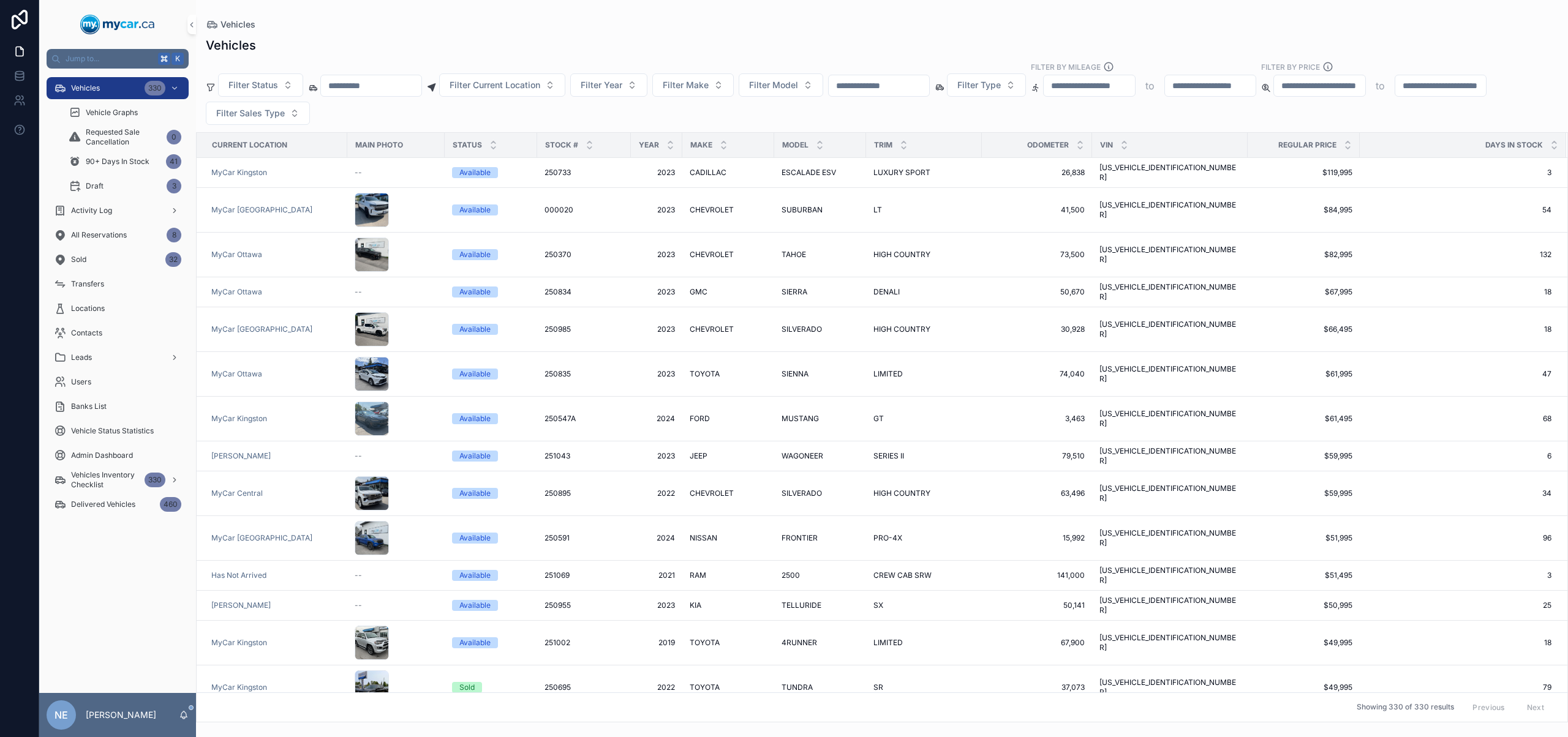
click at [915, 84] on input "scrollable content" at bounding box center [878, 85] width 101 height 17
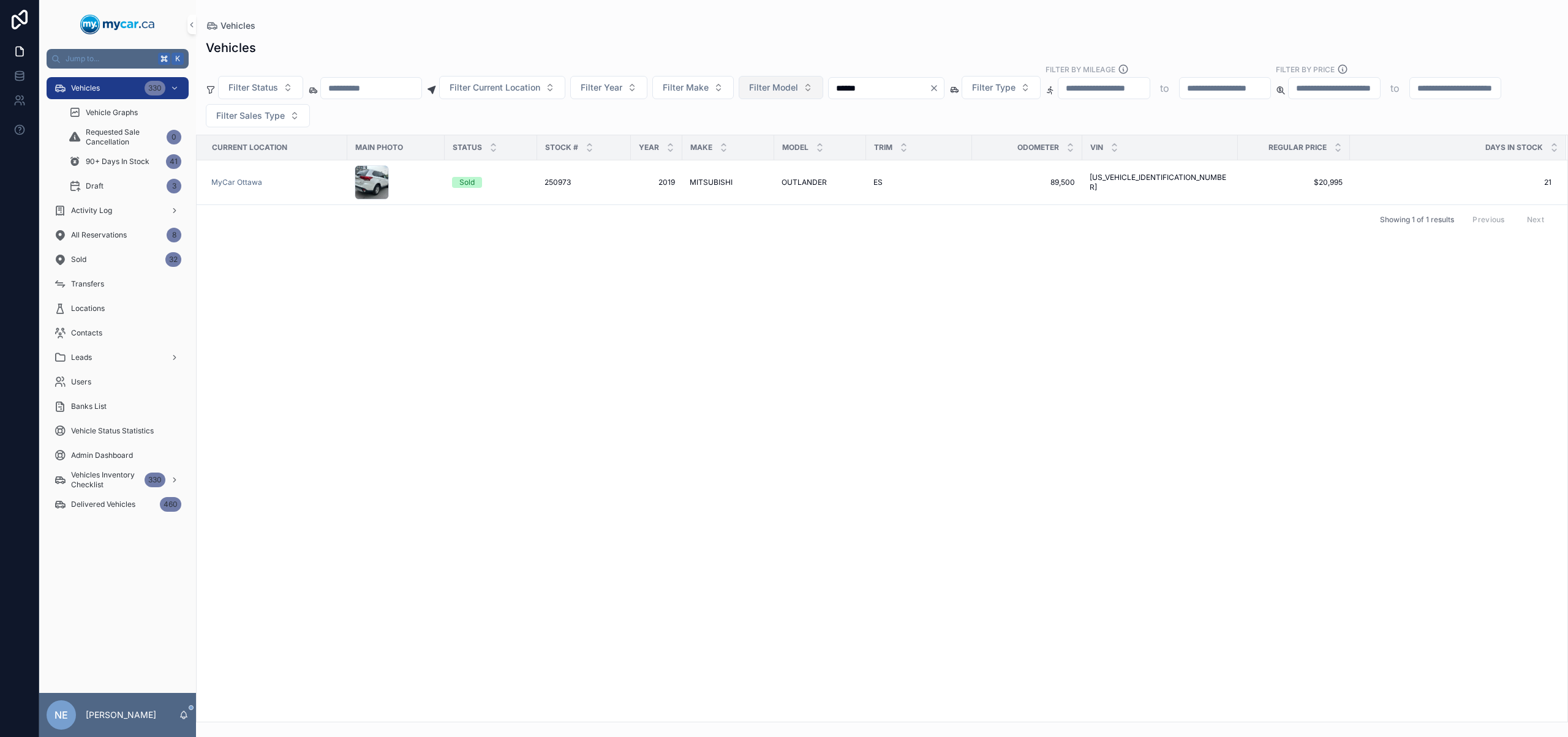
drag, startPoint x: 910, startPoint y: 83, endPoint x: 804, endPoint y: 81, distance: 106.0
click at [804, 81] on div "Filter Status Filter Current Location Filter Year Filter Make Filter Model ****…" at bounding box center [882, 95] width 1372 height 63
type input "******"
click at [737, 178] on div "GMC GMC" at bounding box center [728, 182] width 77 height 10
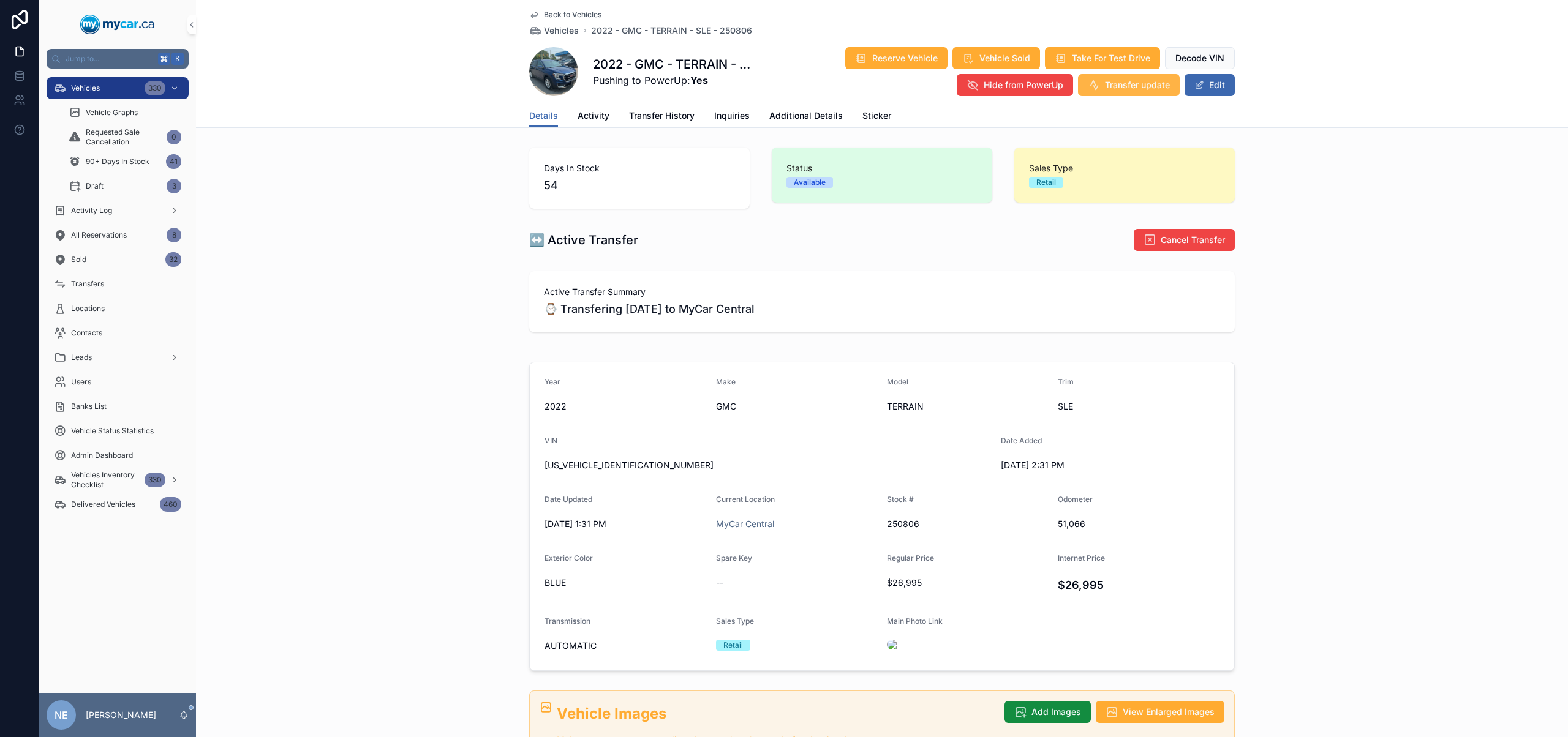
click at [1132, 79] on span "Transfer update" at bounding box center [1138, 85] width 65 height 12
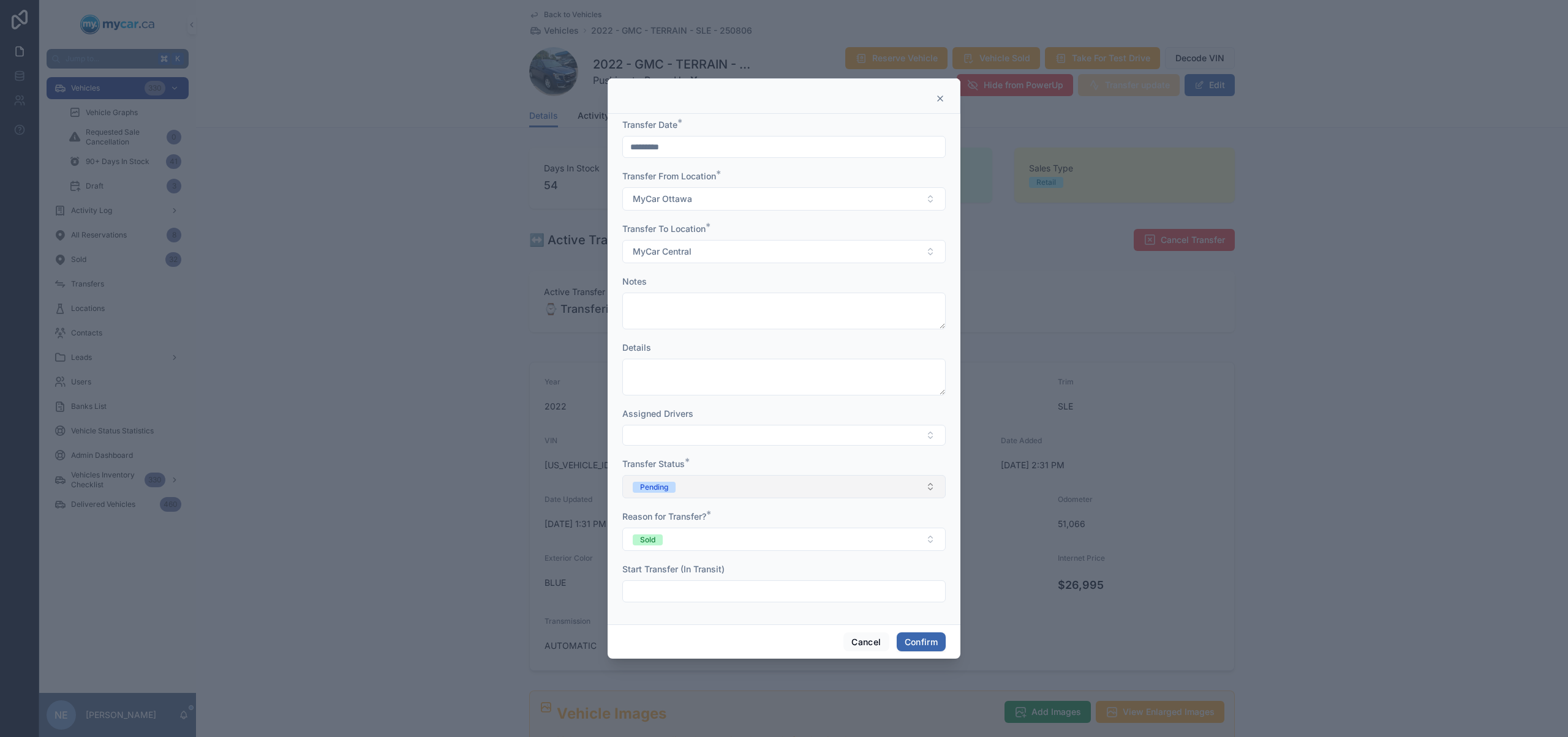
click at [725, 493] on button "Pending" at bounding box center [784, 486] width 323 height 23
click at [704, 550] on div "In Transit" at bounding box center [784, 554] width 317 height 18
click at [933, 644] on button "Confirm" at bounding box center [921, 642] width 49 height 20
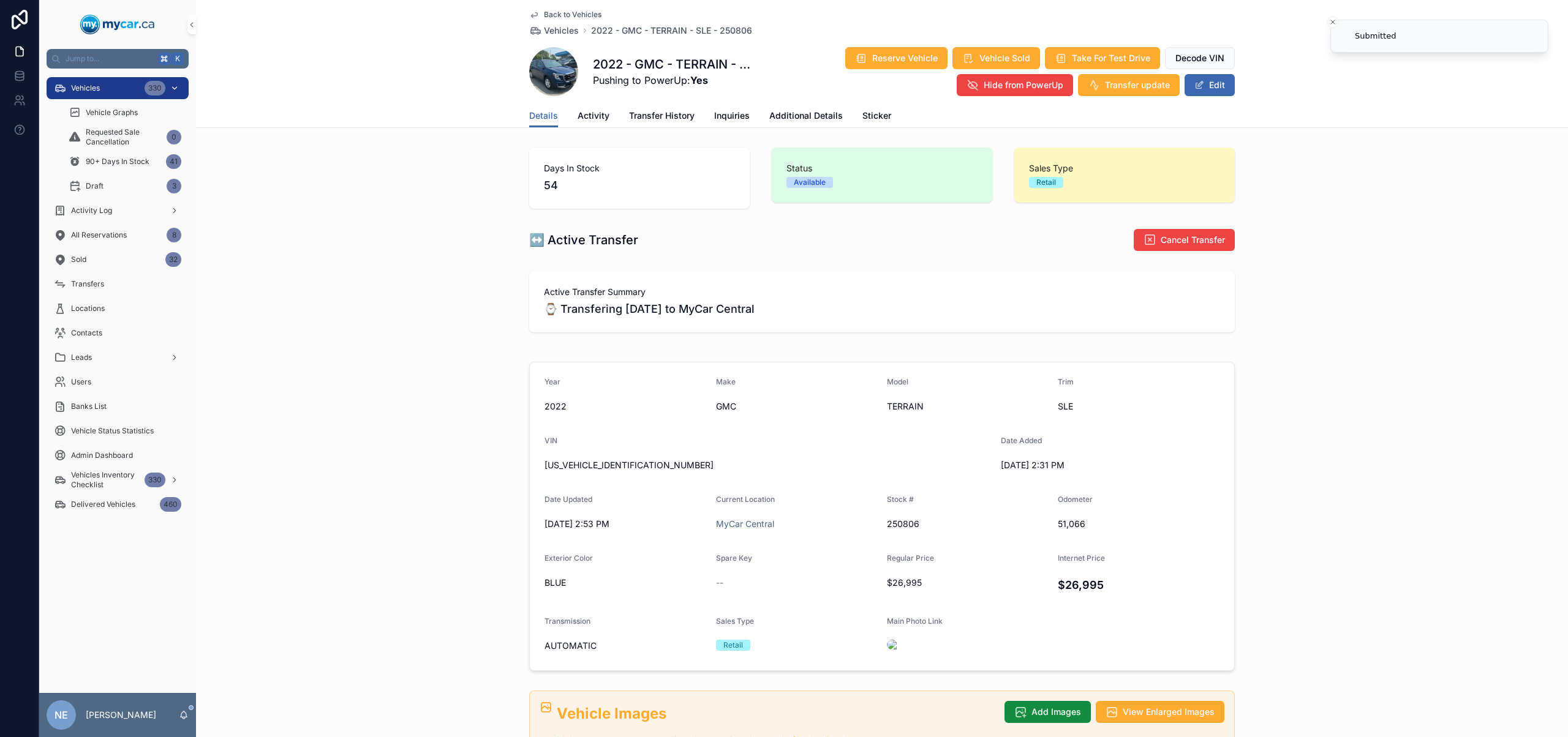
click at [104, 88] on div "Vehicles 330" at bounding box center [117, 88] width 127 height 20
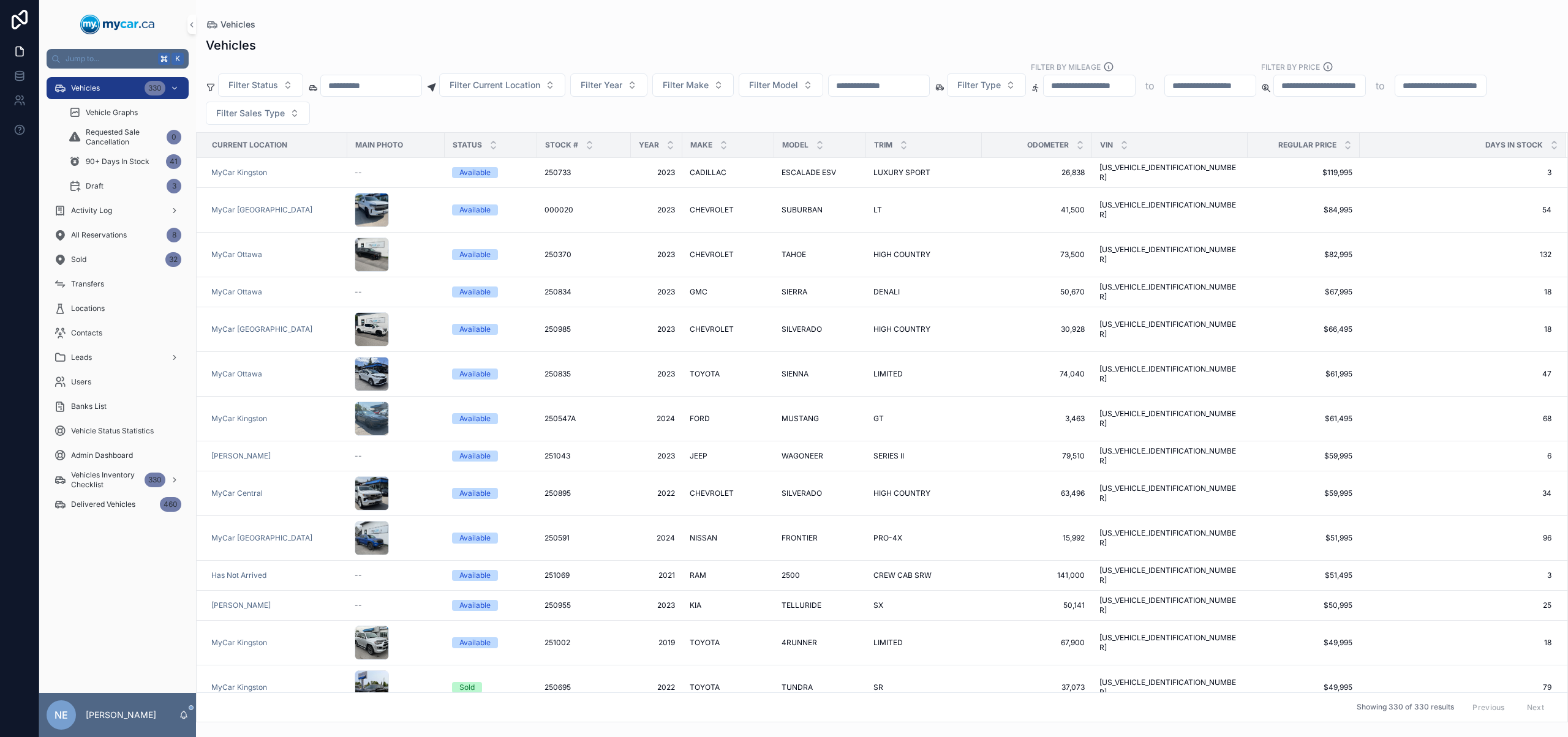
click at [883, 79] on input "scrollable content" at bounding box center [878, 85] width 101 height 17
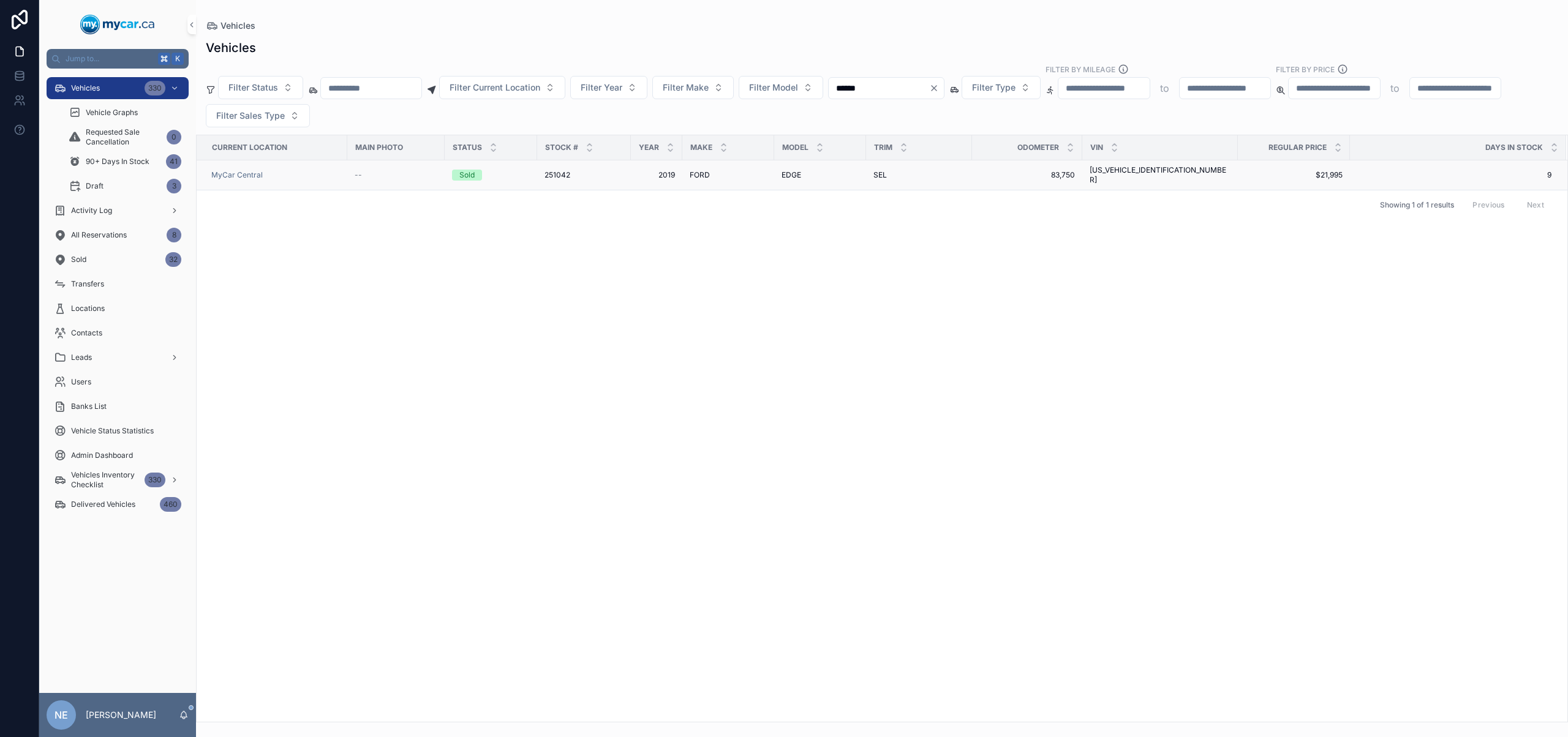
type input "******"
click at [1091, 177] on td "[US_VEHICLE_IDENTIFICATION_NUMBER] [US_VEHICLE_IDENTIFICATION_NUMBER]" at bounding box center [1160, 175] width 156 height 30
click at [1103, 172] on span "[US_VEHICLE_IDENTIFICATION_NUMBER]" at bounding box center [1160, 175] width 141 height 20
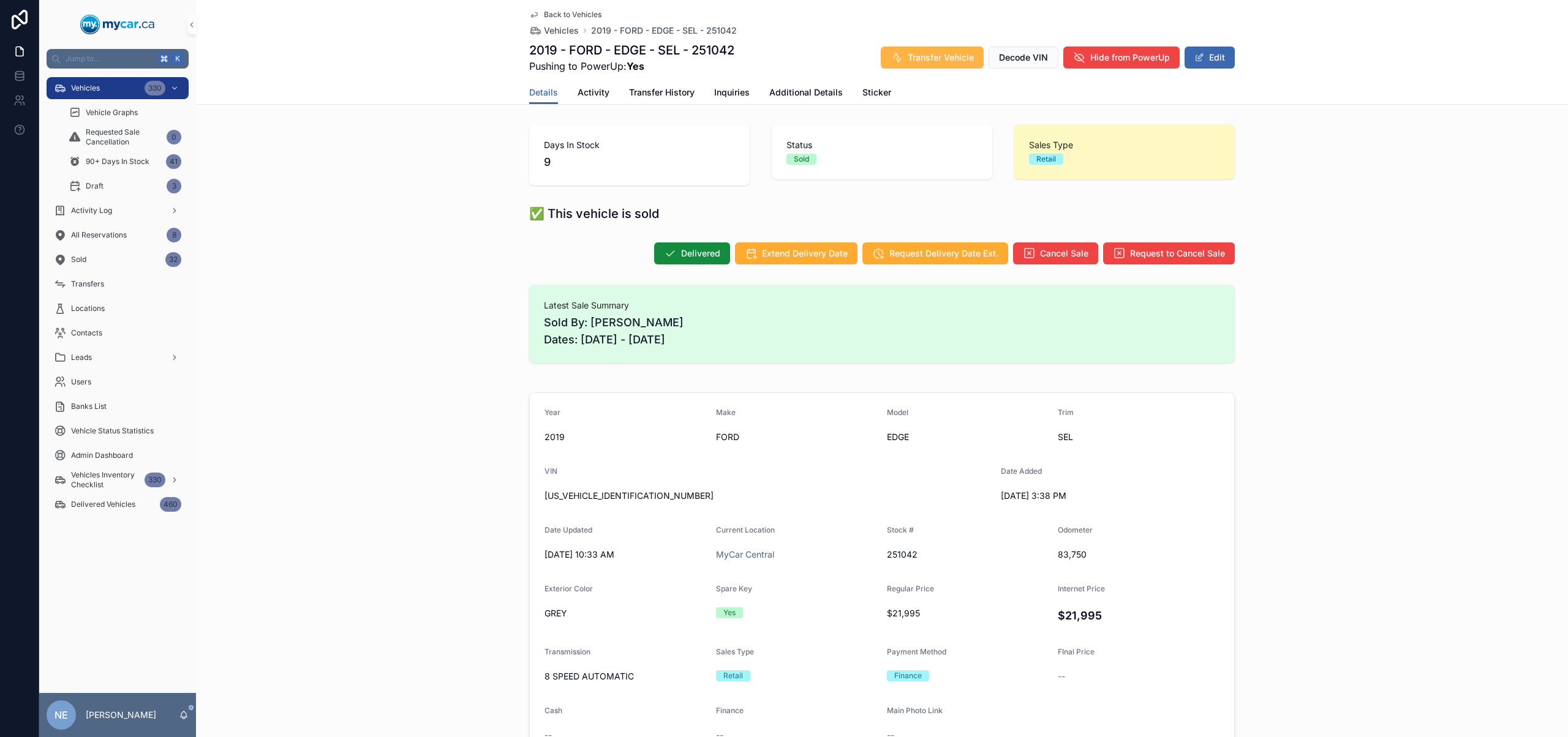
click at [931, 60] on span "Transfer Vehicle" at bounding box center [940, 57] width 66 height 12
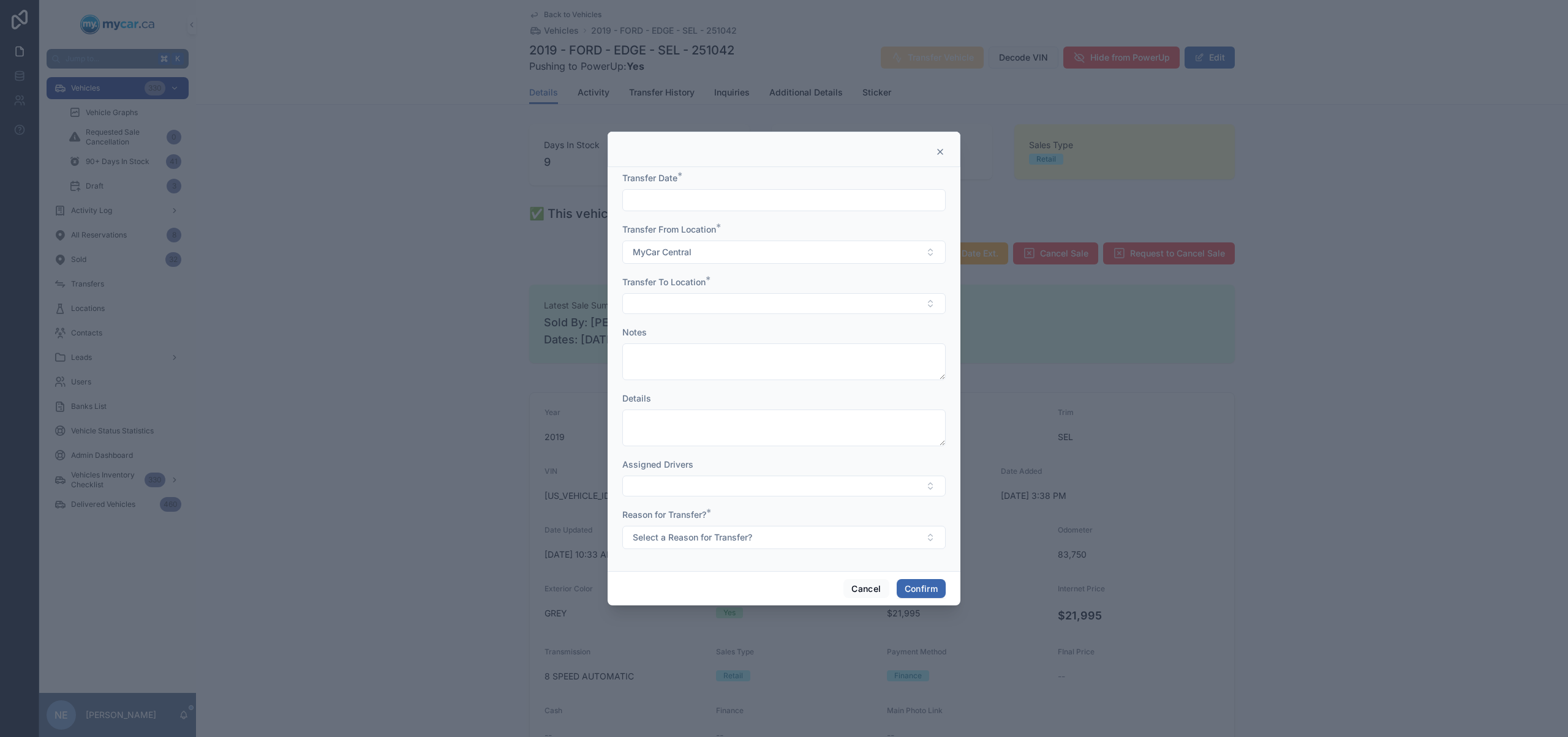
click at [709, 191] on input "text" at bounding box center [784, 200] width 322 height 17
click at [742, 357] on button "11" at bounding box center [739, 355] width 22 height 22
type input "*********"
click at [675, 307] on button "Select Button" at bounding box center [784, 304] width 323 height 21
click at [699, 407] on div "MyCar Ottawa" at bounding box center [784, 410] width 317 height 20
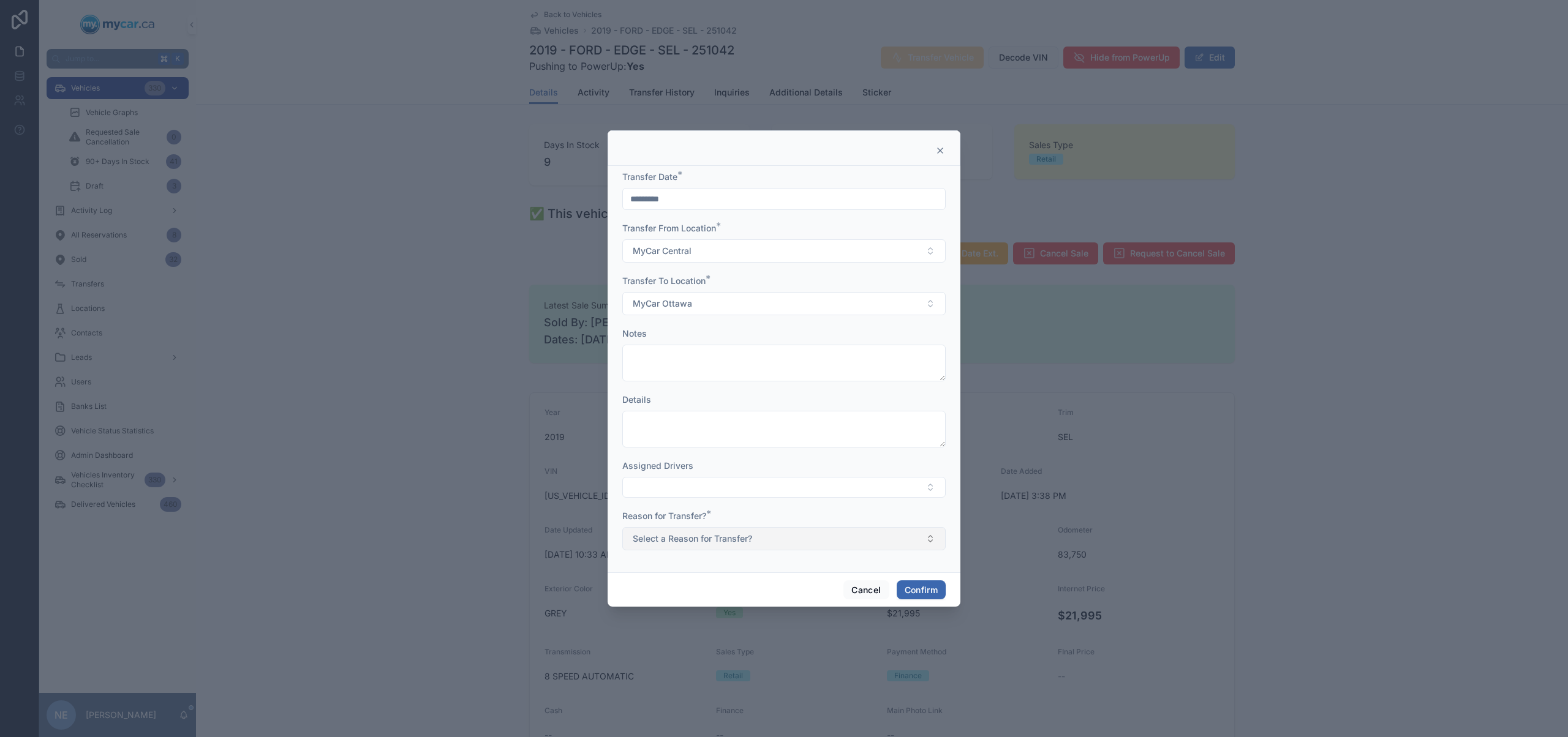
click at [750, 535] on span "Select a Reason for Transfer?" at bounding box center [692, 538] width 120 height 12
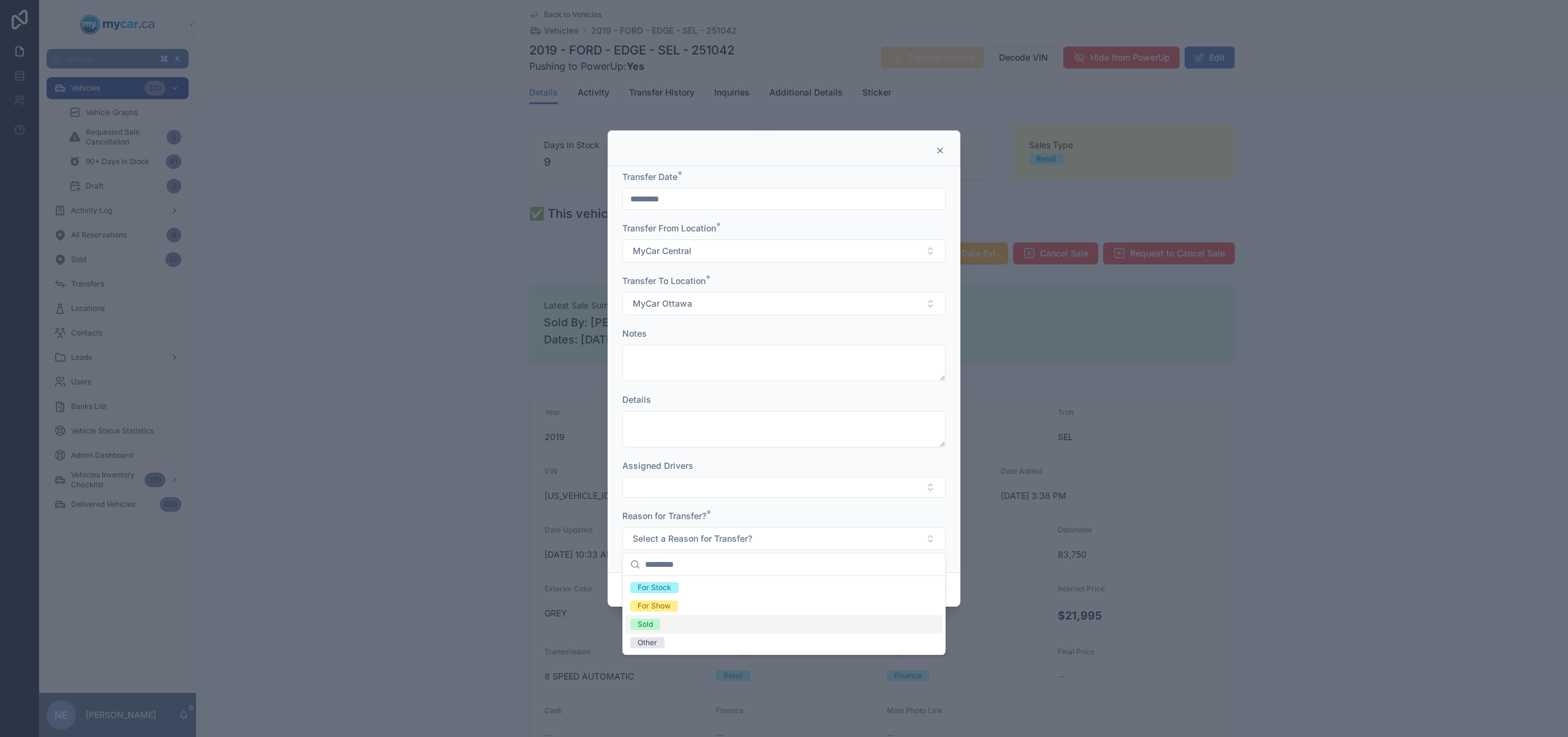
click at [686, 621] on div "Sold" at bounding box center [784, 624] width 317 height 18
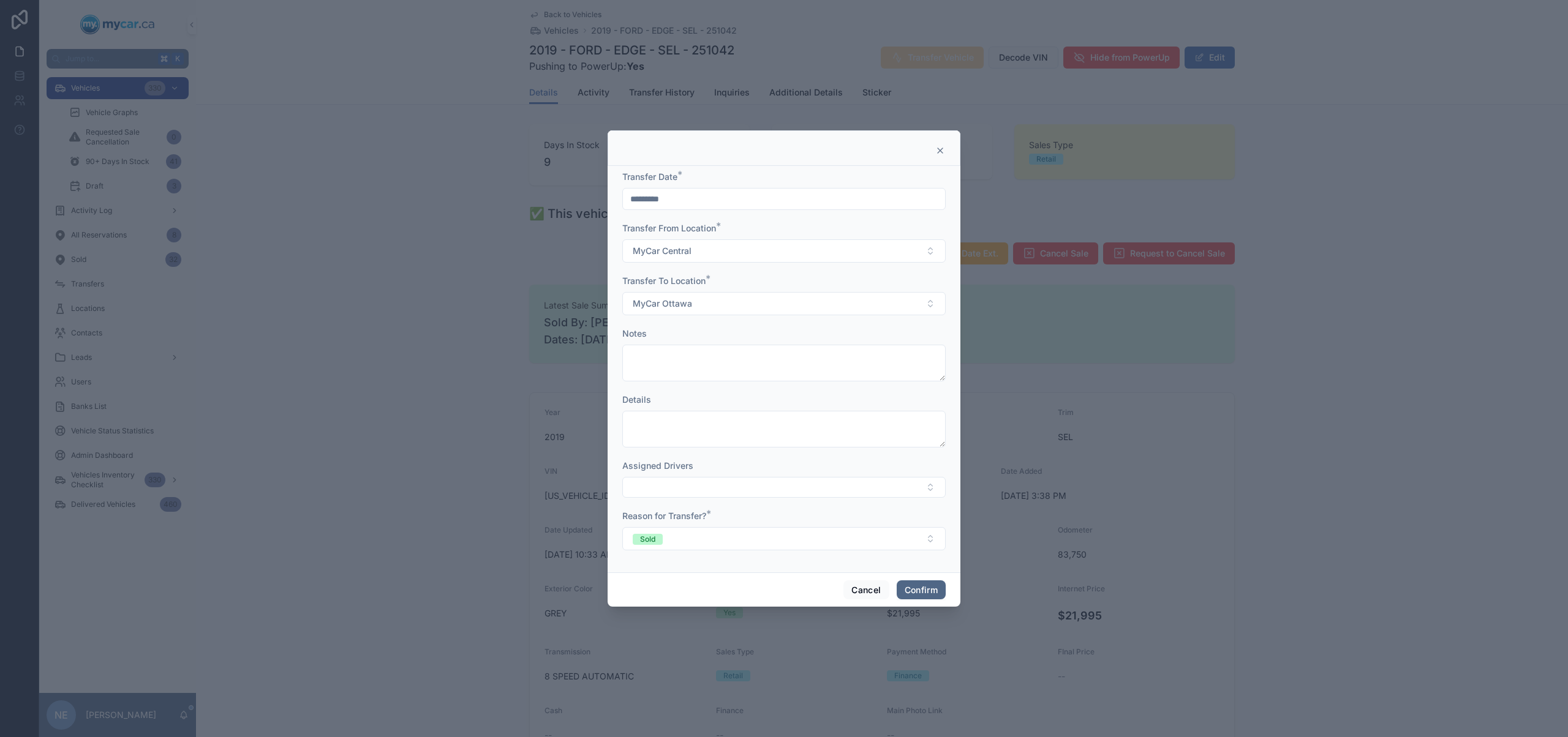
click at [925, 592] on button "Confirm" at bounding box center [921, 590] width 49 height 20
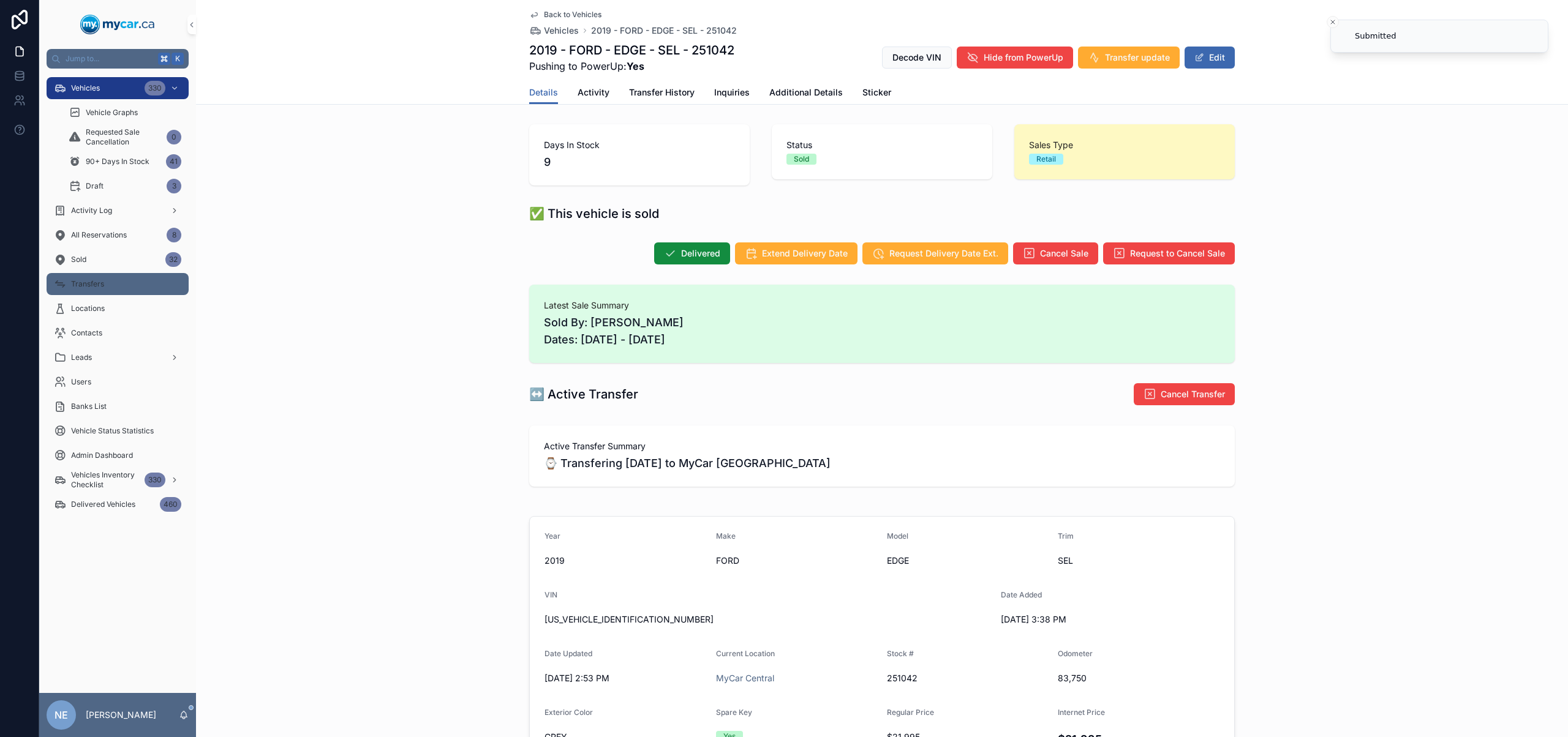
click at [94, 285] on span "Transfers" at bounding box center [88, 283] width 33 height 10
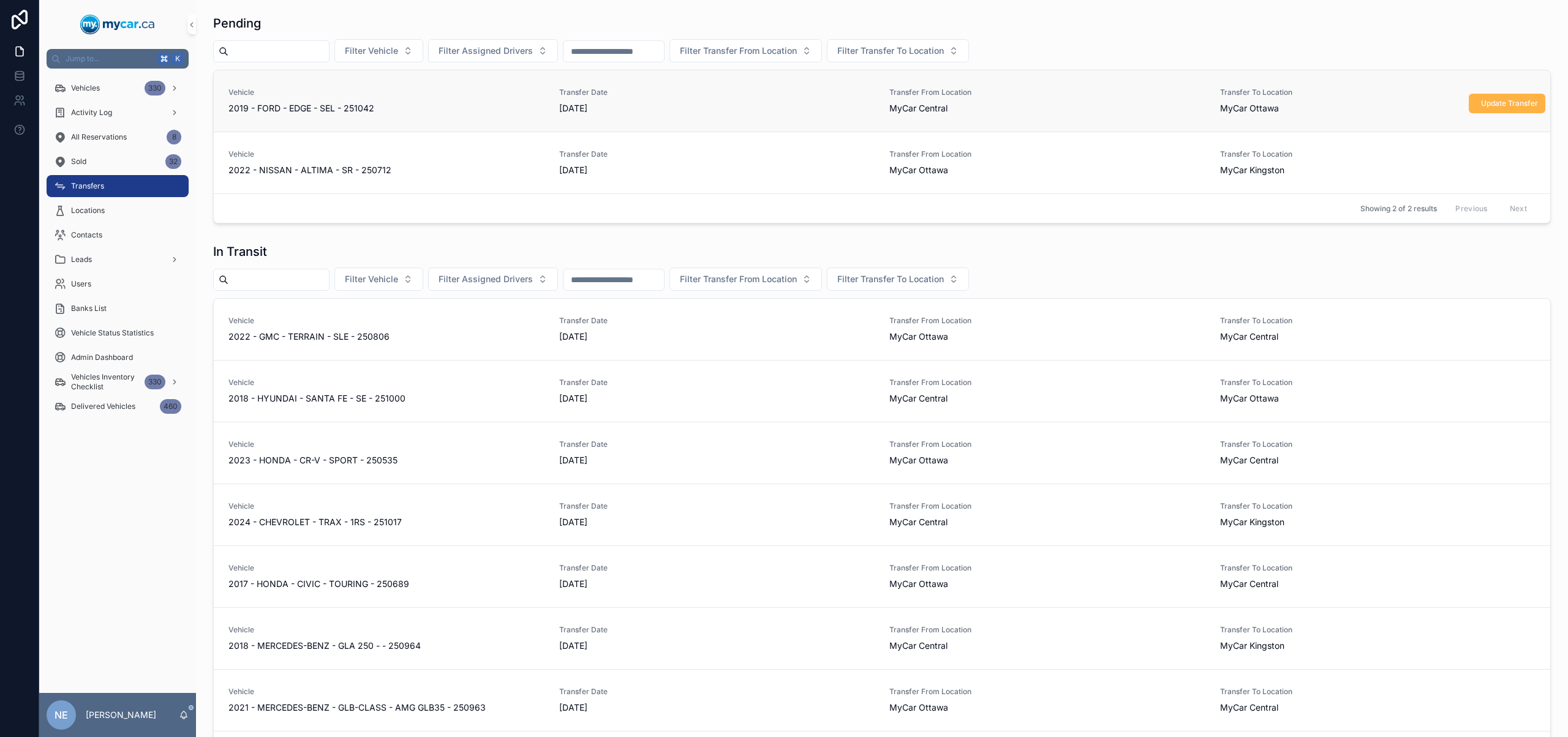
click at [1505, 98] on span "Update Transfer" at bounding box center [1509, 103] width 57 height 10
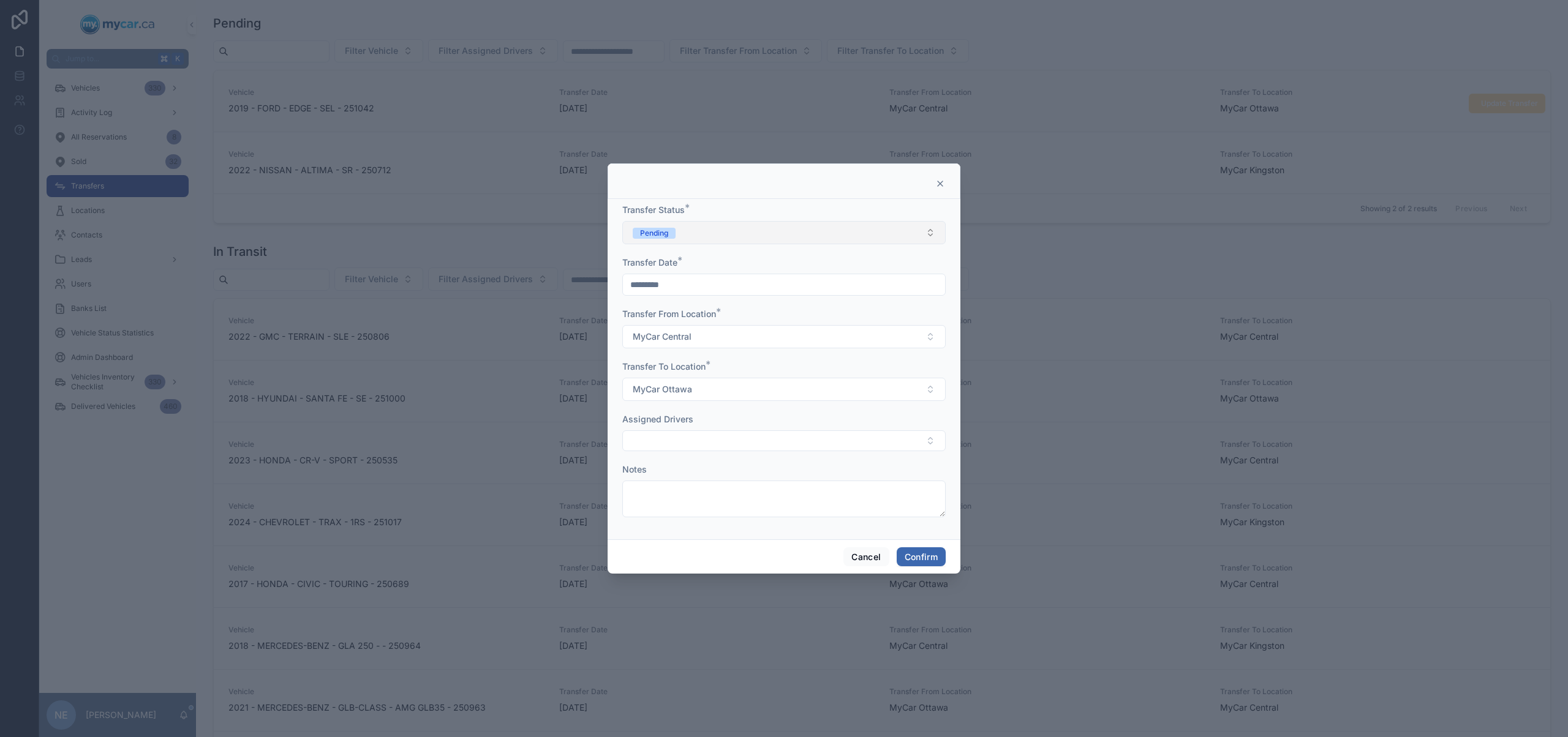
click at [803, 224] on button "Pending" at bounding box center [784, 232] width 323 height 23
click at [700, 301] on div "In Transit" at bounding box center [784, 300] width 317 height 18
click at [928, 558] on button "Confirm" at bounding box center [921, 557] width 49 height 20
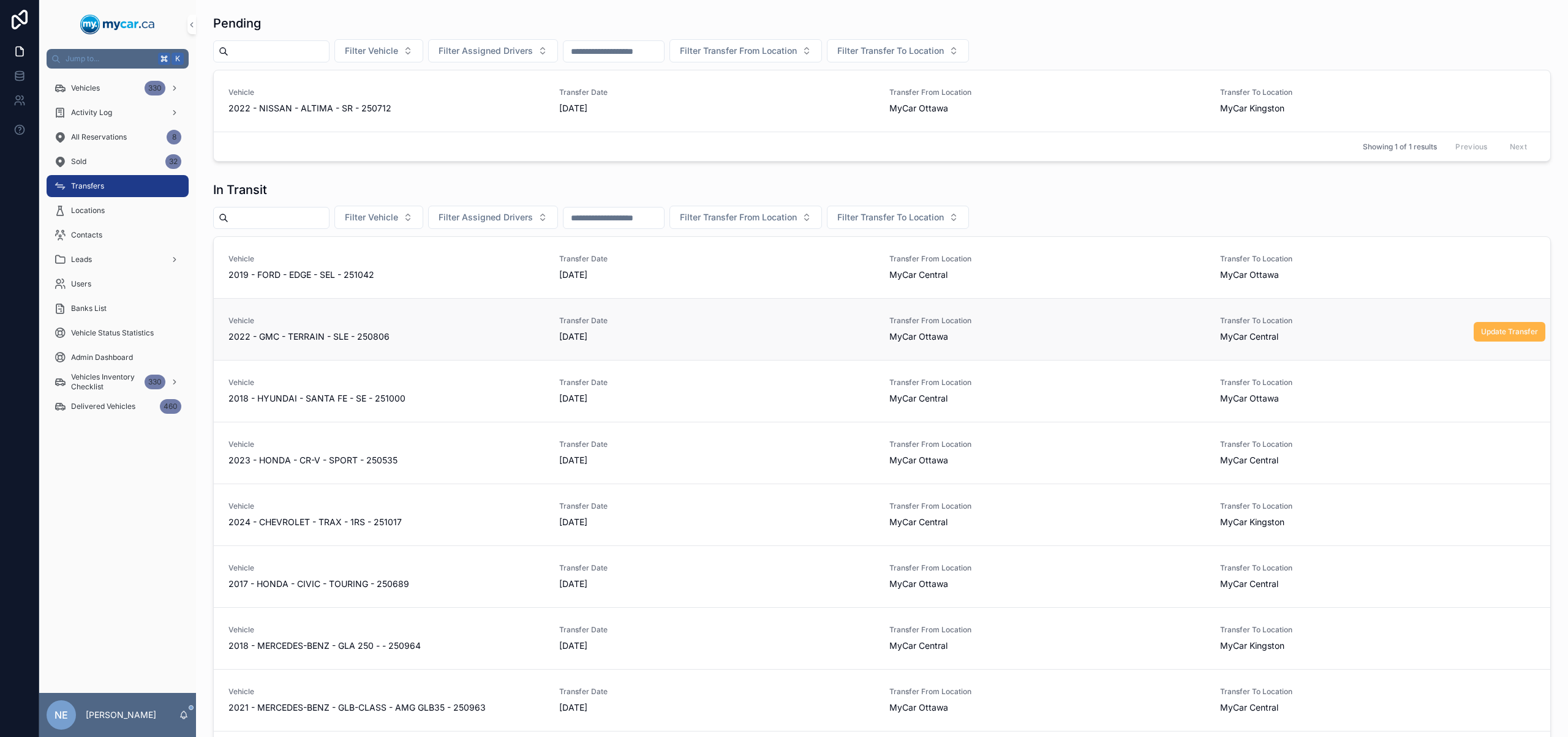
click at [1481, 334] on span "Update Transfer" at bounding box center [1509, 331] width 57 height 10
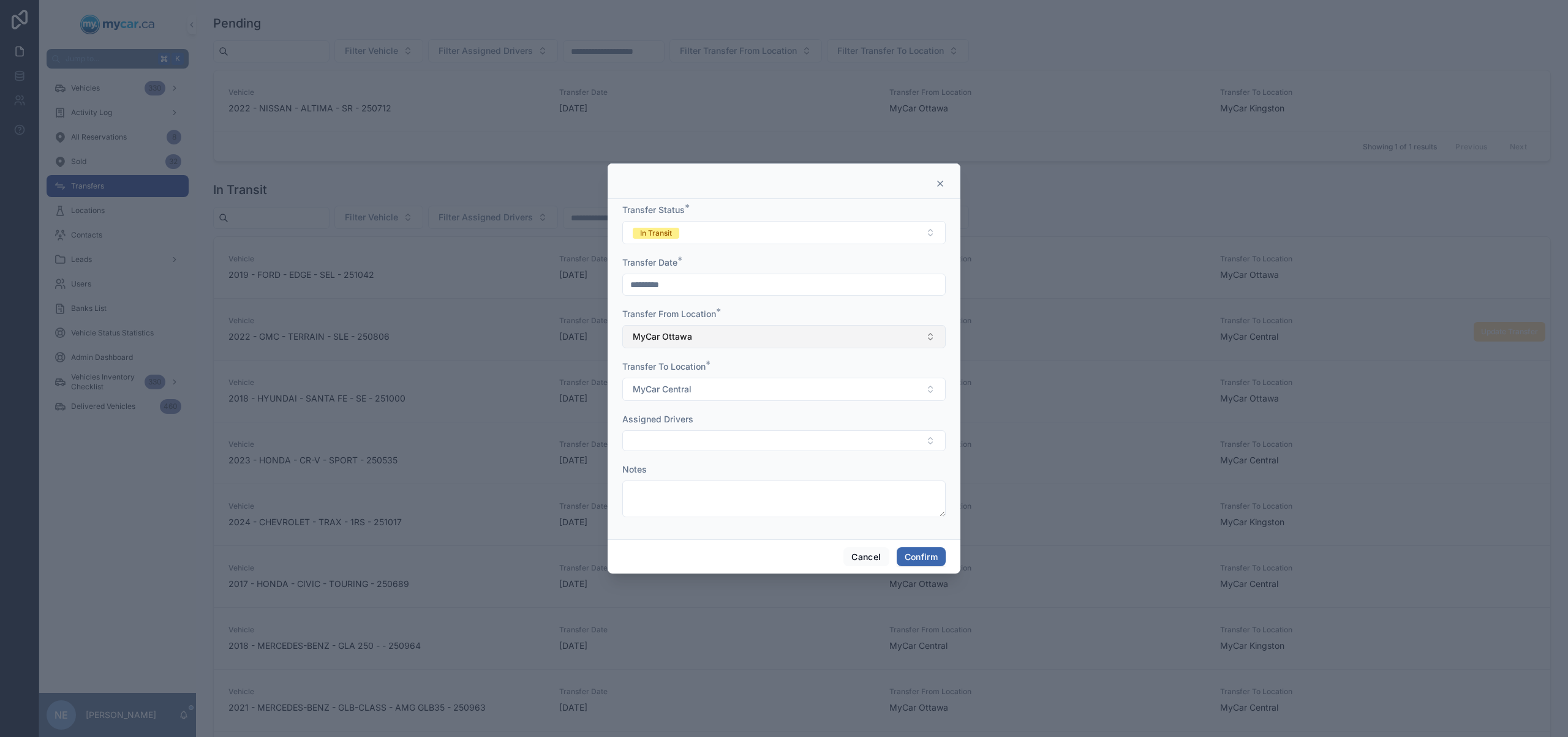
click at [709, 342] on button "MyCar Ottawa" at bounding box center [784, 336] width 323 height 23
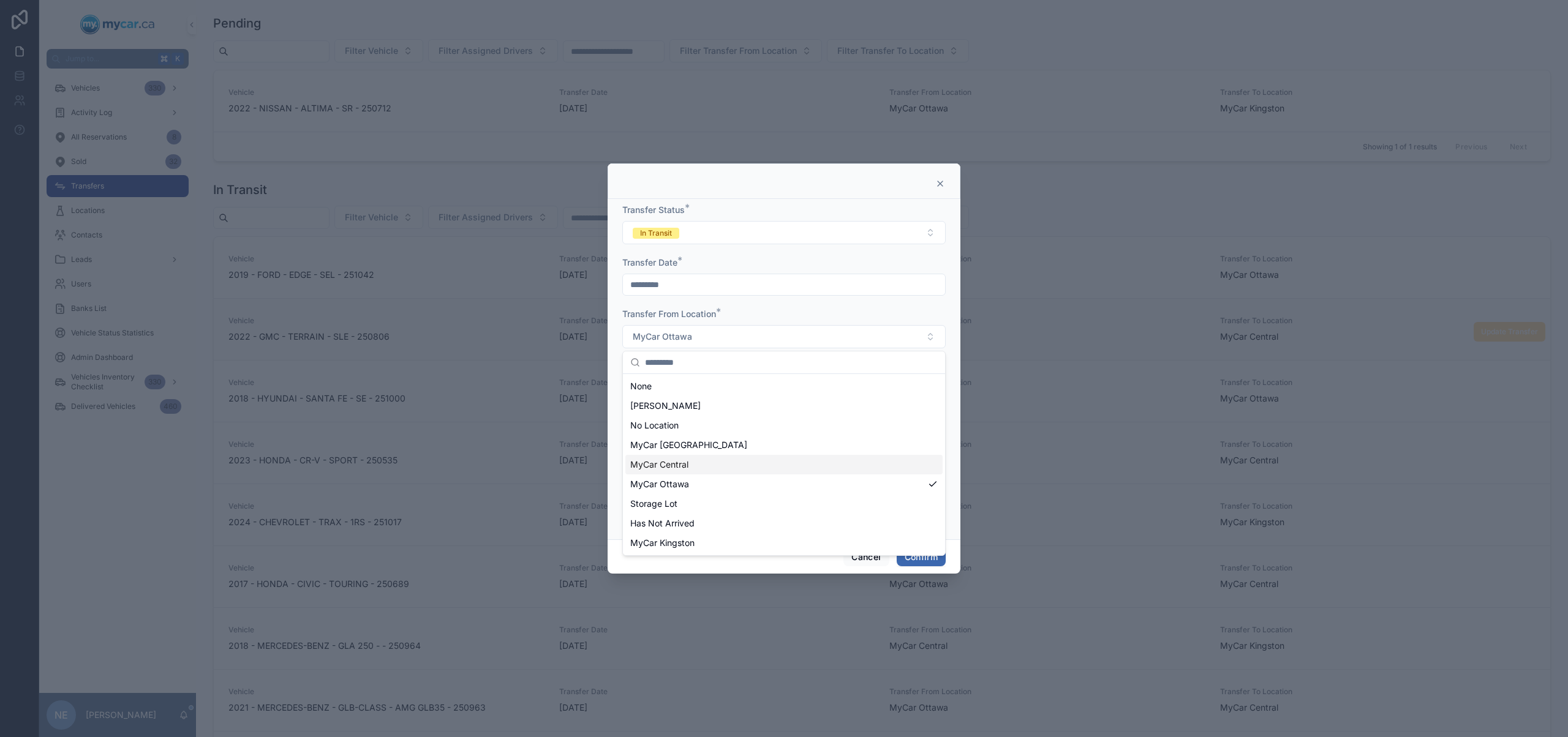
click at [706, 465] on div "MyCar Central" at bounding box center [784, 465] width 317 height 20
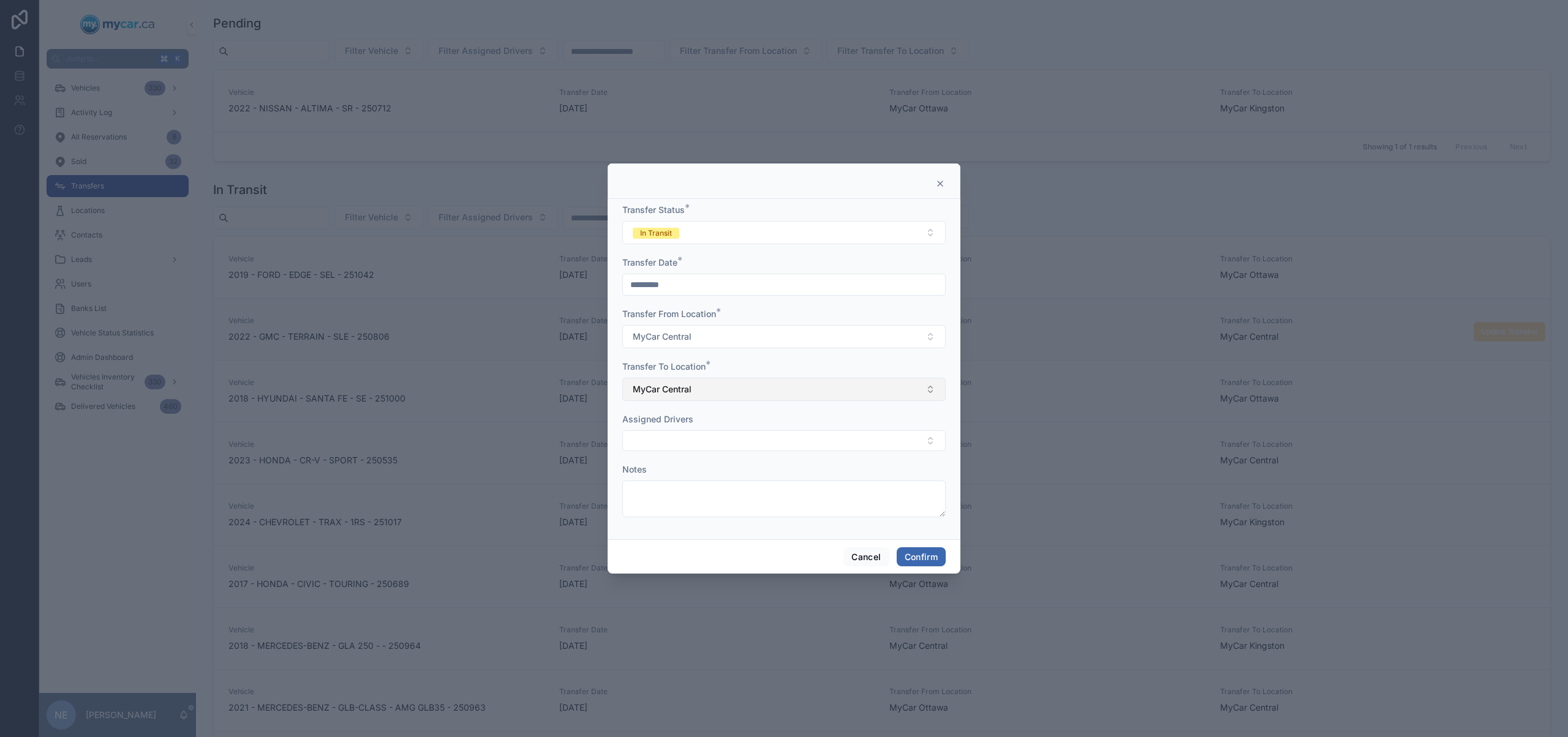
click at [731, 393] on button "MyCar Central" at bounding box center [784, 389] width 323 height 23
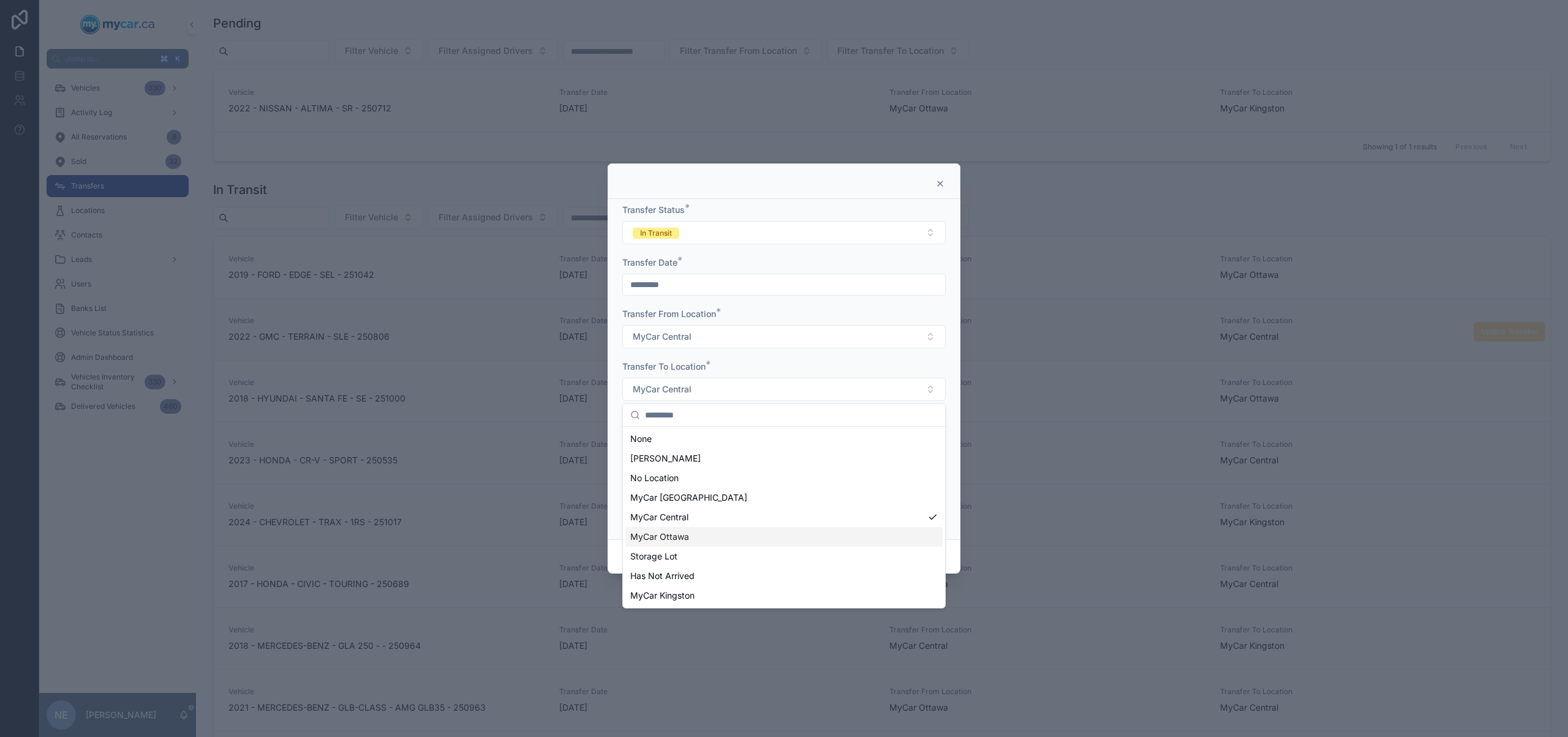
click at [700, 532] on div "MyCar Ottawa" at bounding box center [784, 537] width 317 height 20
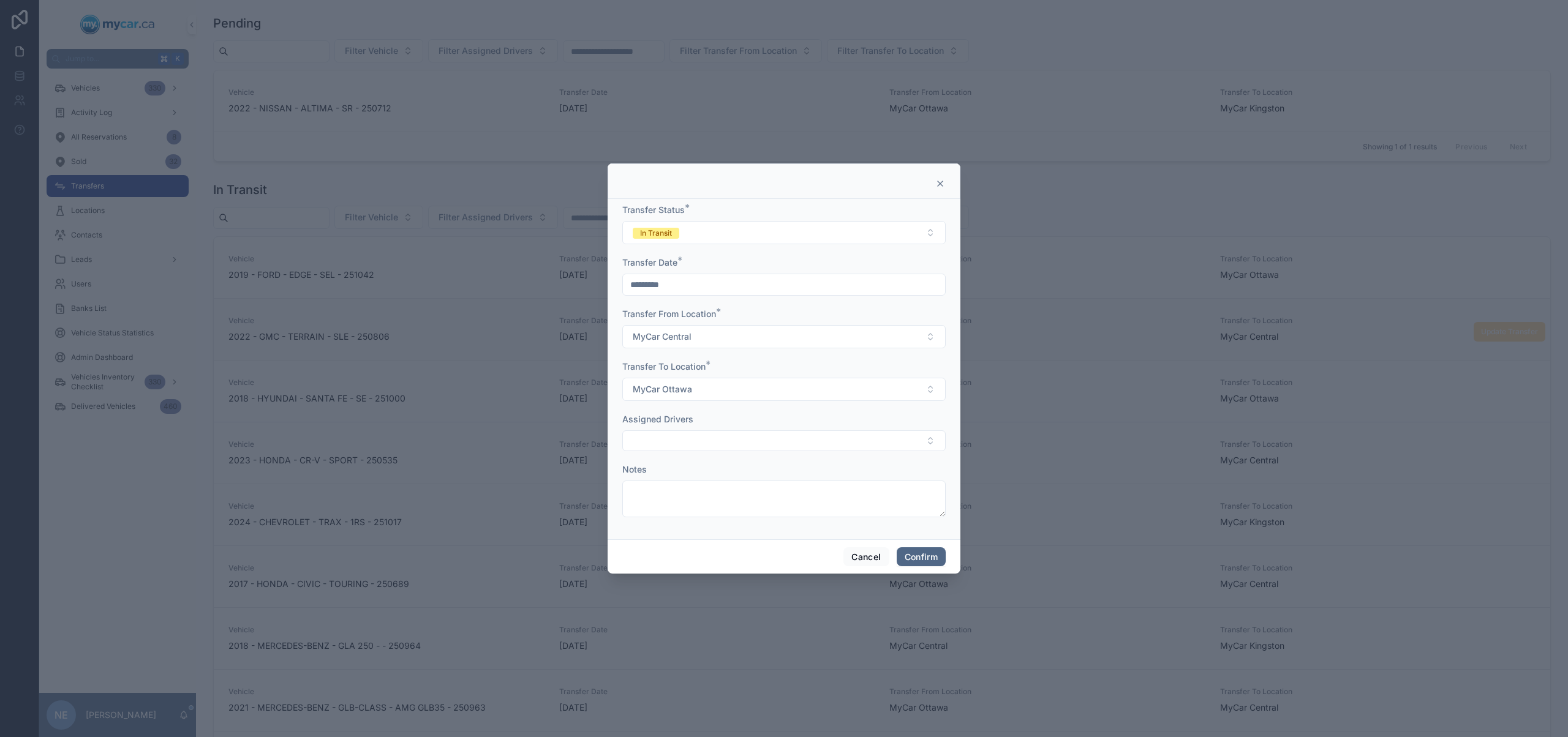
click at [918, 554] on button "Confirm" at bounding box center [921, 557] width 49 height 20
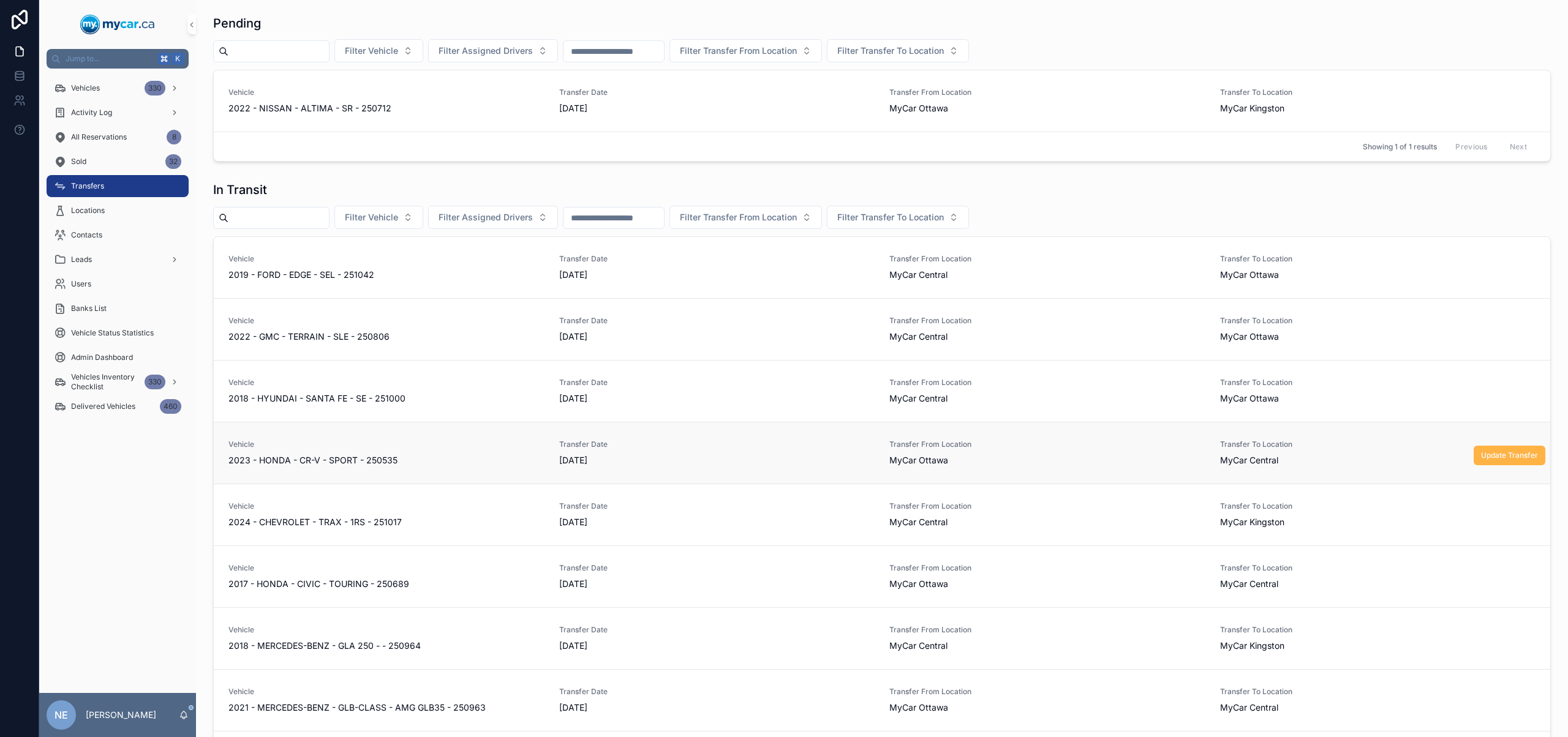
click at [1489, 452] on span "Update Transfer" at bounding box center [1509, 455] width 57 height 10
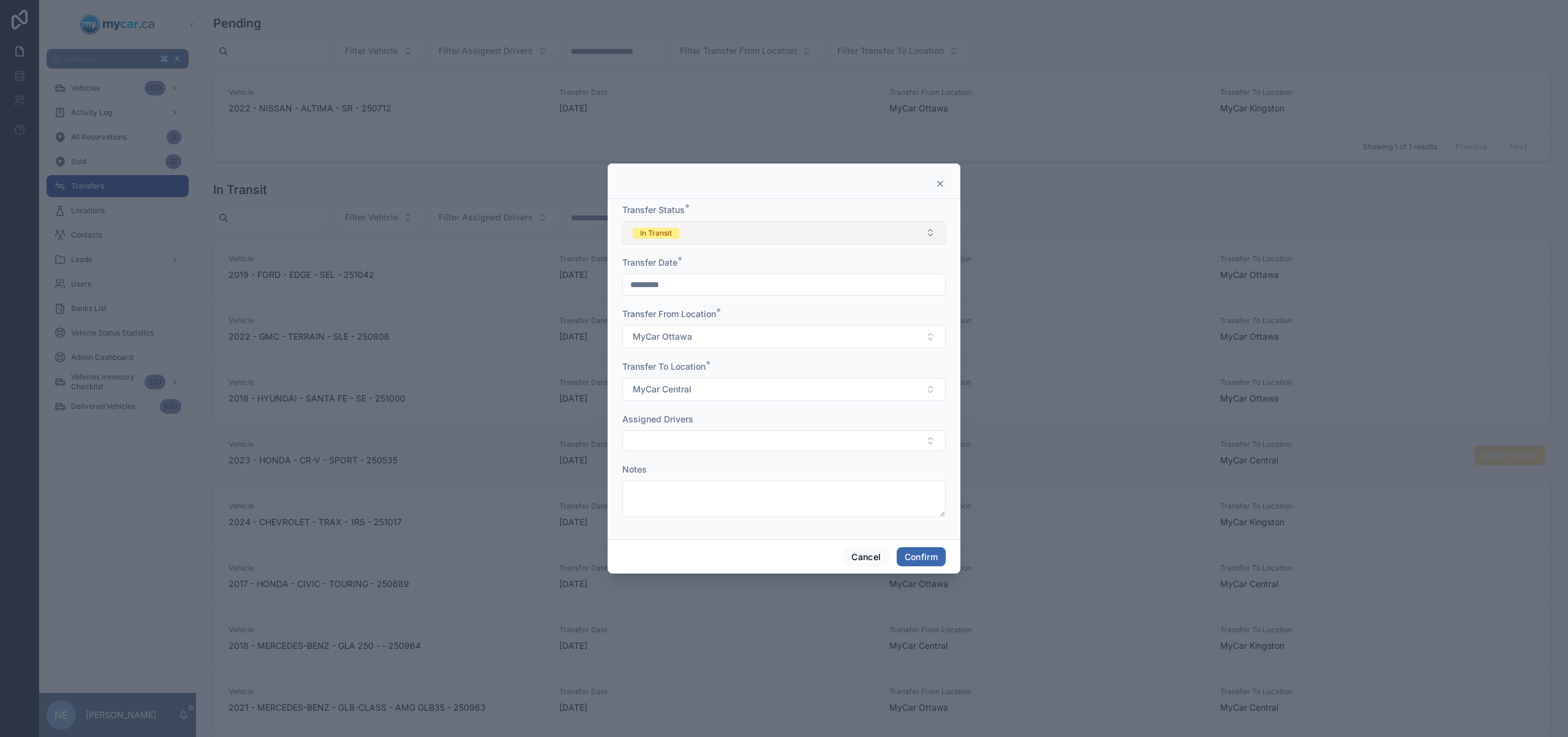
click at [827, 230] on button "In Transit" at bounding box center [784, 232] width 323 height 23
click at [734, 324] on div "Completed" at bounding box center [784, 318] width 317 height 18
click at [938, 552] on button "Confirm" at bounding box center [921, 557] width 49 height 20
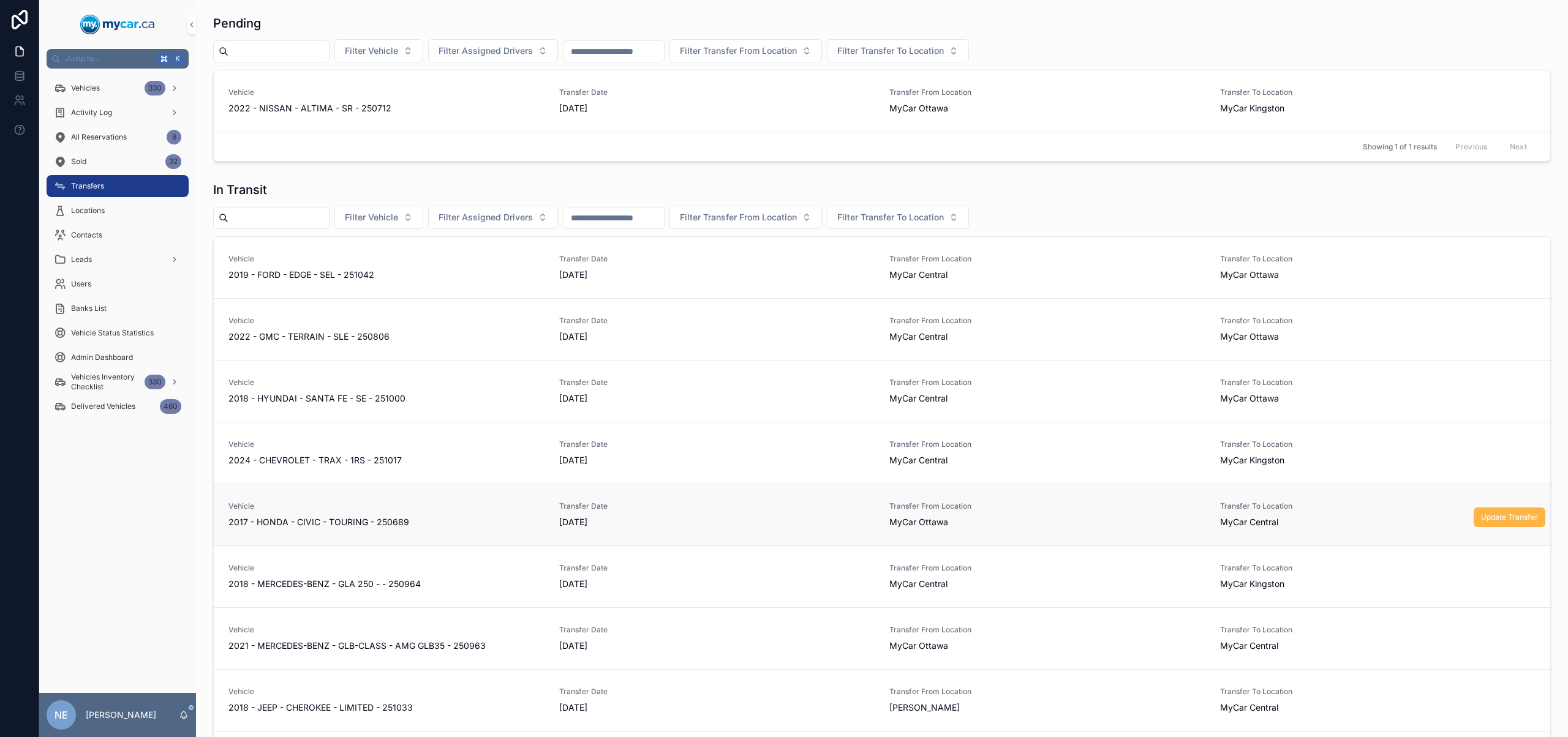
click at [1495, 517] on span "Update Transfer" at bounding box center [1509, 517] width 57 height 10
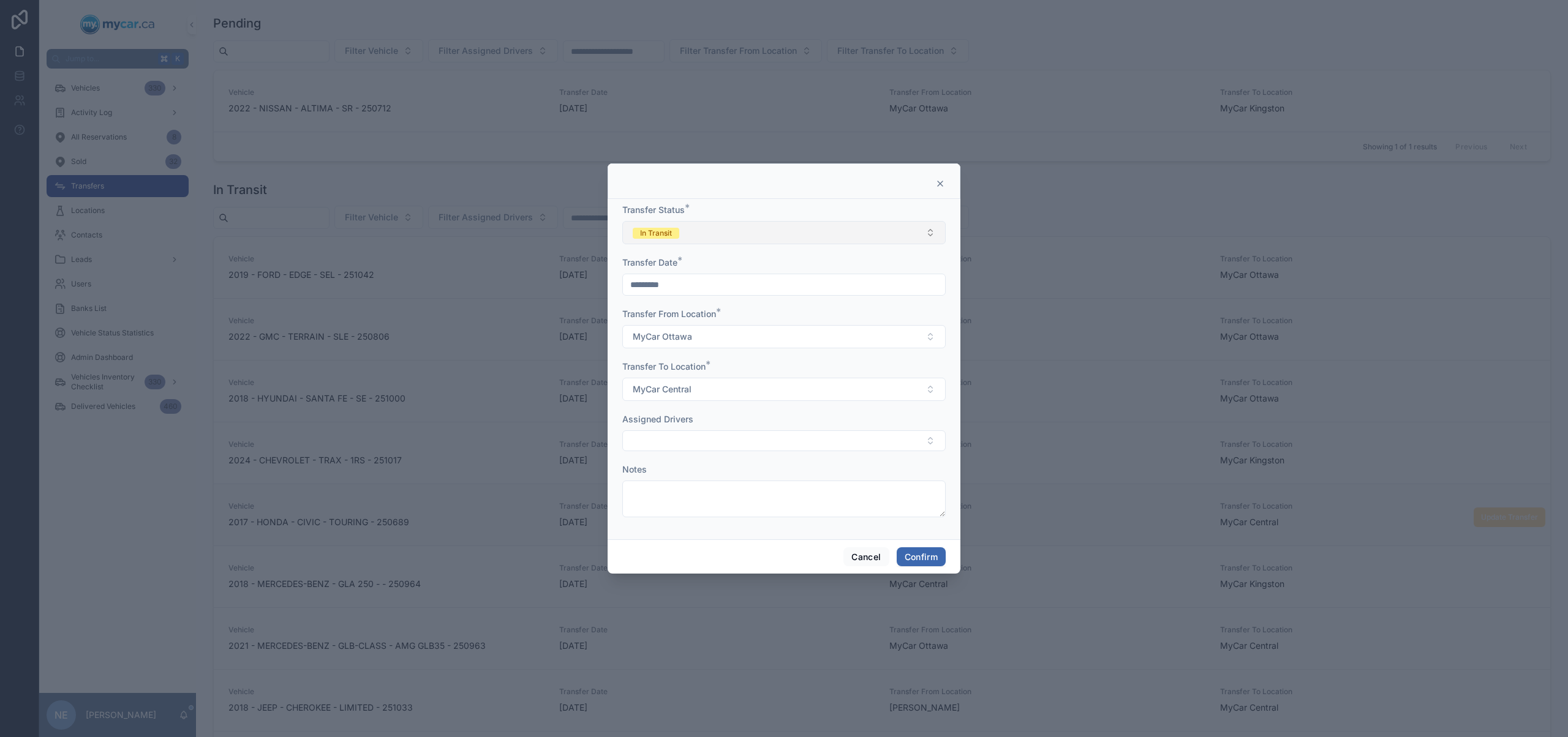
click at [690, 227] on button "In Transit" at bounding box center [784, 232] width 323 height 23
click at [731, 317] on div "Completed" at bounding box center [784, 318] width 317 height 18
click at [935, 550] on button "Confirm" at bounding box center [921, 557] width 49 height 20
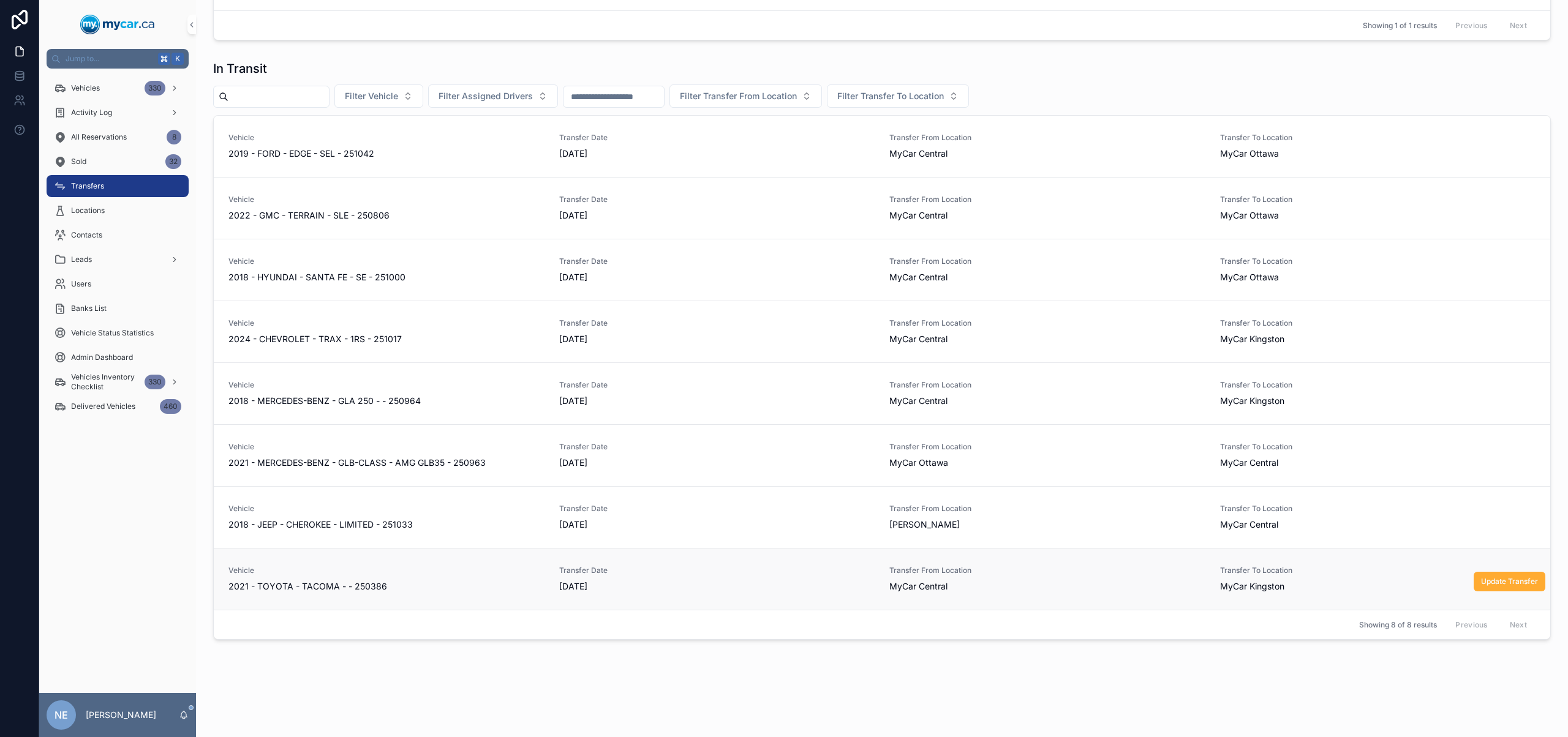
scroll to position [127, 0]
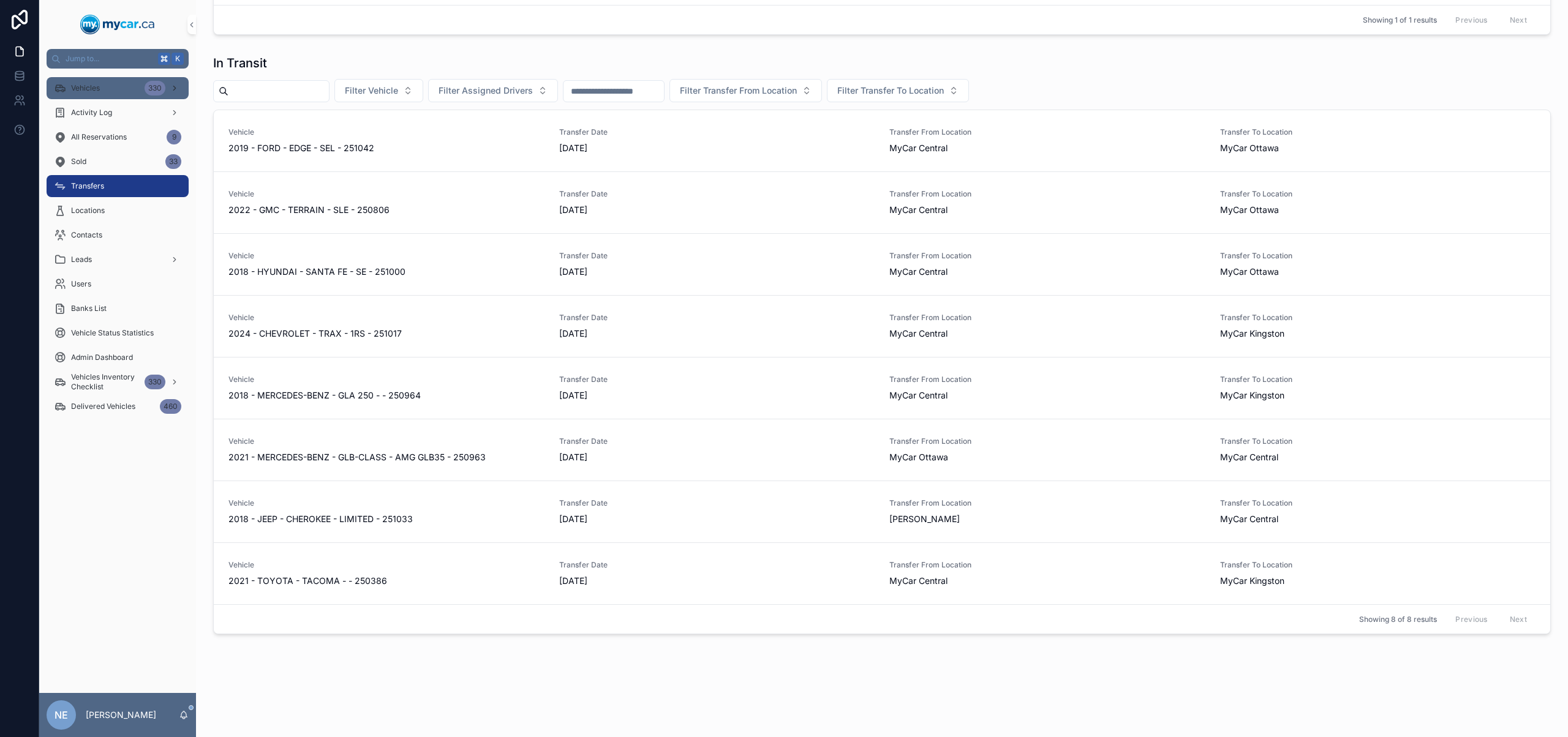
click at [131, 91] on div "Vehicles 330" at bounding box center [117, 88] width 127 height 20
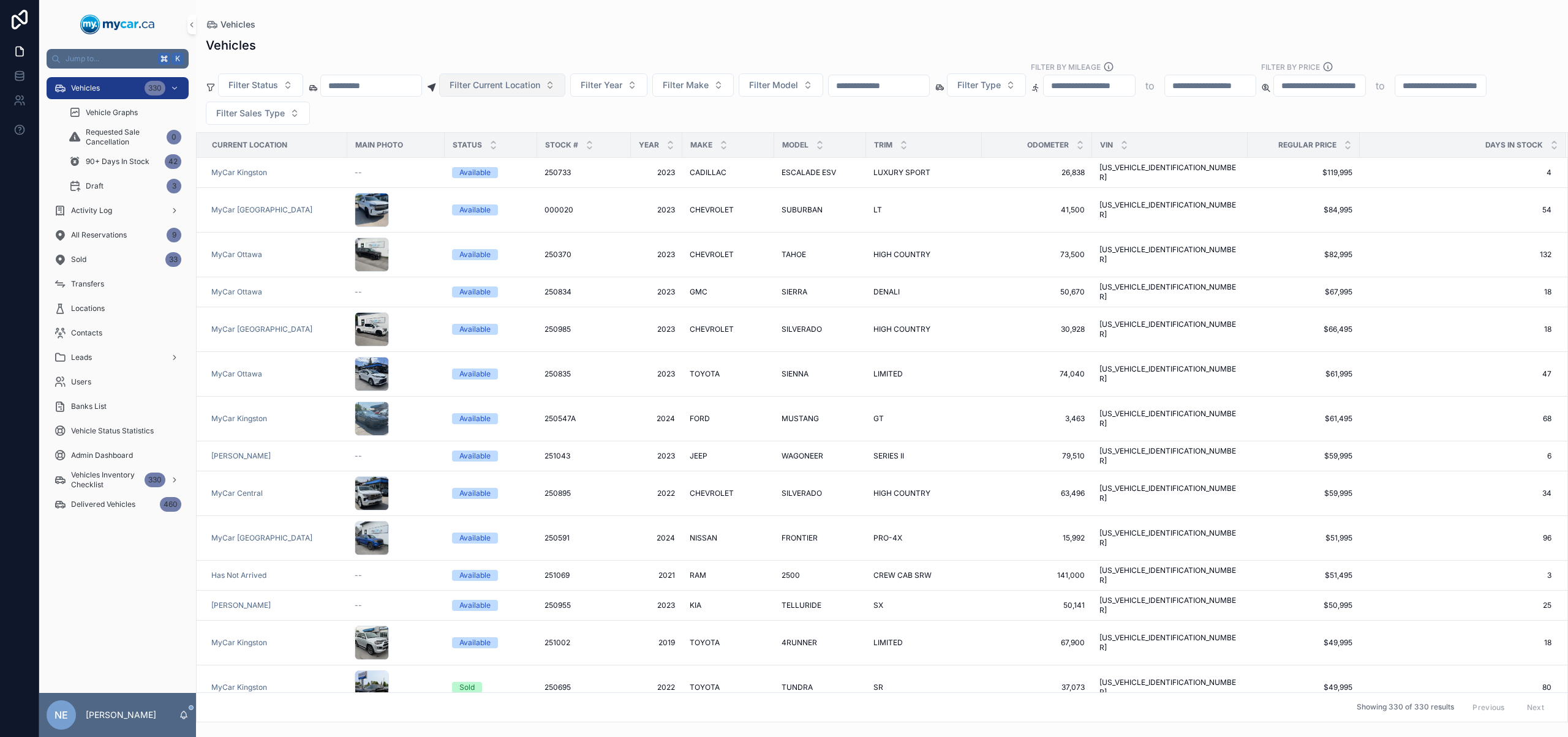
click at [534, 77] on button "Filter Current Location" at bounding box center [502, 85] width 126 height 23
click at [529, 215] on div "MyCar Ottawa" at bounding box center [518, 213] width 147 height 20
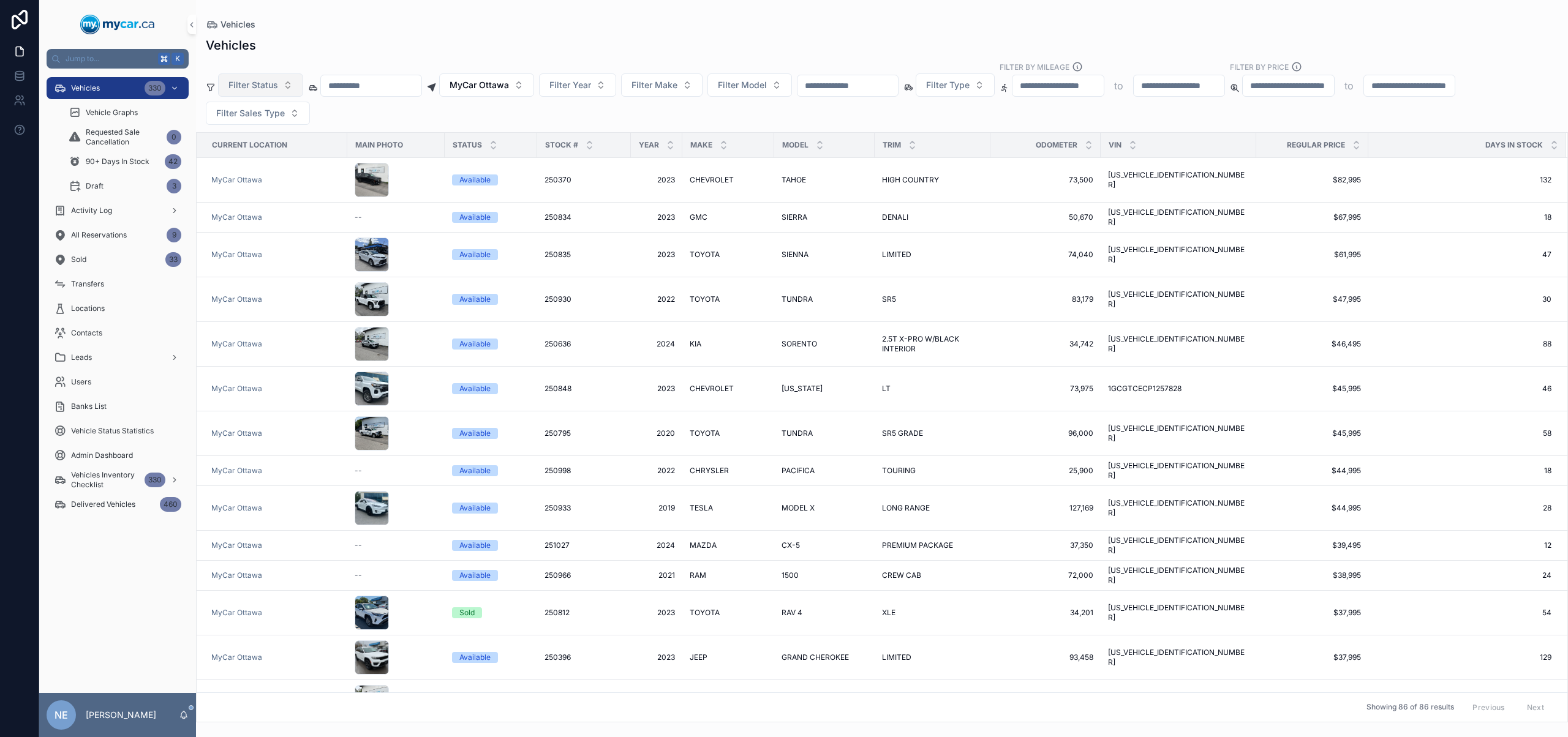
click at [272, 86] on span "Filter Status" at bounding box center [253, 85] width 50 height 12
click at [282, 135] on div "Available" at bounding box center [260, 135] width 147 height 20
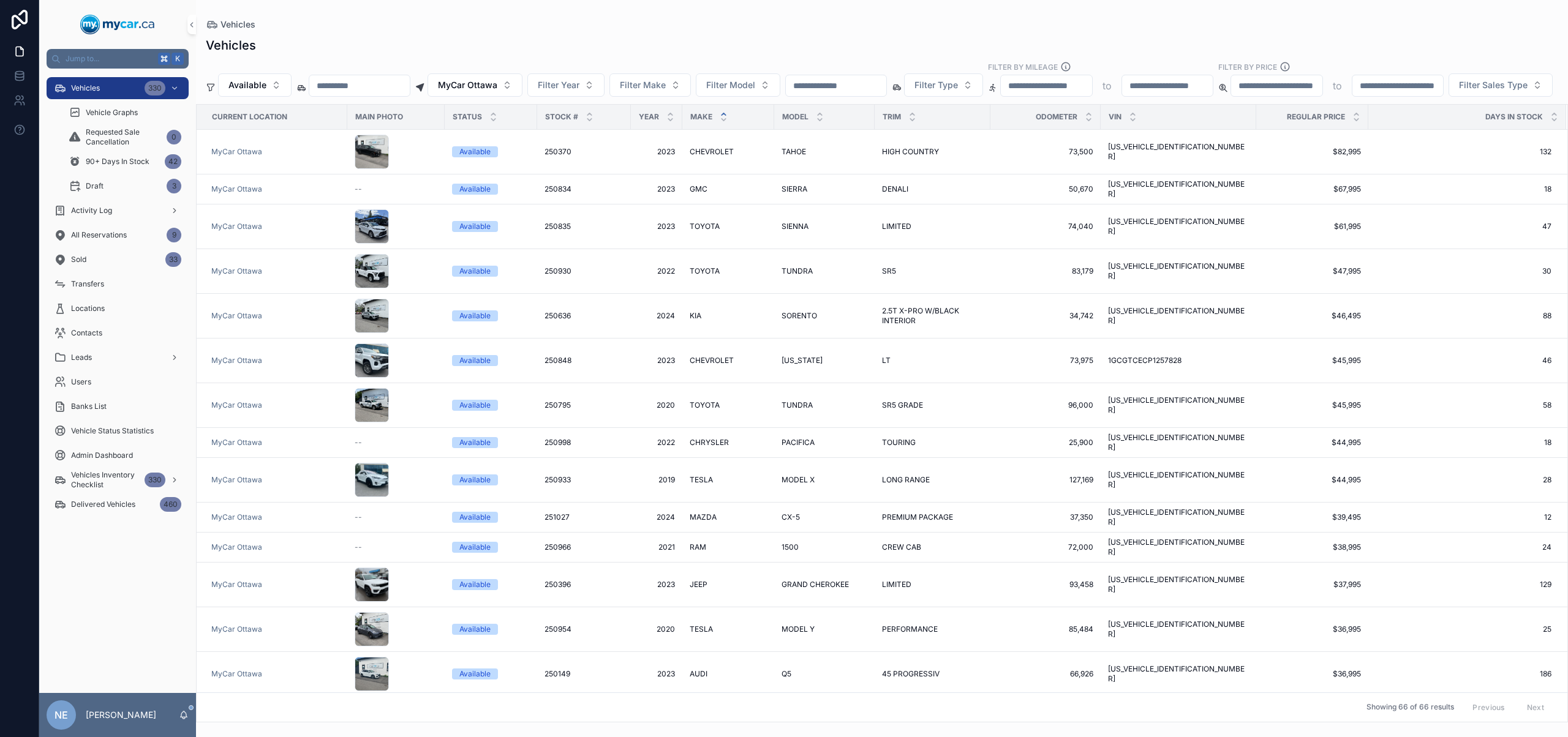
click at [723, 118] on icon "scrollable content" at bounding box center [723, 114] width 8 height 8
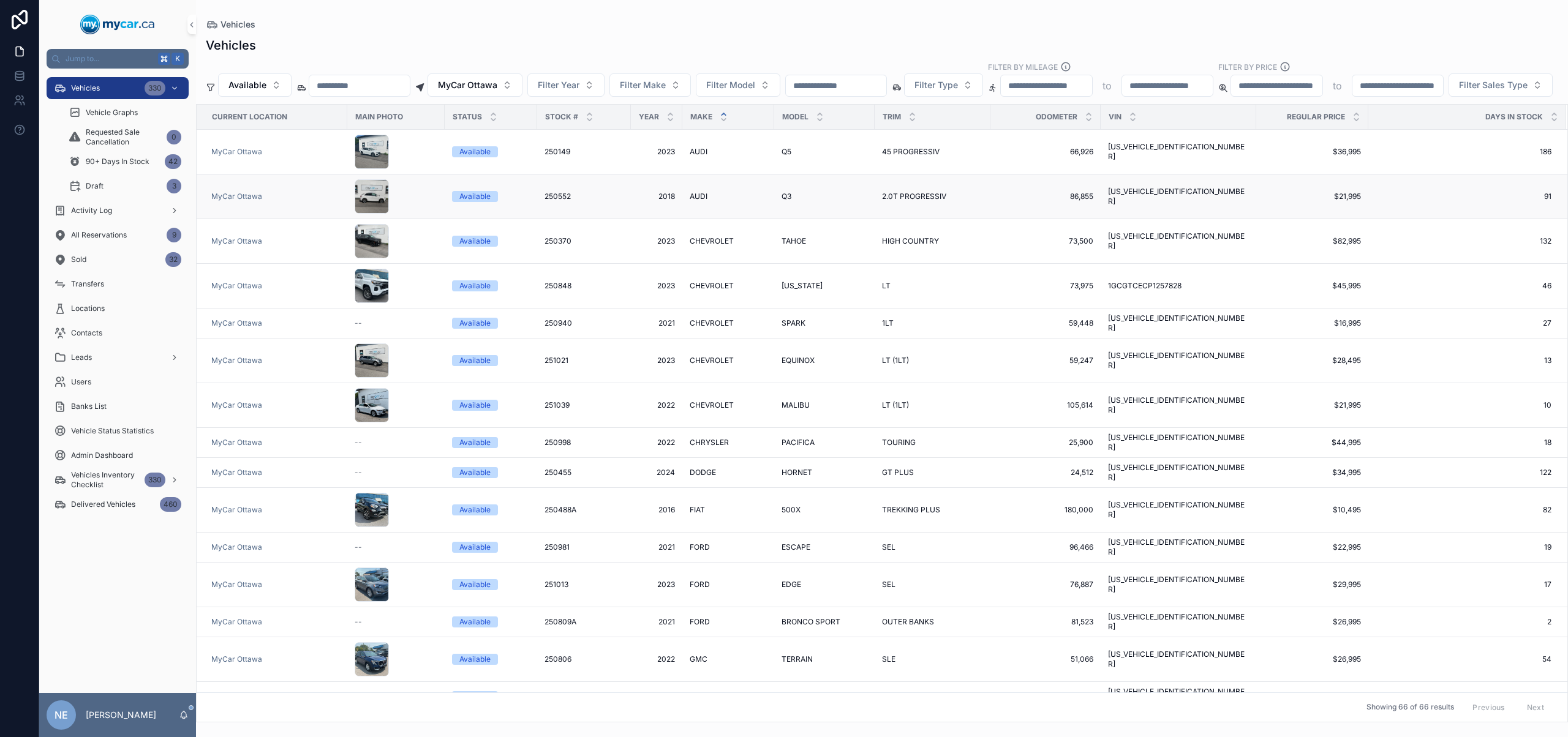
click at [596, 201] on div "250552 250552" at bounding box center [584, 196] width 79 height 10
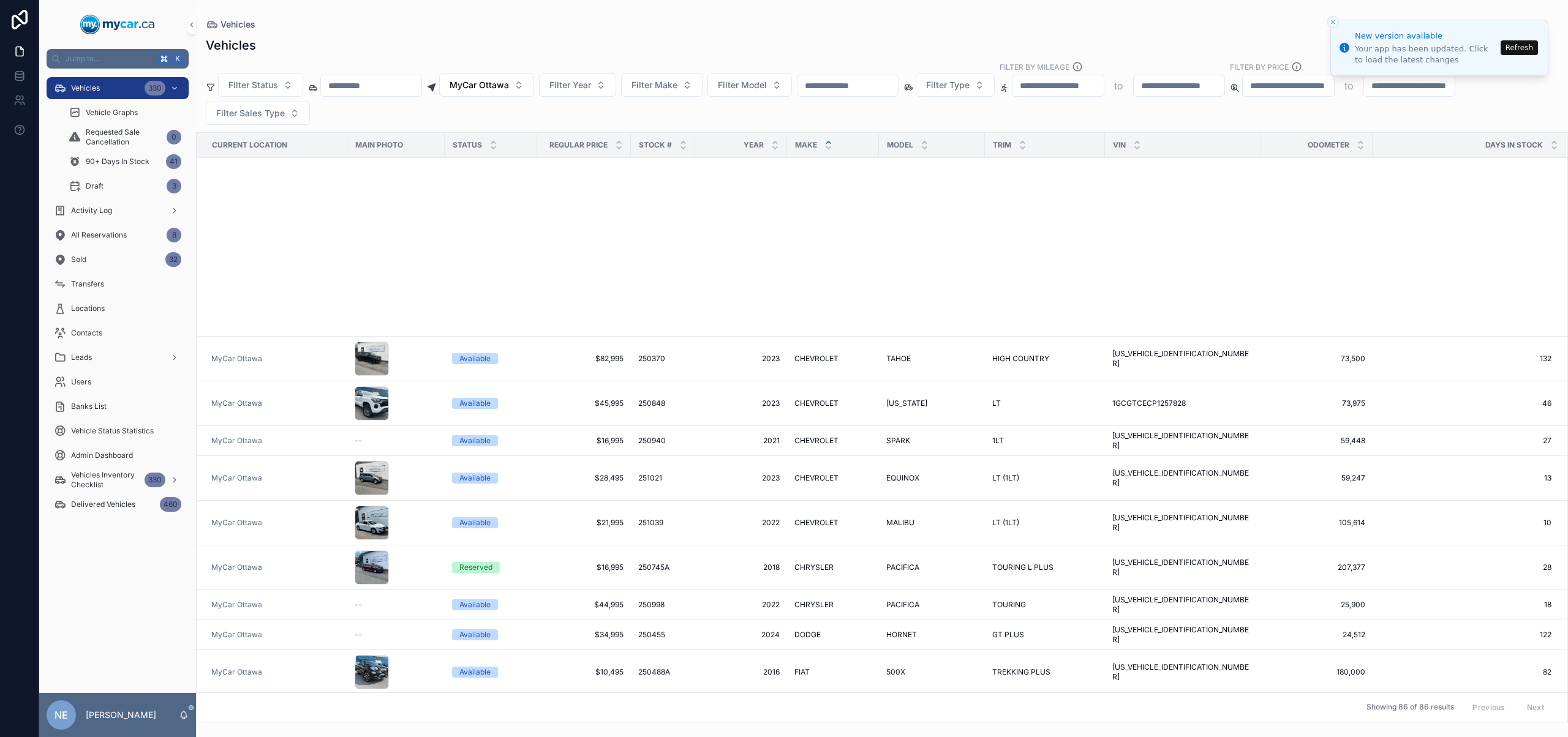
scroll to position [568, 0]
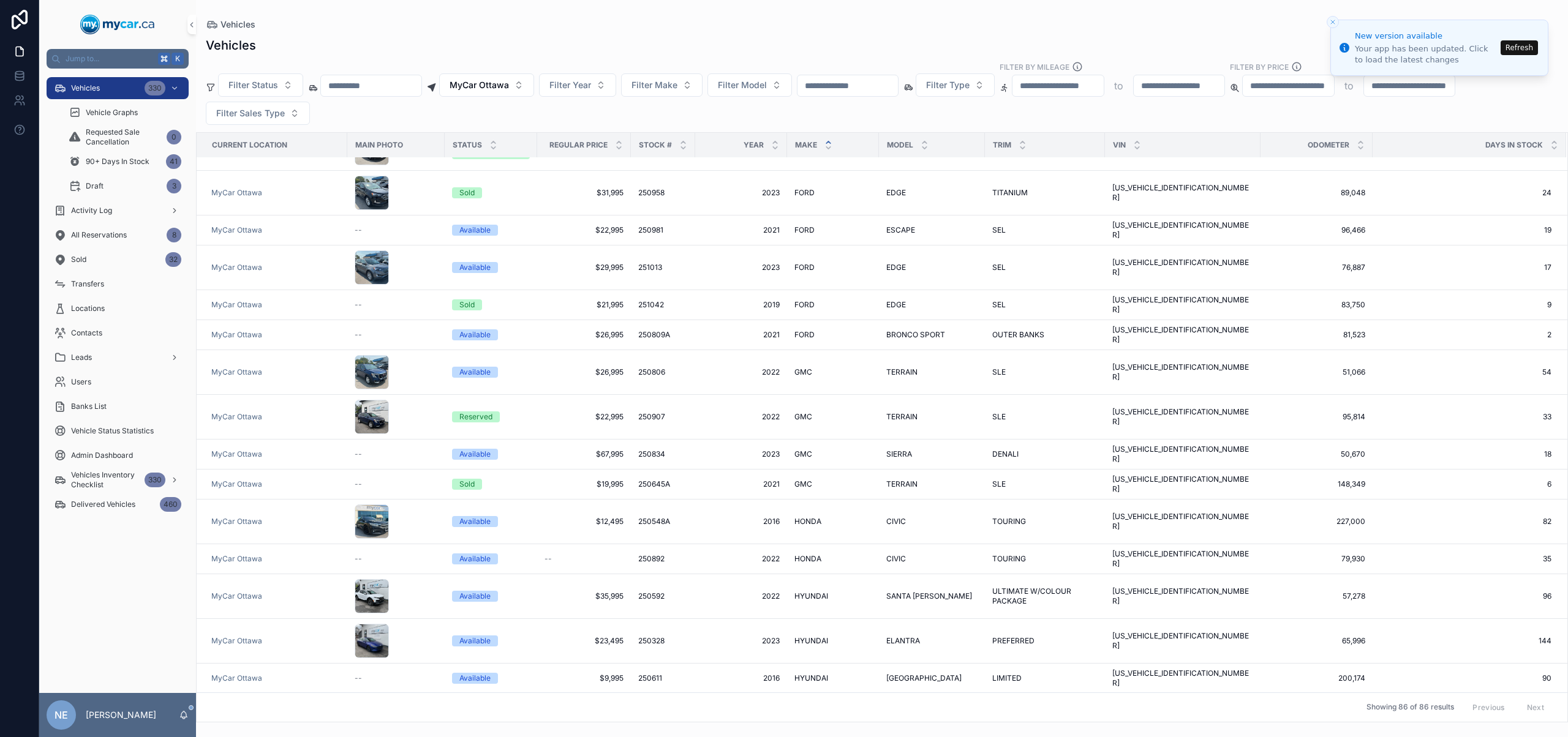
click at [1504, 45] on button "Refresh" at bounding box center [1519, 47] width 37 height 14
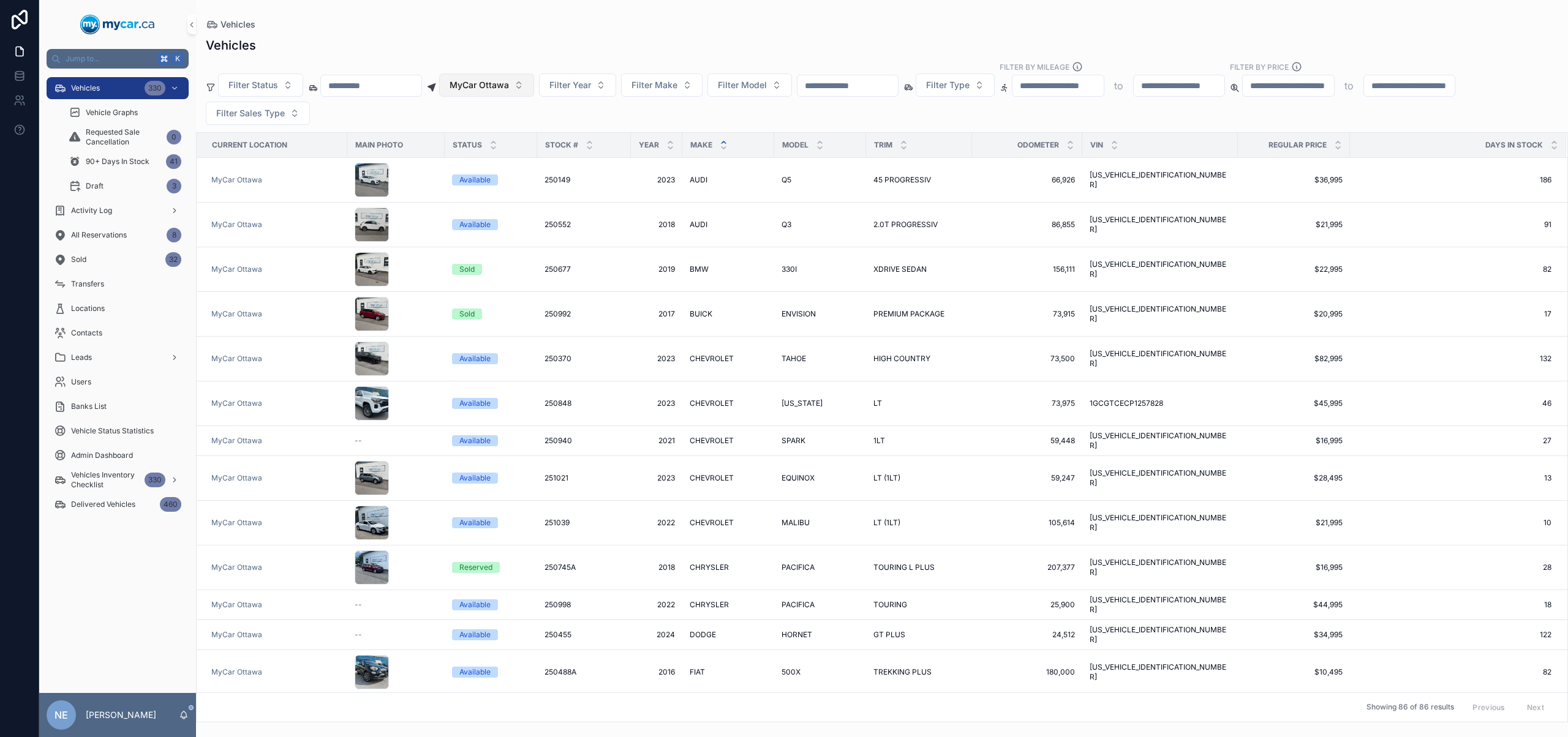
click at [527, 82] on button "MyCar Ottawa" at bounding box center [486, 85] width 95 height 23
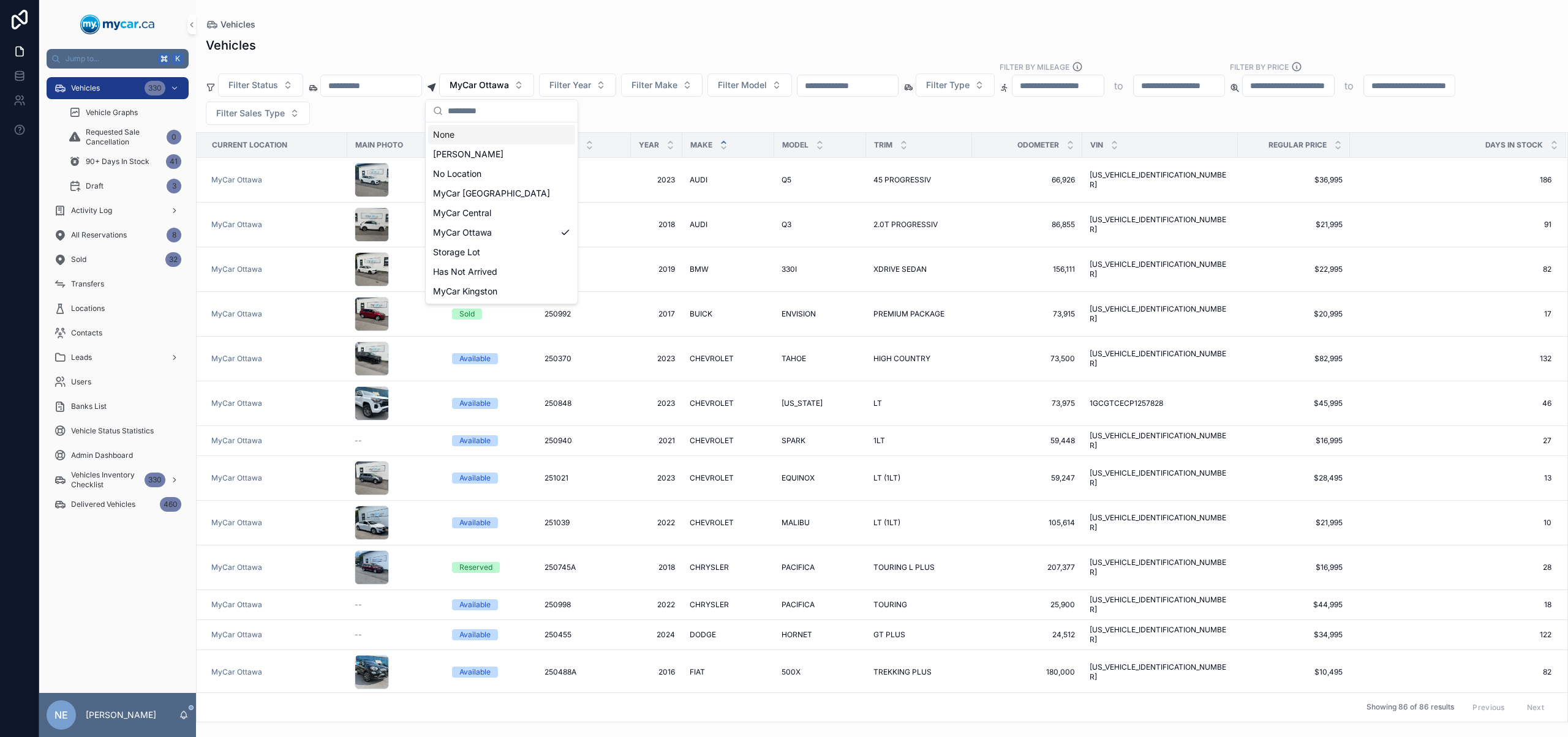
click at [508, 135] on div "None" at bounding box center [501, 135] width 147 height 20
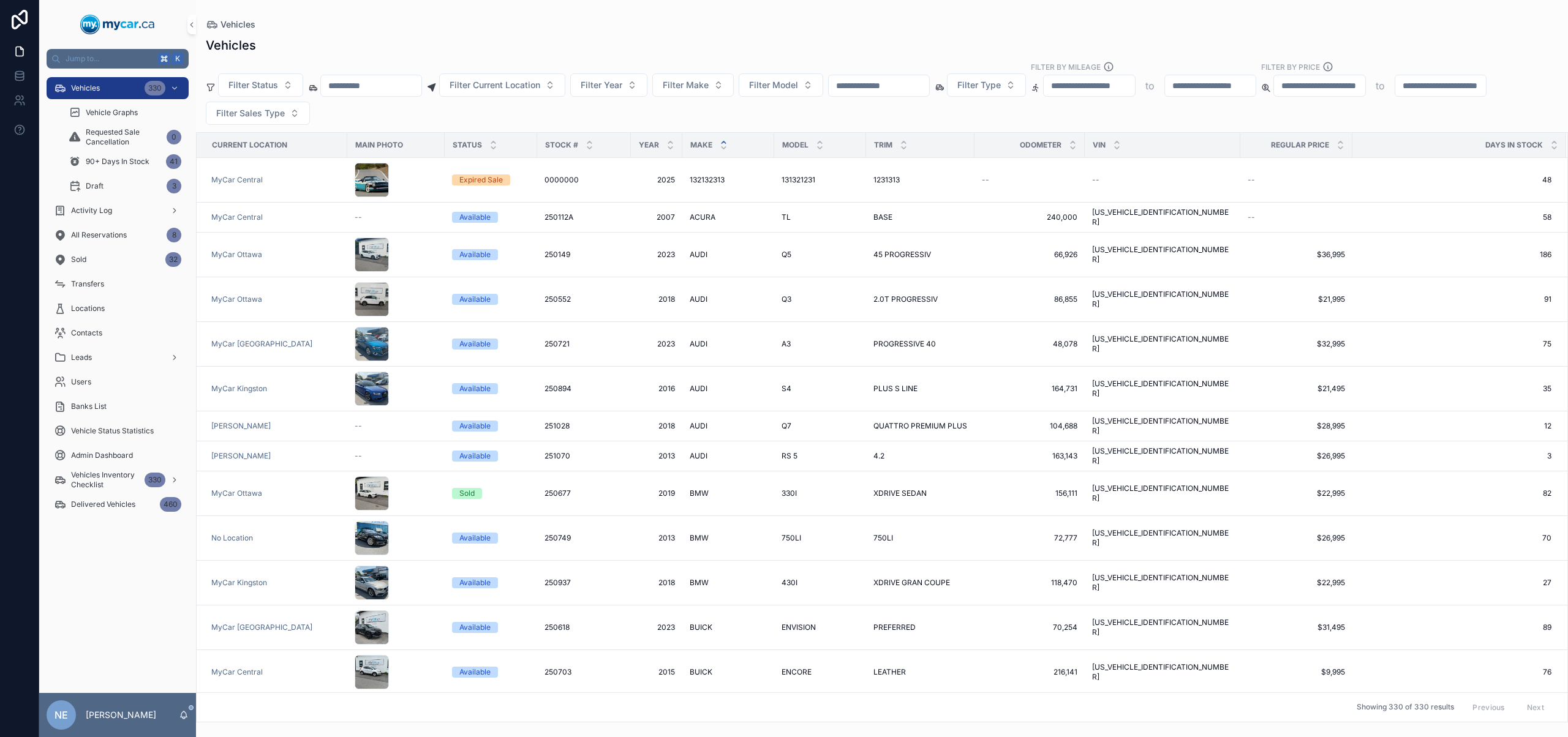
click at [907, 91] on input "scrollable content" at bounding box center [878, 85] width 101 height 17
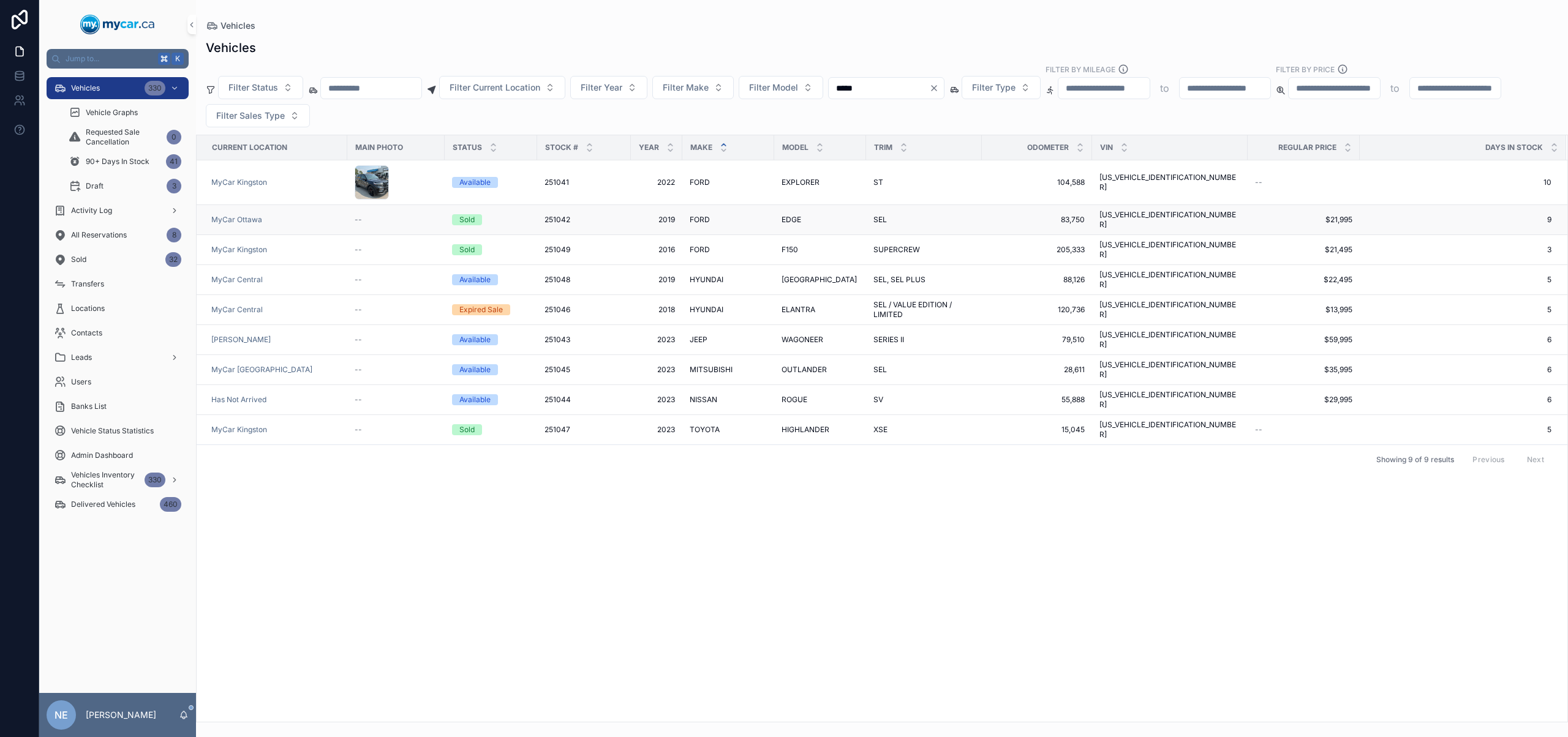
type input "*****"
click at [800, 216] on span "EDGE" at bounding box center [791, 219] width 20 height 10
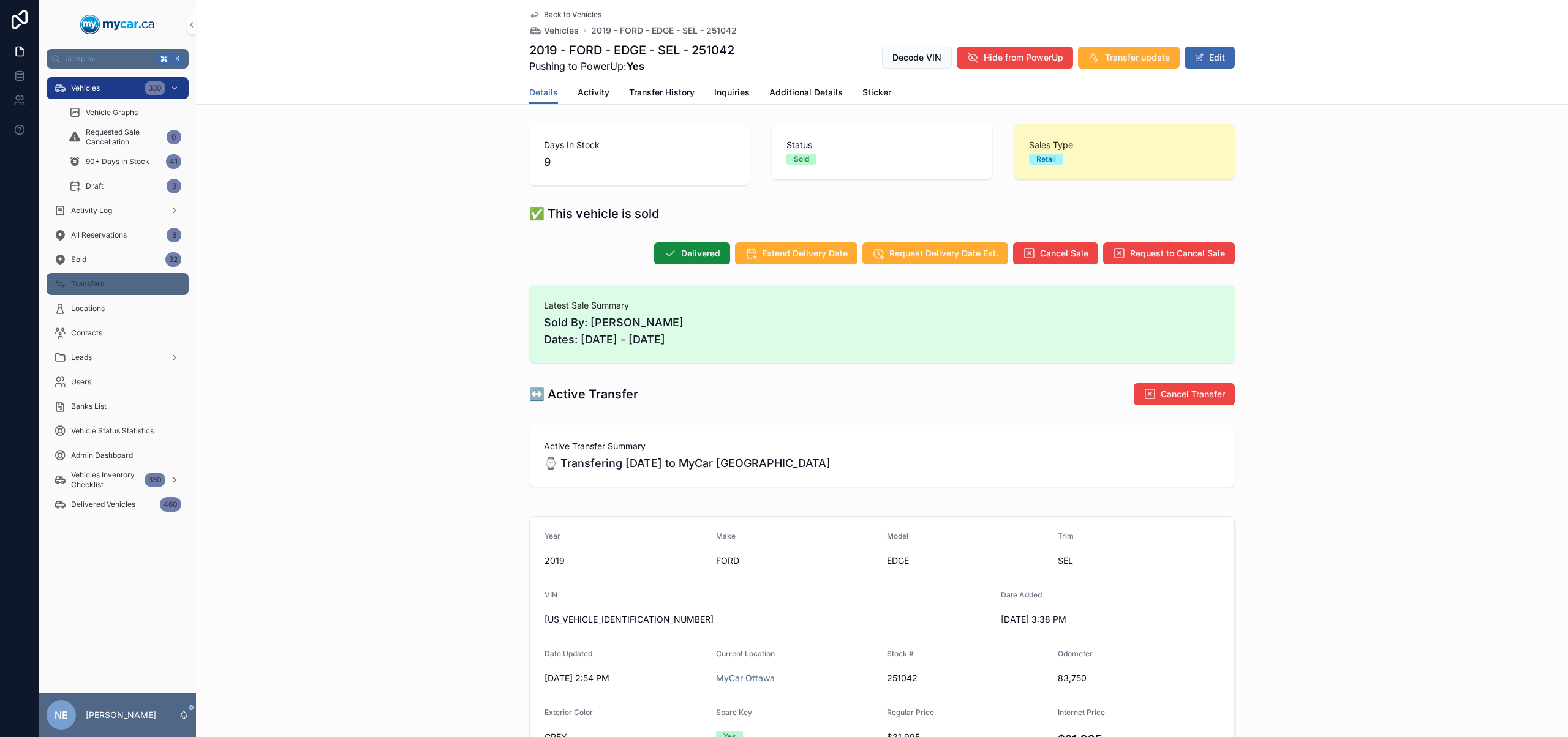
click at [103, 286] on span "Transfers" at bounding box center [88, 283] width 33 height 10
